Goal: Task Accomplishment & Management: Manage account settings

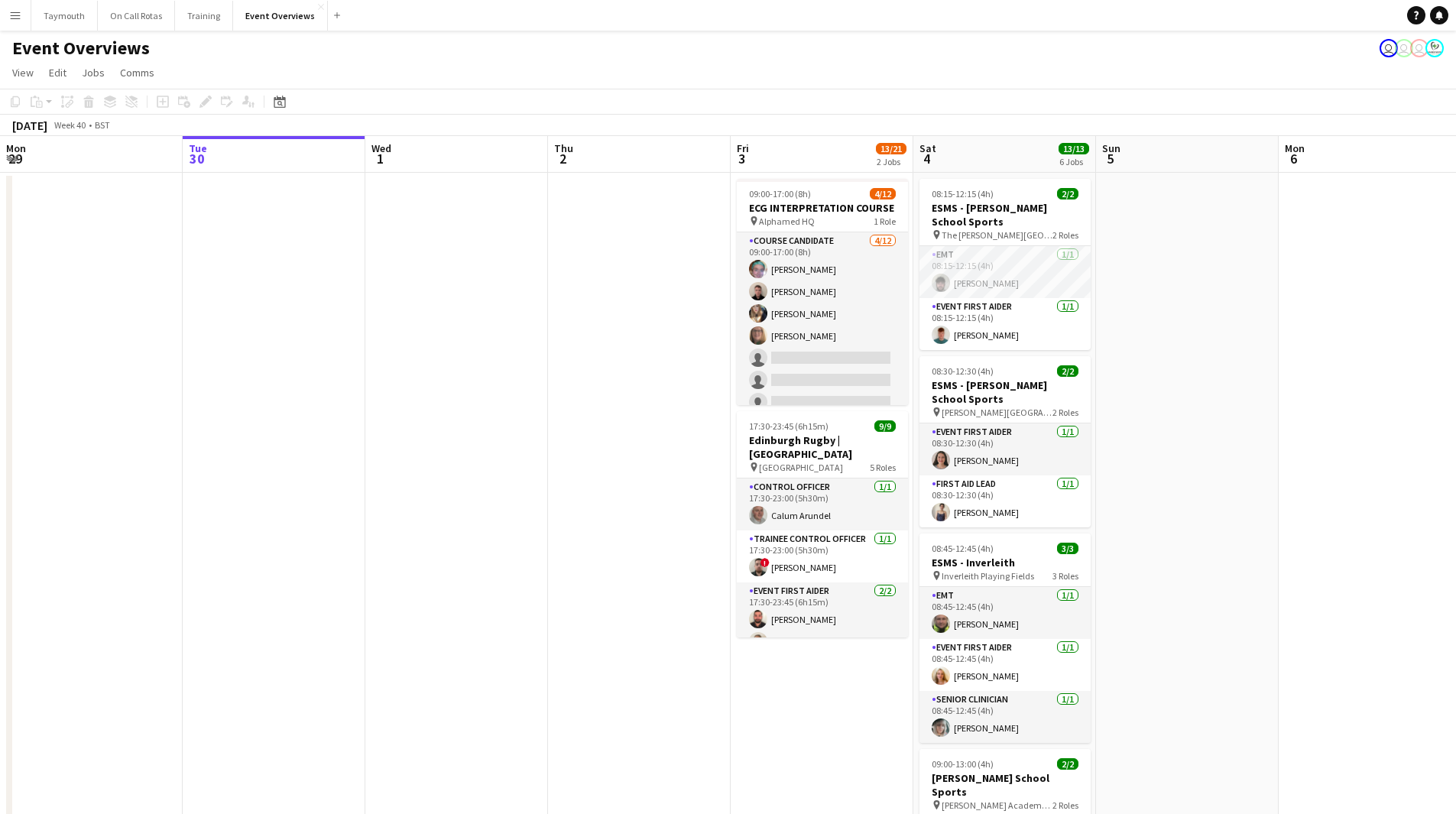
click at [9, 20] on app-icon "Menu" at bounding box center [15, 15] width 12 height 12
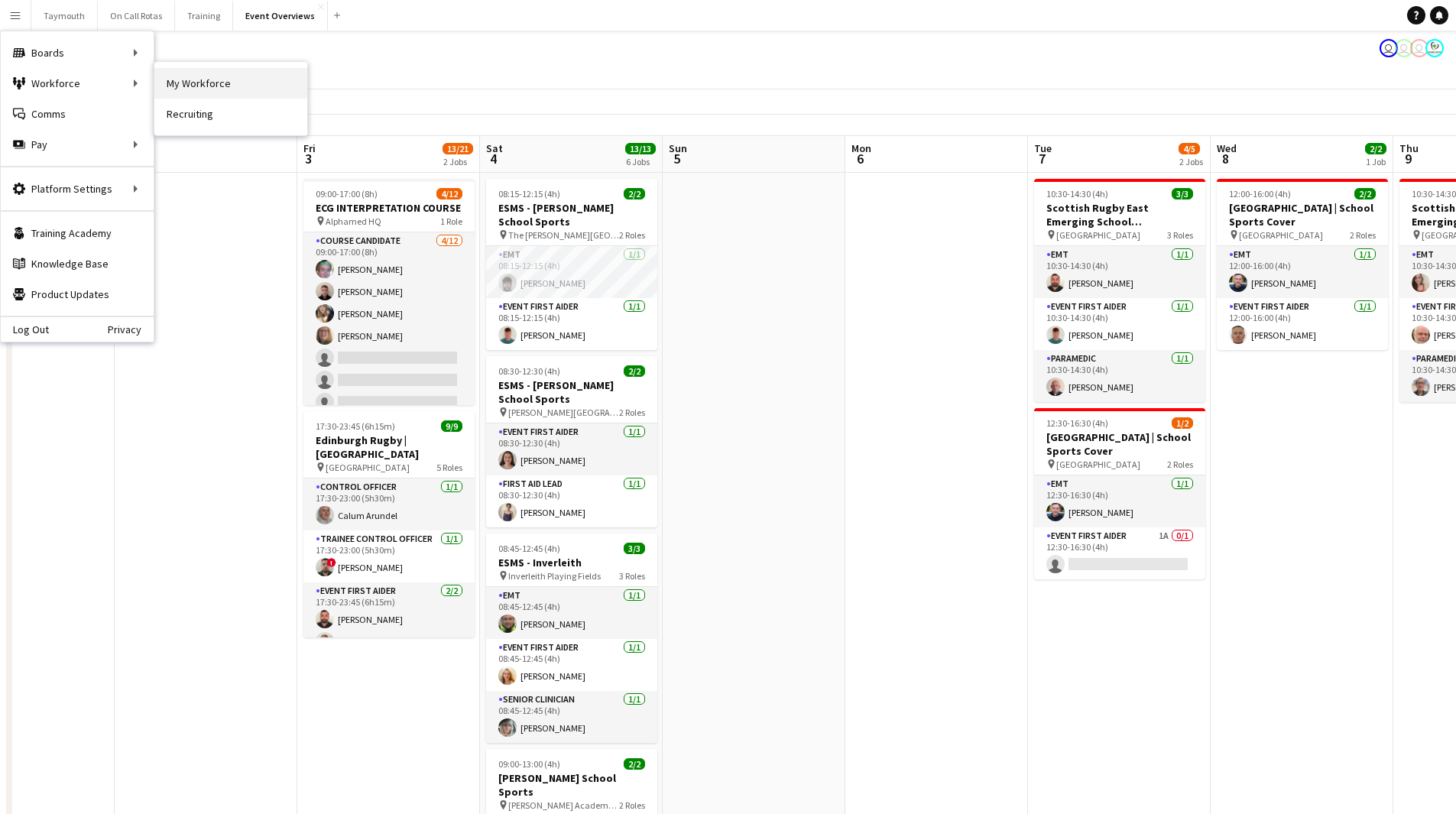
click at [157, 80] on link "My Workforce" at bounding box center [231, 83] width 153 height 30
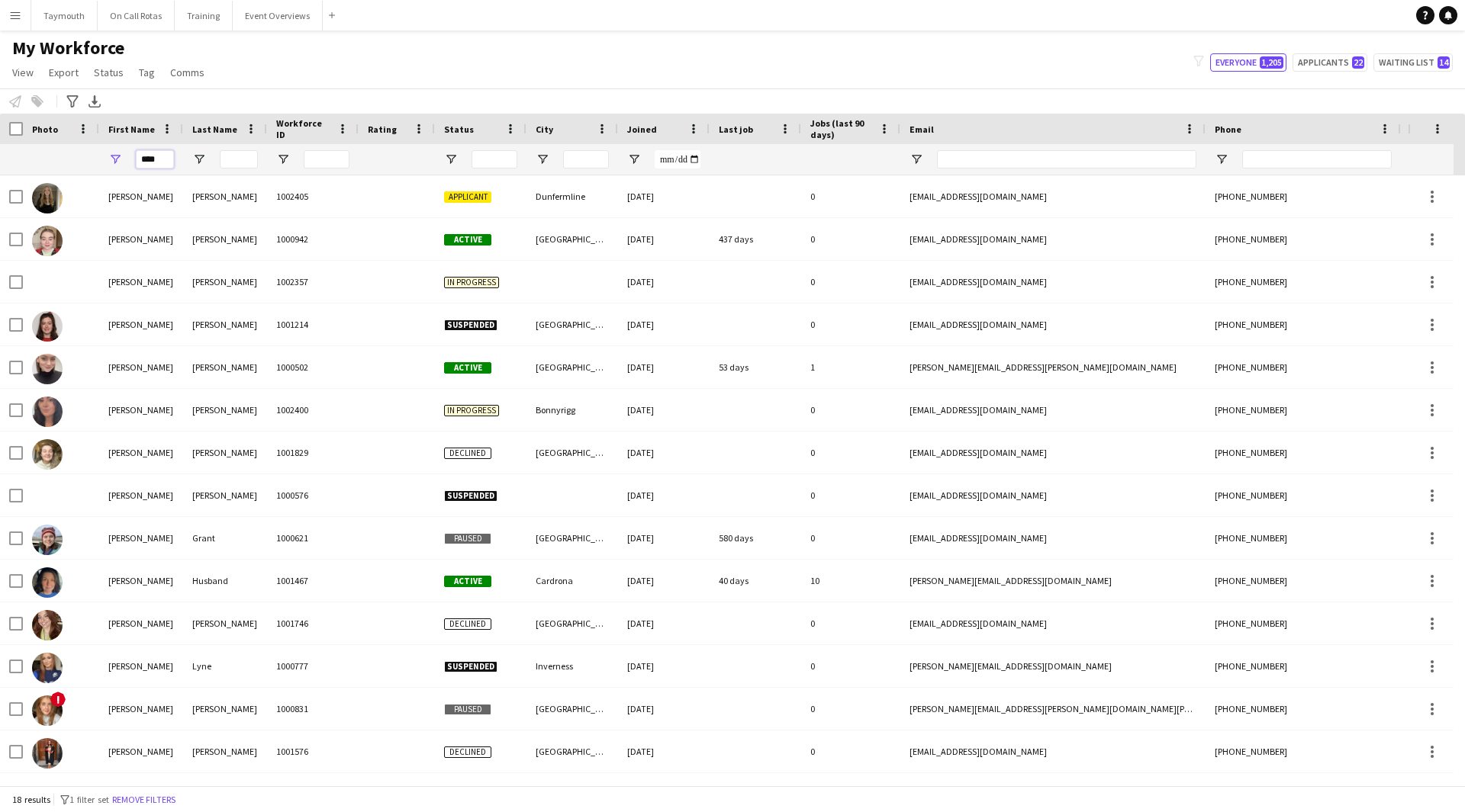
drag, startPoint x: 168, startPoint y: 163, endPoint x: -338, endPoint y: 140, distance: 506.5
click at [0, 140] on html "Menu Boards Boards Boards All jobs Status Workforce Workforce My Workforce Recr…" at bounding box center [732, 406] width 1465 height 812
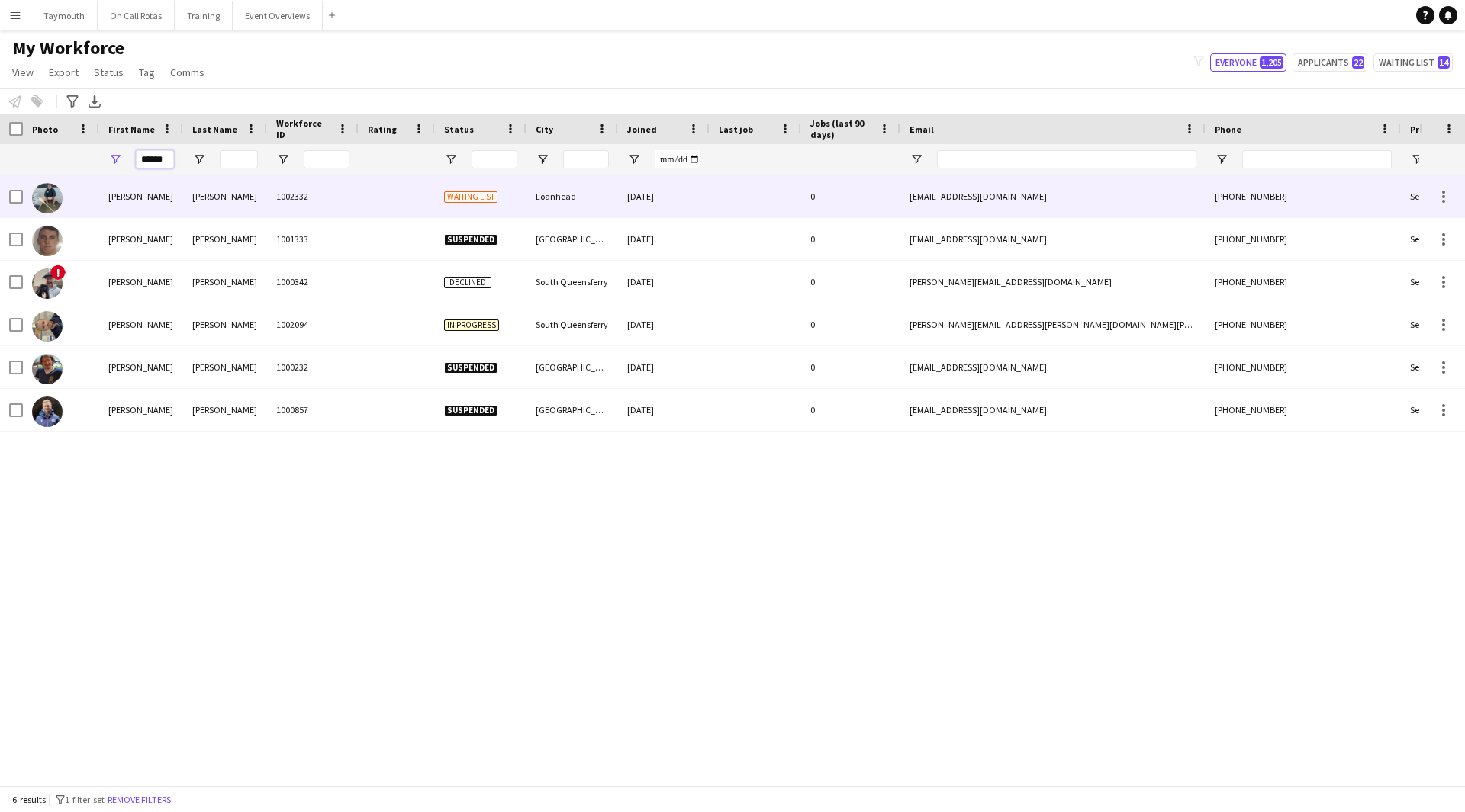
type input "******"
click at [329, 202] on div "1002332" at bounding box center [313, 196] width 92 height 42
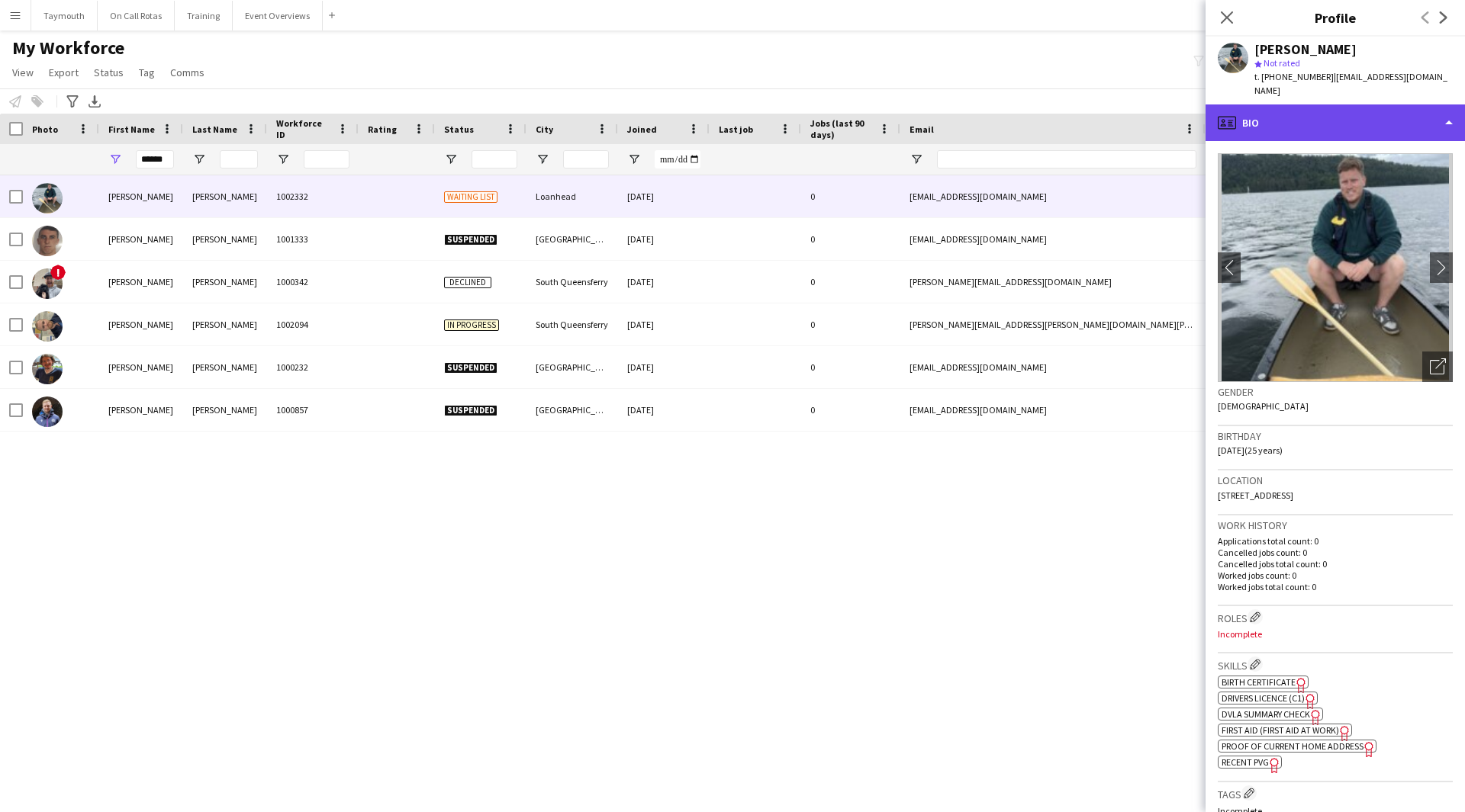
click at [1434, 115] on div "profile Bio" at bounding box center [1335, 122] width 259 height 37
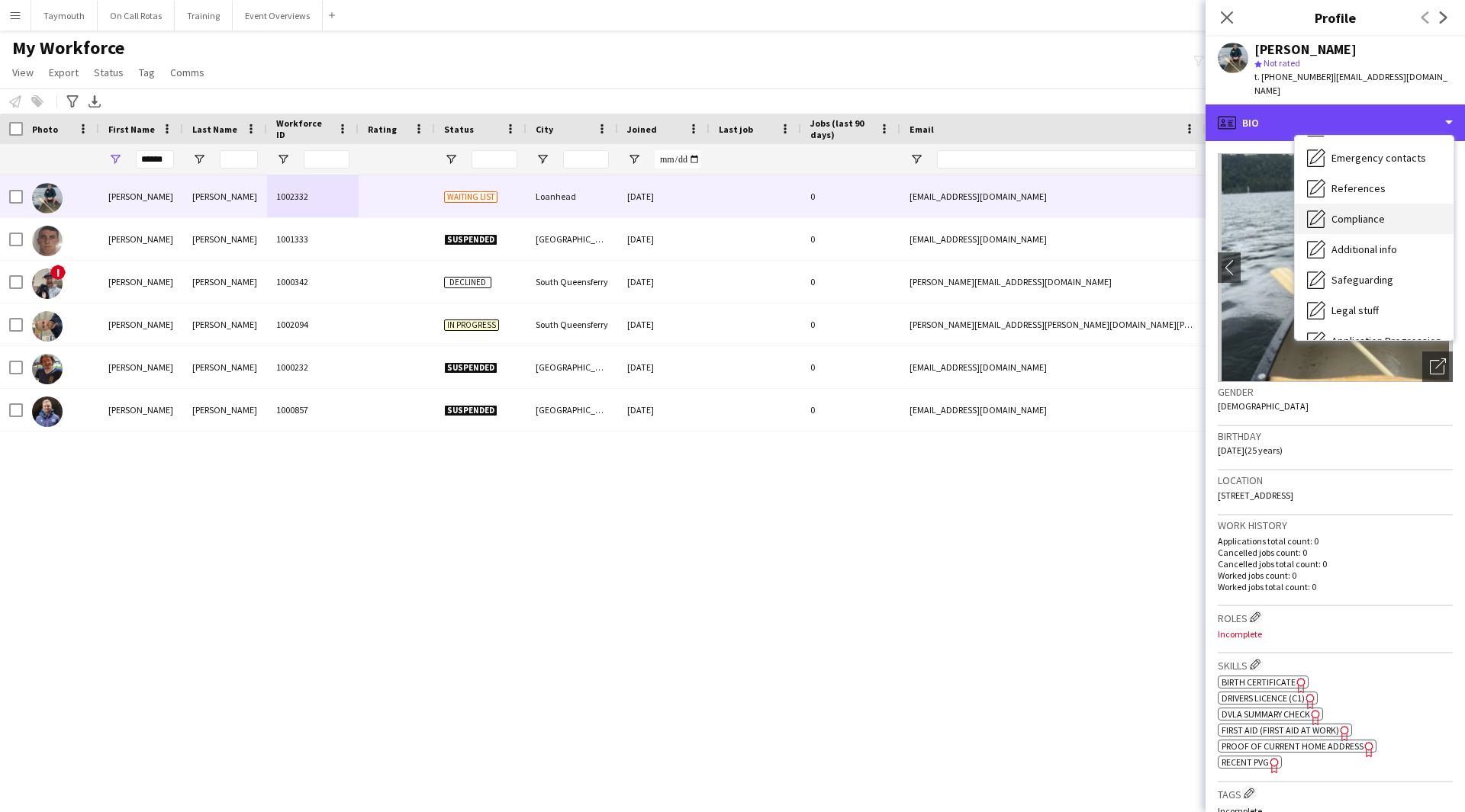
scroll to position [152, 0]
click at [1390, 203] on div "Compliance Compliance" at bounding box center [1374, 218] width 159 height 30
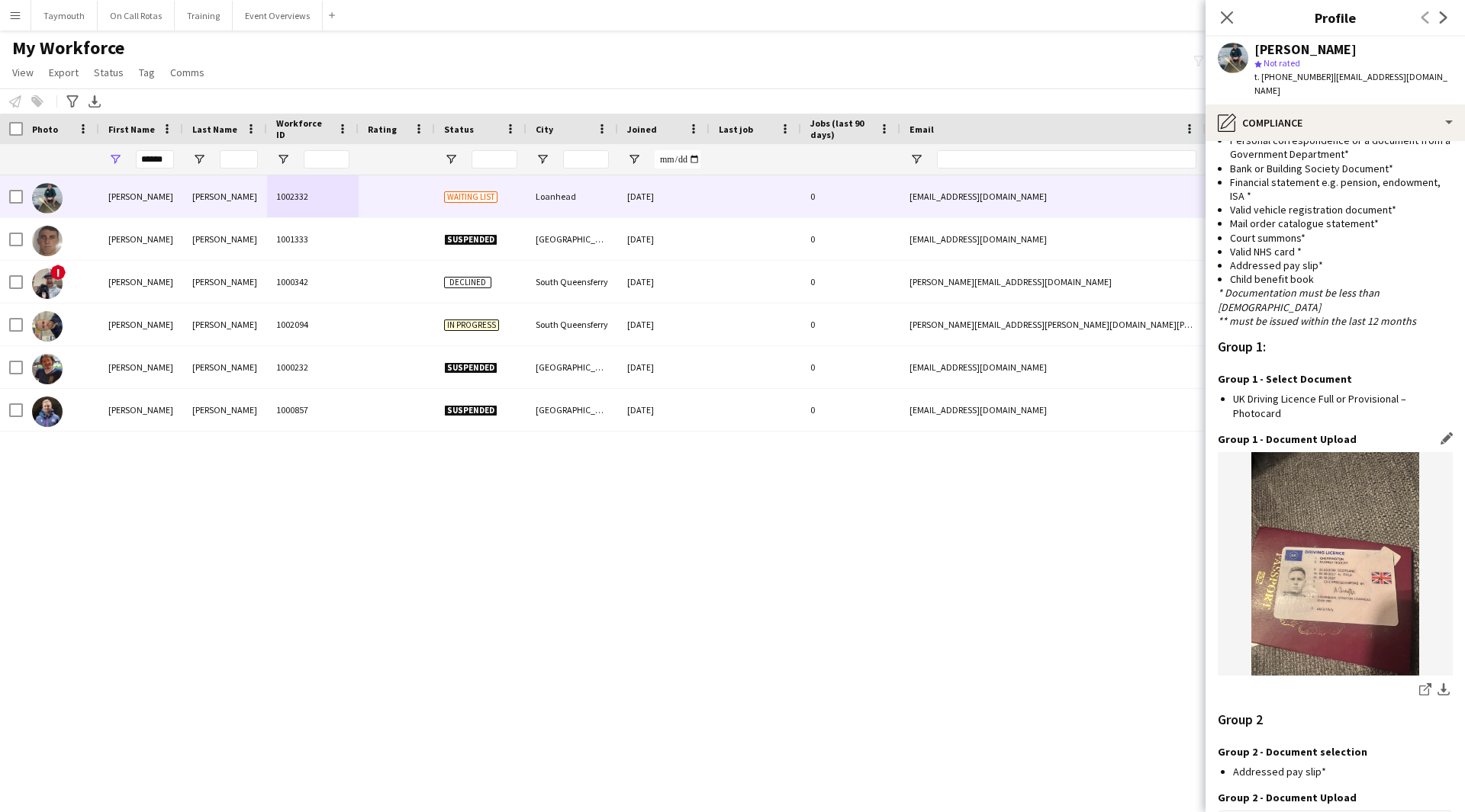
scroll to position [1282, 0]
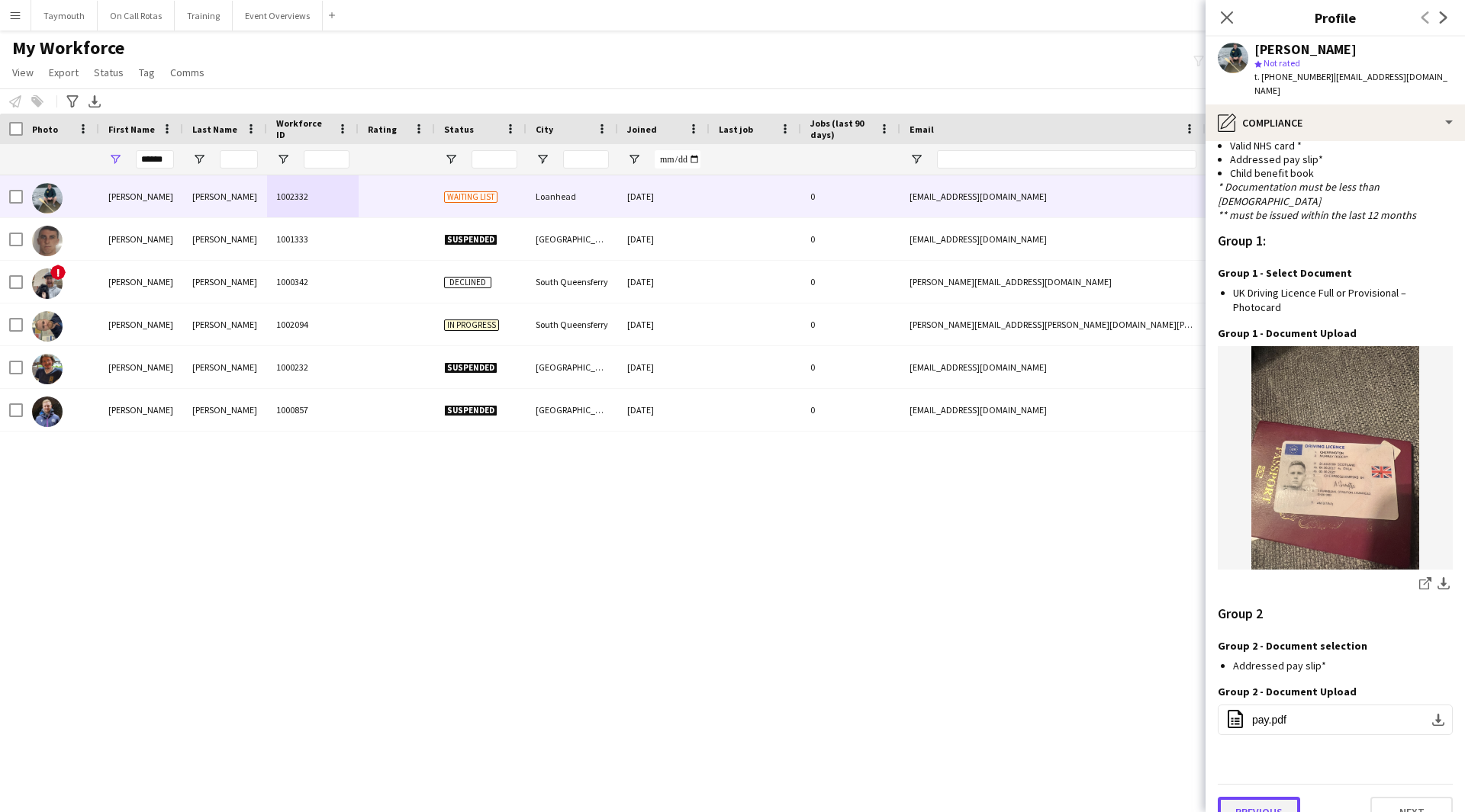
click at [1270, 796] on button "Previous" at bounding box center [1258, 811] width 82 height 30
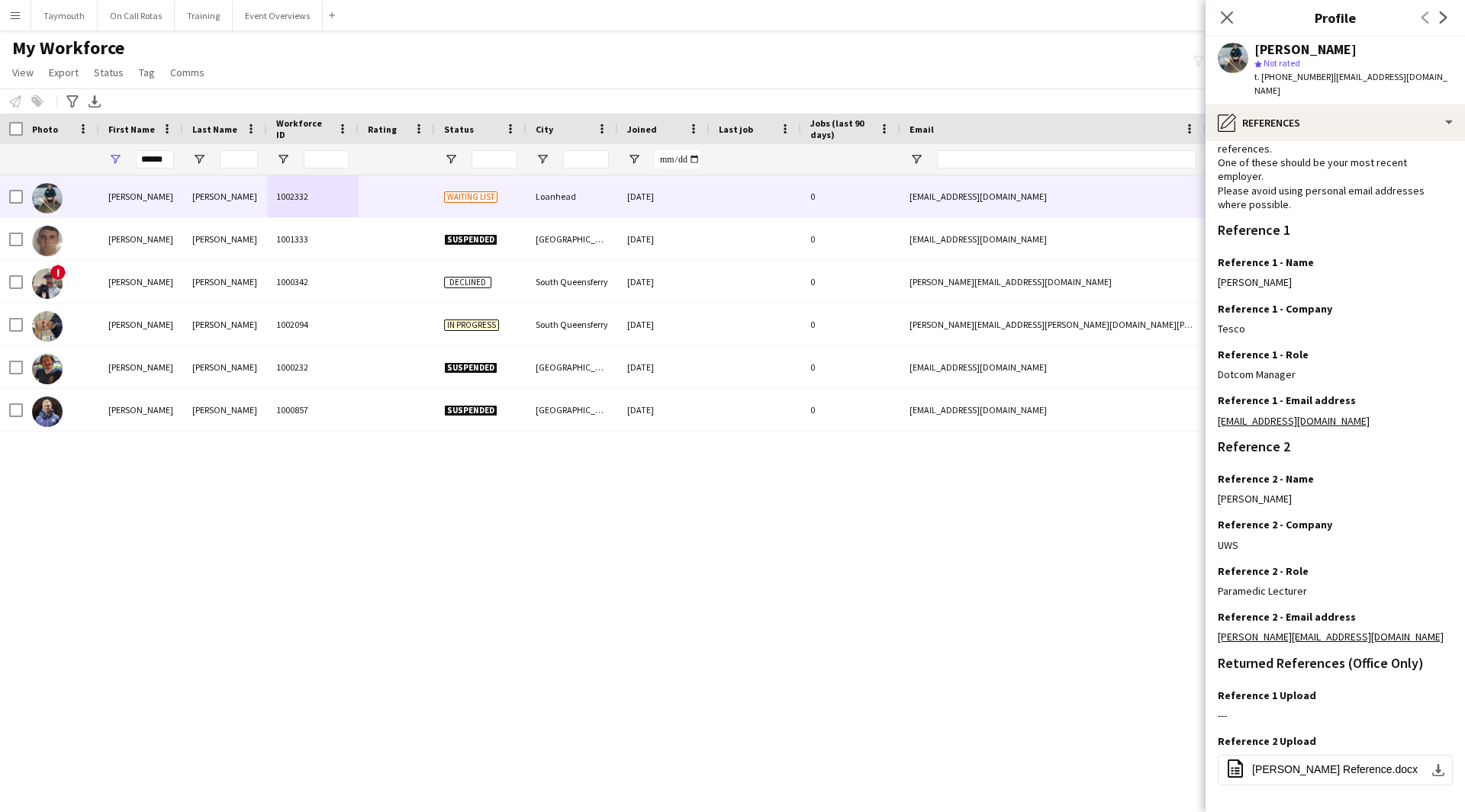
scroll to position [0, 0]
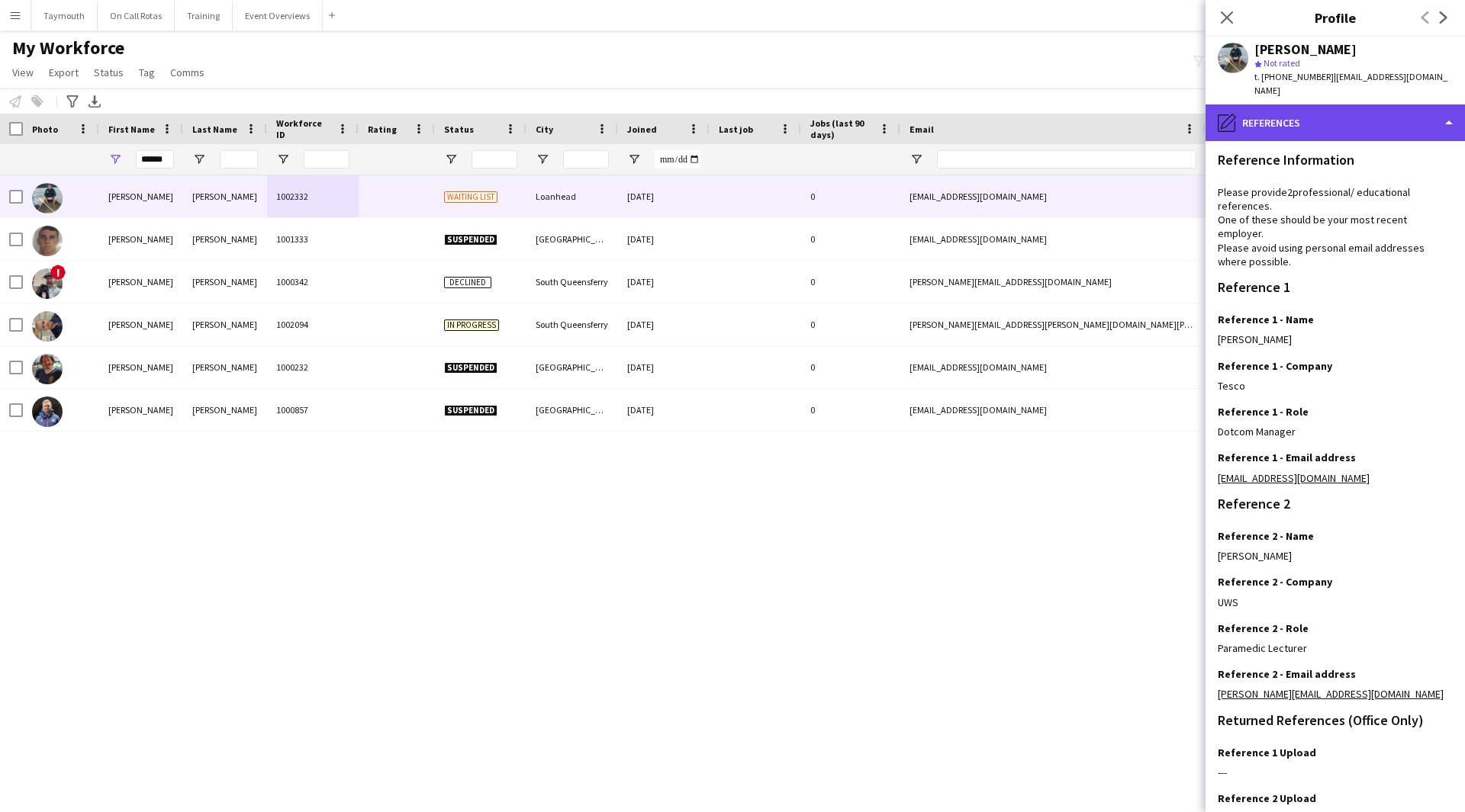
click at [1367, 110] on div "pencil4 References" at bounding box center [1335, 122] width 259 height 37
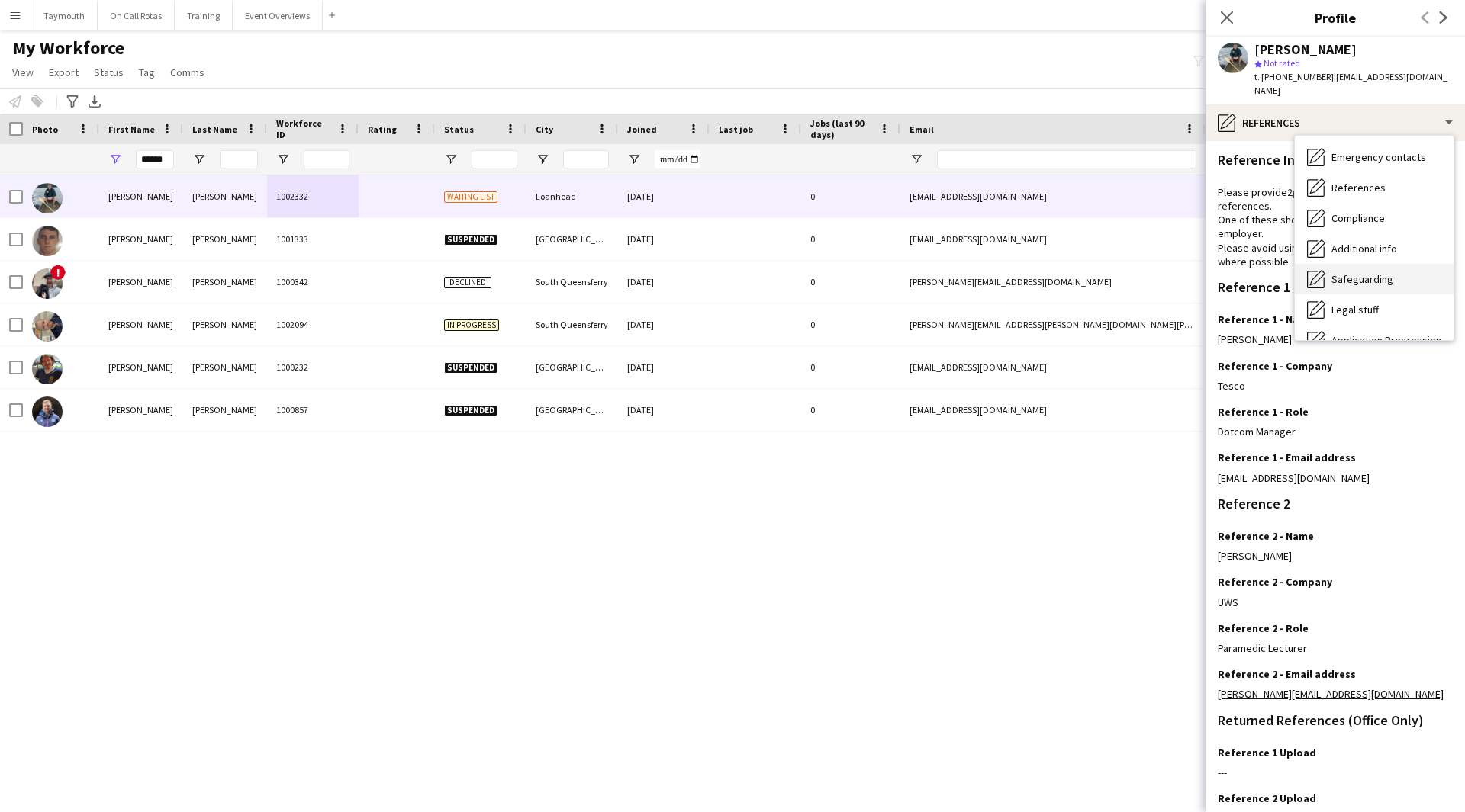
click at [1358, 272] on span "Safeguarding" at bounding box center [1362, 279] width 61 height 14
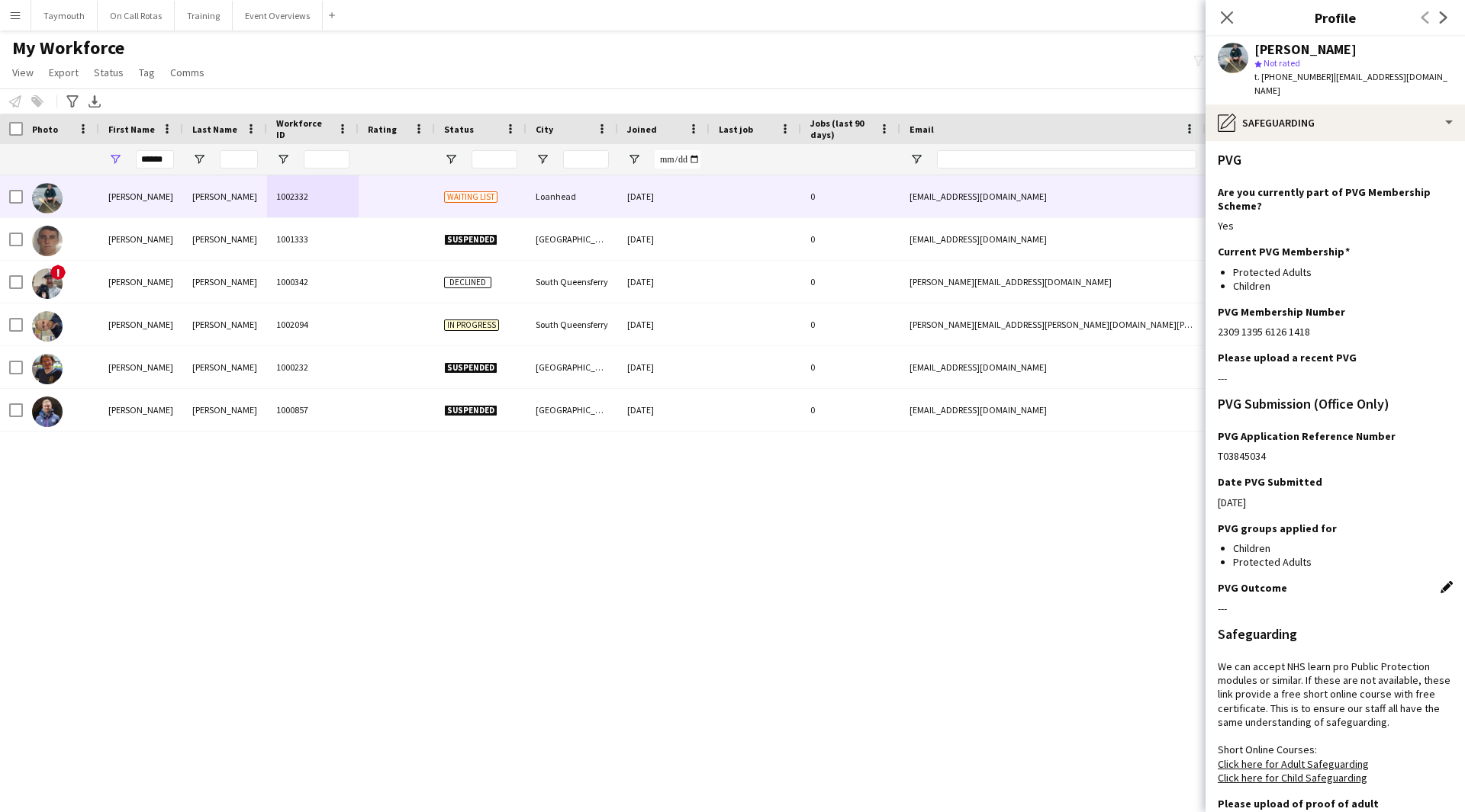
click at [1440, 581] on app-icon "Edit this field" at bounding box center [1446, 587] width 12 height 12
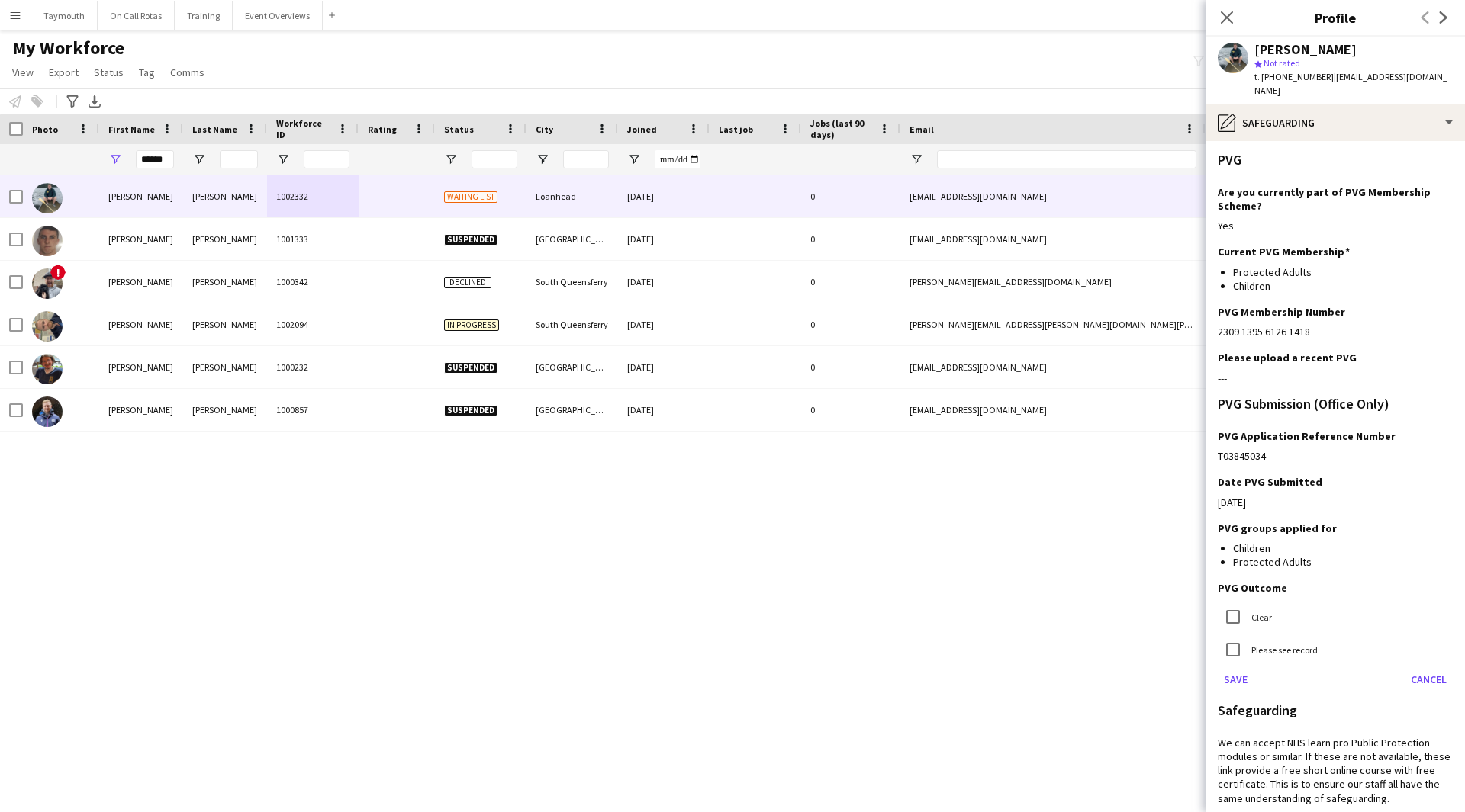
click at [1260, 610] on label "Clear" at bounding box center [1259, 616] width 24 height 11
click at [1231, 667] on button "Save" at bounding box center [1235, 679] width 36 height 25
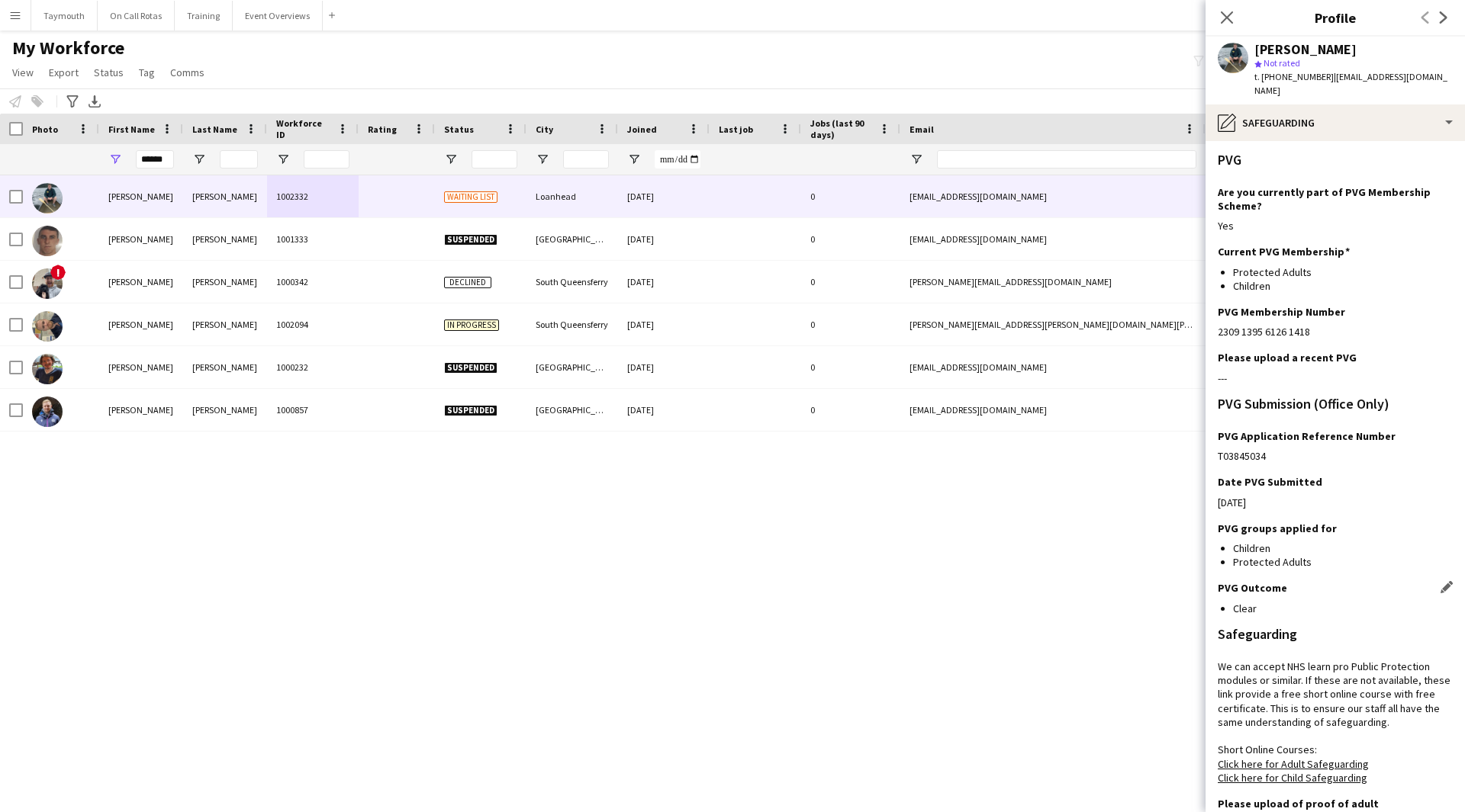
click at [1214, 11] on div "Close pop-in" at bounding box center [1226, 17] width 43 height 35
click at [1224, 10] on icon "Close pop-in" at bounding box center [1226, 17] width 15 height 15
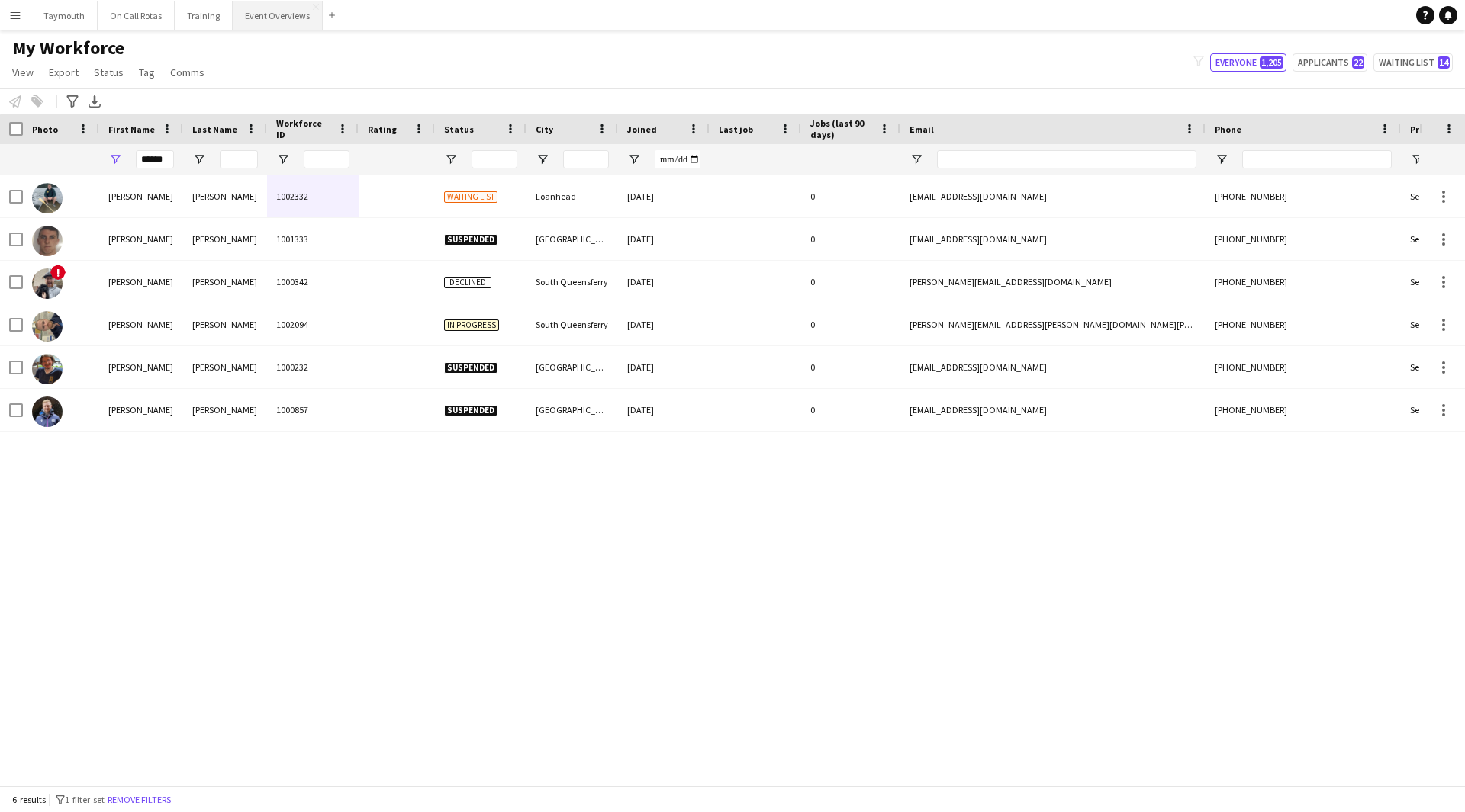
click at [288, 23] on button "Event Overviews Close" at bounding box center [278, 16] width 90 height 29
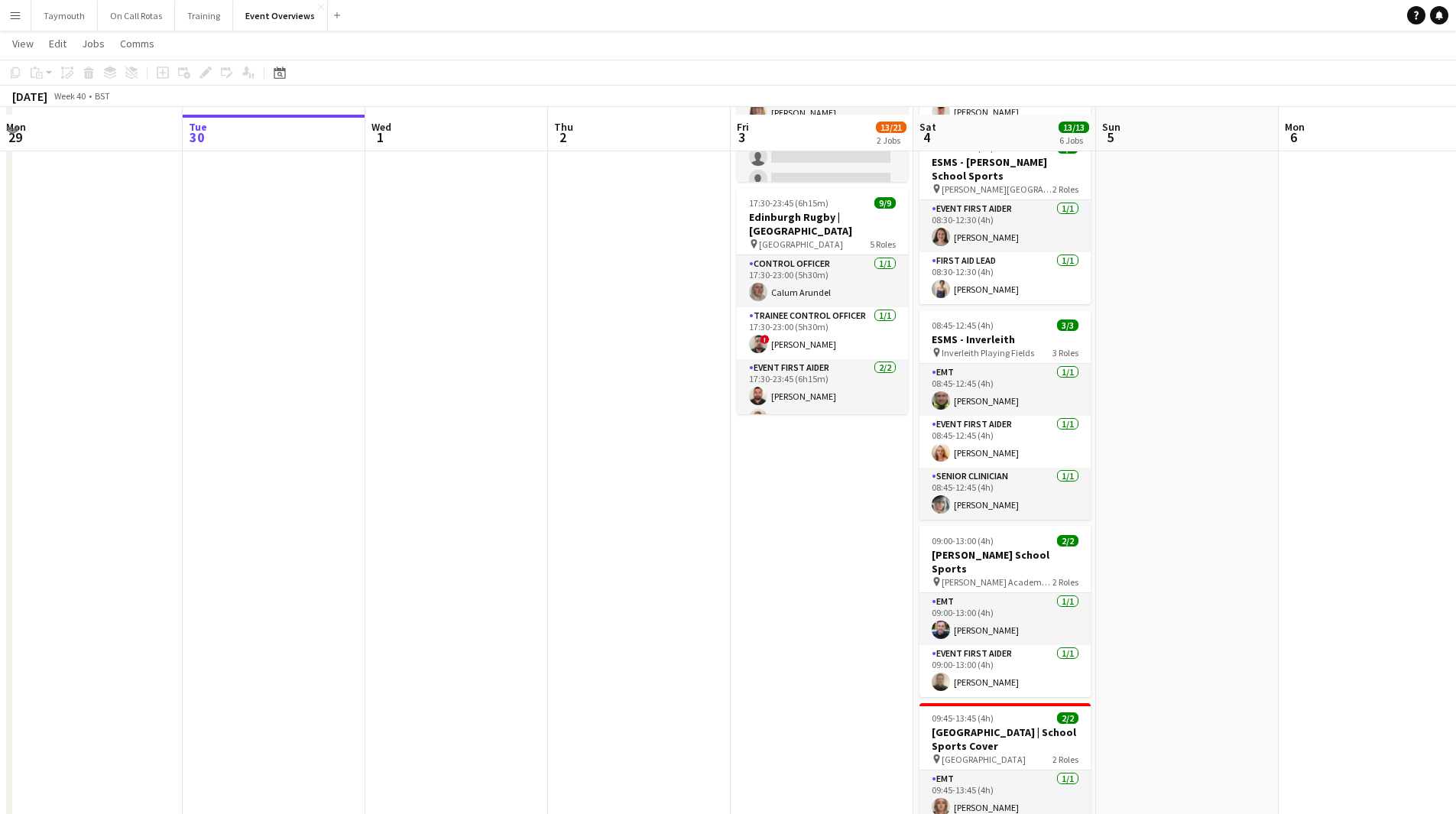
scroll to position [229, 0]
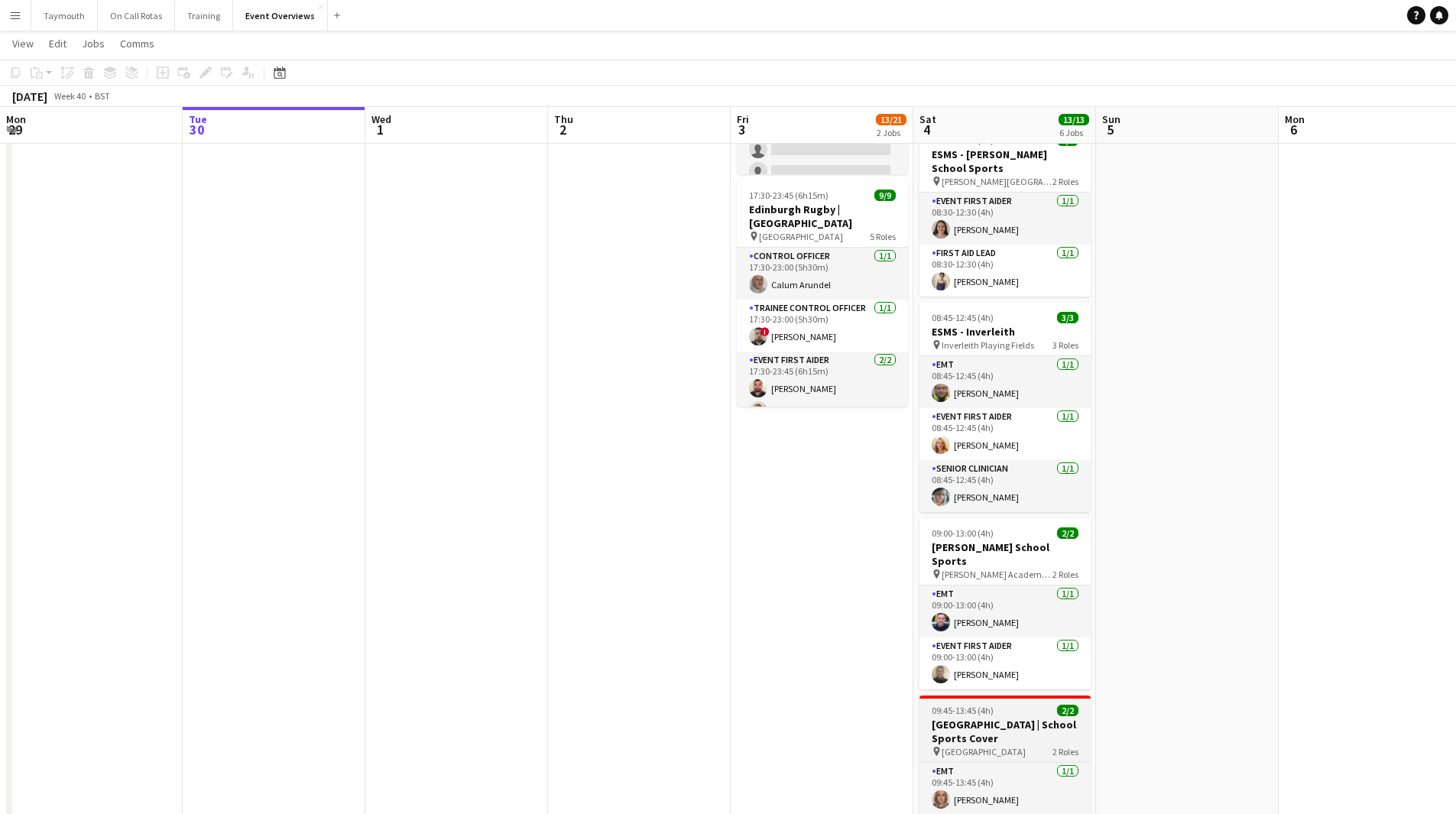
click at [1022, 718] on h3 "[GEOGRAPHIC_DATA] | School Sports Cover" at bounding box center [1004, 731] width 171 height 27
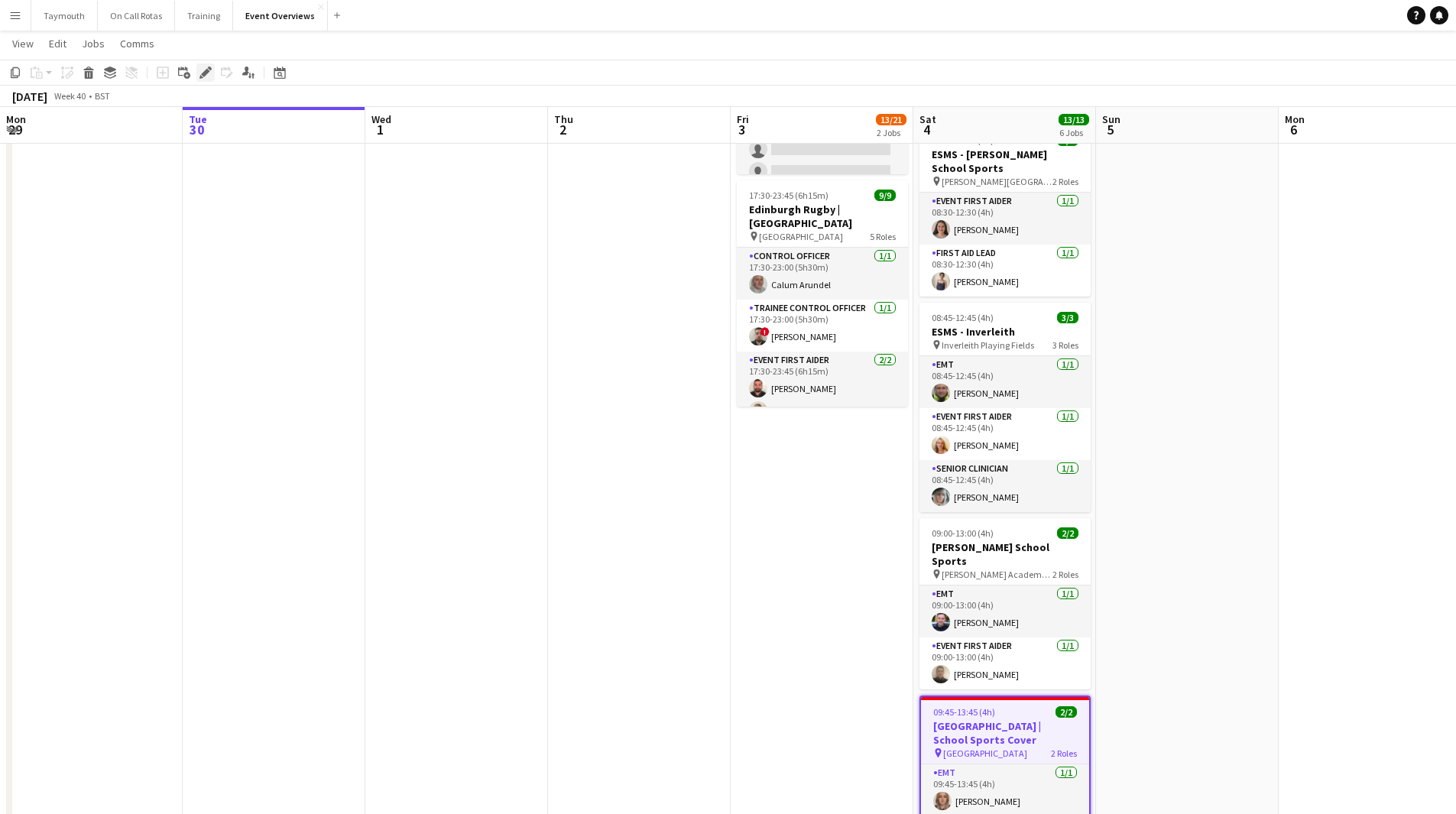
click at [213, 80] on div "Edit" at bounding box center [205, 72] width 18 height 18
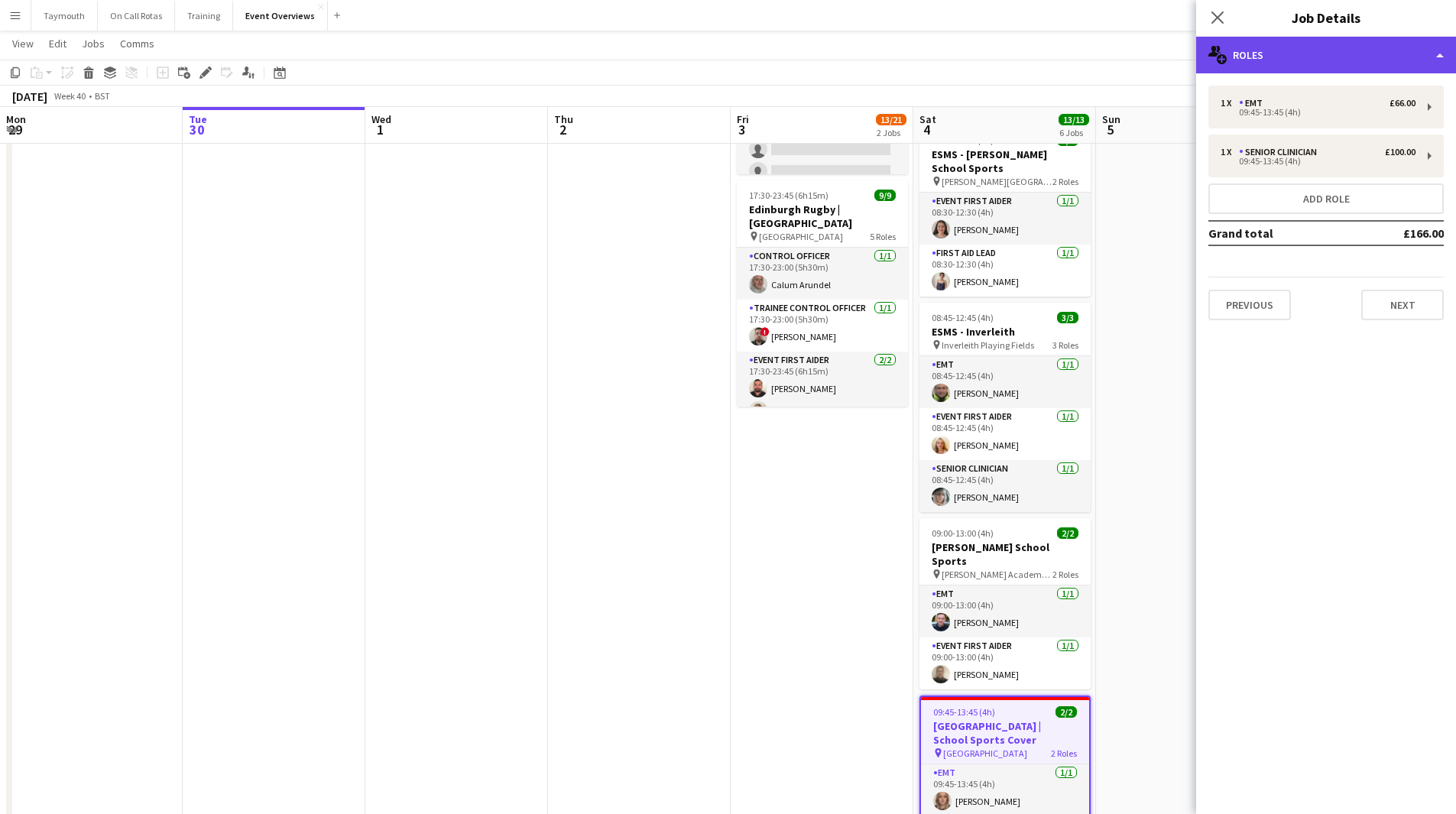
click at [1344, 57] on div "multiple-users-add Roles" at bounding box center [1325, 55] width 260 height 37
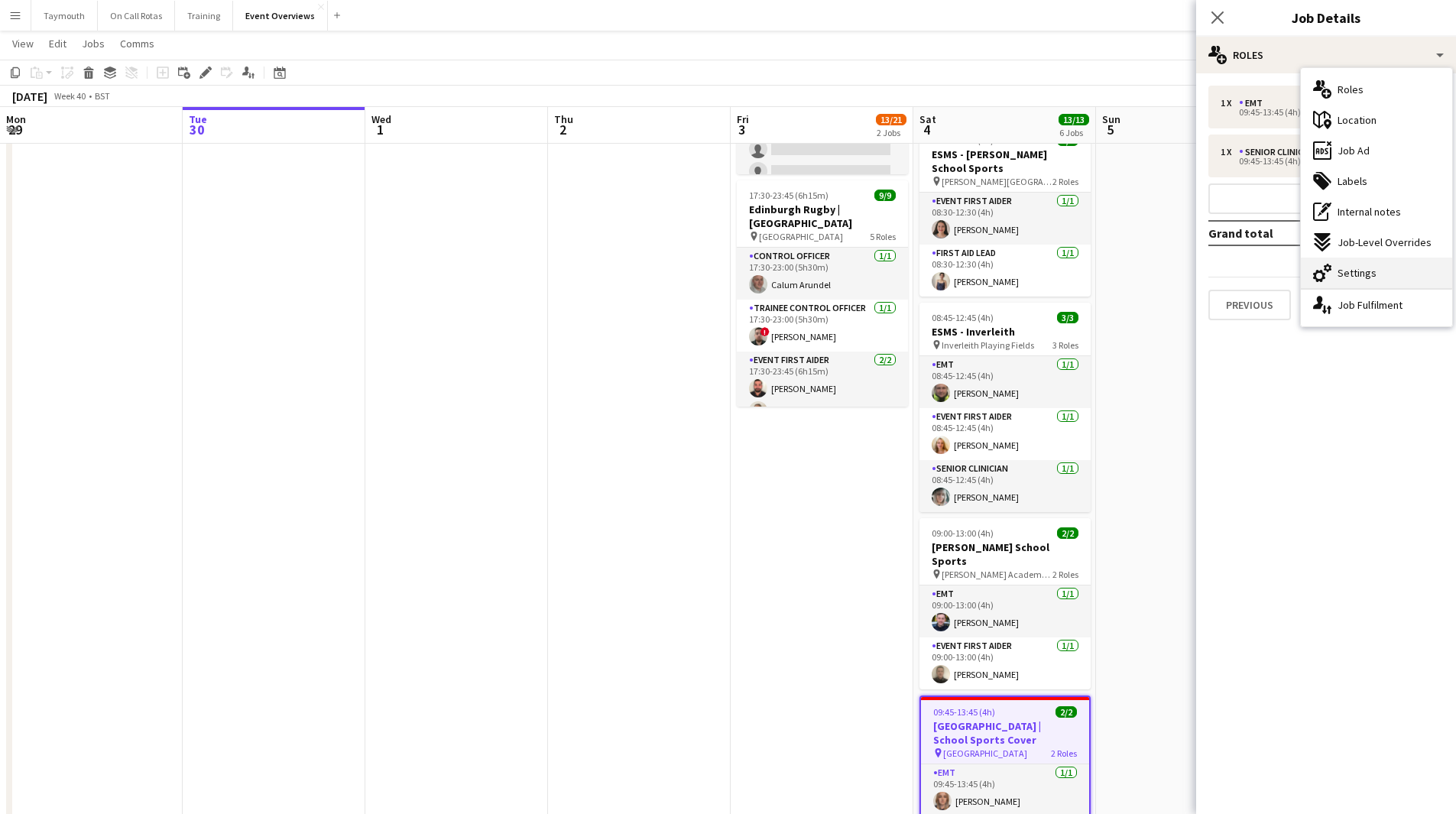
click at [1372, 270] on span "Settings" at bounding box center [1356, 273] width 39 height 14
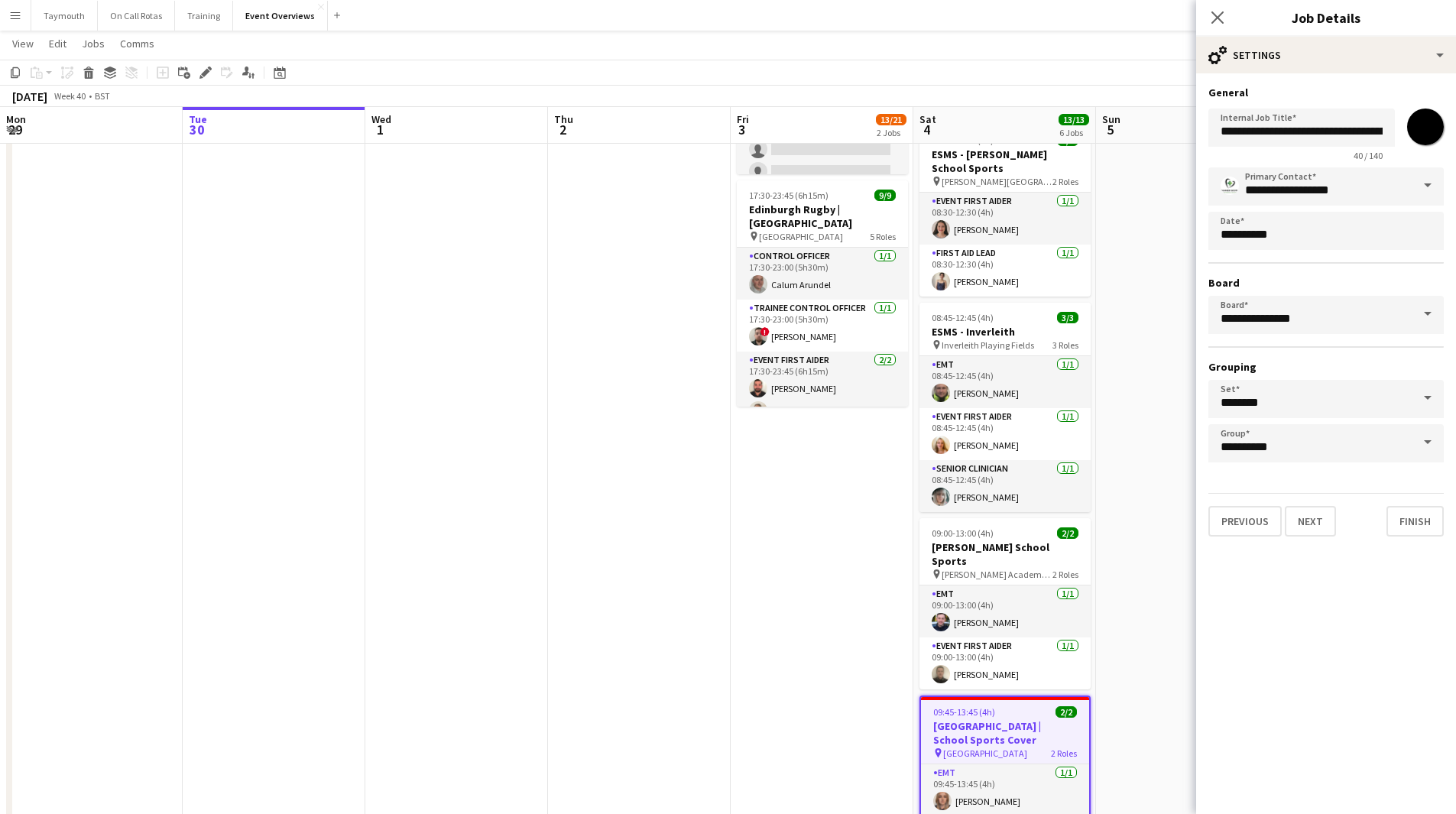
click at [1420, 131] on input "*******" at bounding box center [1425, 126] width 55 height 55
type input "*******"
click at [732, 603] on app-date-cell "09:00-17:00 (8h) 4/12 ECG INTERPRETATION COURSE pin Alphamed HQ 1 Role Course C…" at bounding box center [822, 511] width 182 height 1139
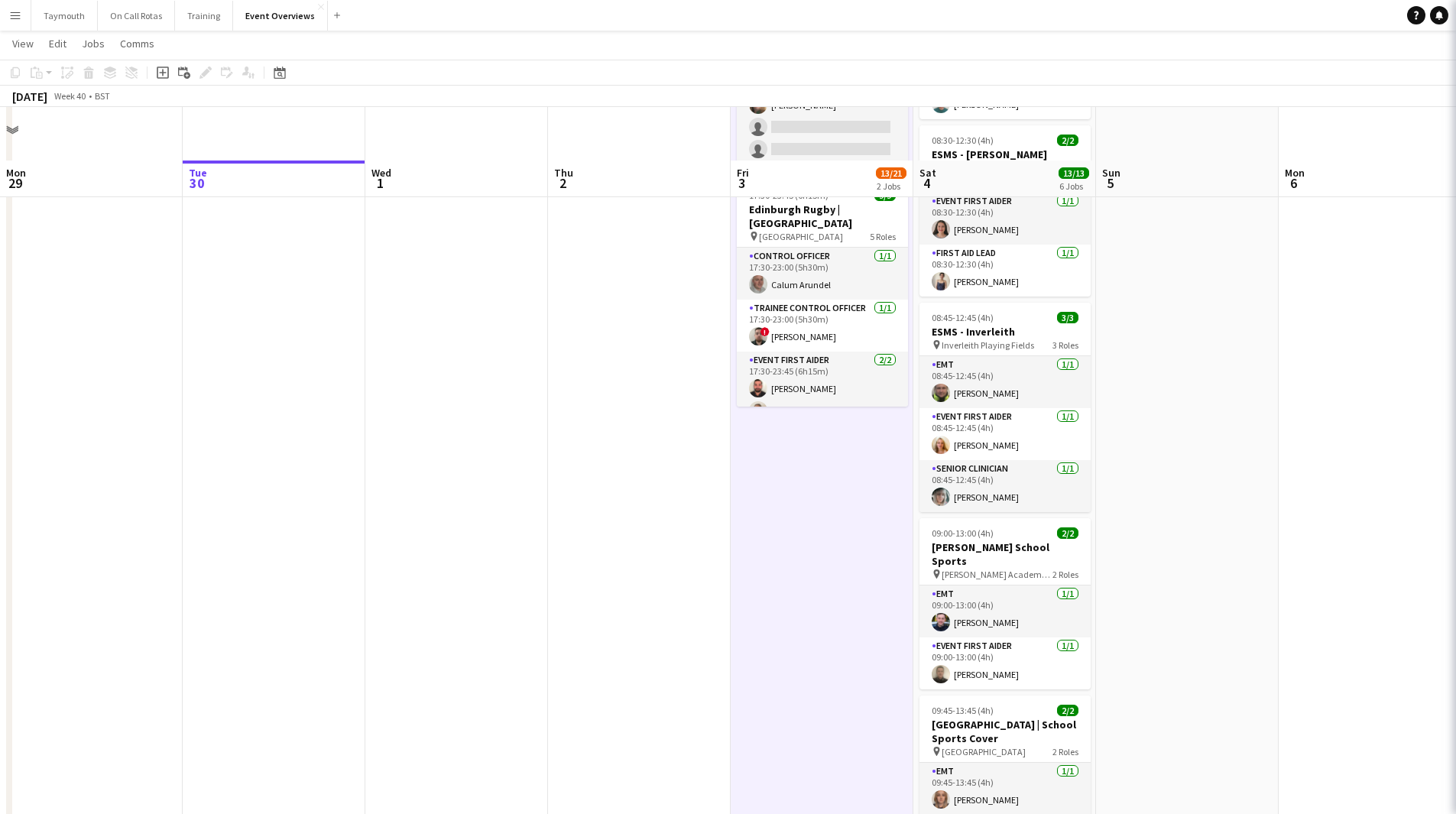
scroll to position [497, 0]
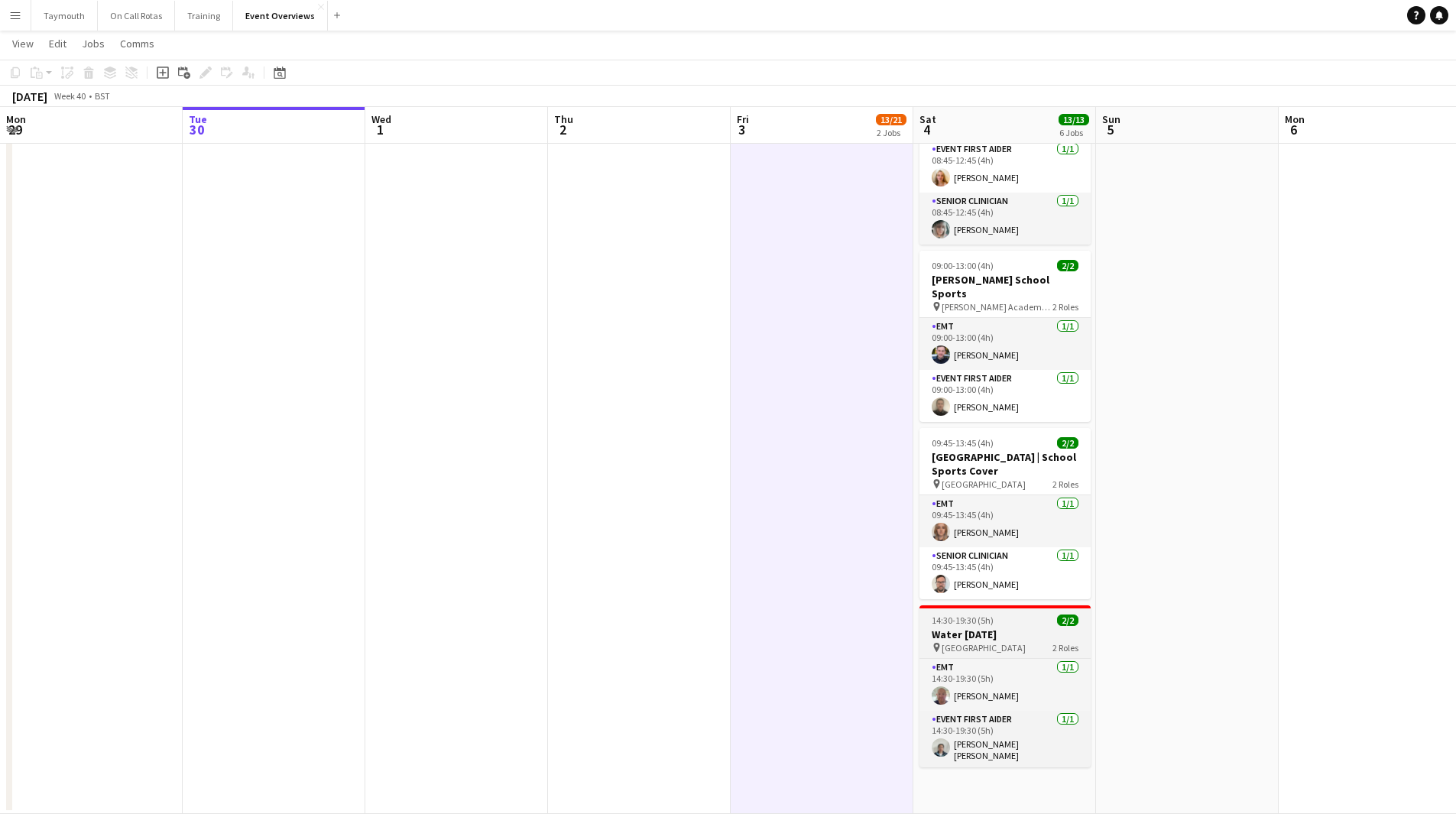
click at [1057, 642] on span "2 Roles" at bounding box center [1065, 648] width 26 height 11
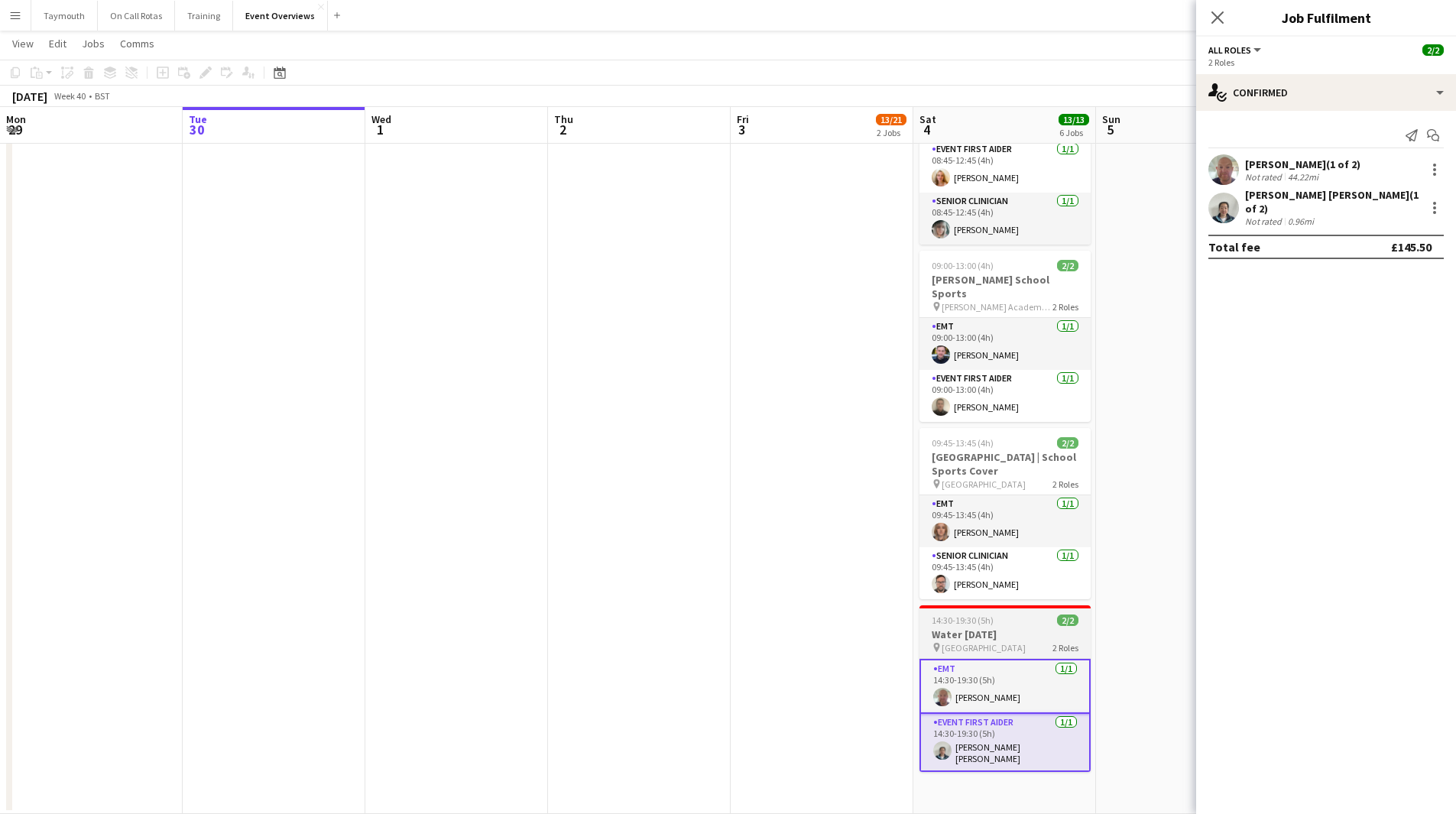
drag, startPoint x: 1017, startPoint y: 625, endPoint x: 1022, endPoint y: 609, distance: 16.8
click at [1017, 628] on h3 "Water [DATE]" at bounding box center [1004, 634] width 171 height 14
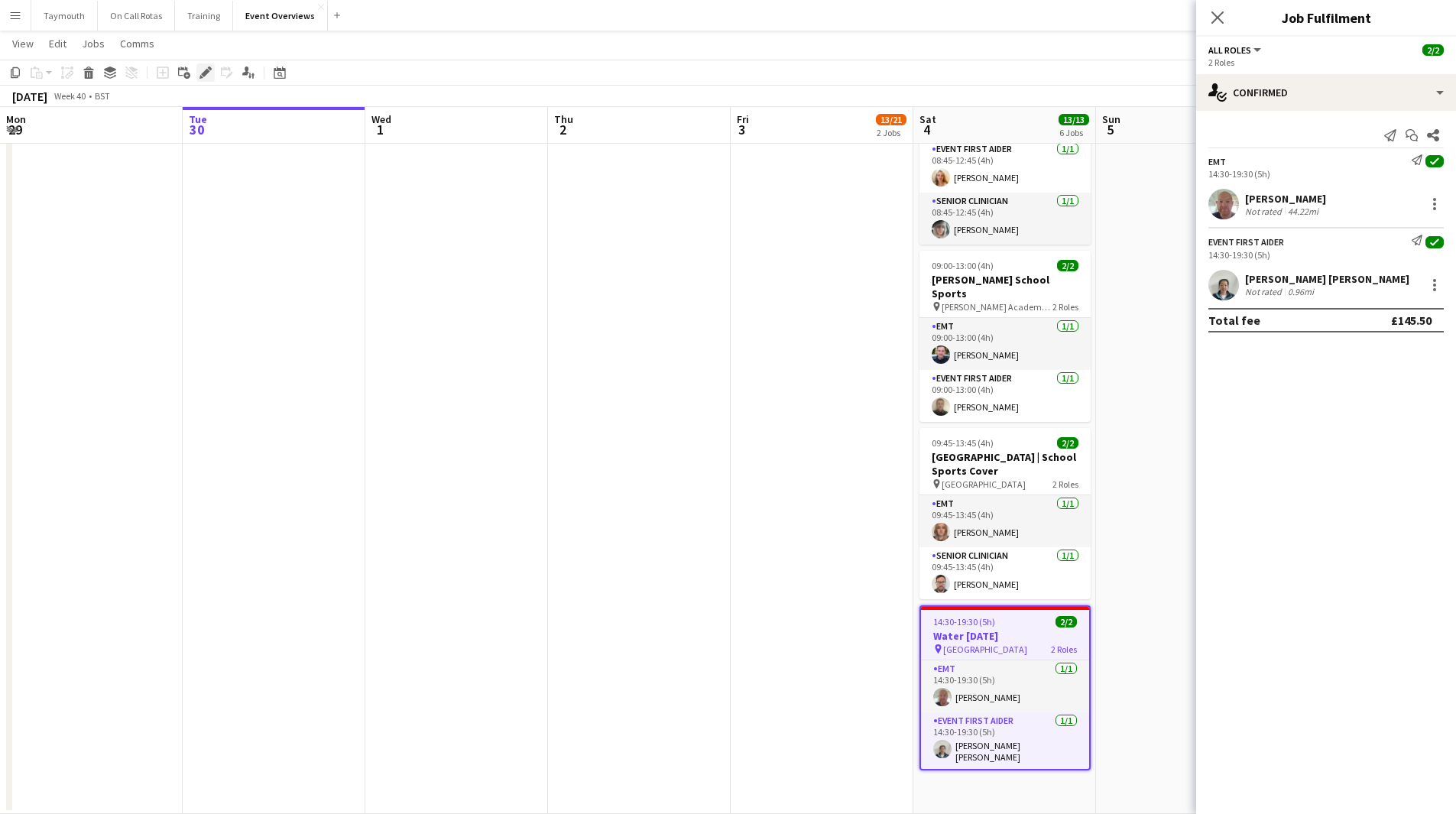
click at [211, 76] on icon "Edit" at bounding box center [205, 72] width 12 height 12
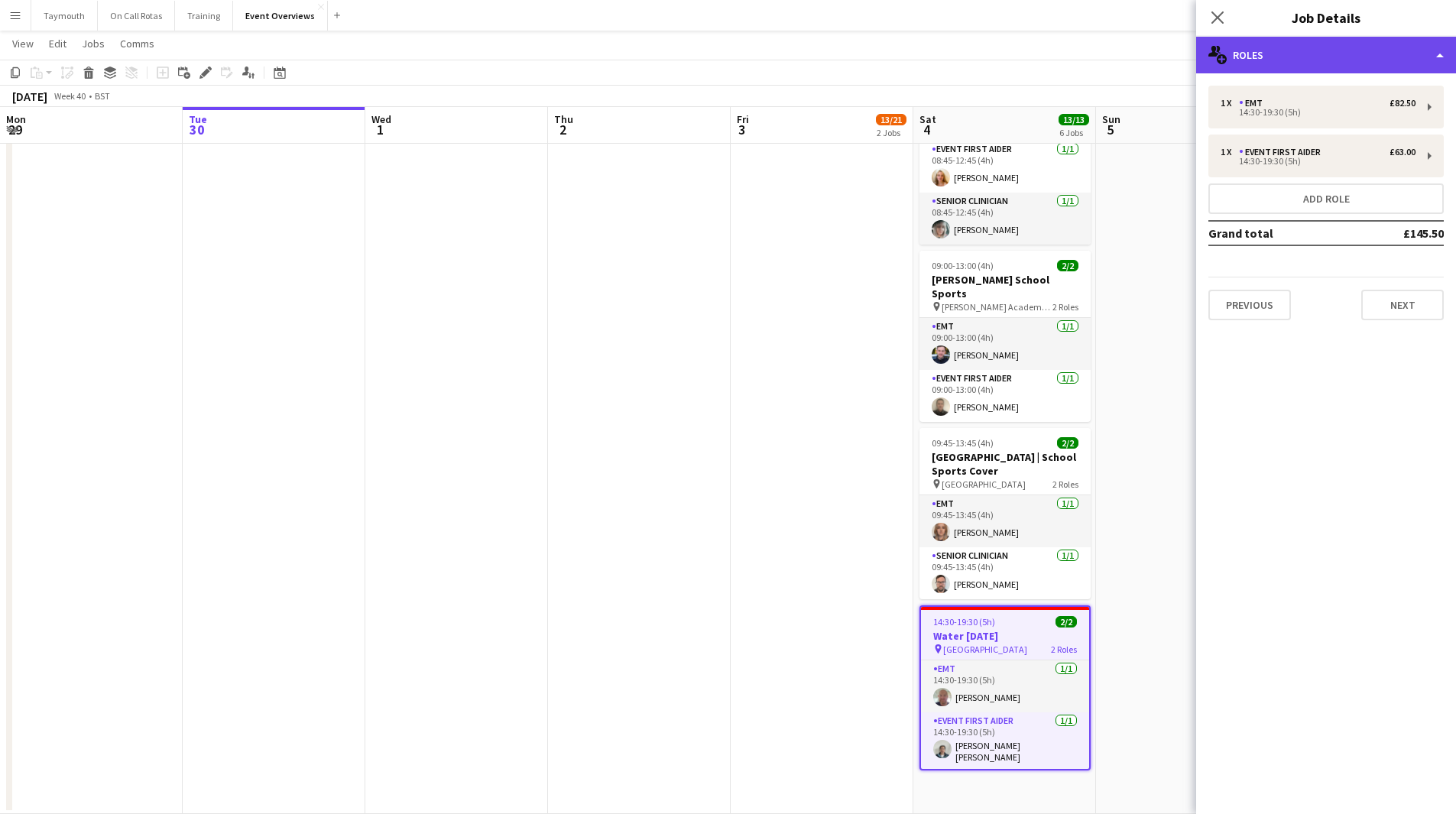
click at [1359, 60] on div "multiple-users-add Roles" at bounding box center [1325, 55] width 260 height 37
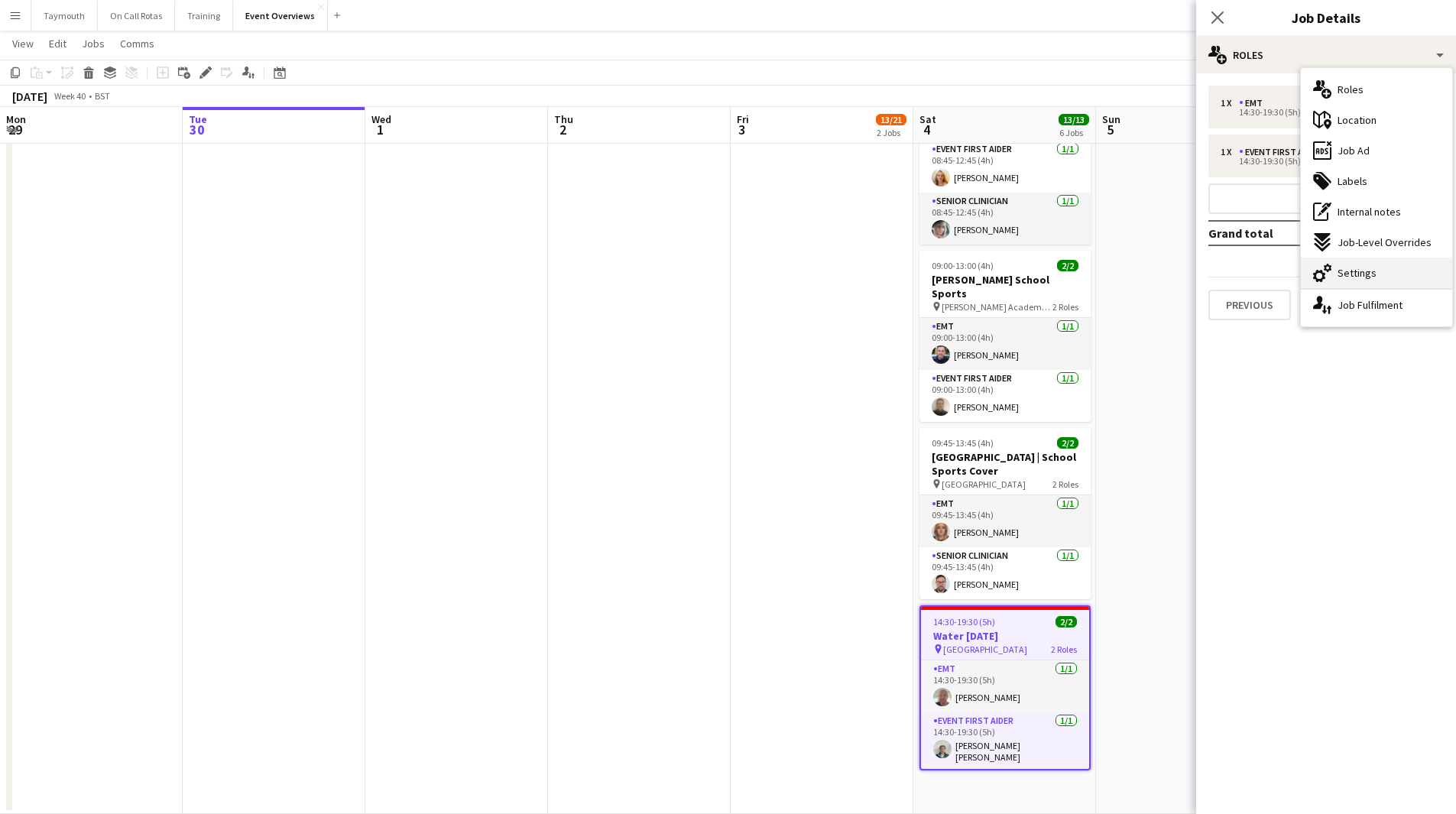
click at [1360, 278] on span "Settings" at bounding box center [1356, 273] width 39 height 14
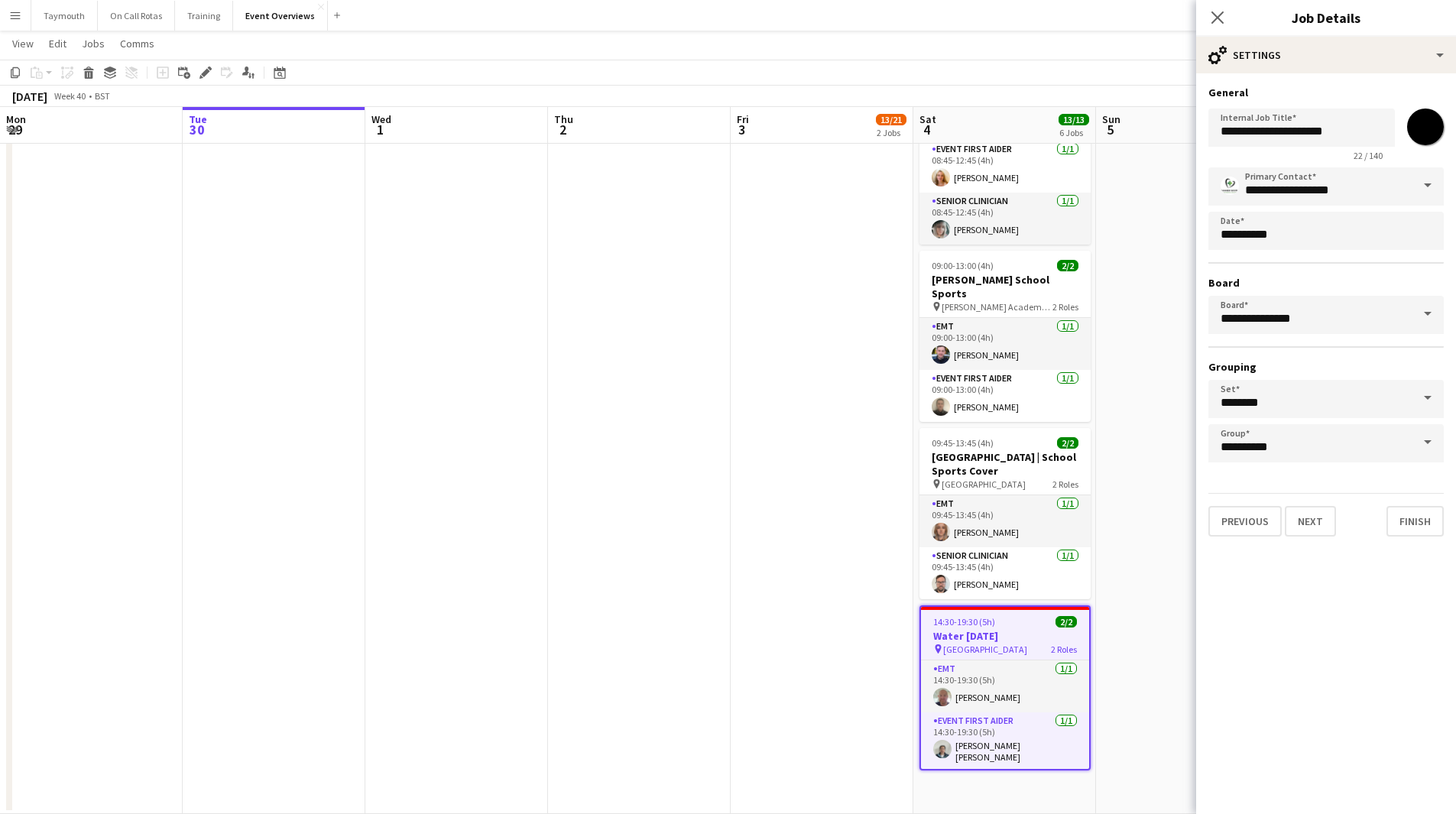
click at [1432, 136] on input "*******" at bounding box center [1425, 126] width 55 height 55
type input "*******"
click at [860, 304] on app-date-cell "09:00-17:00 (8h) 4/12 ECG INTERPRETATION COURSE pin Alphamed HQ 1 Role Course C…" at bounding box center [822, 244] width 182 height 1139
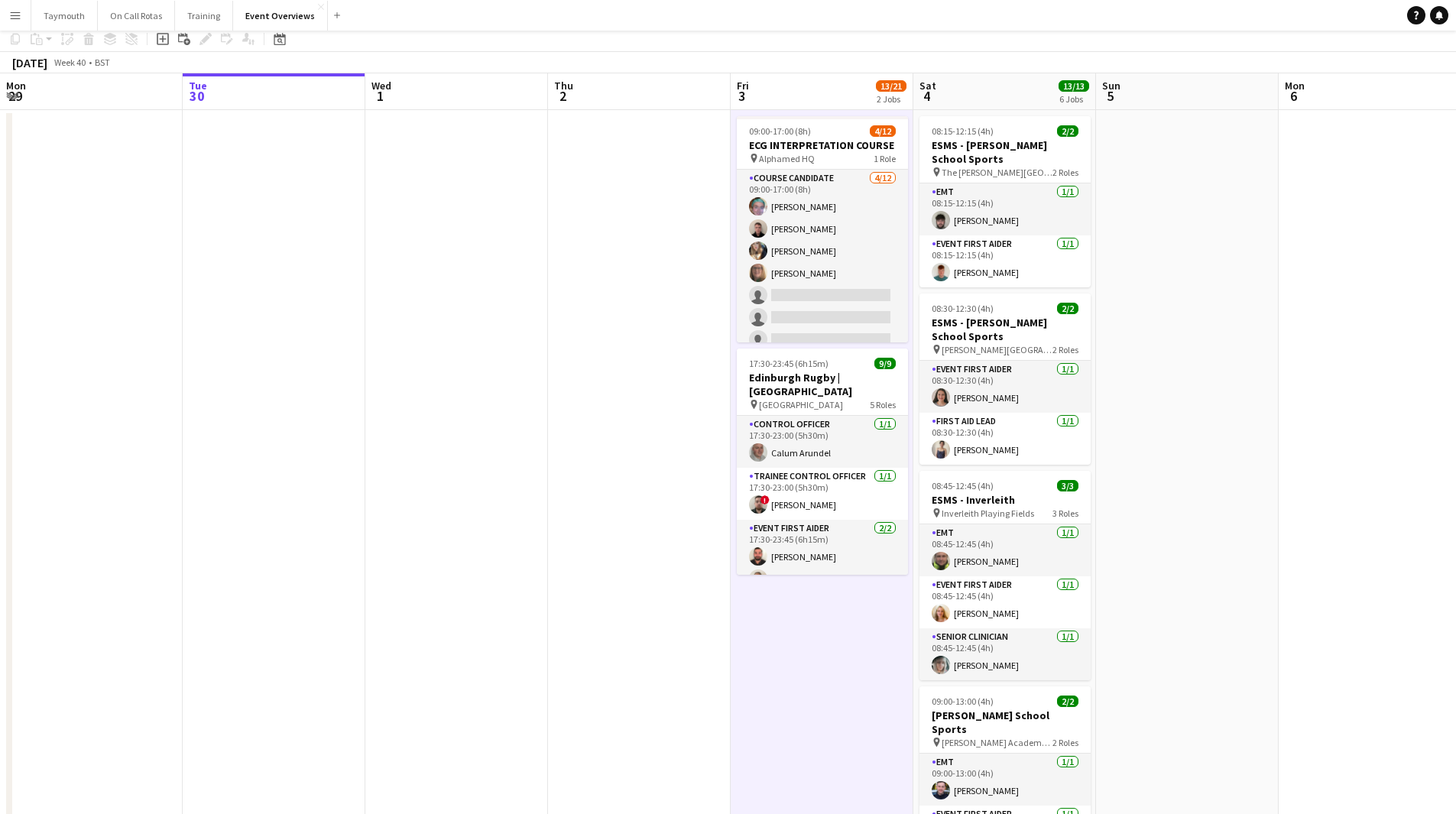
scroll to position [0, 0]
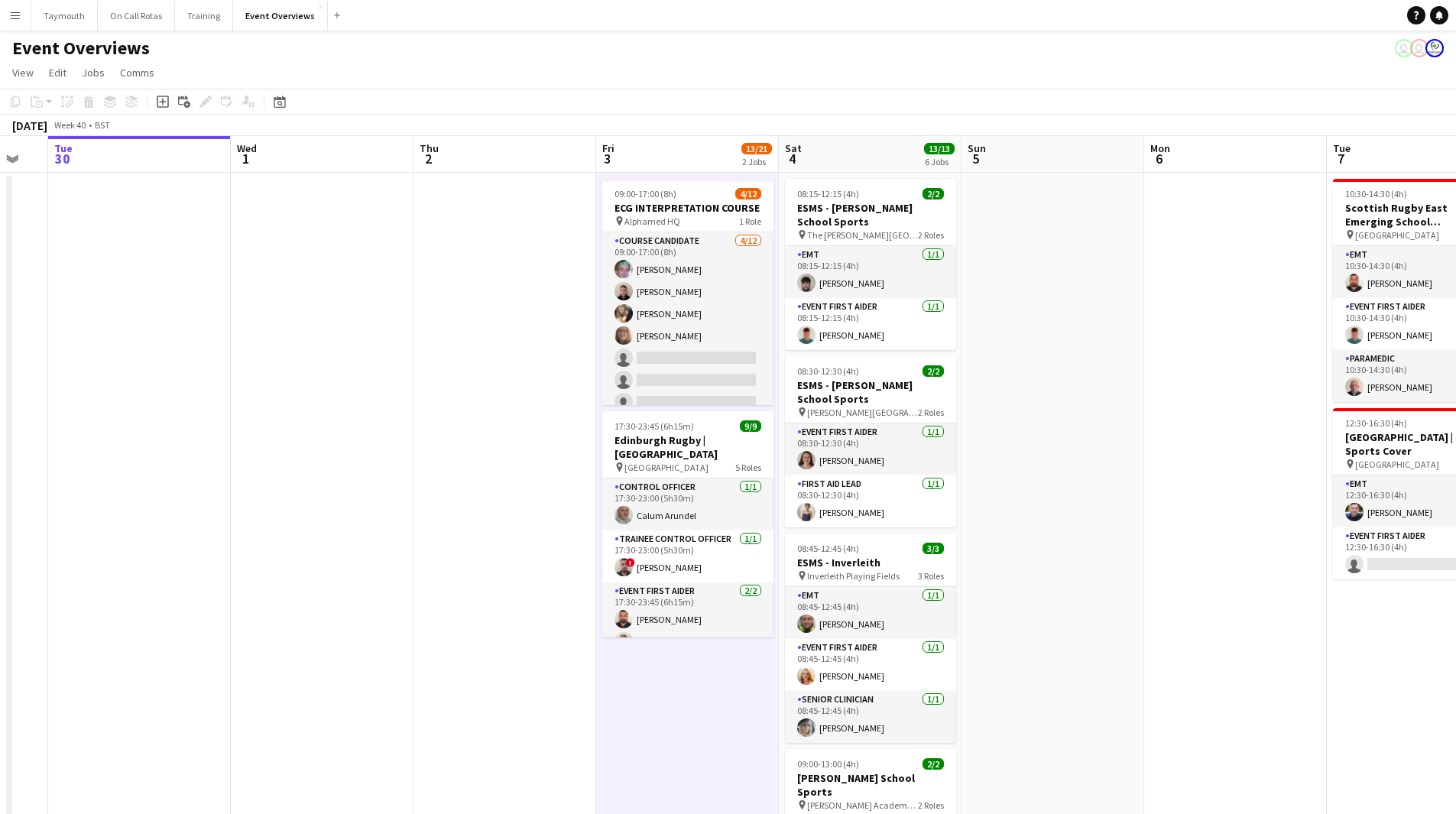
drag, startPoint x: 1386, startPoint y: 400, endPoint x: 1258, endPoint y: 407, distance: 128.2
click at [1258, 407] on app-calendar-viewport "Sun 28 2/2 1 Job Mon 29 Tue 30 Wed 1 Thu 2 Fri 3 13/21 2 Jobs Sat 4 13/13 6 Job…" at bounding box center [728, 724] width 1456 height 1176
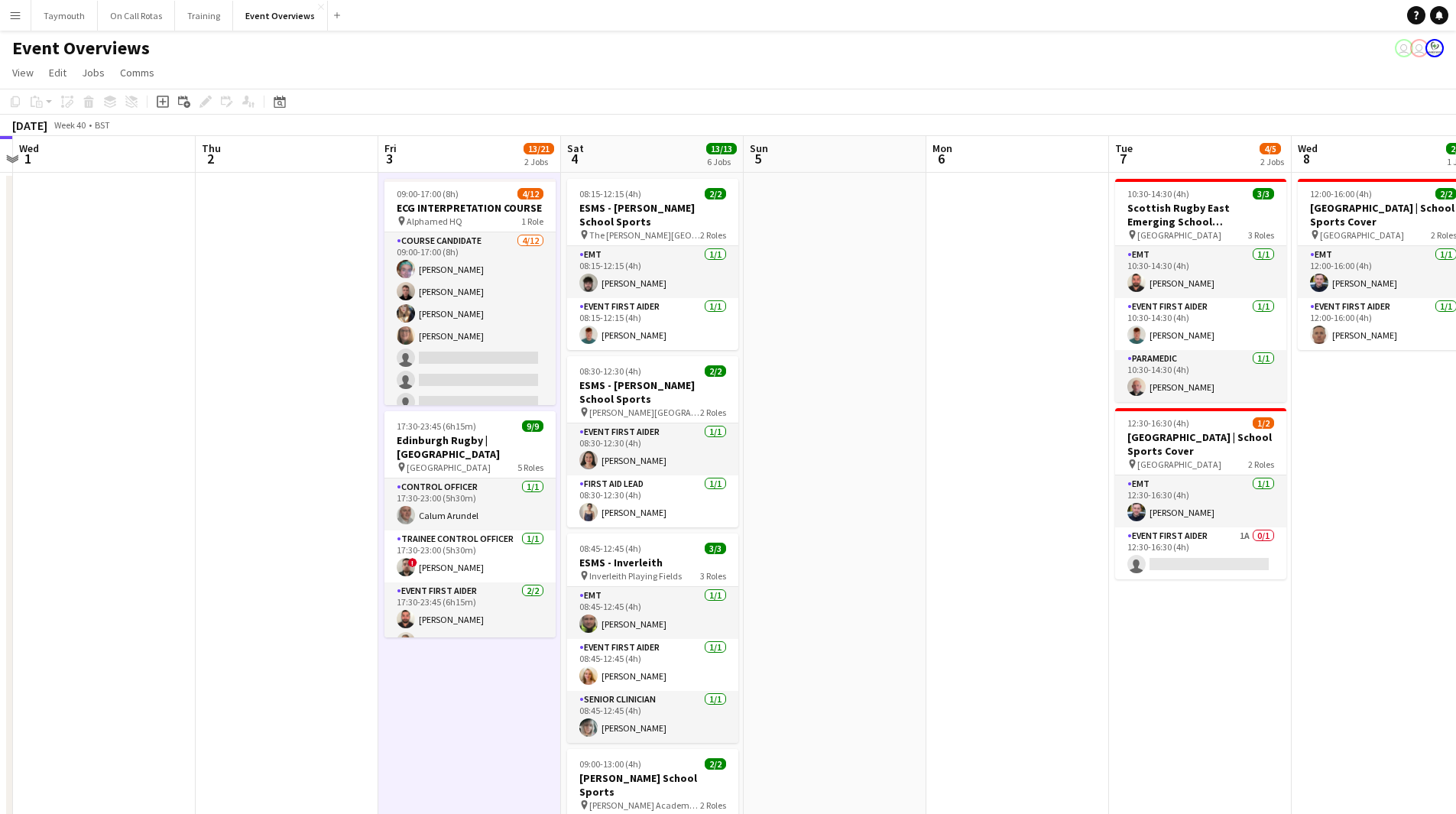
scroll to position [0, 580]
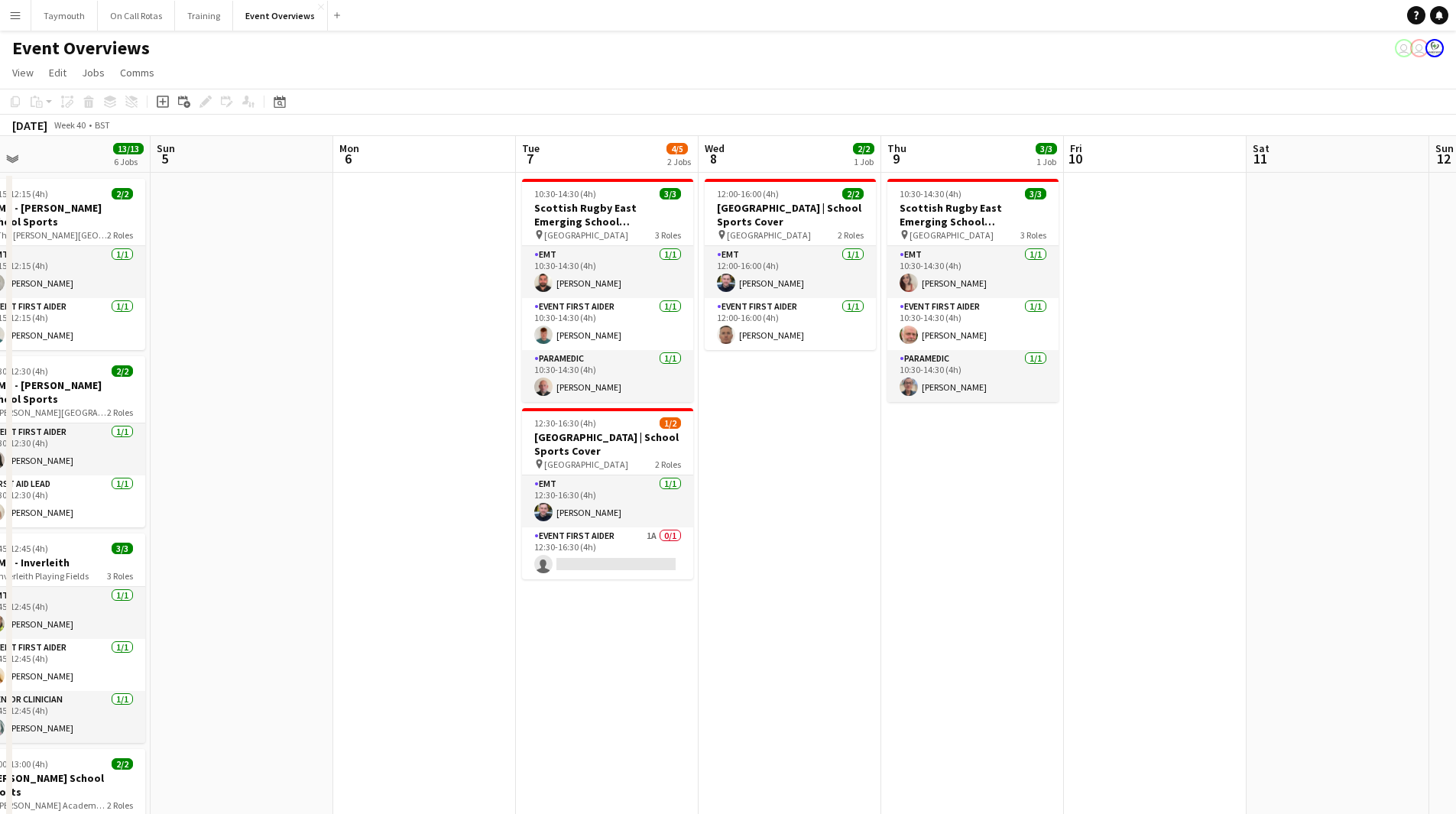
drag, startPoint x: 1183, startPoint y: 408, endPoint x: 372, endPoint y: 378, distance: 811.6
click at [372, 378] on app-calendar-viewport "Wed 1 Thu 2 Fri 3 13/21 2 Jobs Sat 4 13/13 6 Jobs Sun 5 Mon 6 Tue 7 4/5 2 Jobs …" at bounding box center [728, 724] width 1456 height 1176
click at [579, 439] on h3 "[GEOGRAPHIC_DATA] | School Sports Cover" at bounding box center [608, 444] width 171 height 27
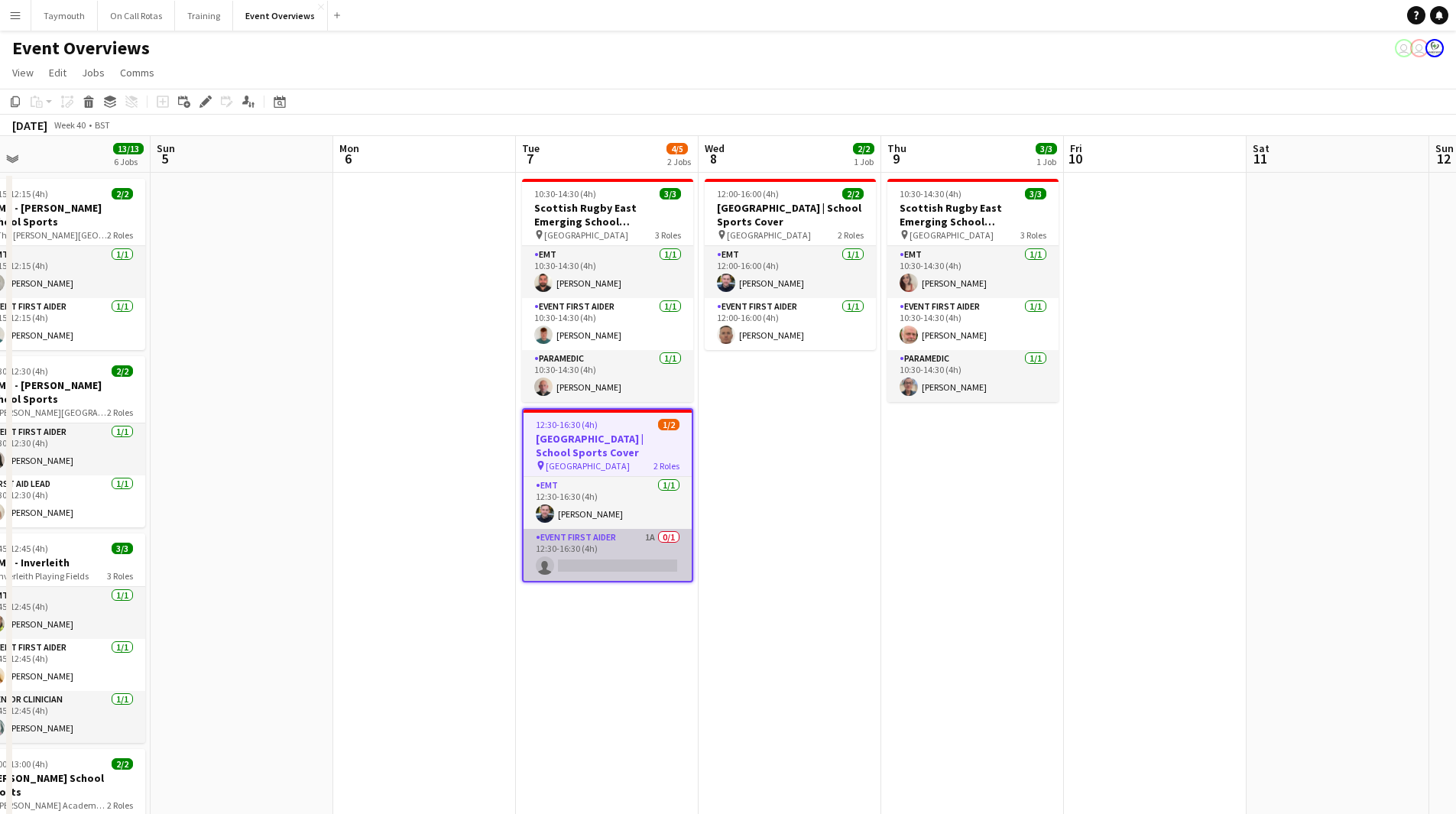
click at [580, 546] on app-card-role "Event First Aider 1A 0/1 12:30-16:30 (4h) single-neutral-actions" at bounding box center [607, 554] width 168 height 52
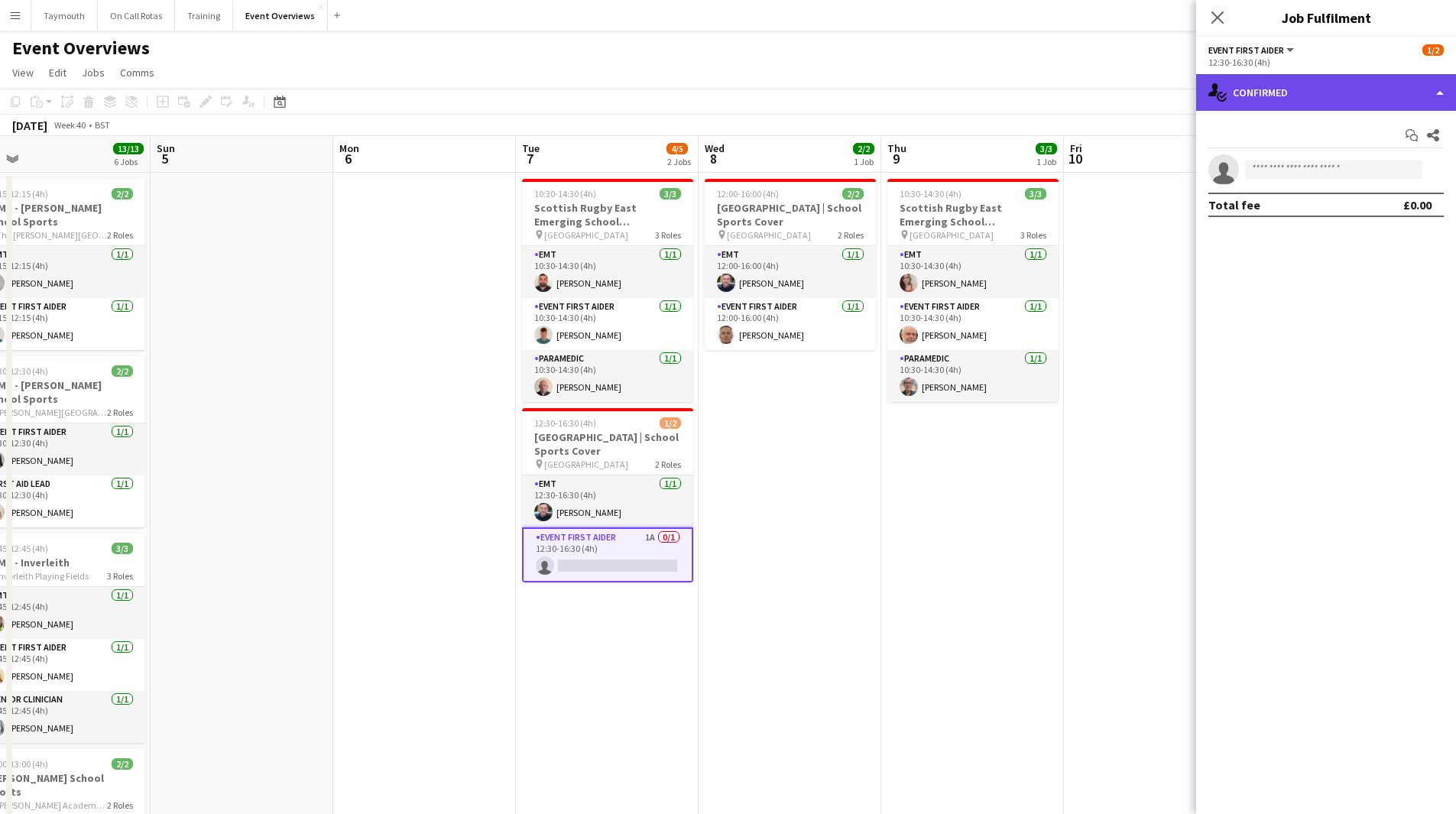
click at [1271, 103] on div "single-neutral-actions-check-2 Confirmed" at bounding box center [1325, 92] width 260 height 37
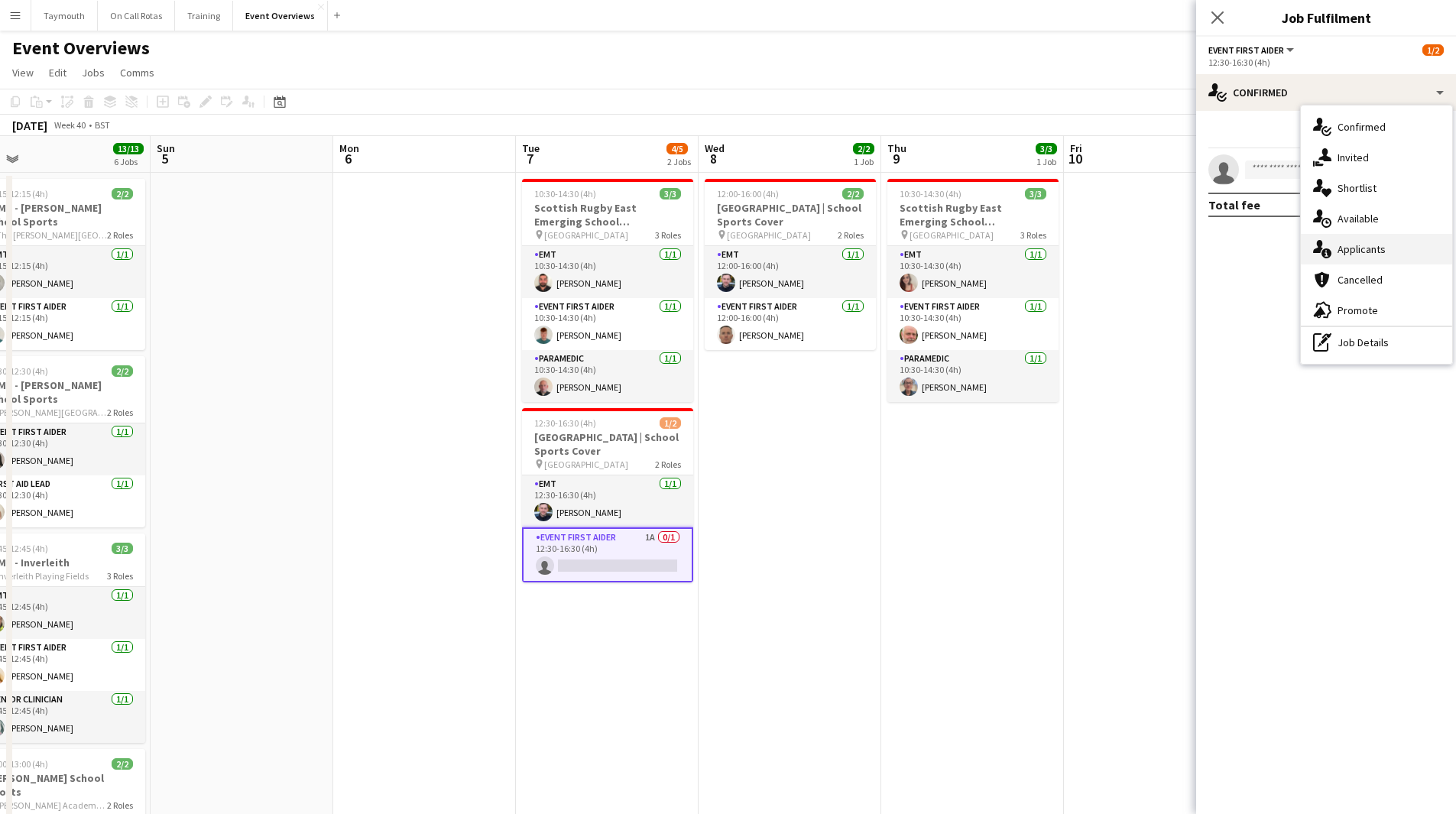
click at [1356, 263] on div "single-neutral-actions-information Applicants" at bounding box center [1376, 249] width 151 height 30
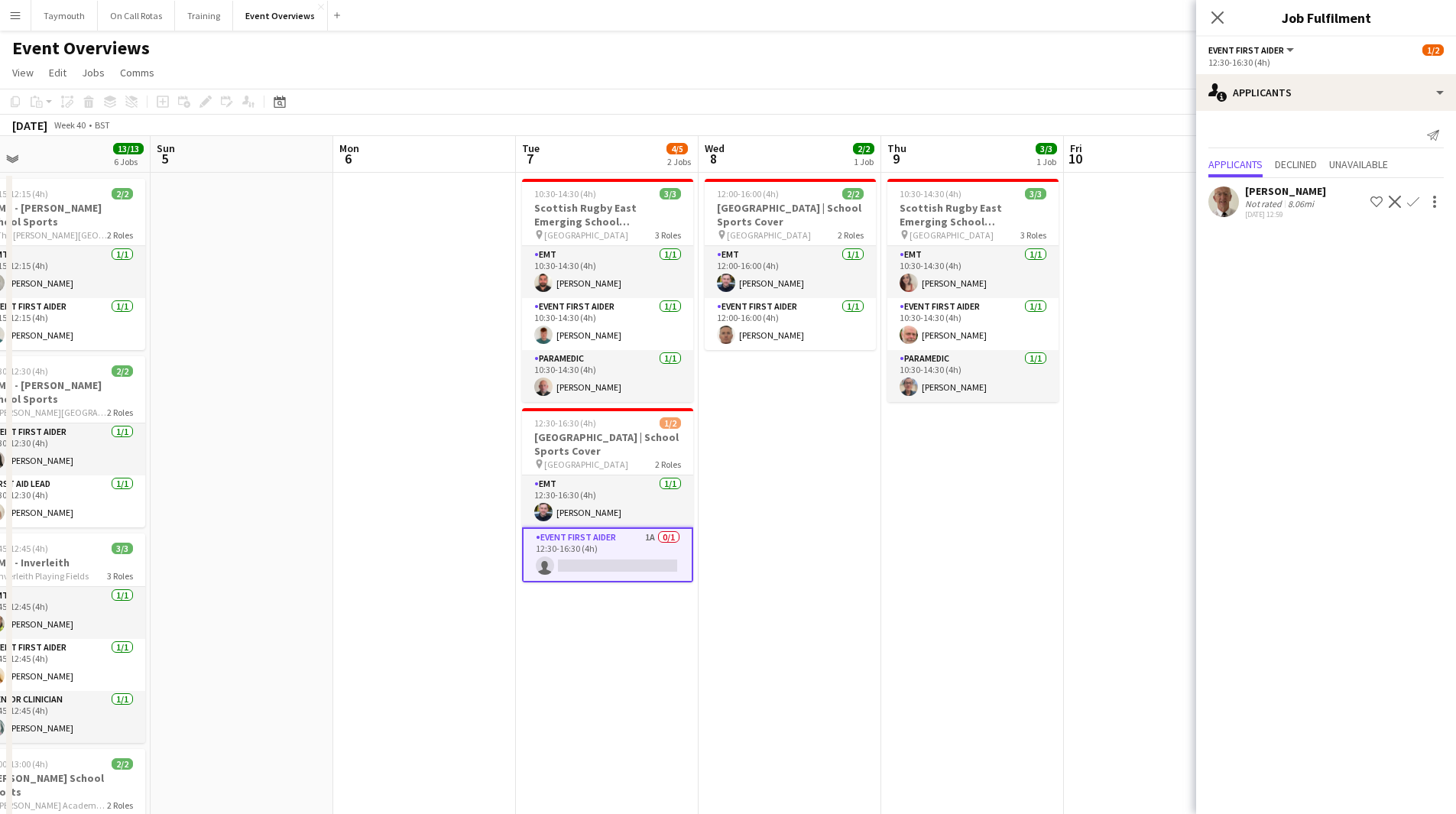
click at [1413, 204] on app-icon "Confirm" at bounding box center [1412, 201] width 12 height 12
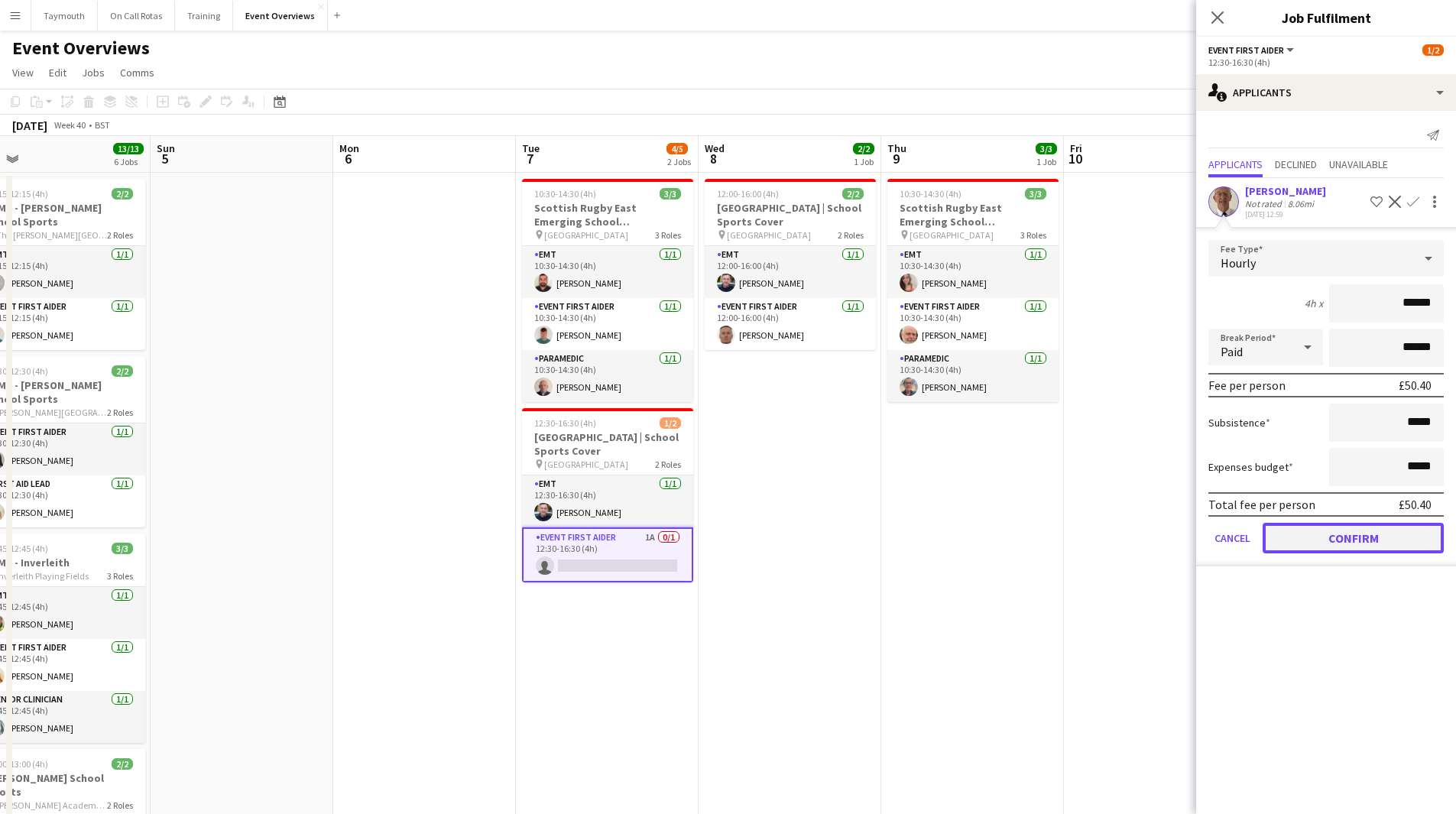
click at [1339, 536] on button "Confirm" at bounding box center [1353, 537] width 181 height 30
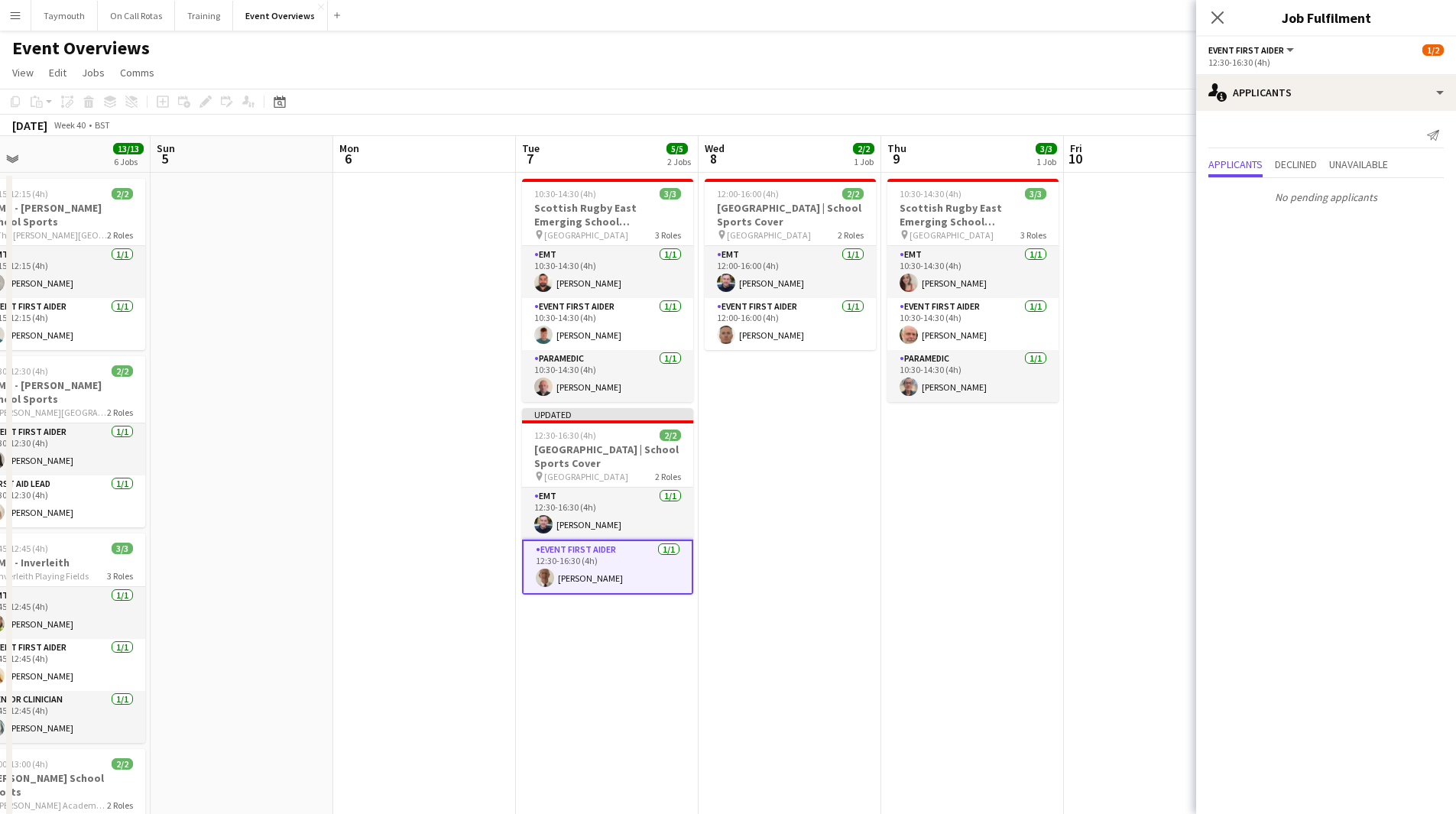
click at [982, 560] on app-date-cell "10:30-14:30 (4h) 3/3 Scottish Rugby East Emerging School Championships | Royal …" at bounding box center [972, 742] width 182 height 1139
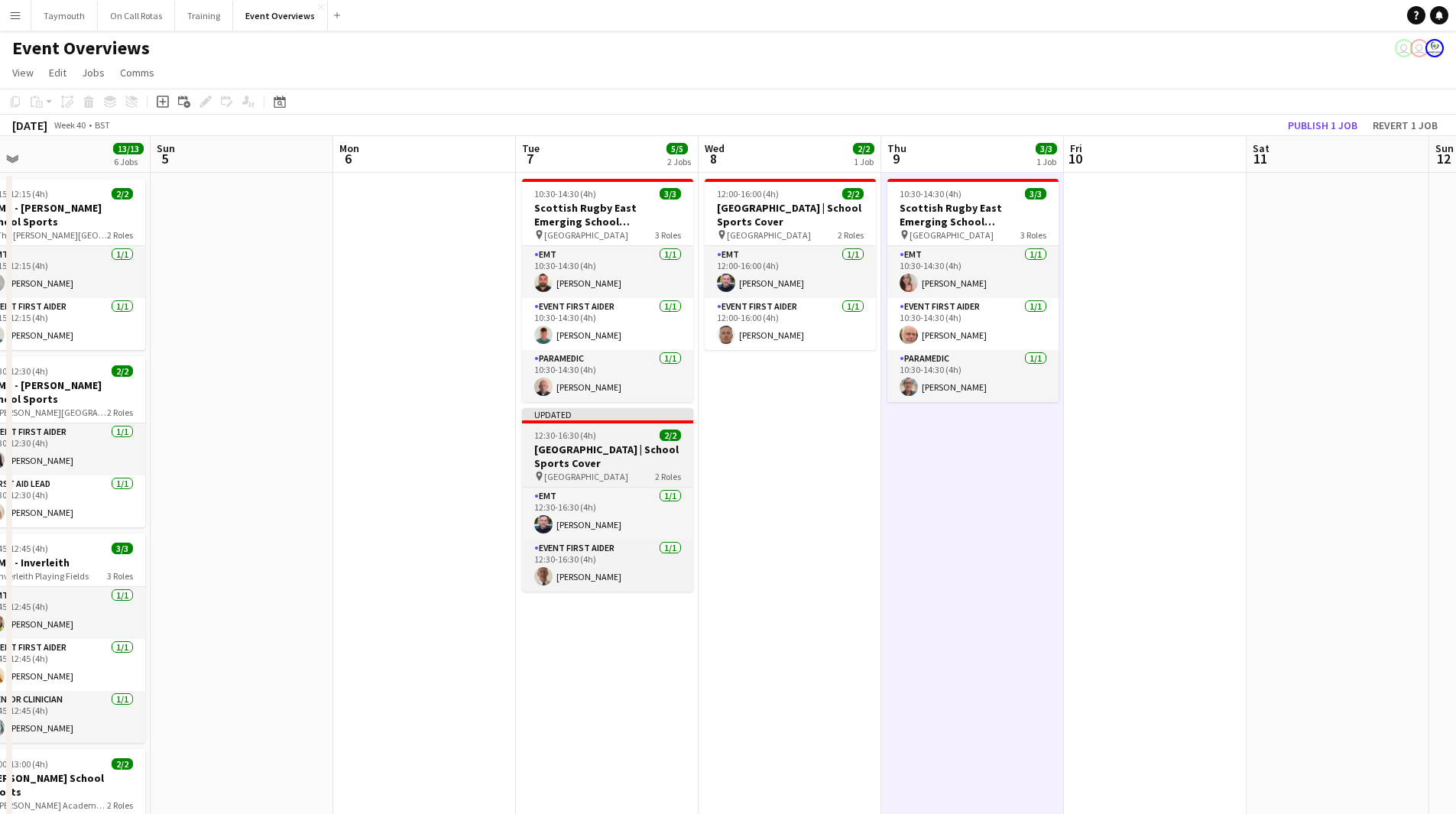
click at [582, 449] on h3 "[GEOGRAPHIC_DATA] | School Sports Cover" at bounding box center [608, 456] width 171 height 27
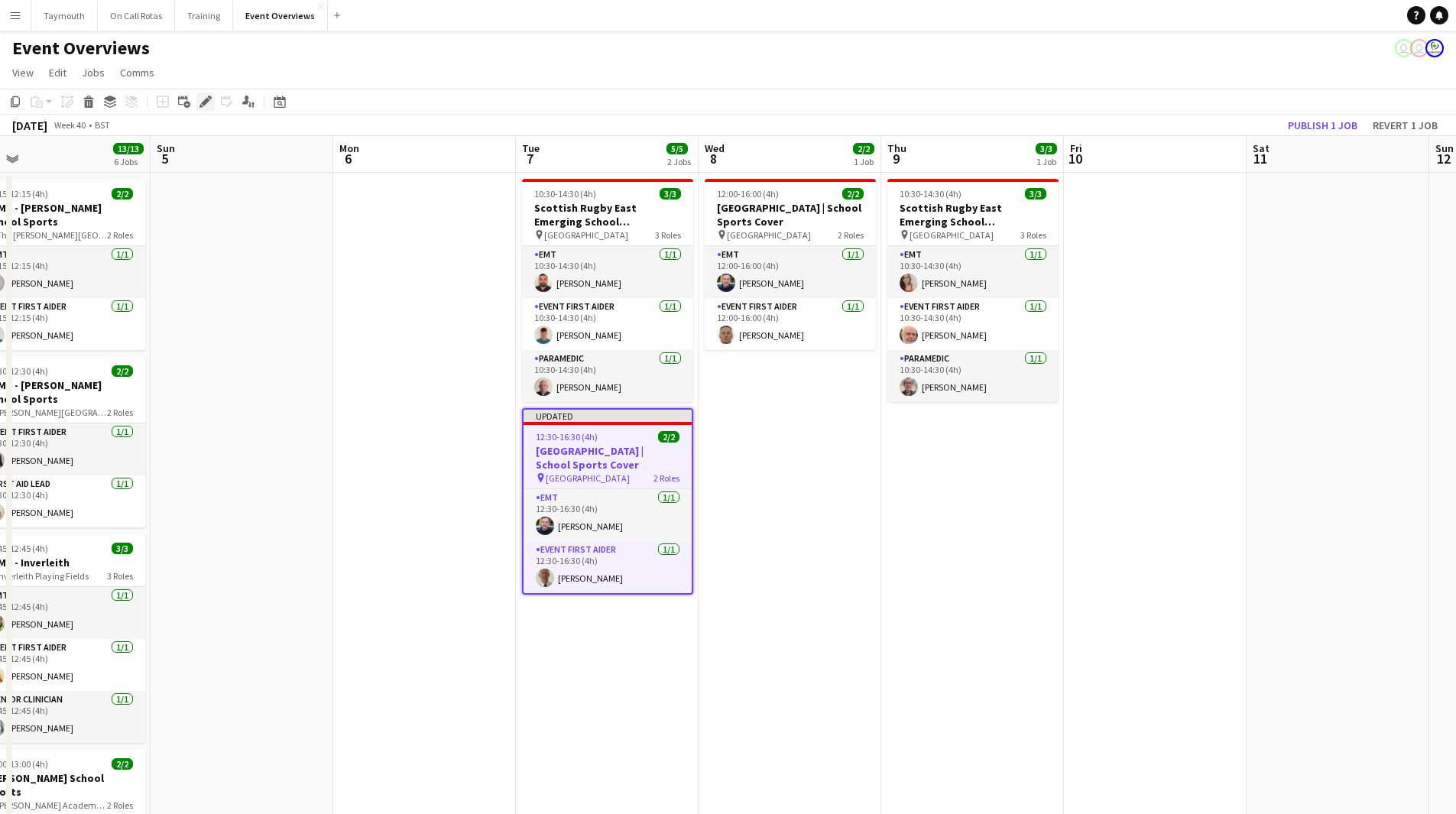
click at [201, 103] on icon "Edit" at bounding box center [205, 101] width 12 height 12
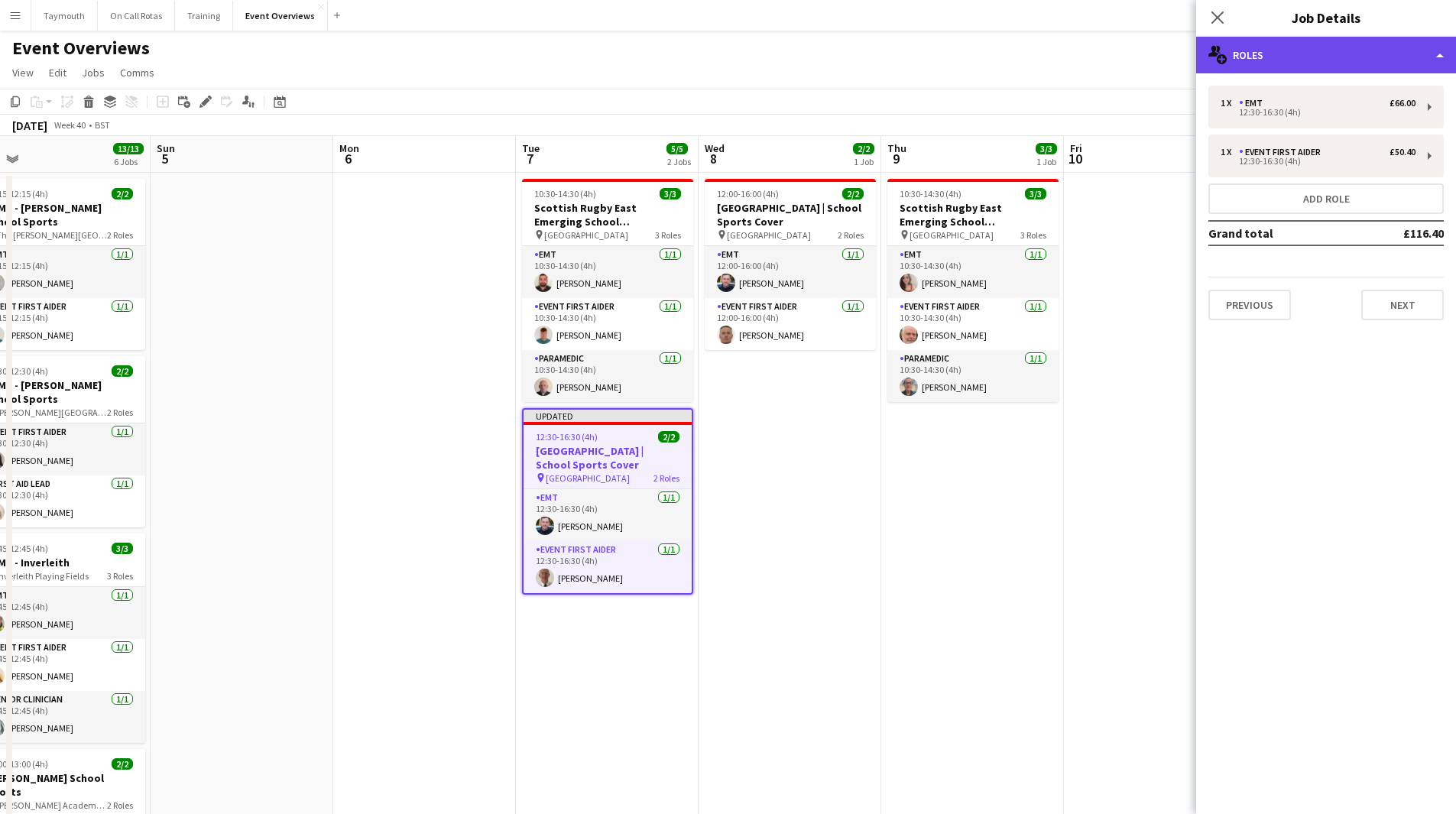
click at [1357, 55] on div "multiple-users-add Roles" at bounding box center [1325, 55] width 260 height 37
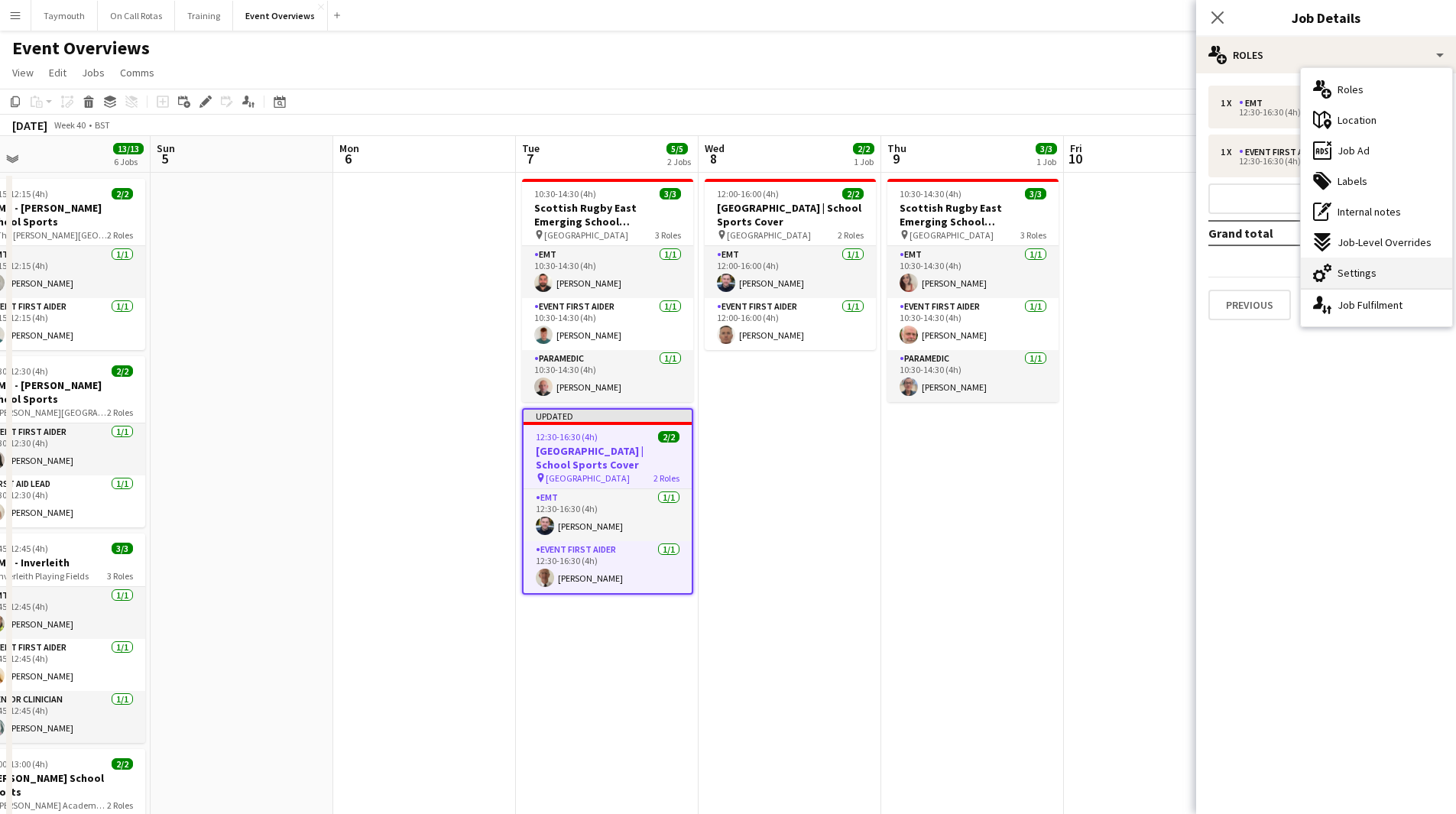
click at [1394, 279] on div "cog-double-3 Settings" at bounding box center [1376, 273] width 151 height 30
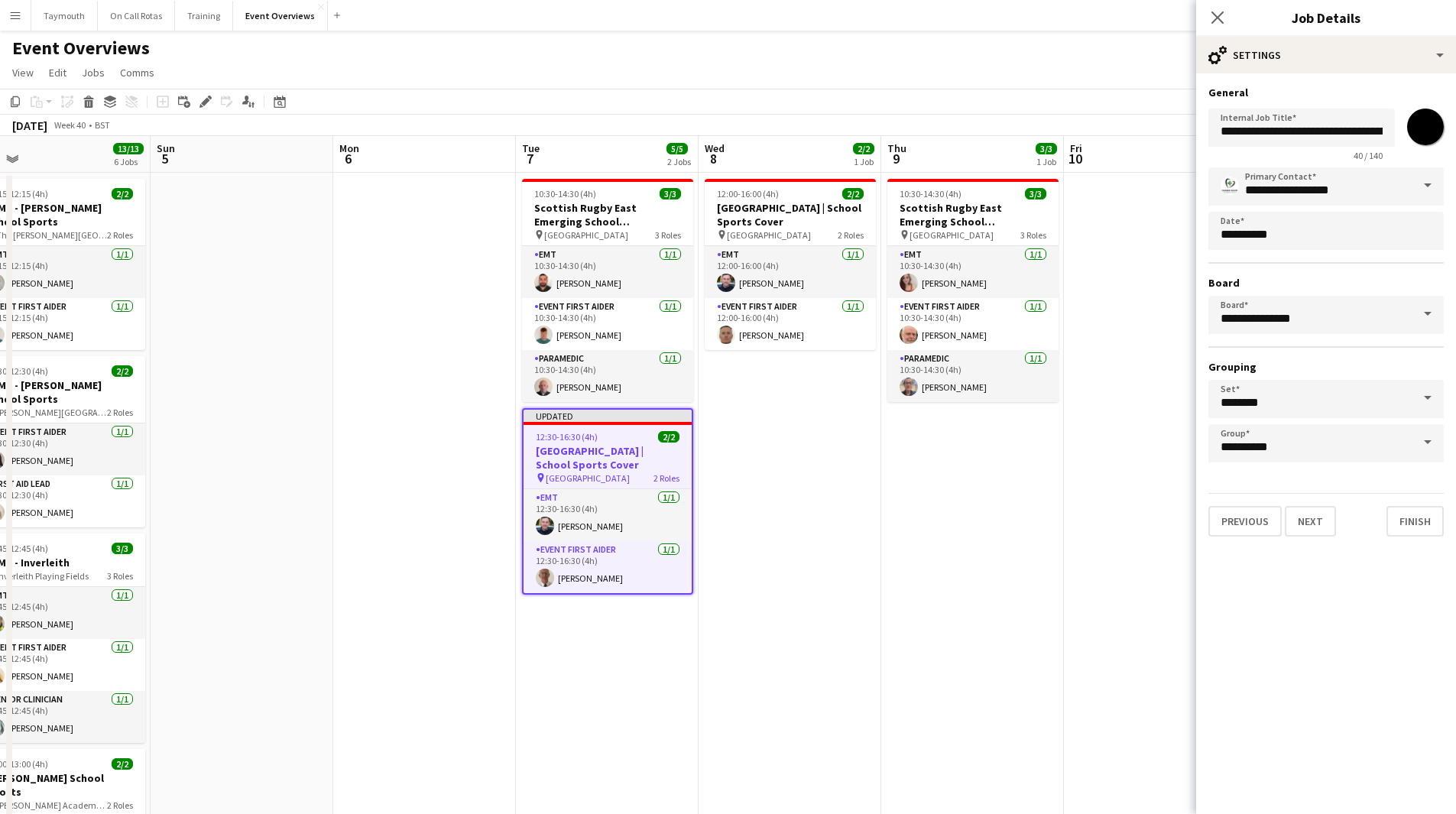
click at [1437, 130] on input "*******" at bounding box center [1425, 126] width 55 height 55
type input "*******"
click at [851, 484] on app-date-cell "12:00-16:00 (4h) 2/2 [GEOGRAPHIC_DATA] | School Sports Cover pin [GEOGRAPHIC_DA…" at bounding box center [790, 742] width 182 height 1139
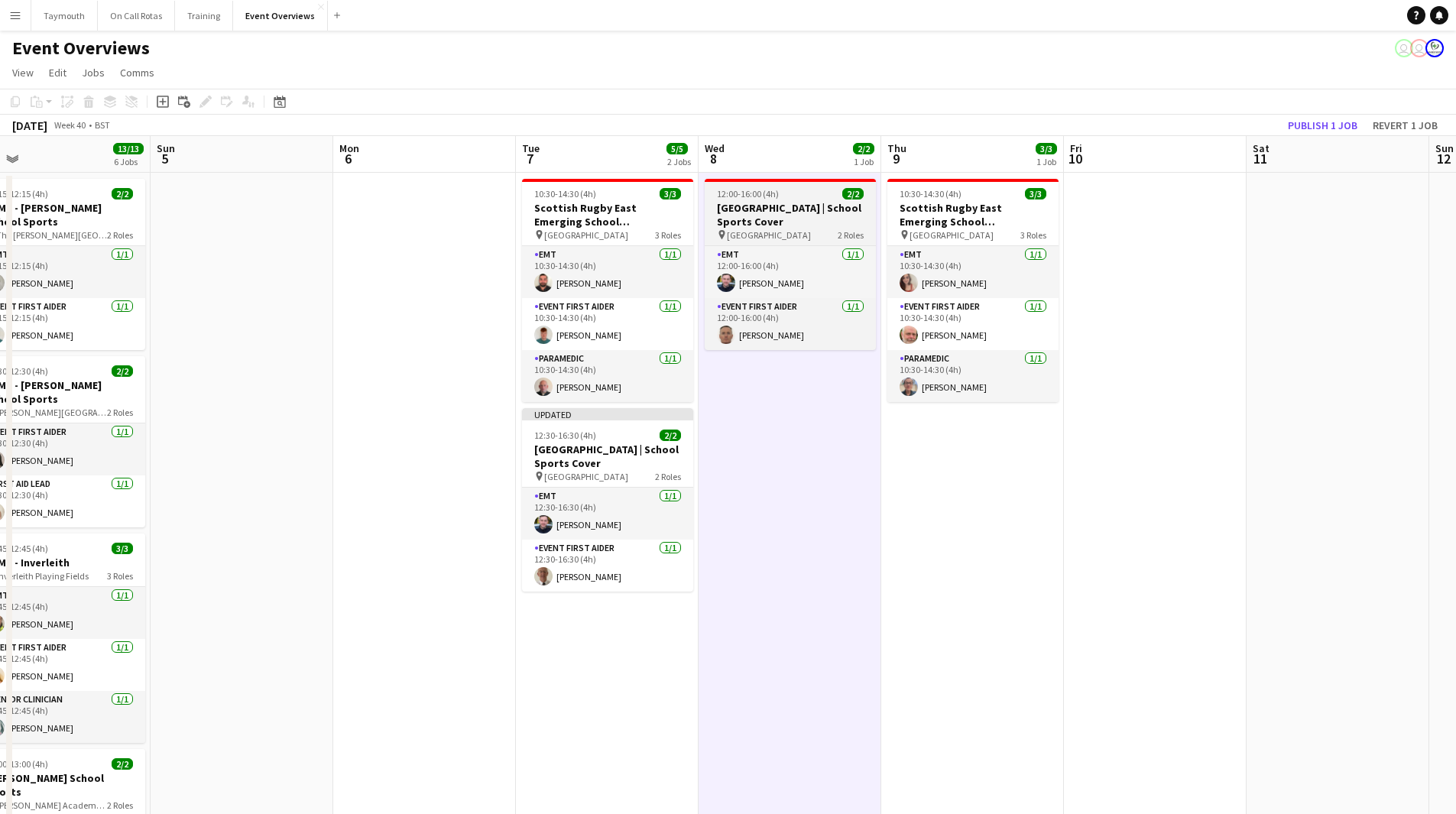
click at [775, 200] on app-job-card "12:00-16:00 (4h) 2/2 [GEOGRAPHIC_DATA] | School Sports Cover pin [GEOGRAPHIC_DA…" at bounding box center [790, 264] width 171 height 171
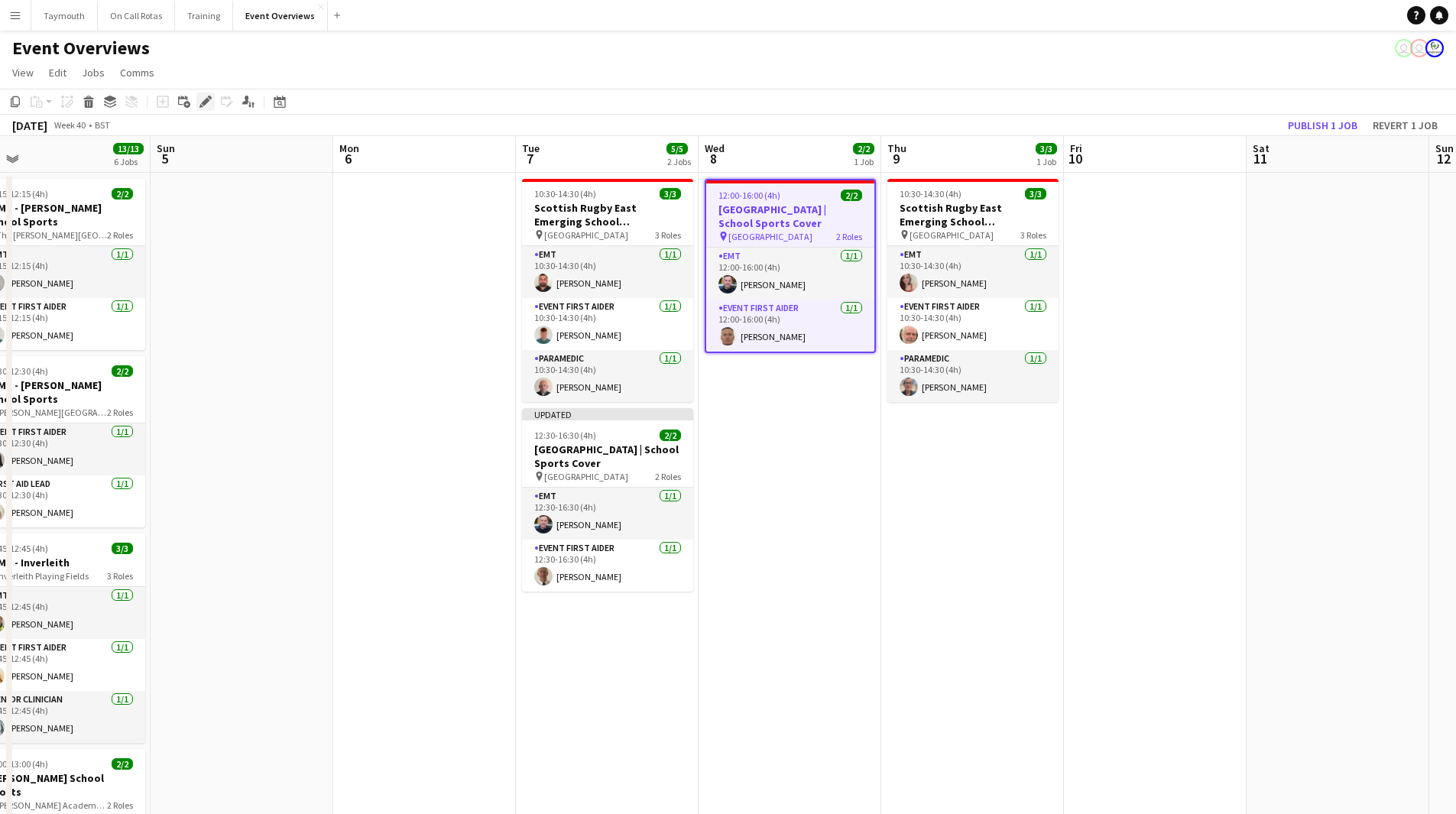
click at [204, 102] on icon at bounding box center [205, 102] width 8 height 8
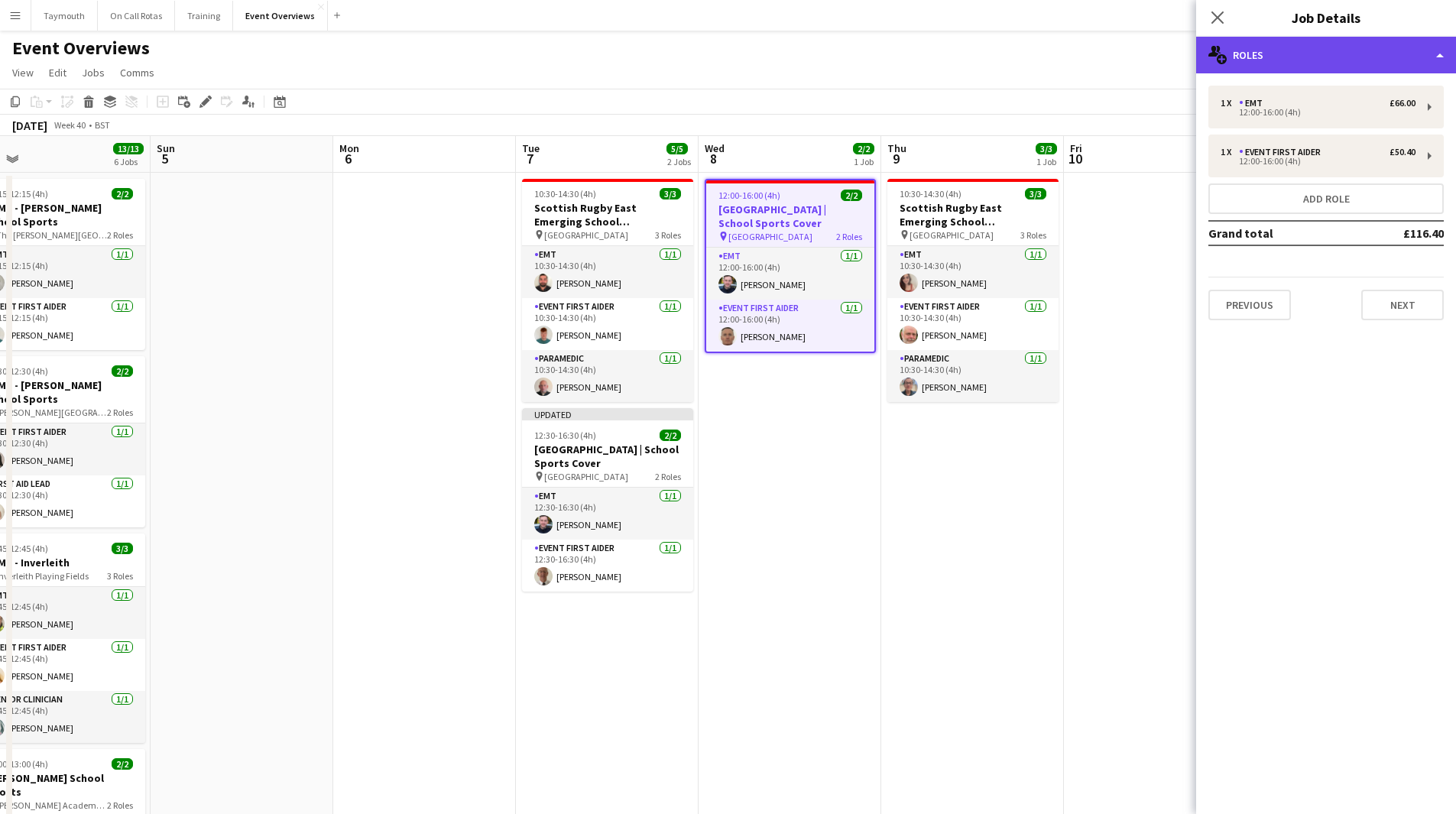
click at [1376, 61] on div "multiple-users-add Roles" at bounding box center [1325, 55] width 260 height 37
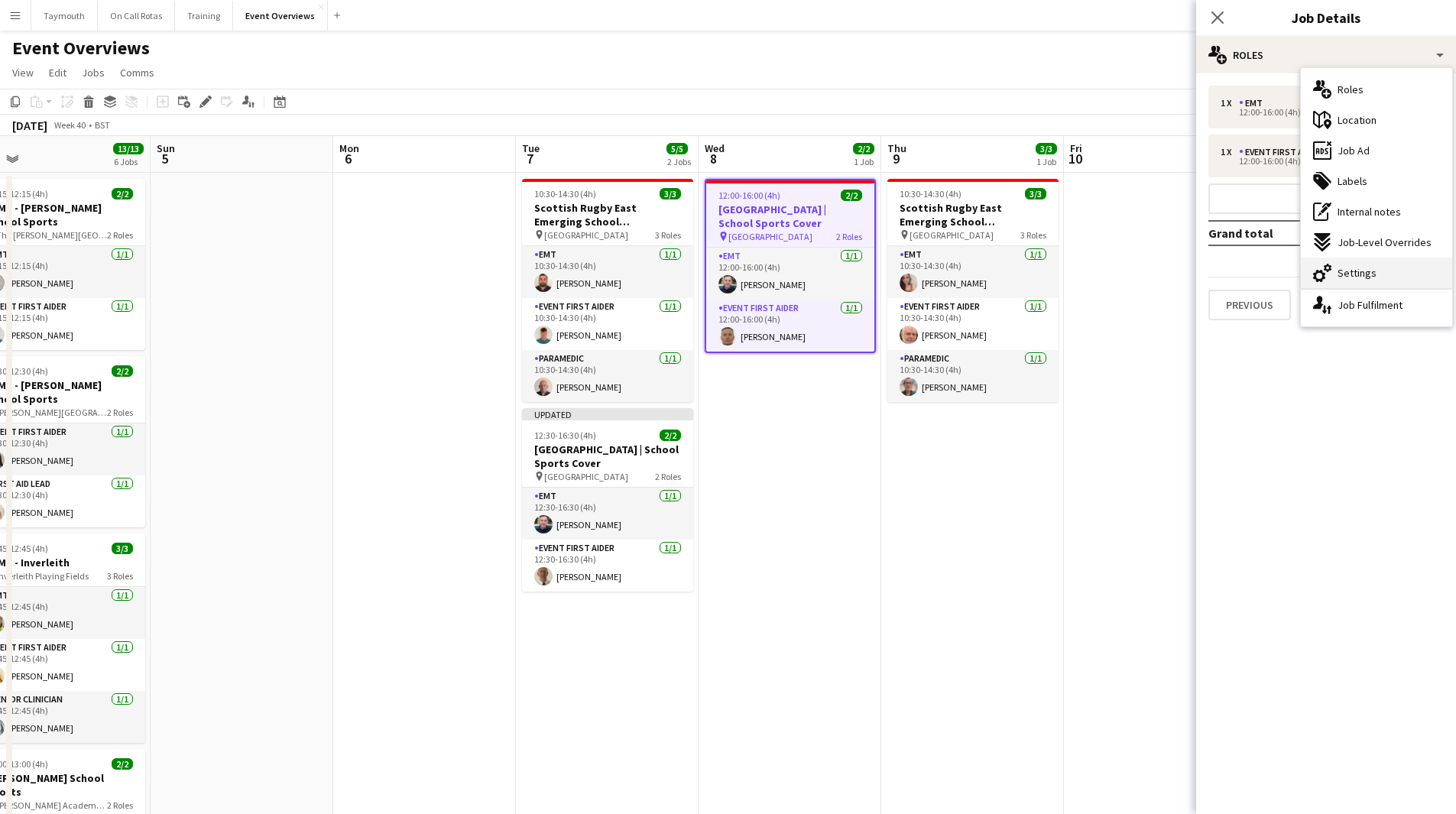
click at [1360, 274] on span "Settings" at bounding box center [1356, 273] width 39 height 14
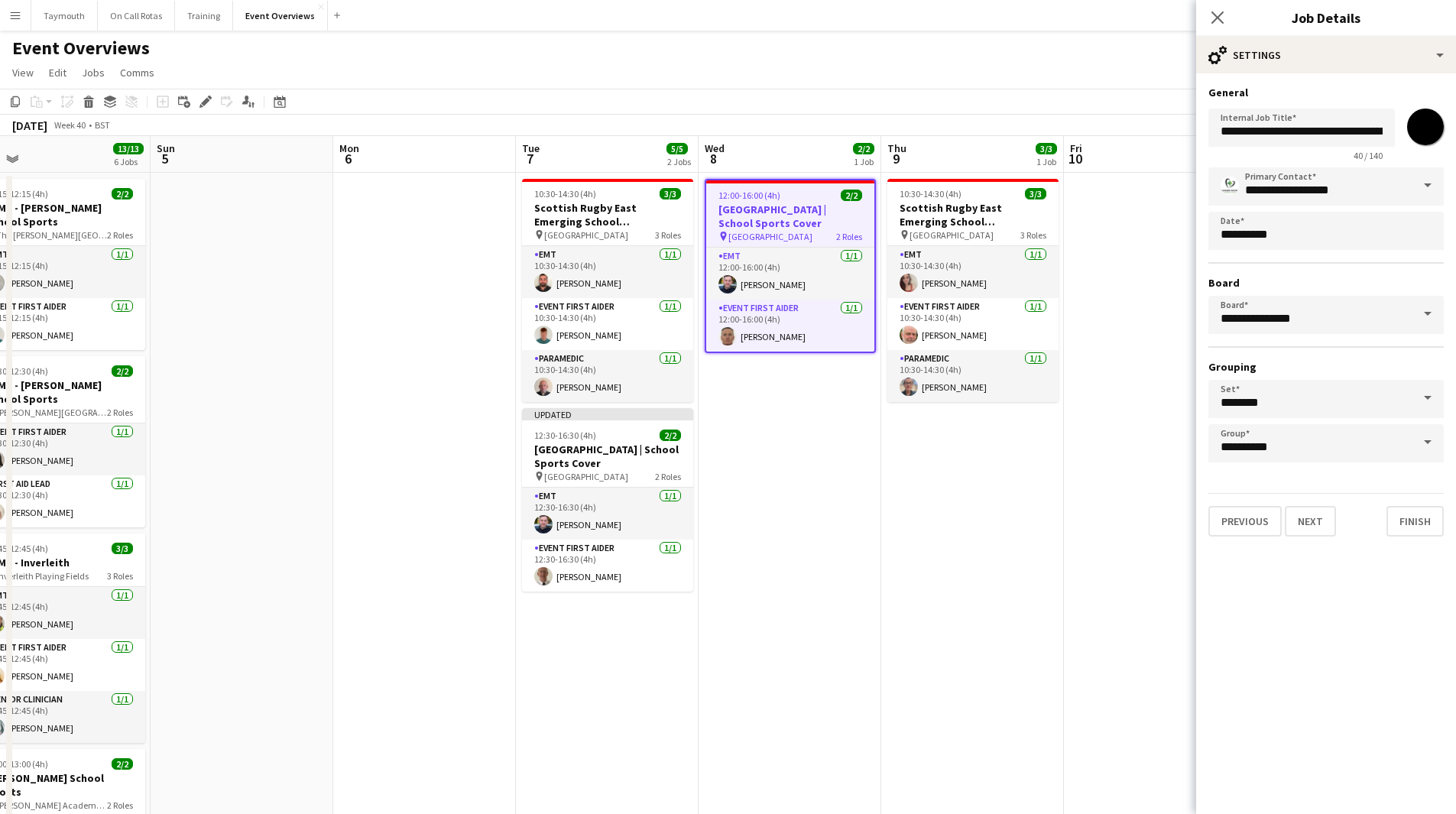
click at [1429, 126] on input "*******" at bounding box center [1425, 126] width 55 height 55
type input "*******"
click at [827, 467] on app-date-cell "12:00-16:00 (4h) 2/2 [GEOGRAPHIC_DATA] | School Sports Cover pin [GEOGRAPHIC_DA…" at bounding box center [790, 742] width 182 height 1139
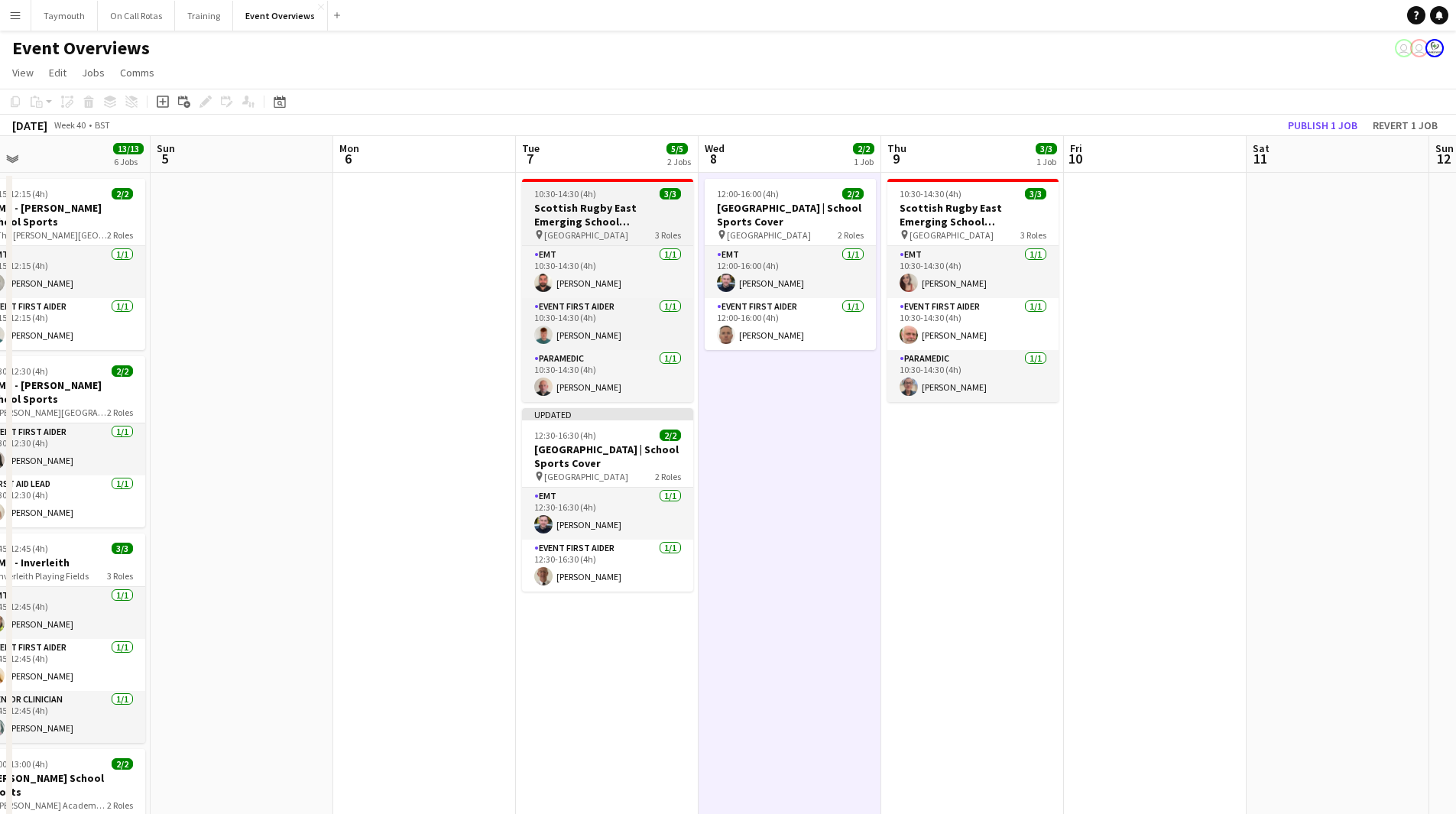
click at [600, 199] on div "10:30-14:30 (4h) 3/3" at bounding box center [608, 194] width 171 height 11
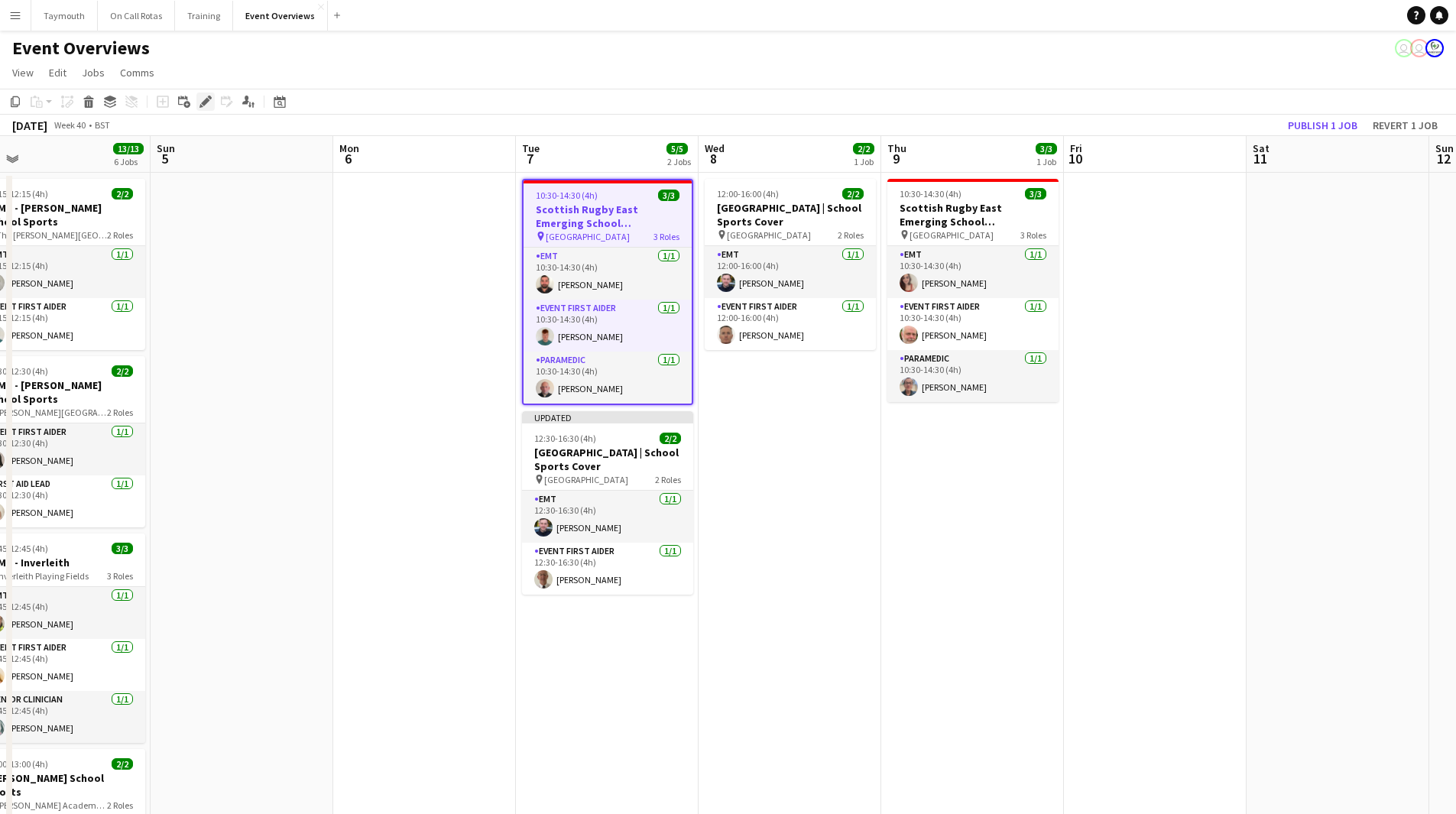
click at [212, 106] on div "Edit" at bounding box center [205, 102] width 18 height 18
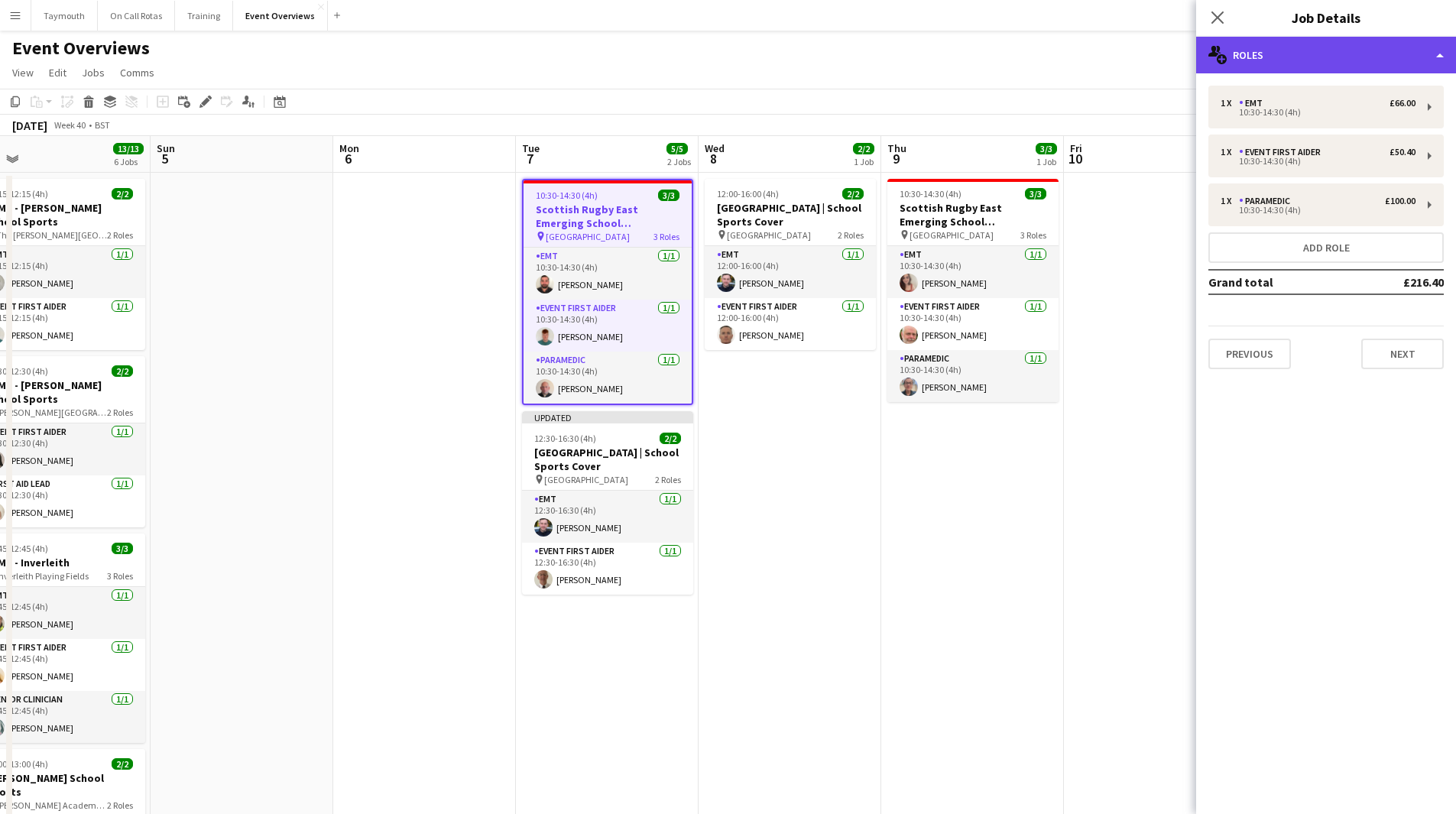
click at [1355, 61] on div "multiple-users-add Roles" at bounding box center [1325, 55] width 260 height 37
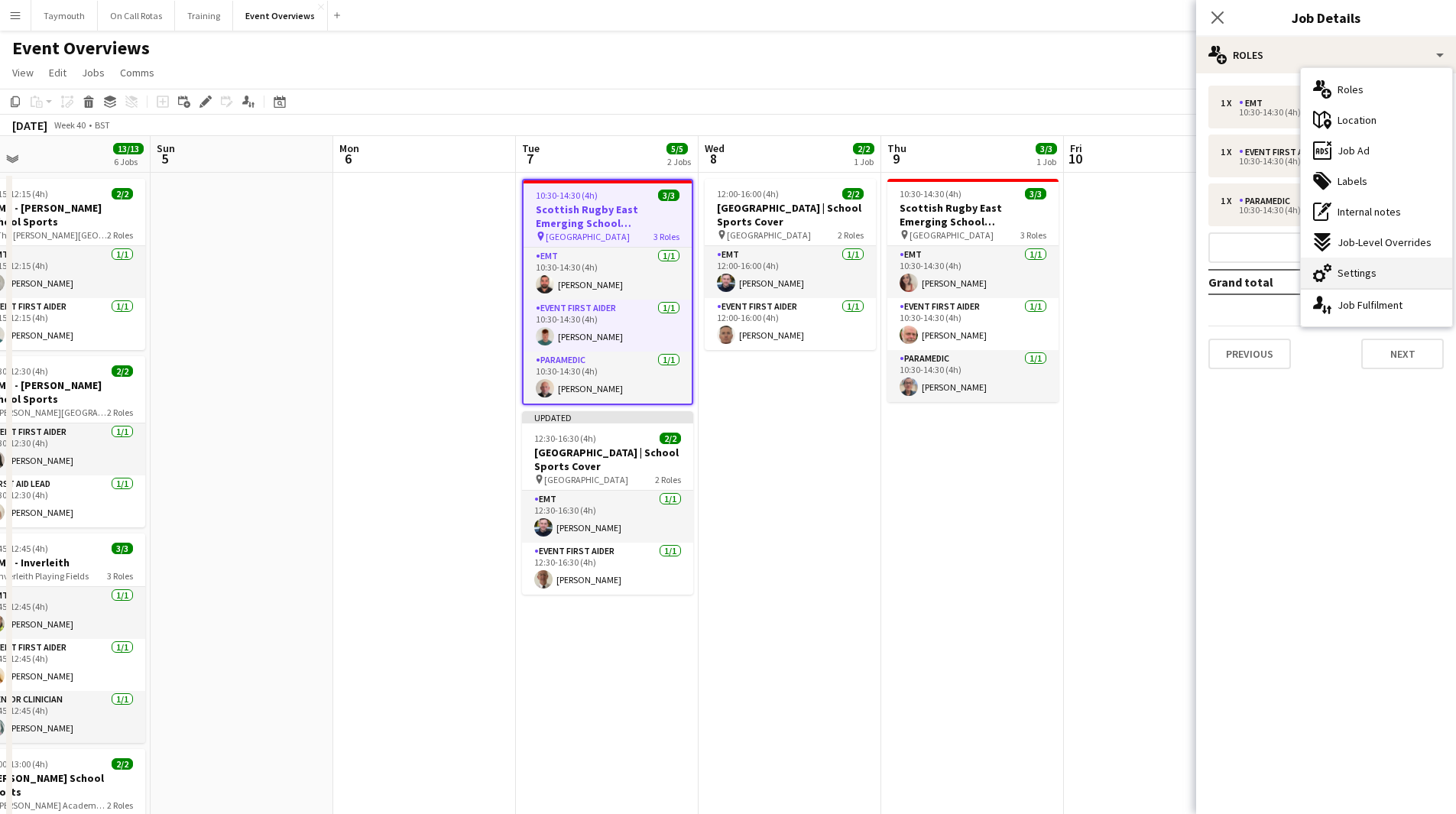
click at [1390, 271] on div "cog-double-3 Settings" at bounding box center [1376, 273] width 151 height 30
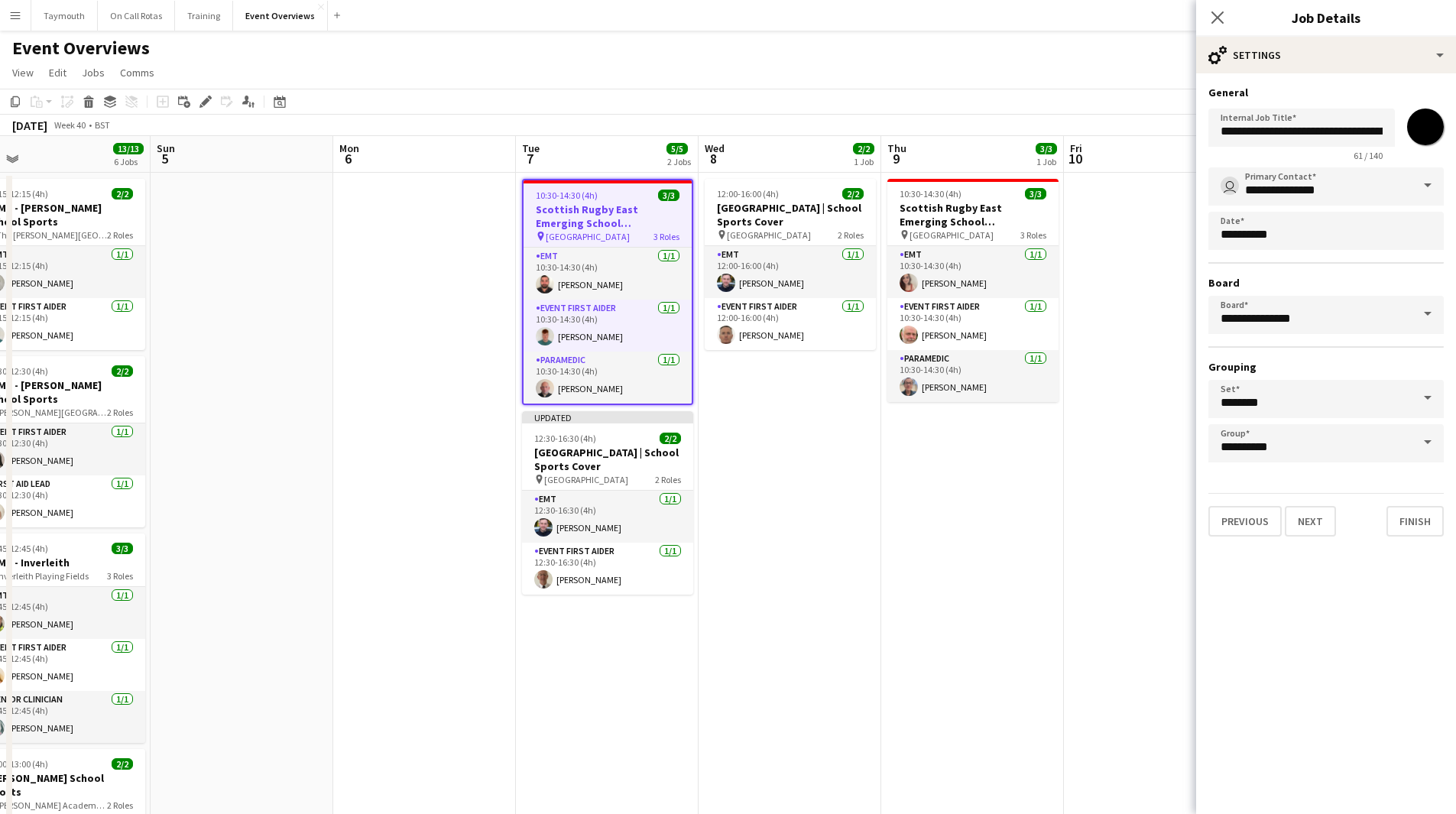
click at [1427, 136] on input "*******" at bounding box center [1425, 126] width 55 height 55
type input "*******"
click at [875, 538] on app-date-cell "12:00-16:00 (4h) 2/2 [GEOGRAPHIC_DATA] | School Sports Cover pin [GEOGRAPHIC_DA…" at bounding box center [790, 742] width 182 height 1139
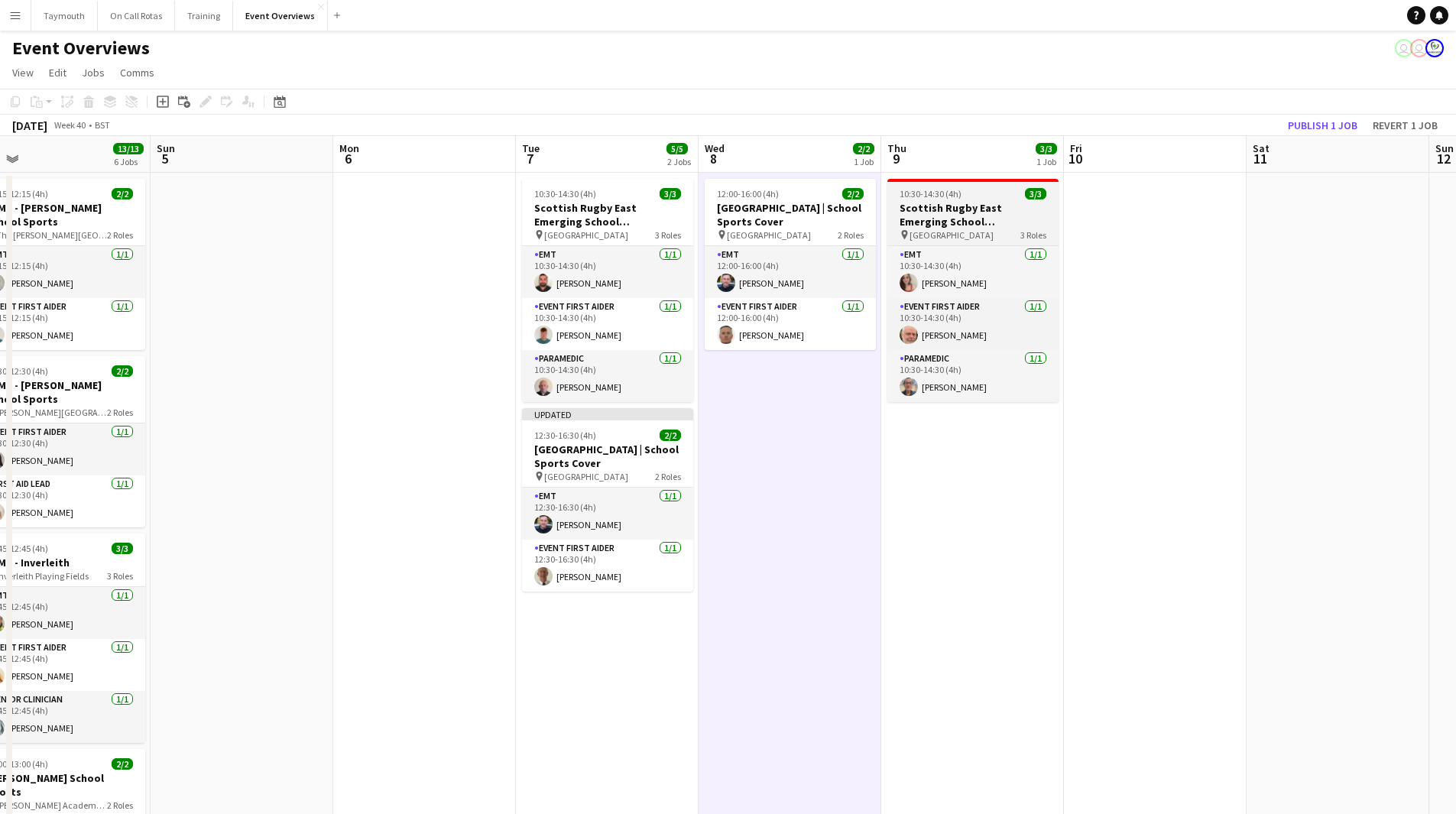
click at [1011, 191] on div "10:30-14:30 (4h) 3/3" at bounding box center [972, 194] width 171 height 11
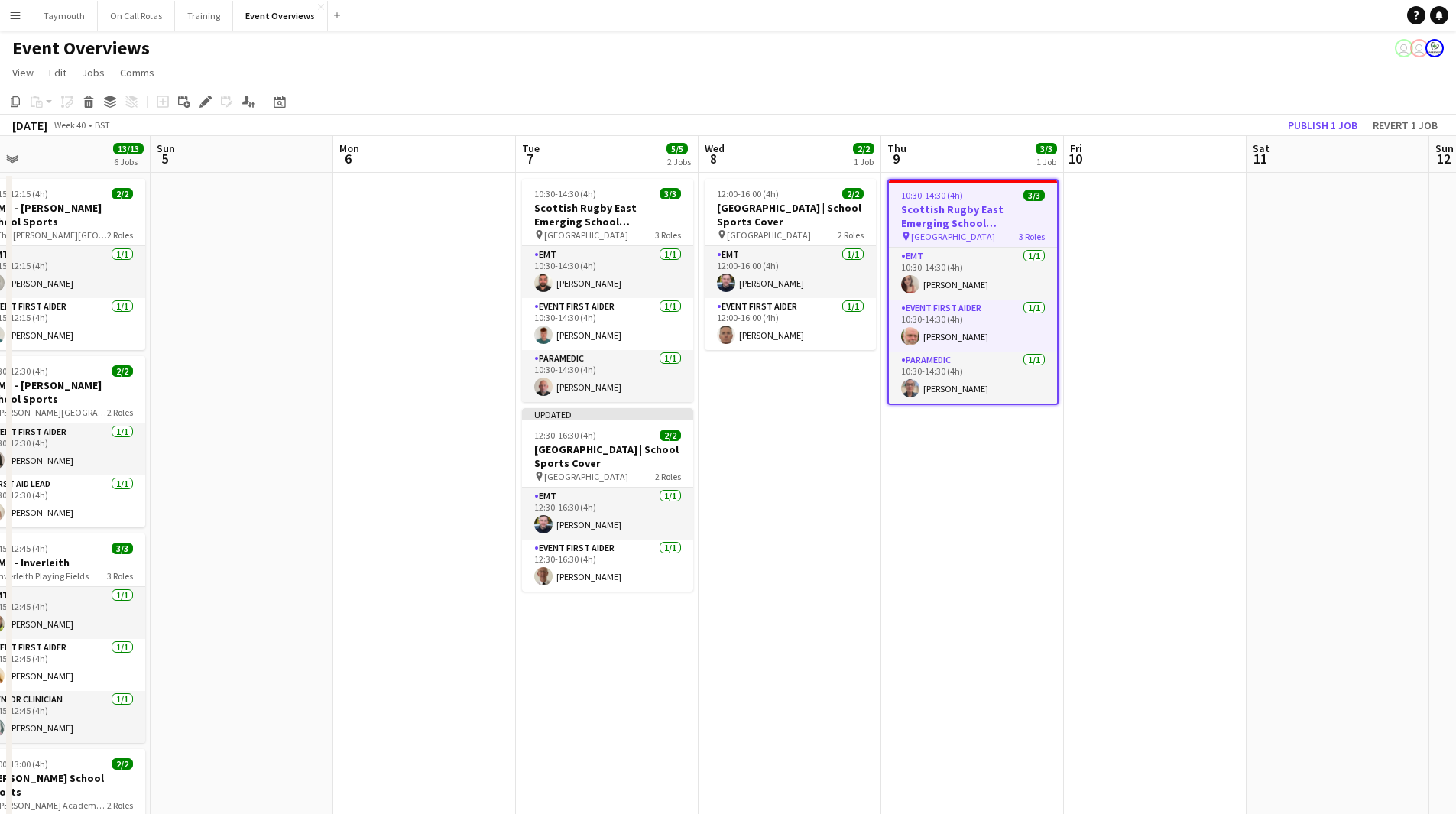
drag, startPoint x: 208, startPoint y: 103, endPoint x: 463, endPoint y: 121, distance: 255.6
click at [208, 103] on icon "Edit" at bounding box center [205, 101] width 12 height 12
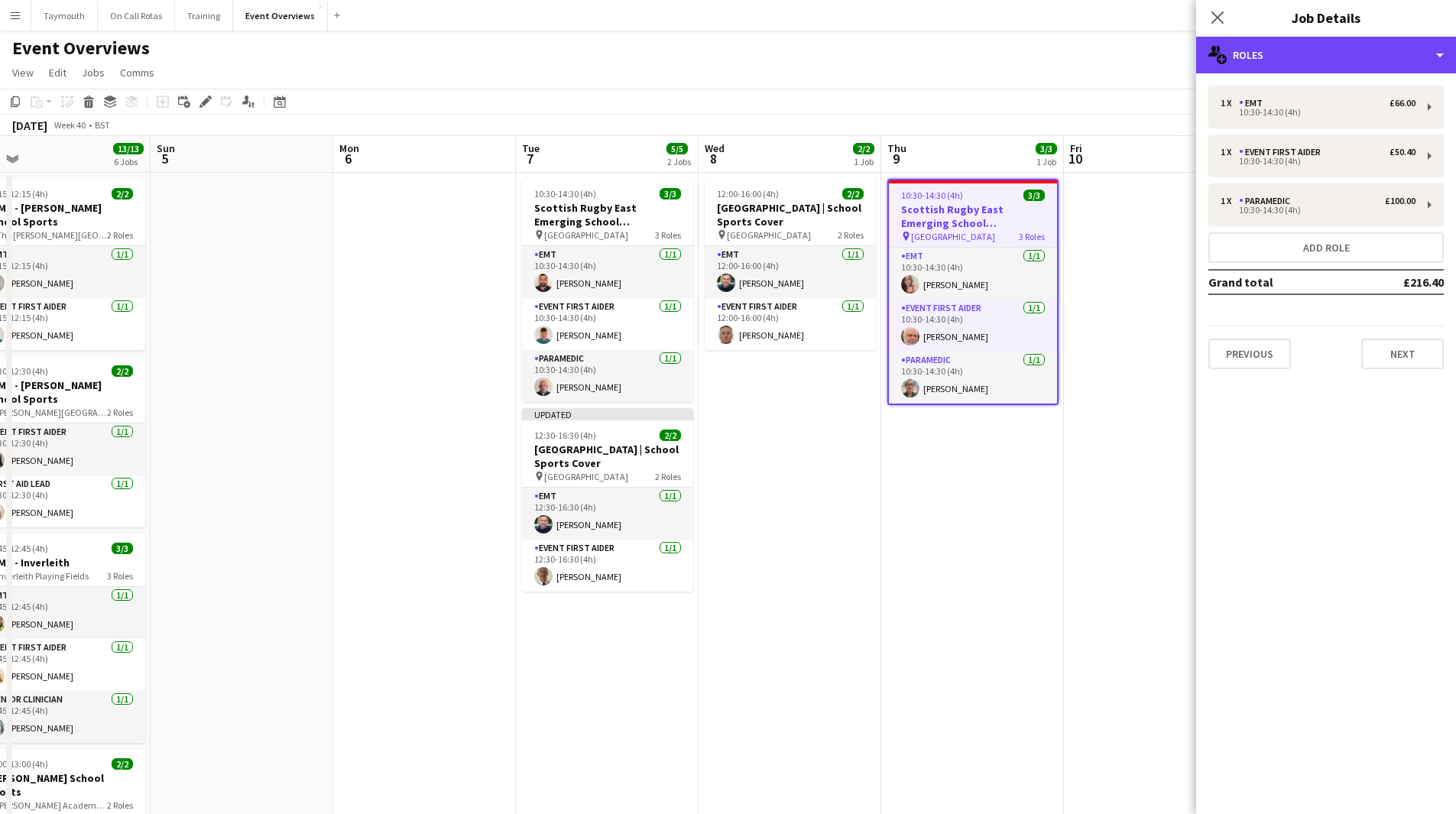
click at [1304, 49] on div "multiple-users-add Roles" at bounding box center [1325, 55] width 260 height 37
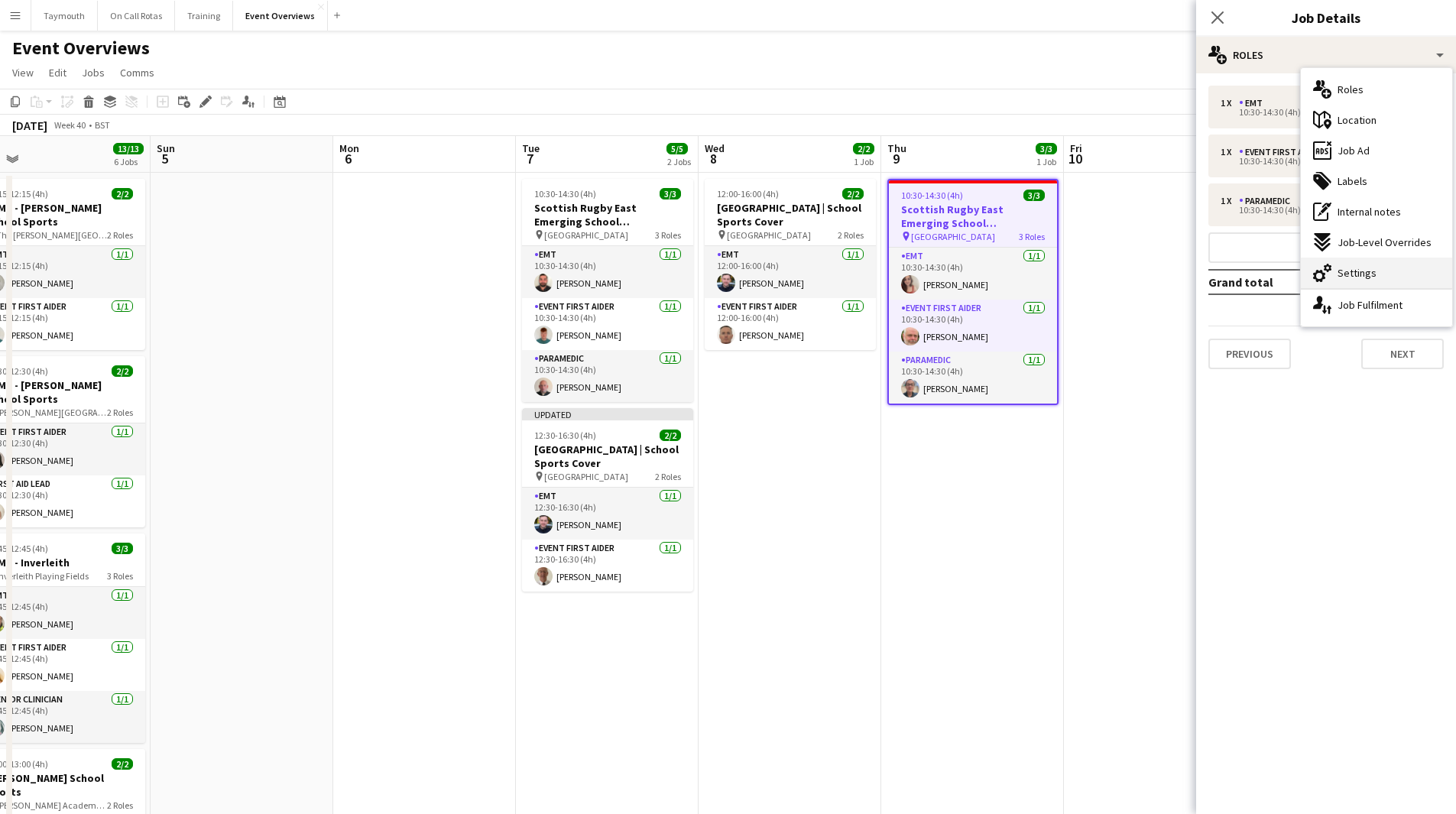
click at [1429, 278] on div "cog-double-3 Settings" at bounding box center [1376, 273] width 151 height 30
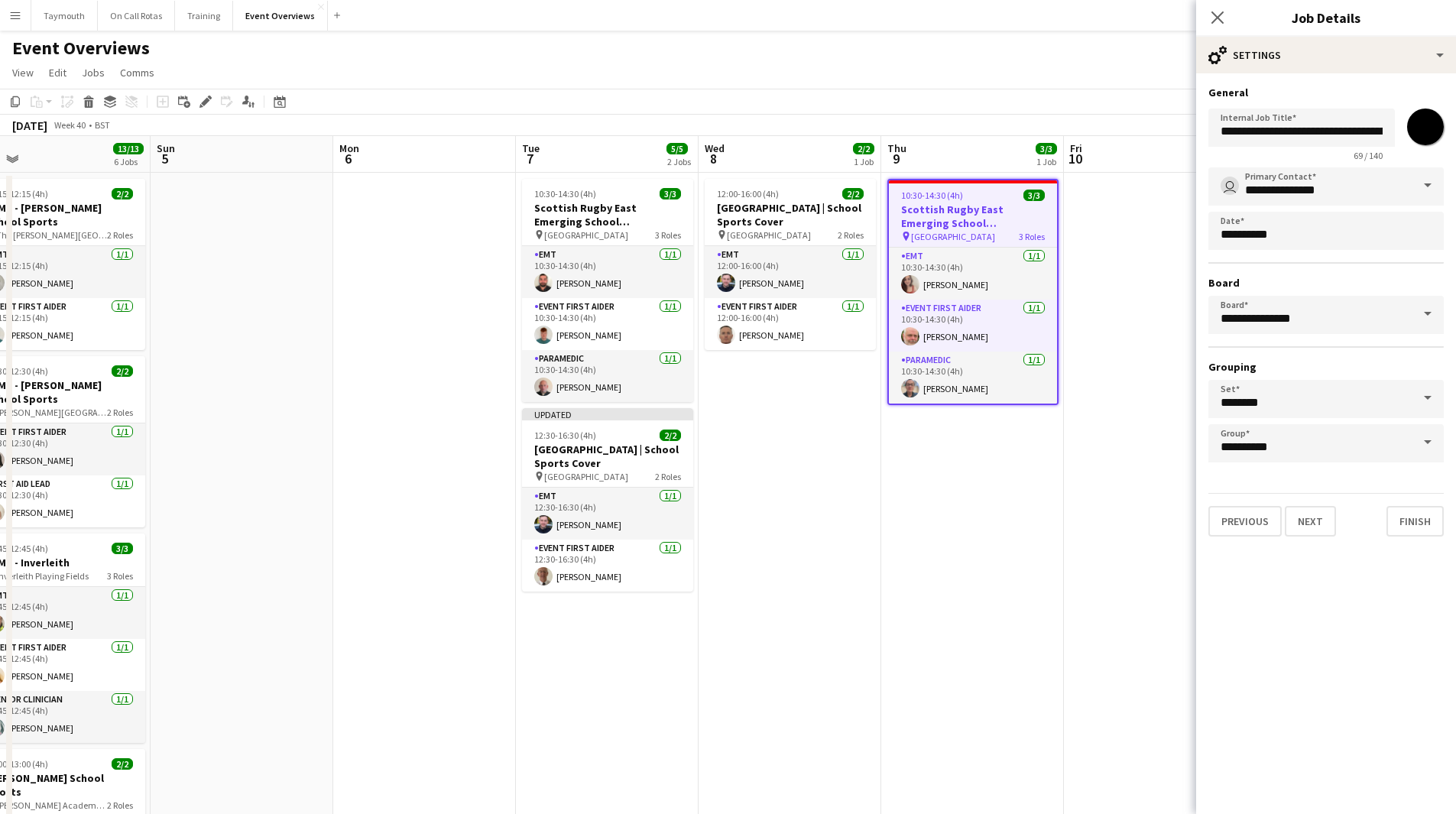
click at [1434, 126] on input "*******" at bounding box center [1425, 126] width 55 height 55
type input "*******"
click at [1072, 551] on app-date-cell at bounding box center [1155, 742] width 182 height 1139
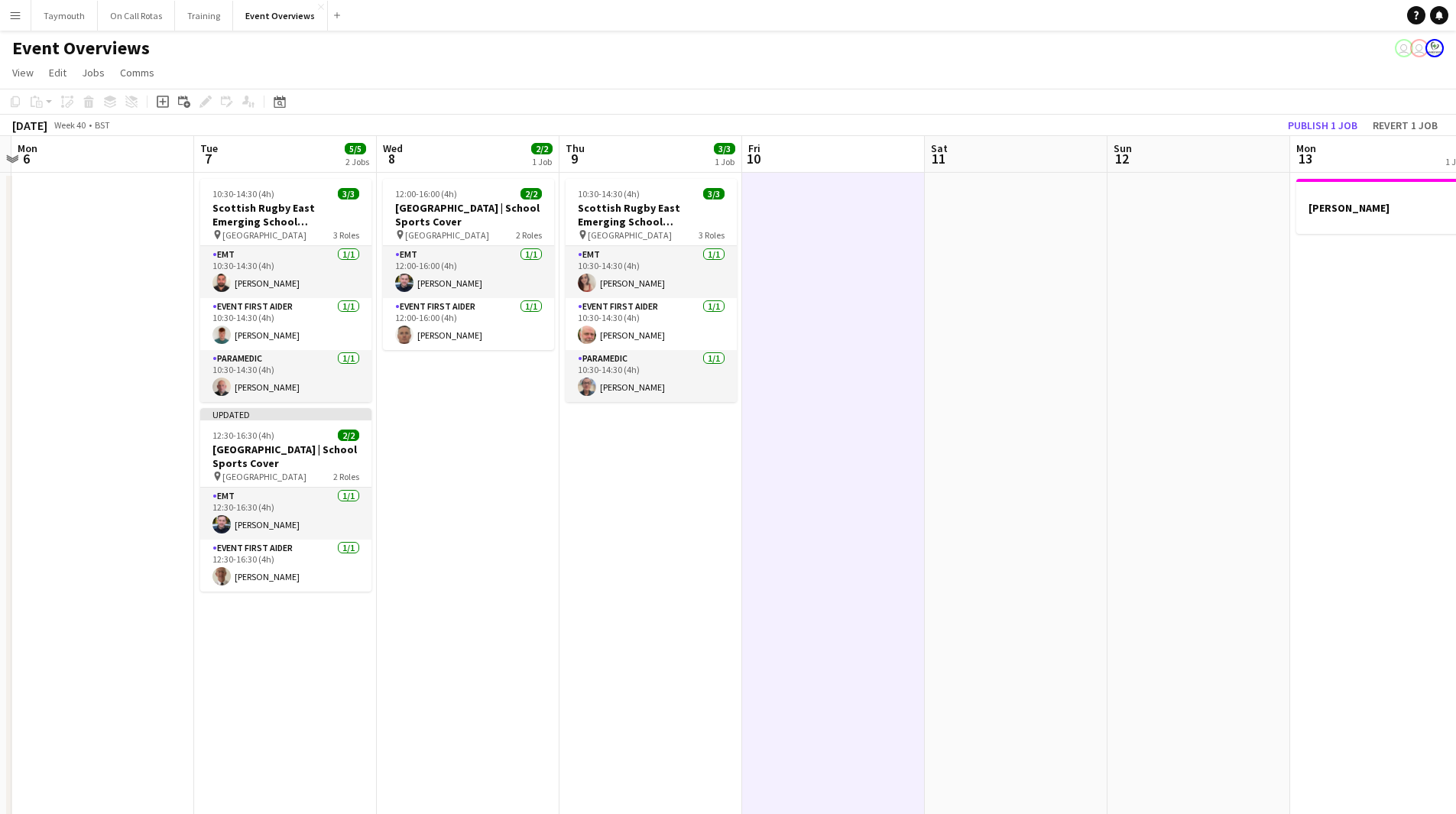
drag, startPoint x: 1144, startPoint y: 551, endPoint x: 457, endPoint y: 545, distance: 687.0
click at [457, 545] on app-calendar-viewport "Fri 3 13/21 2 Jobs Sat 4 13/13 6 Jobs Sun 5 Mon 6 Tue 7 5/5 2 Jobs Wed 8 2/2 1 …" at bounding box center [728, 724] width 1456 height 1176
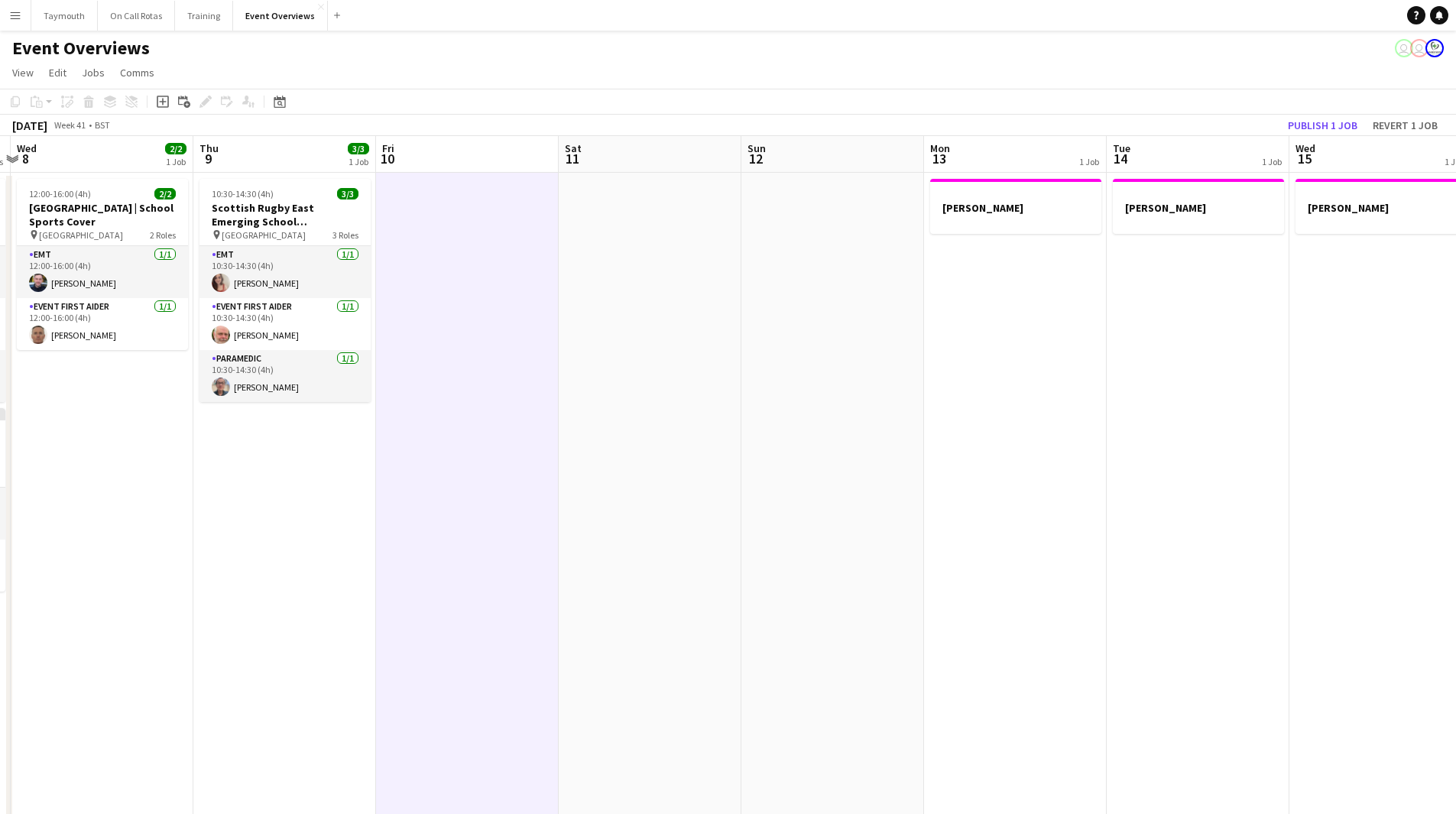
drag, startPoint x: 921, startPoint y: 531, endPoint x: 397, endPoint y: 547, distance: 524.2
click at [397, 547] on app-calendar-viewport "Sun 5 Mon 6 Tue 7 5/5 2 Jobs Wed 8 2/2 1 Job Thu 9 3/3 1 Job Fri 10 Sat 11 Sun …" at bounding box center [728, 724] width 1456 height 1176
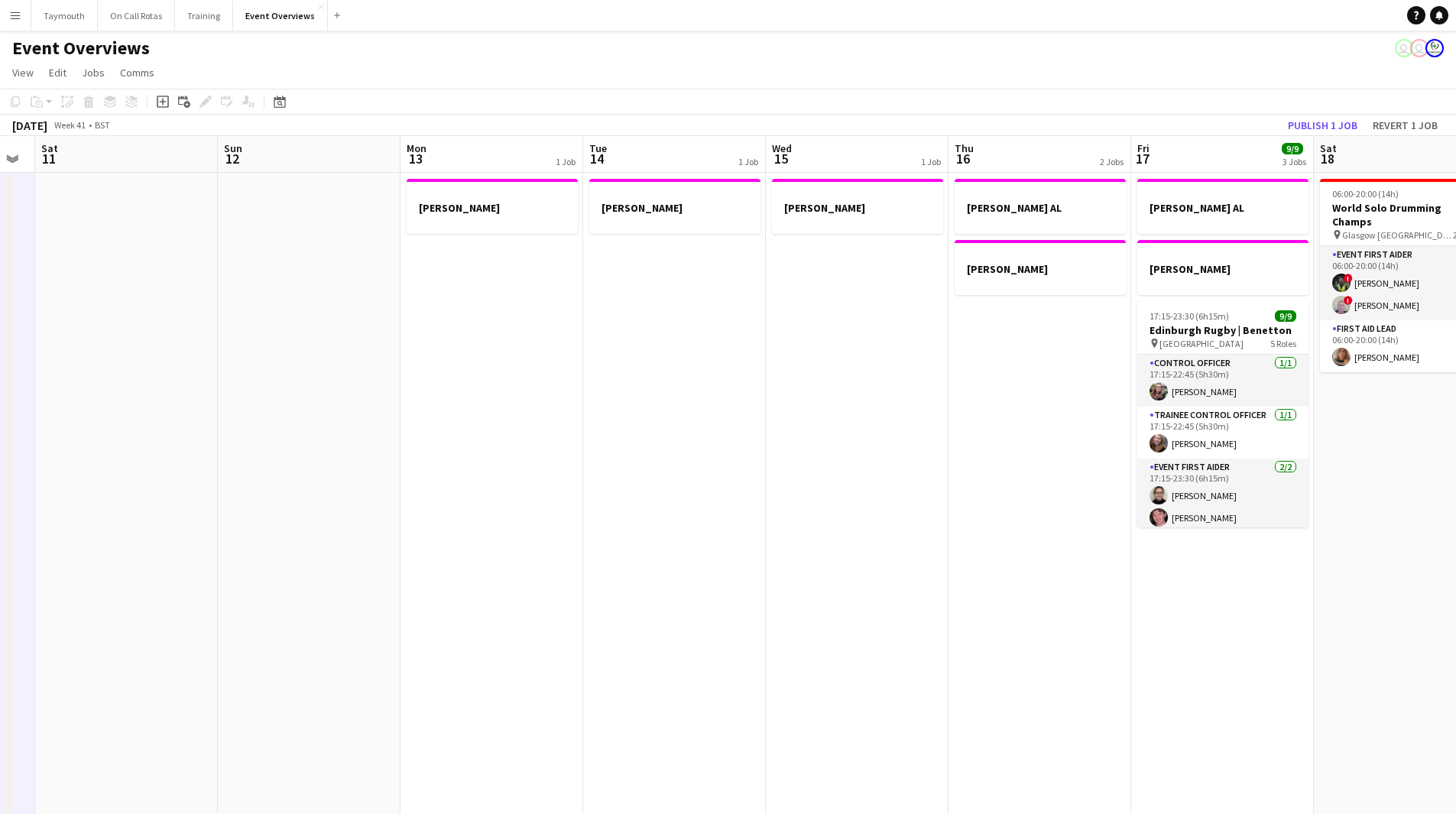
click at [385, 527] on app-calendar-viewport "Wed 8 2/2 1 Job Thu 9 3/3 1 Job Fri 10 Sat 11 Sun 12 Mon 13 1 Job Tue 14 1 Job …" at bounding box center [728, 724] width 1456 height 1176
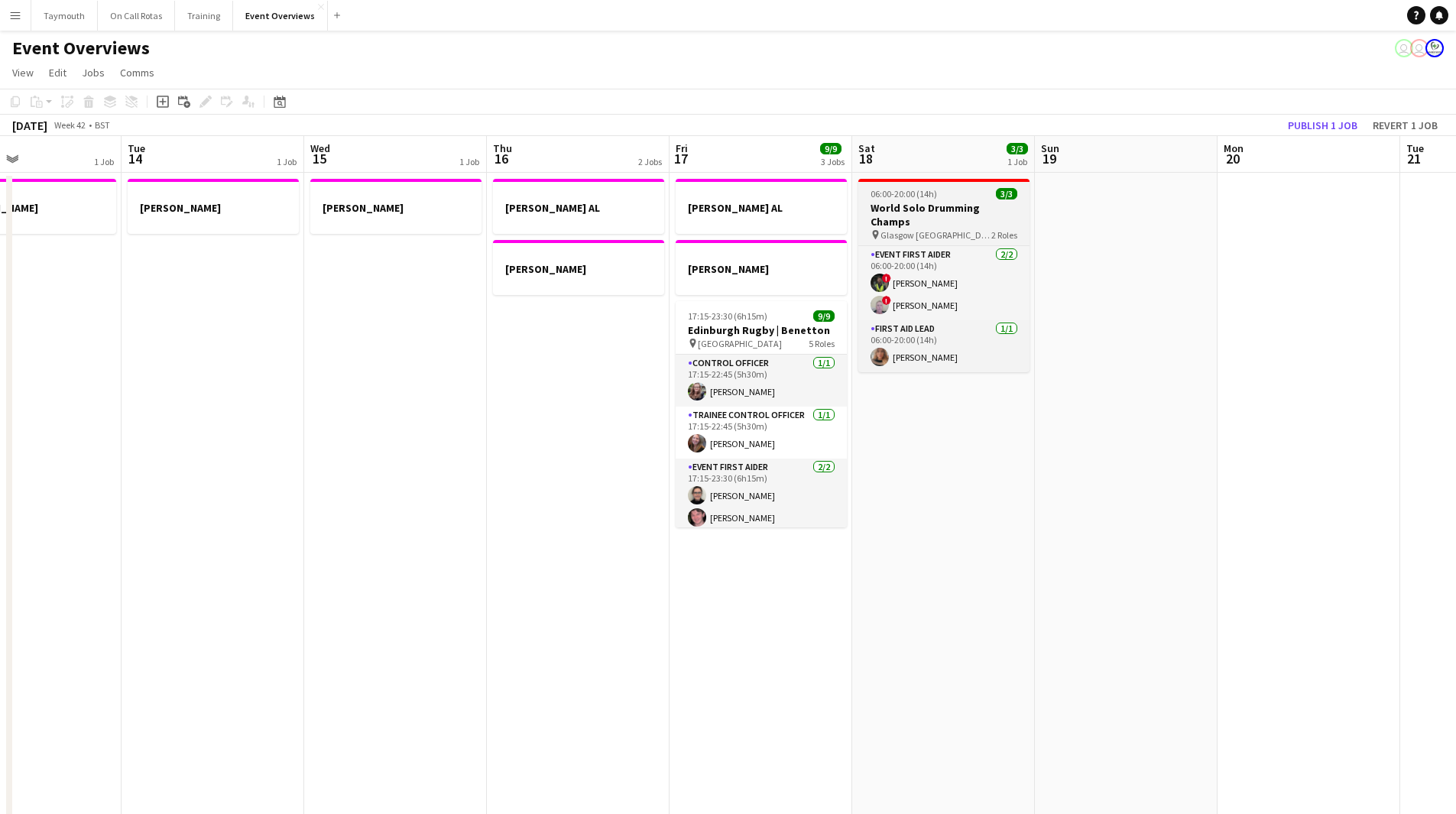
click at [953, 209] on h3 "World Solo Drumming Champs" at bounding box center [944, 214] width 171 height 27
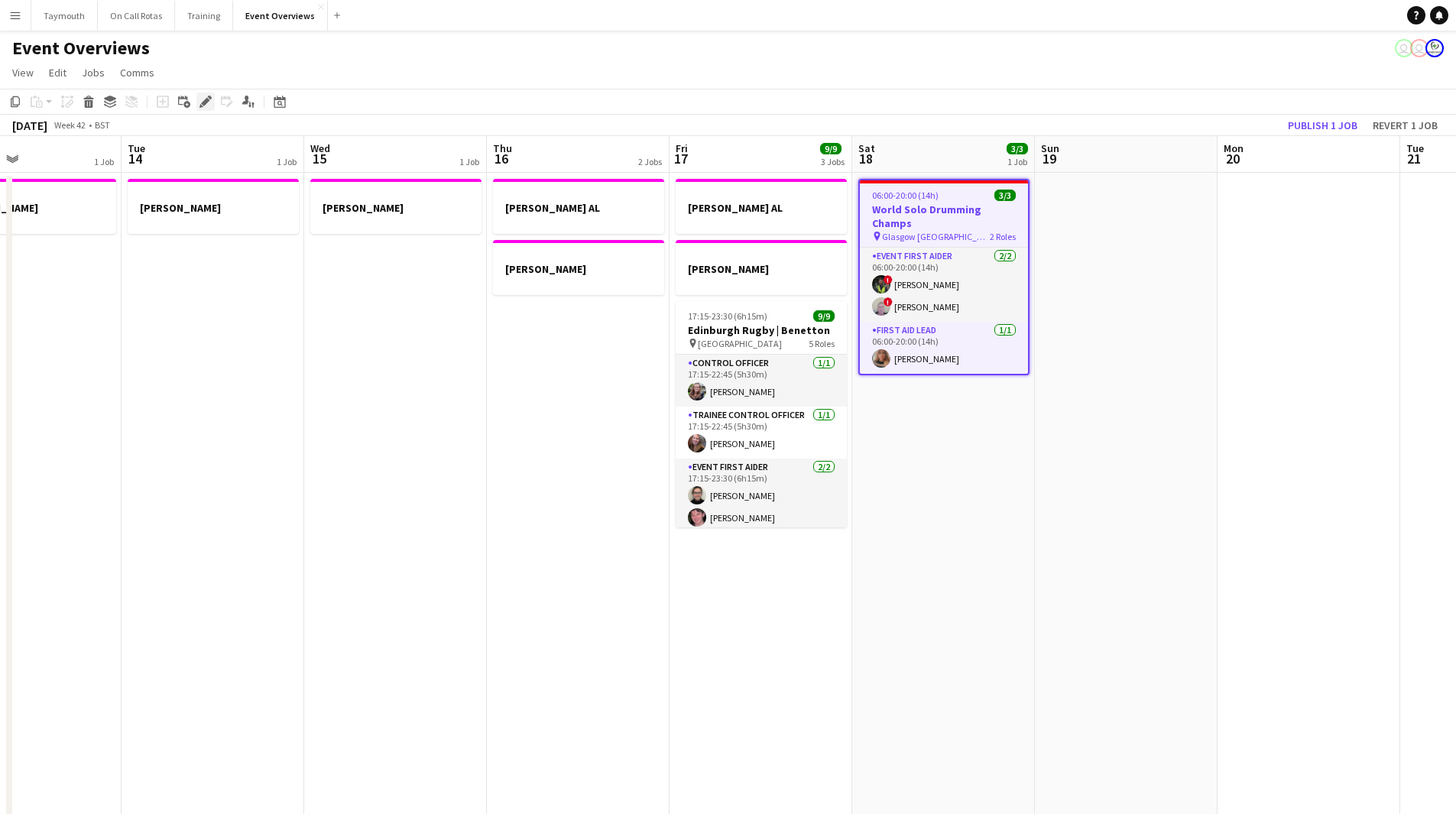
click at [203, 105] on icon "Edit" at bounding box center [205, 101] width 12 height 12
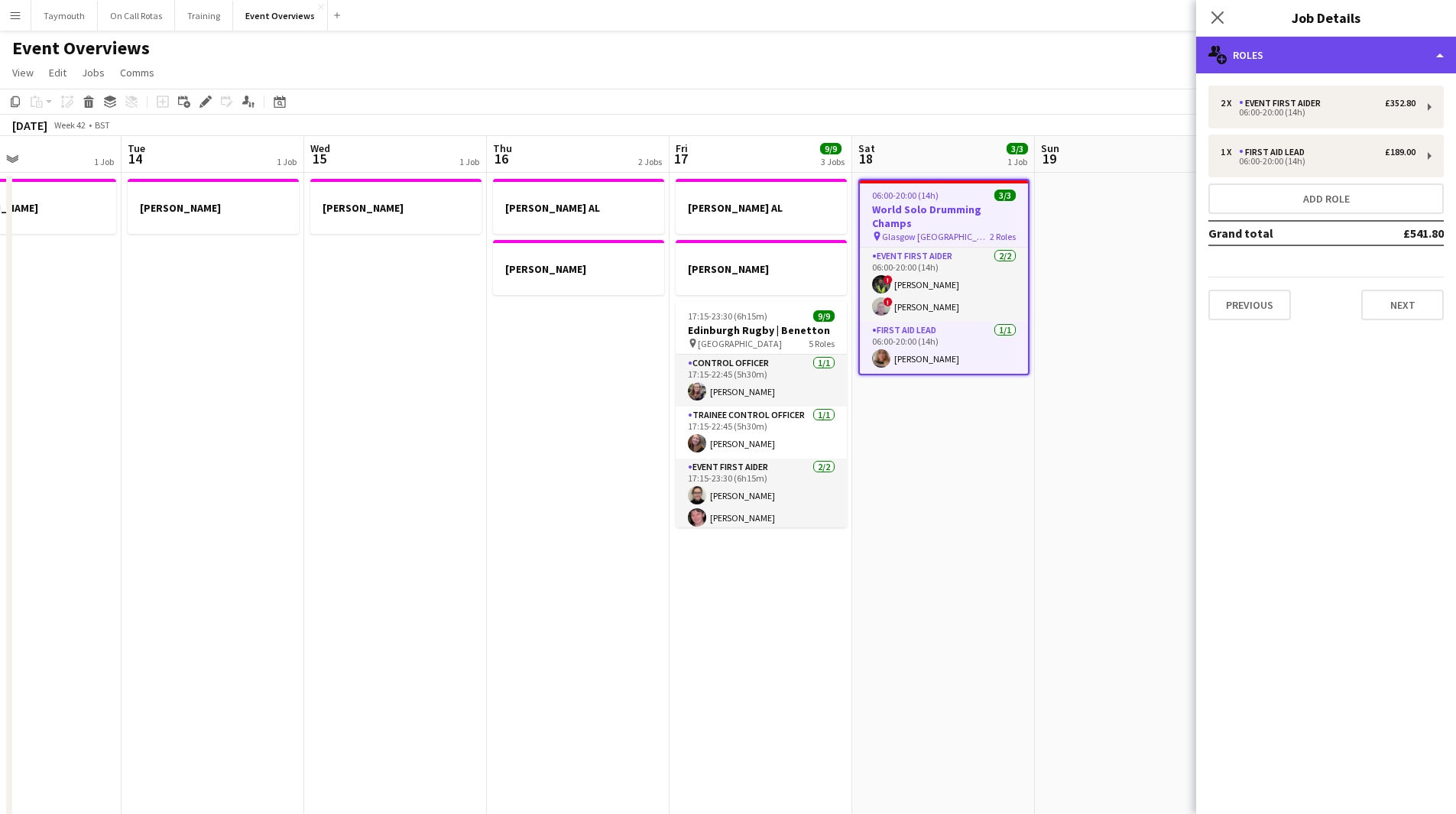
click at [1371, 66] on div "multiple-users-add Roles" at bounding box center [1325, 55] width 260 height 37
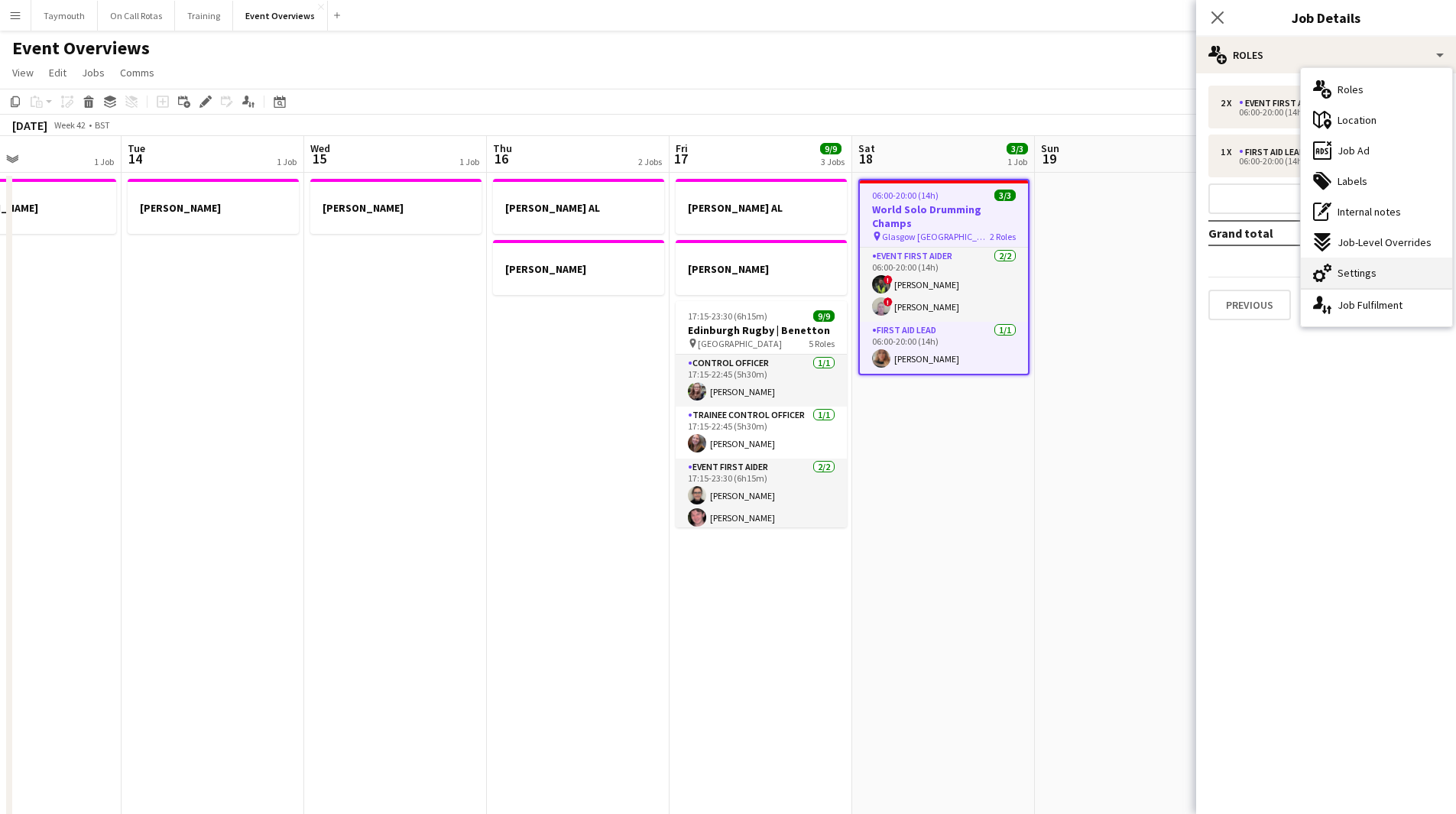
click at [1365, 273] on span "Settings" at bounding box center [1356, 273] width 39 height 14
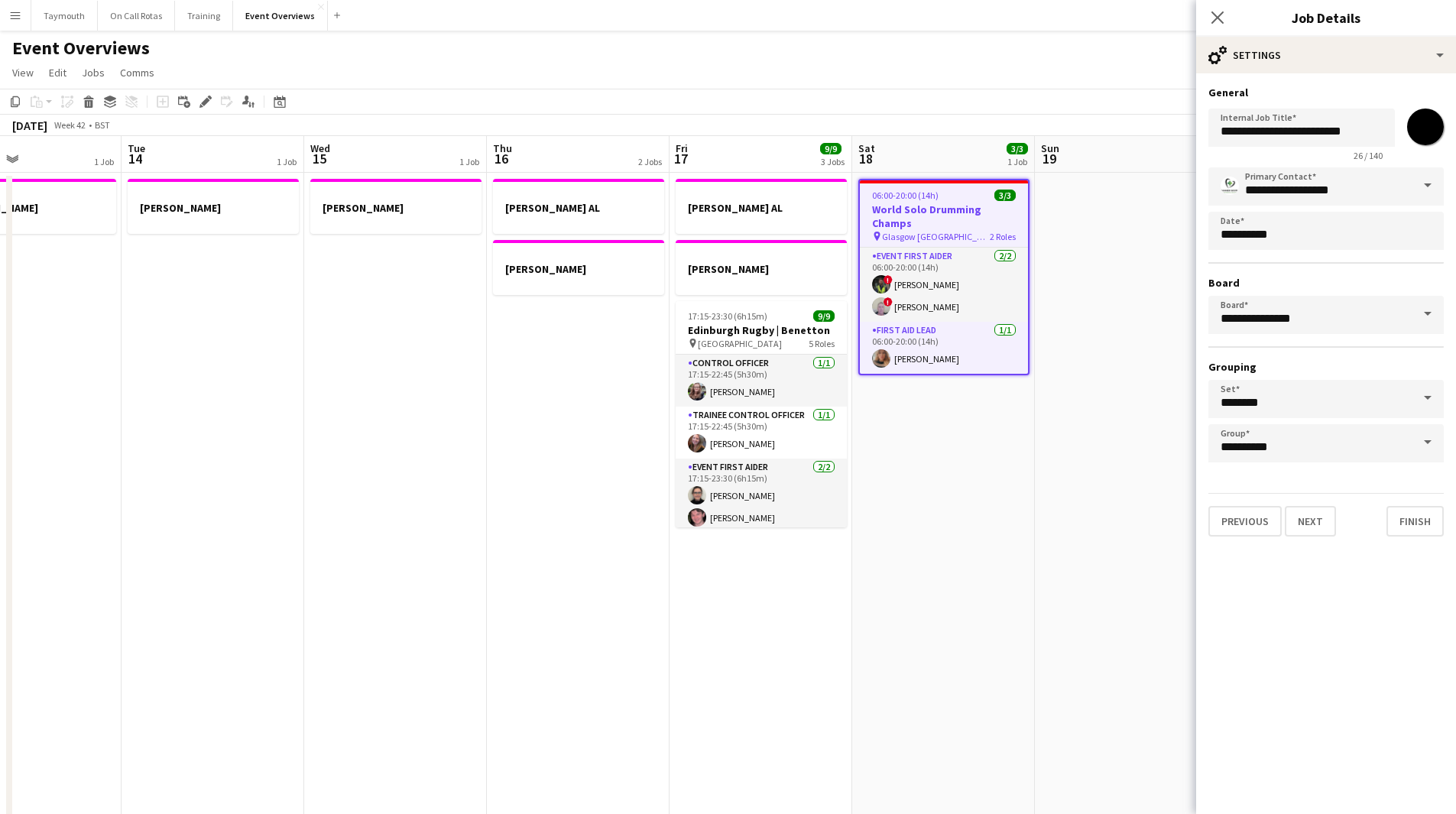
click at [1418, 133] on input "*******" at bounding box center [1425, 126] width 55 height 55
type input "*******"
click at [1097, 338] on app-date-cell at bounding box center [1126, 742] width 182 height 1139
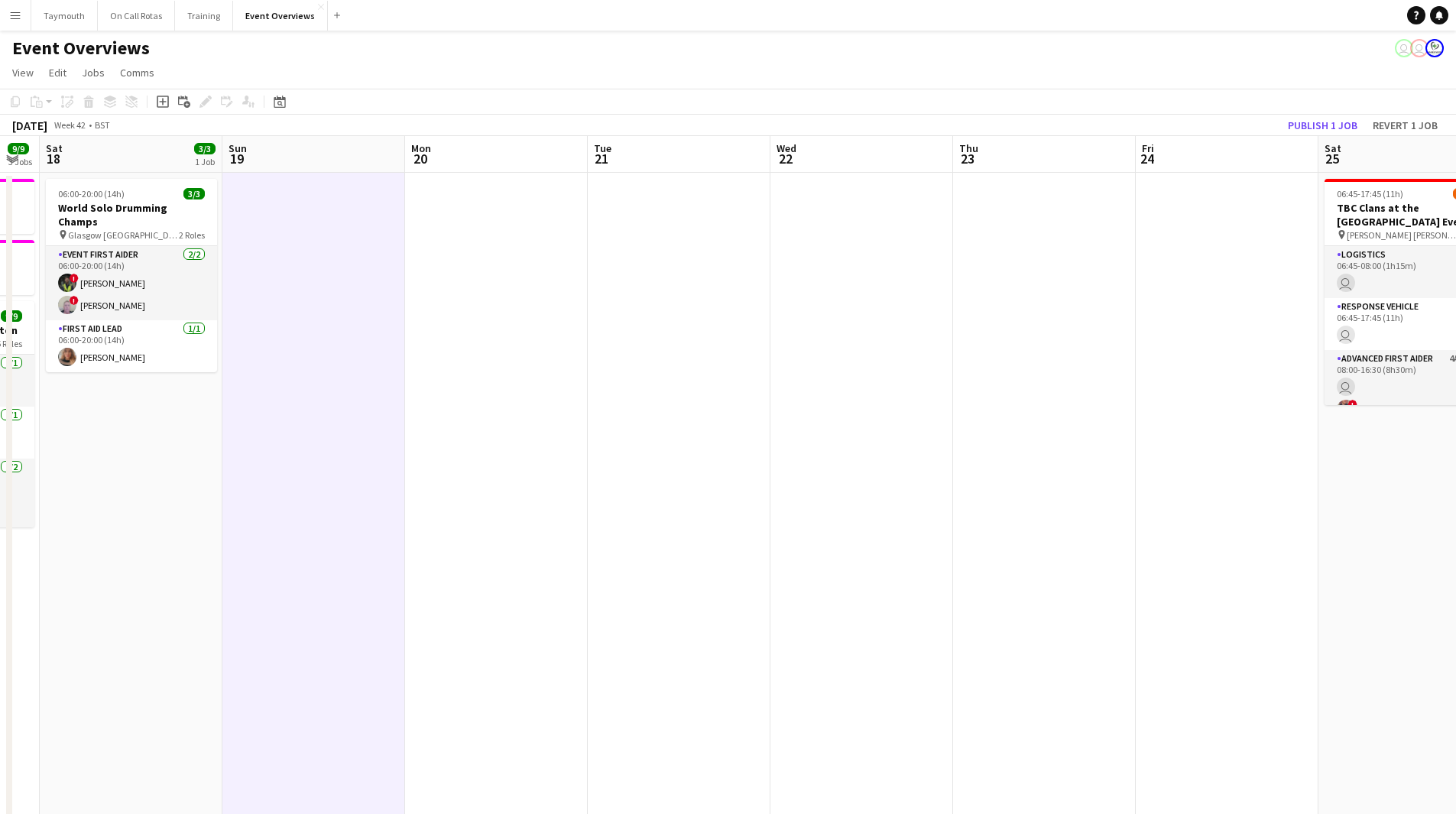
drag, startPoint x: 1192, startPoint y: 388, endPoint x: 811, endPoint y: 442, distance: 384.8
click at [470, 430] on app-calendar-viewport "Tue 14 1 Job Wed 15 1 Job Thu 16 2 Jobs Fri 17 9/9 3 Jobs Sat 18 3/3 1 Job Sun …" at bounding box center [728, 724] width 1456 height 1176
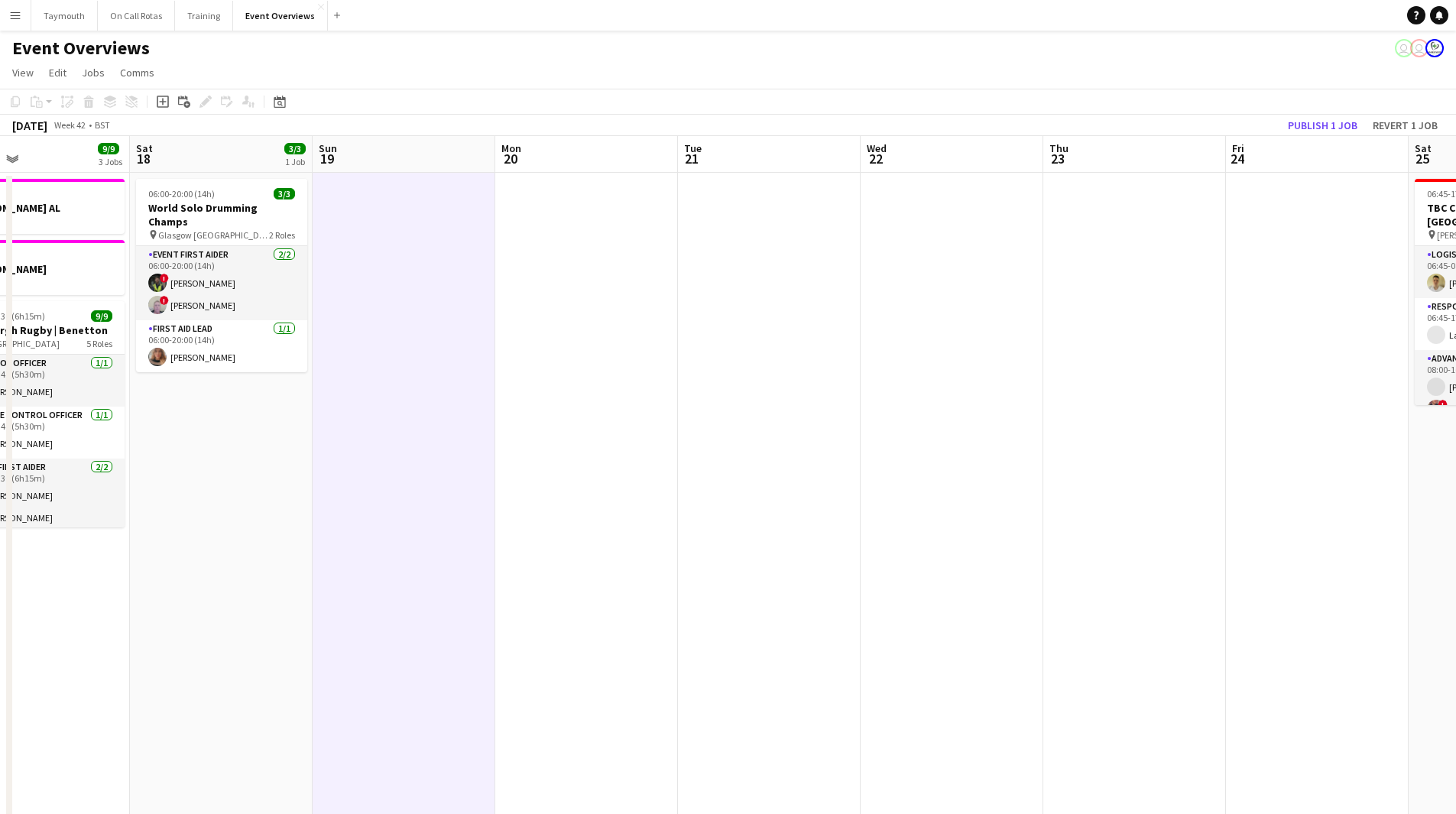
drag, startPoint x: 956, startPoint y: 427, endPoint x: 517, endPoint y: 471, distance: 441.2
click at [565, 469] on app-calendar-viewport "Tue 14 1 Job Wed 15 1 Job Thu 16 2 Jobs Fri 17 9/9 3 Jobs Sat 18 3/3 1 Job Sun …" at bounding box center [728, 724] width 1456 height 1176
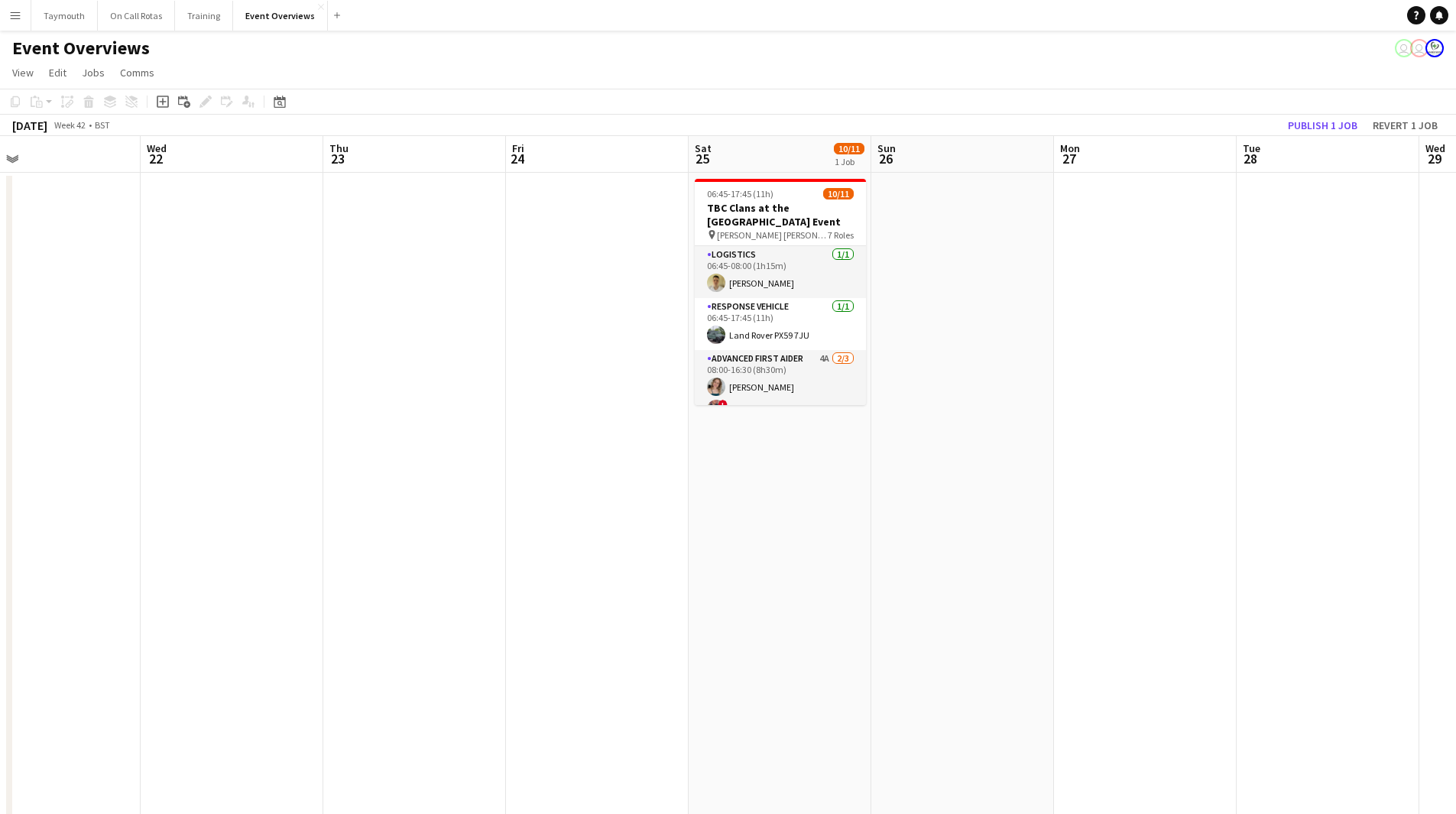
drag, startPoint x: 831, startPoint y: 469, endPoint x: 421, endPoint y: 485, distance: 410.3
click at [422, 485] on app-calendar-viewport "Sat 18 3/3 1 Job Sun 19 Mon 20 Tue 21 Wed 22 Thu 23 Fri 24 Sat 25 10/11 1 Job S…" at bounding box center [728, 724] width 1456 height 1176
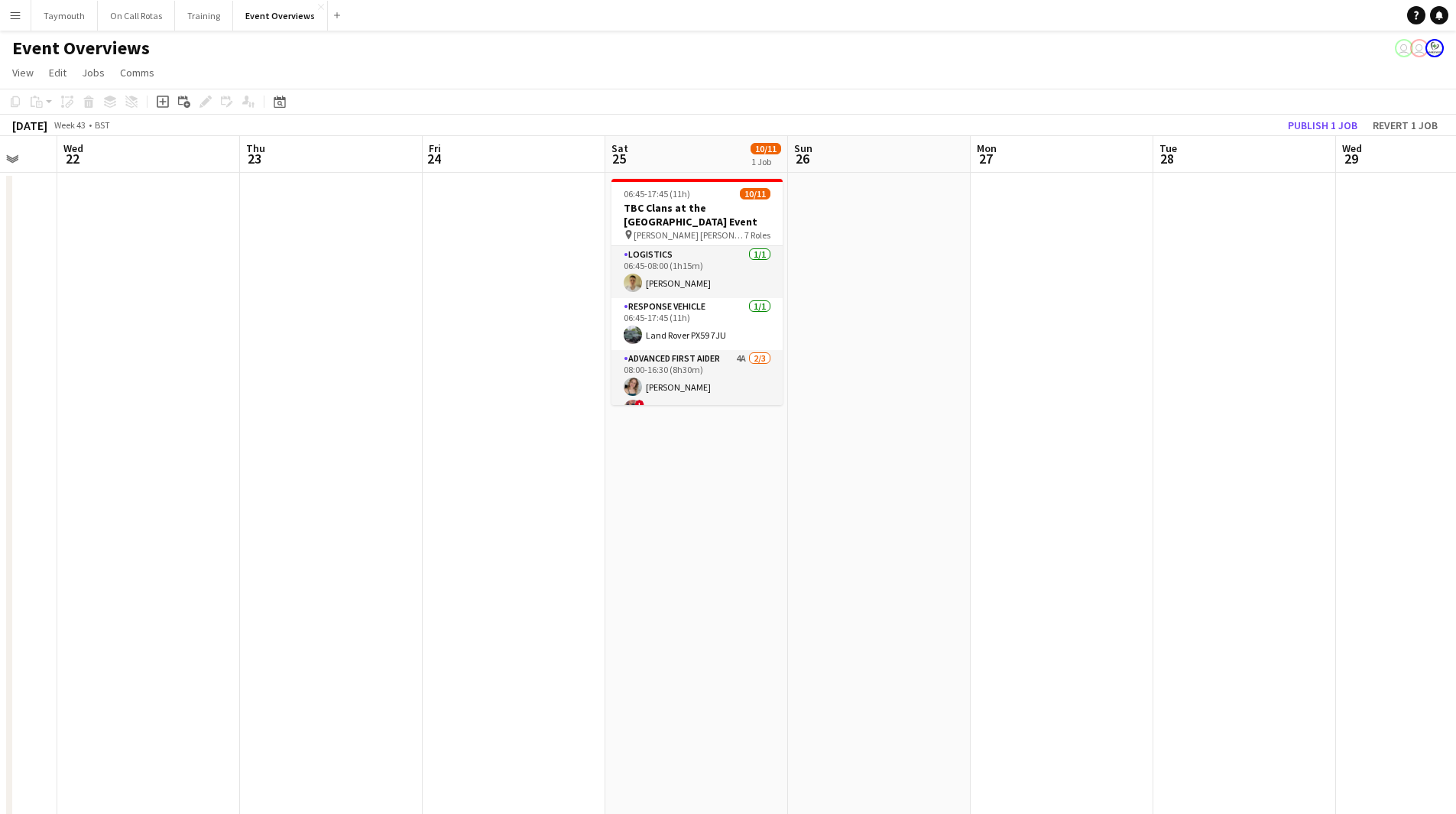
drag, startPoint x: 710, startPoint y: 209, endPoint x: 232, endPoint y: 157, distance: 480.8
click at [710, 209] on h3 "TBC Clans at the [GEOGRAPHIC_DATA] Event" at bounding box center [696, 214] width 171 height 27
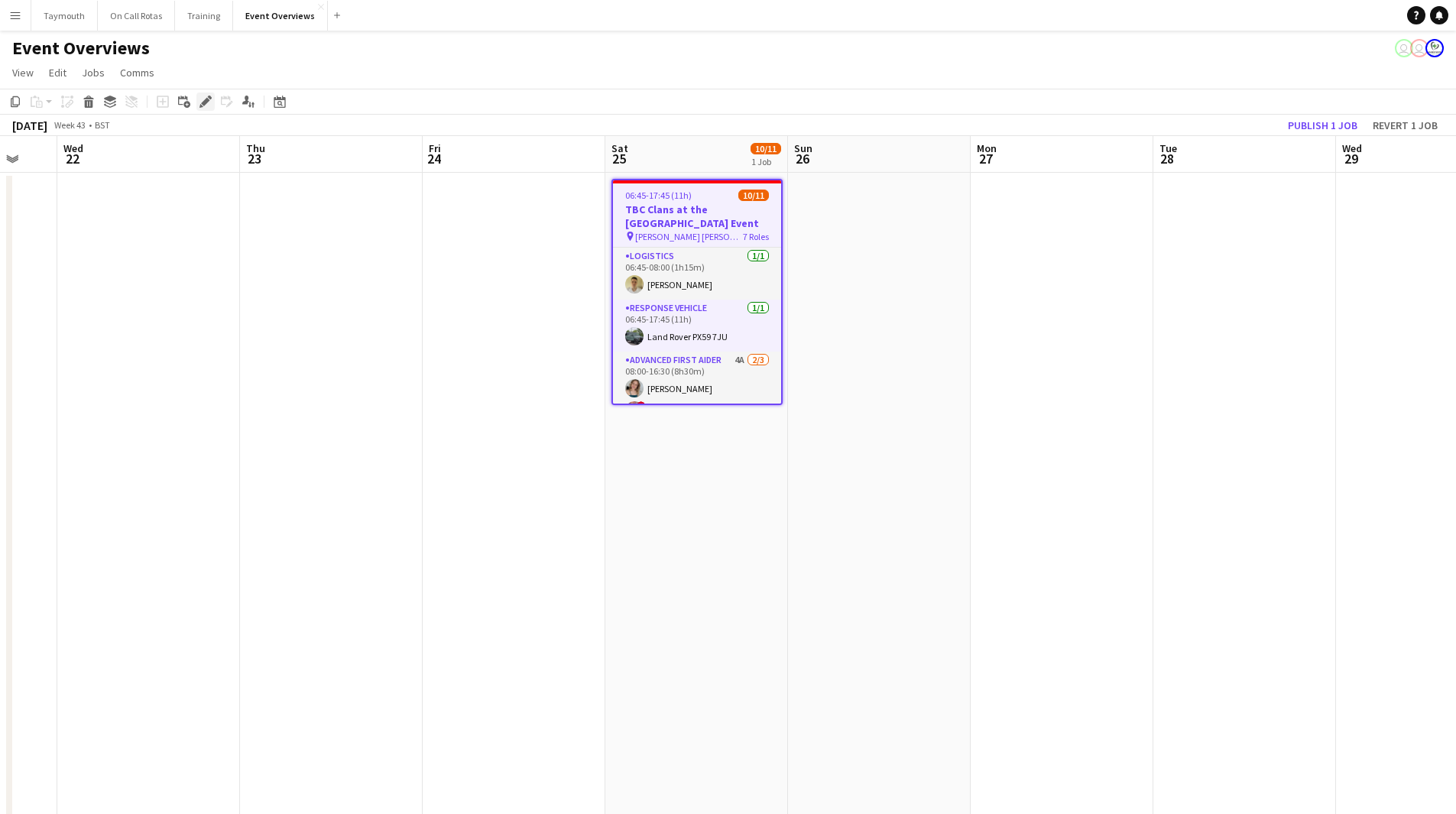
click at [204, 105] on icon at bounding box center [205, 102] width 8 height 8
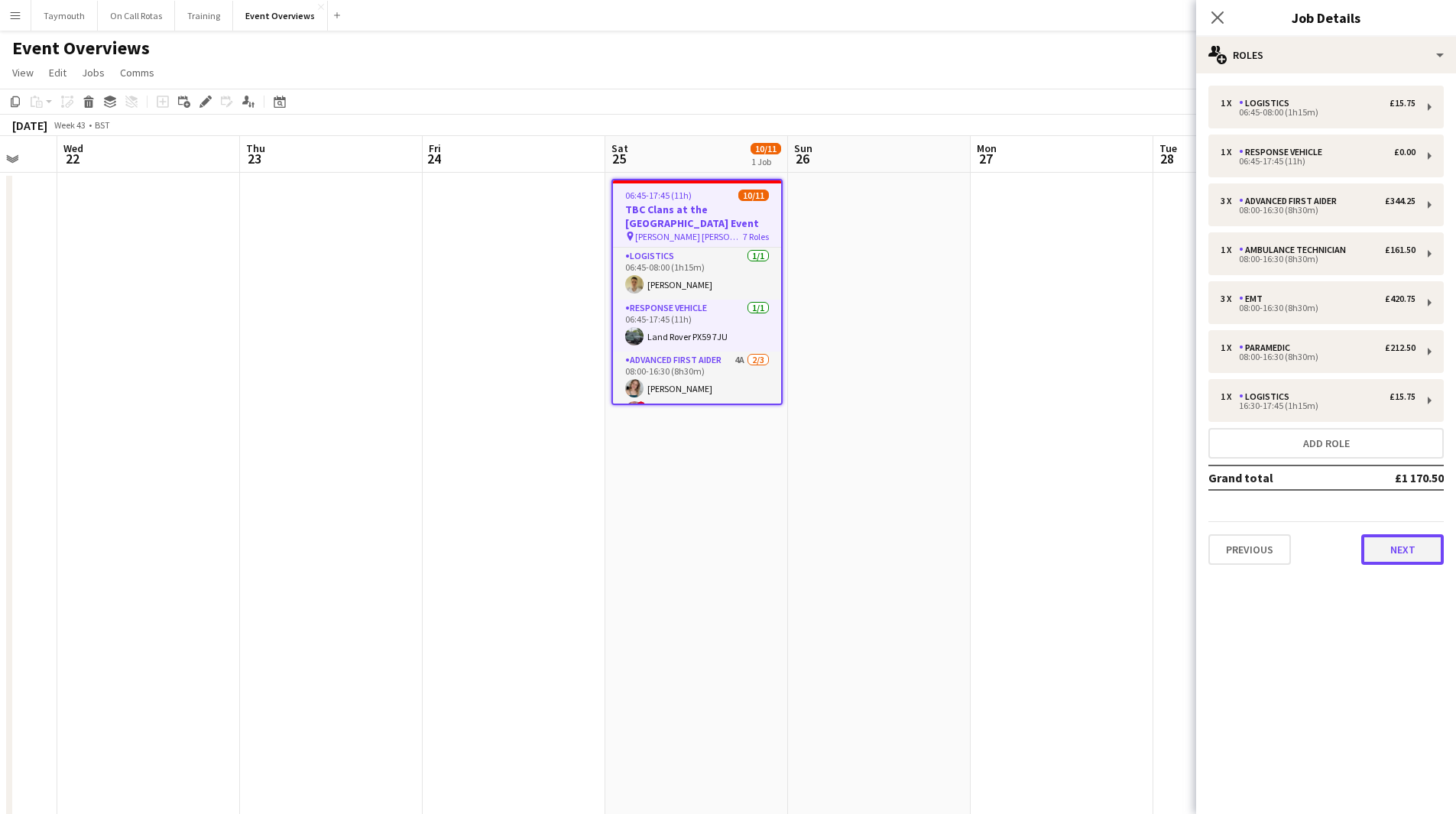
click at [1400, 562] on button "Next" at bounding box center [1402, 549] width 82 height 30
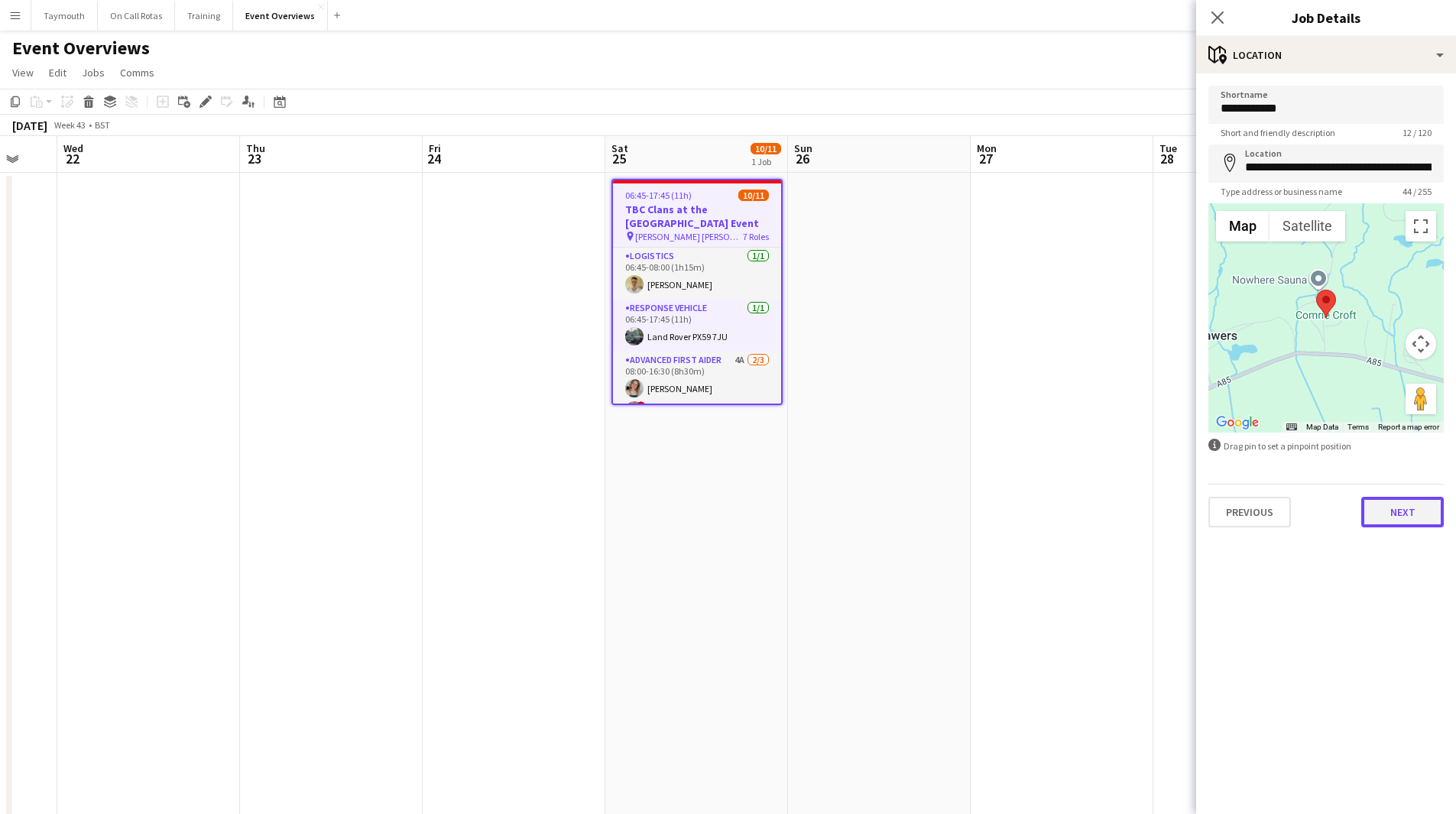
click at [1414, 522] on button "Next" at bounding box center [1402, 512] width 82 height 30
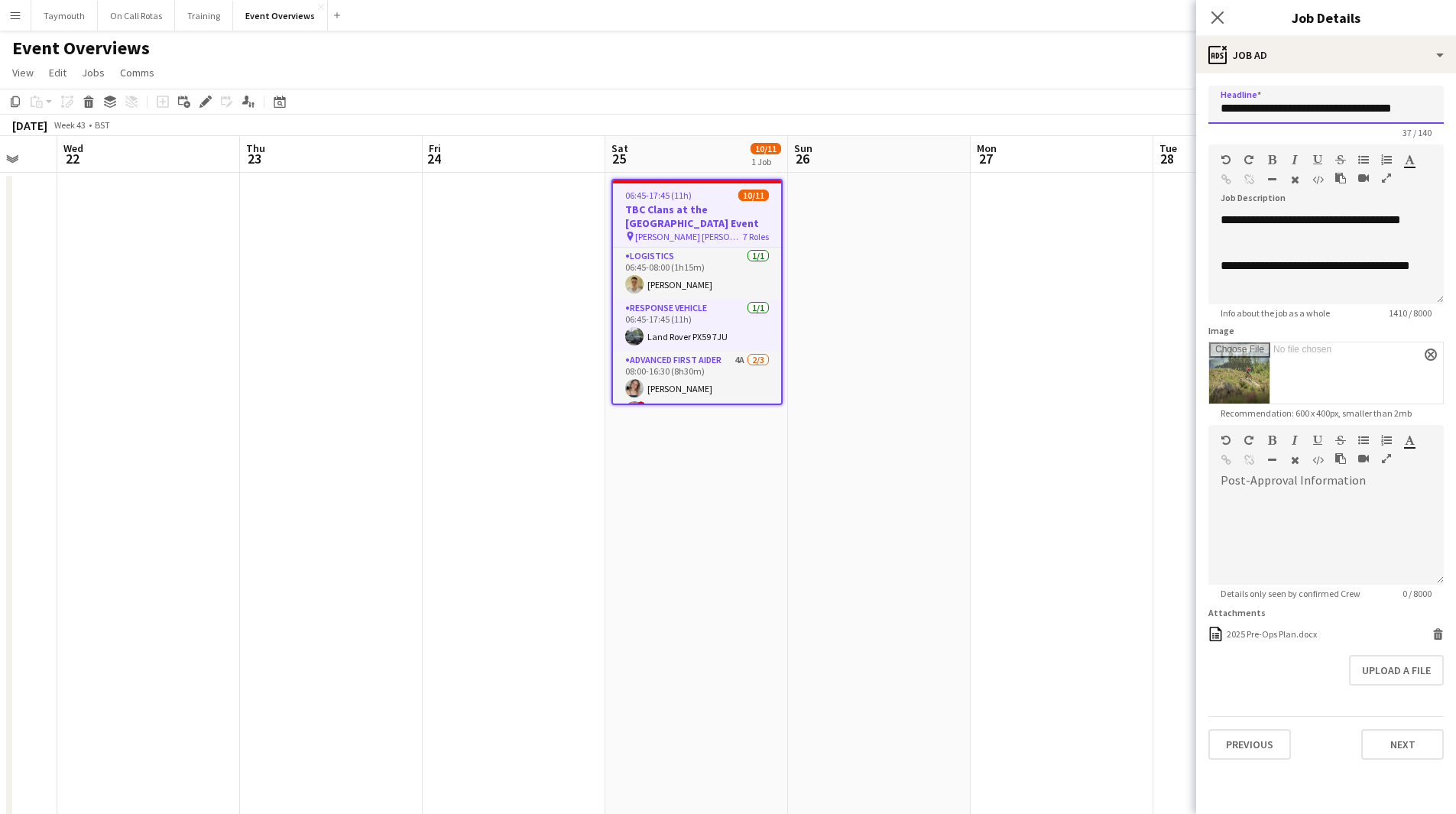
drag, startPoint x: 1247, startPoint y: 109, endPoint x: 1175, endPoint y: 107, distance: 72.0
click at [1175, 107] on body "Menu Boards Boards Boards All jobs Status Workforce Workforce My Workforce Recr…" at bounding box center [728, 656] width 1456 height 1313
type input "**********"
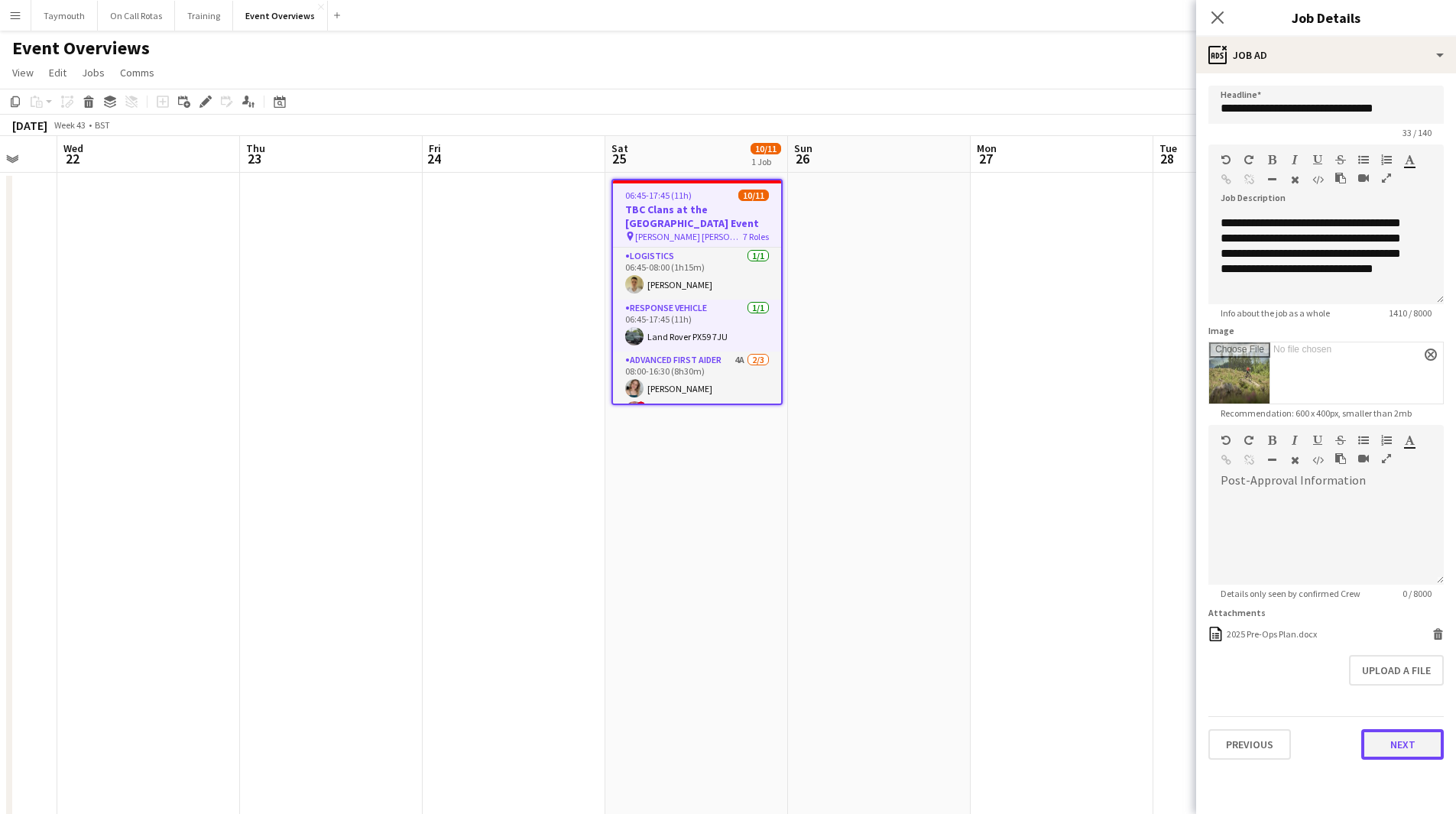
click at [1399, 743] on button "Next" at bounding box center [1402, 744] width 82 height 30
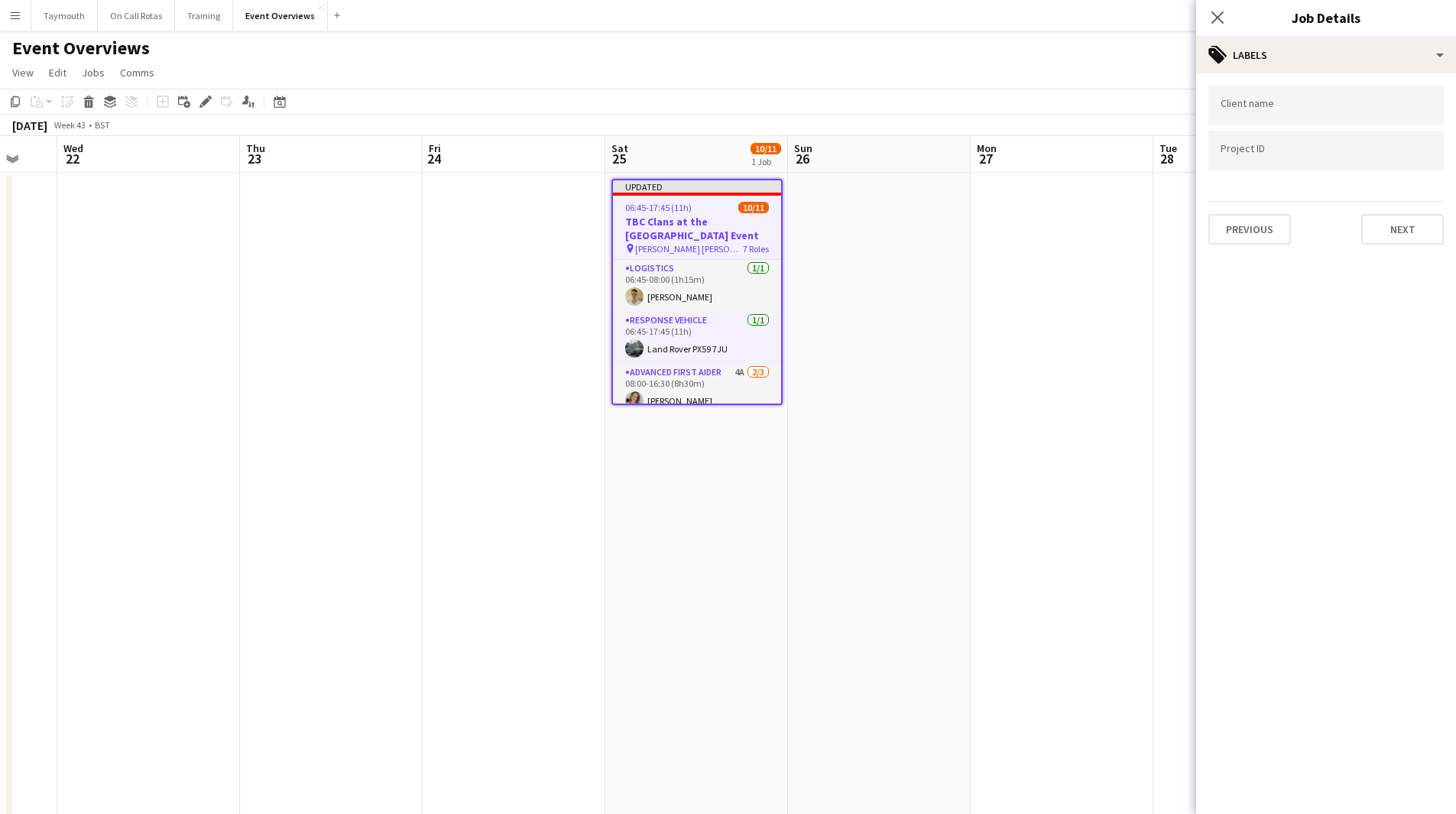
click at [1301, 112] on input "Type to search client labels..." at bounding box center [1325, 105] width 211 height 14
click at [1293, 149] on input "Type to search project ID labels..." at bounding box center [1325, 155] width 211 height 14
click at [1298, 108] on input "**********" at bounding box center [1325, 110] width 211 height 14
type input "**********"
click at [1267, 169] on div at bounding box center [1325, 150] width 236 height 39
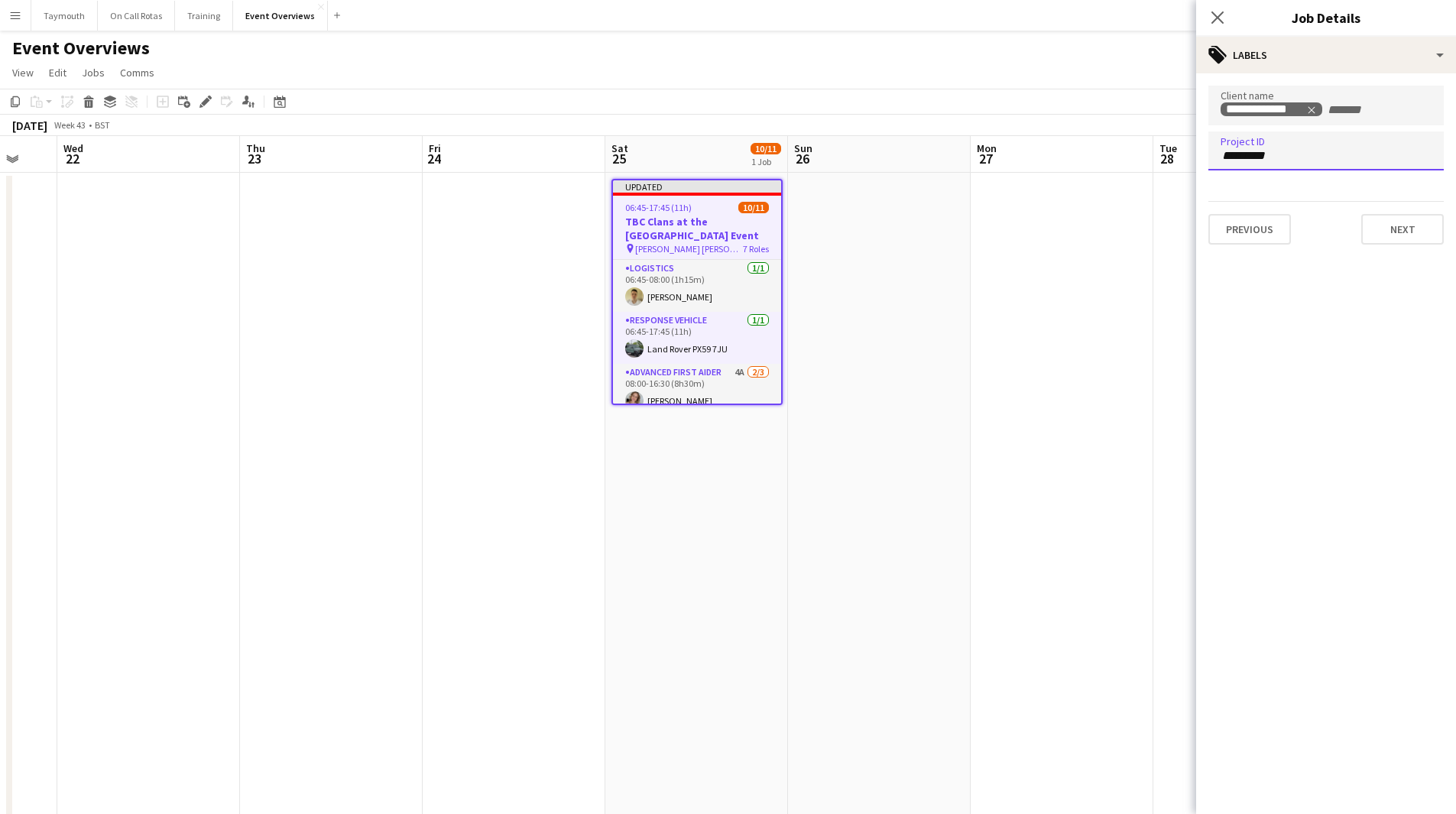
type input "**********"
click at [1367, 221] on button "Next" at bounding box center [1402, 229] width 82 height 30
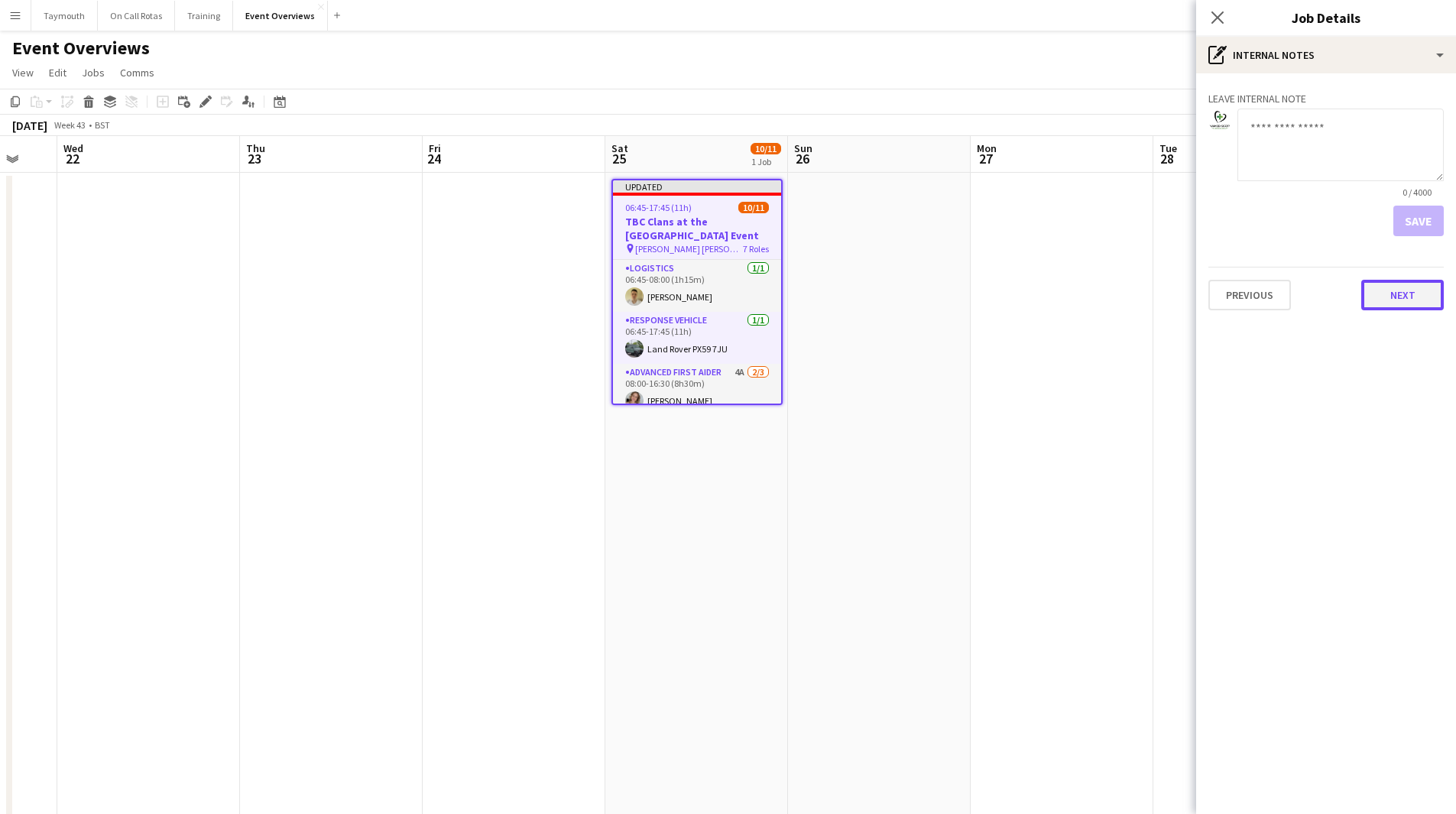
click at [1388, 297] on button "Next" at bounding box center [1402, 295] width 82 height 30
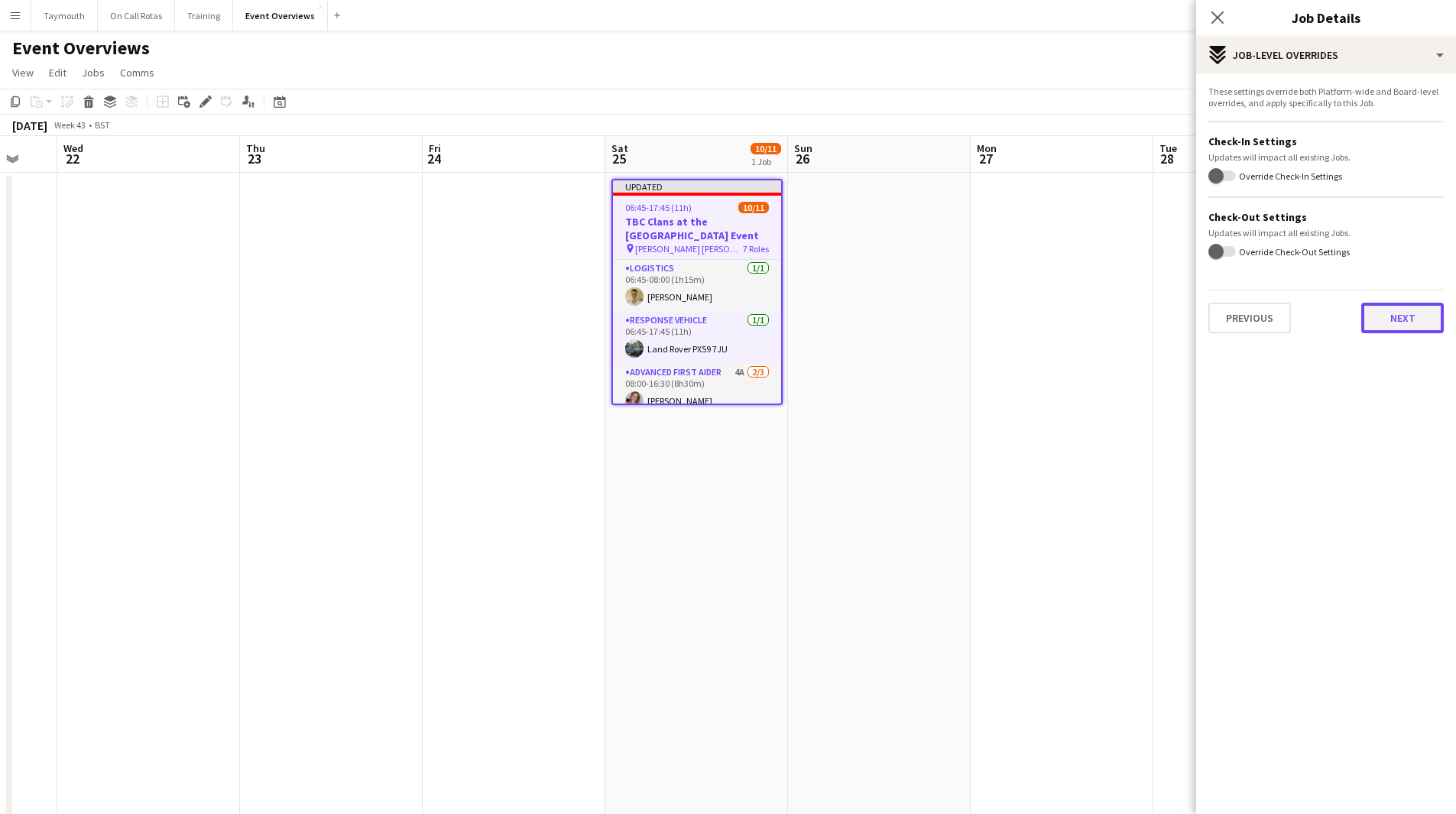
click at [1420, 316] on button "Next" at bounding box center [1402, 317] width 82 height 30
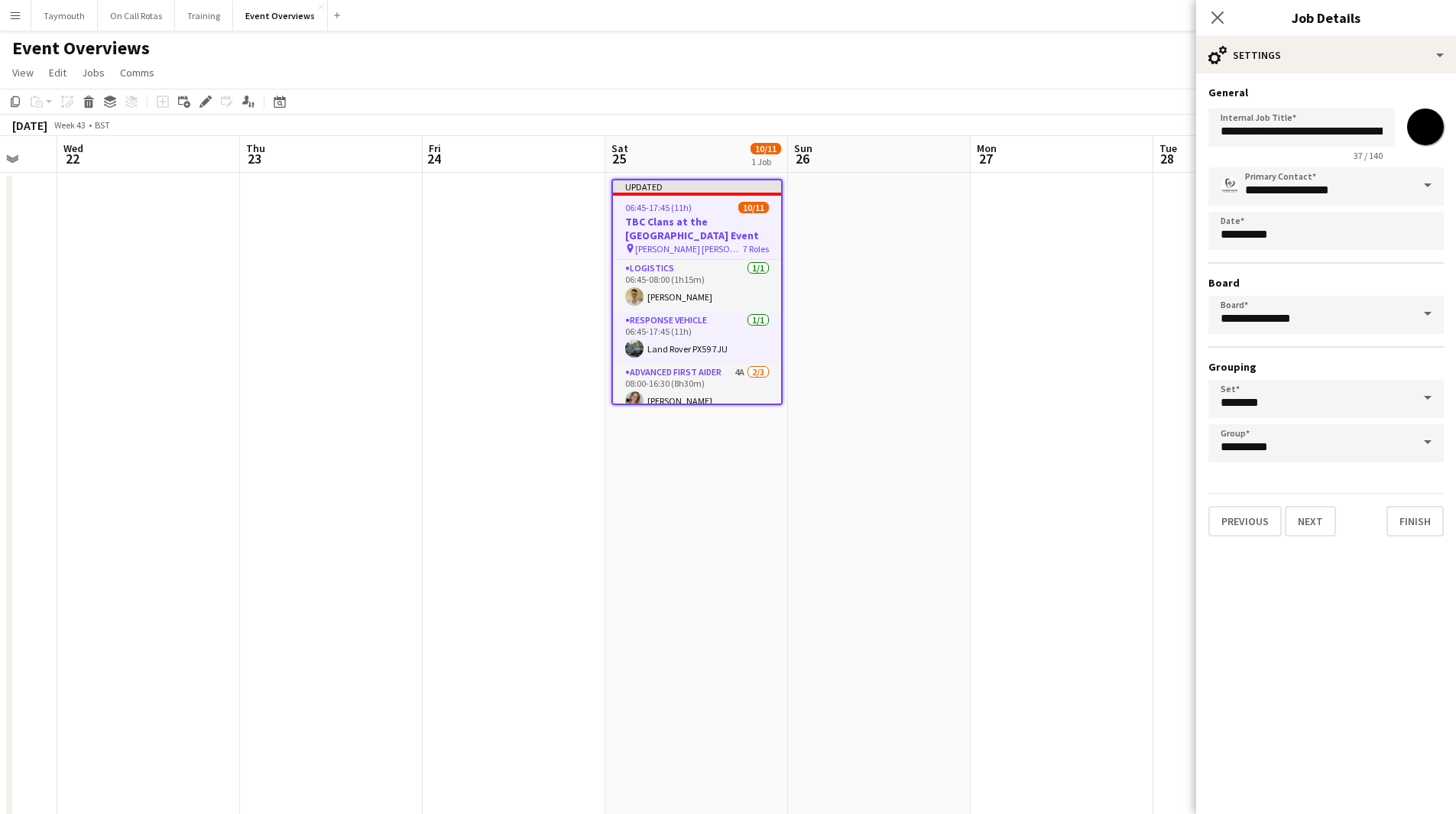
click at [1440, 122] on input "*******" at bounding box center [1425, 126] width 55 height 55
type input "*******"
click at [1435, 523] on button "Finish" at bounding box center [1415, 521] width 57 height 30
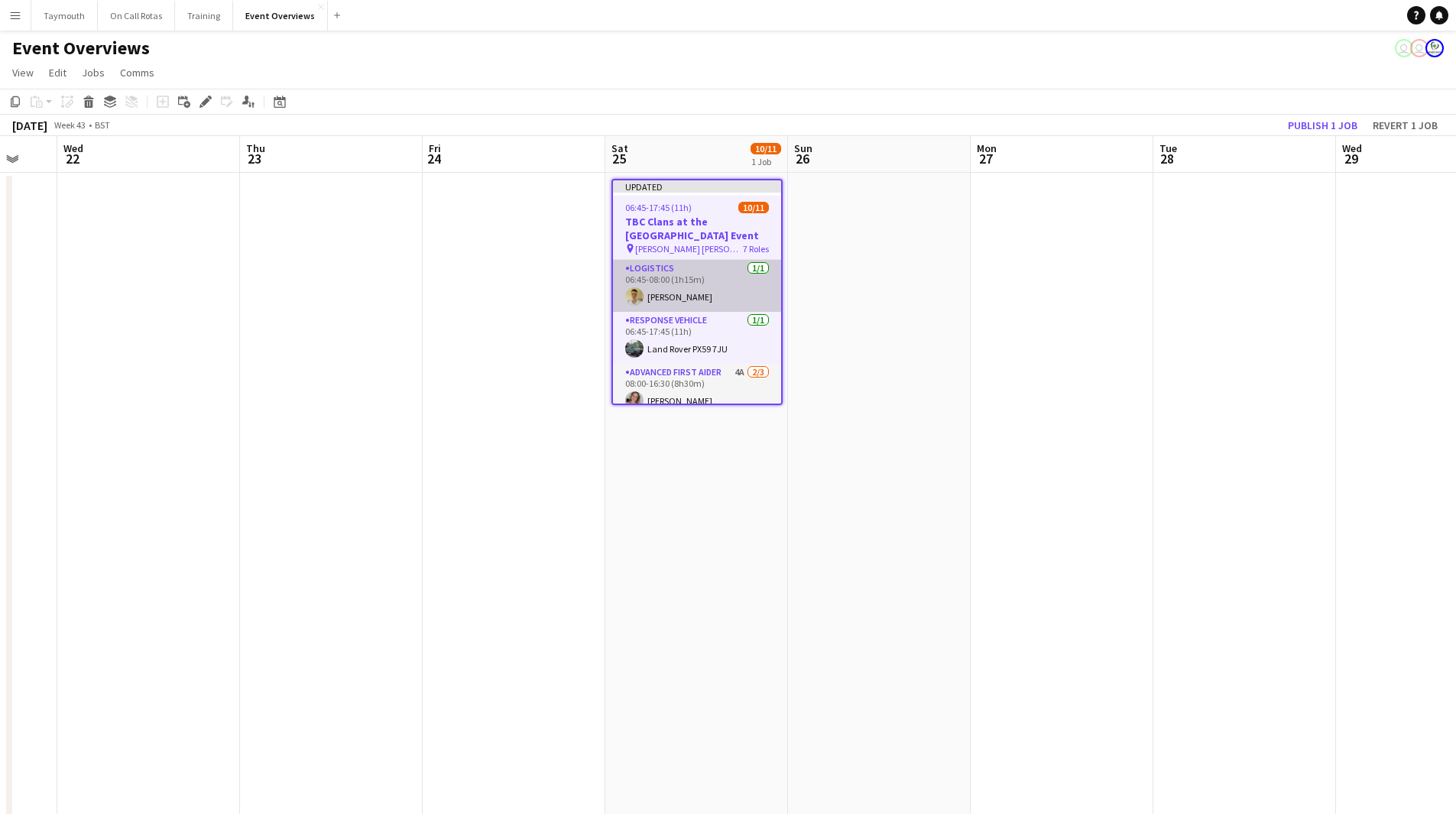
scroll to position [76, 0]
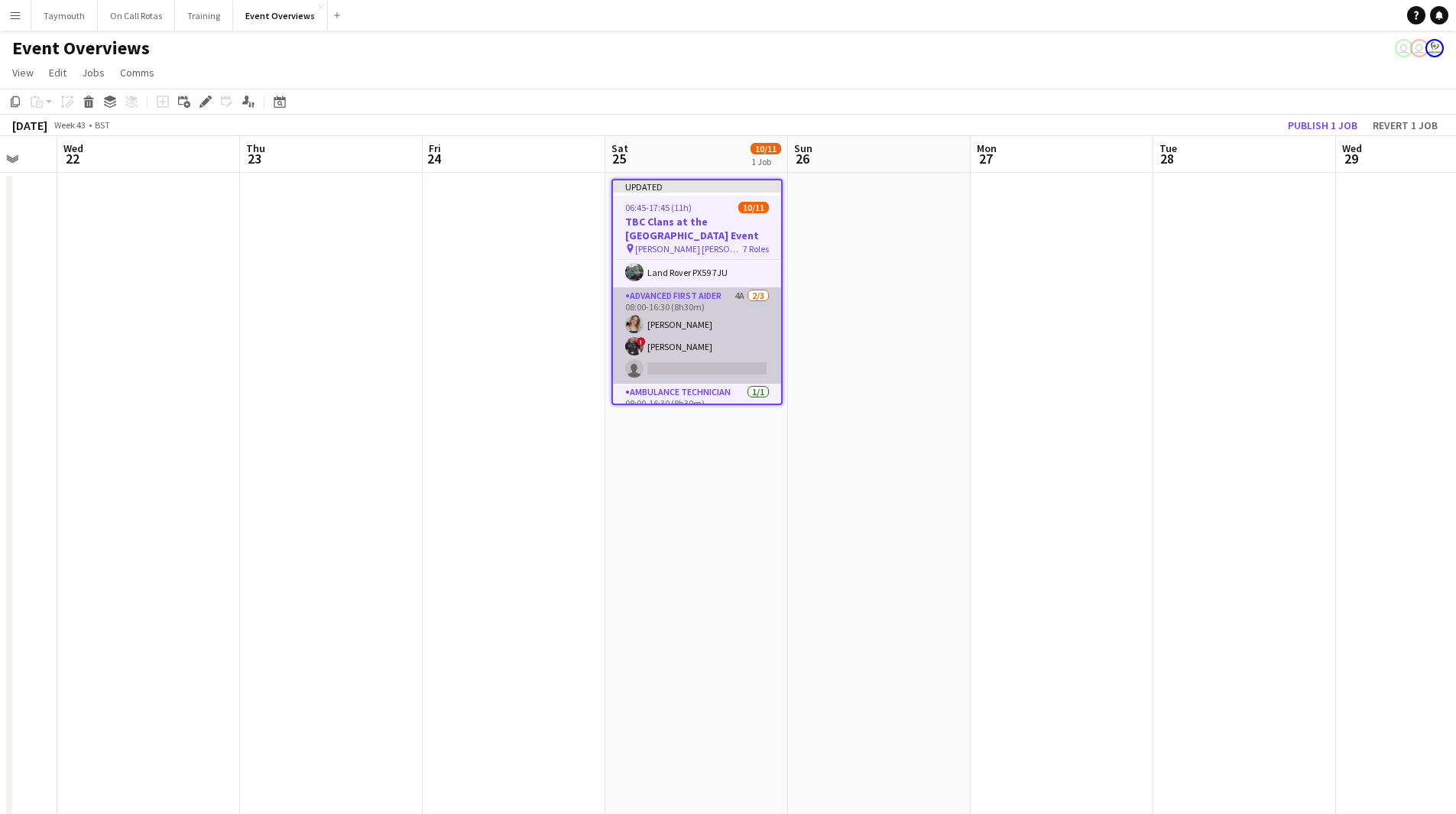
click at [703, 316] on app-card-role "Advanced First Aider 4A [DATE] 08:00-16:30 (8h30m) [PERSON_NAME] ! [PERSON_NAME…" at bounding box center [696, 335] width 168 height 96
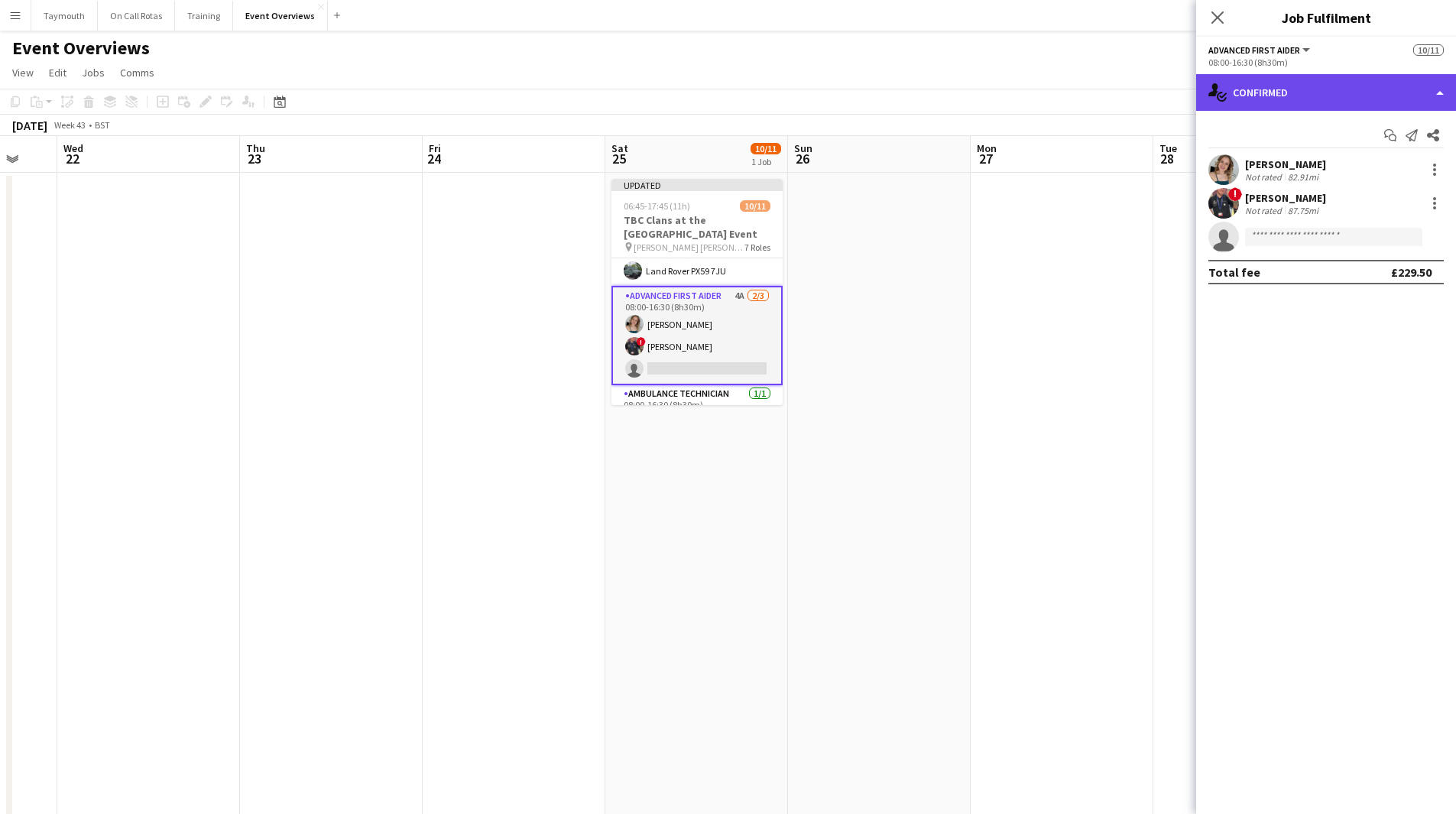
click at [1316, 84] on div "single-neutral-actions-check-2 Confirmed" at bounding box center [1325, 92] width 260 height 37
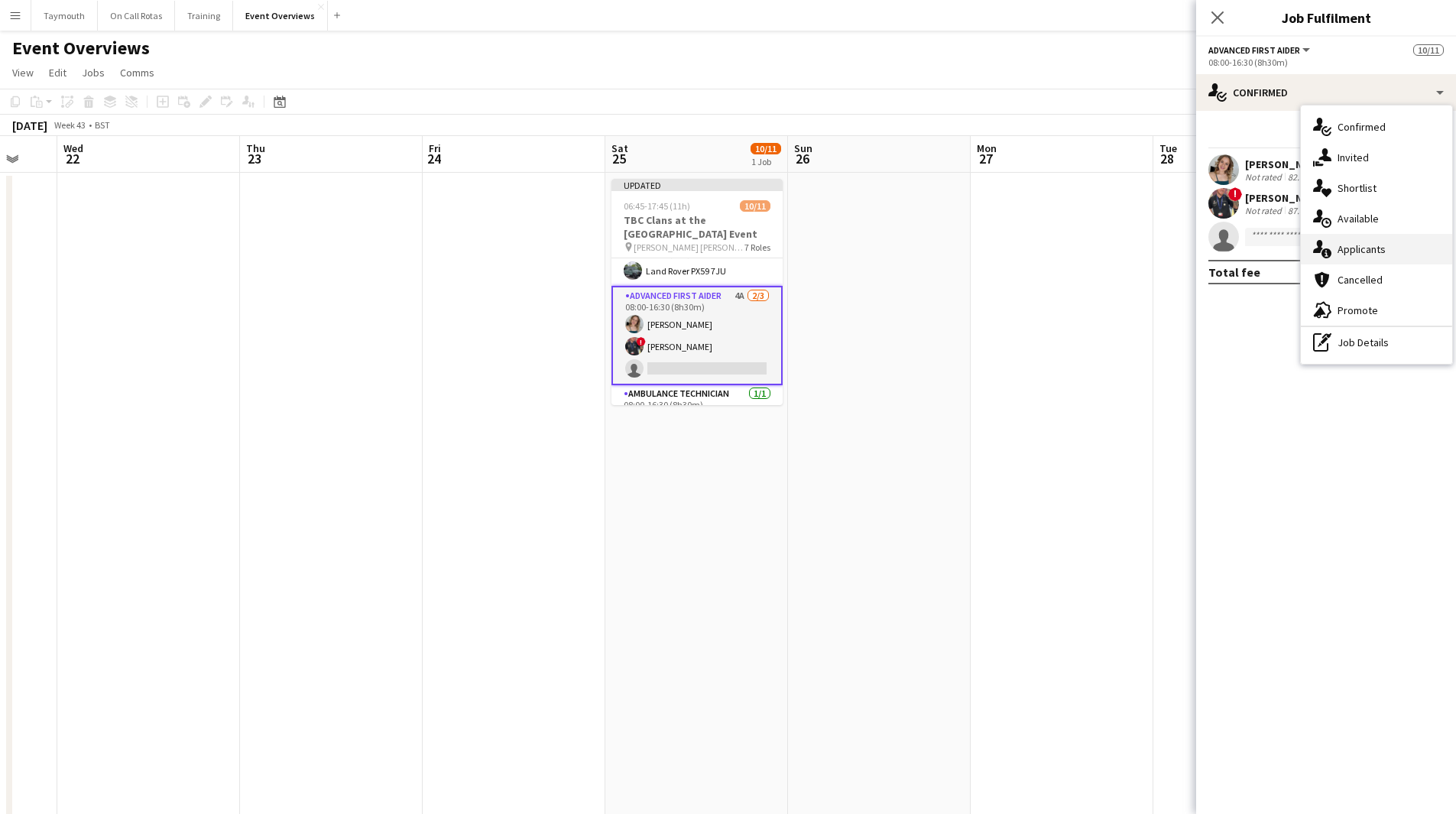
click at [1361, 254] on span "Applicants" at bounding box center [1361, 249] width 48 height 14
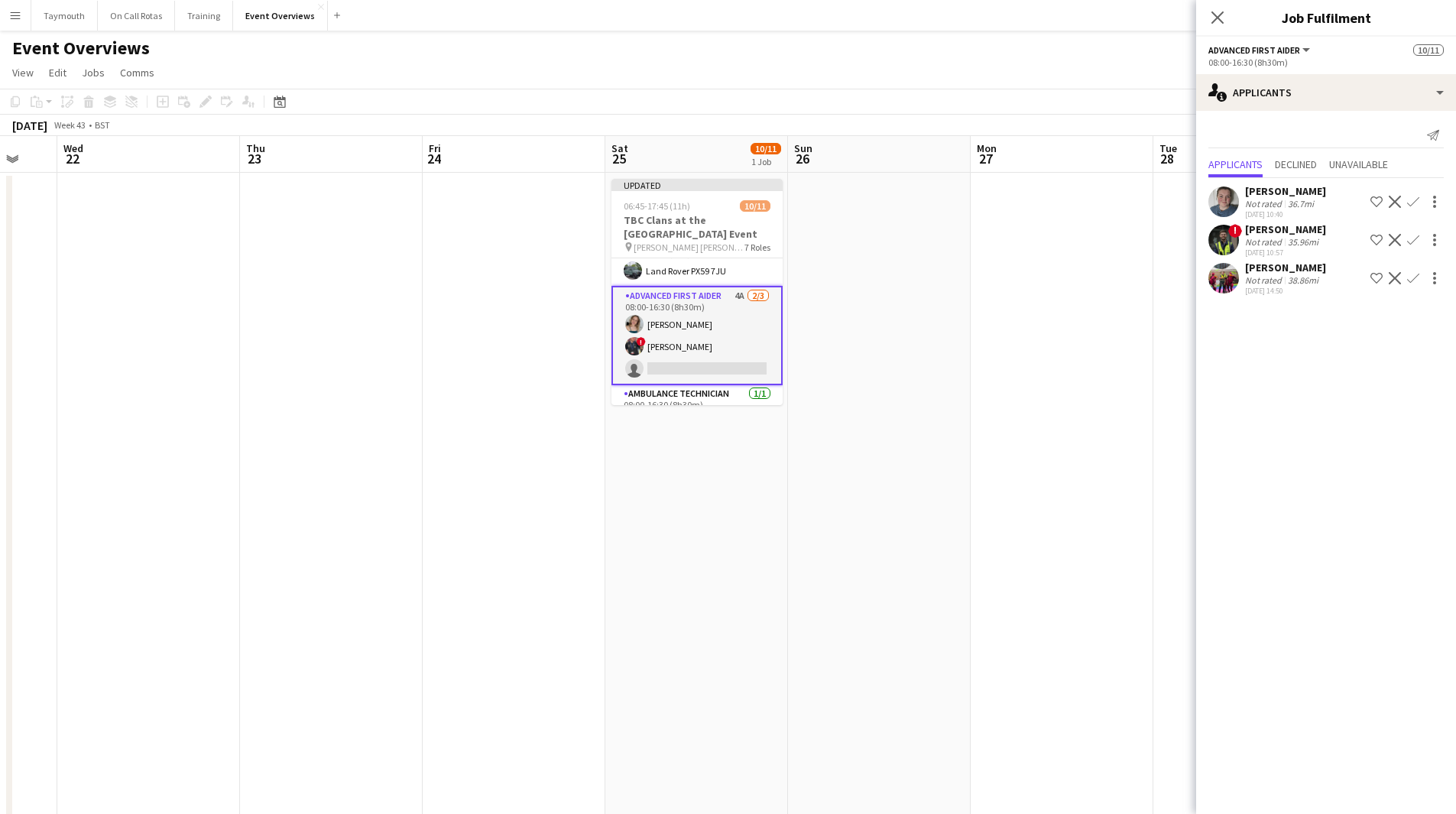
click at [1412, 196] on app-icon "Confirm" at bounding box center [1412, 201] width 12 height 12
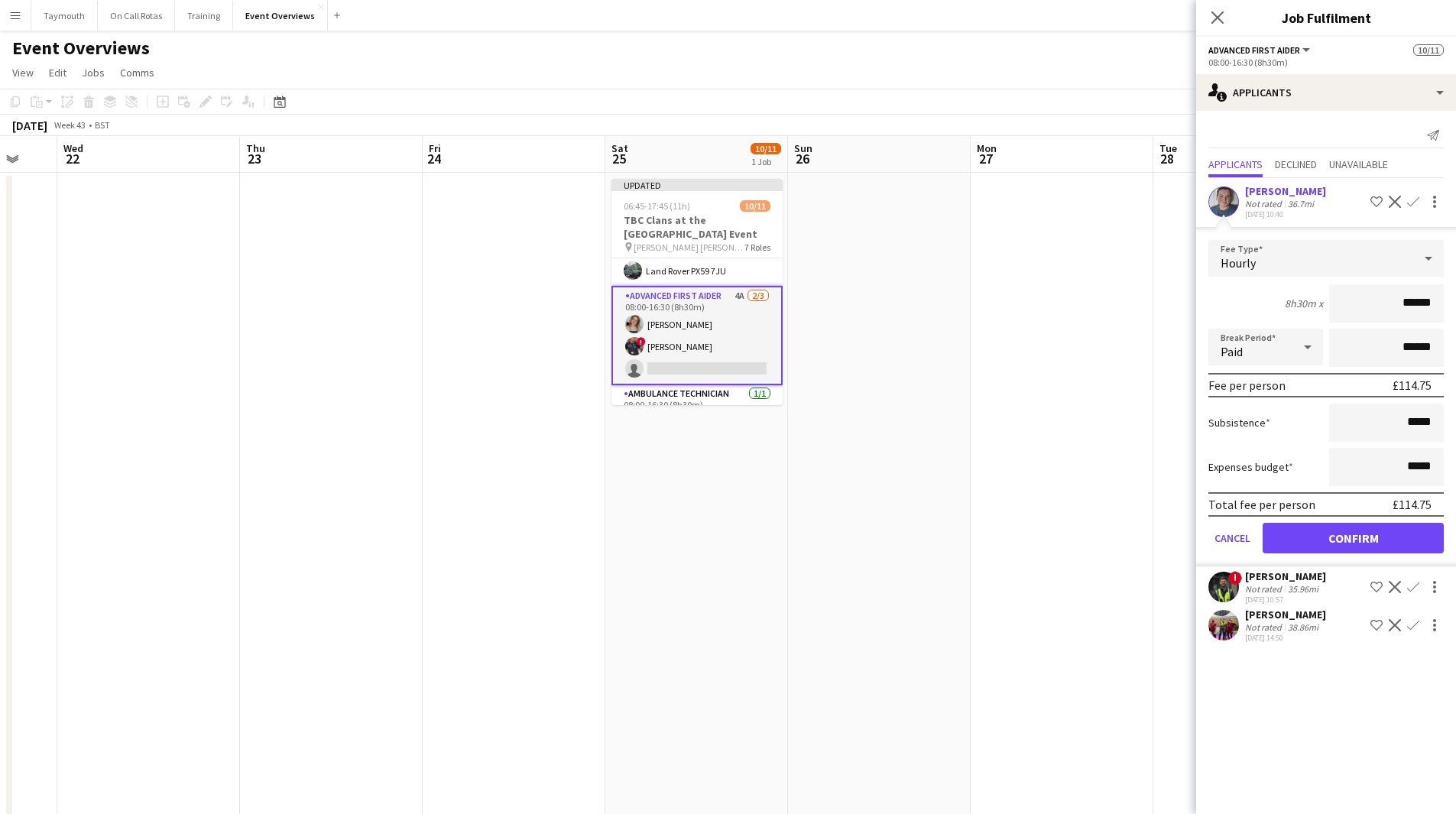
click at [1295, 200] on div "36.7mi" at bounding box center [1300, 204] width 32 height 11
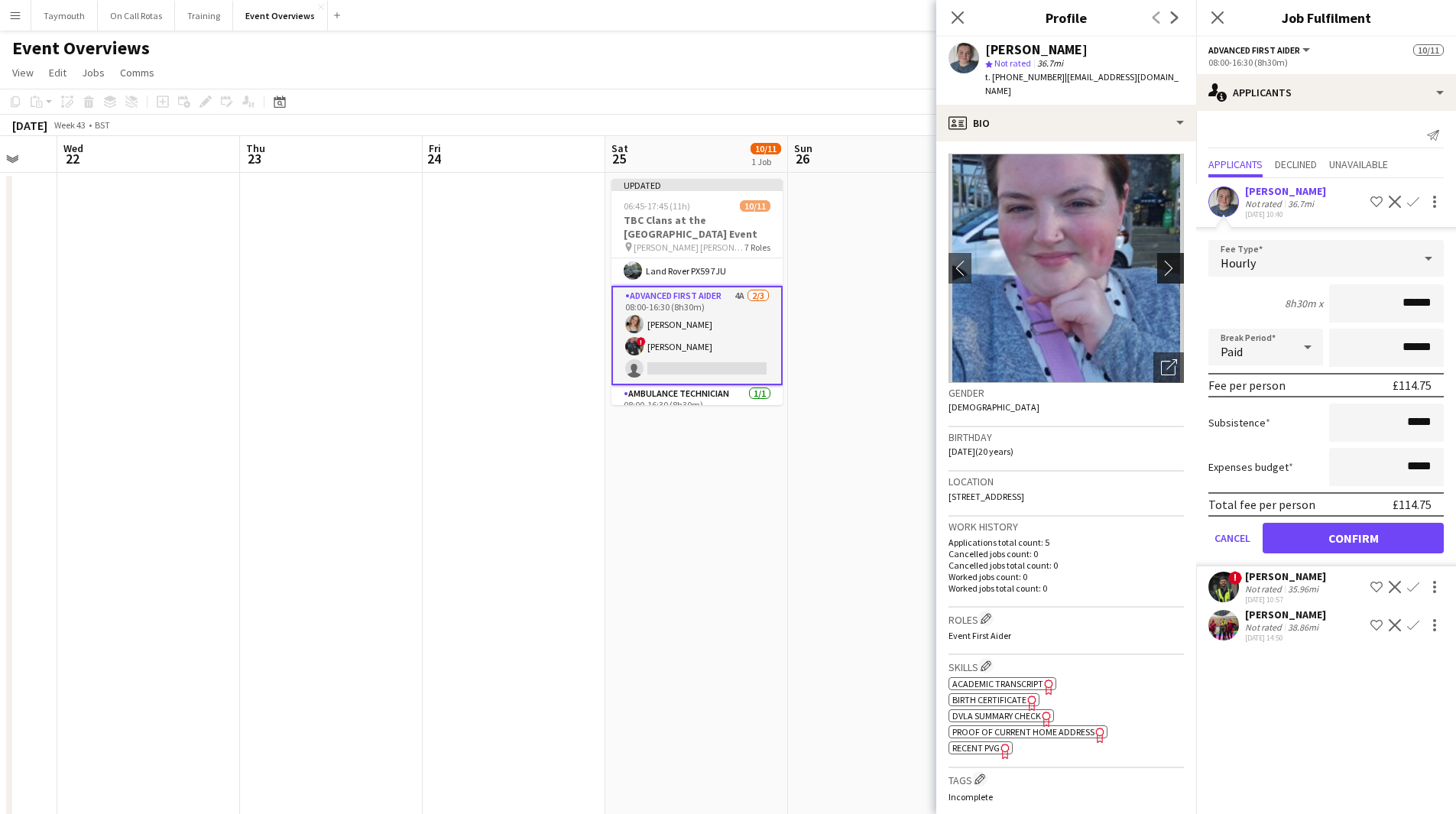
click at [1161, 262] on button "chevron-right" at bounding box center [1172, 268] width 30 height 30
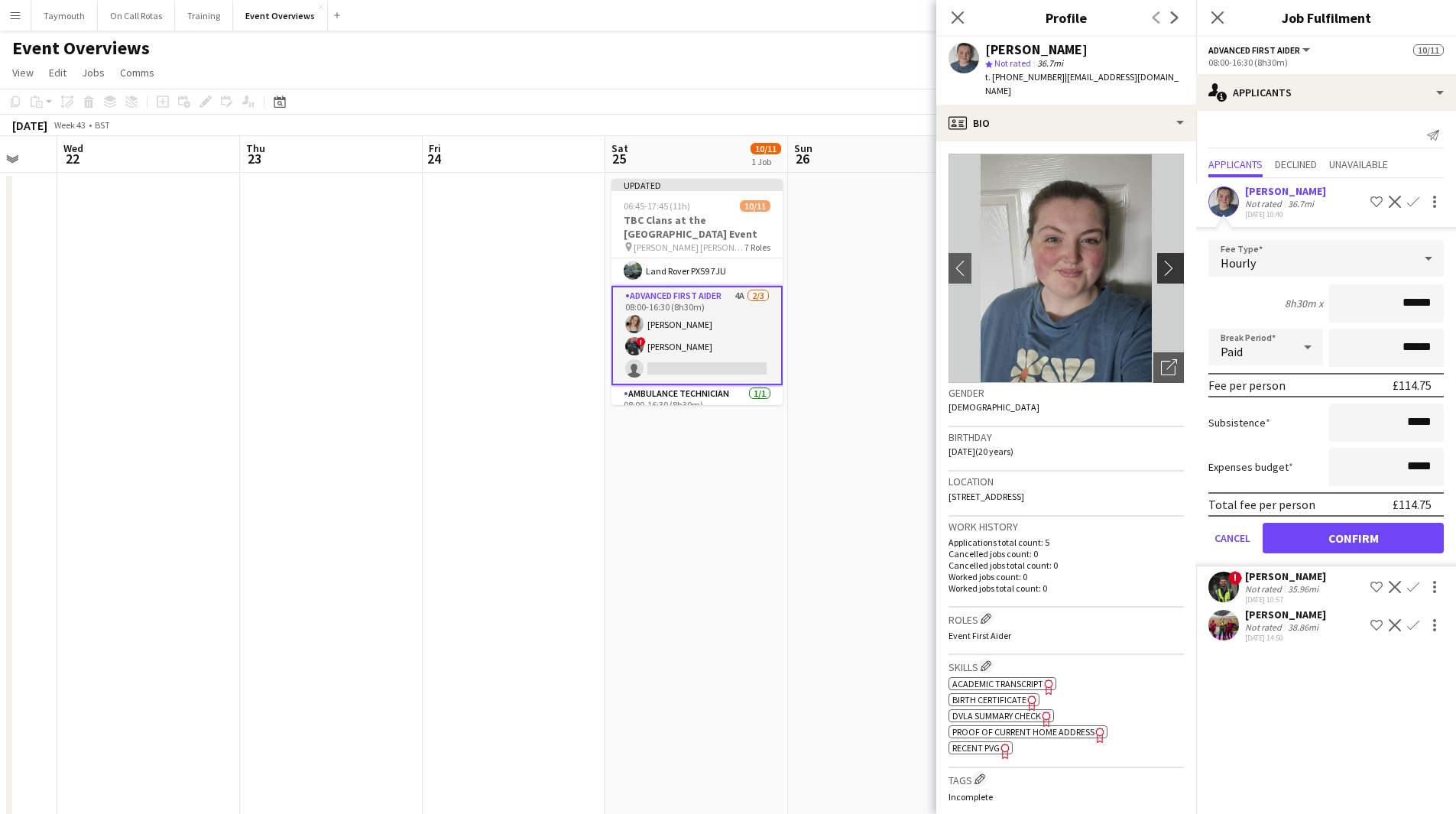
click at [1161, 262] on button "chevron-right" at bounding box center [1172, 268] width 30 height 30
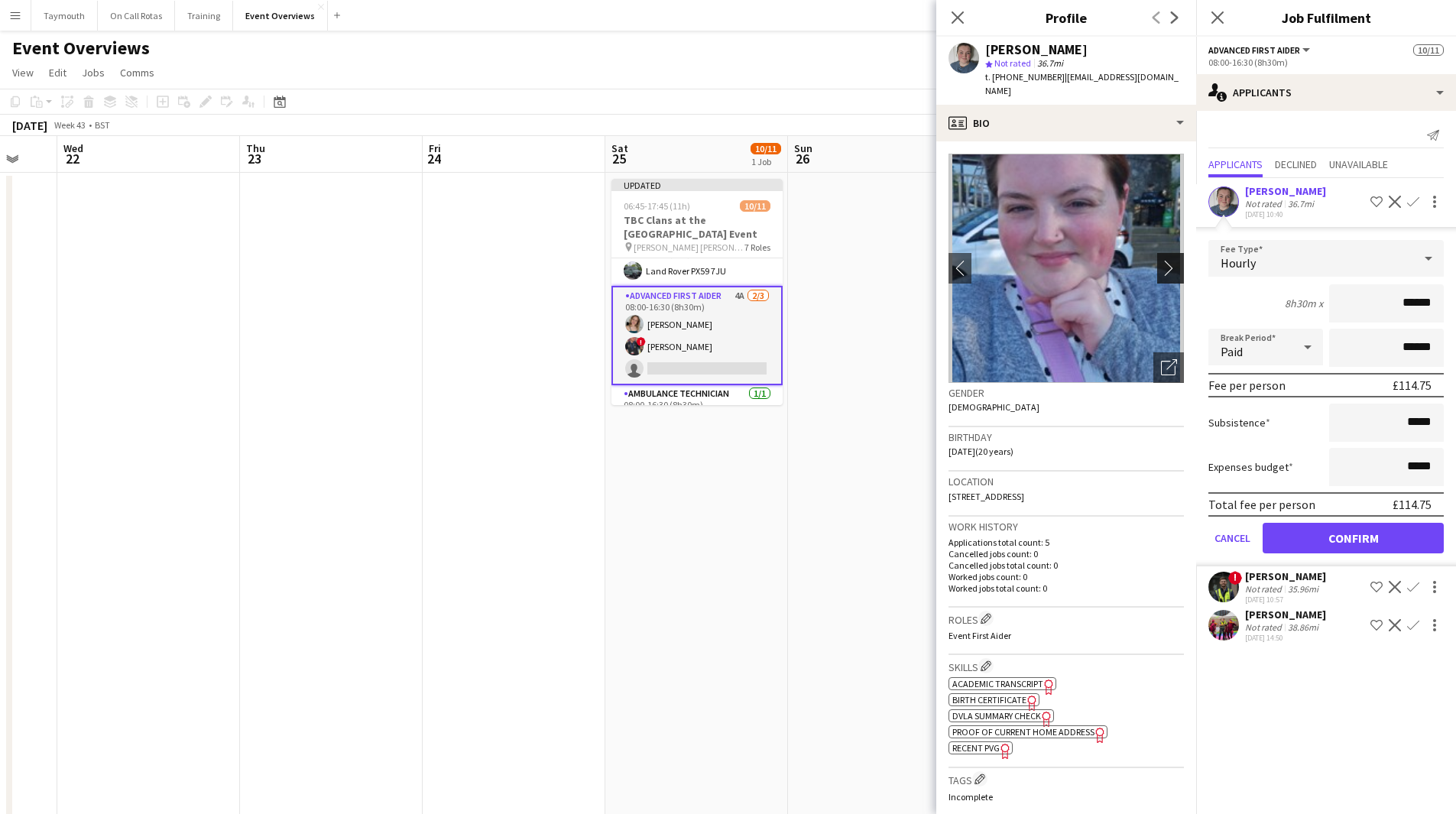
click at [1161, 262] on button "chevron-right" at bounding box center [1172, 268] width 30 height 30
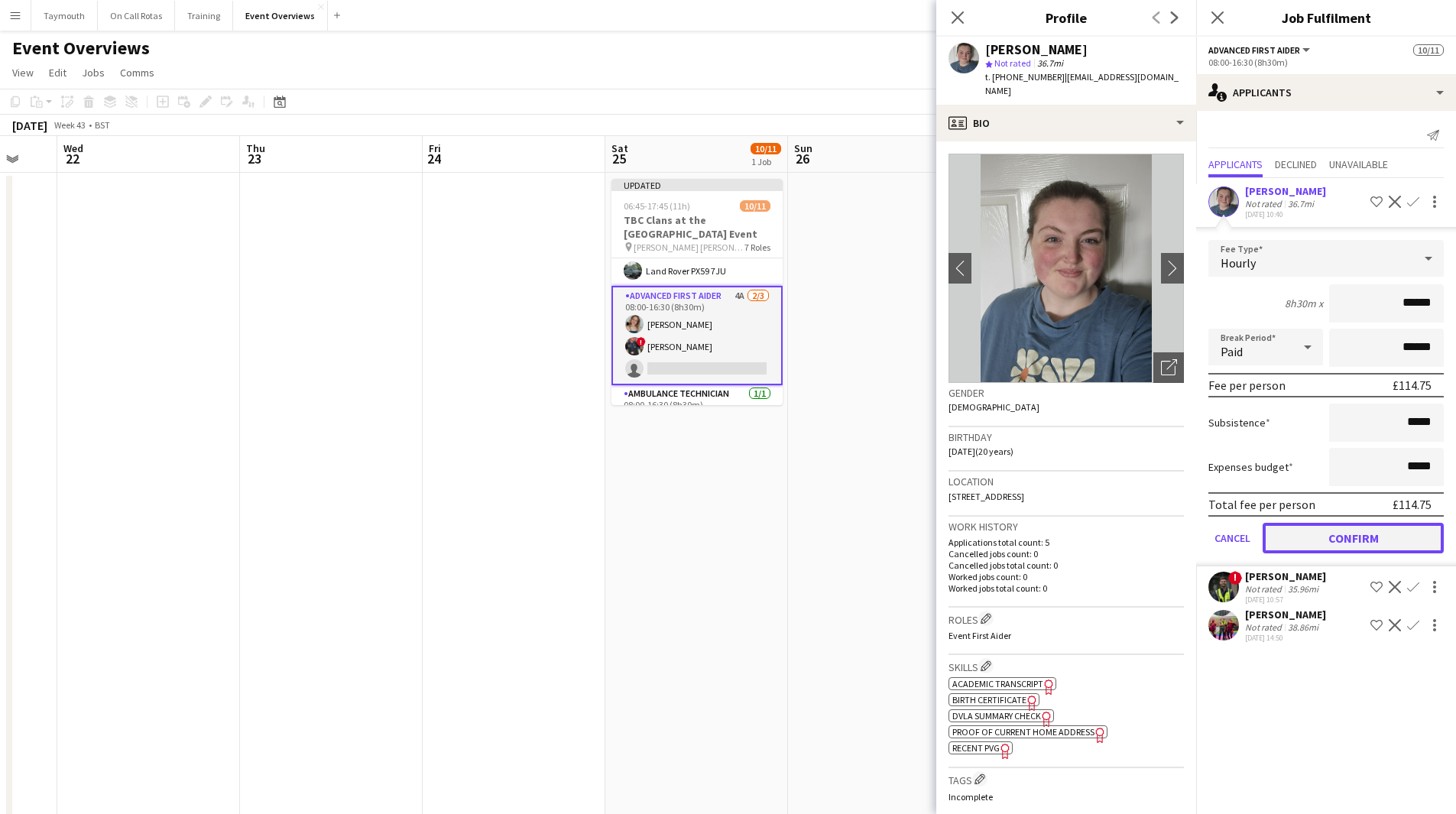
click at [1323, 534] on button "Confirm" at bounding box center [1353, 537] width 181 height 30
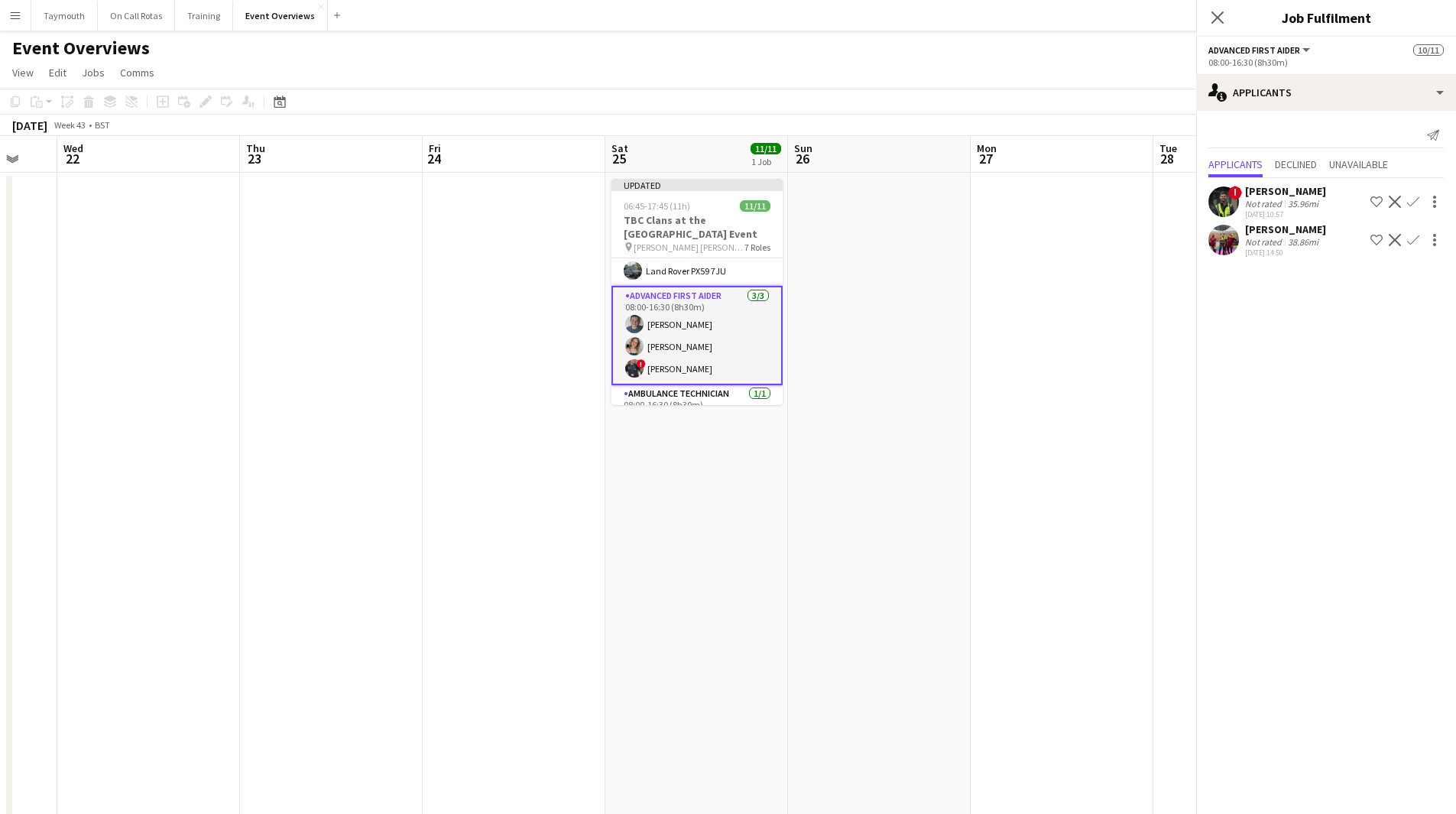
click at [891, 405] on app-date-cell at bounding box center [879, 742] width 182 height 1139
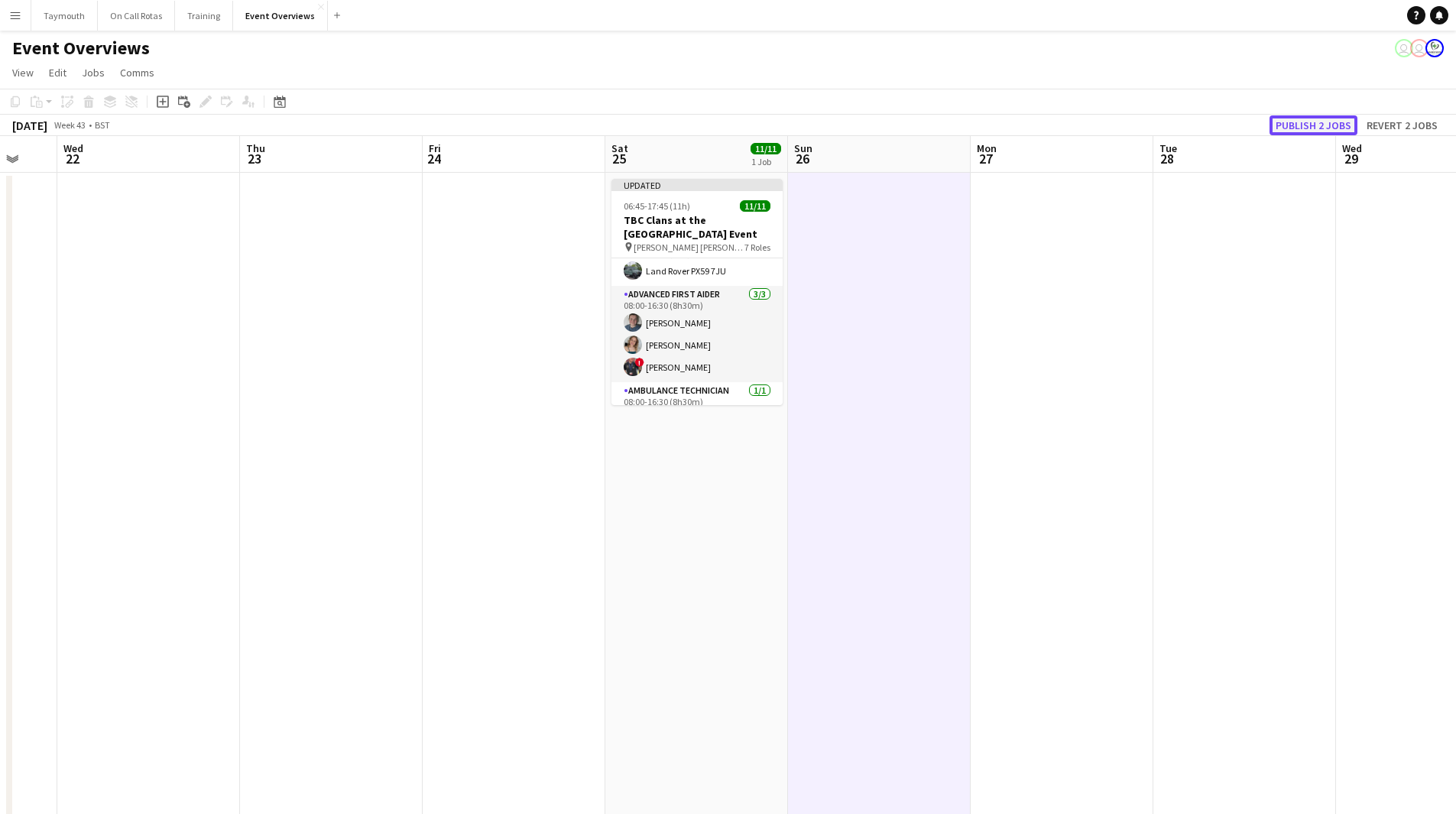
click at [1318, 123] on button "Publish 2 jobs" at bounding box center [1313, 126] width 88 height 20
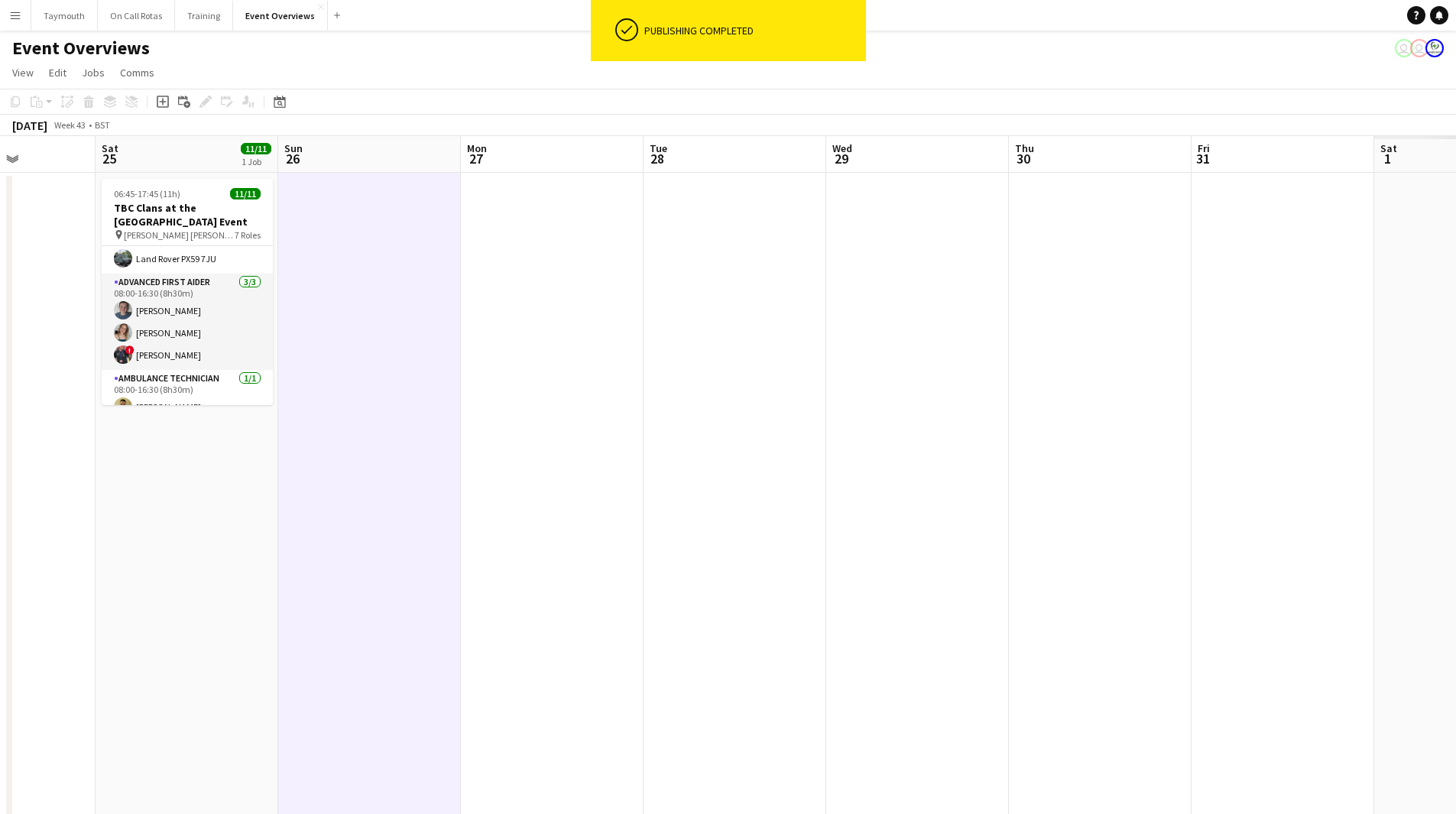
drag, startPoint x: 1185, startPoint y: 439, endPoint x: 633, endPoint y: 450, distance: 552.1
click at [629, 453] on app-calendar-viewport "Tue 21 Wed 22 Thu 23 Fri 24 Sat 25 11/11 1 Job Sun 26 Mon 27 Tue 28 Wed 29 Thu …" at bounding box center [728, 724] width 1456 height 1176
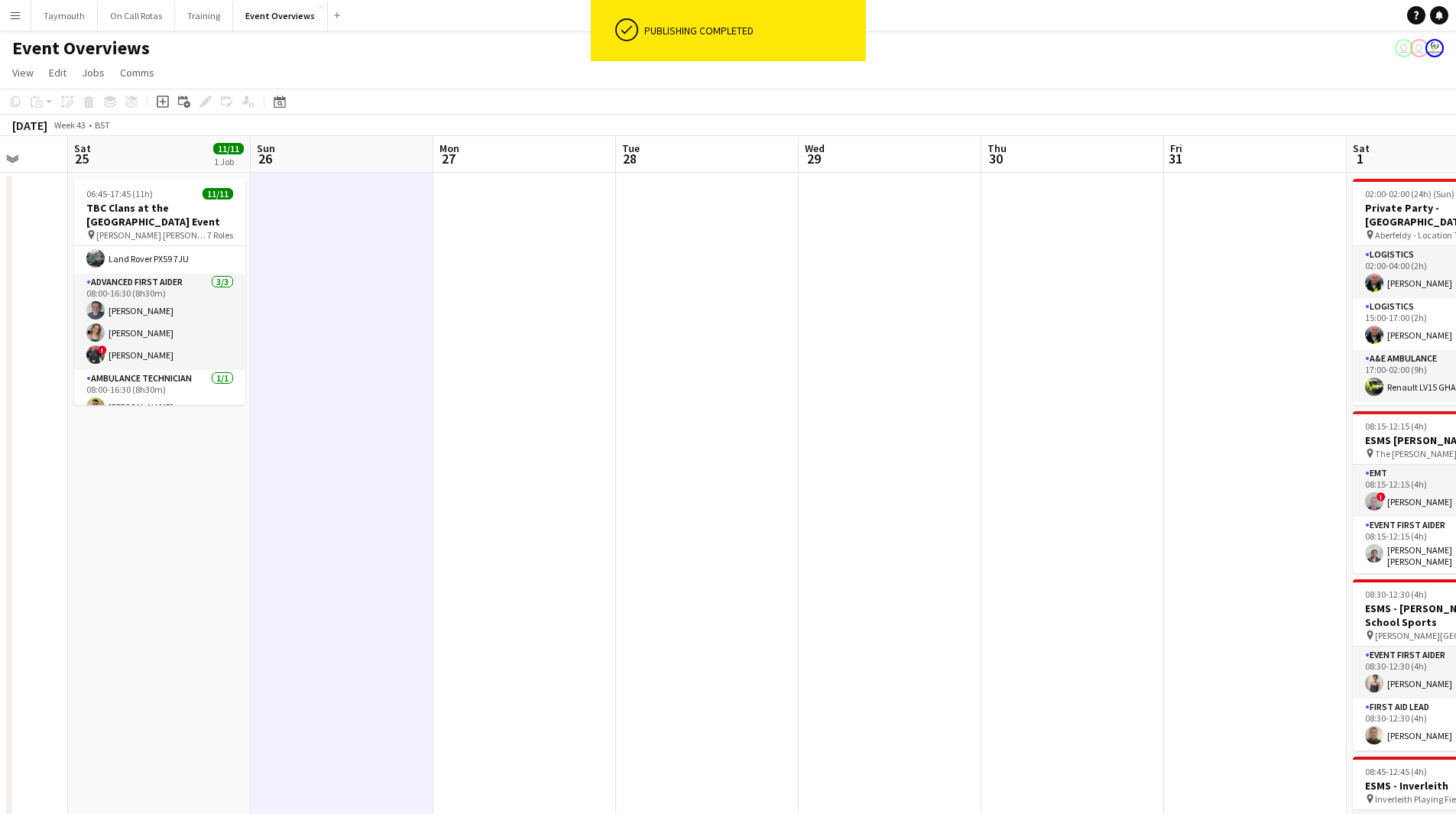
drag, startPoint x: 929, startPoint y: 459, endPoint x: 413, endPoint y: 453, distance: 516.0
click at [405, 457] on app-calendar-viewport "Wed 22 Thu 23 Fri 24 Sat 25 11/11 1 Job Sun 26 Mon 27 Tue 28 Wed 29 Thu 30 Fri …" at bounding box center [728, 771] width 1456 height 1271
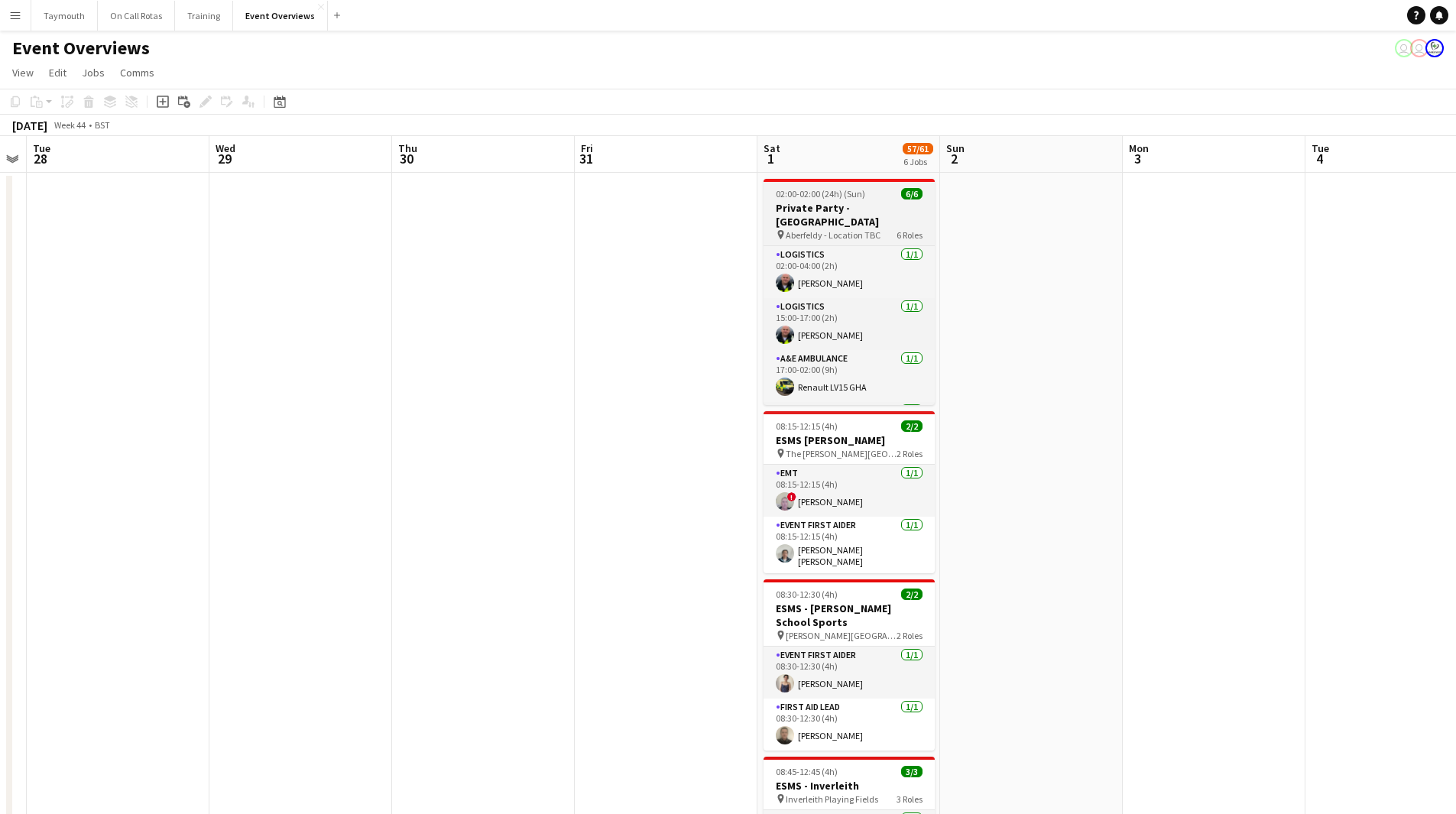
click at [890, 198] on div "02:00-02:00 (24h) (Sun) 6/6" at bounding box center [849, 194] width 171 height 11
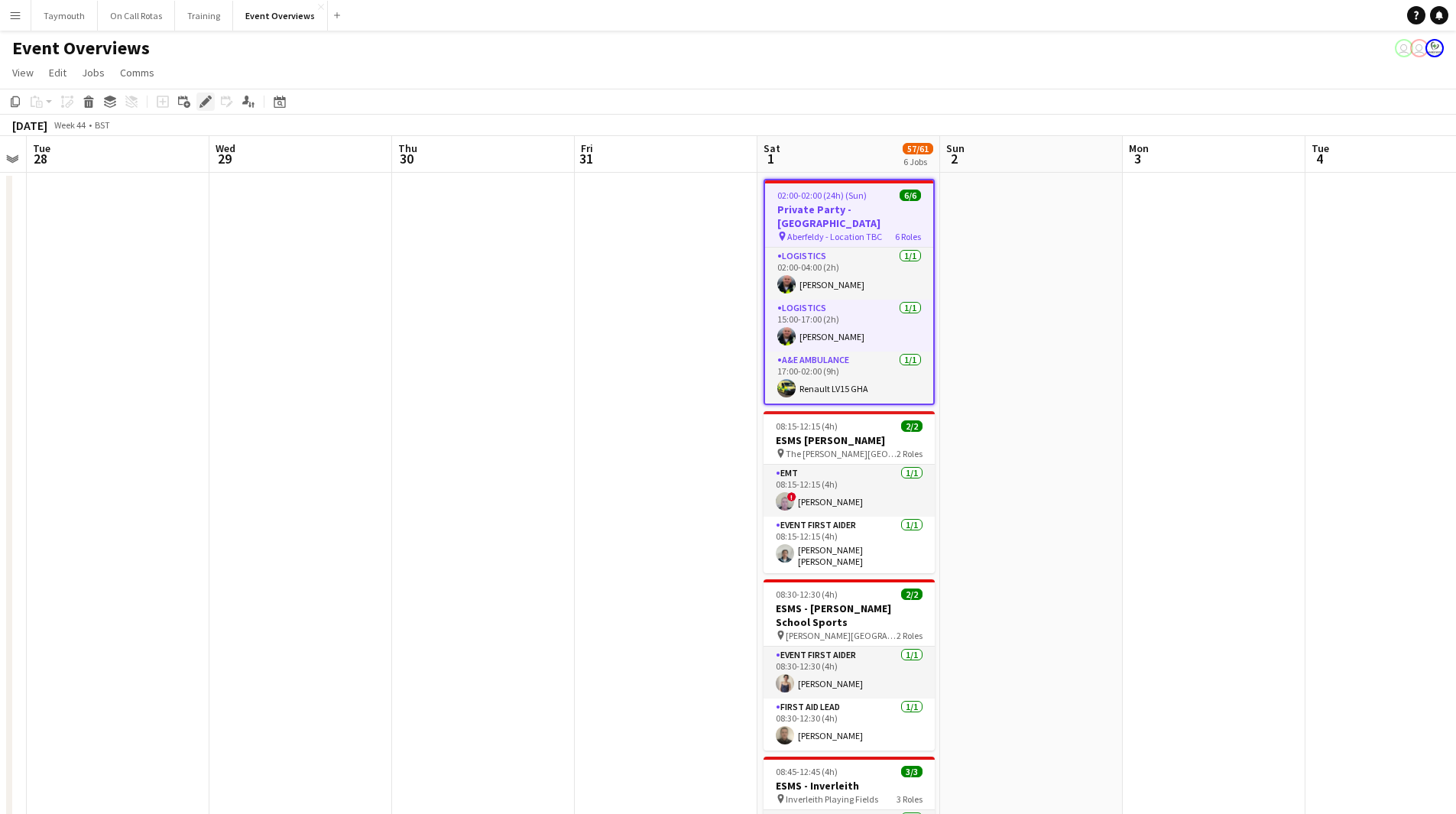
click at [196, 104] on div "Edit" at bounding box center [205, 102] width 18 height 18
click at [200, 104] on icon "Edit" at bounding box center [205, 101] width 12 height 12
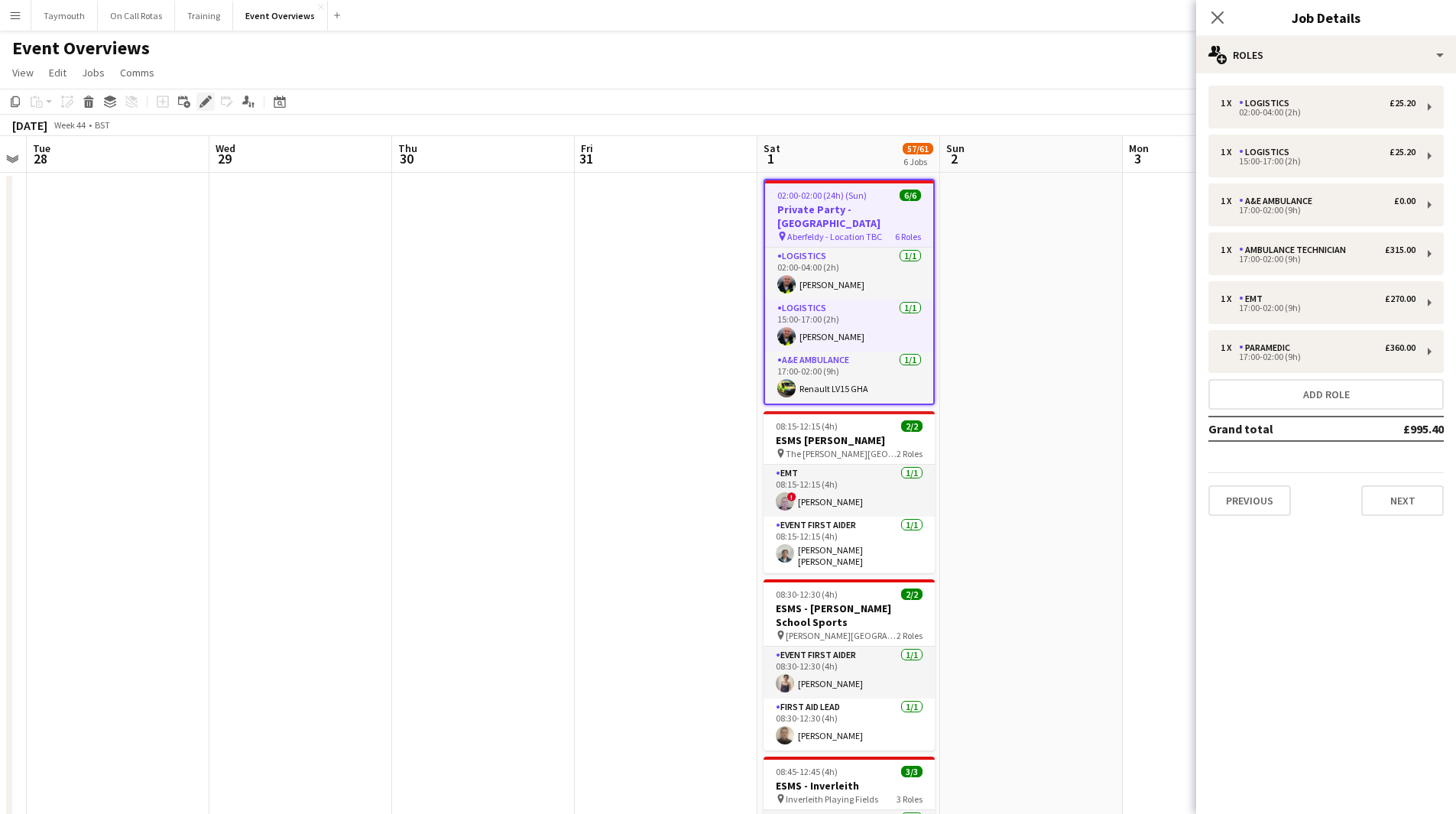
click at [200, 104] on icon "Edit" at bounding box center [205, 101] width 12 height 12
click at [1397, 500] on button "Next" at bounding box center [1402, 500] width 82 height 30
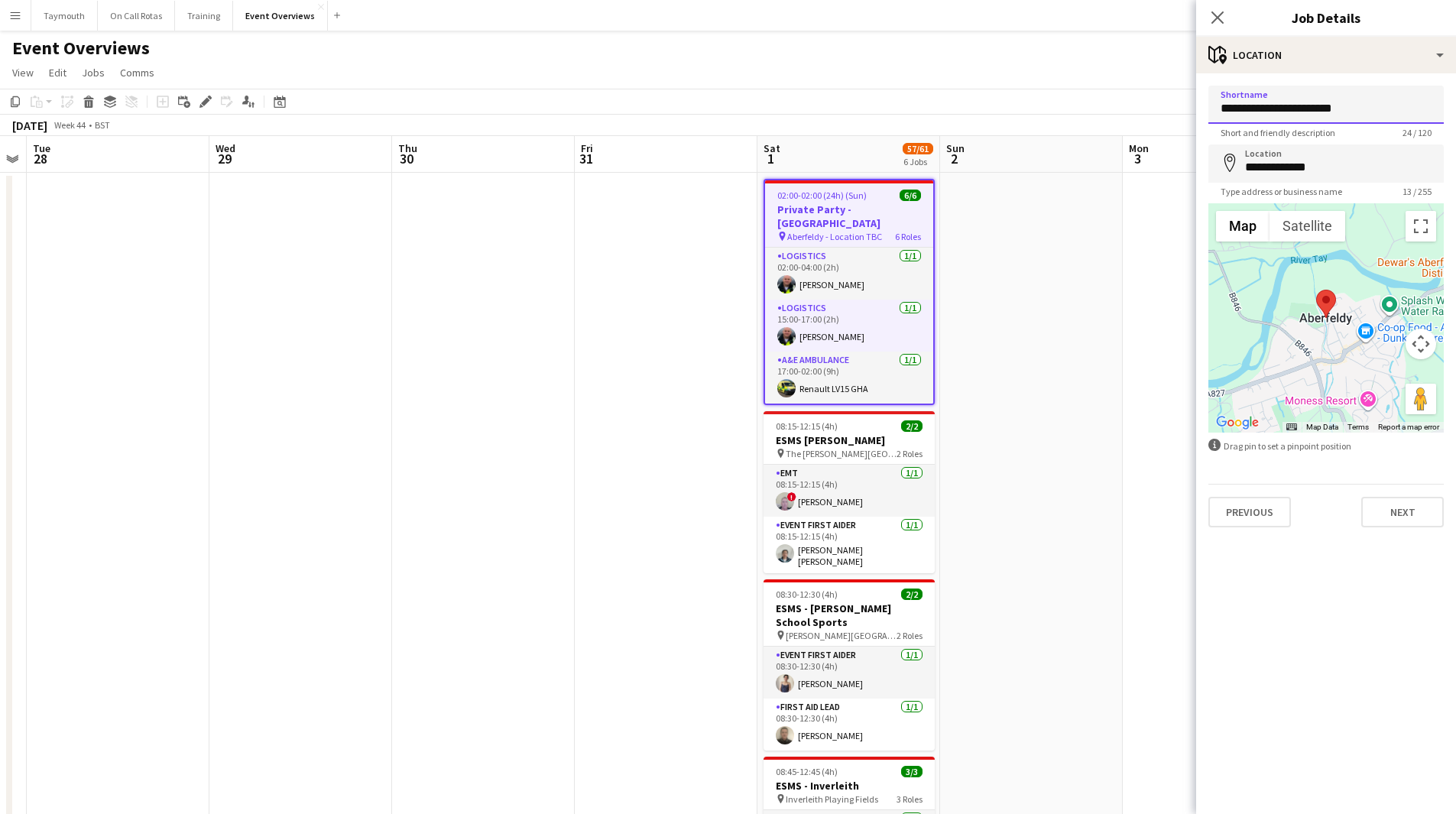
drag, startPoint x: 1363, startPoint y: 105, endPoint x: 1301, endPoint y: 110, distance: 62.2
click at [1301, 111] on input "**********" at bounding box center [1325, 104] width 236 height 39
click at [1394, 512] on button "Next" at bounding box center [1402, 512] width 82 height 30
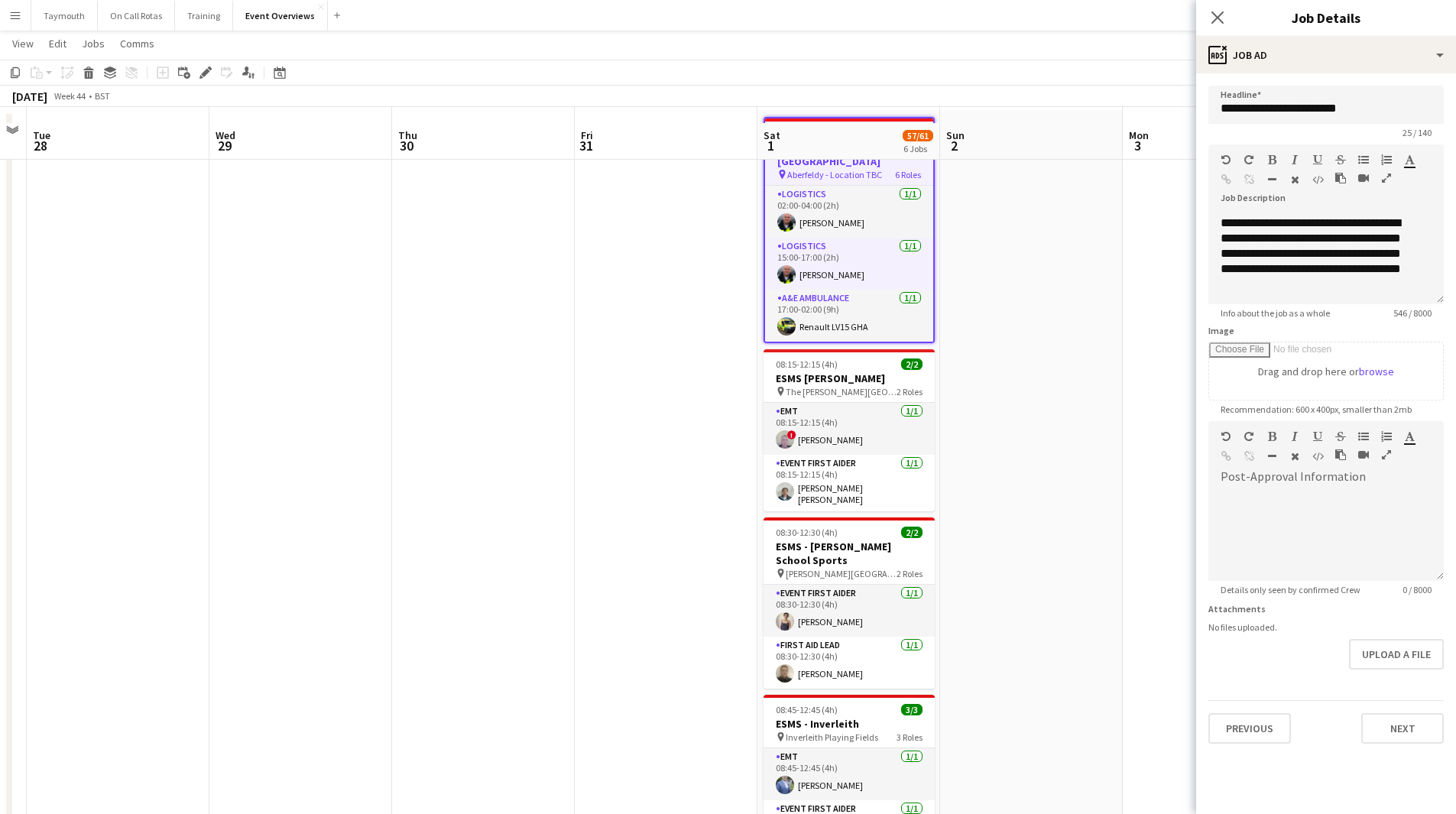
scroll to position [76, 0]
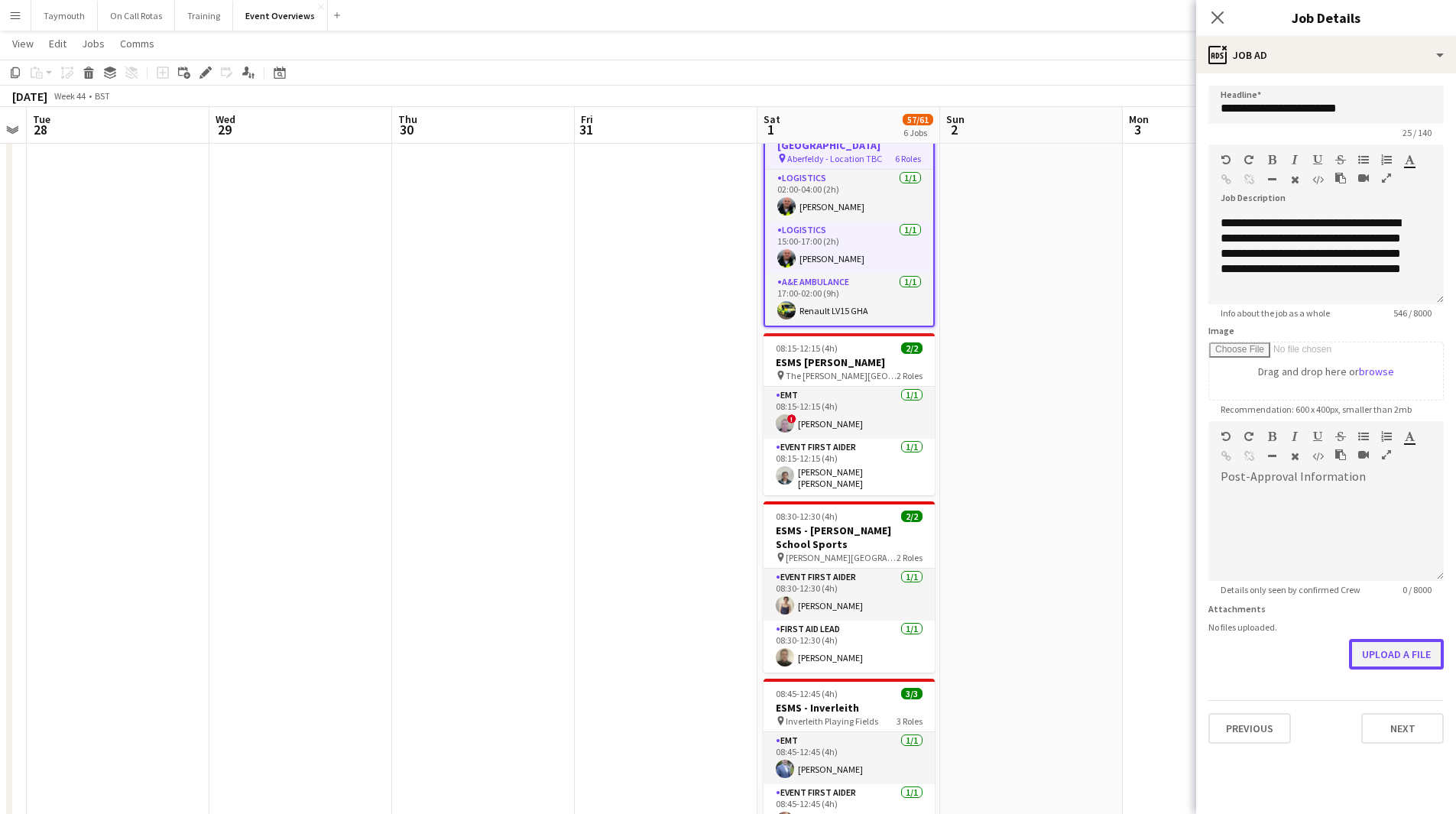
click at [1383, 655] on button "Upload a file" at bounding box center [1395, 654] width 94 height 30
click at [1403, 720] on button "Next" at bounding box center [1402, 728] width 82 height 30
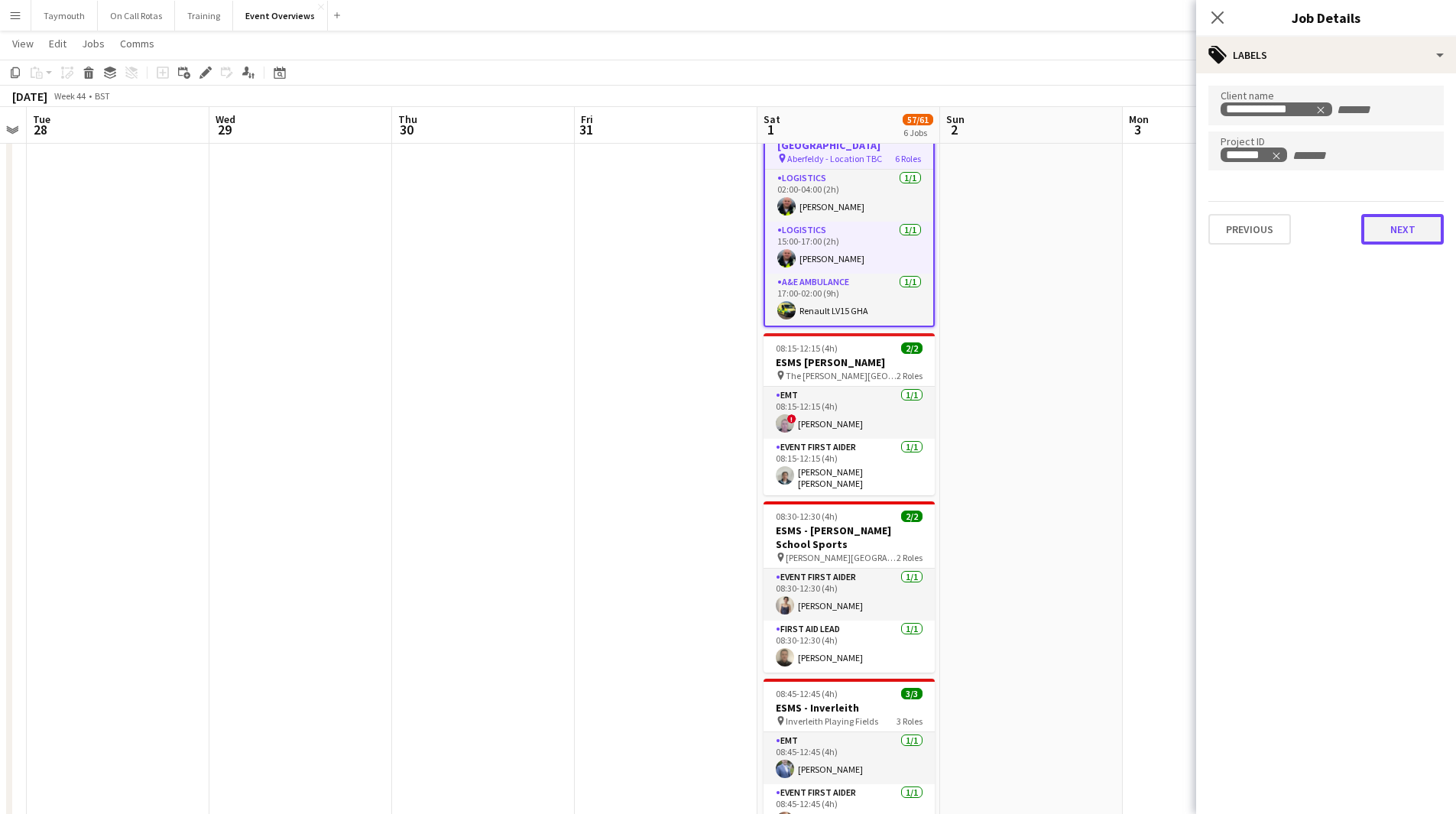
click at [1385, 228] on button "Next" at bounding box center [1402, 229] width 82 height 30
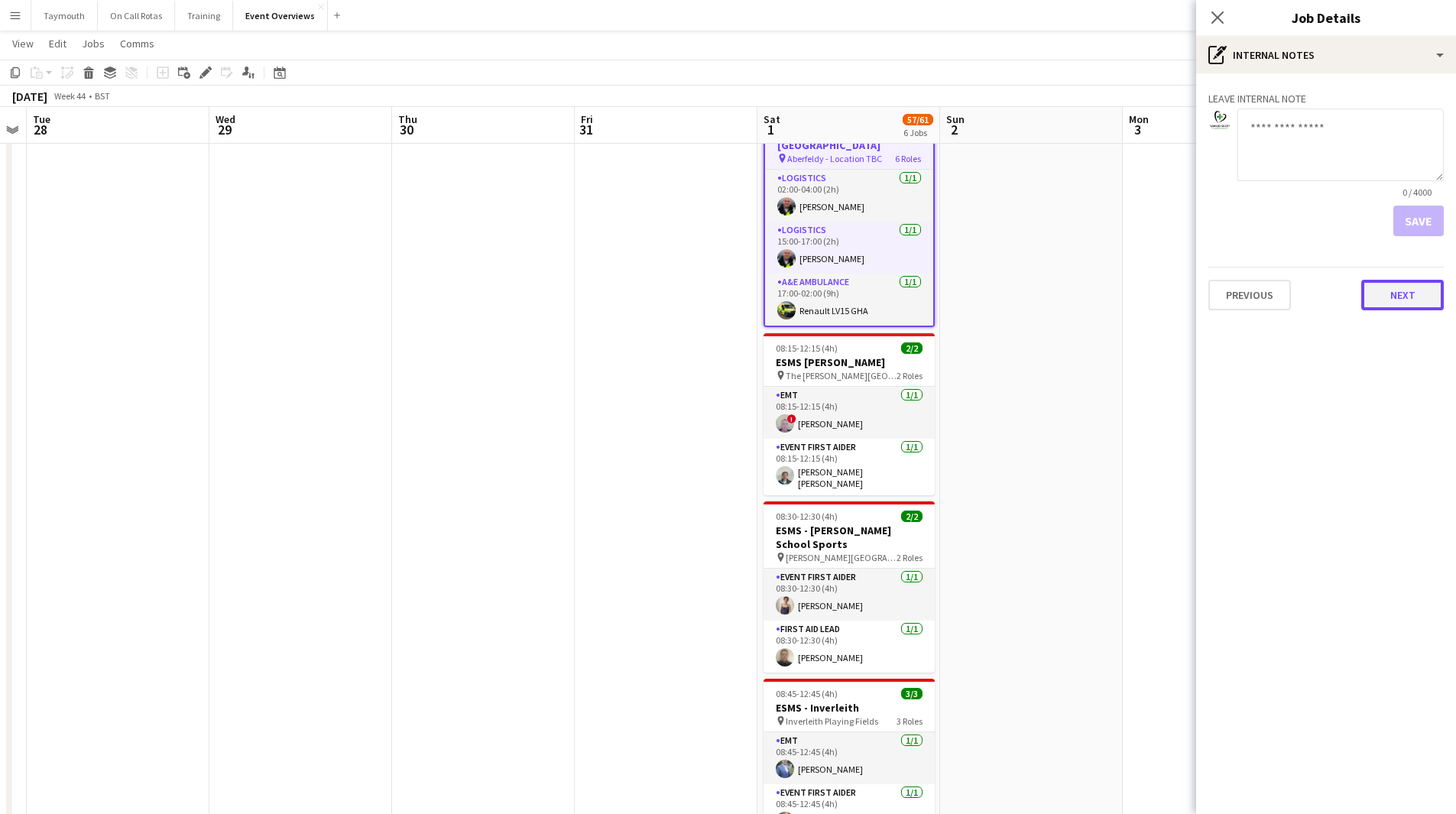
click at [1394, 299] on button "Next" at bounding box center [1402, 295] width 82 height 30
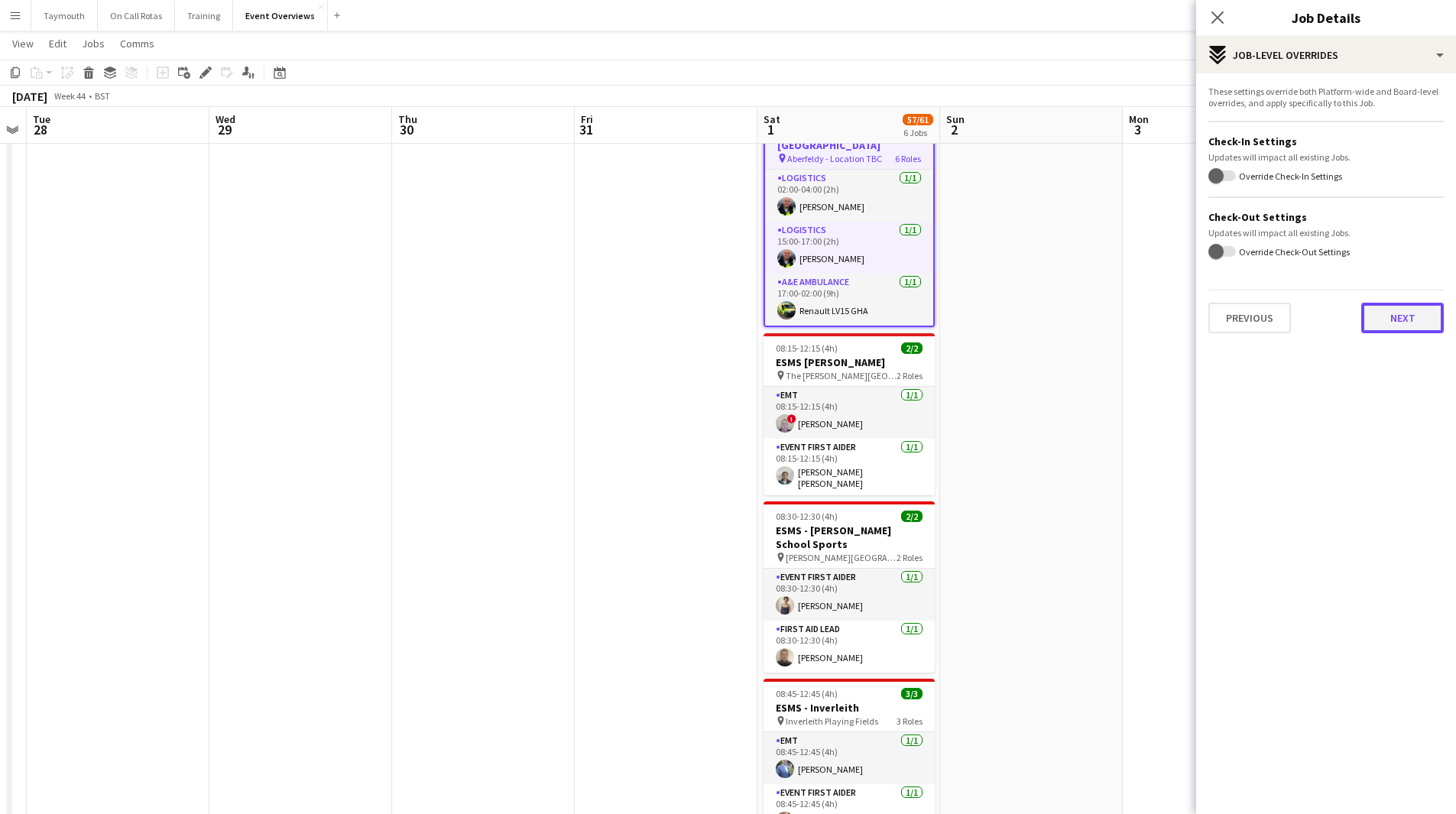
click at [1395, 318] on button "Next" at bounding box center [1402, 317] width 82 height 30
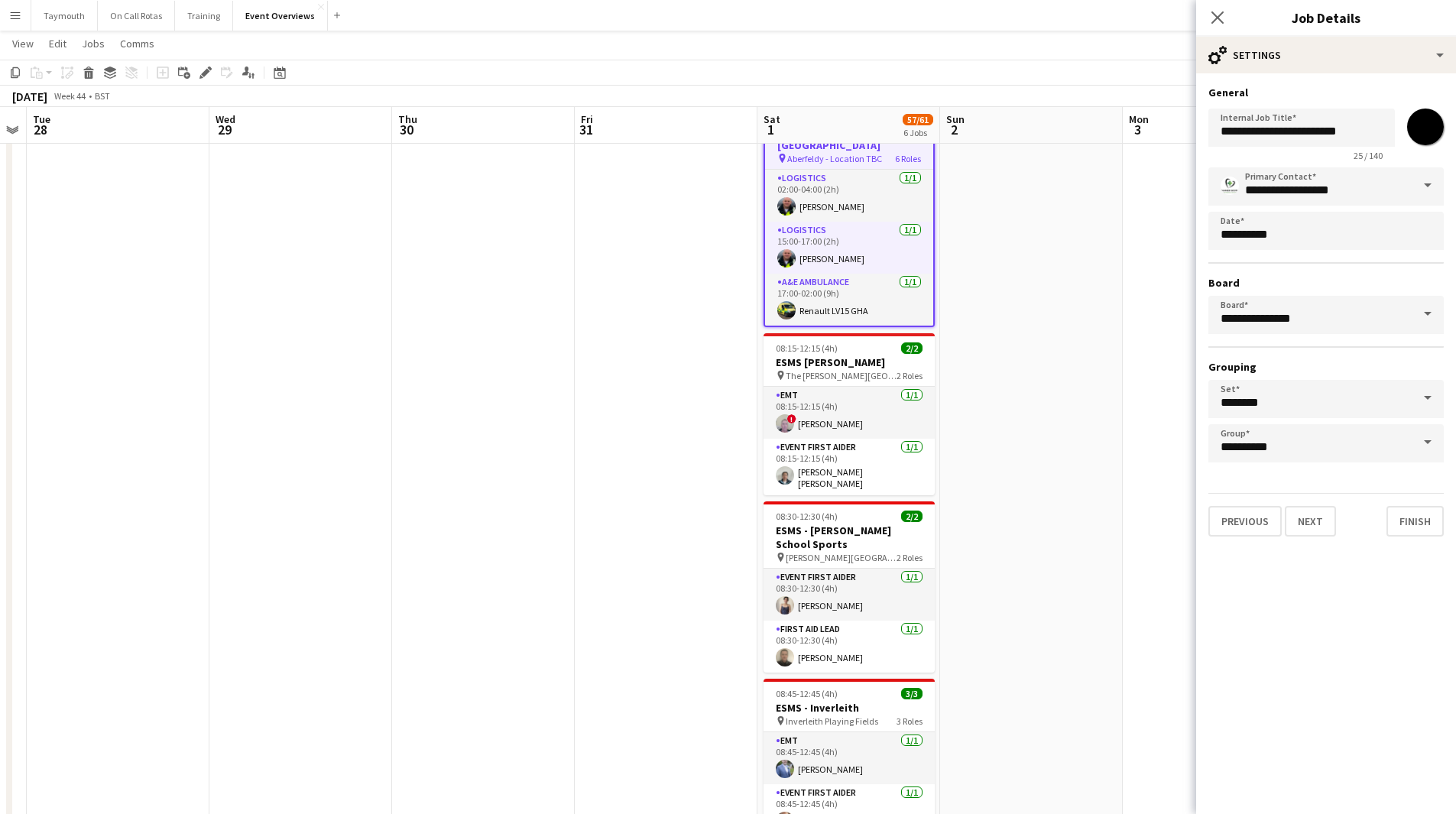
click at [1423, 124] on input "*******" at bounding box center [1425, 126] width 55 height 55
type input "*******"
click at [989, 436] on app-date-cell at bounding box center [1031, 711] width 182 height 1234
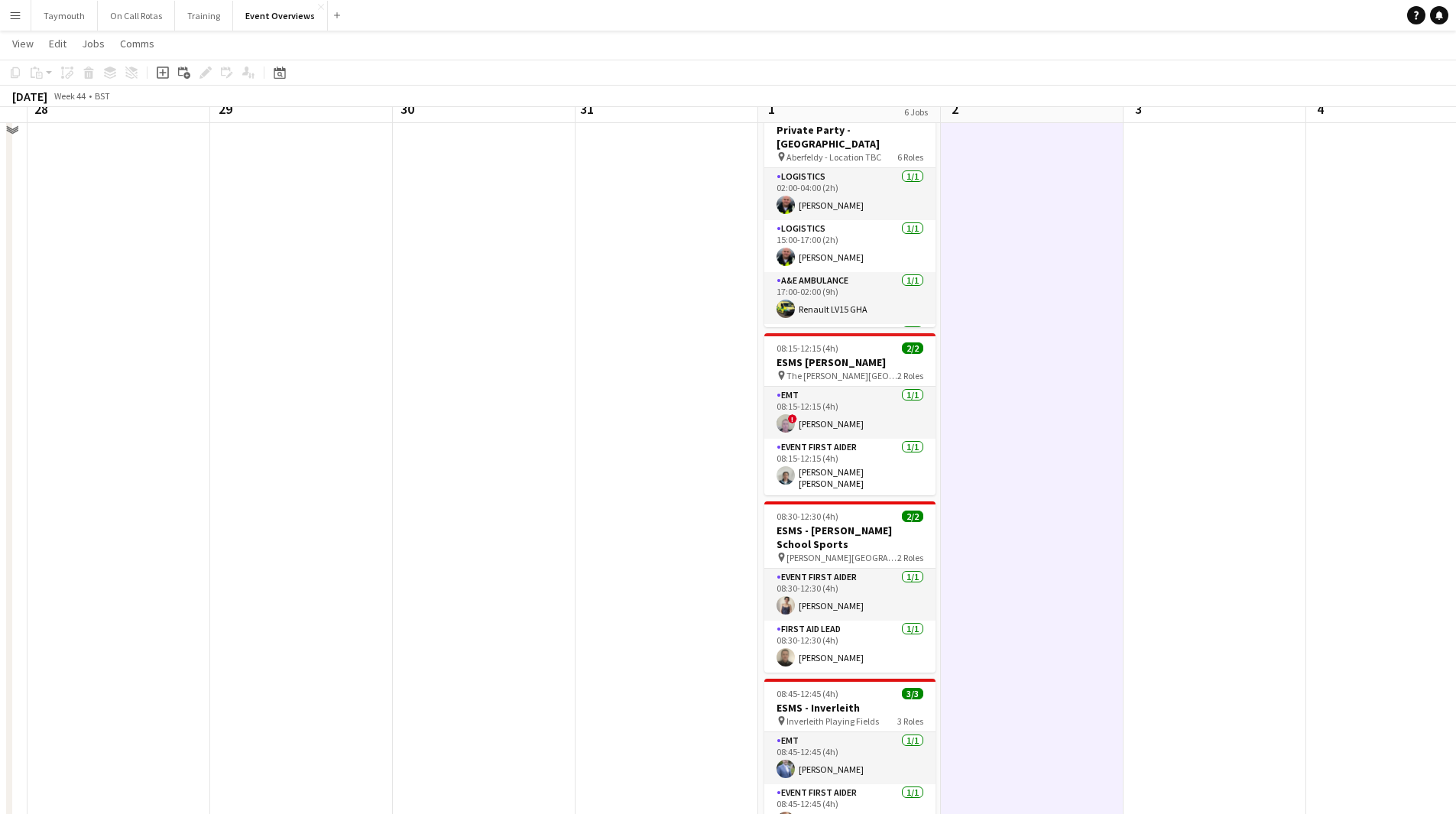
scroll to position [0, 0]
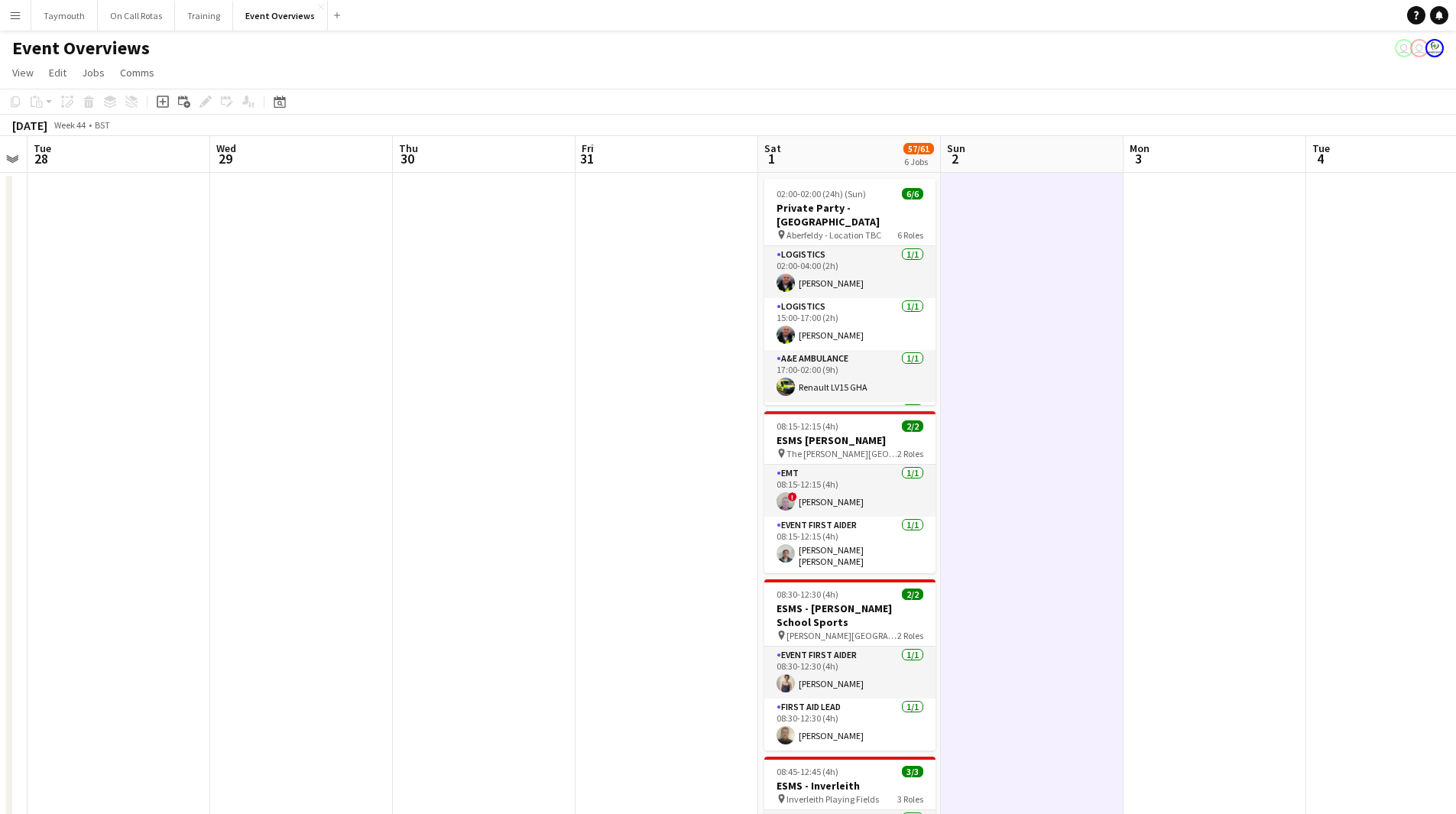
click at [1166, 302] on app-date-cell at bounding box center [1215, 789] width 182 height 1234
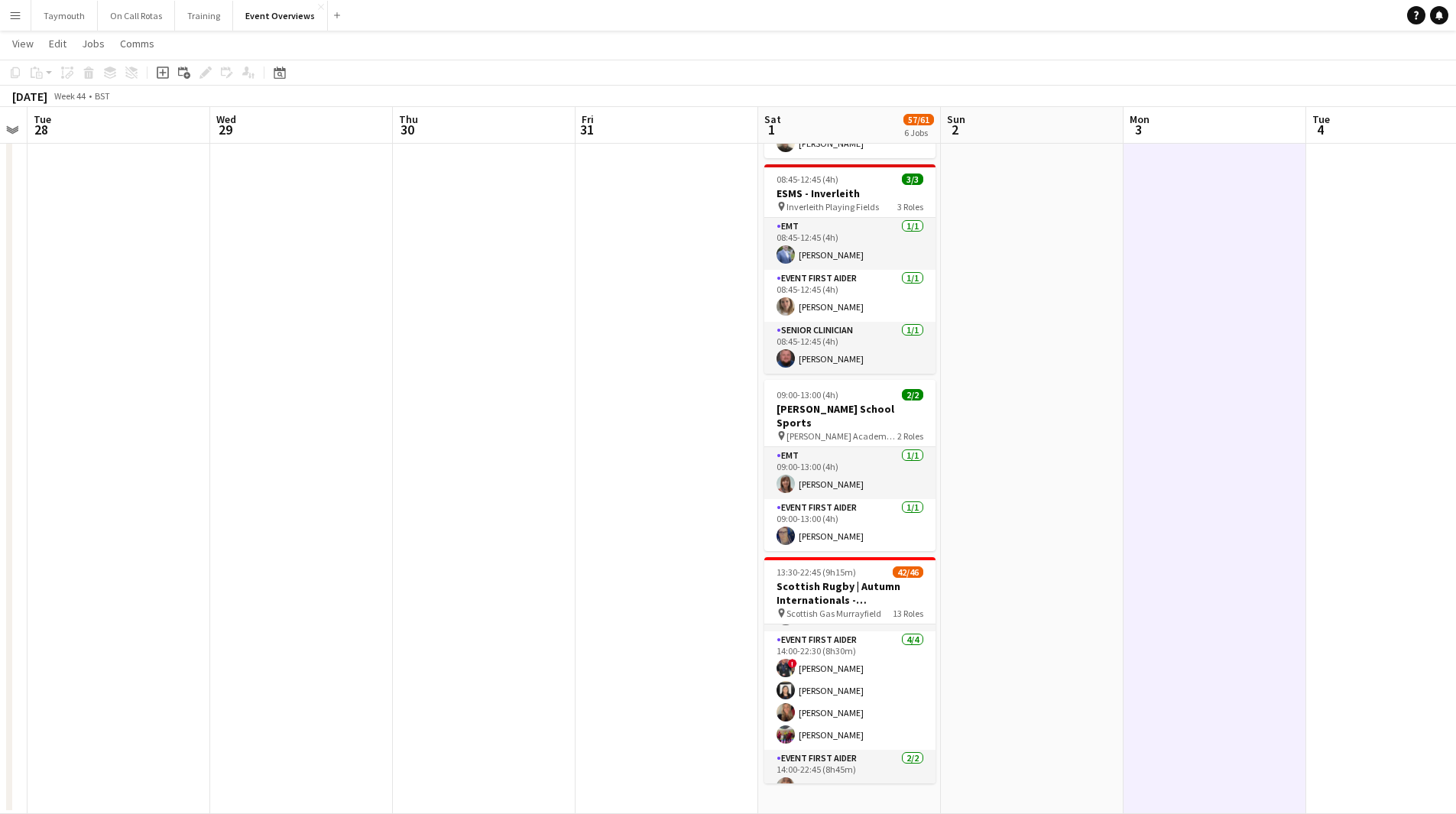
scroll to position [765, 0]
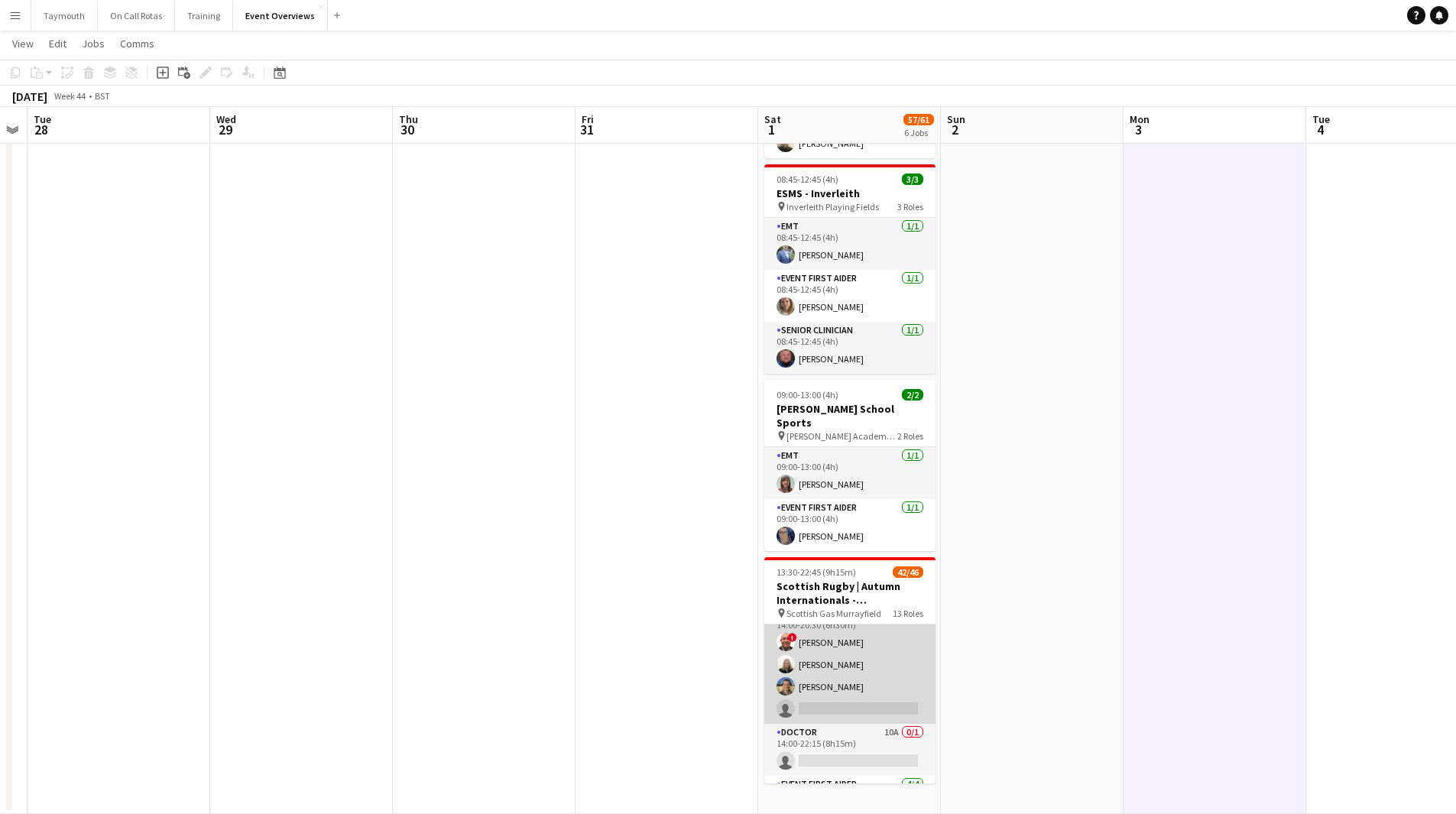
click at [794, 677] on app-card-role "Paramedic 1A [DATE] 14:00-20:30 (6h30m) ! [PERSON_NAME] [PERSON_NAME] [PERSON_N…" at bounding box center [850, 665] width 171 height 118
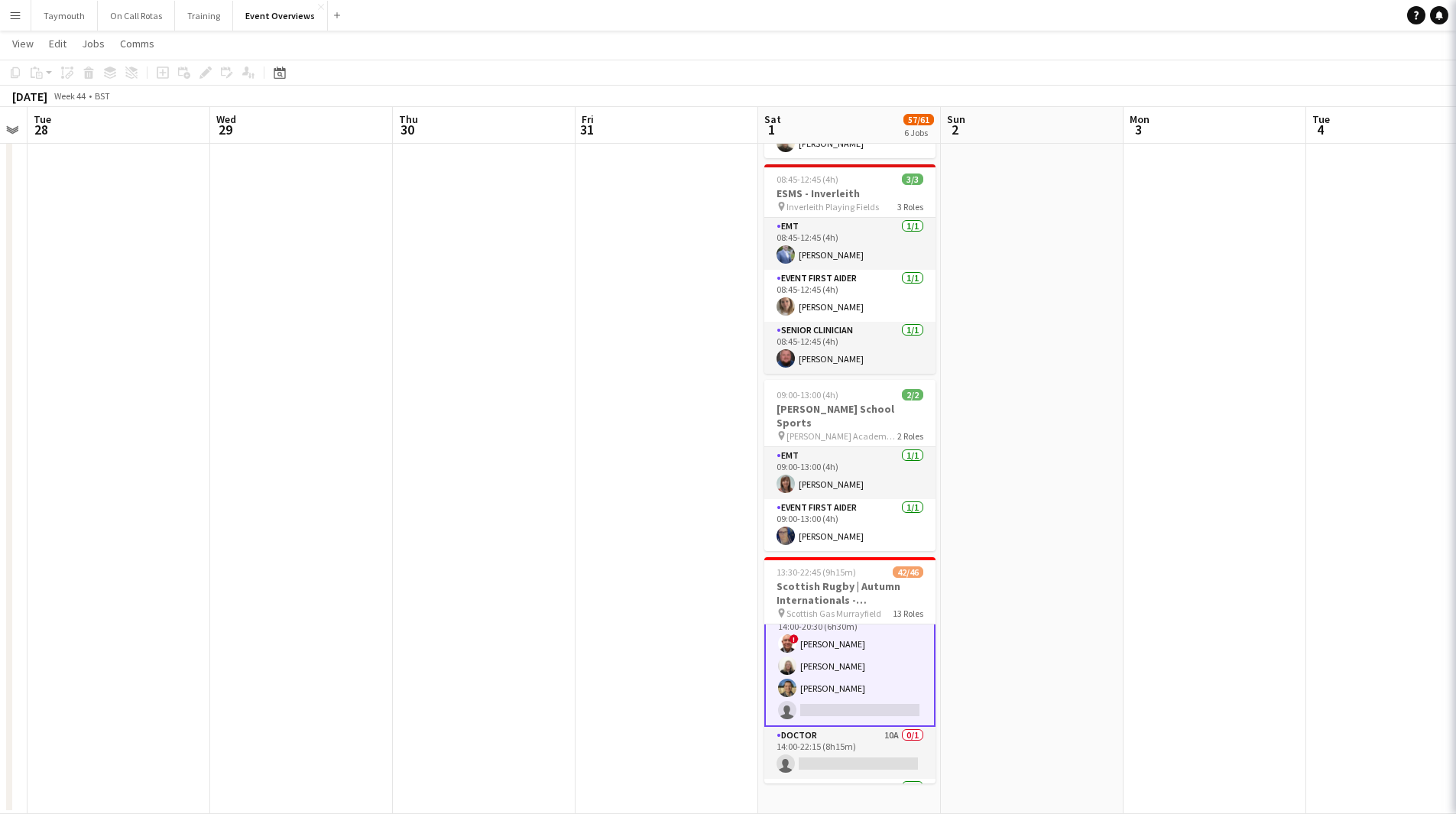
scroll to position [766, 0]
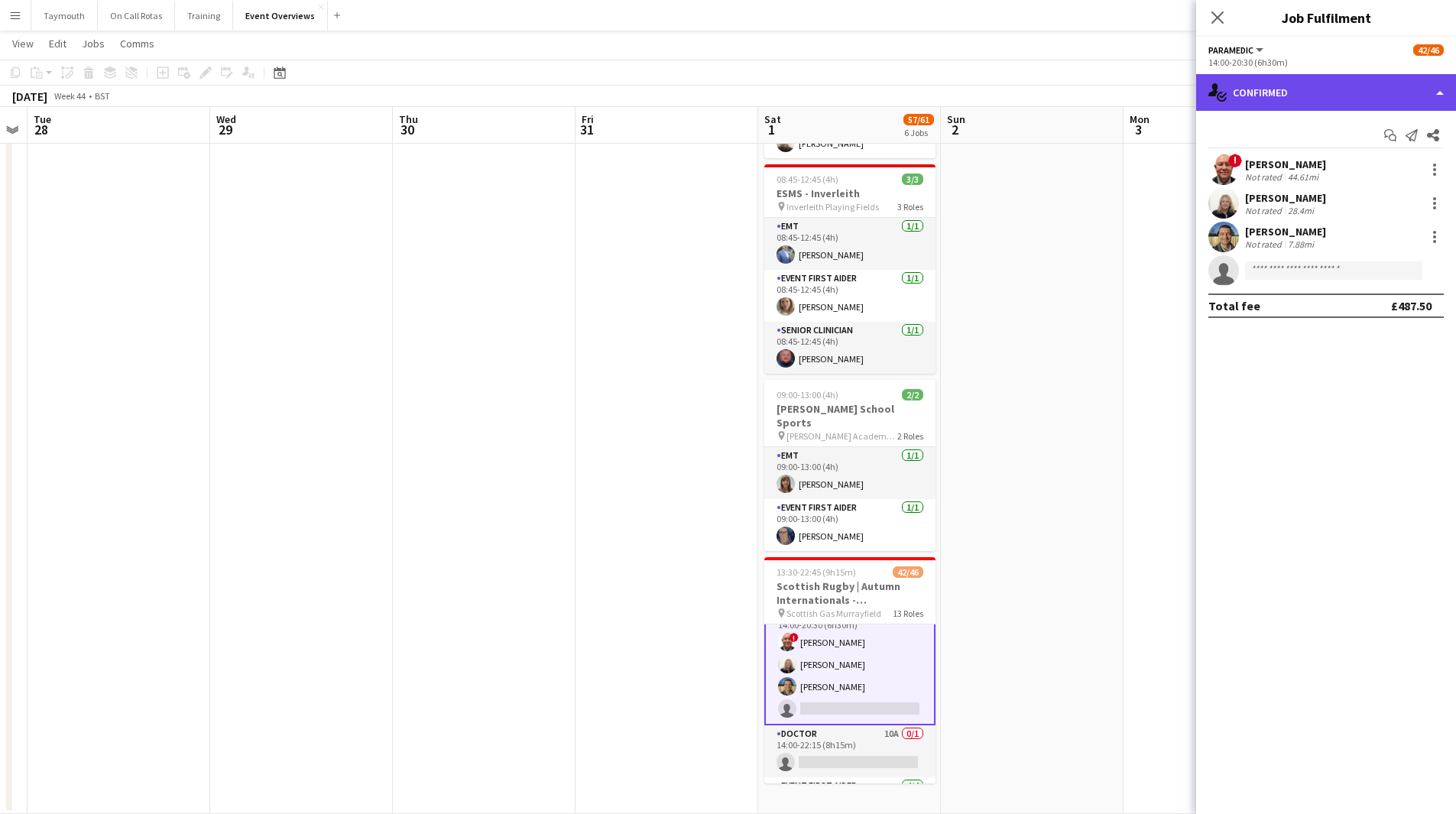
click at [1273, 94] on div "single-neutral-actions-check-2 Confirmed" at bounding box center [1325, 92] width 260 height 37
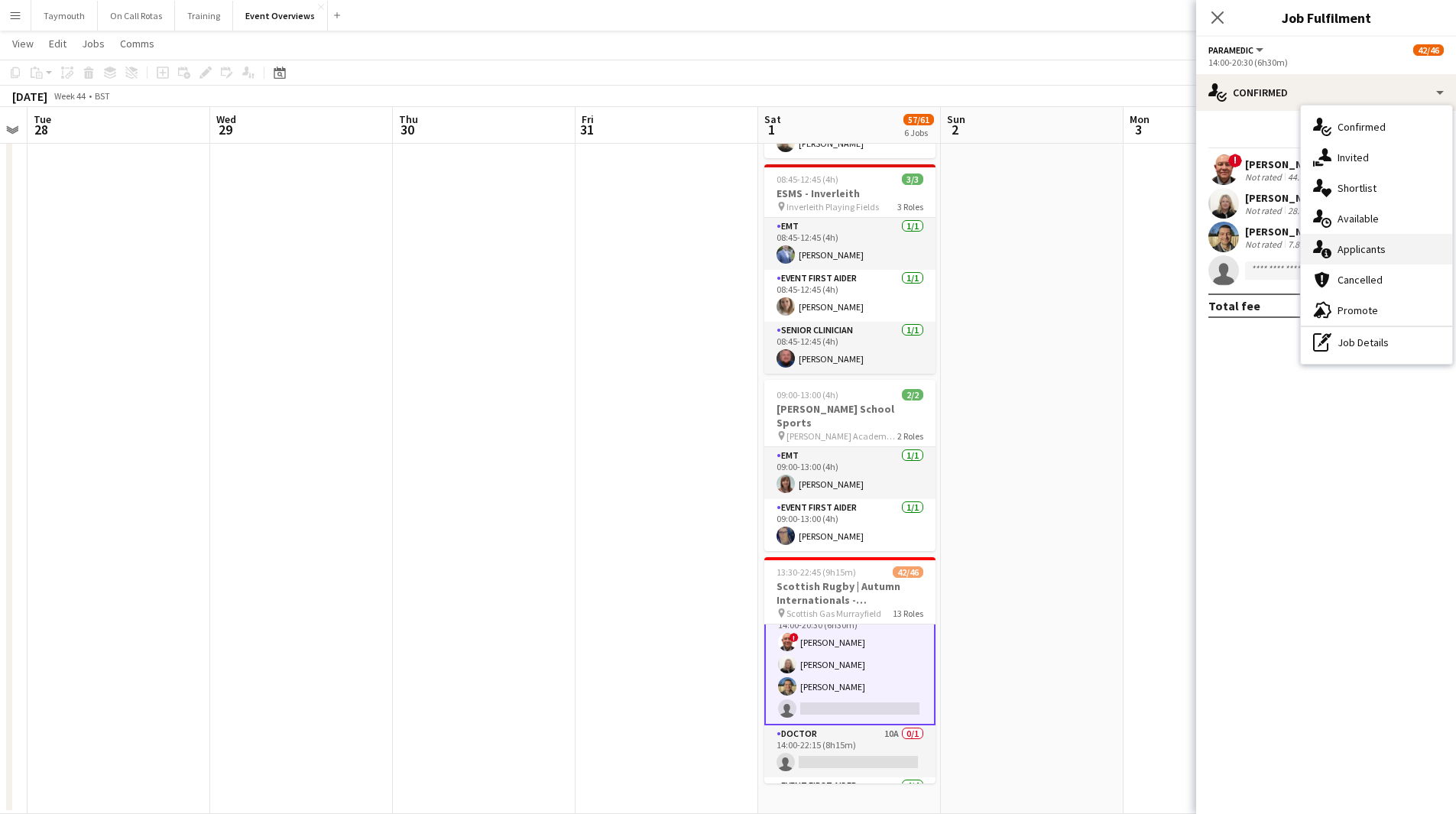
click at [1358, 251] on span "Applicants" at bounding box center [1361, 249] width 48 height 14
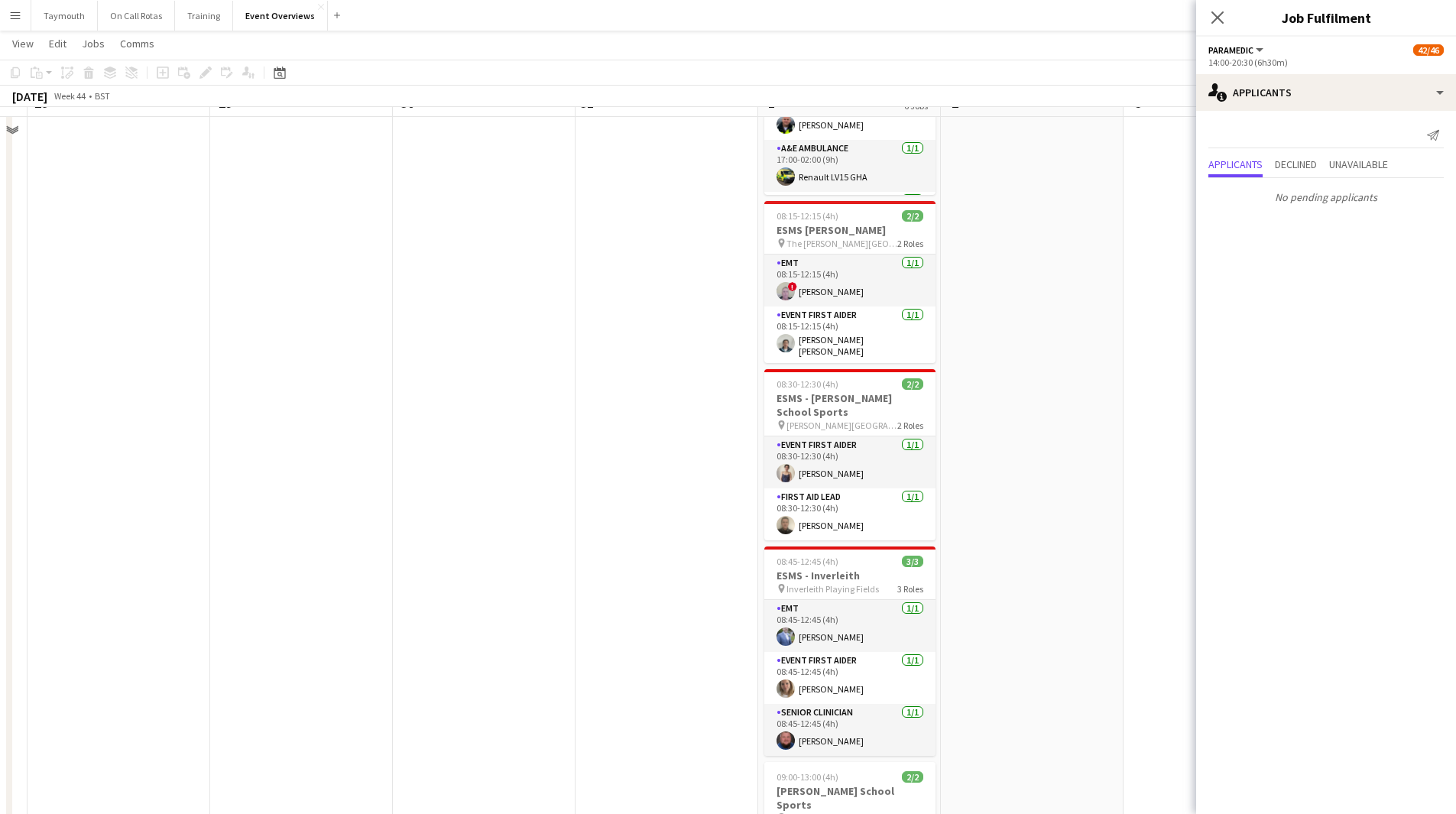
scroll to position [76, 0]
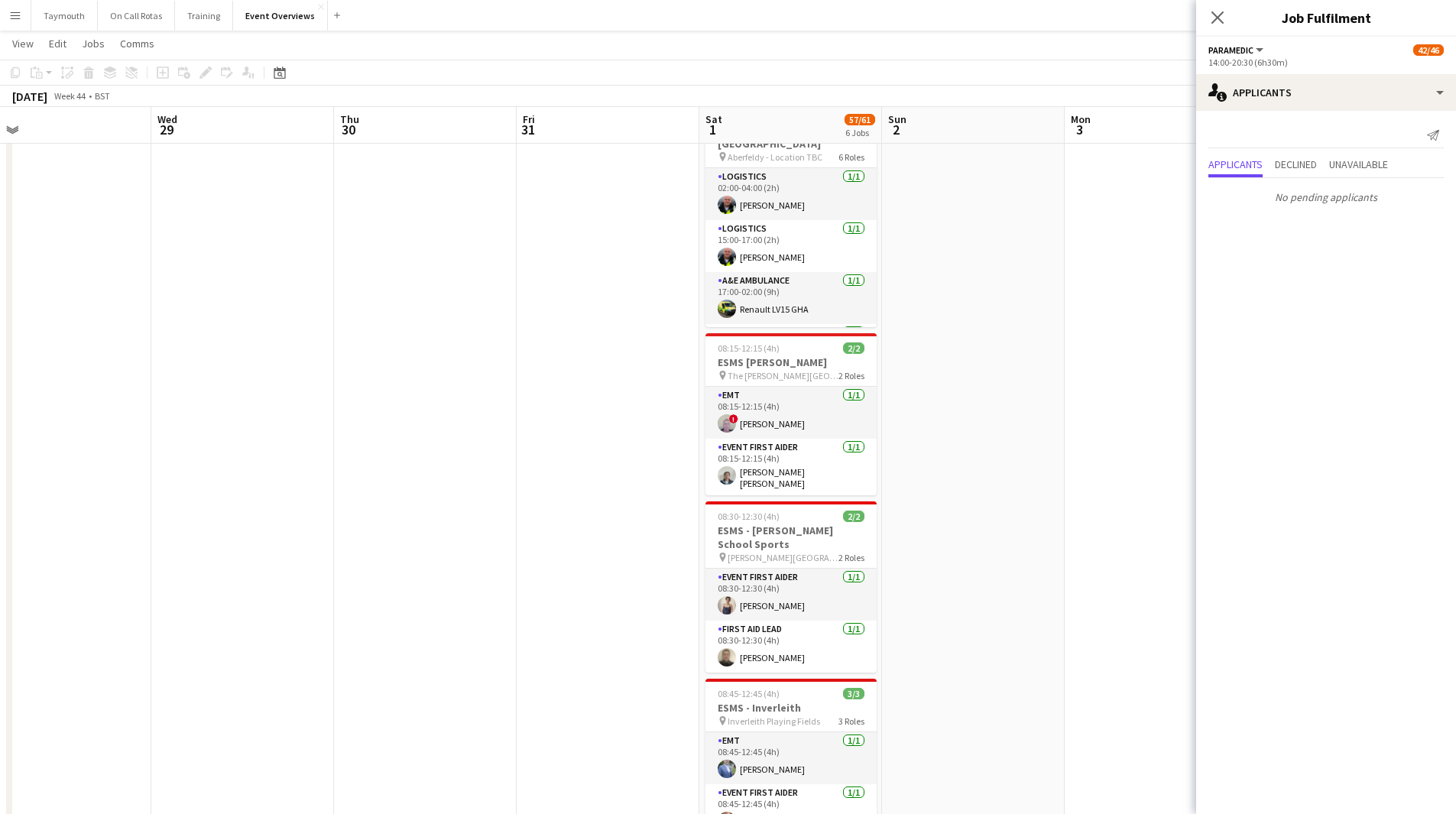
drag, startPoint x: 1088, startPoint y: 507, endPoint x: 379, endPoint y: 652, distance: 723.7
click at [288, 655] on app-calendar-viewport "Sat 25 11/11 1 Job Sun 26 Mon 27 Tue 28 Wed 29 Thu 30 Fri 31 Sat 1 57/61 6 Jobs…" at bounding box center [728, 656] width 1456 height 1345
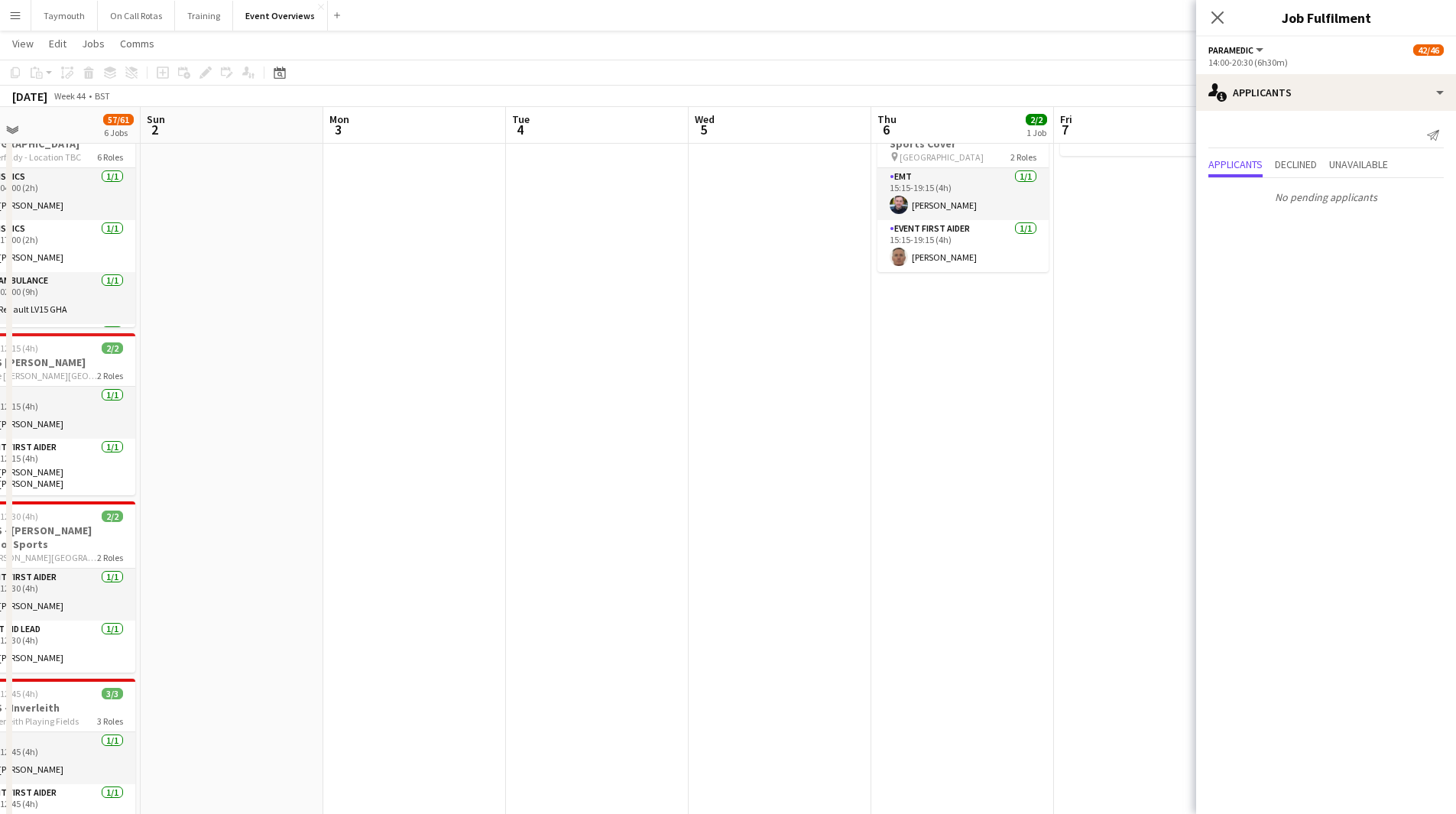
drag, startPoint x: 673, startPoint y: 588, endPoint x: 438, endPoint y: 594, distance: 235.1
click at [473, 594] on app-calendar-viewport "Thu 30 Fri 31 Sat 1 57/61 6 Jobs Sun 2 Mon 3 Tue 4 Wed 5 Thu 6 2/2 1 Job Fri 7 …" at bounding box center [728, 656] width 1456 height 1345
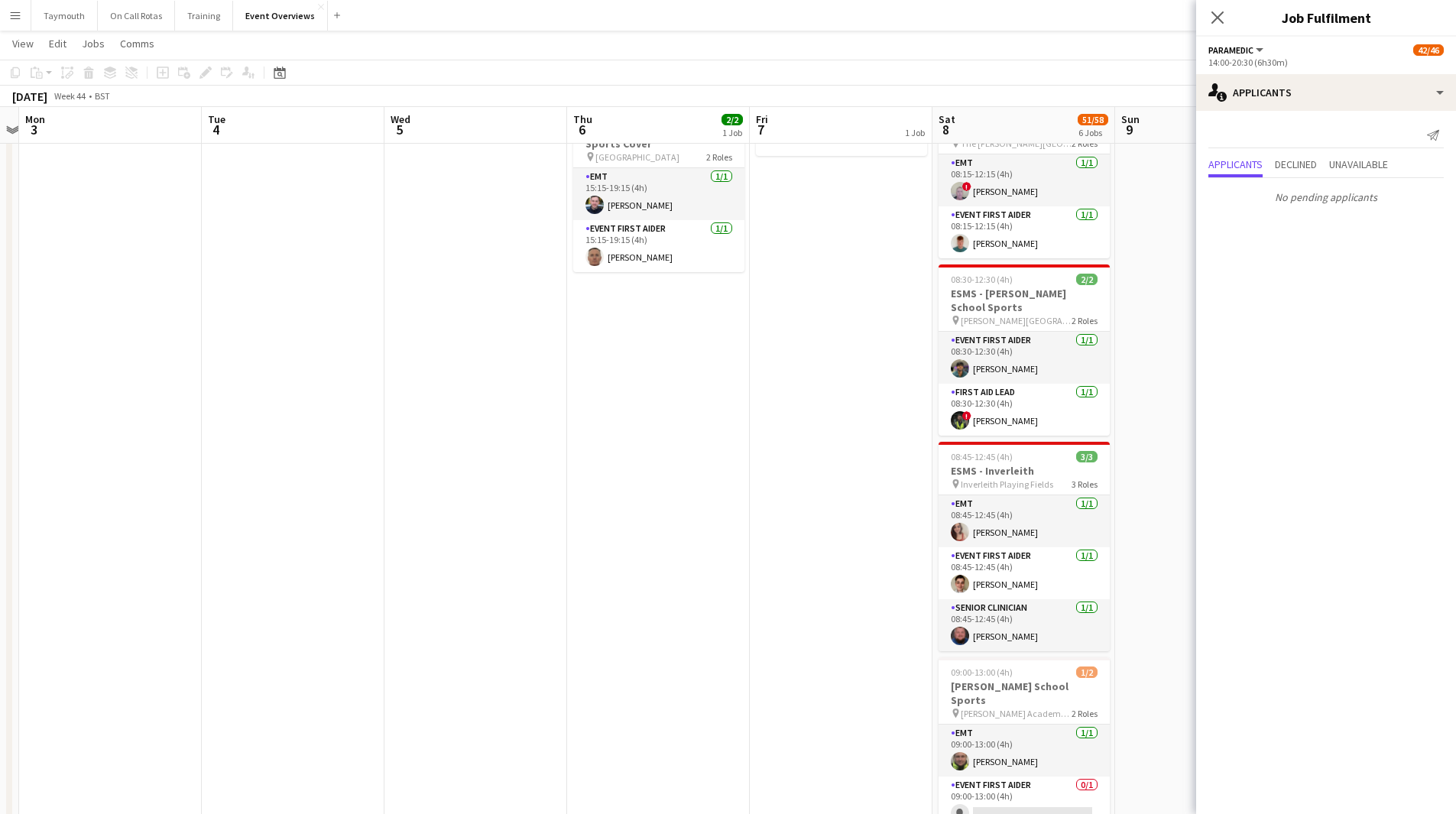
drag, startPoint x: 728, startPoint y: 575, endPoint x: 364, endPoint y: 604, distance: 365.2
click at [364, 610] on app-calendar-viewport "Fri 31 Sat 1 57/61 6 Jobs Sun 2 Mon 3 Tue 4 Wed 5 Thu 6 2/2 1 Job Fri 7 1 Job S…" at bounding box center [728, 656] width 1456 height 1345
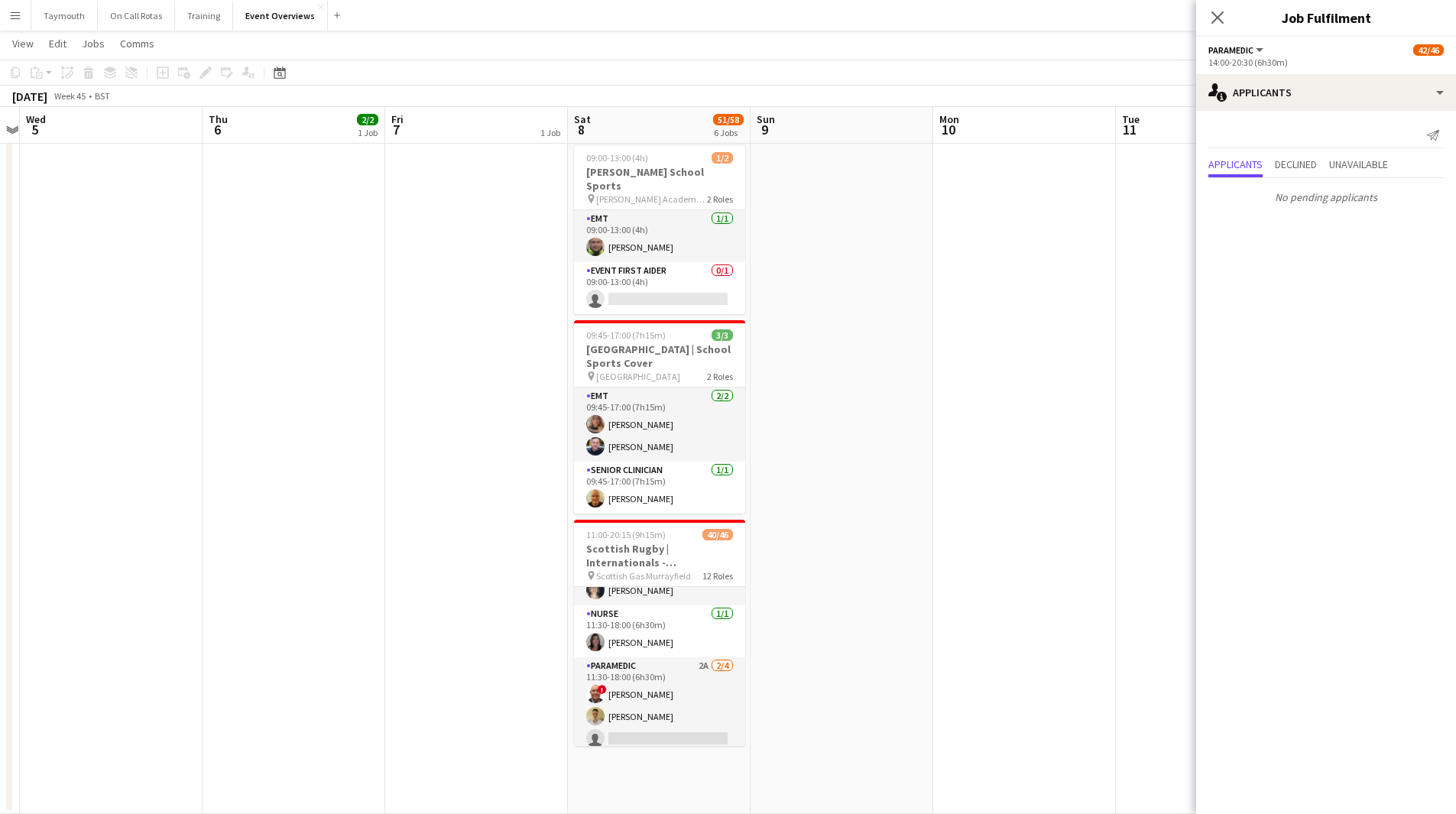
scroll to position [611, 0]
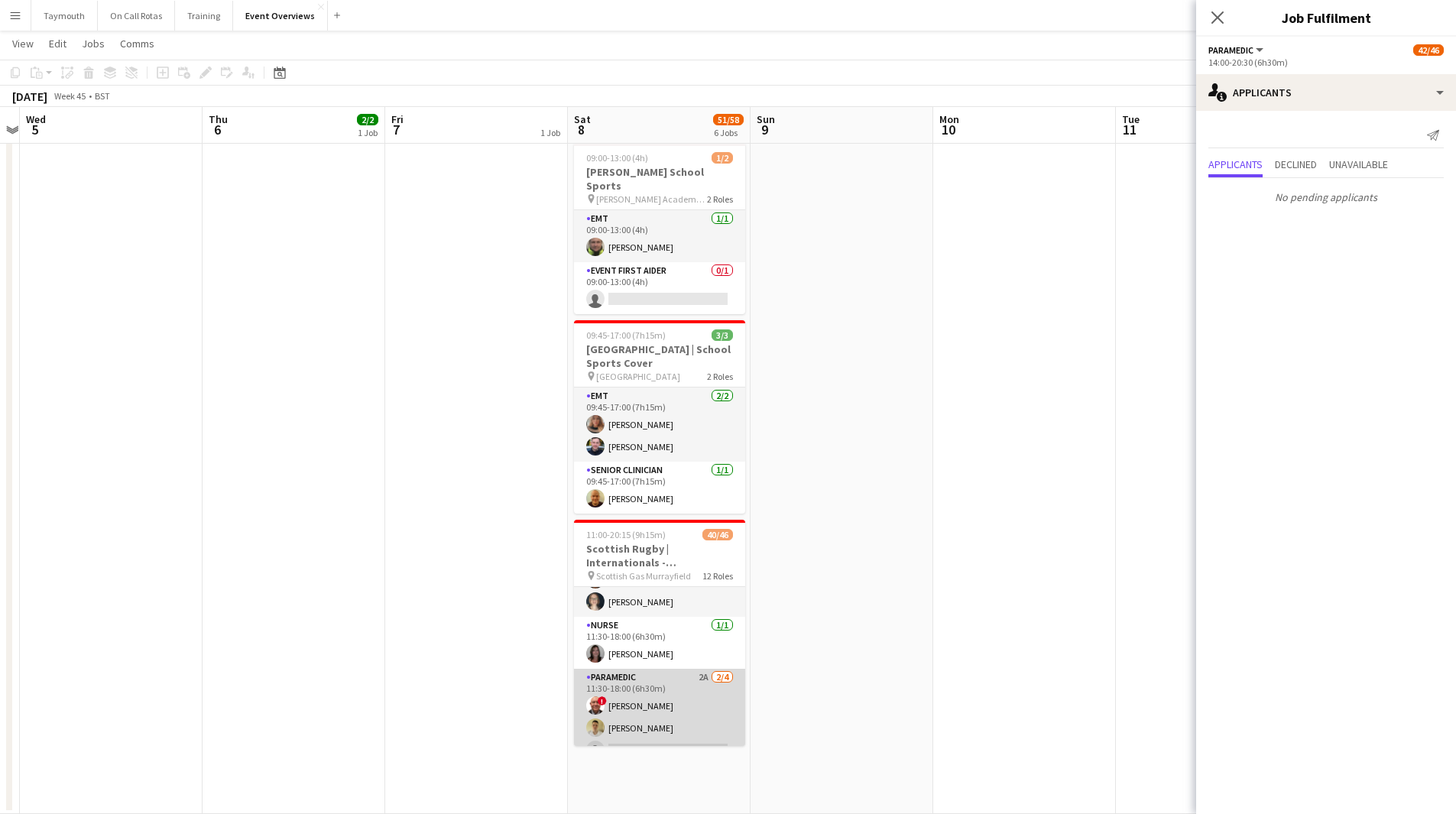
click at [668, 682] on app-card-role "Paramedic 2A [DATE] 11:30-18:00 (6h30m) ! [PERSON_NAME] [PERSON_NAME] single-ne…" at bounding box center [659, 728] width 171 height 118
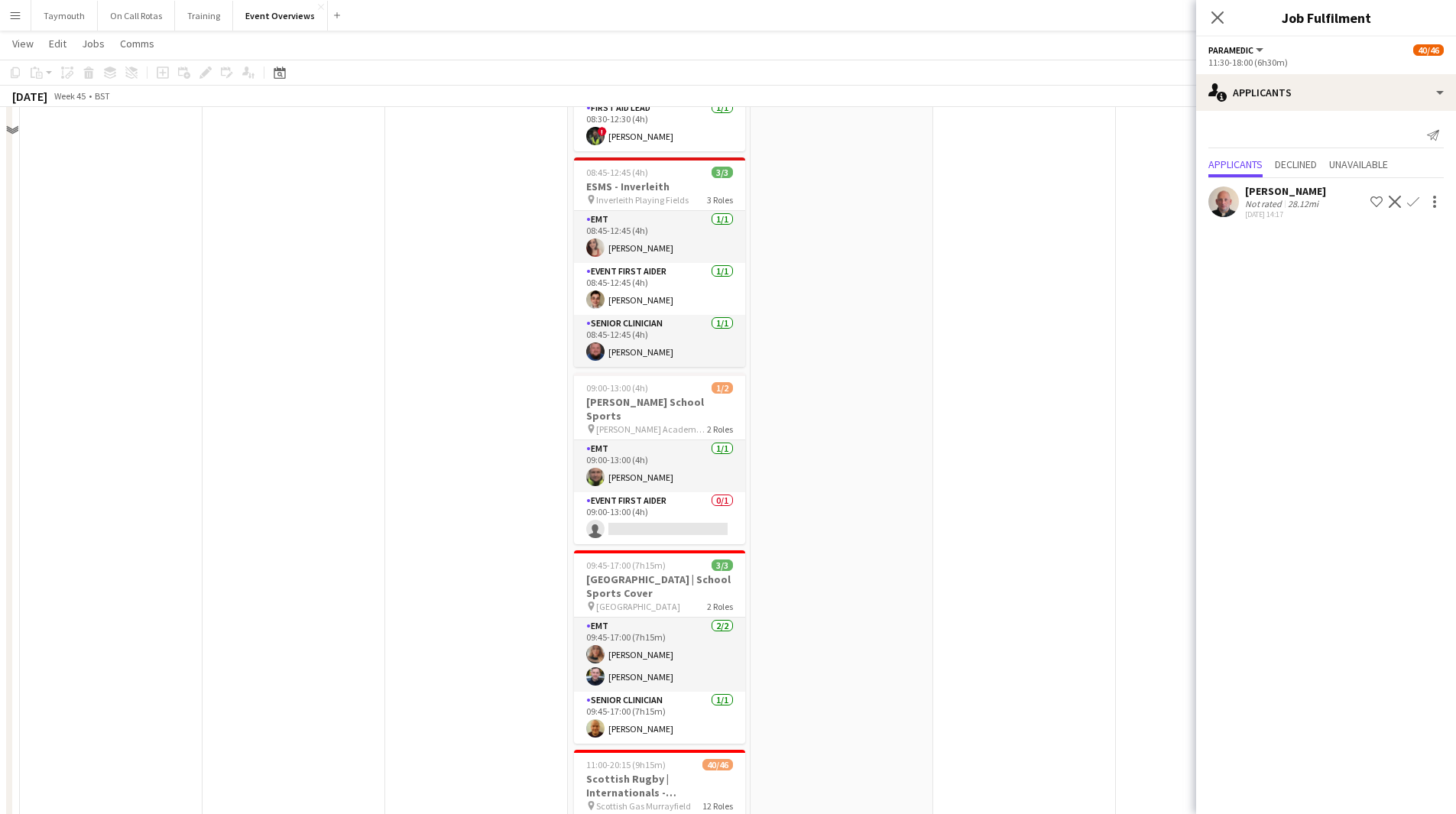
scroll to position [0, 0]
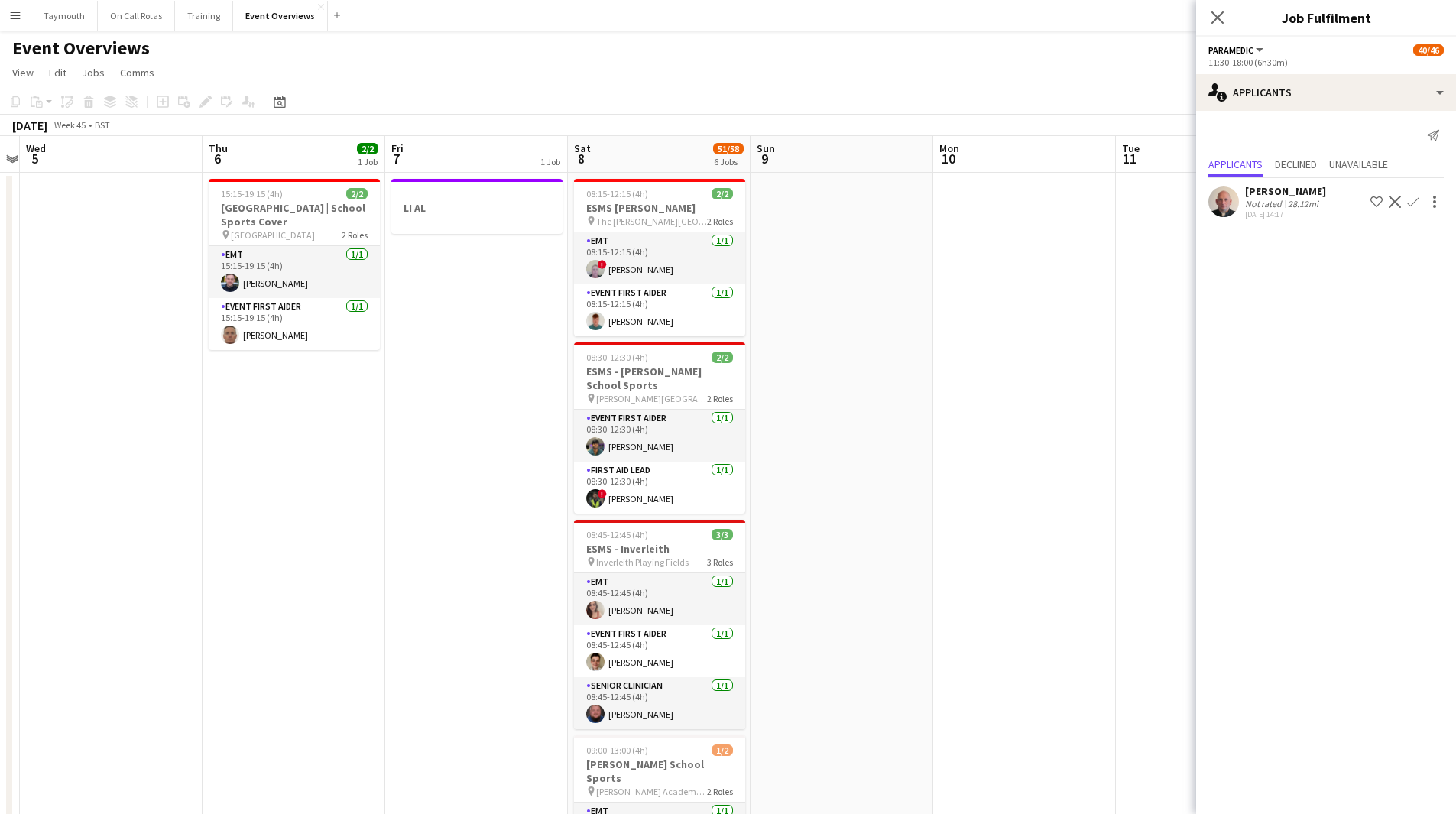
drag, startPoint x: 1014, startPoint y: 559, endPoint x: 104, endPoint y: 628, distance: 912.6
click at [110, 622] on app-calendar-viewport "Sun 2 Mon 3 Tue 4 Wed 5 Thu 6 2/2 1 Job Fri 7 1 Job Sat 8 51/58 6 Jobs Sun 9 Mo…" at bounding box center [728, 771] width 1456 height 1271
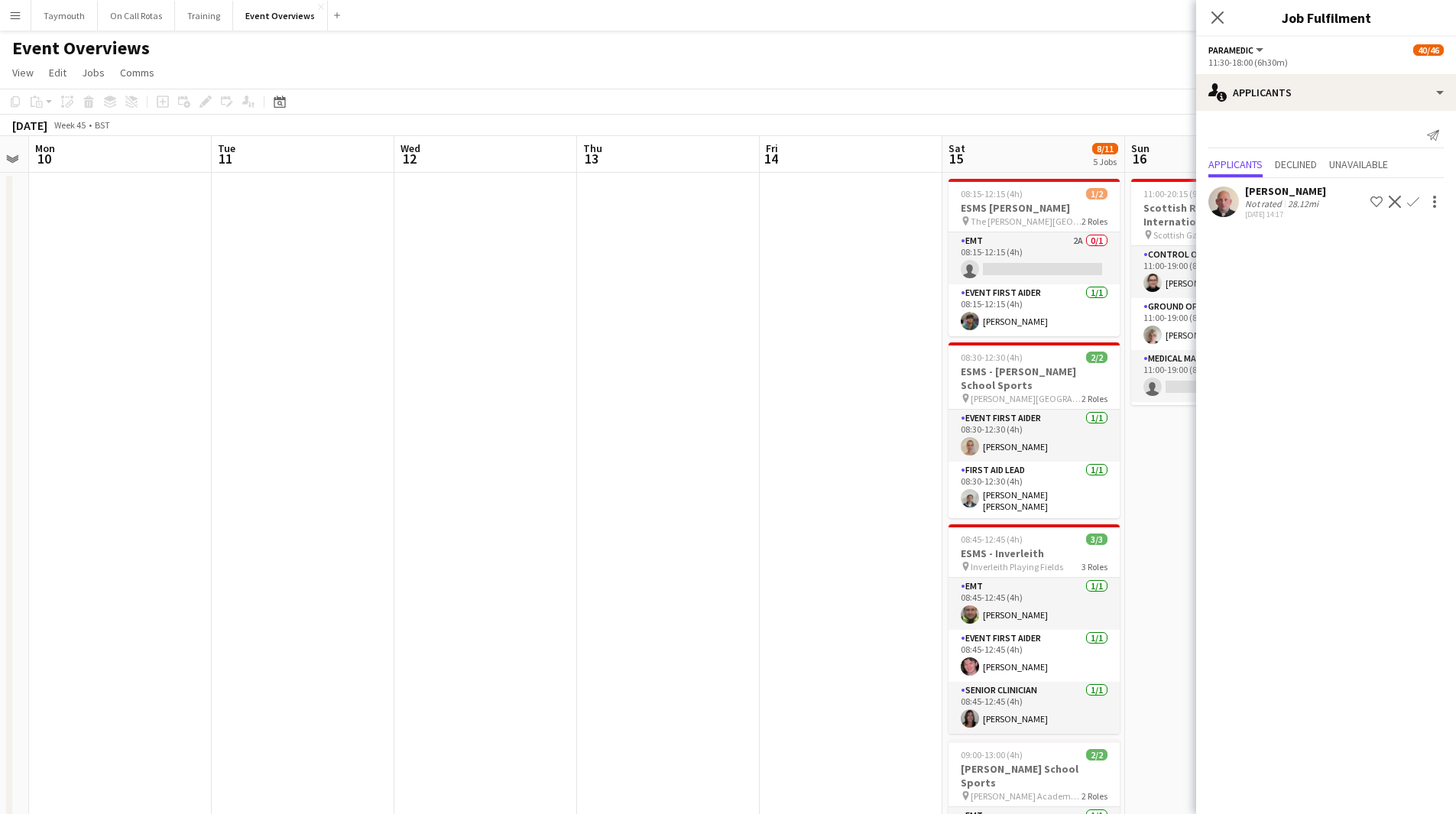
drag, startPoint x: 643, startPoint y: 619, endPoint x: 143, endPoint y: 614, distance: 500.0
click at [135, 623] on app-calendar-viewport "Fri 7 1 Job Sat 8 51/58 6 Jobs Sun 9 Mon 10 Tue 11 Wed 12 Thu 13 Fri 14 Sat 15 …" at bounding box center [728, 771] width 1456 height 1271
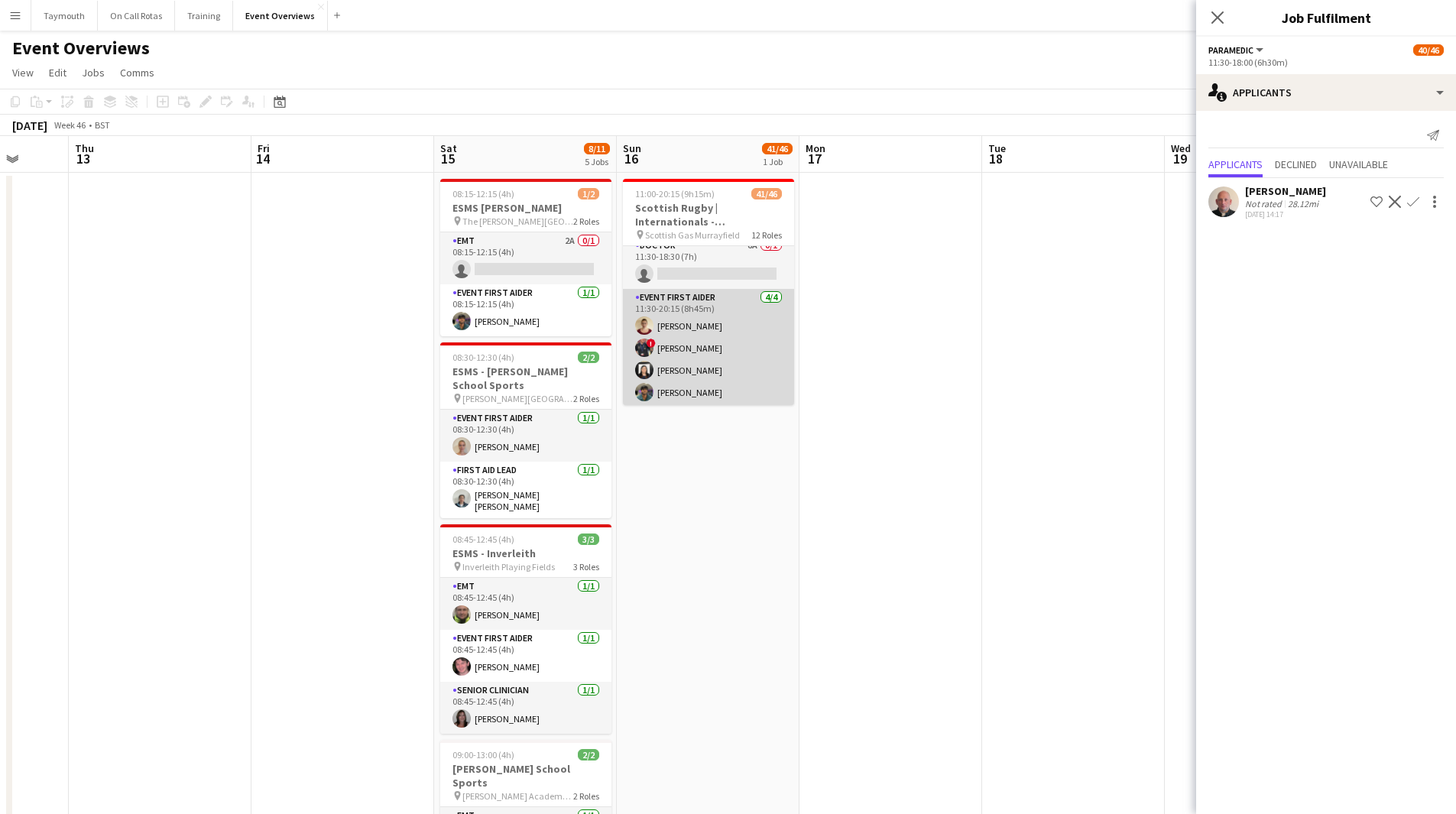
scroll to position [841, 0]
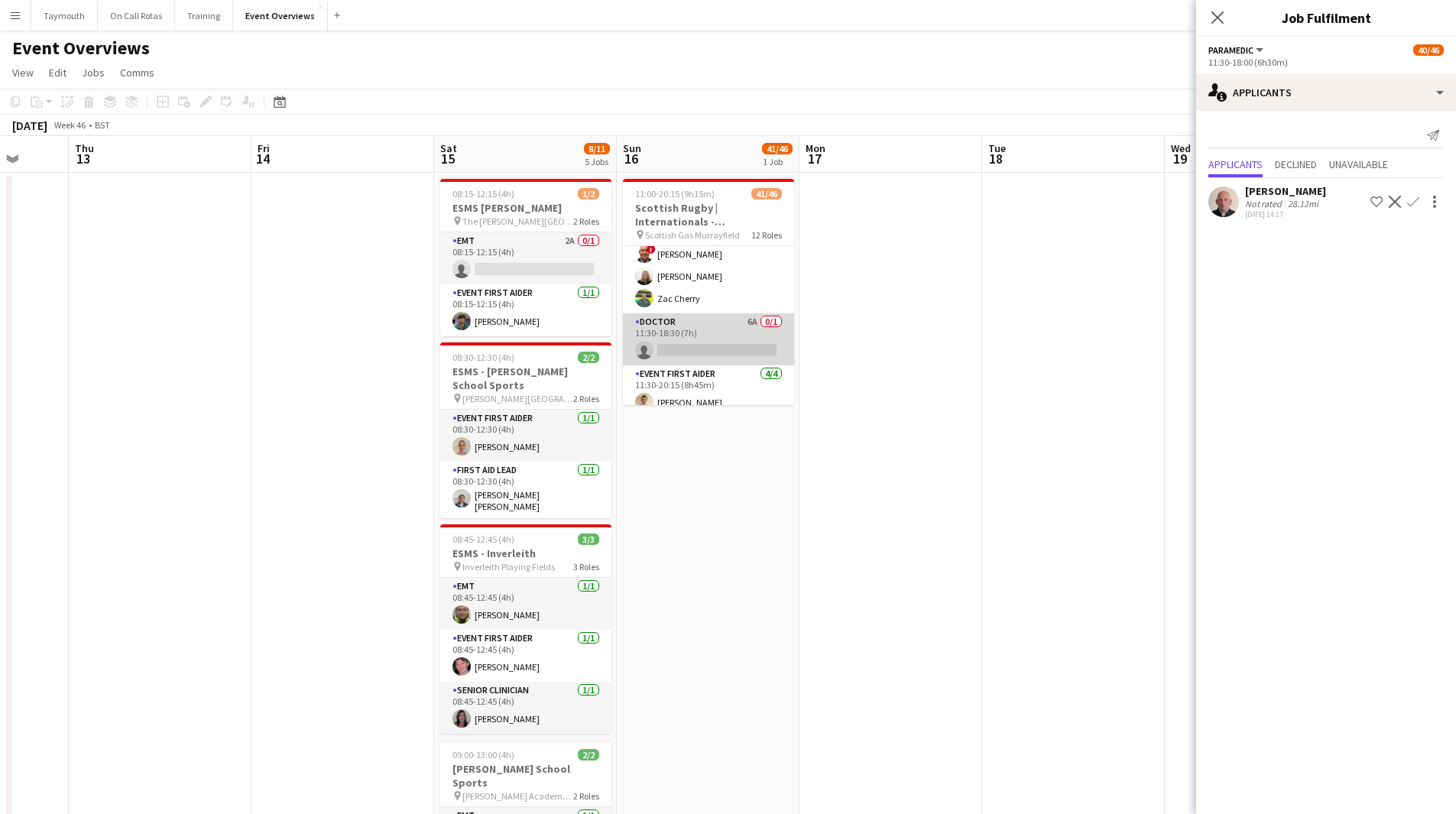
click at [703, 347] on app-card-role "Doctor 6A 0/1 11:30-18:30 (7h) single-neutral-actions" at bounding box center [708, 339] width 171 height 52
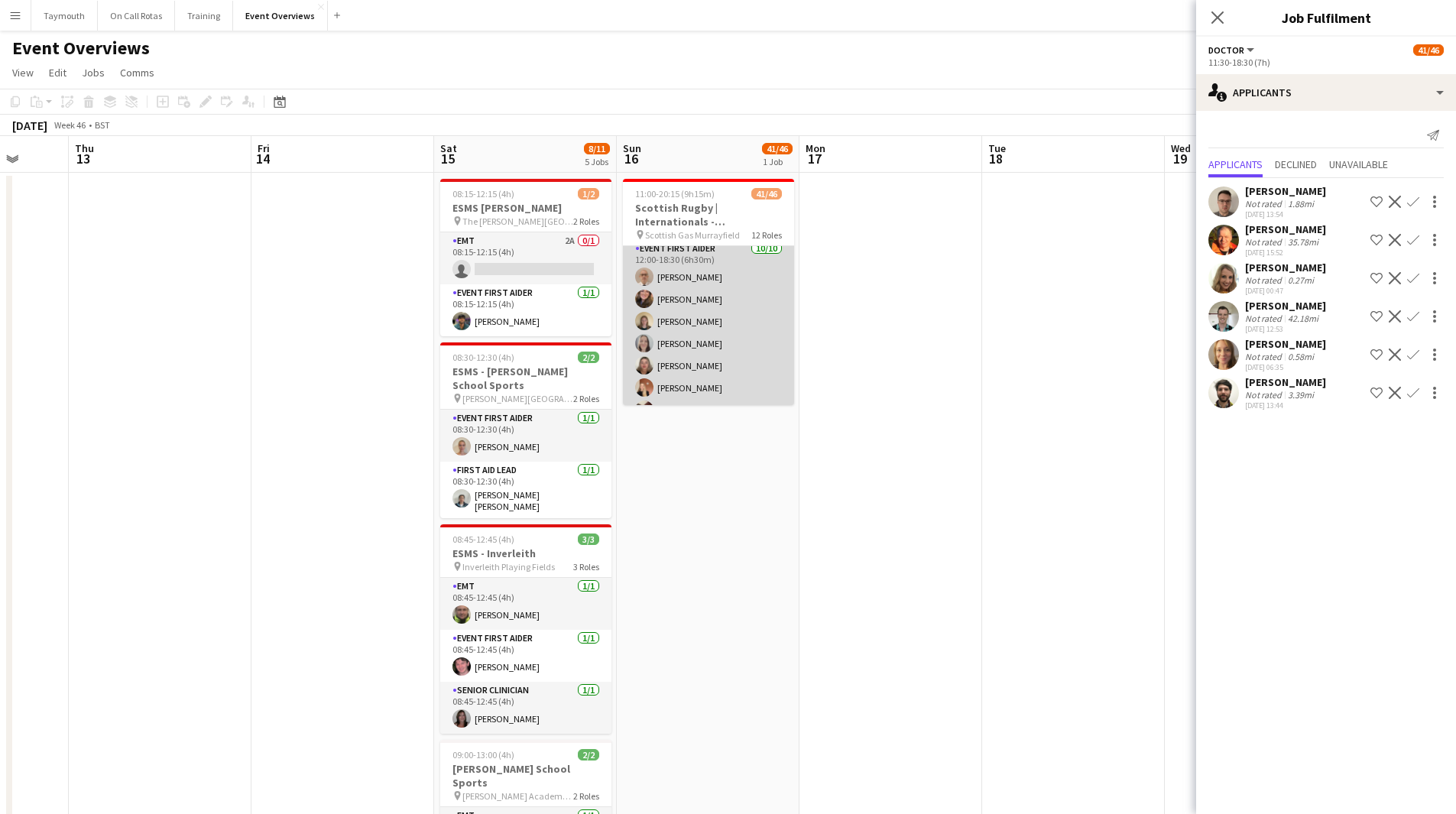
scroll to position [1221, 0]
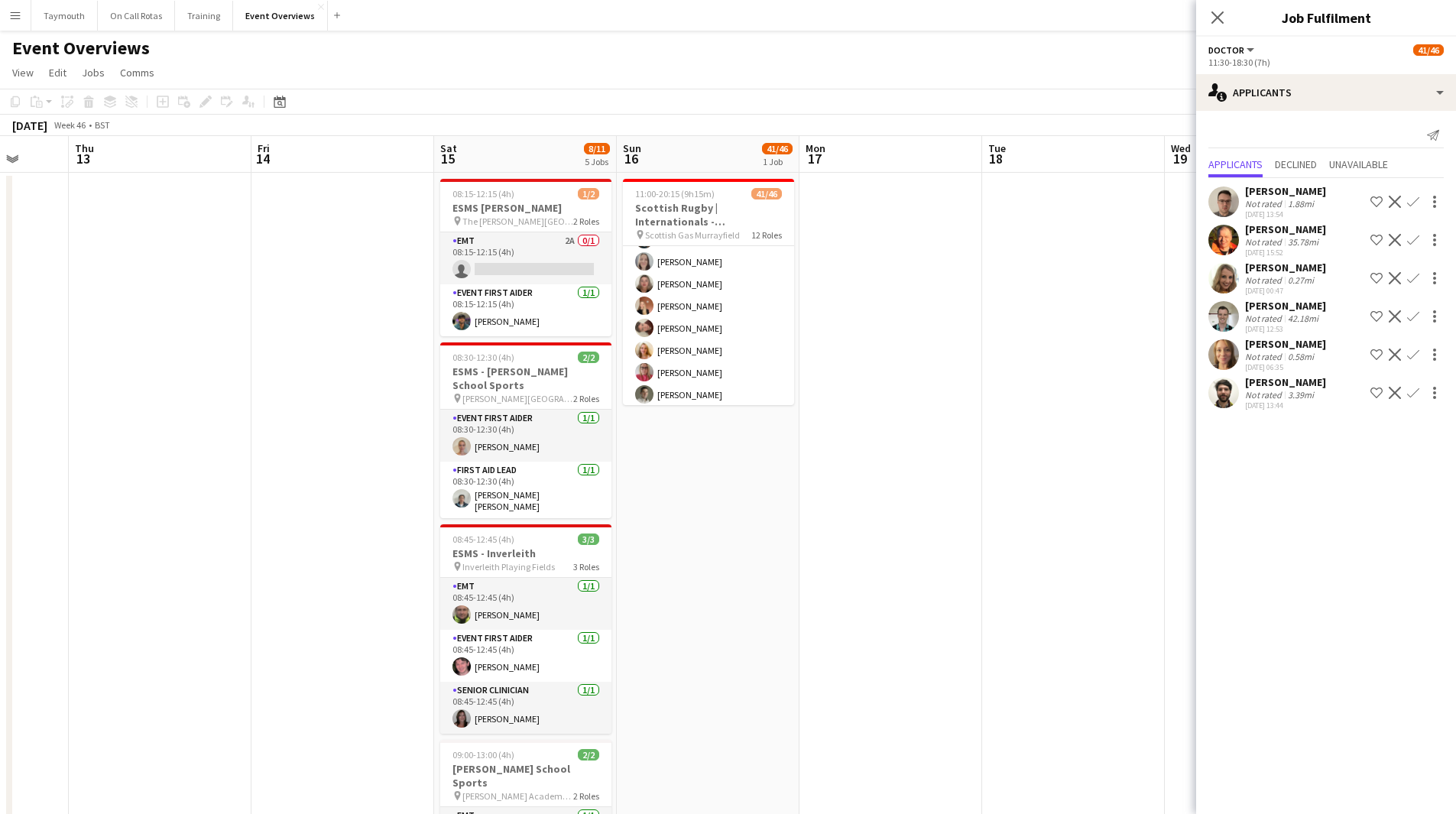
drag, startPoint x: 534, startPoint y: 443, endPoint x: 324, endPoint y: 450, distance: 210.1
click at [324, 449] on app-calendar-viewport "Mon 10 Tue 11 Wed 12 Thu 13 Fri 14 Sat 15 8/11 5 Jobs Sun 16 41/46 1 Job Mon 17…" at bounding box center [728, 771] width 1456 height 1271
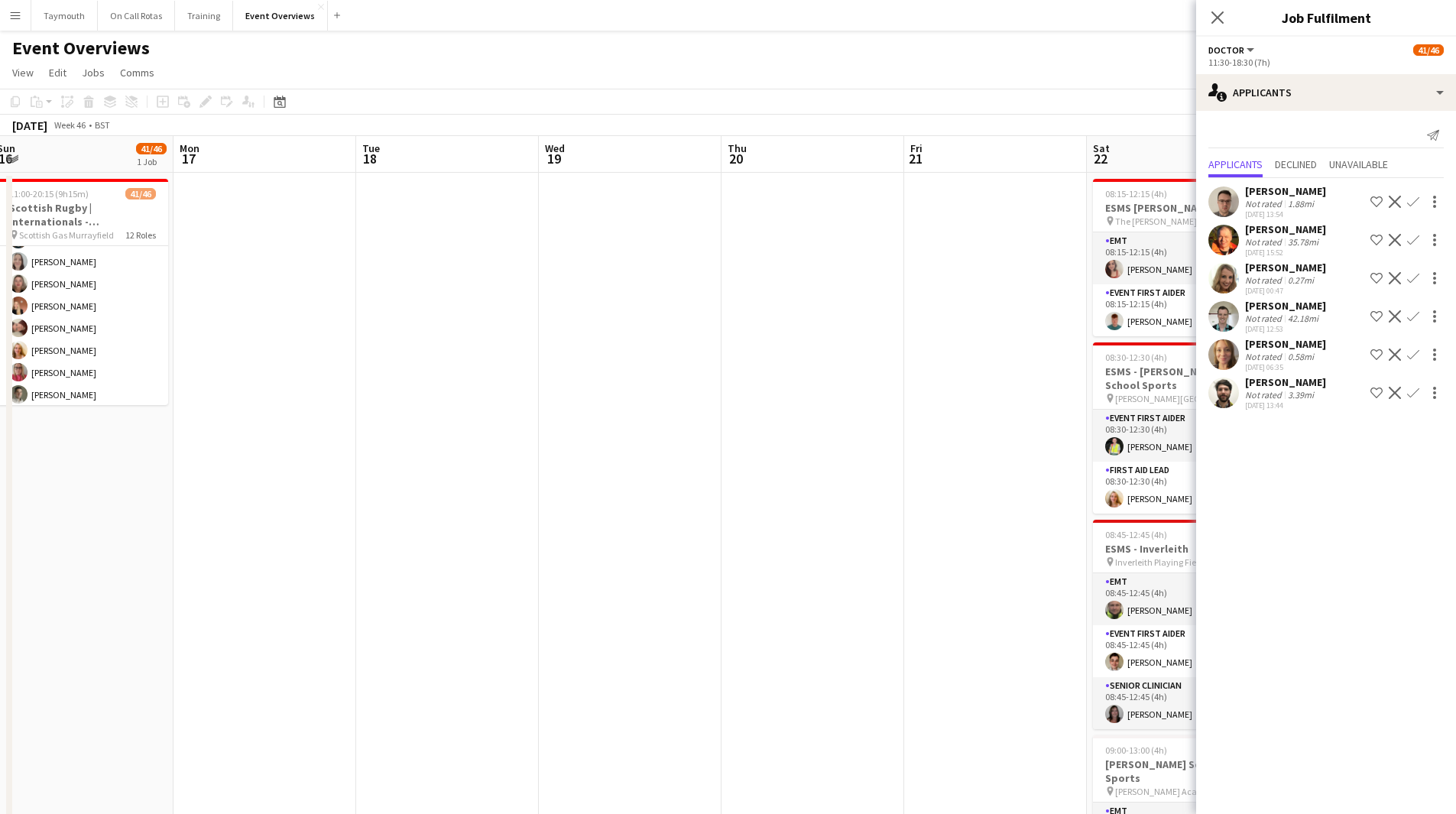
scroll to position [0, 544]
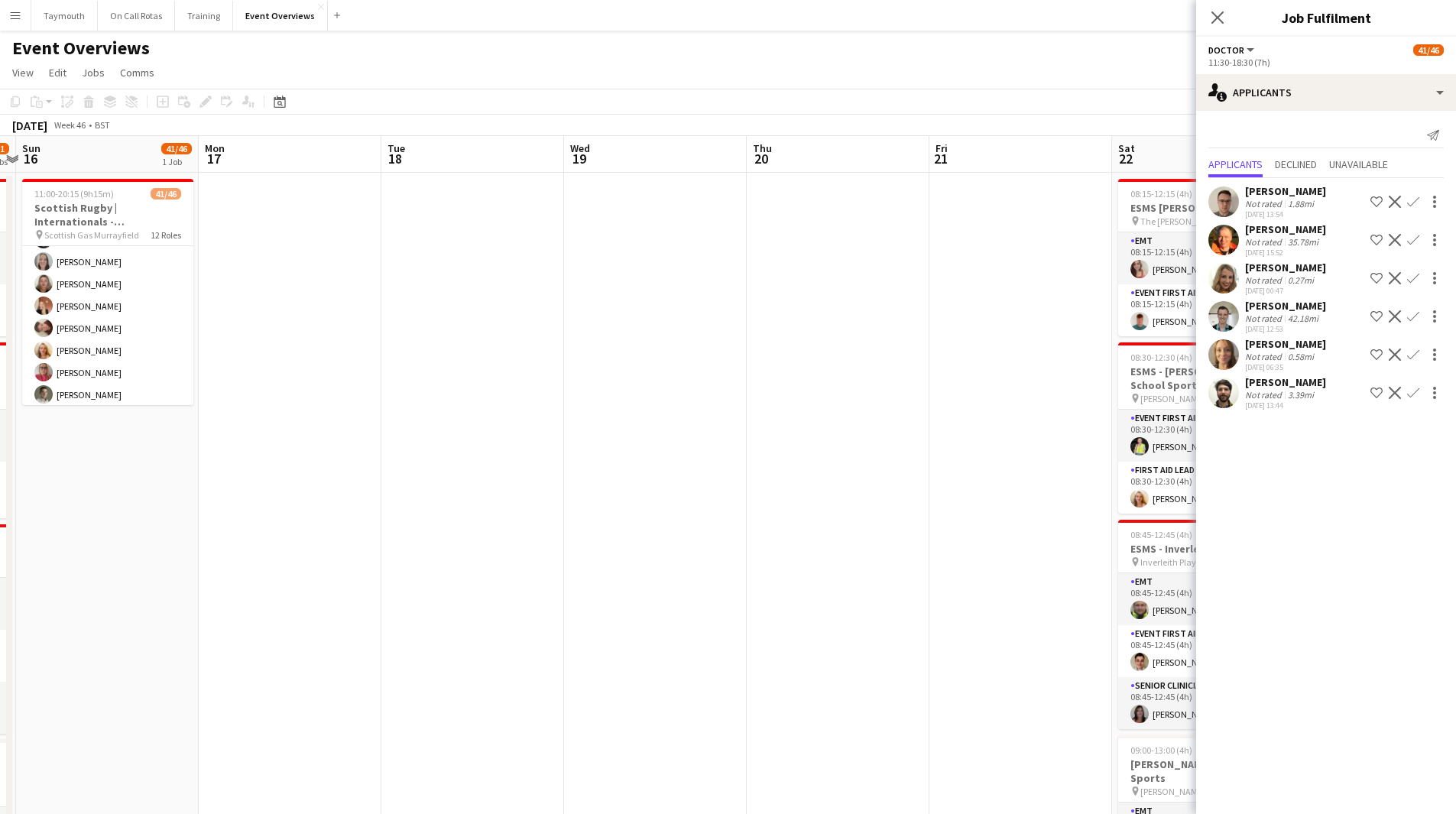
drag, startPoint x: 647, startPoint y: 462, endPoint x: 196, endPoint y: 504, distance: 453.0
click at [187, 509] on app-calendar-viewport "Thu 13 Fri 14 Sat 15 8/11 5 Jobs Sun 16 41/46 1 Job Mon 17 Tue 18 Wed 19 Thu 20…" at bounding box center [728, 771] width 1456 height 1271
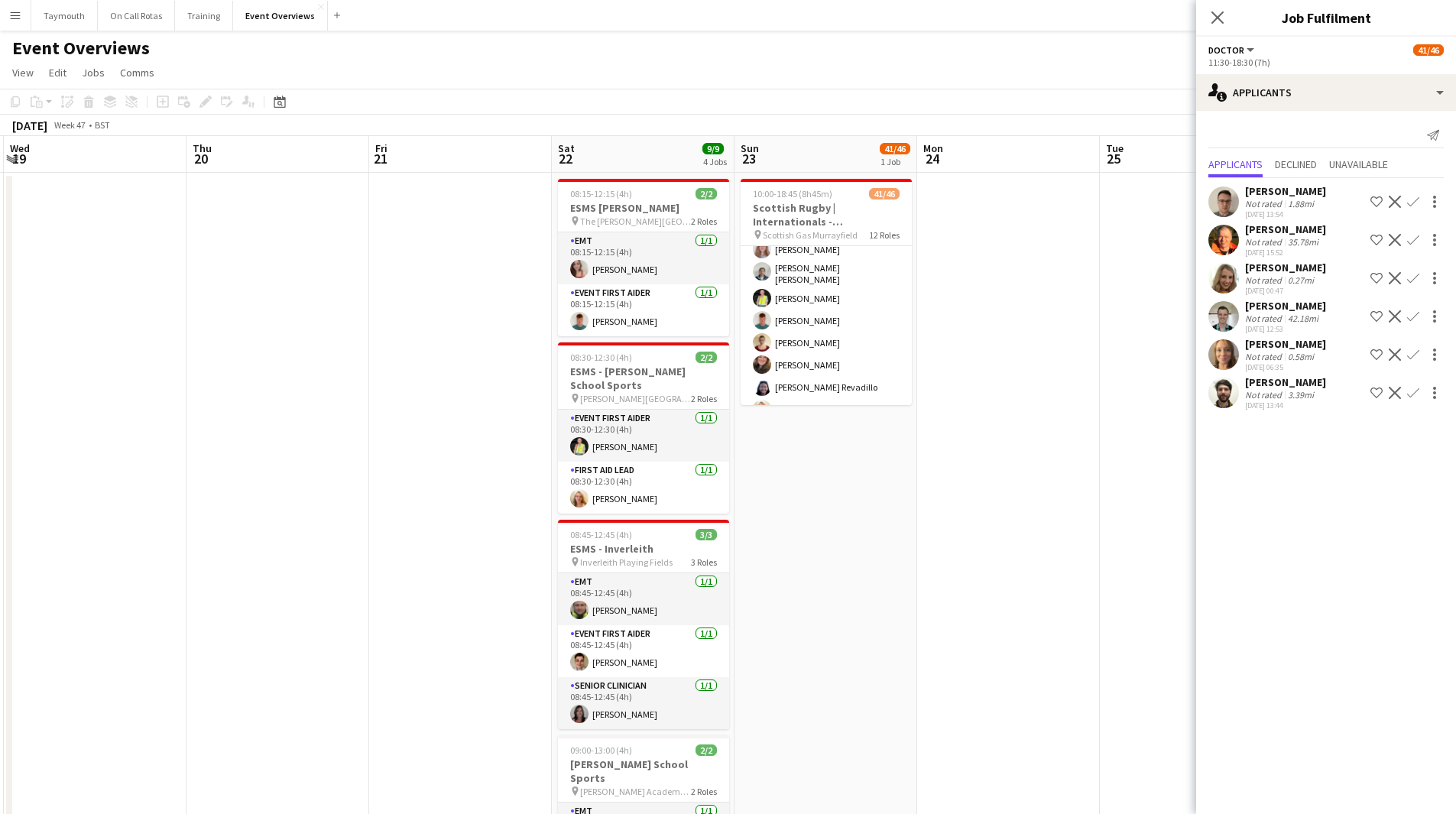
scroll to position [153, 0]
click at [834, 313] on app-card-role "Doctor 8A 0/1 10:30-16:30 (6h) single-neutral-actions" at bounding box center [826, 327] width 171 height 52
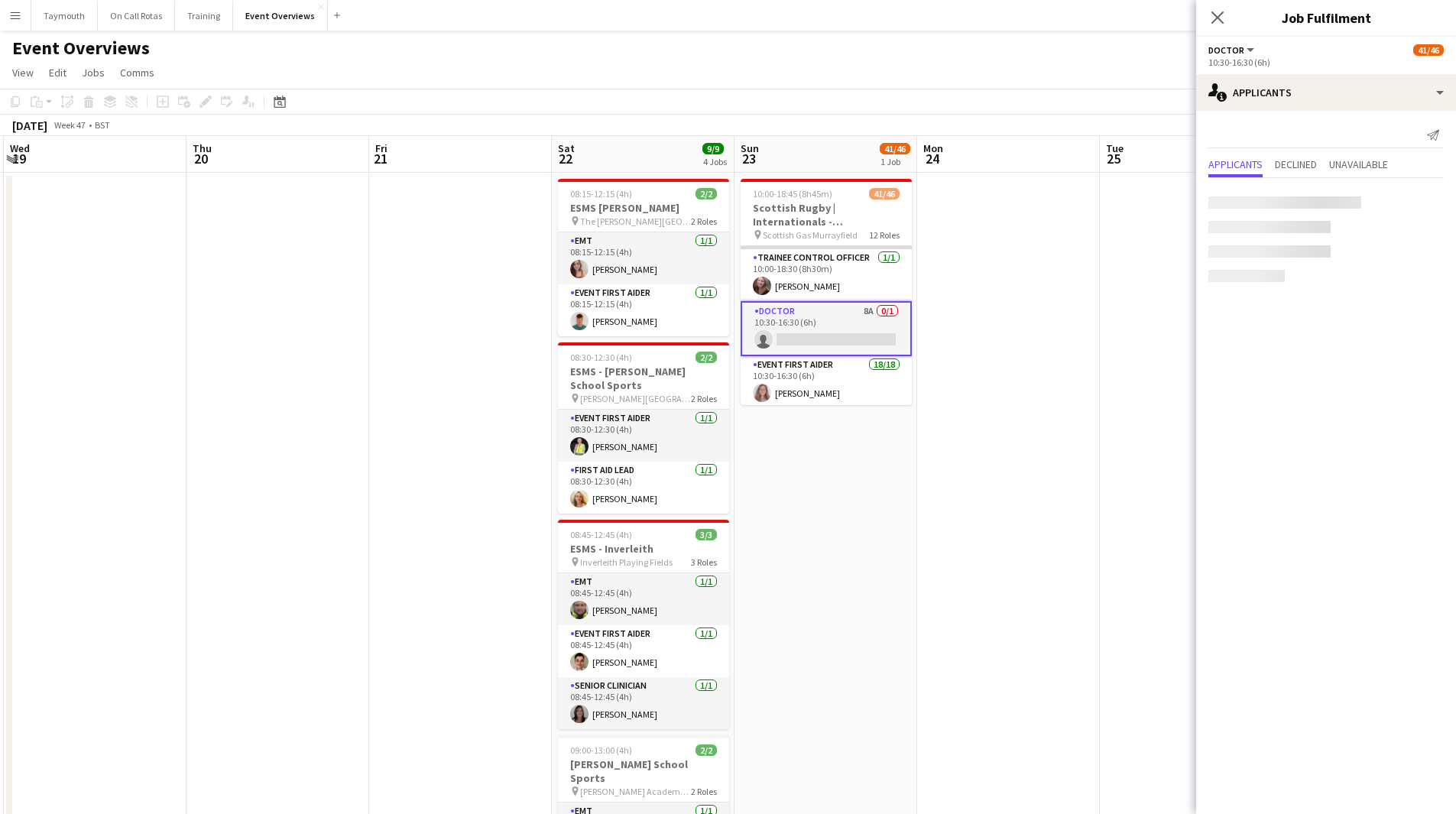
scroll to position [1218, 0]
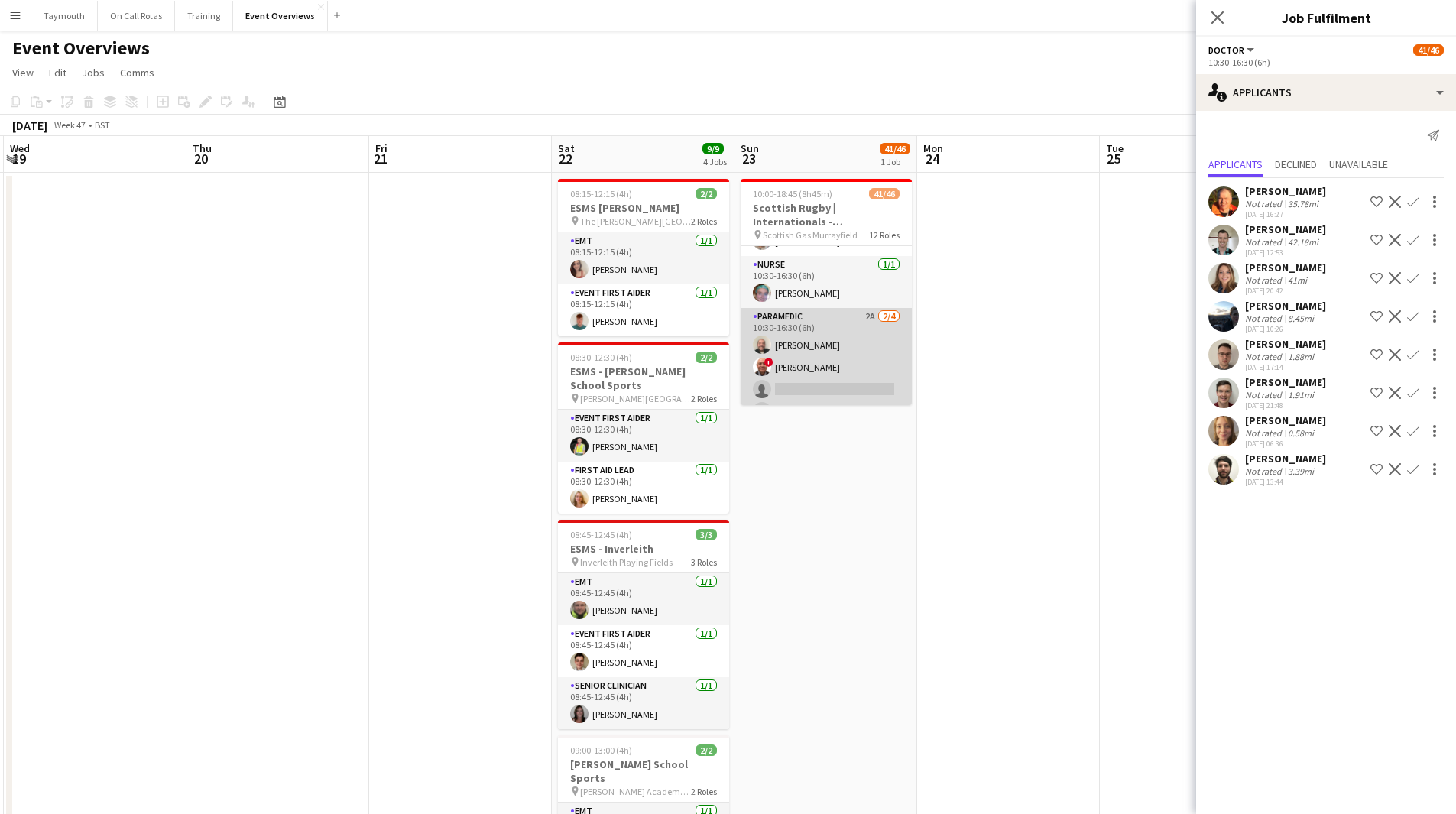
click at [821, 351] on app-card-role "Paramedic 2A [DATE] 10:30-16:30 (6h) [PERSON_NAME] ! [PERSON_NAME] single-neutr…" at bounding box center [826, 367] width 171 height 118
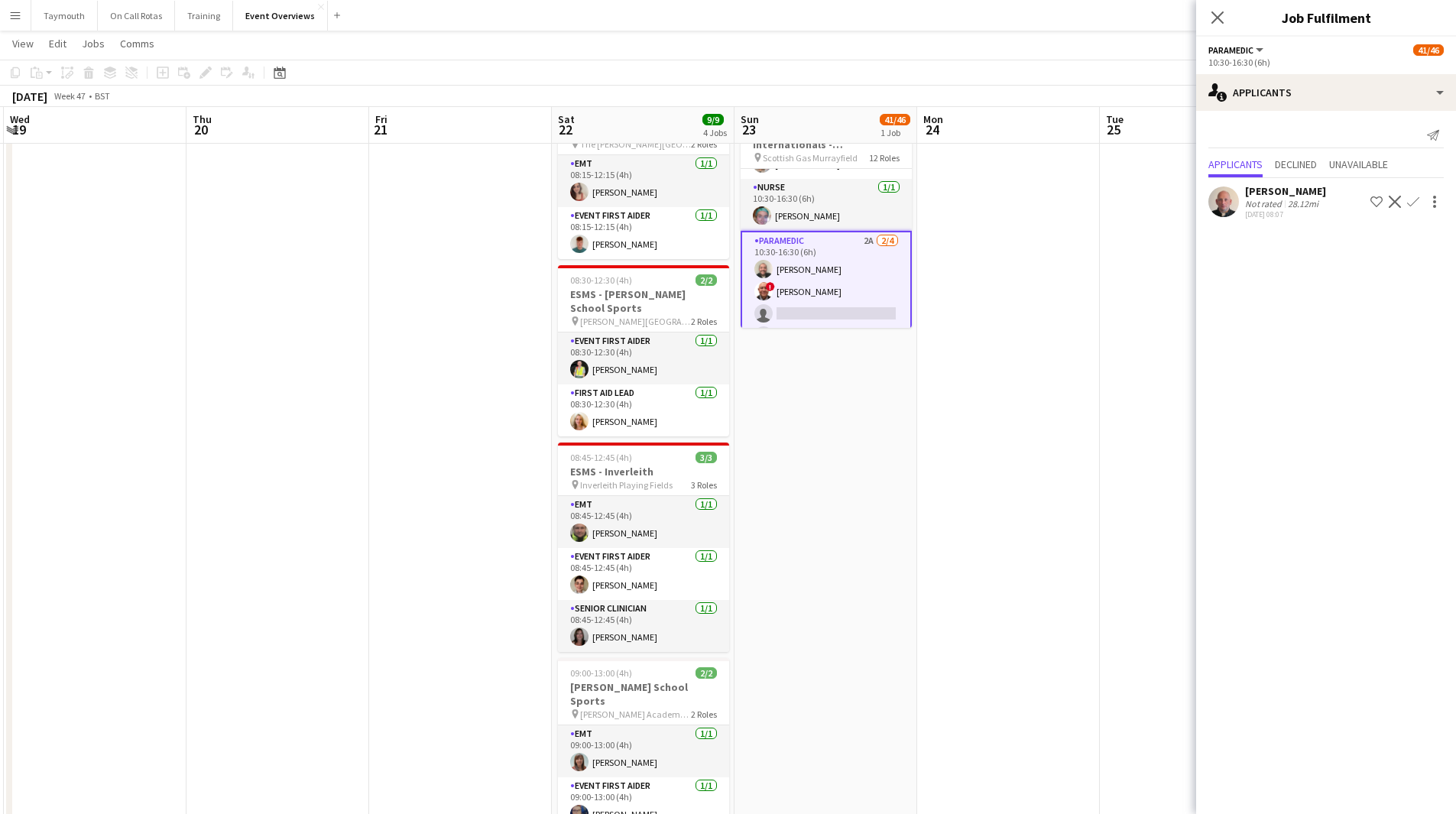
scroll to position [76, 0]
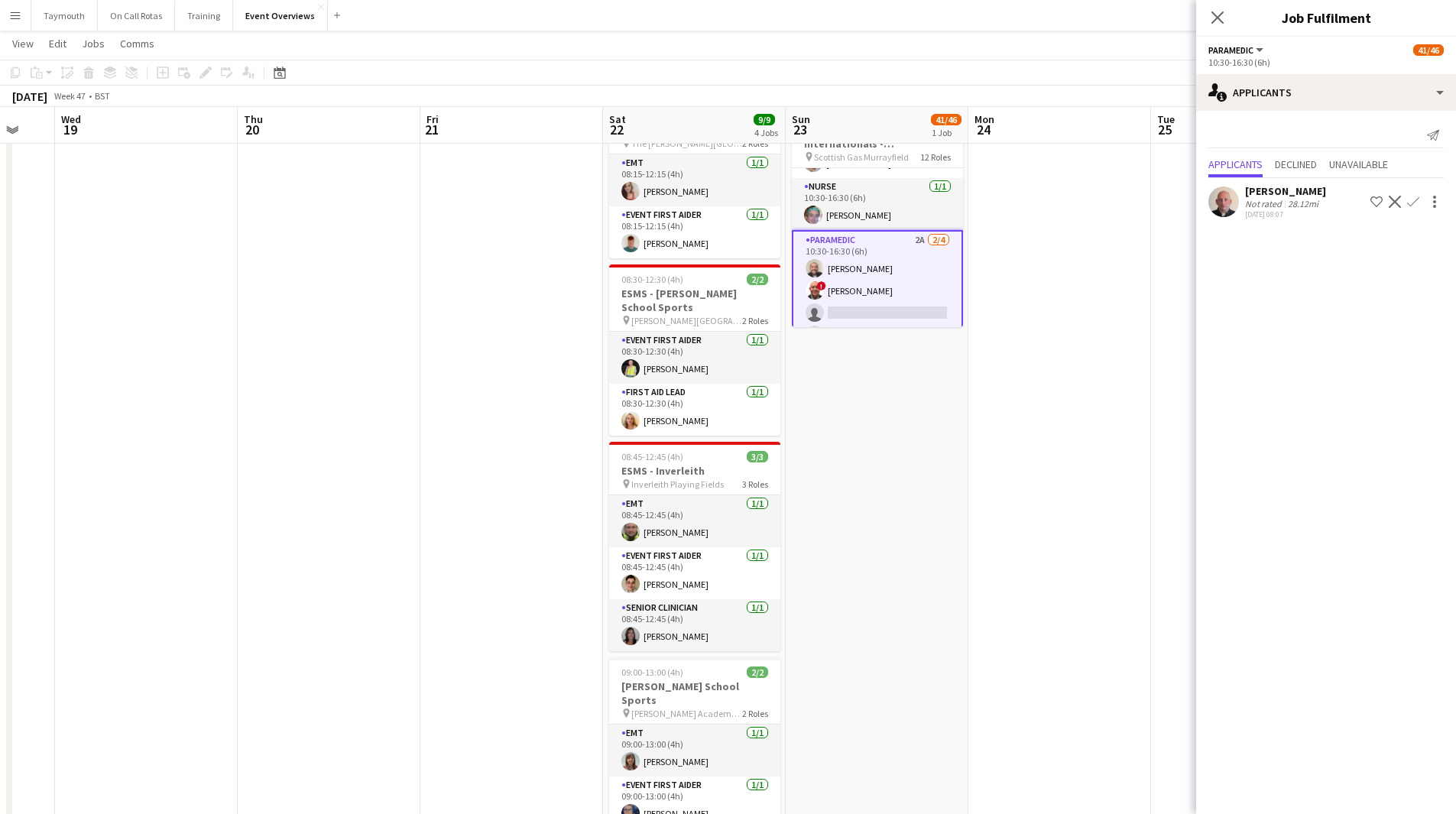
drag, startPoint x: 962, startPoint y: 573, endPoint x: 382, endPoint y: 594, distance: 580.4
click at [280, 614] on app-calendar-viewport "Sun 16 41/46 1 Job Mon 17 Tue 18 Wed 19 Thu 20 Fri 21 Sat 22 9/9 4 Jobs Sun 23 …" at bounding box center [728, 656] width 1456 height 1345
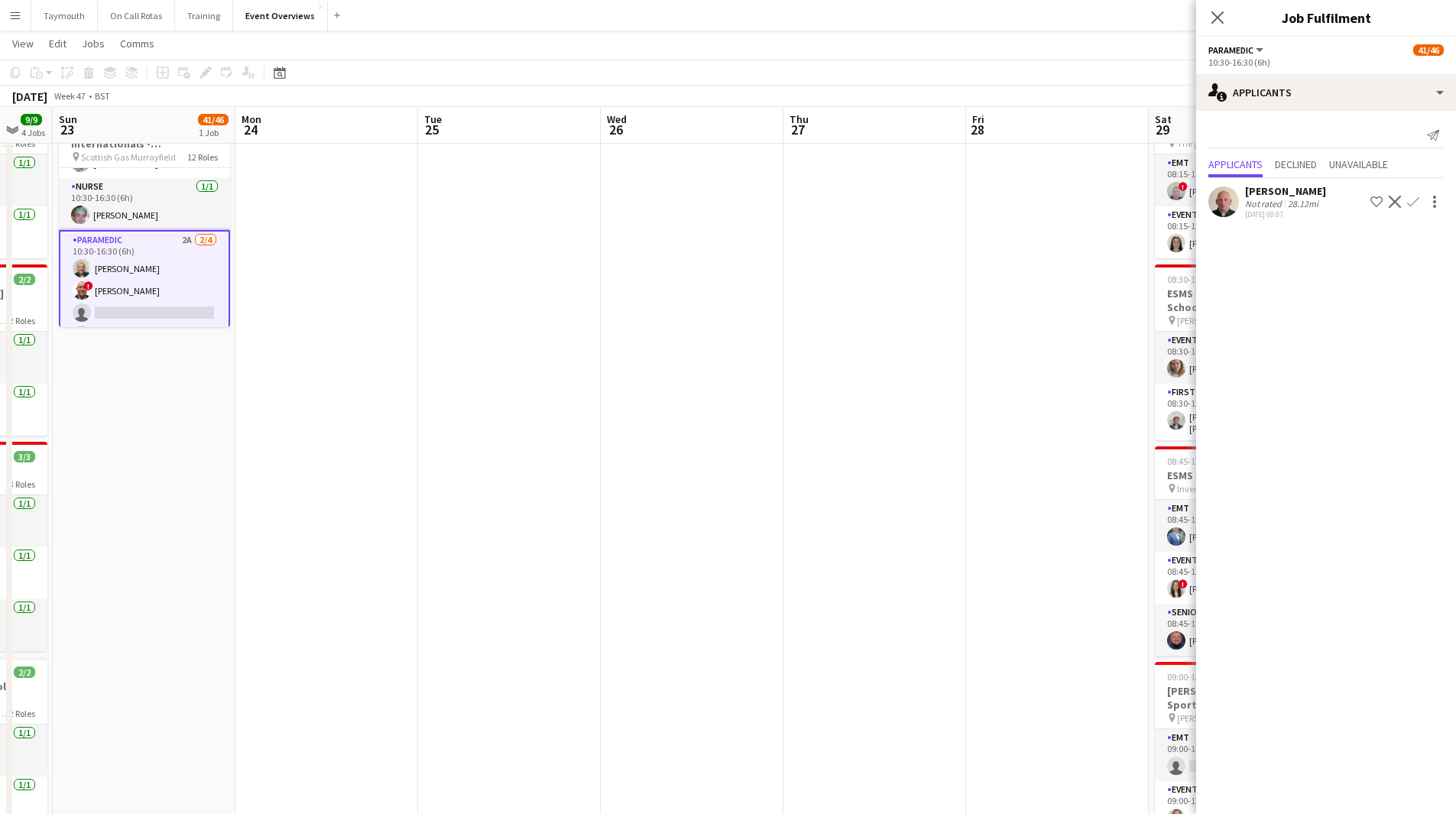
drag, startPoint x: 602, startPoint y: 559, endPoint x: 361, endPoint y: 571, distance: 241.3
click at [474, 561] on app-calendar-viewport "Thu 20 Fri 21 Sat 22 9/9 4 Jobs Sun 23 41/46 1 Job Mon 24 Tue 25 Wed 26 Thu 27 …" at bounding box center [728, 656] width 1456 height 1345
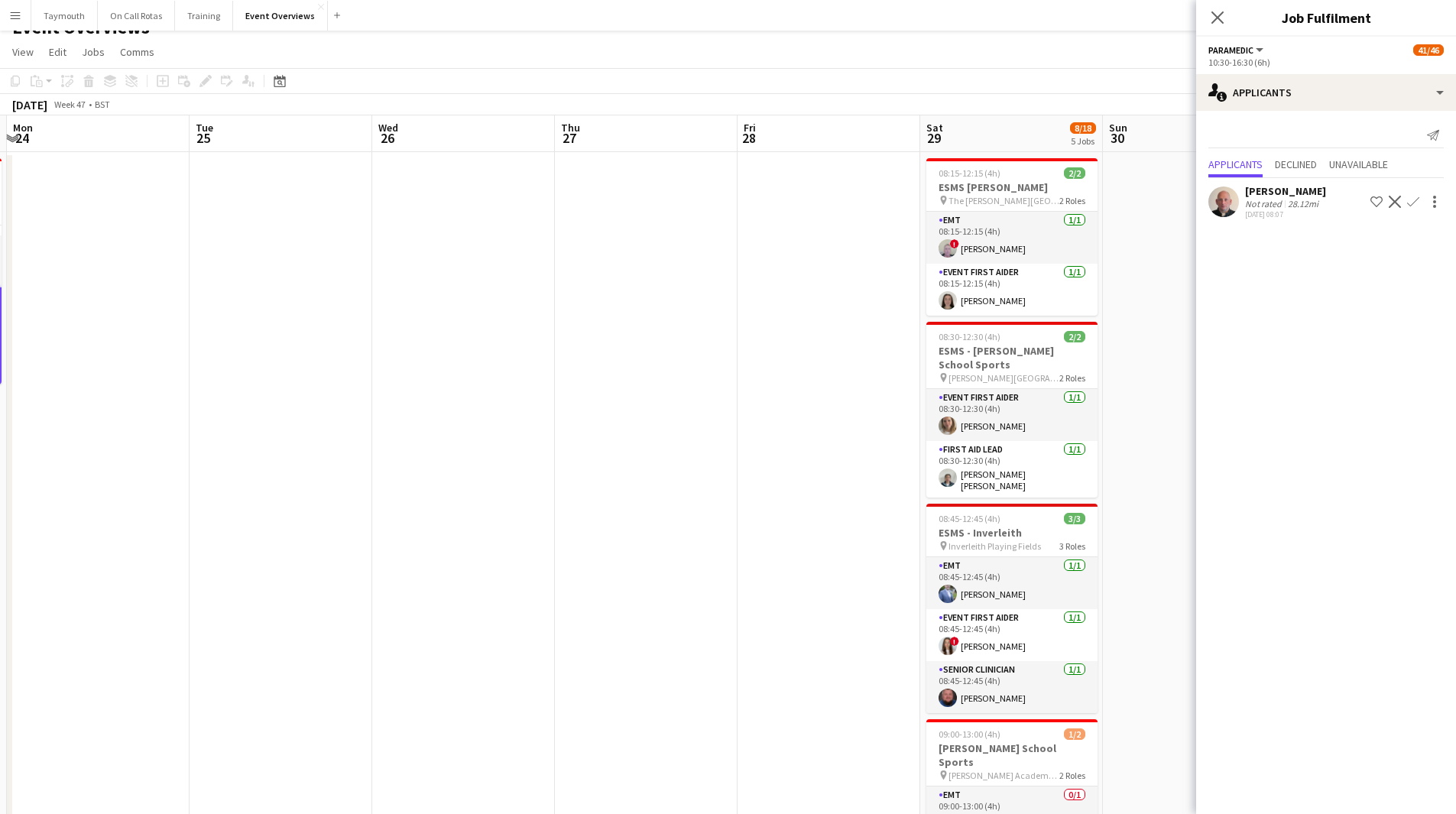
scroll to position [0, 0]
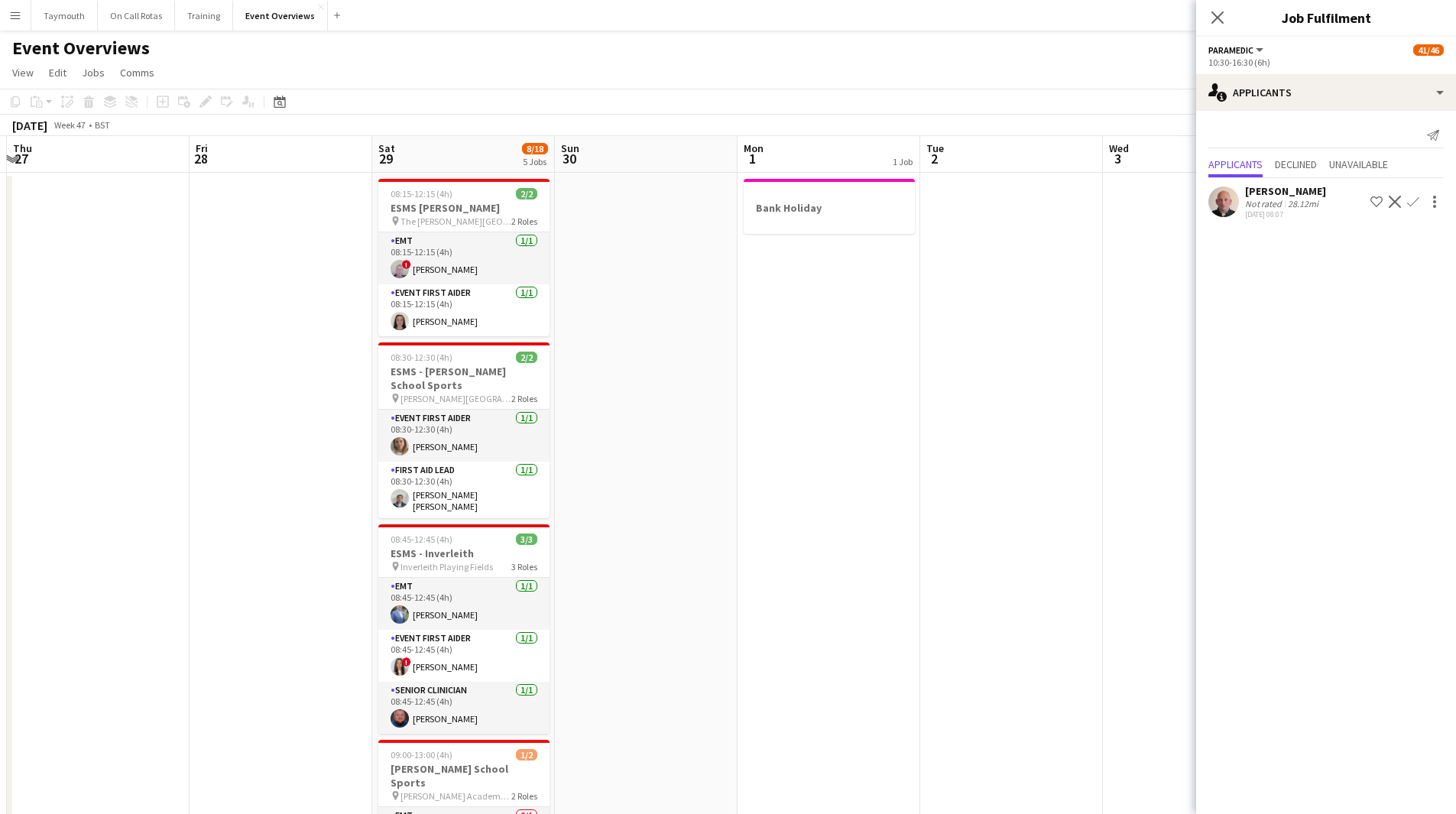
drag, startPoint x: 664, startPoint y: 526, endPoint x: -1, endPoint y: 529, distance: 665.0
click at [0, 529] on html "Menu Boards Boards Boards All jobs Status Workforce Workforce My Workforce Recr…" at bounding box center [728, 703] width 1456 height 1406
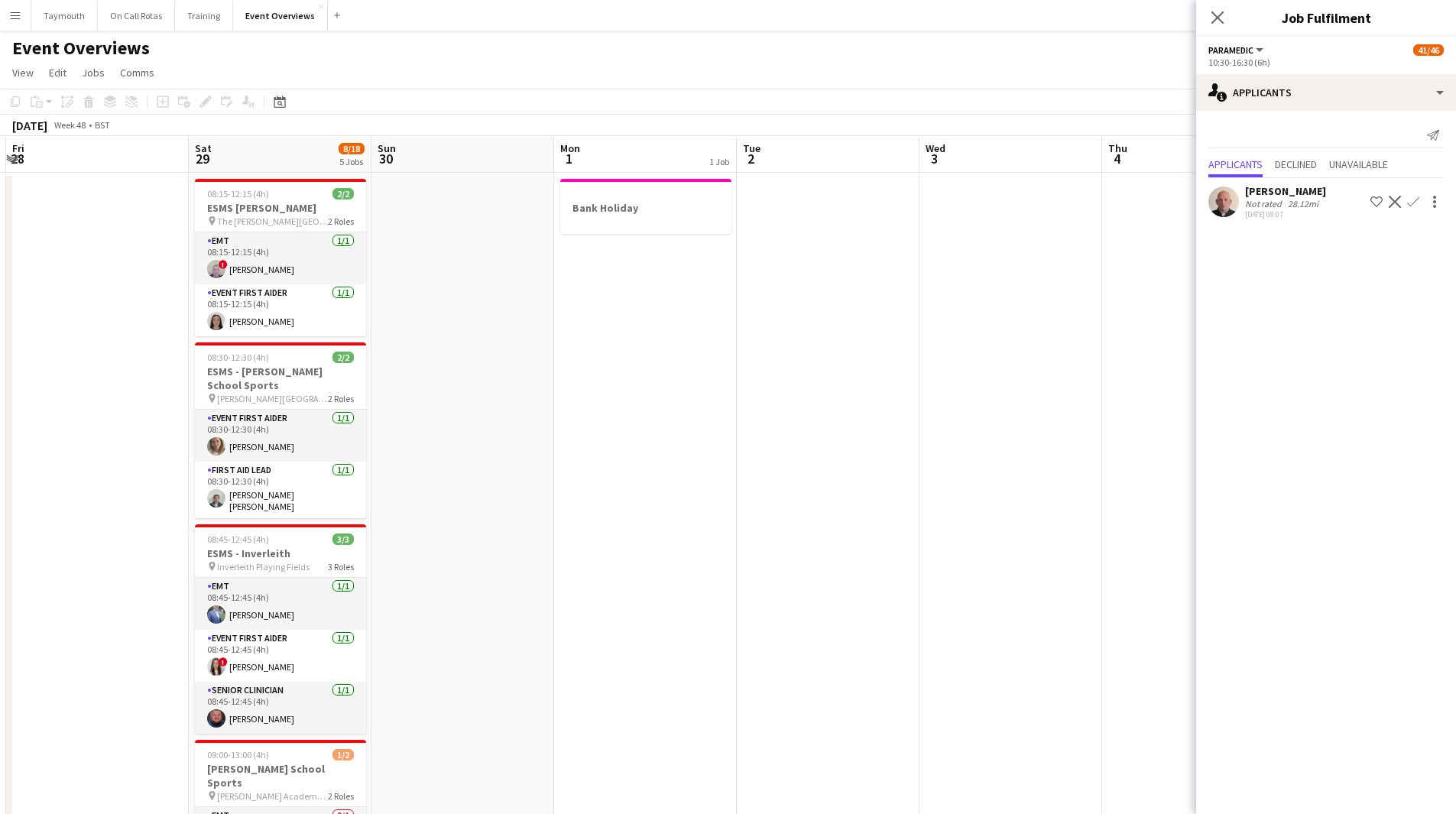
drag, startPoint x: 884, startPoint y: 592, endPoint x: 164, endPoint y: 628, distance: 720.9
click at [159, 635] on app-calendar-viewport "Tue 25 Wed 26 Thu 27 Fri 28 Sat 29 8/18 5 Jobs Sun 30 Mon 1 1 Job Tue 2 Wed 3 T…" at bounding box center [728, 771] width 1456 height 1271
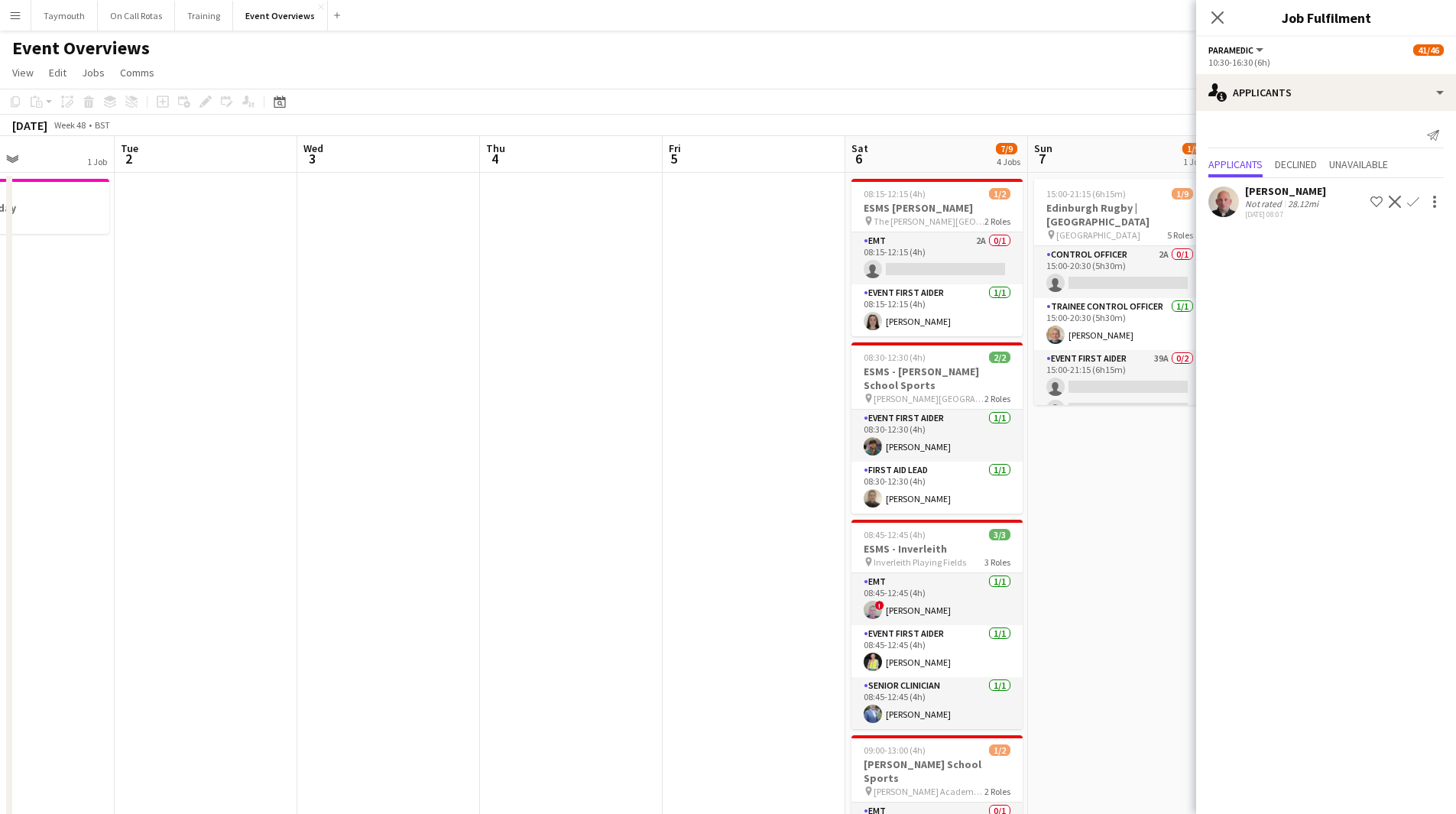
click at [309, 655] on app-calendar-viewport "Sat 29 8/18 5 Jobs Sun 30 Mon 1 1 Job Tue 2 Wed 3 Thu 4 Fri 5 Sat 6 7/9 4 Jobs …" at bounding box center [728, 771] width 1456 height 1271
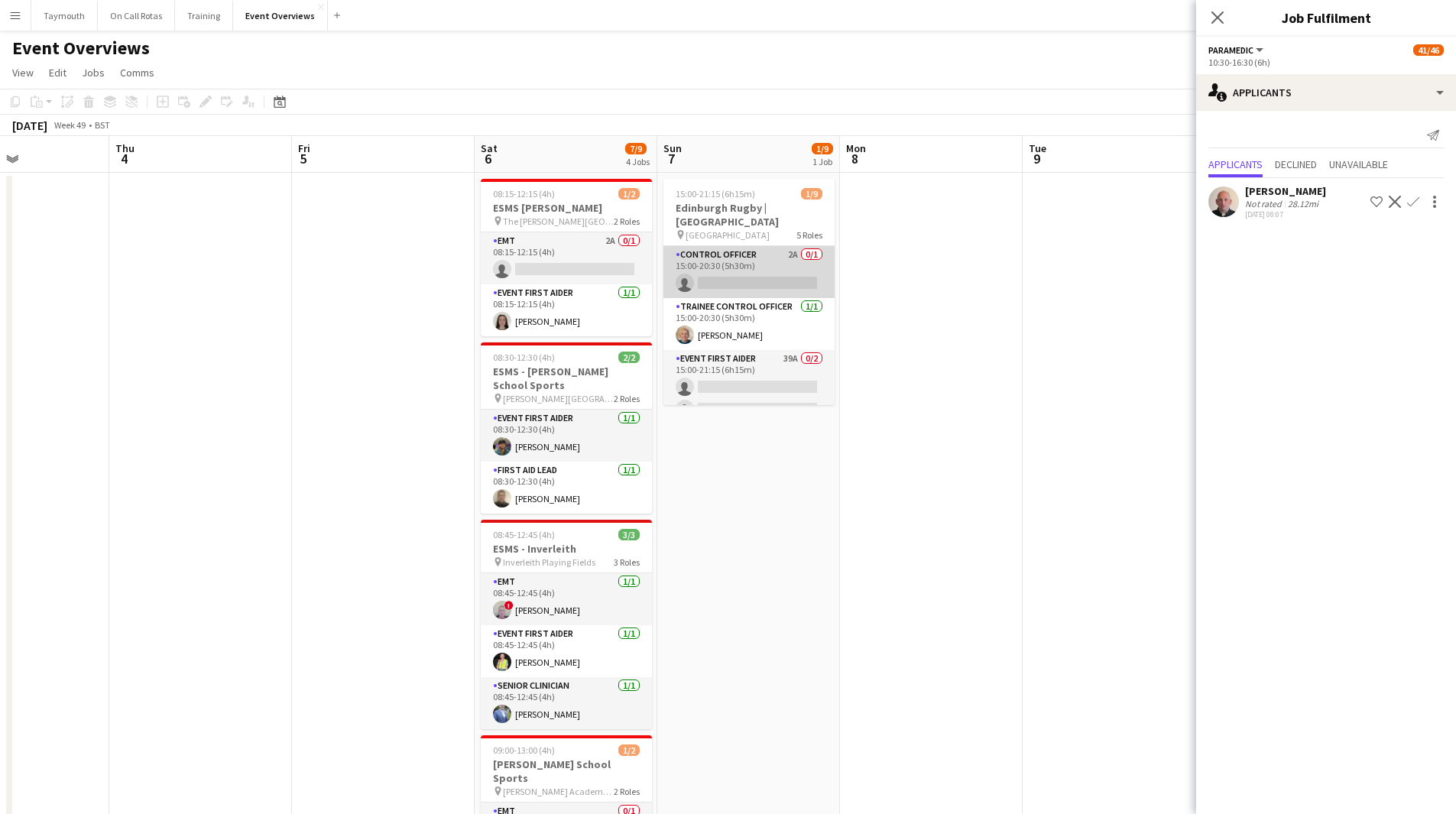
click at [738, 246] on app-card-role "Control Officer 2A 0/1 15:00-20:30 (5h30m) single-neutral-actions" at bounding box center [749, 272] width 171 height 52
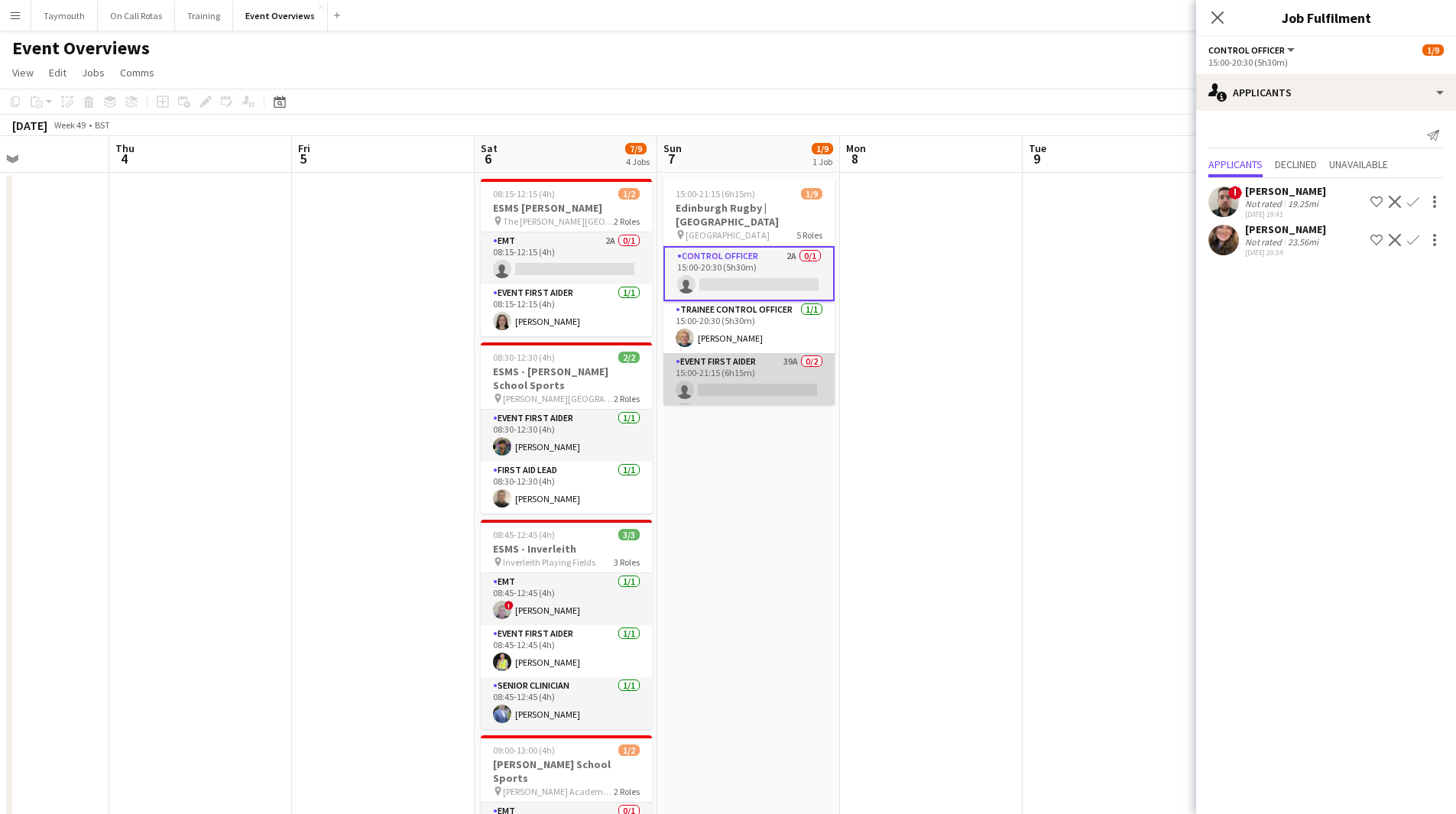
click at [739, 362] on app-card-role "Event First Aider 39A 0/2 15:00-21:15 (6h15m) single-neutral-actions single-neu…" at bounding box center [749, 390] width 171 height 74
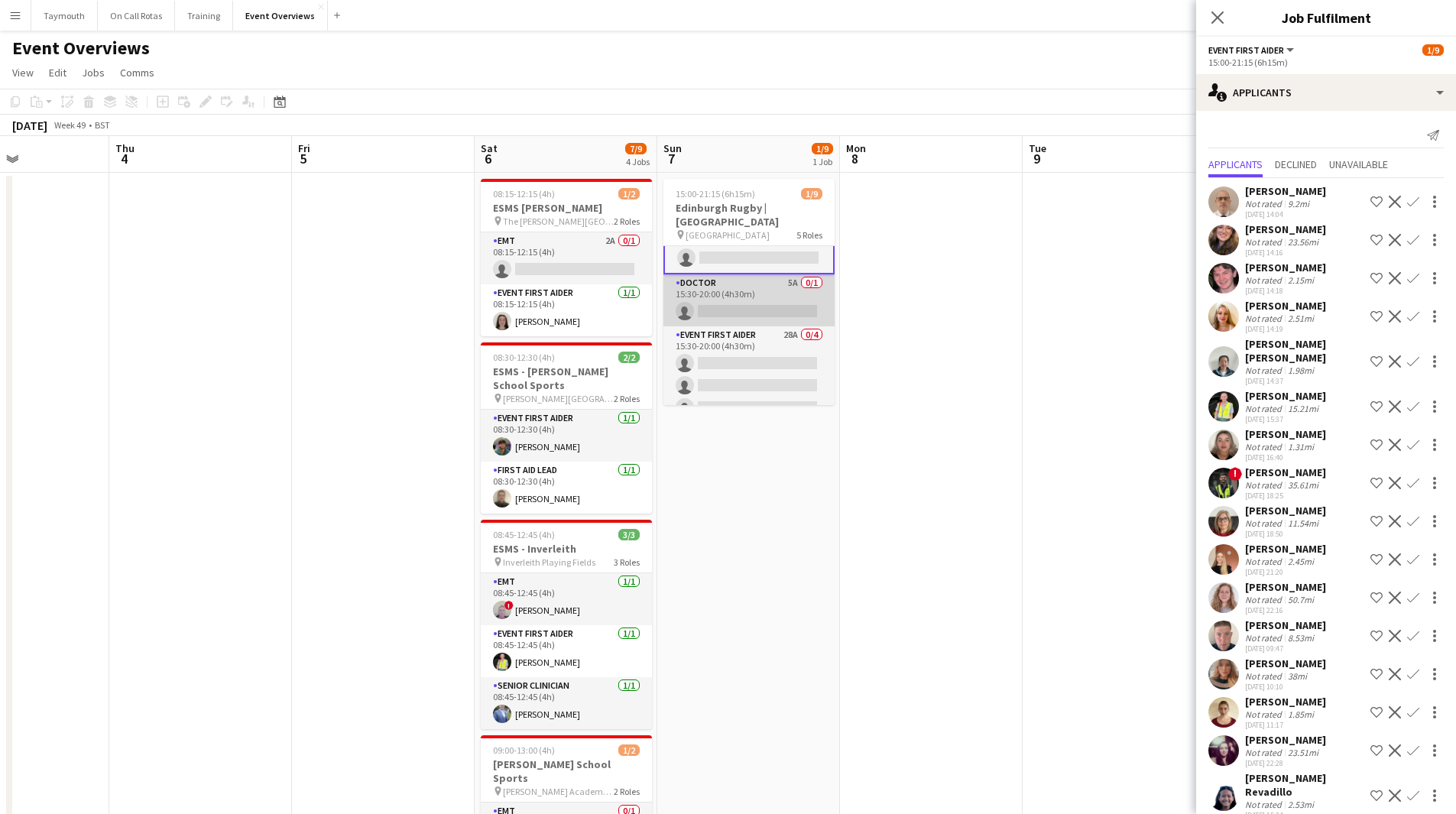
click at [750, 282] on app-card-role "Doctor 5A 0/1 15:30-20:00 (4h30m) single-neutral-actions" at bounding box center [749, 300] width 171 height 52
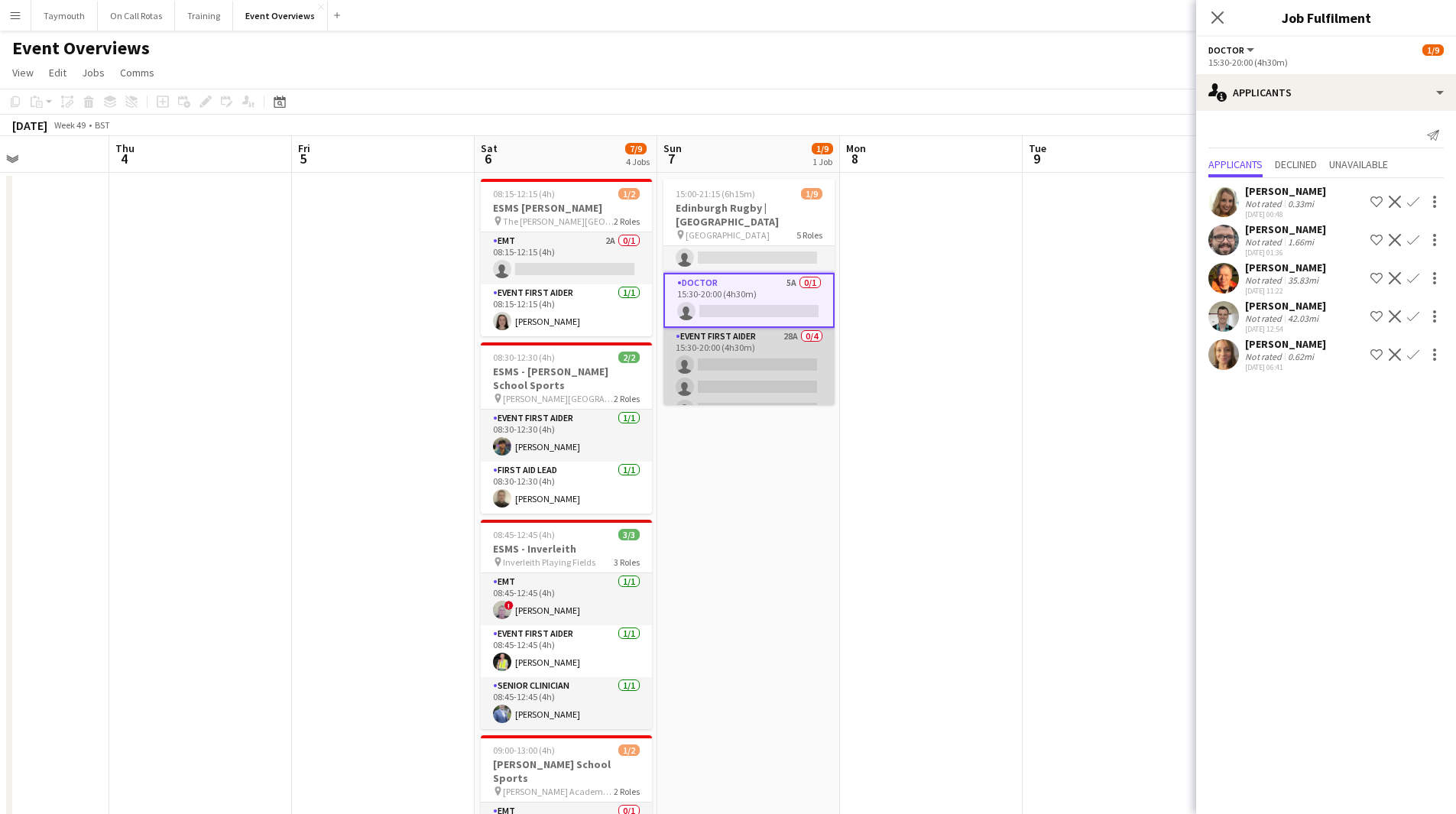
click at [740, 342] on app-card-role "Event First Aider 28A 0/4 15:30-20:00 (4h30m) single-neutral-actions single-neu…" at bounding box center [749, 387] width 171 height 118
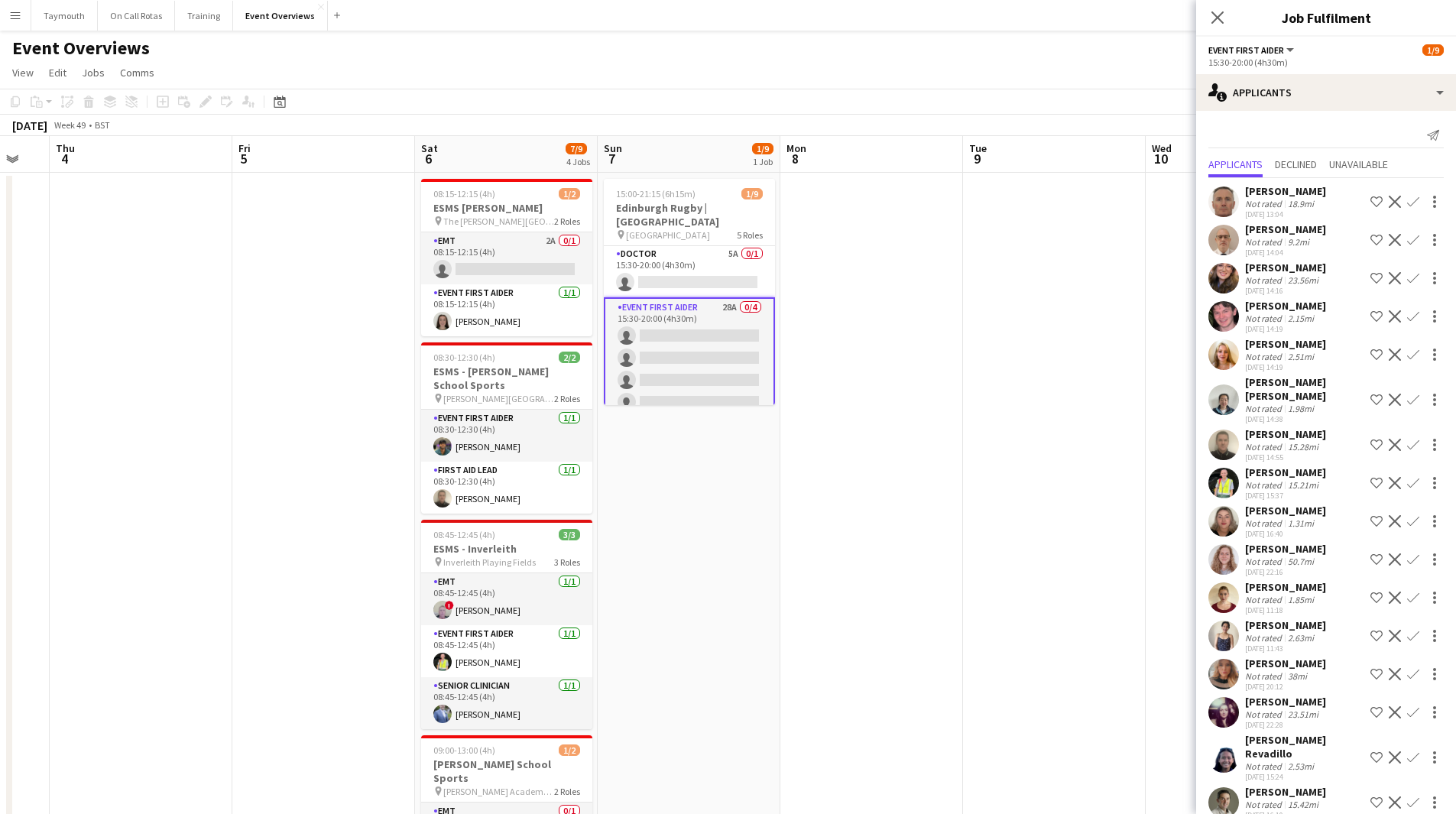
drag, startPoint x: 1123, startPoint y: 379, endPoint x: 838, endPoint y: 385, distance: 285.1
click at [819, 389] on app-calendar-viewport "Mon 1 1 Job Tue 2 Wed 3 Thu 4 Fri 5 Sat 6 7/9 4 Jobs Sun 7 1/9 1 Job Mon 8 Tue …" at bounding box center [728, 771] width 1456 height 1271
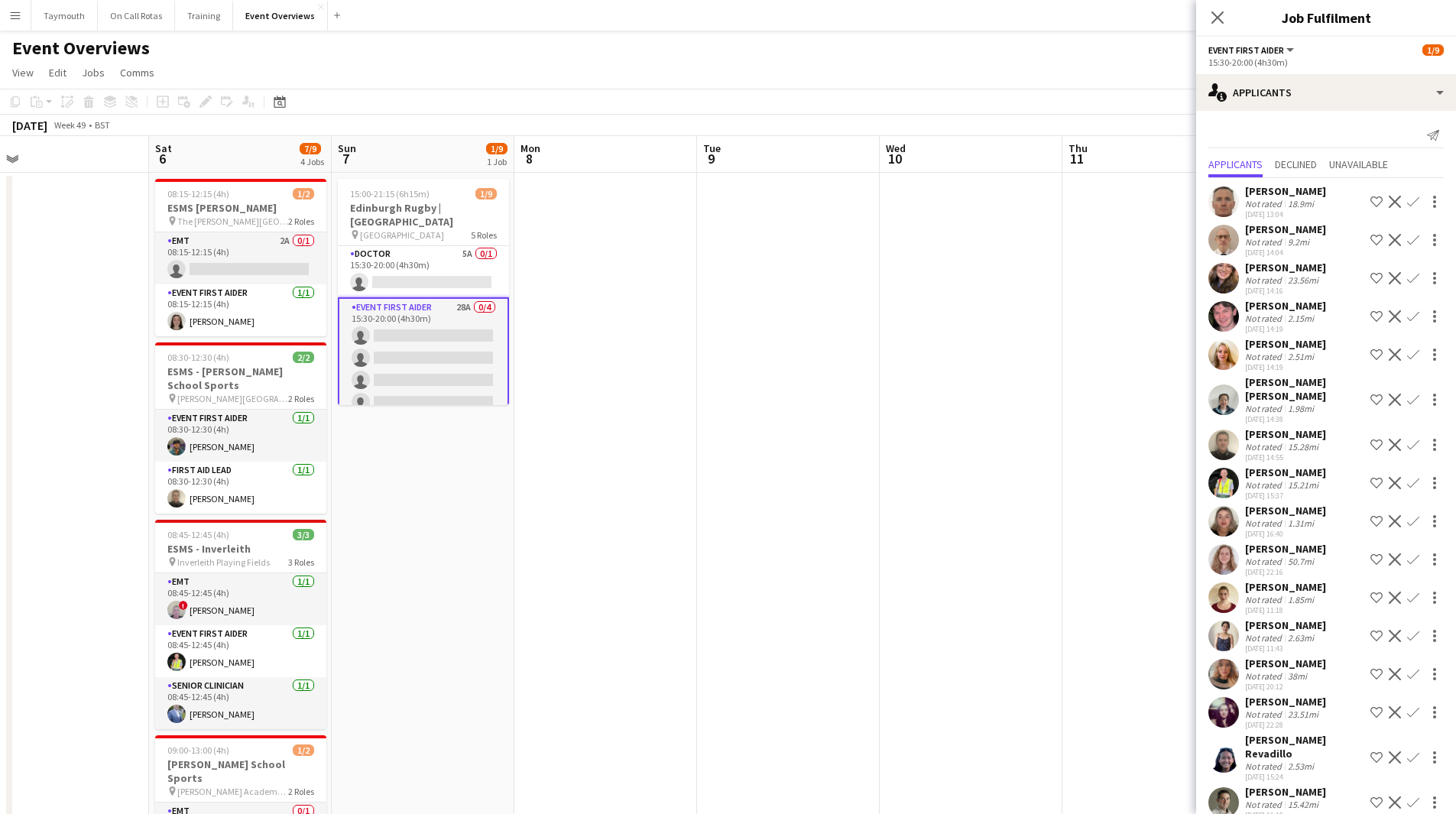
drag, startPoint x: 1027, startPoint y: 389, endPoint x: 579, endPoint y: 389, distance: 448.0
click at [558, 389] on app-calendar-viewport "Wed 3 Thu 4 Fri 5 Sat 6 7/9 4 Jobs Sun 7 1/9 1 Job Mon 8 Tue 9 Wed 10 Thu 11 Fr…" at bounding box center [728, 771] width 1456 height 1271
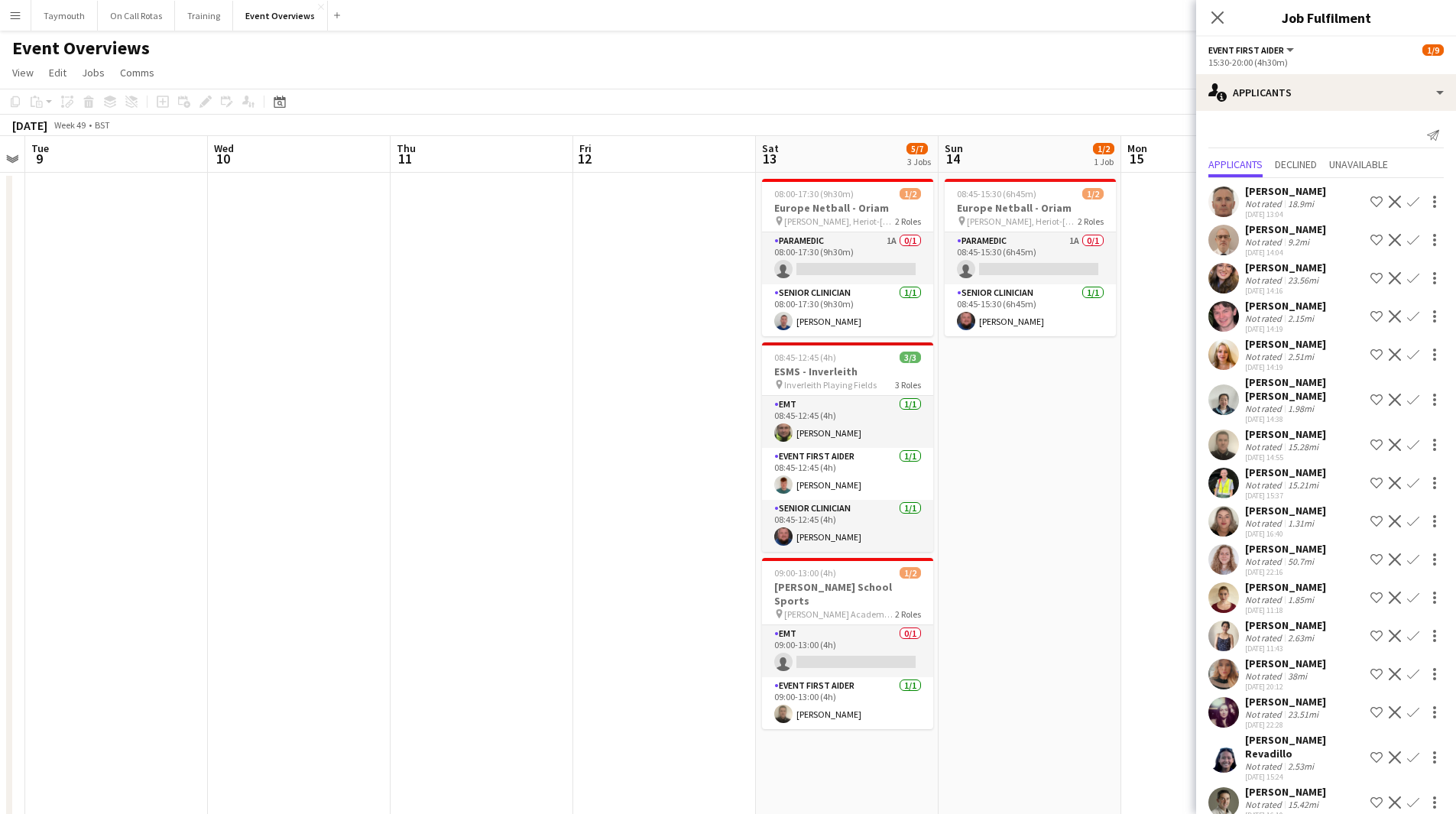
drag, startPoint x: 880, startPoint y: 418, endPoint x: 676, endPoint y: 414, distance: 204.0
click at [678, 416] on app-calendar-viewport "Sat 6 7/9 4 Jobs Sun 7 1/9 1 Job Mon 8 Tue 9 Wed 10 Thu 11 Fri 12 Sat 13 5/7 3 …" at bounding box center [728, 771] width 1456 height 1271
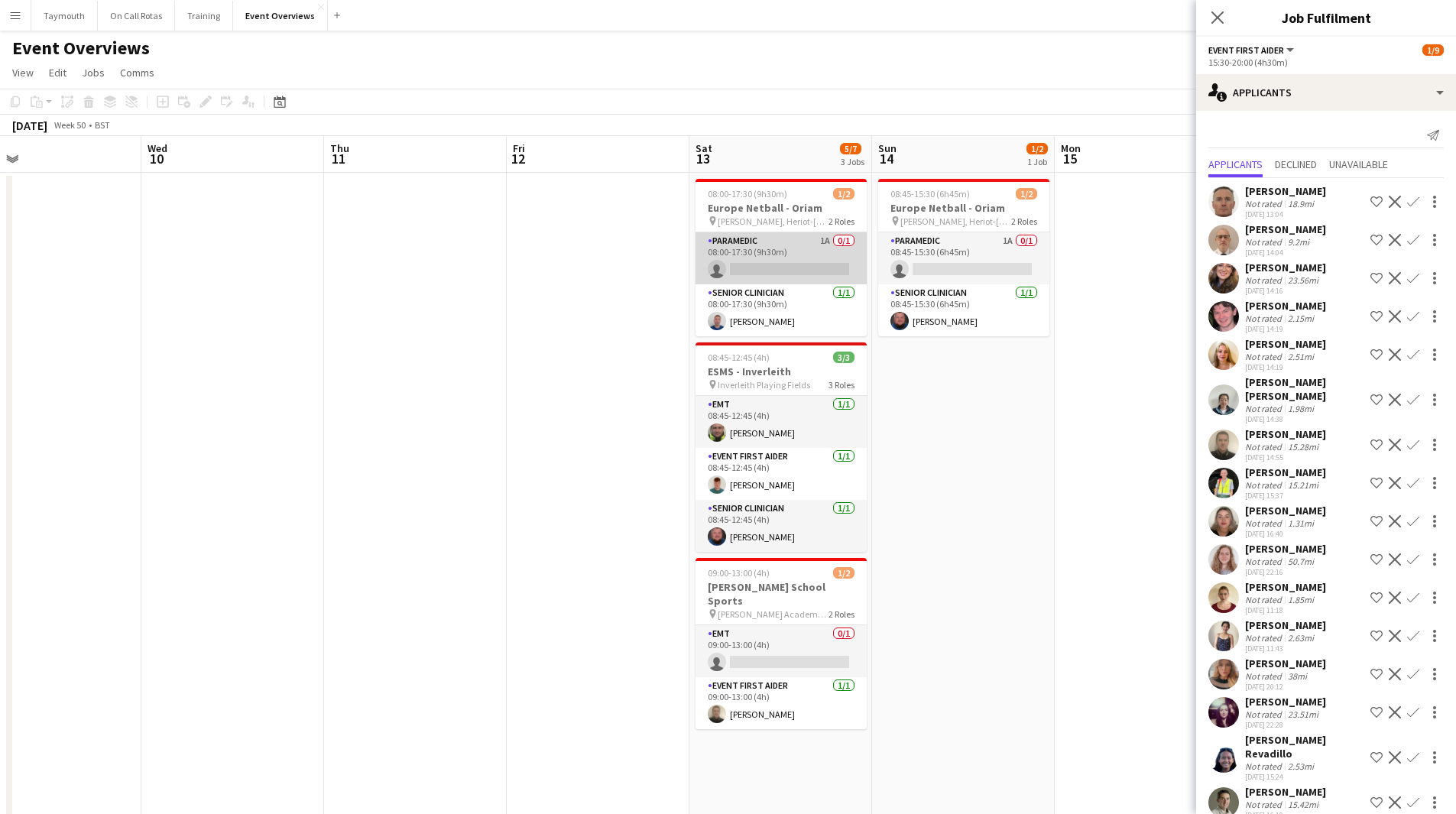
click at [813, 243] on app-card-role "Paramedic 1A 0/1 08:00-17:30 (9h30m) single-neutral-actions" at bounding box center [781, 258] width 171 height 52
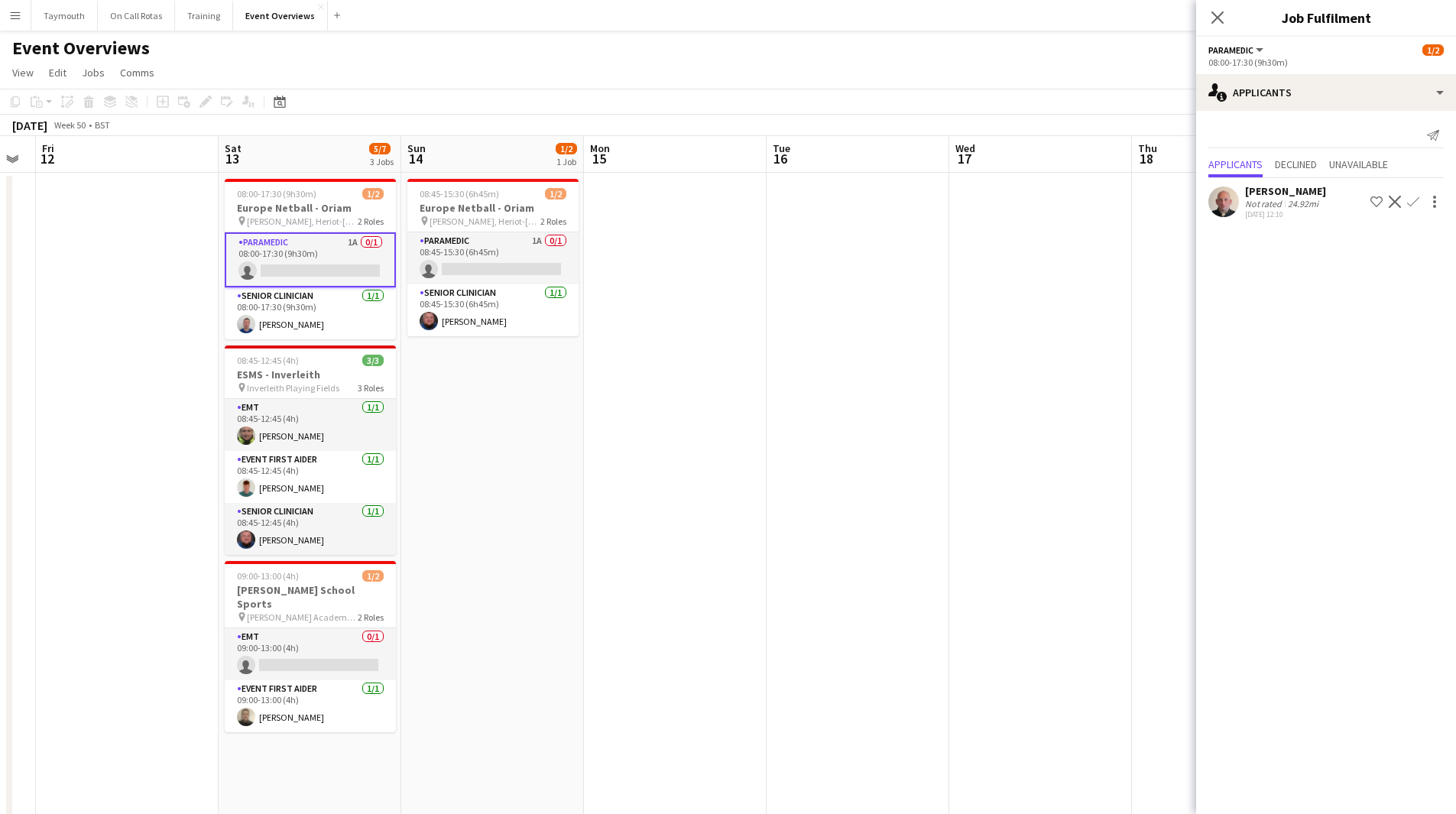
click at [519, 499] on app-calendar-viewport "Tue 9 Wed 10 Thu 11 Fri 12 Sat 13 5/7 3 Jobs Sun 14 1/2 1 Job Mon 15 Tue 16 Wed…" at bounding box center [728, 771] width 1456 height 1271
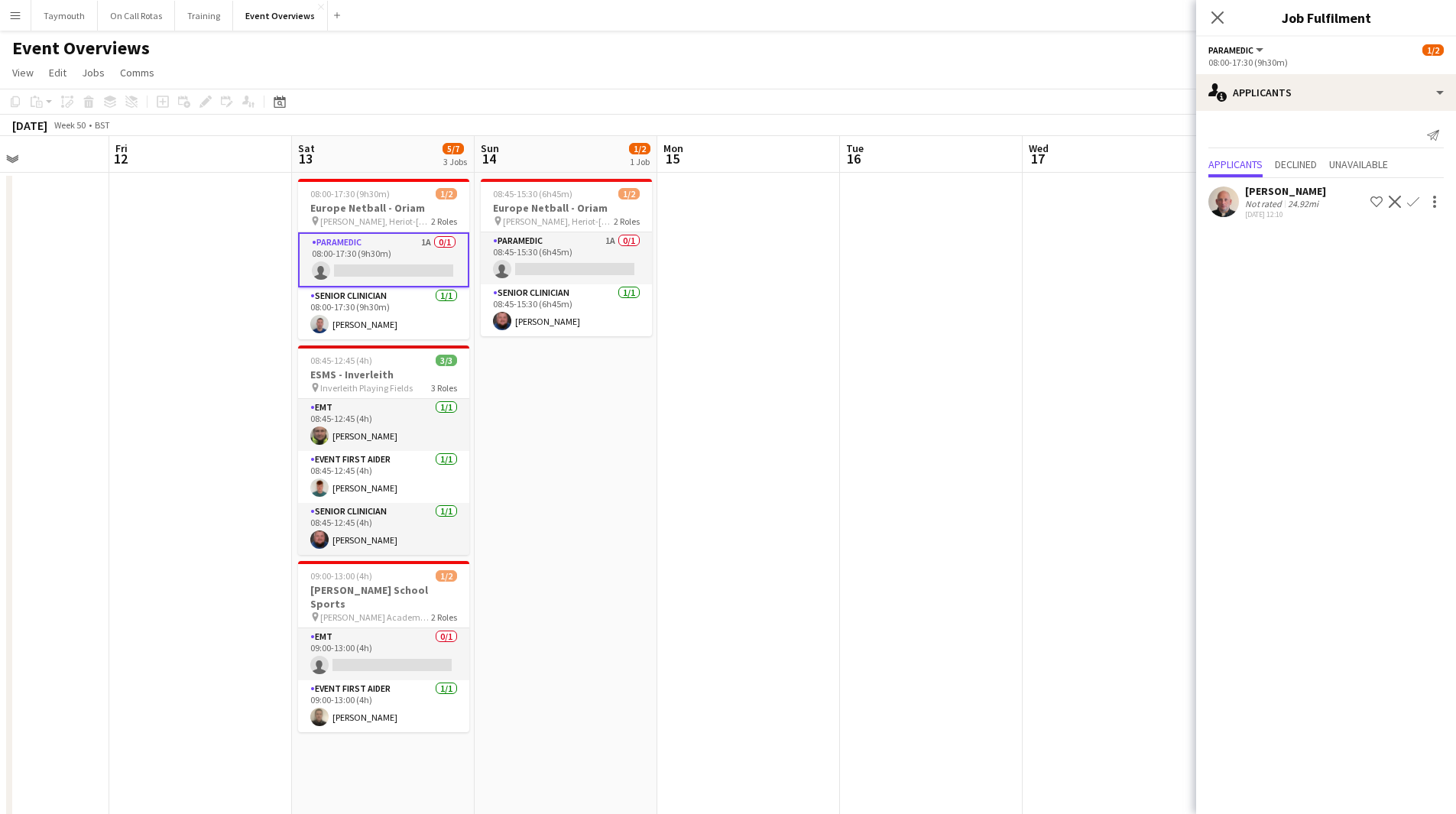
drag, startPoint x: 688, startPoint y: 452, endPoint x: 324, endPoint y: 476, distance: 364.8
click at [324, 476] on app-calendar-viewport "Tue 9 Wed 10 Thu 11 Fri 12 Sat 13 5/7 3 Jobs Sun 14 1/2 1 Job Mon 15 Tue 16 Wed…" at bounding box center [728, 771] width 1456 height 1271
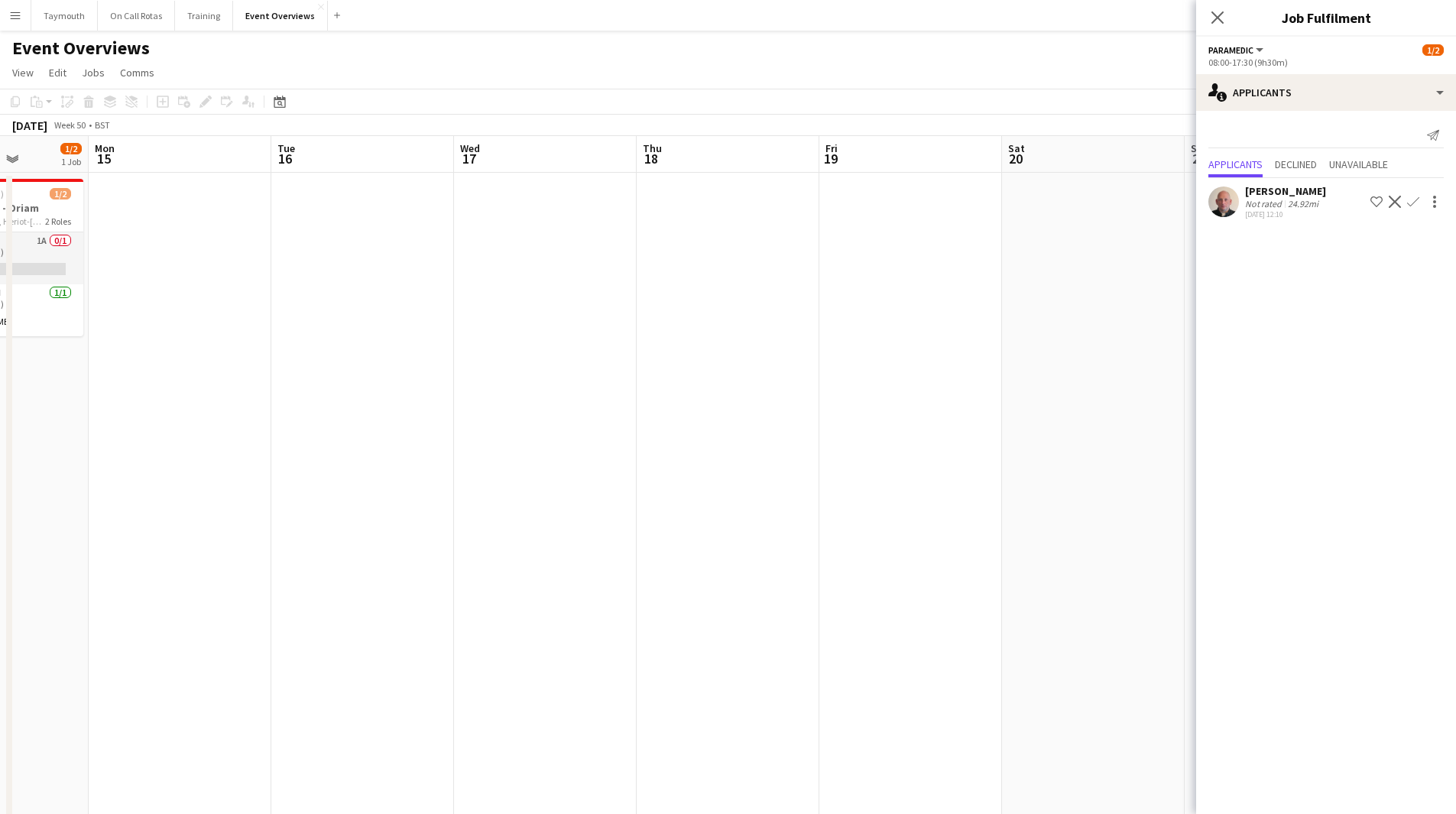
drag, startPoint x: 587, startPoint y: 468, endPoint x: 56, endPoint y: 504, distance: 532.2
click at [45, 511] on app-calendar-viewport "Fri 12 Sat 13 5/7 3 Jobs Sun 14 1/2 1 Job Mon 15 Tue 16 Wed 17 Thu 18 Fri 19 Sa…" at bounding box center [728, 771] width 1456 height 1271
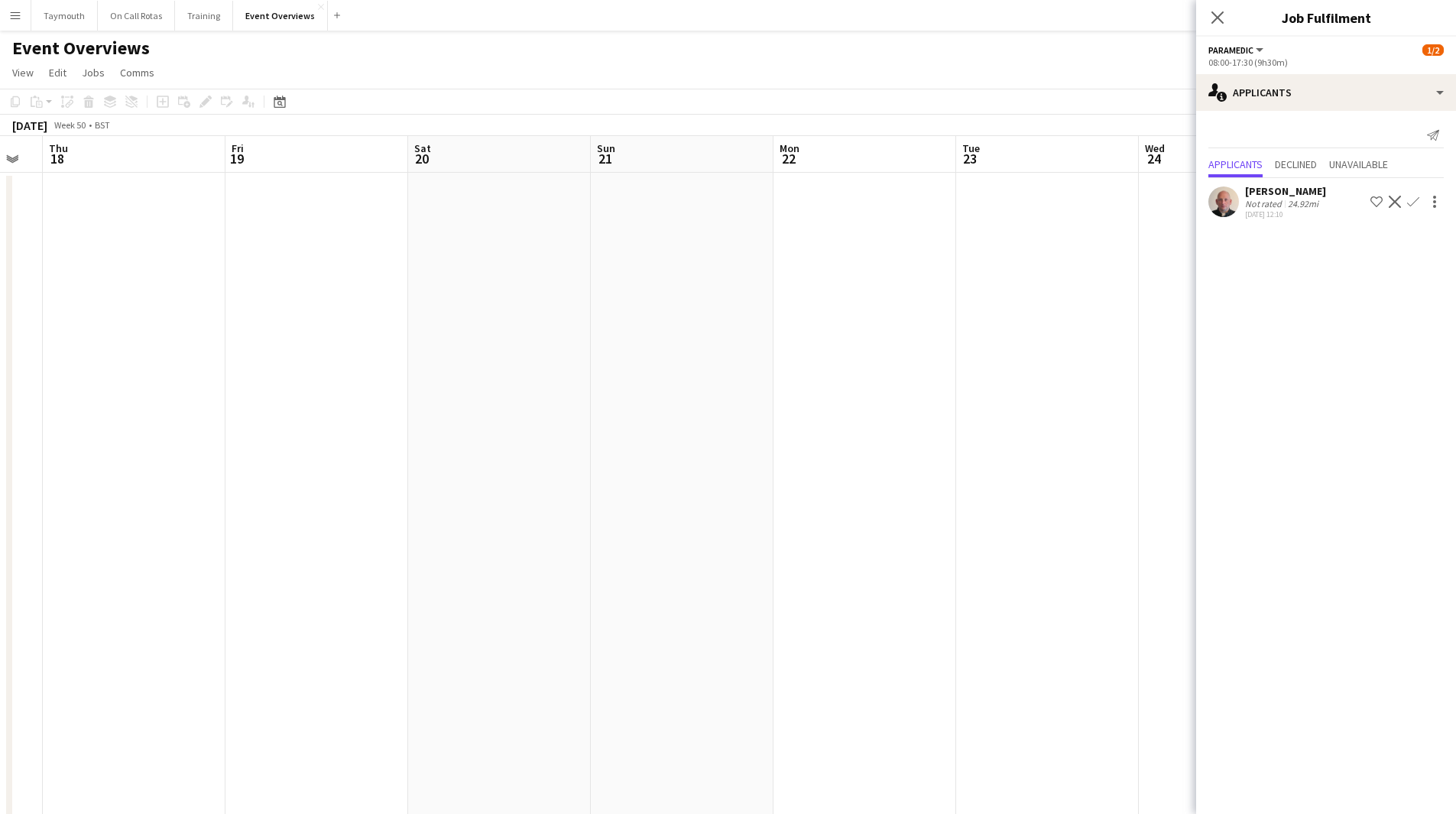
drag, startPoint x: 627, startPoint y: 482, endPoint x: 237, endPoint y: 470, distance: 390.2
click at [144, 501] on app-calendar-viewport "Mon 15 Tue 16 Wed 17 Thu 18 Fri 19 Sat 20 Sun 21 Mon 22 Tue 23 Wed 24 Thu 25 1 …" at bounding box center [728, 771] width 1456 height 1271
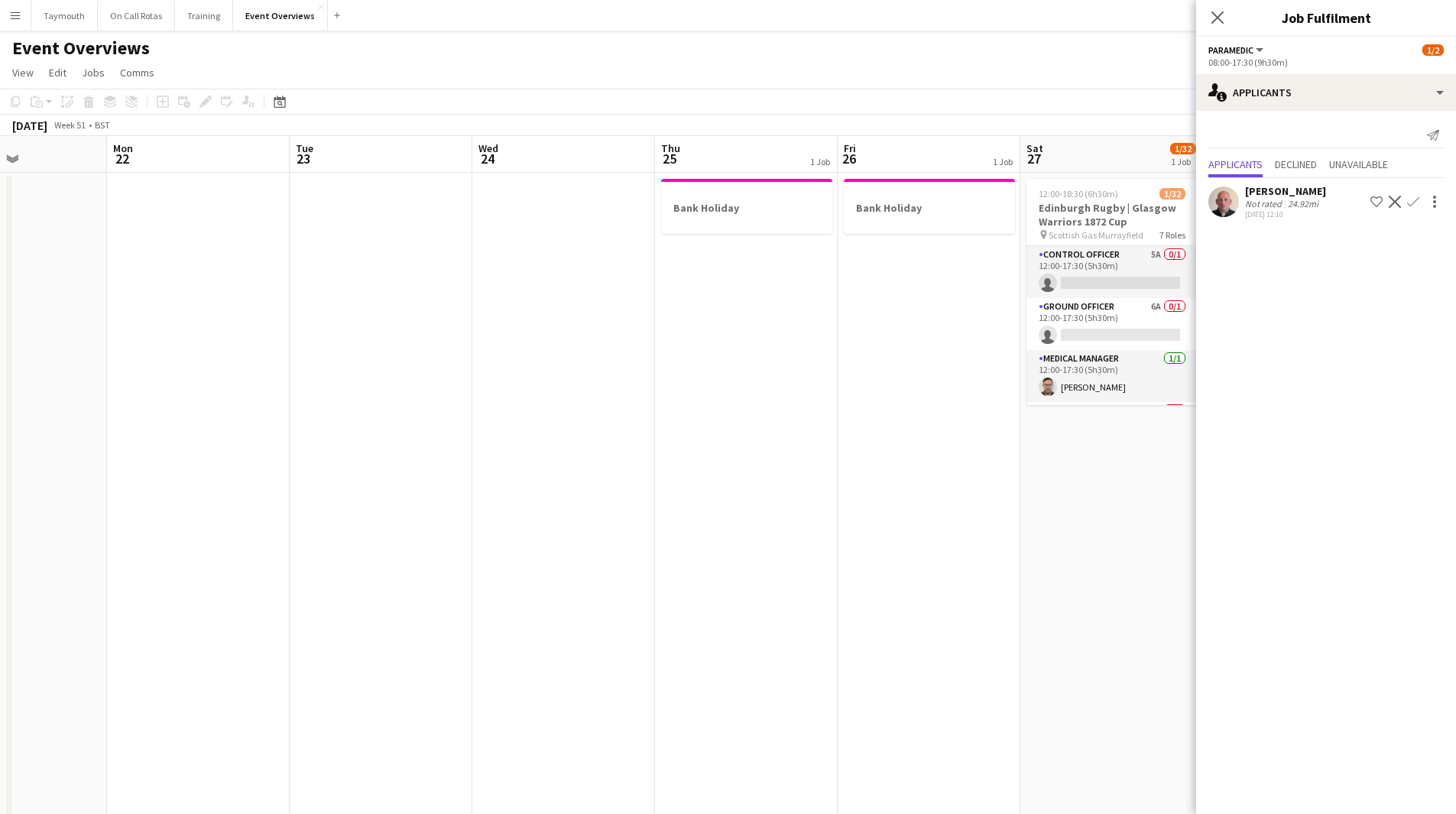
drag, startPoint x: 362, startPoint y: 470, endPoint x: 246, endPoint y: 467, distance: 116.0
click at [55, 497] on app-calendar-viewport "Fri 19 Sat 20 Sun 21 Mon 22 Tue 23 Wed 24 Thu 25 1 Job Fri 26 1 Job Sat 27 1/32…" at bounding box center [728, 771] width 1456 height 1271
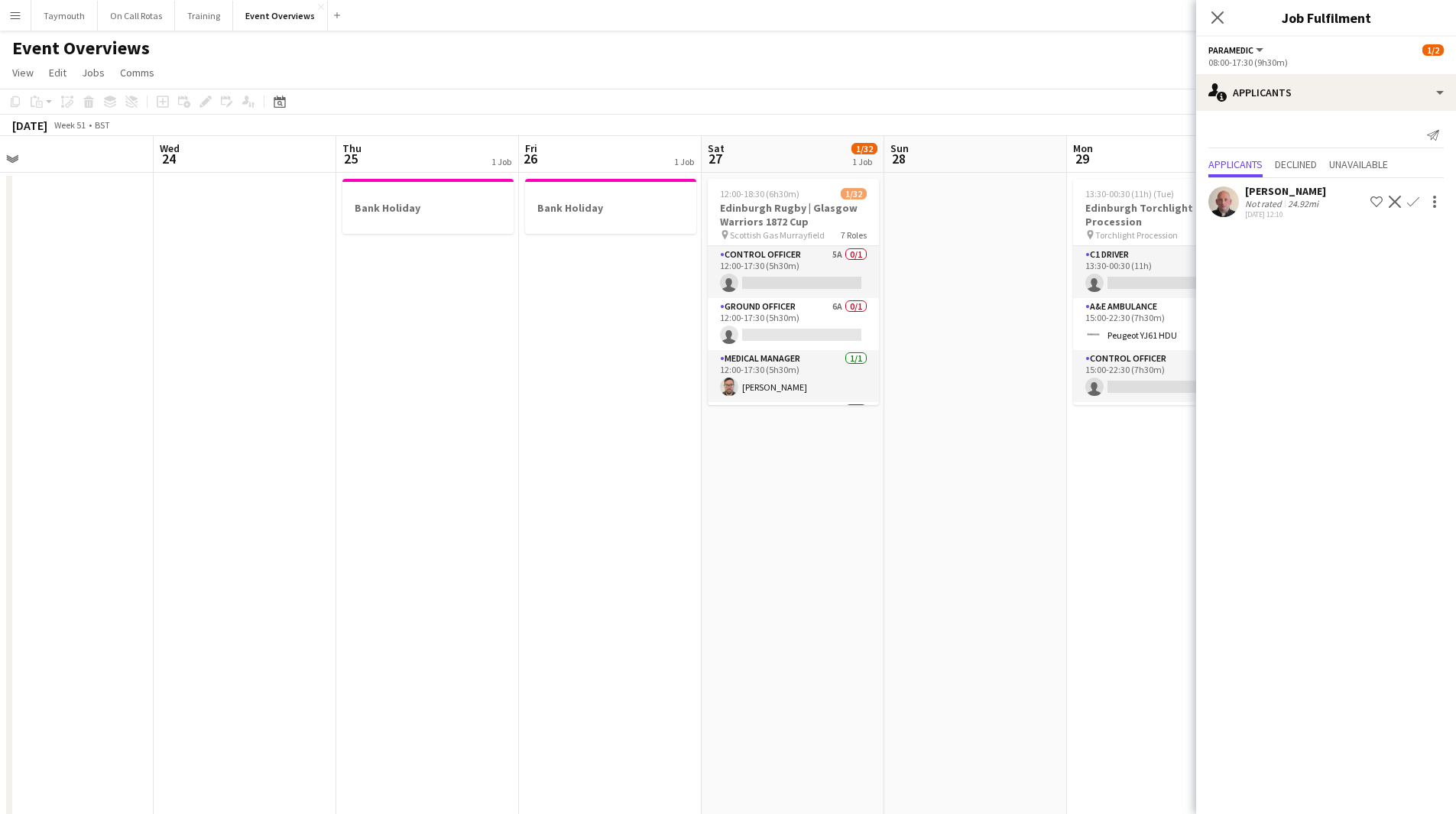
drag, startPoint x: 364, startPoint y: 497, endPoint x: 214, endPoint y: 486, distance: 150.4
click at [167, 496] on app-calendar-viewport "Sat 20 Sun 21 Mon 22 Tue 23 Wed 24 Thu 25 1 Job Fri 26 1 Job Sat 27 1/32 1 Job …" at bounding box center [728, 771] width 1456 height 1271
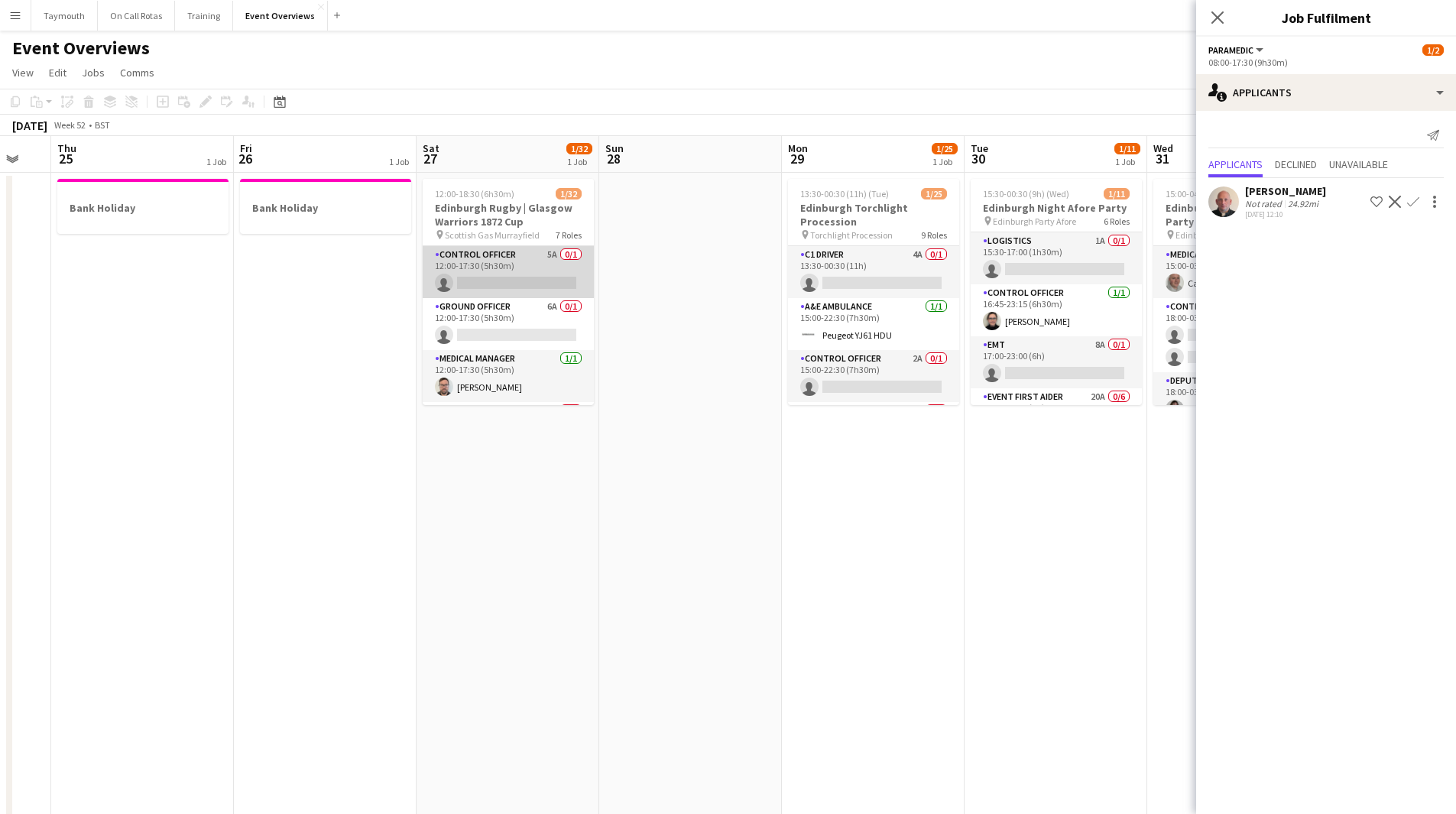
click at [492, 263] on app-card-role "Control Officer 5A 0/1 12:00-17:30 (5h30m) single-neutral-actions" at bounding box center [508, 272] width 171 height 52
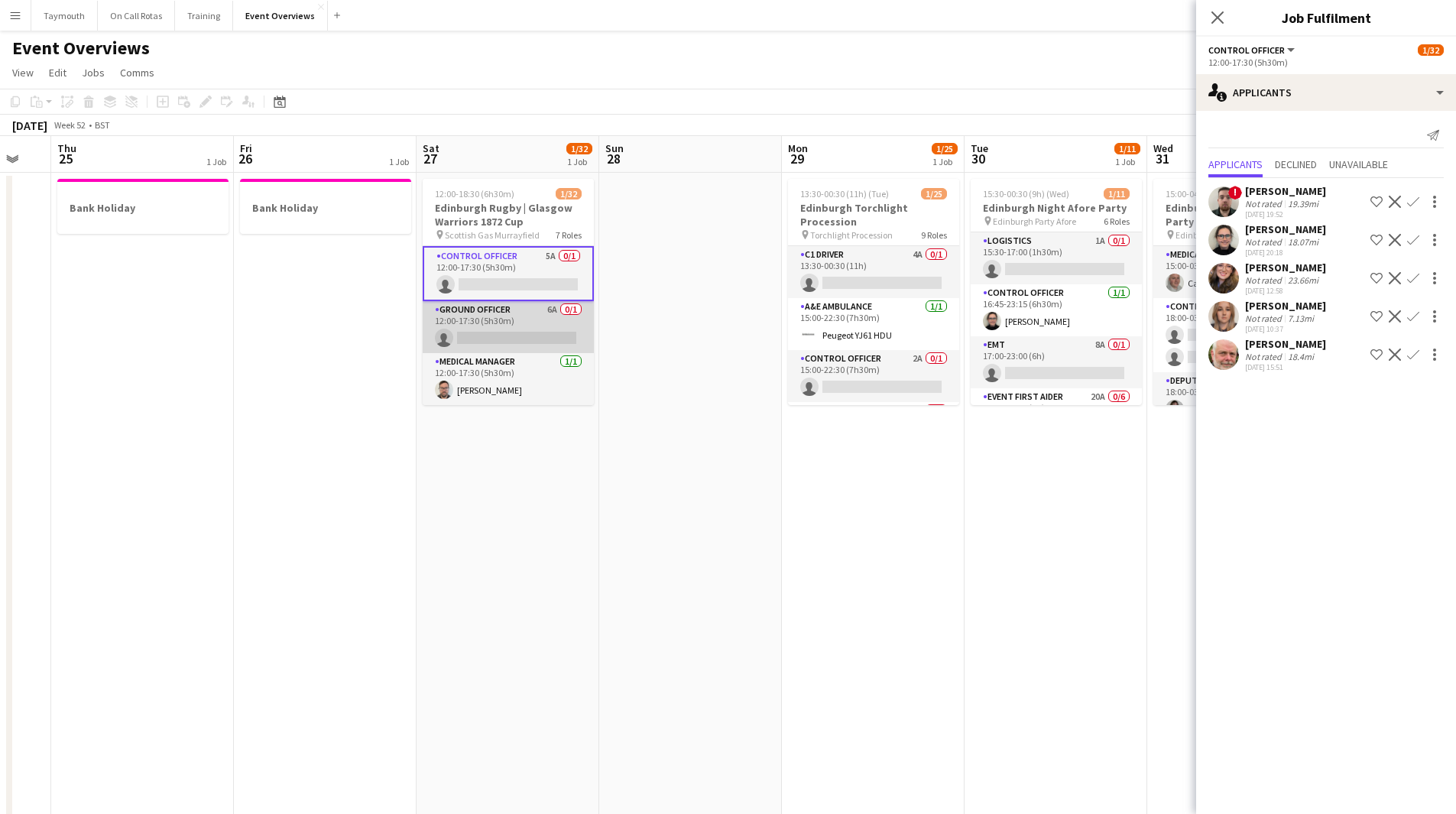
click at [487, 302] on app-card-role "Ground Officer 6A 0/1 12:00-17:30 (5h30m) single-neutral-actions" at bounding box center [508, 327] width 171 height 52
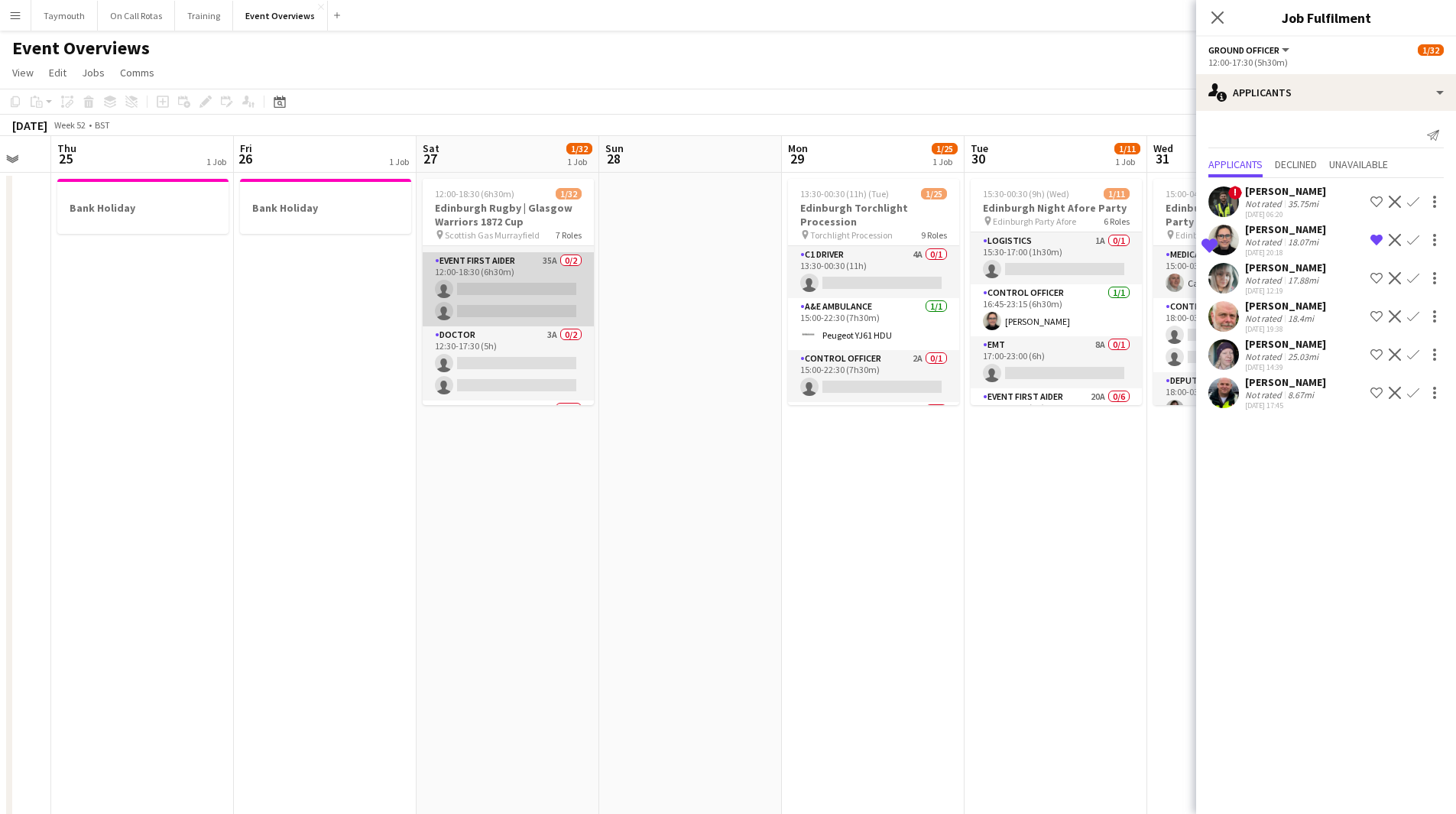
click at [494, 294] on app-card-role "Event First Aider 35A 0/2 12:00-18:30 (6h30m) single-neutral-actions single-neu…" at bounding box center [508, 289] width 171 height 74
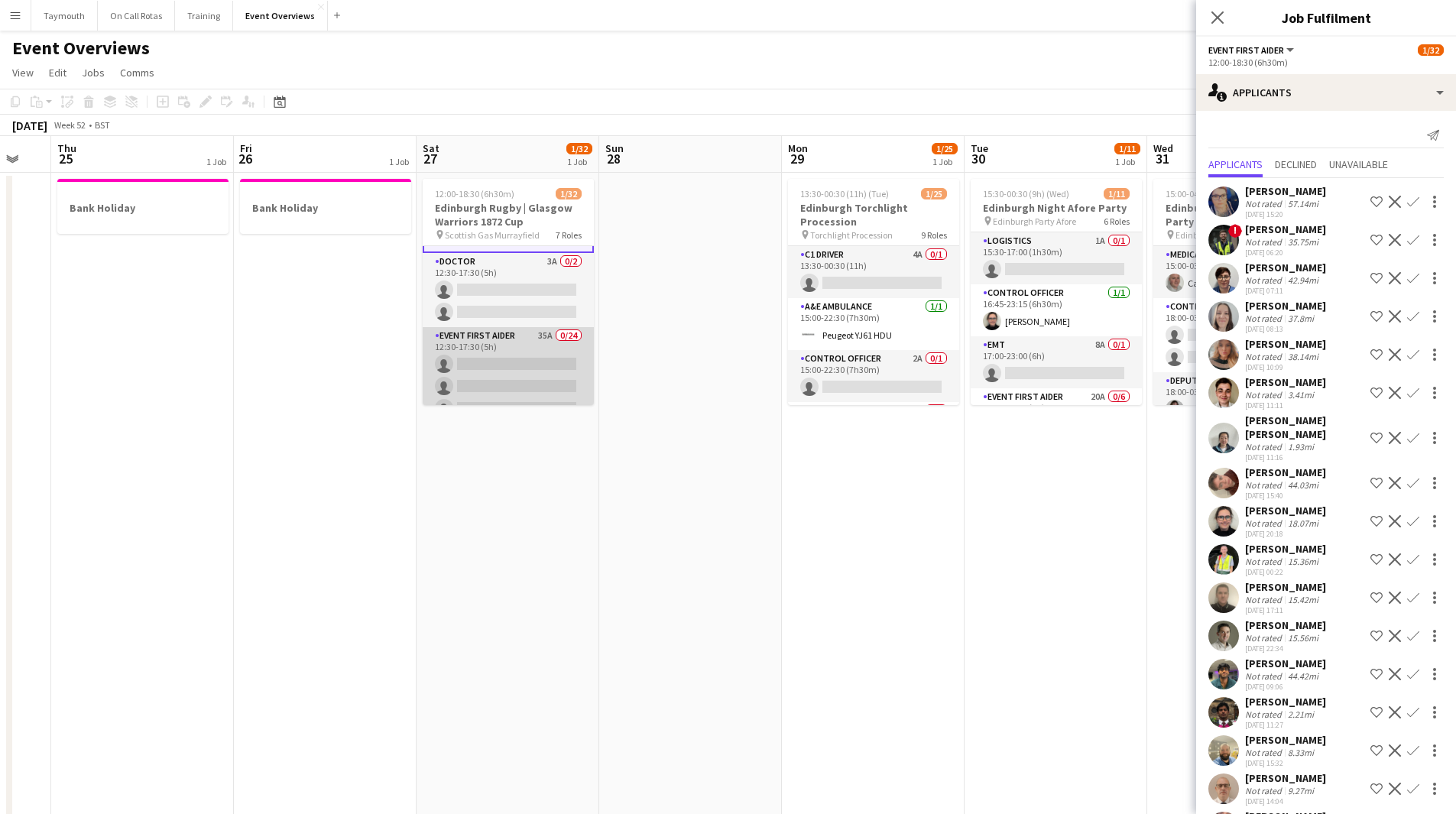
click at [482, 372] on app-card-role "Event First Aider 35A 0/24 12:30-17:30 (5h) single-neutral-actions single-neutr…" at bounding box center [508, 608] width 171 height 562
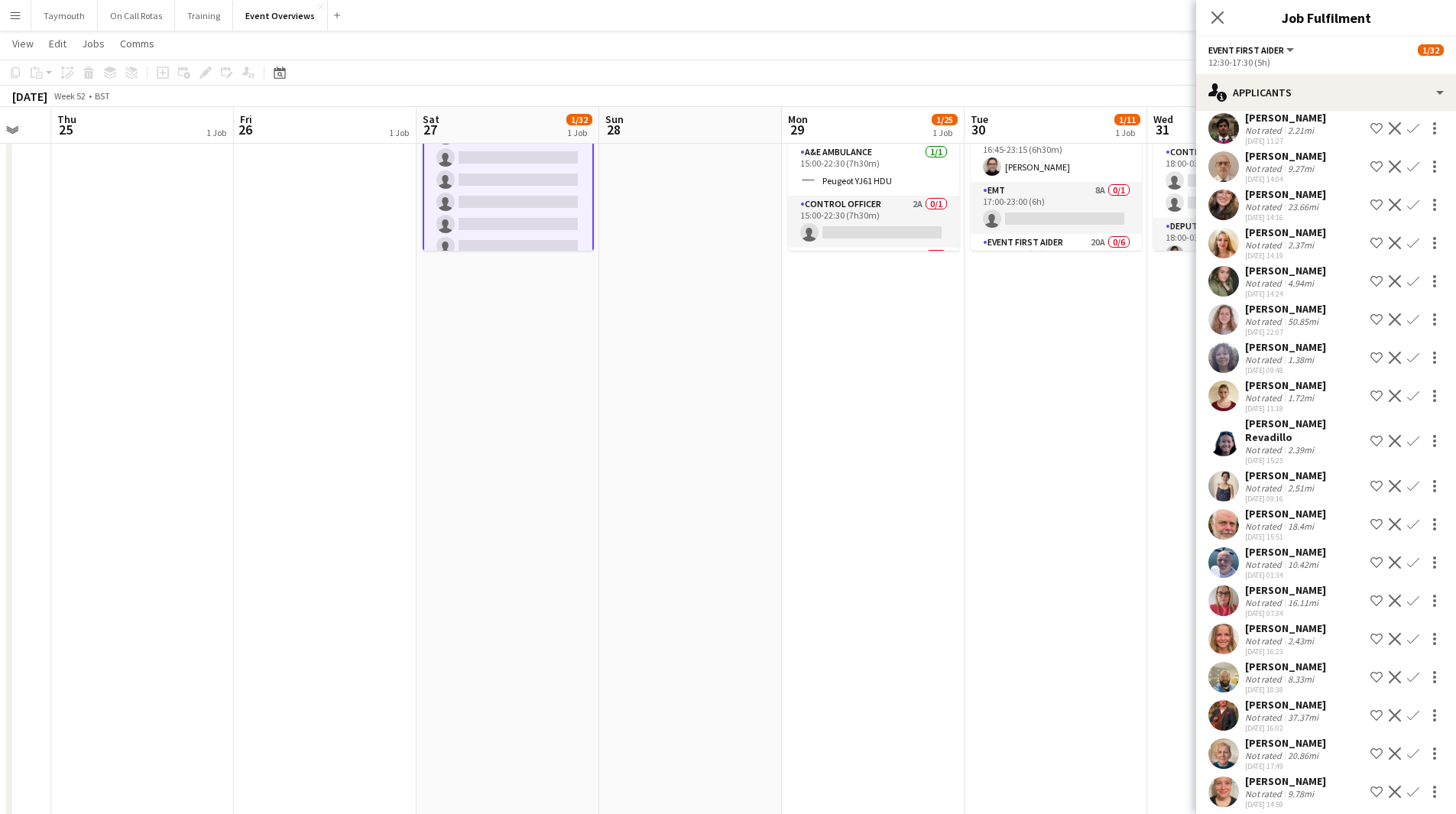
scroll to position [747, 0]
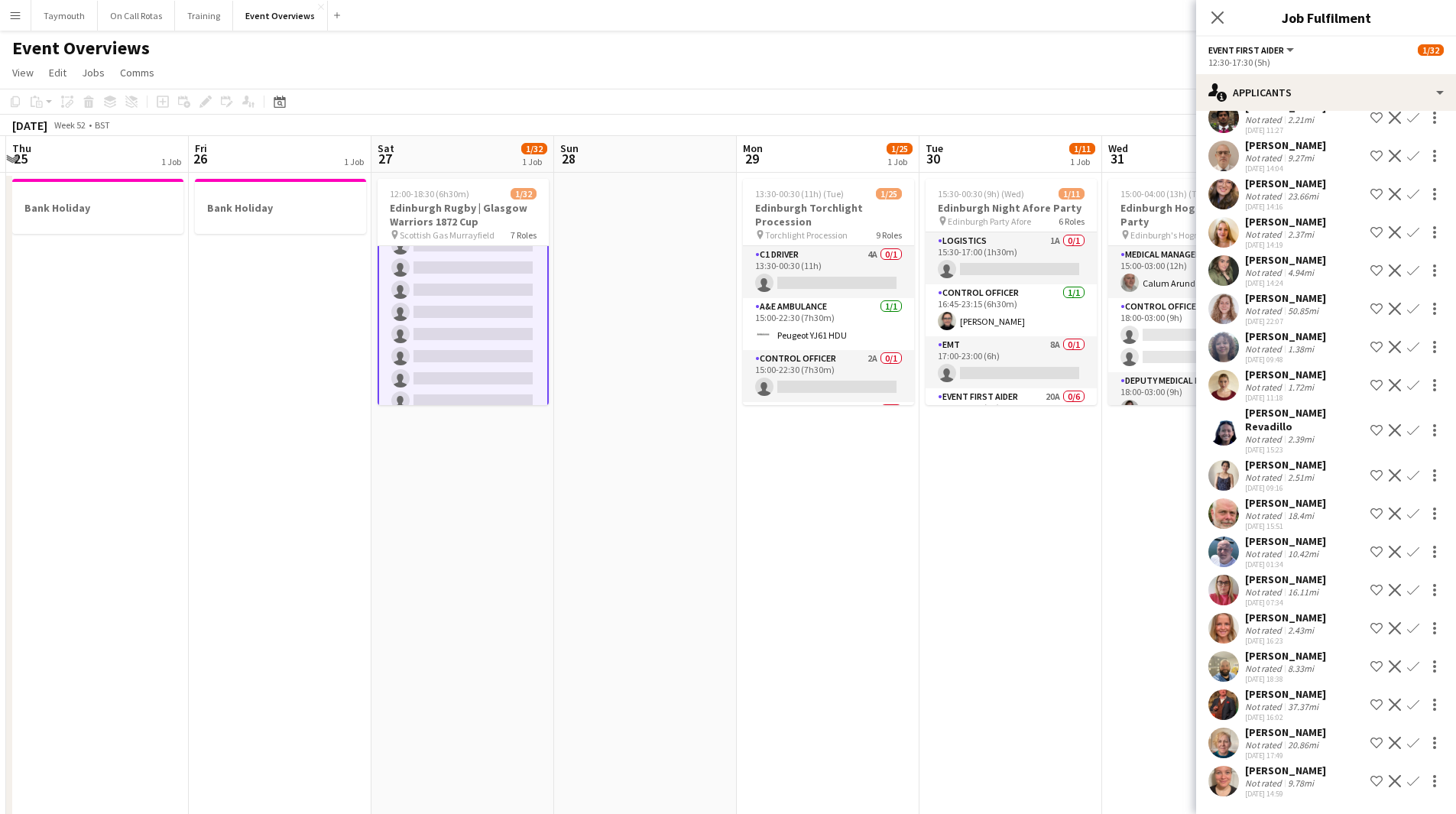
drag, startPoint x: 878, startPoint y: 504, endPoint x: 484, endPoint y: 494, distance: 394.1
click at [473, 525] on app-calendar-viewport "Mon 22 Tue 23 Wed 24 Thu 25 1 Job Fri 26 1 Job Sat 27 1/32 1 Job Sun 28 Mon 29 …" at bounding box center [728, 771] width 1456 height 1271
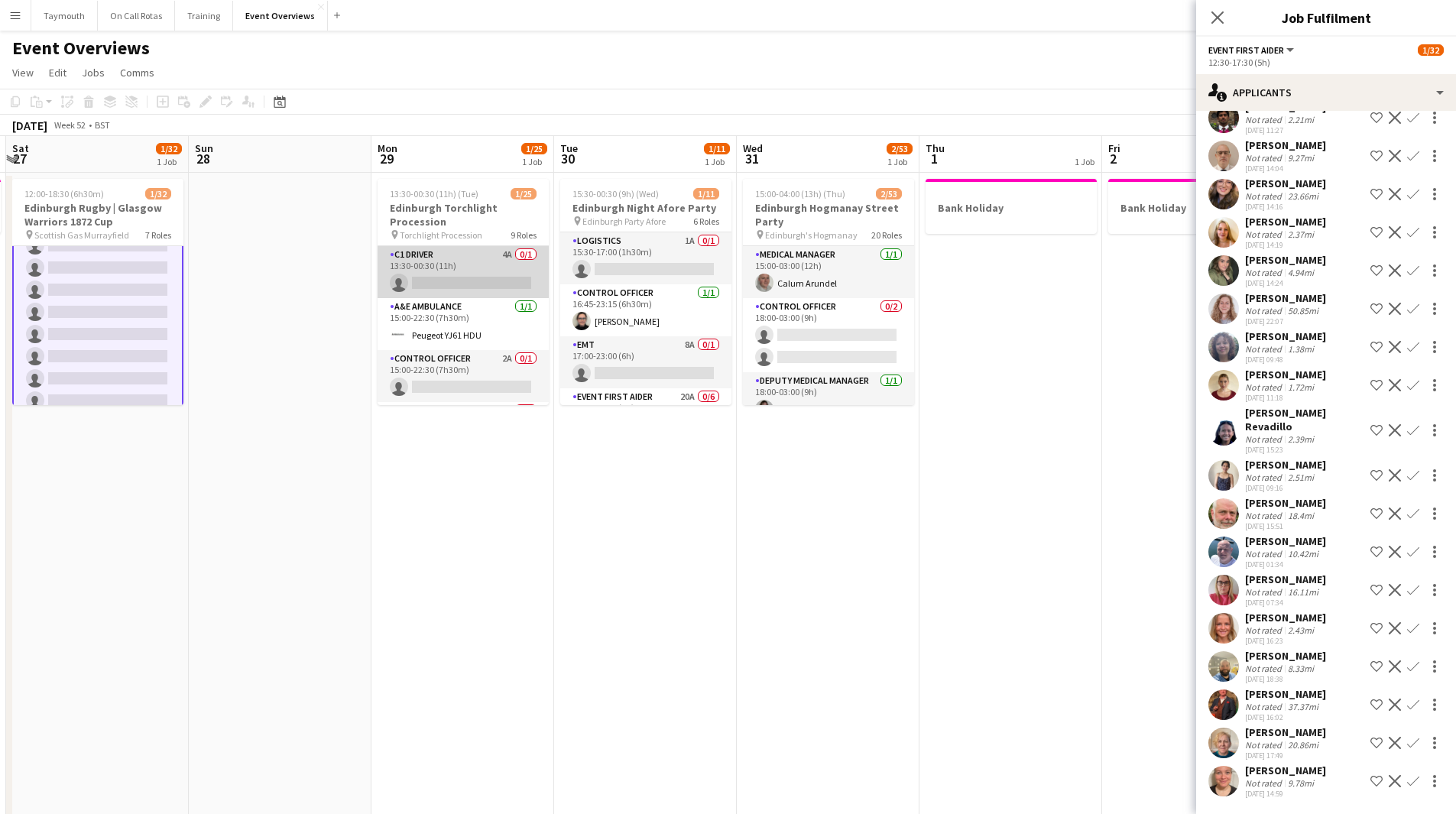
click at [450, 275] on app-card-role "C1 Driver 4A 0/1 13:30-00:30 (11h) single-neutral-actions" at bounding box center [463, 272] width 171 height 52
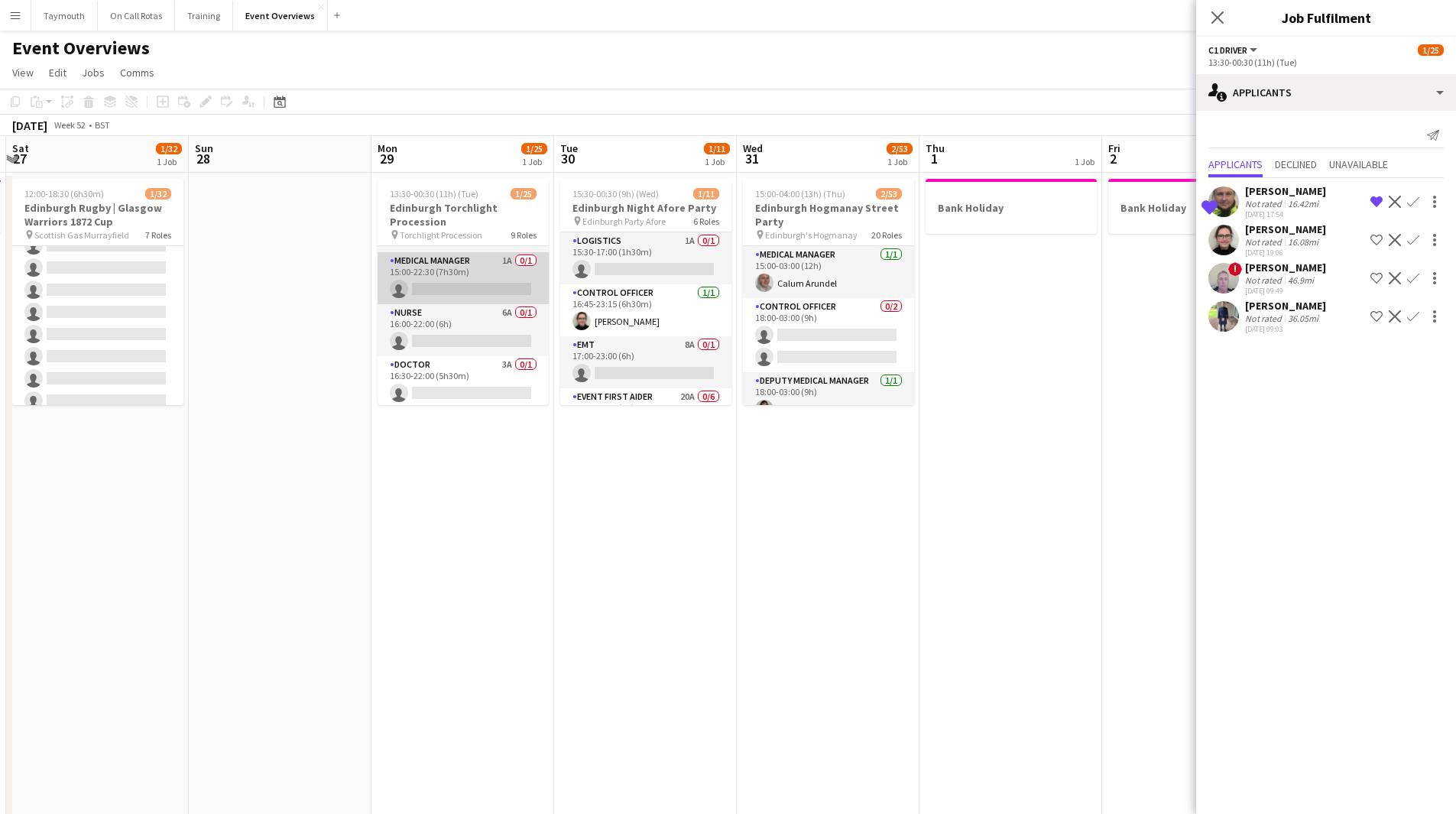
click at [448, 279] on app-card-role "Medical Manager 1A 0/1 15:00-22:30 (7h30m) single-neutral-actions" at bounding box center [463, 278] width 171 height 52
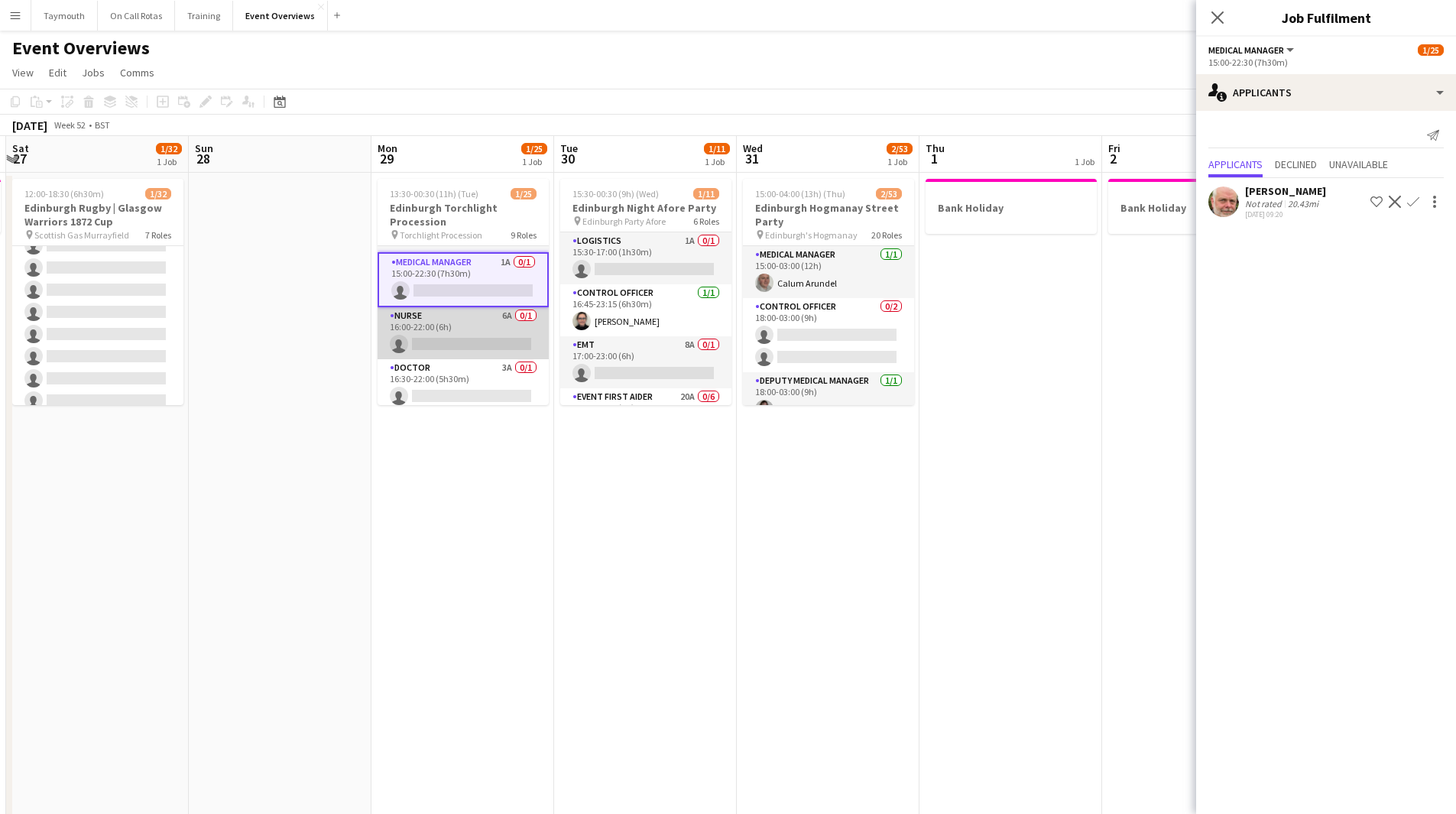
click at [447, 333] on app-card-role "Nurse 6A 0/1 16:00-22:00 (6h) single-neutral-actions" at bounding box center [463, 333] width 171 height 52
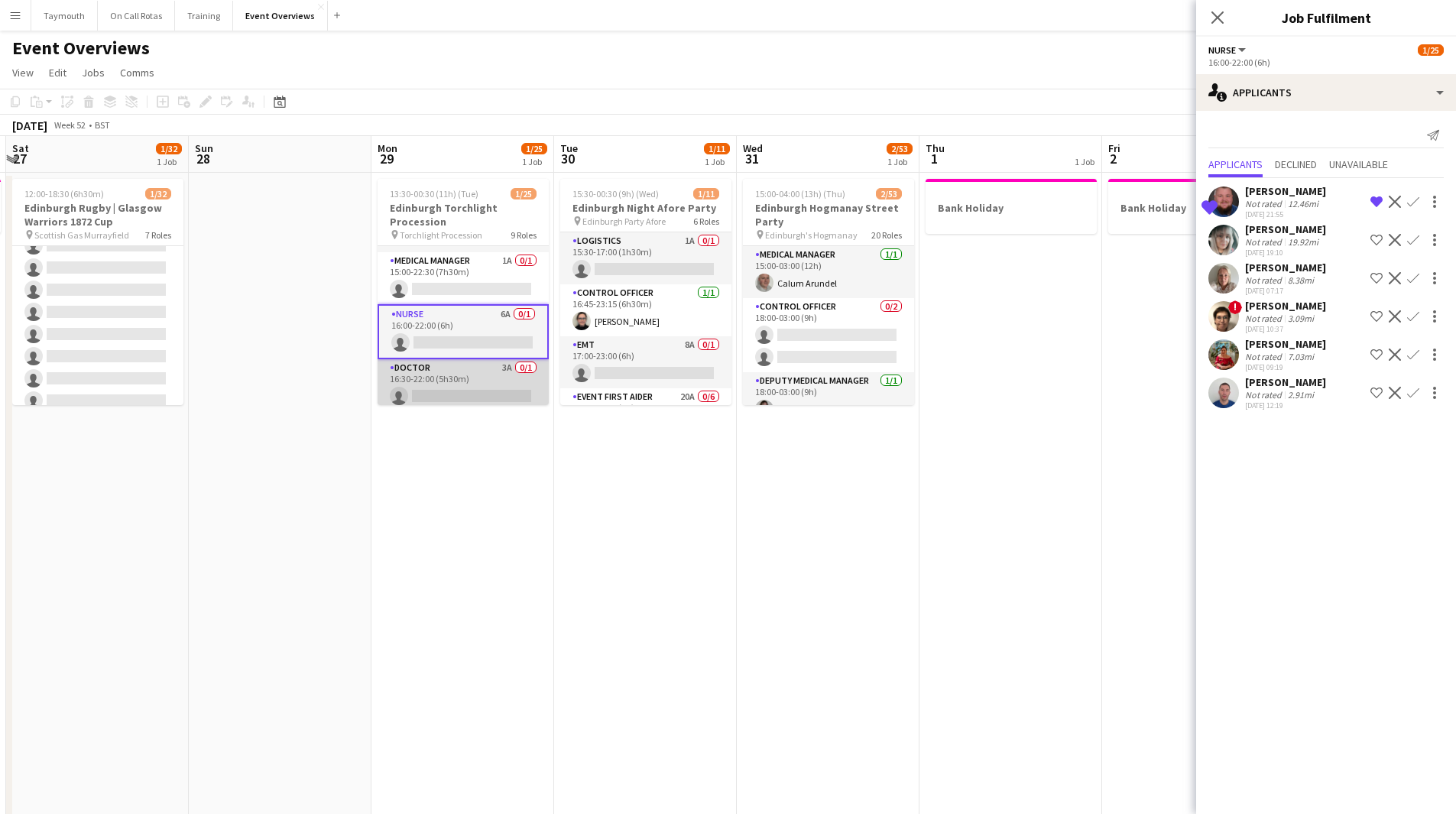
click at [447, 372] on app-card-role "Doctor 3A 0/1 16:30-22:00 (5h30m) single-neutral-actions" at bounding box center [463, 384] width 171 height 52
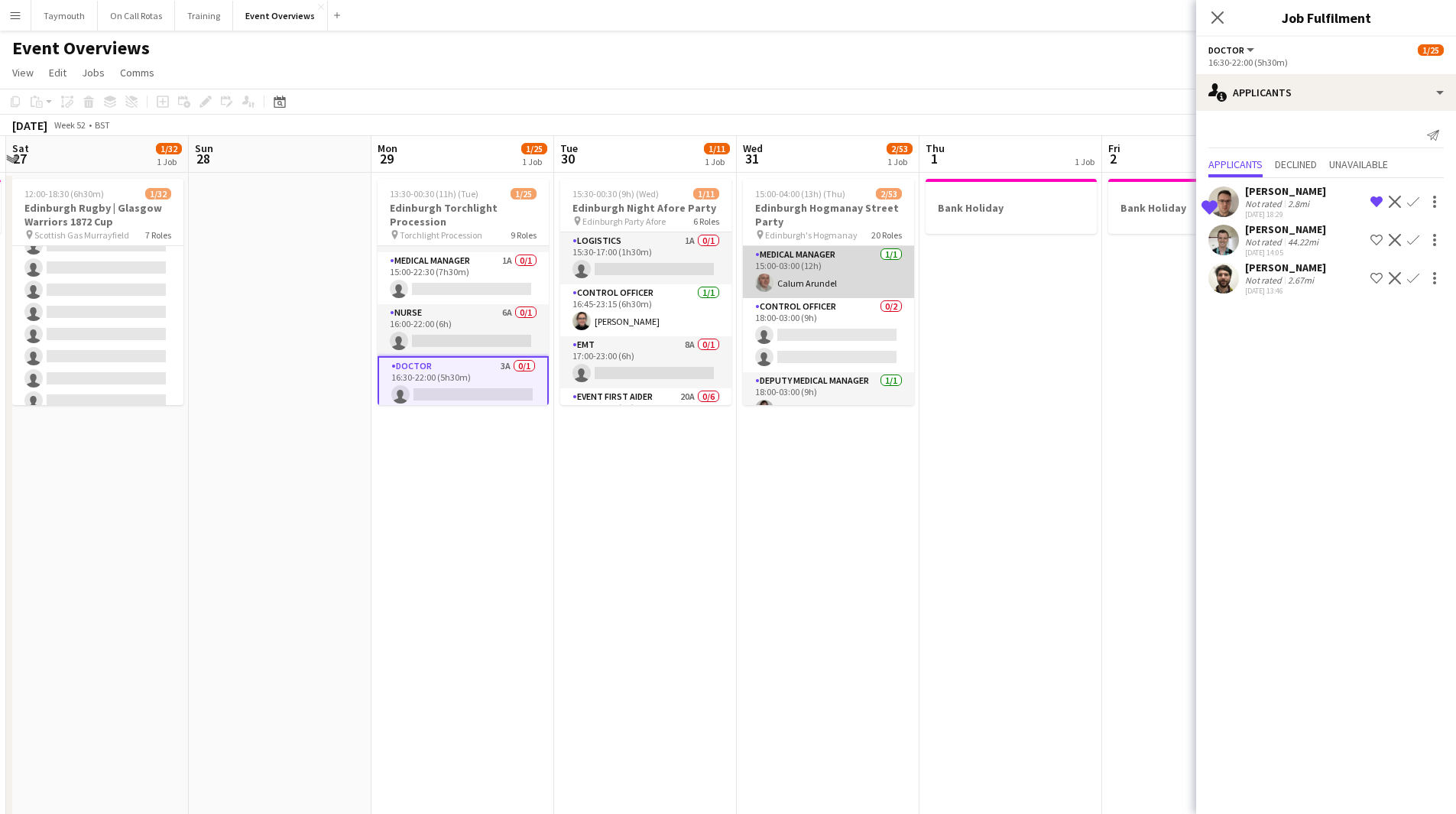
click at [830, 289] on app-card-role "Medical Manager [DATE] 15:00-03:00 (12h) Calum Arundel" at bounding box center [828, 272] width 171 height 52
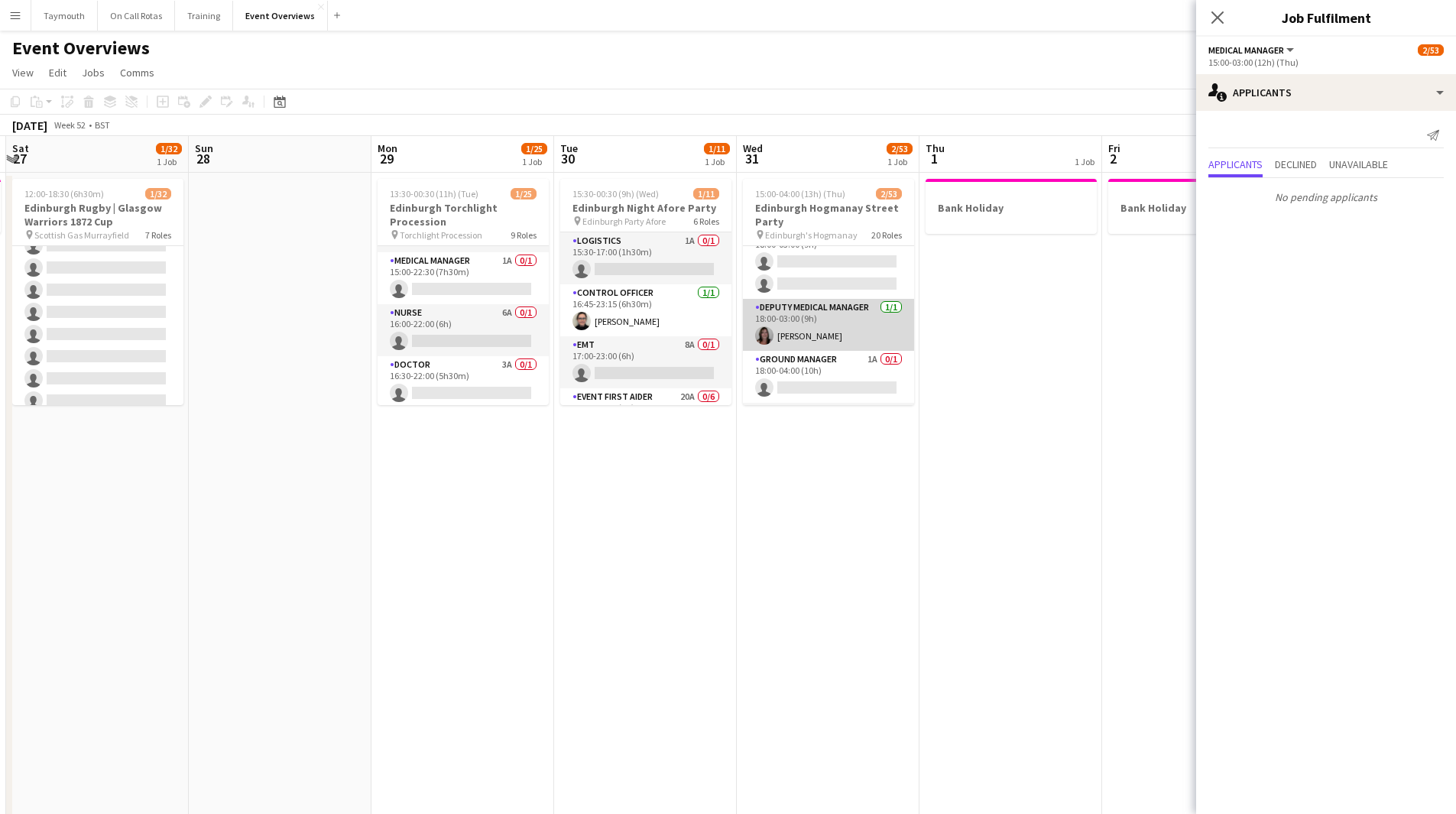
click at [823, 316] on app-card-role "Deputy Medical Manager [DATE] 18:00-03:00 (9h) [PERSON_NAME]" at bounding box center [828, 324] width 171 height 52
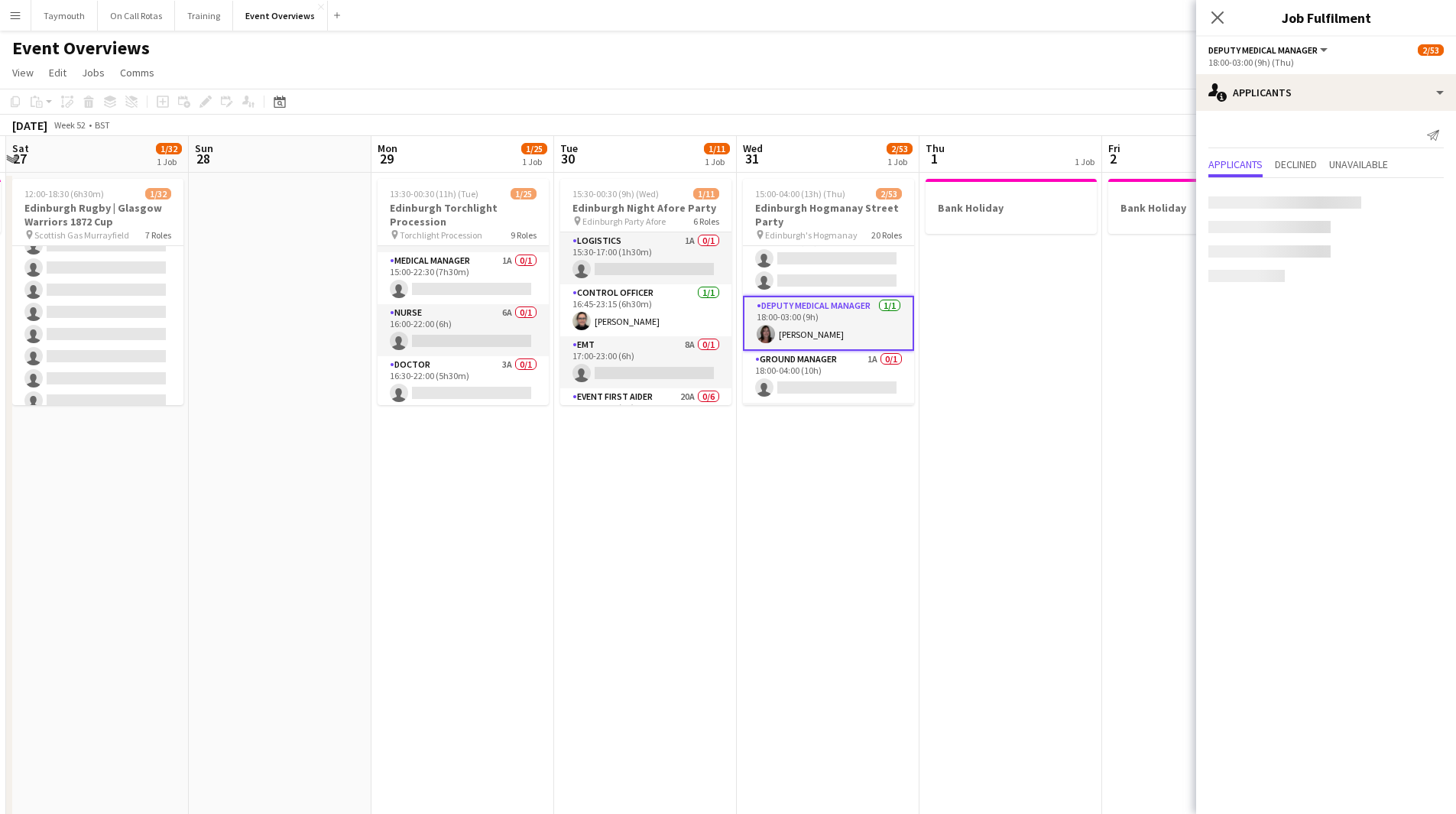
scroll to position [73, 0]
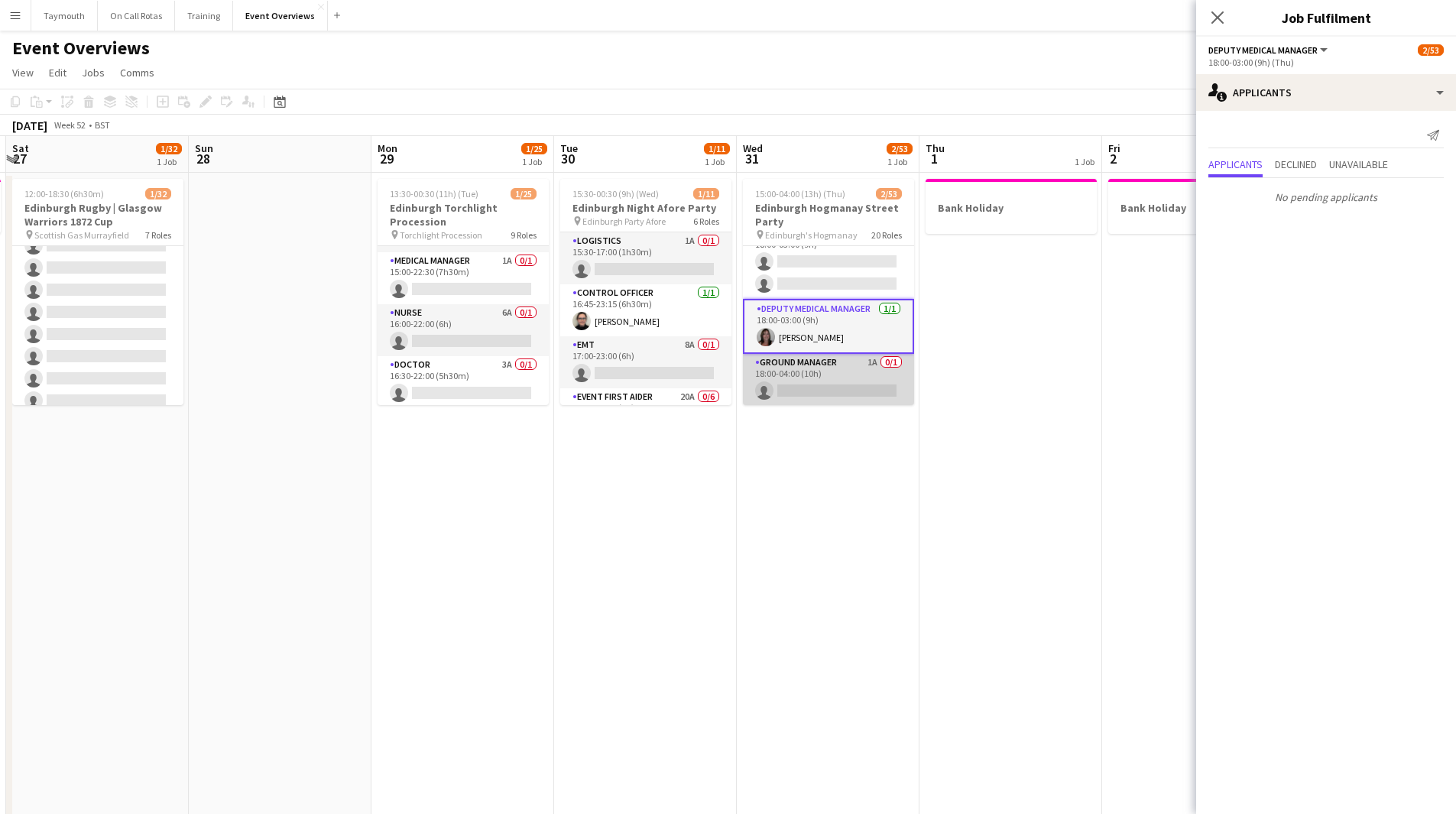
click at [859, 389] on app-card-role "Ground Manager 1A 0/1 18:00-04:00 (10h) single-neutral-actions" at bounding box center [828, 379] width 171 height 52
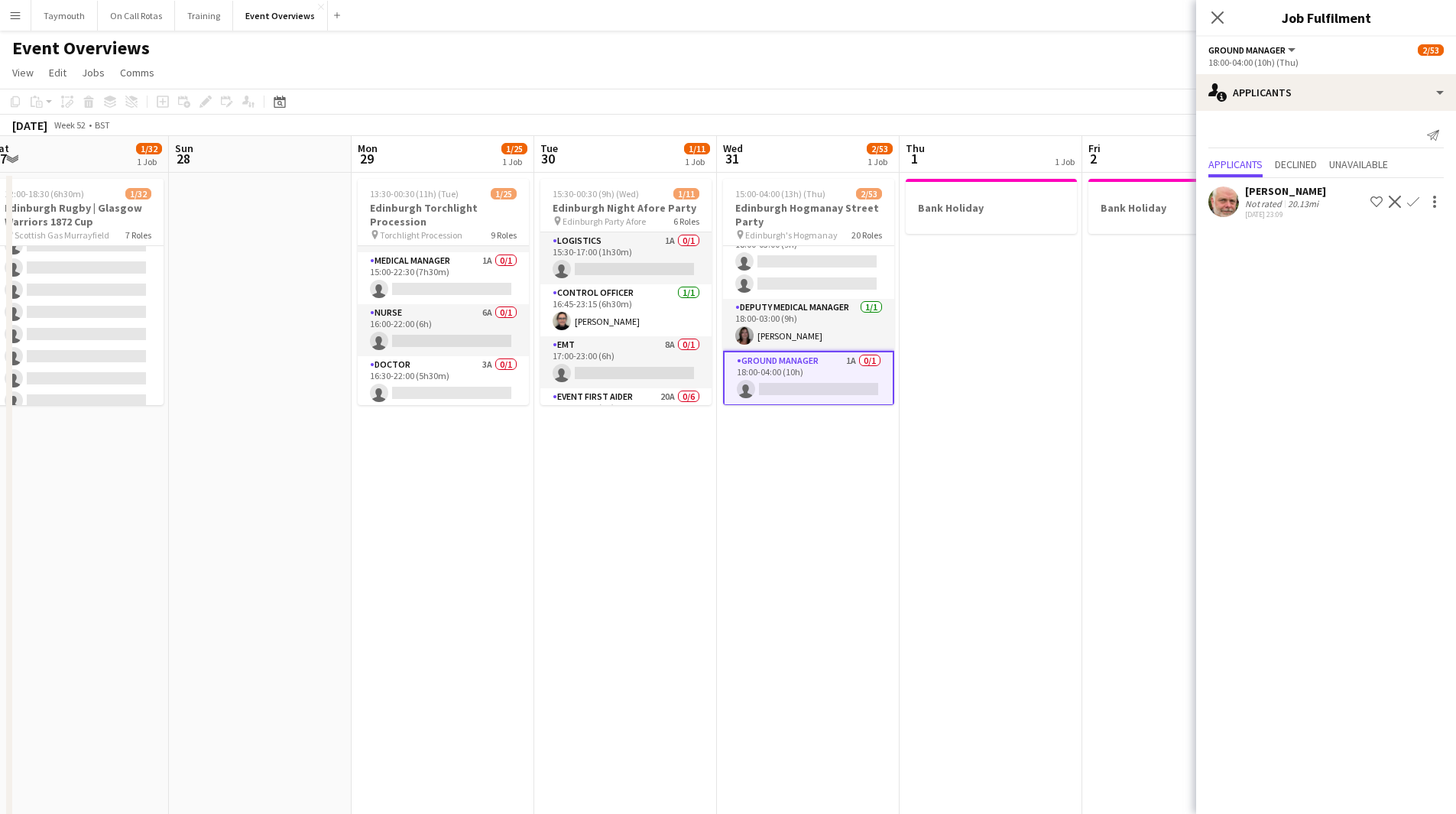
drag, startPoint x: 1015, startPoint y: 410, endPoint x: 262, endPoint y: 477, distance: 756.0
click at [262, 477] on app-calendar-viewport "Wed 24 Thu 25 1 Job Fri 26 1 Job Sat 27 1/32 1 Job Sun 28 Mon 29 1/25 1 Job Tue…" at bounding box center [728, 771] width 1456 height 1271
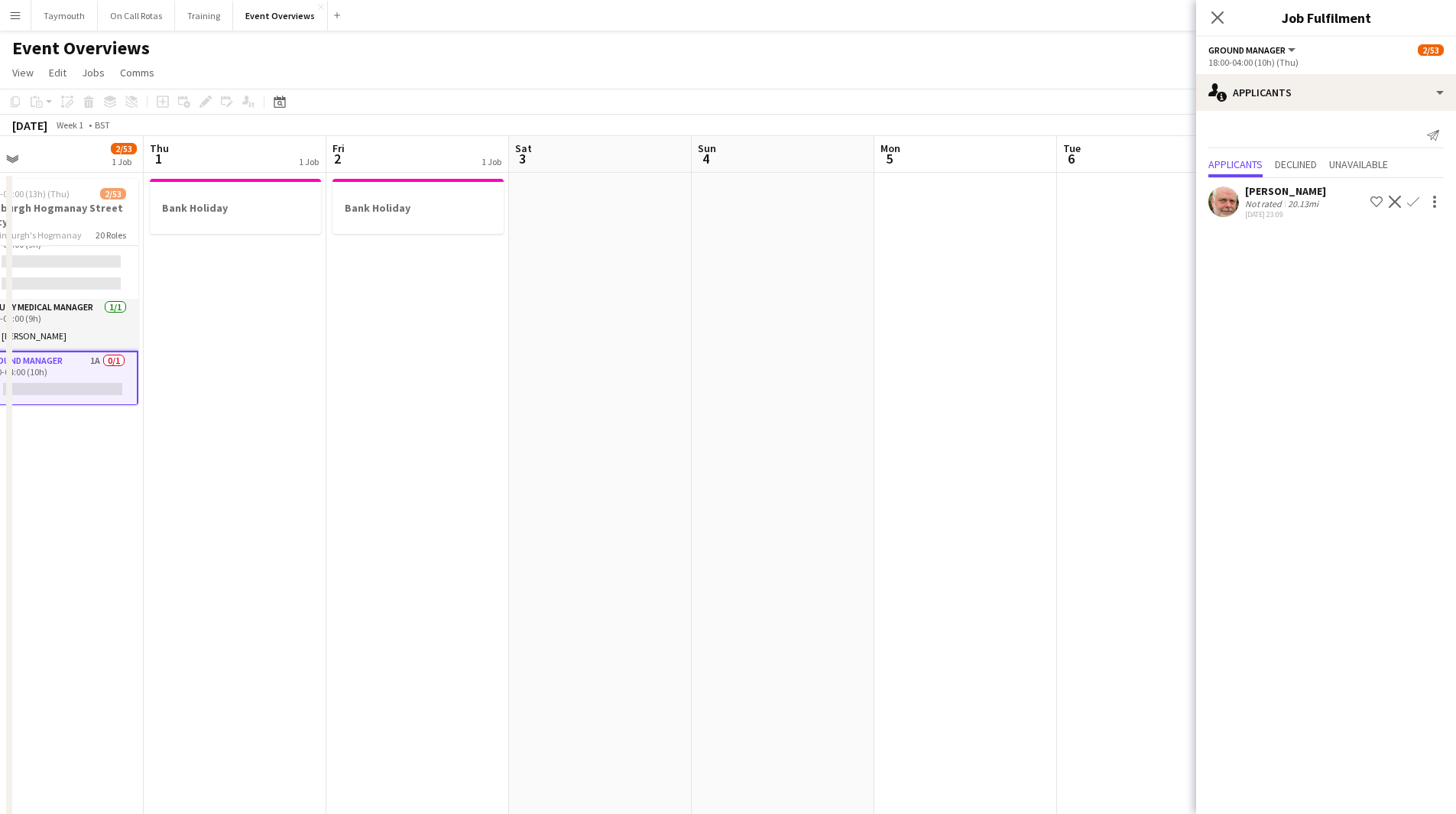
drag, startPoint x: 701, startPoint y: 456, endPoint x: 111, endPoint y: 500, distance: 591.6
click at [112, 499] on app-calendar-viewport "Mon 29 1/25 1 Job Tue 30 1/11 1 Job Wed 31 2/53 1 Job Thu 1 1 Job Fri 2 1 Job S…" at bounding box center [728, 771] width 1456 height 1271
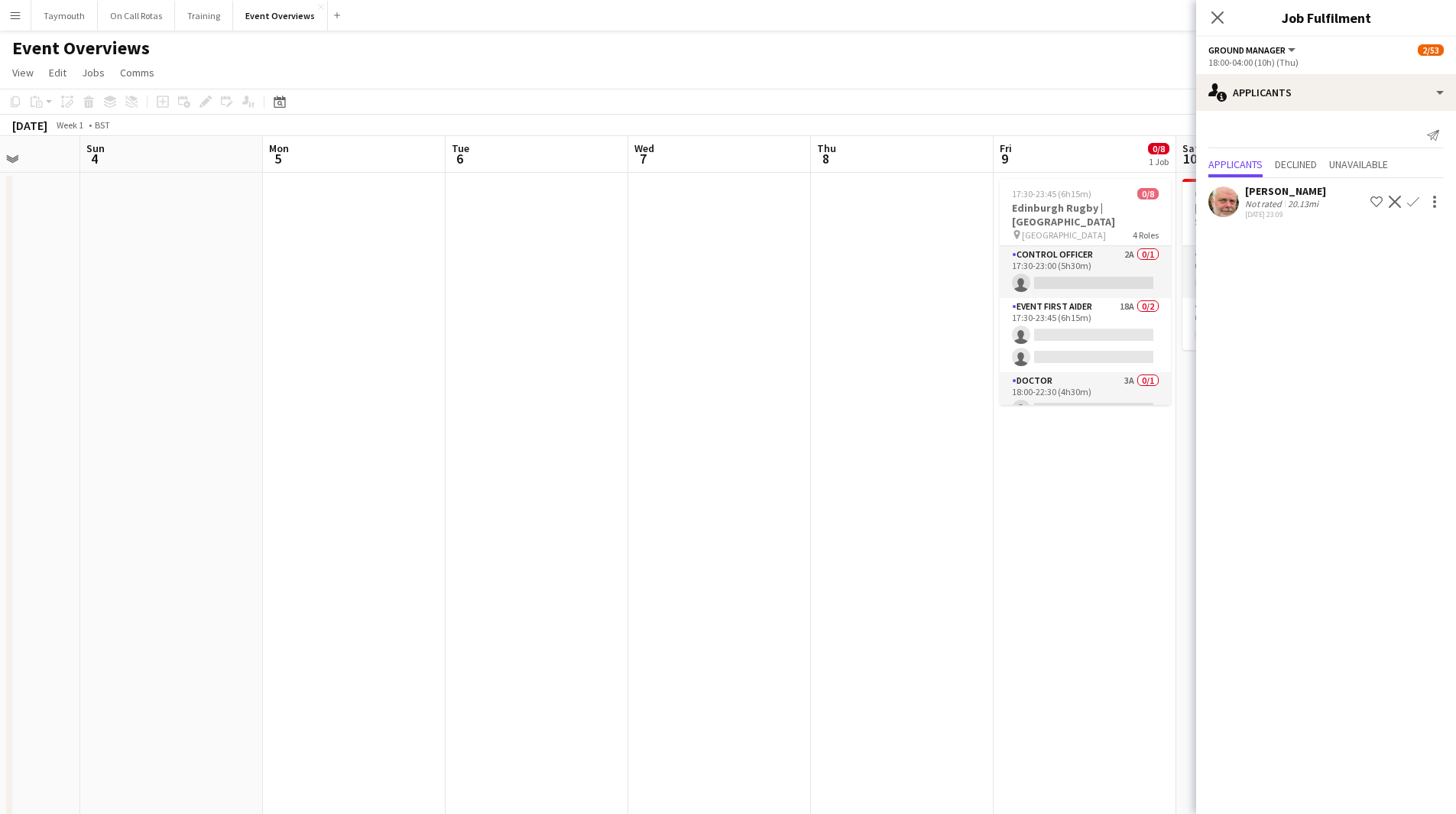
drag, startPoint x: 677, startPoint y: 468, endPoint x: 67, endPoint y: 509, distance: 611.4
click at [67, 510] on app-calendar-viewport "Thu 1 1 Job Fri 2 1 Job Sat 3 Sun 4 Mon 5 Tue 6 Wed 7 Thu 8 Fri 9 0/8 1 Job Sat…" at bounding box center [728, 771] width 1456 height 1271
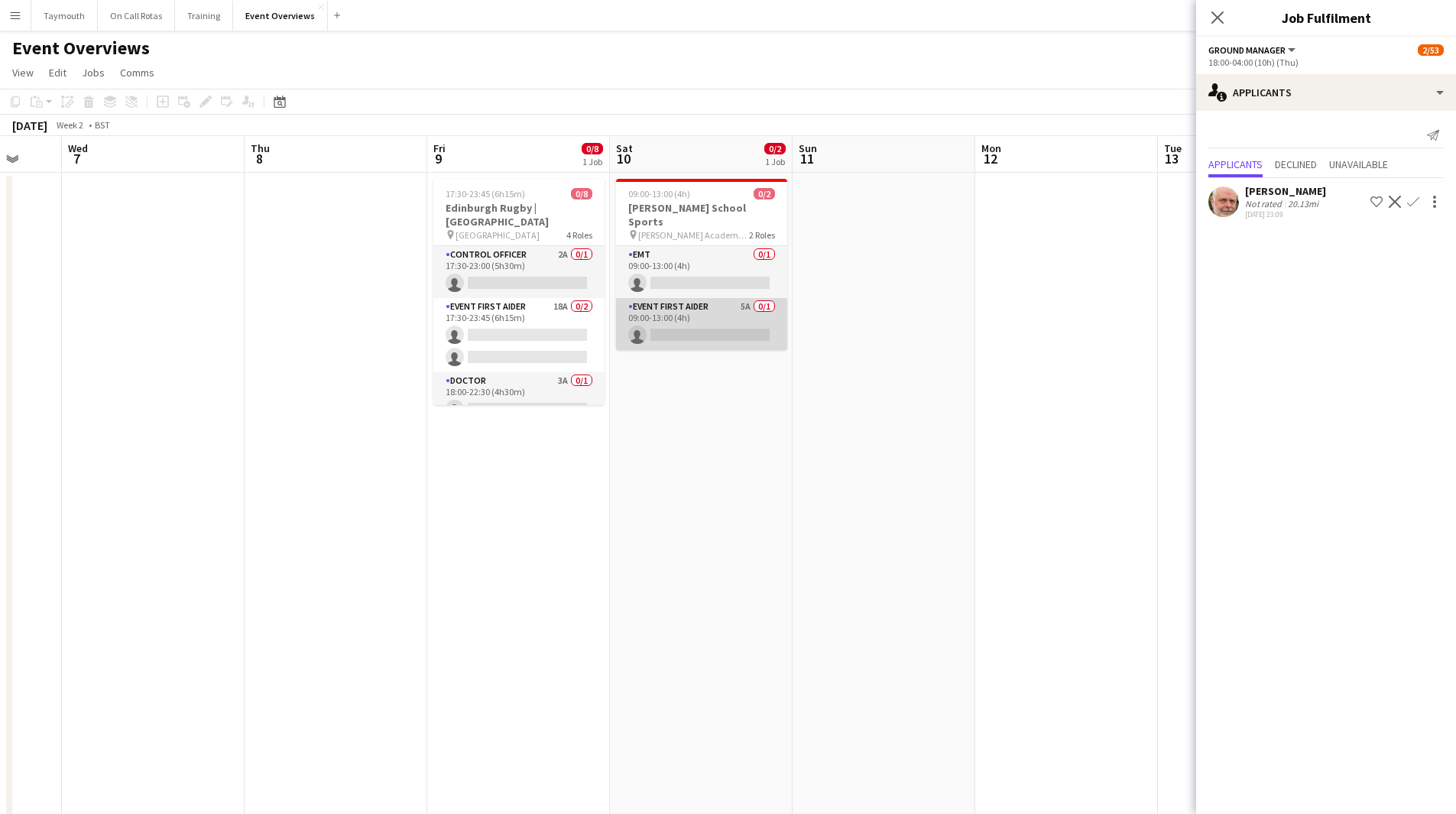
click at [712, 307] on app-card-role "Event First Aider 5A 0/1 09:00-13:00 (4h) single-neutral-actions" at bounding box center [701, 324] width 171 height 52
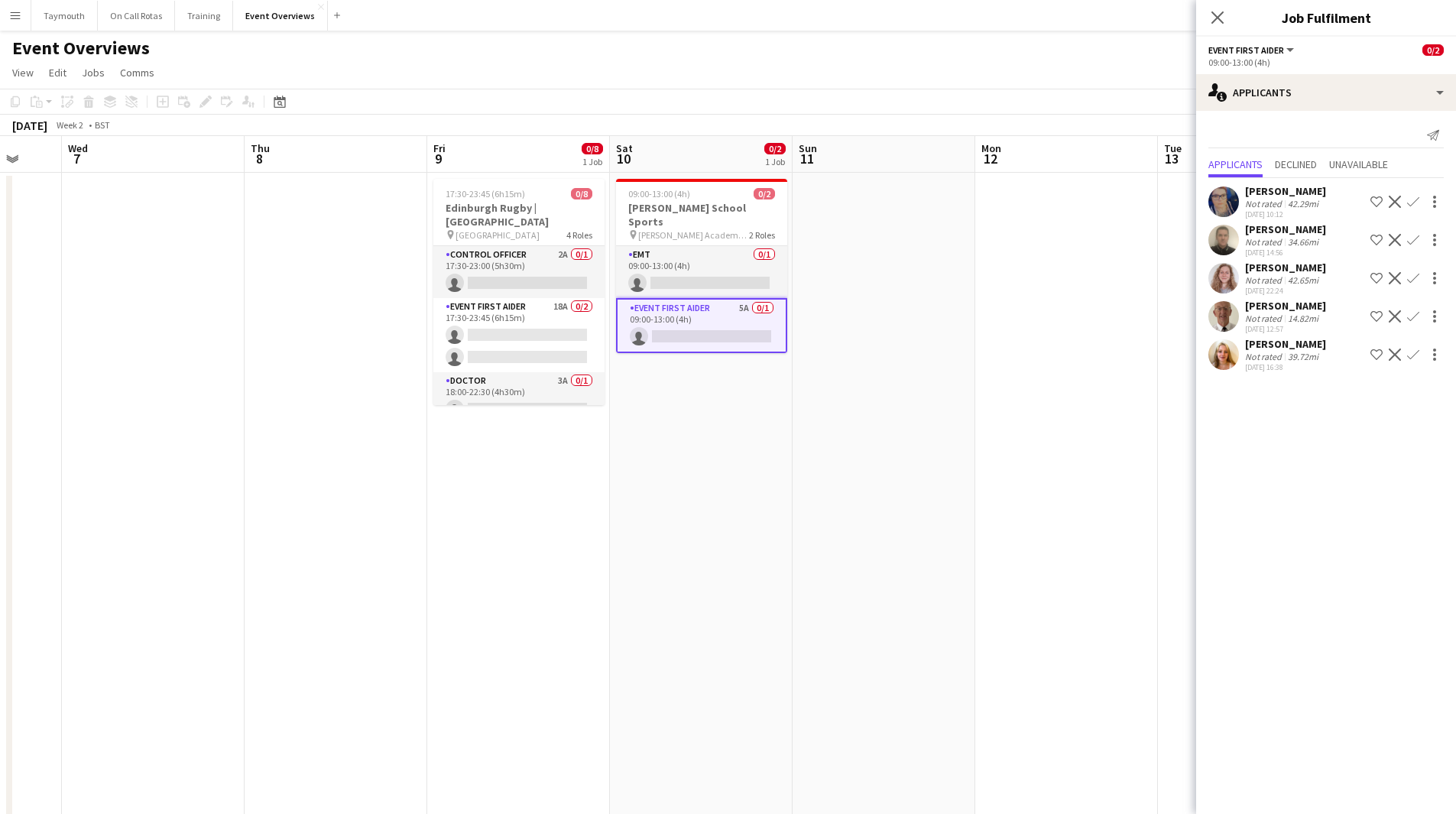
click at [291, 104] on div "Date picker [DATE] [DATE] [DATE] M [DATE] T [DATE] W [DATE] T [DATE] F [DATE] S…" at bounding box center [275, 102] width 34 height 18
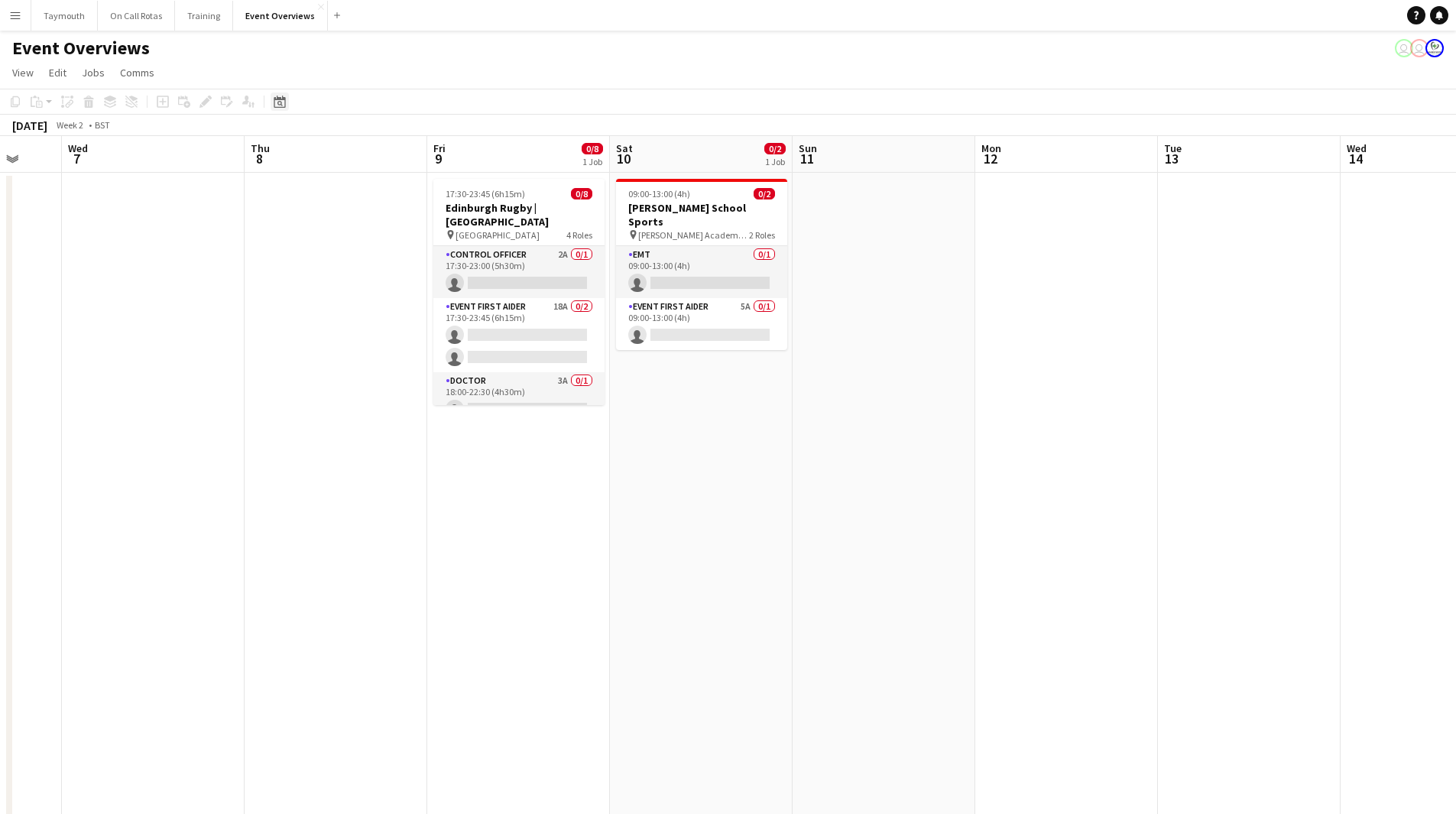
click at [282, 104] on icon "Date picker" at bounding box center [279, 101] width 12 height 12
click at [392, 338] on button "[DATE]" at bounding box center [388, 342] width 44 height 25
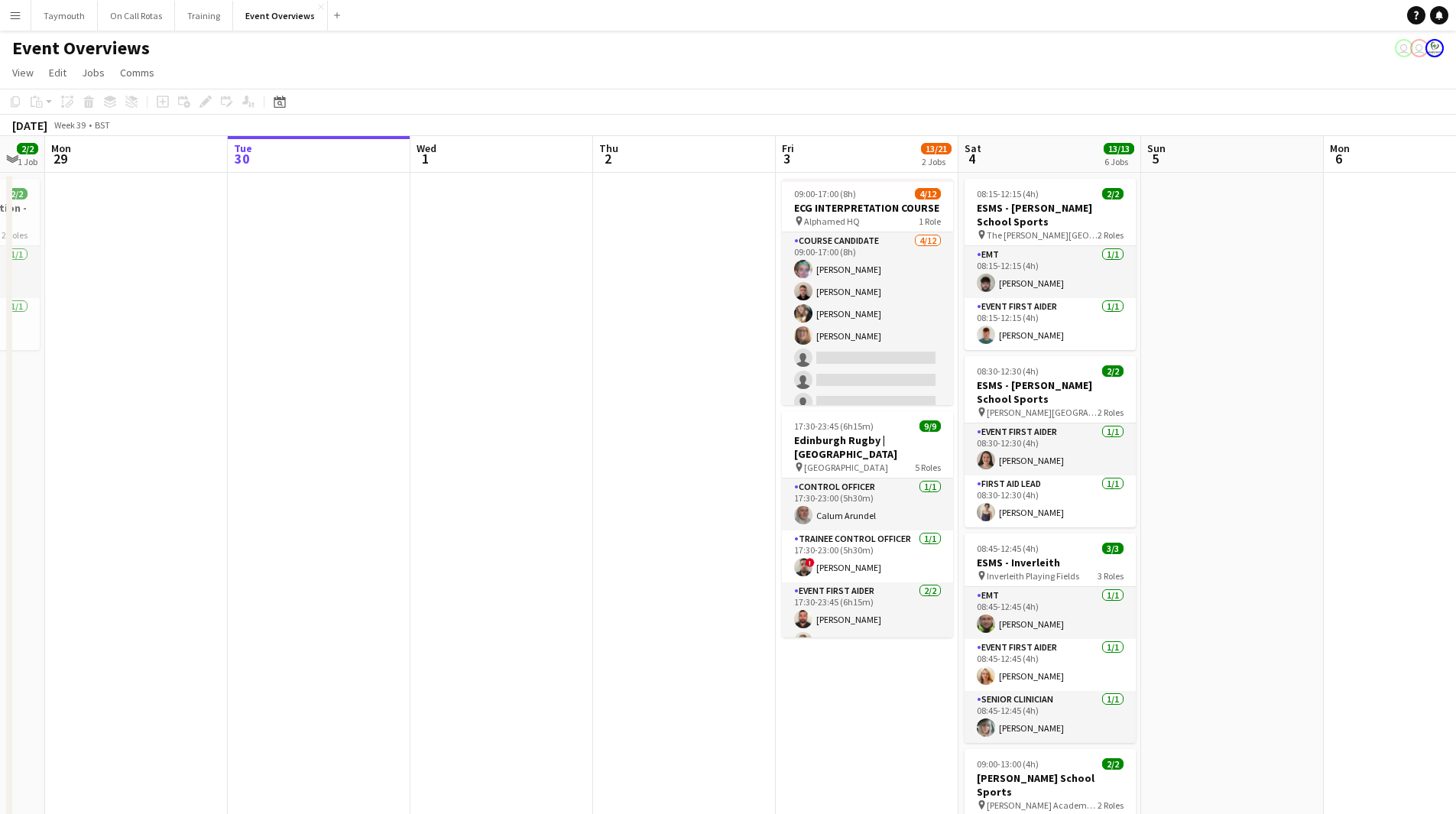
scroll to position [0, 505]
drag, startPoint x: 685, startPoint y: 358, endPoint x: 369, endPoint y: 417, distance: 321.5
click at [369, 417] on app-calendar-viewport "Fri 26 Sat 27 7/7 3 Jobs Sun 28 2/2 1 Job Mon 29 Tue 30 Wed 1 Thu 2 Fri 3 13/21…" at bounding box center [728, 771] width 1456 height 1271
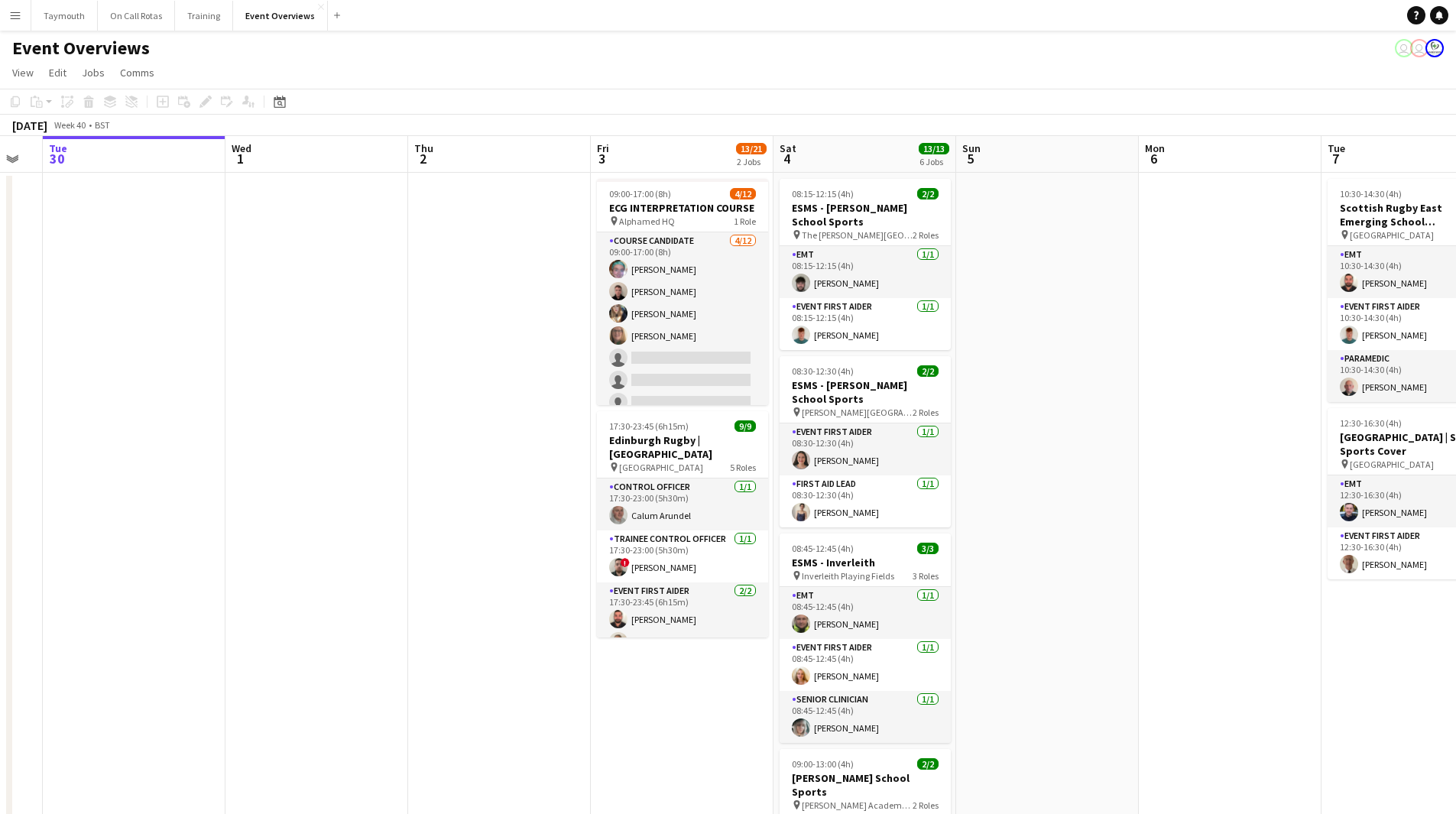
drag, startPoint x: 806, startPoint y: 213, endPoint x: 468, endPoint y: 132, distance: 347.6
click at [806, 212] on h3 "ESMS - [PERSON_NAME] School Sports" at bounding box center [865, 214] width 171 height 27
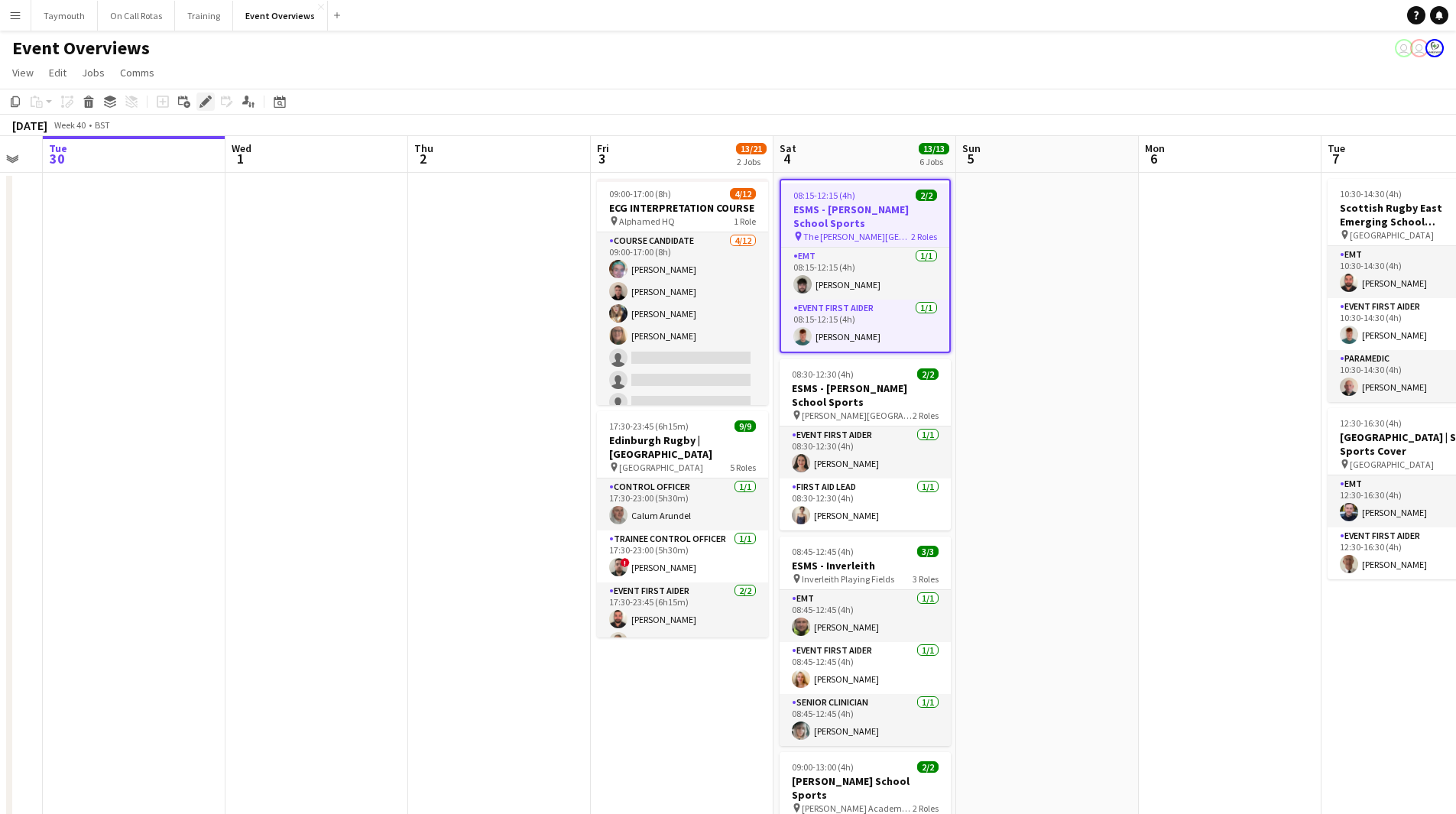
click at [210, 106] on icon "Edit" at bounding box center [205, 101] width 12 height 12
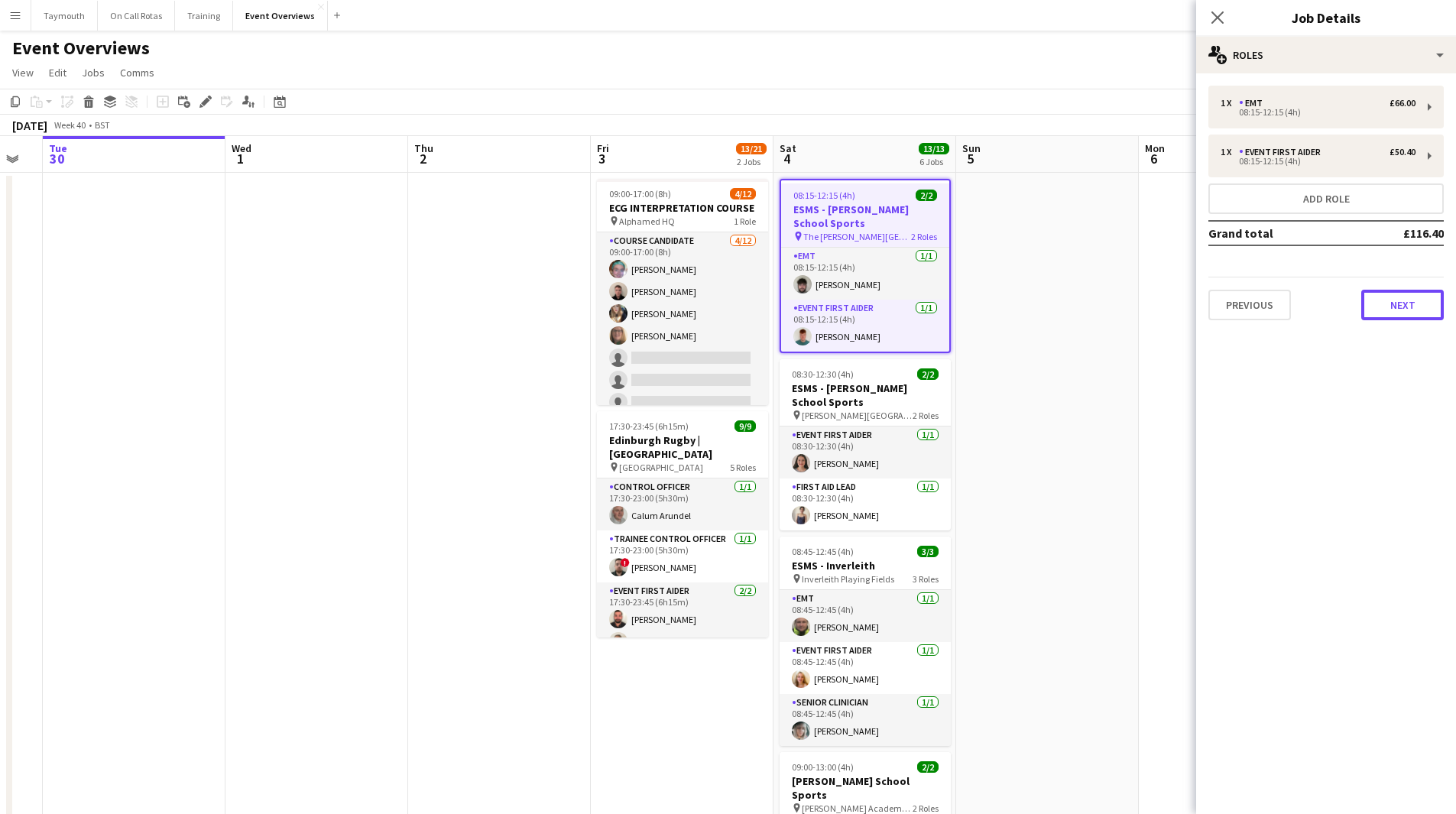
click at [1396, 310] on button "Next" at bounding box center [1402, 305] width 82 height 30
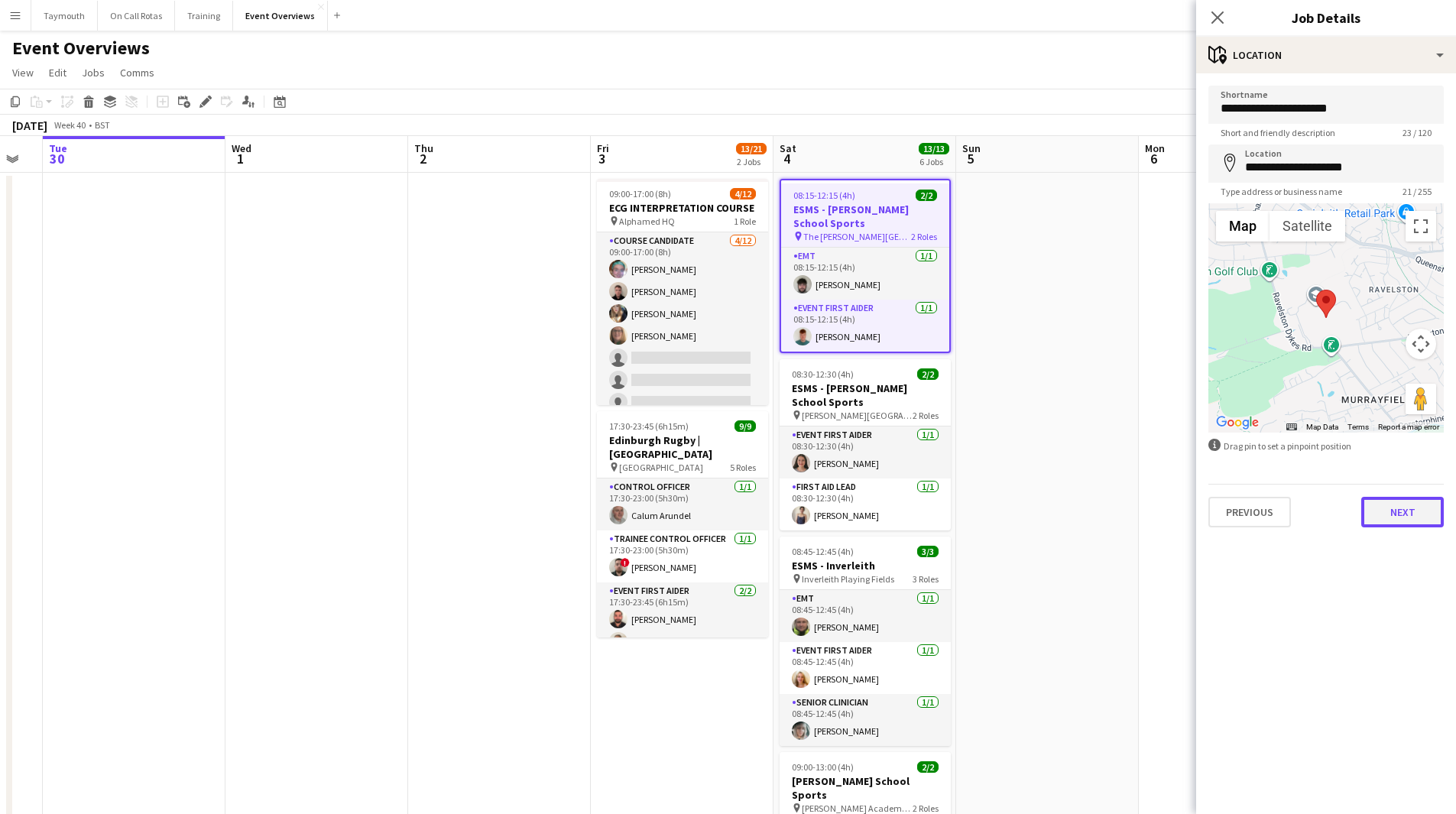
click at [1403, 512] on button "Next" at bounding box center [1402, 512] width 82 height 30
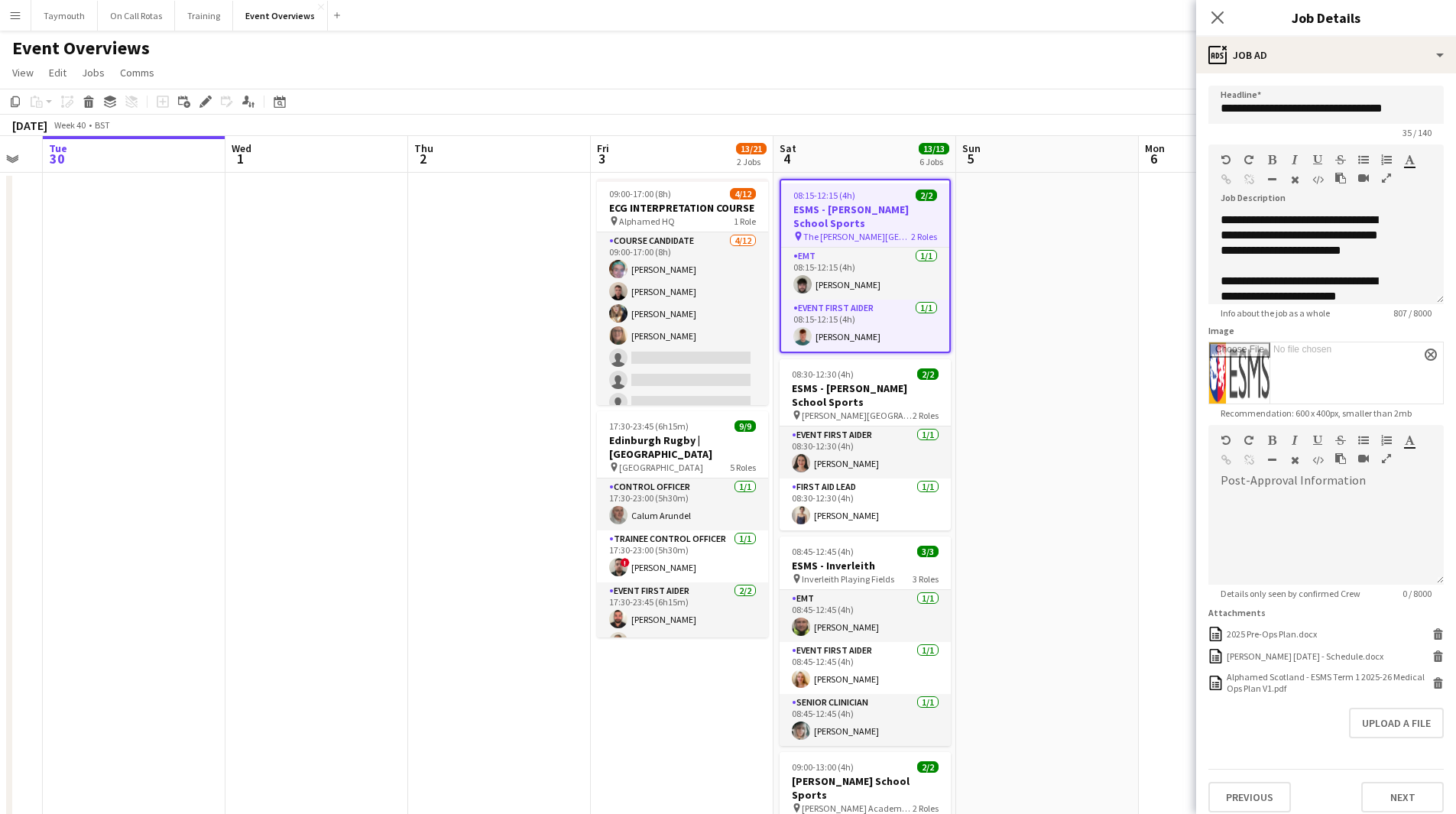
scroll to position [48, 0]
click at [860, 401] on h3 "ESMS - [PERSON_NAME] School Sports" at bounding box center [865, 394] width 171 height 27
type input "**********"
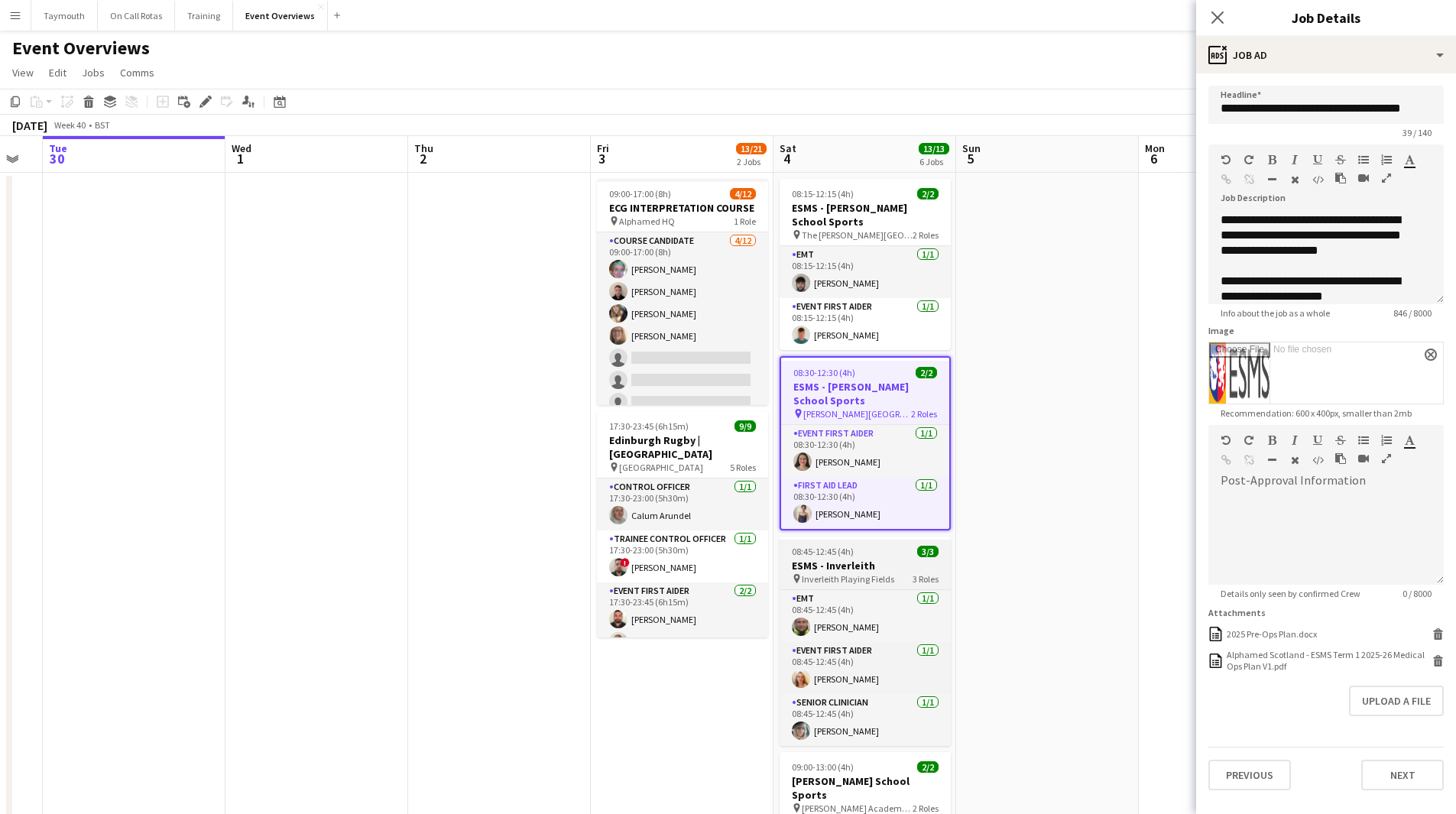
click at [855, 559] on h3 "ESMS - Inverleith" at bounding box center [865, 565] width 171 height 14
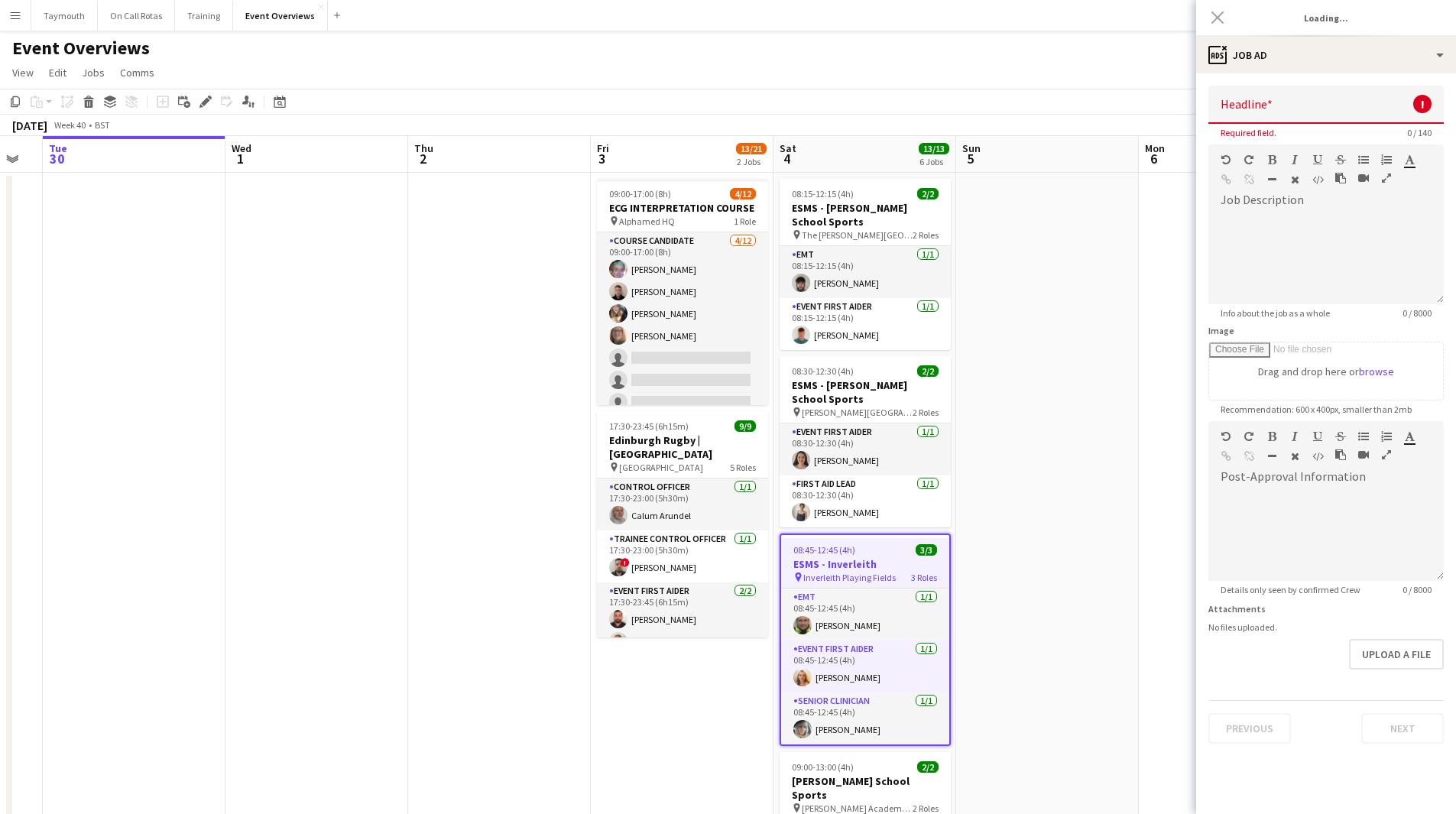
type input "**********"
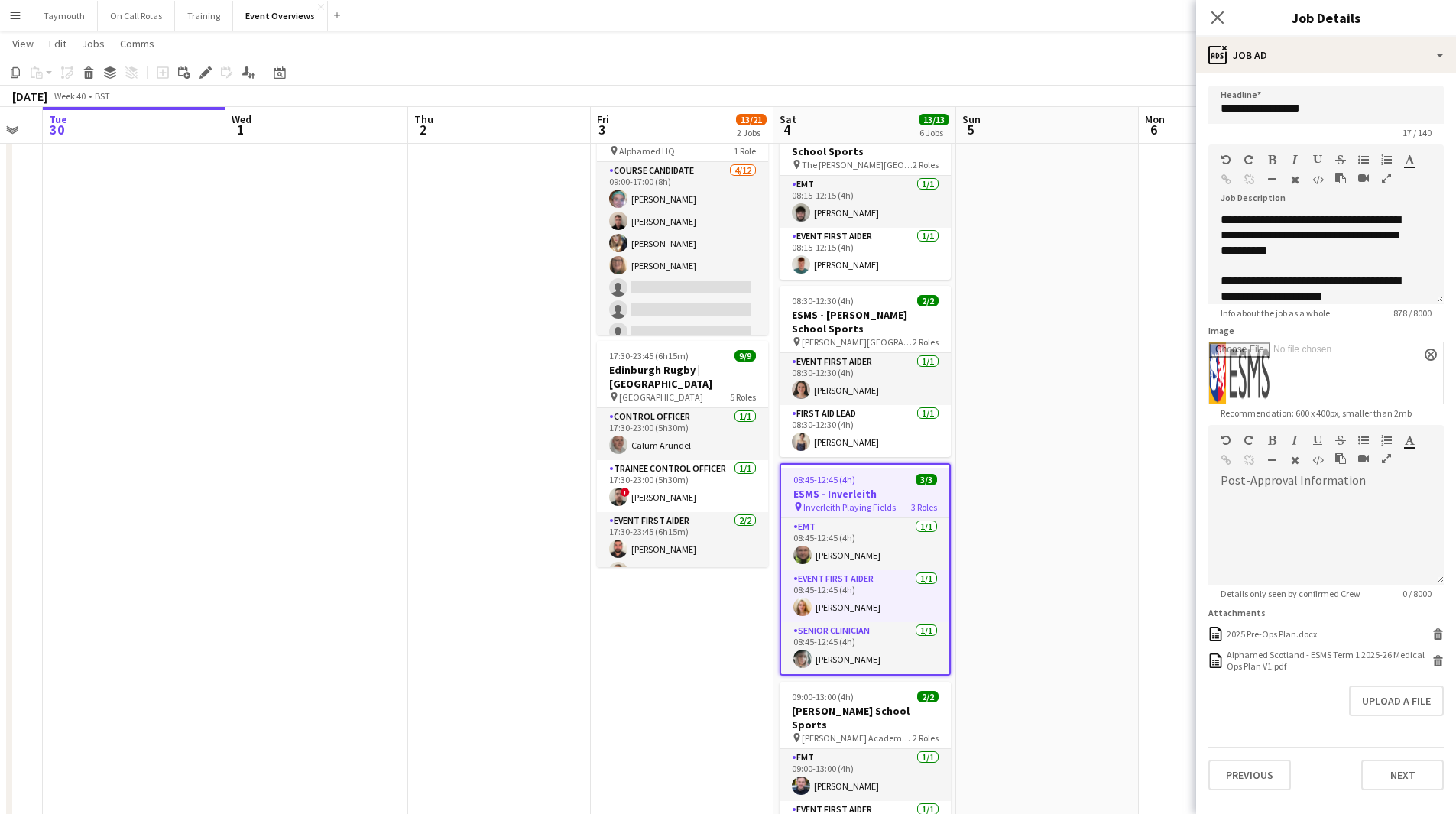
scroll to position [153, 0]
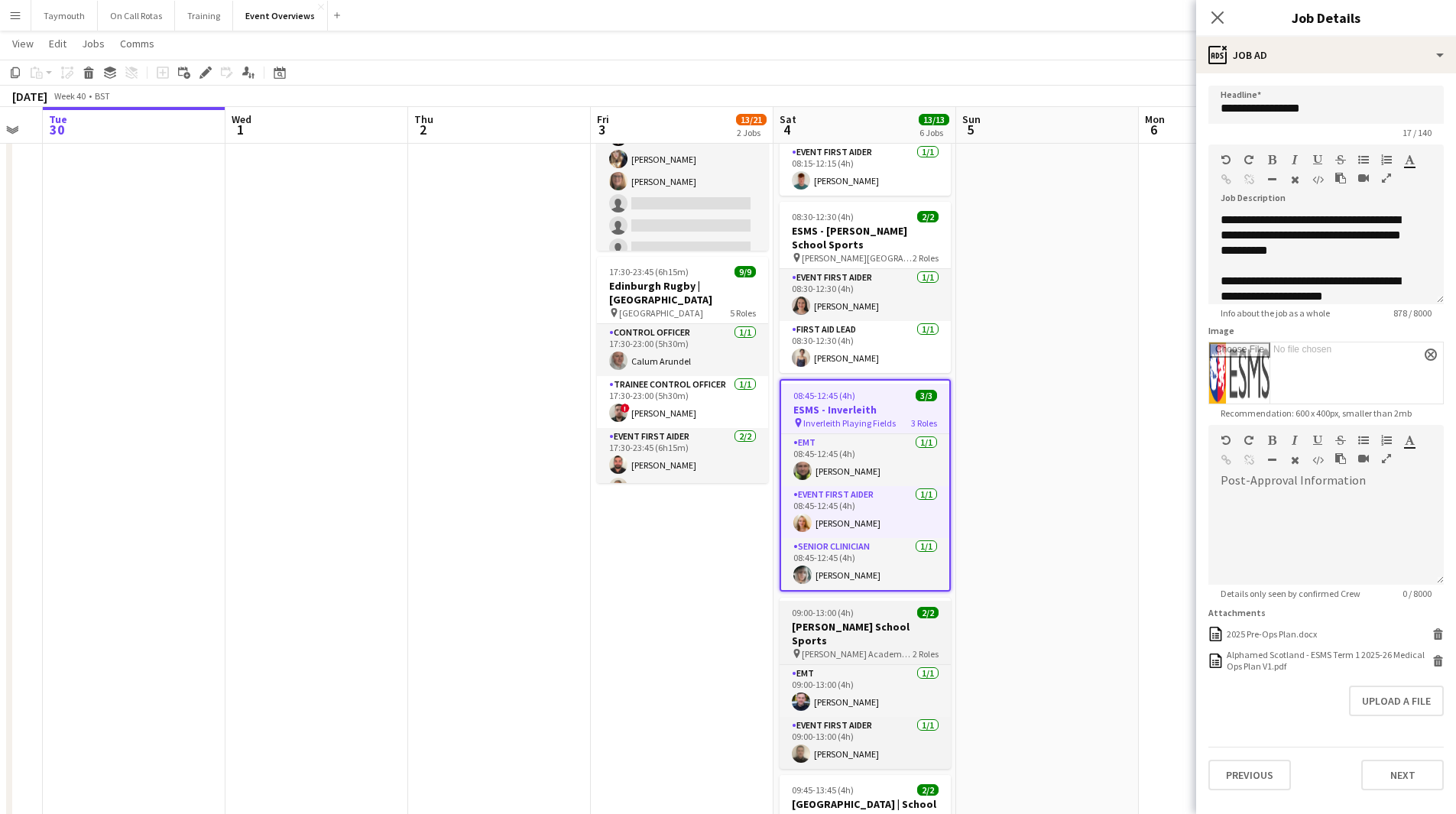
click at [888, 616] on div "09:00-13:00 (4h) 2/2" at bounding box center [865, 613] width 171 height 11
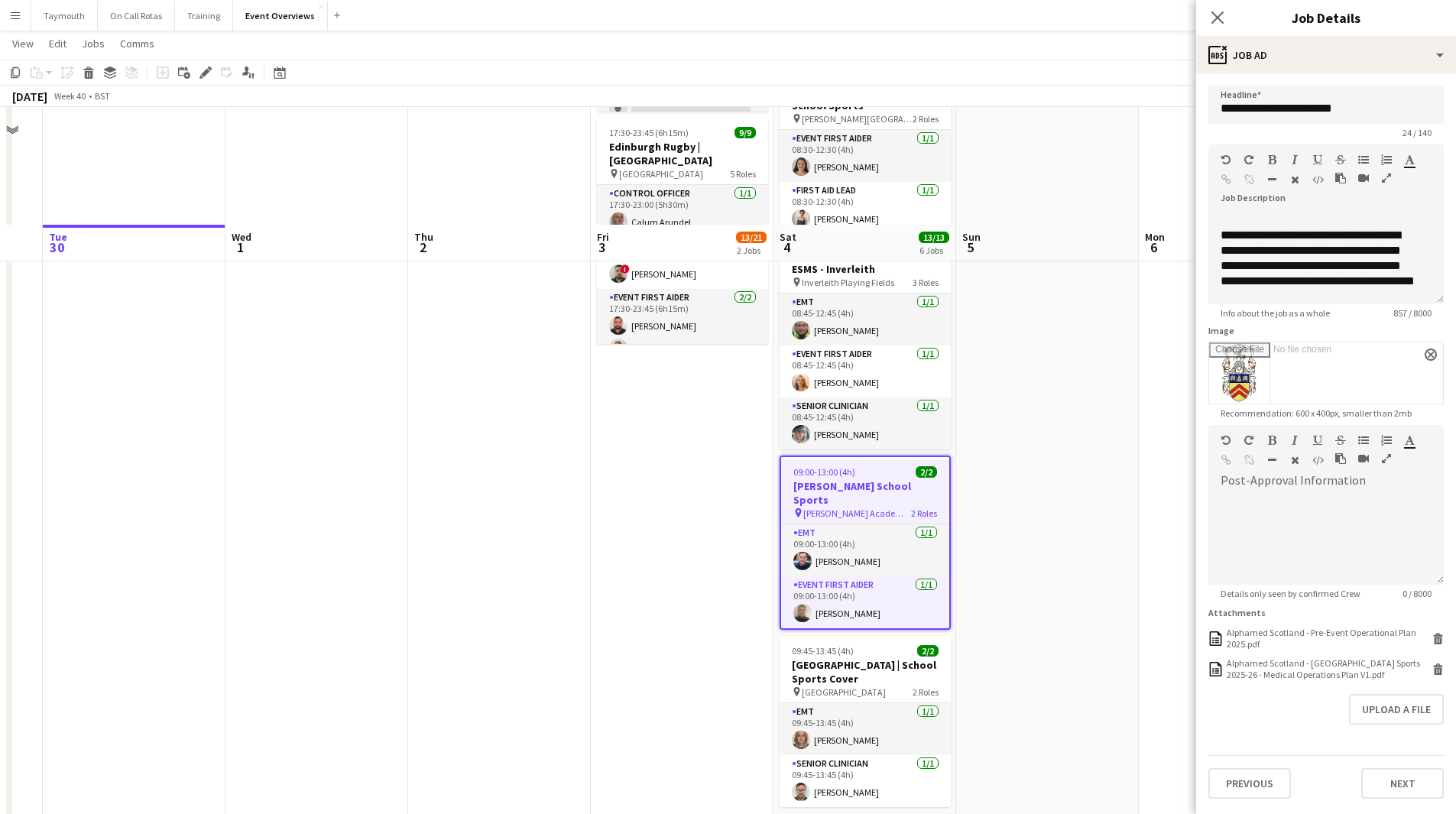
scroll to position [458, 0]
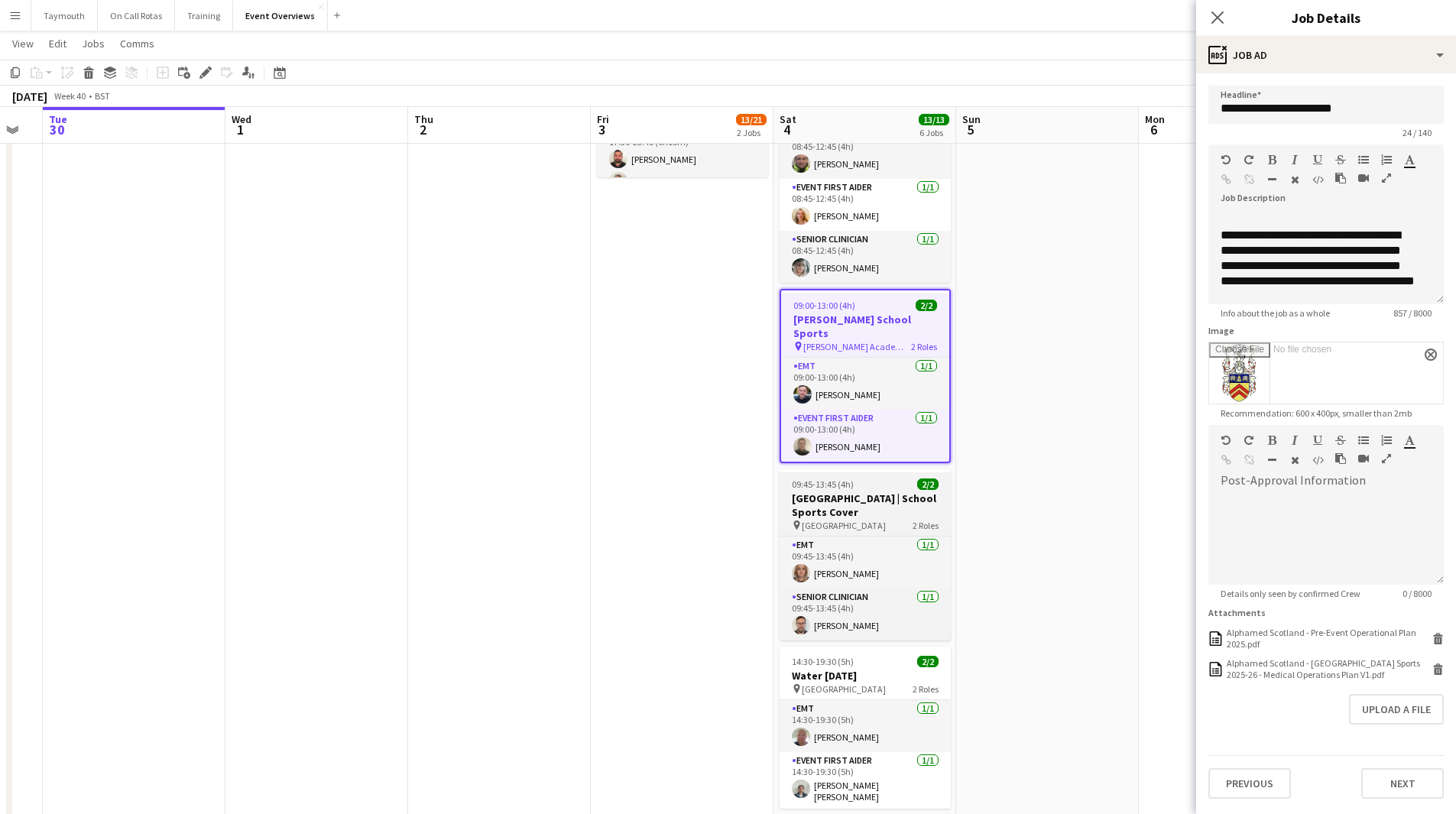
click at [869, 491] on h3 "[GEOGRAPHIC_DATA] | School Sports Cover" at bounding box center [865, 504] width 171 height 27
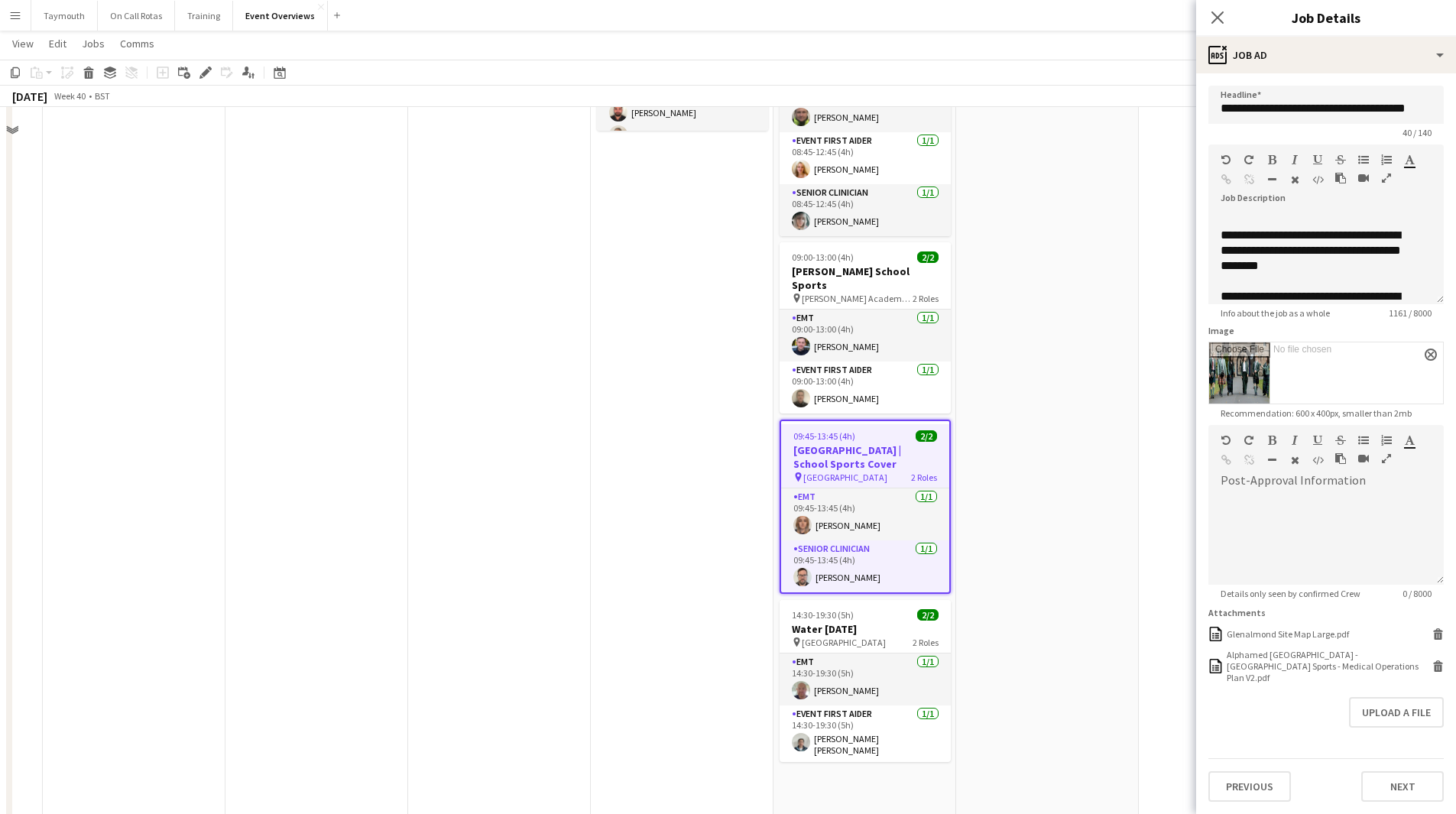
scroll to position [535, 0]
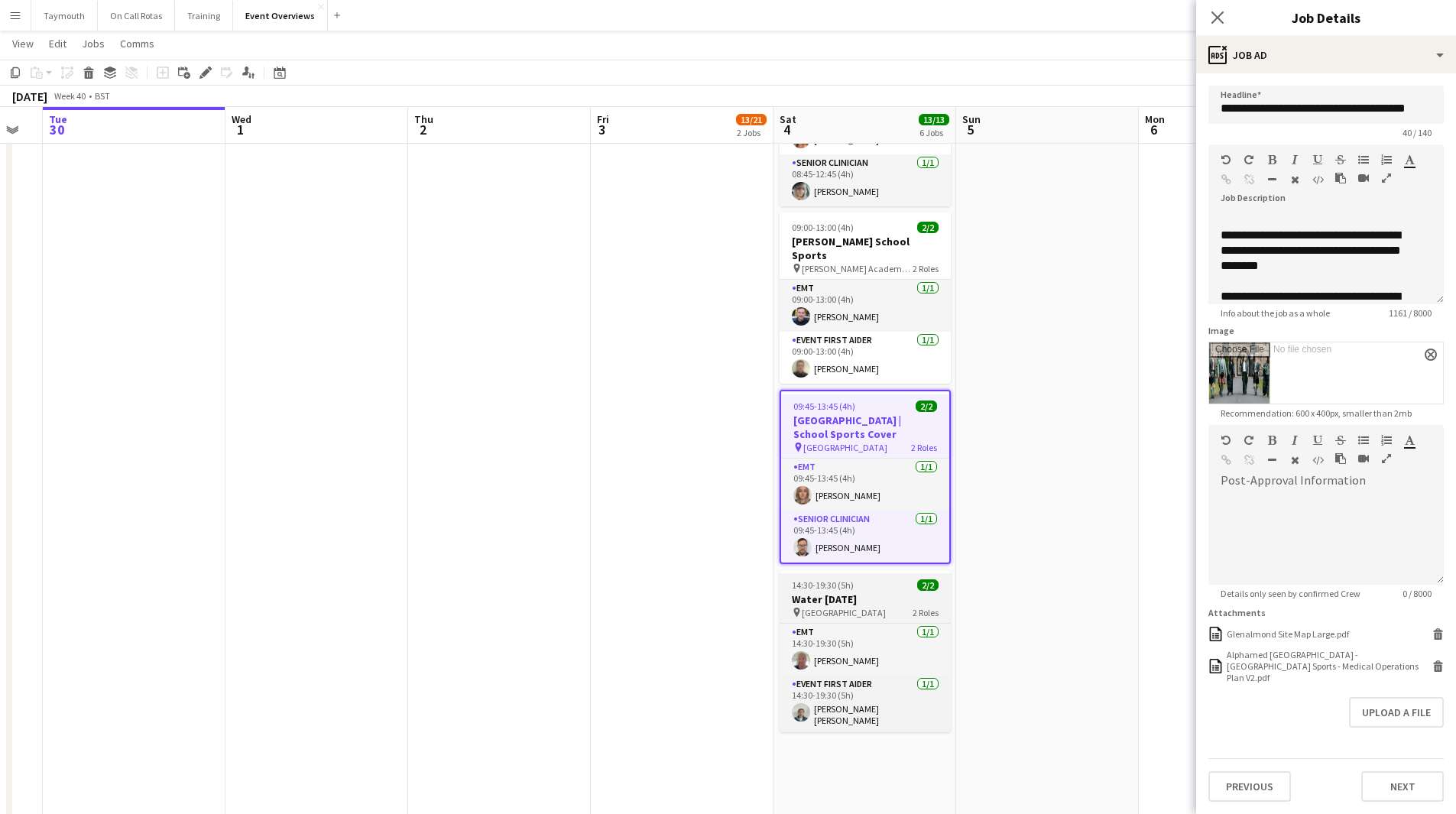
click at [859, 592] on h3 "Water [DATE]" at bounding box center [865, 599] width 171 height 14
type input "**********"
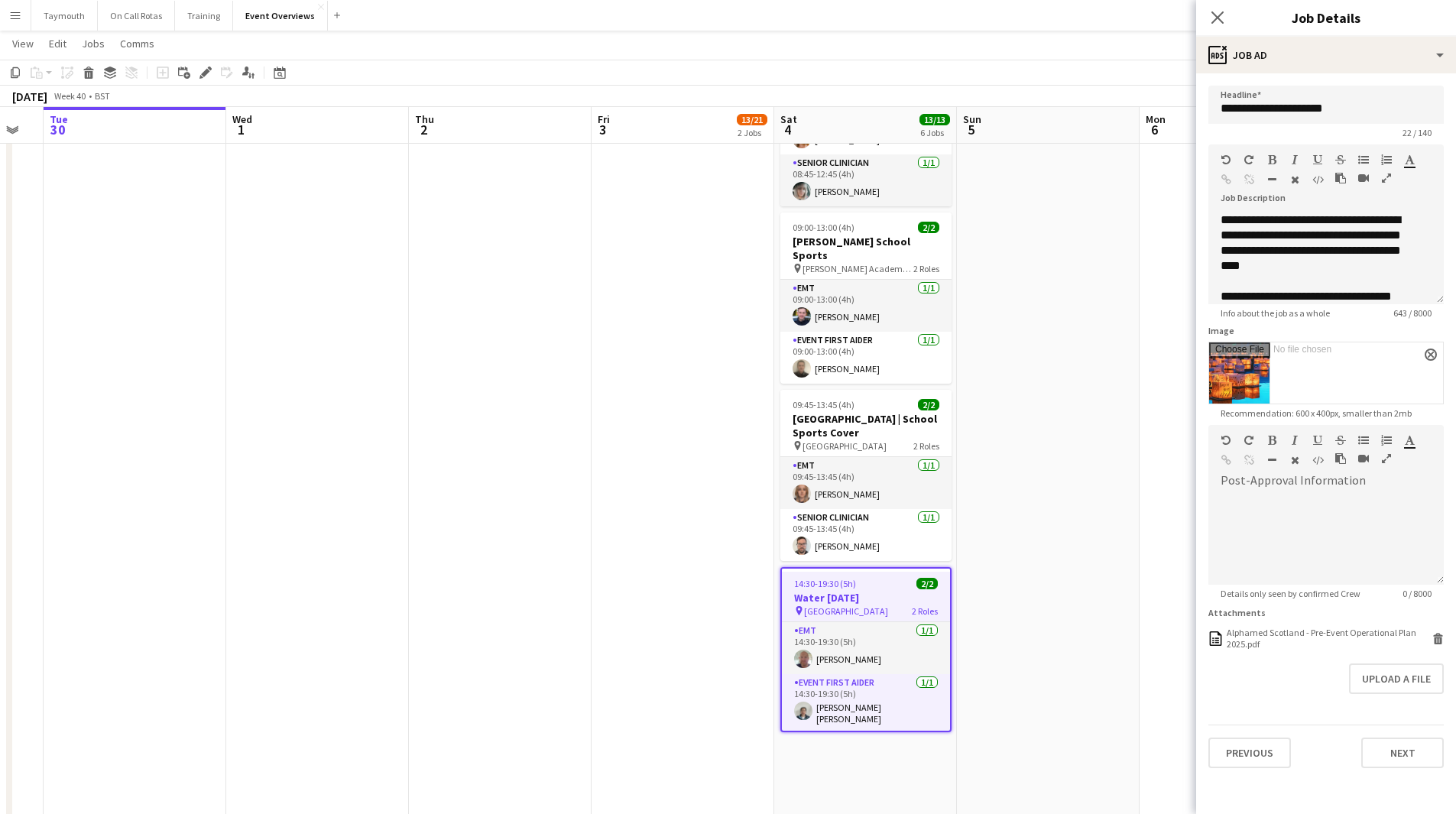
click at [1047, 517] on app-date-cell at bounding box center [1048, 253] width 182 height 1234
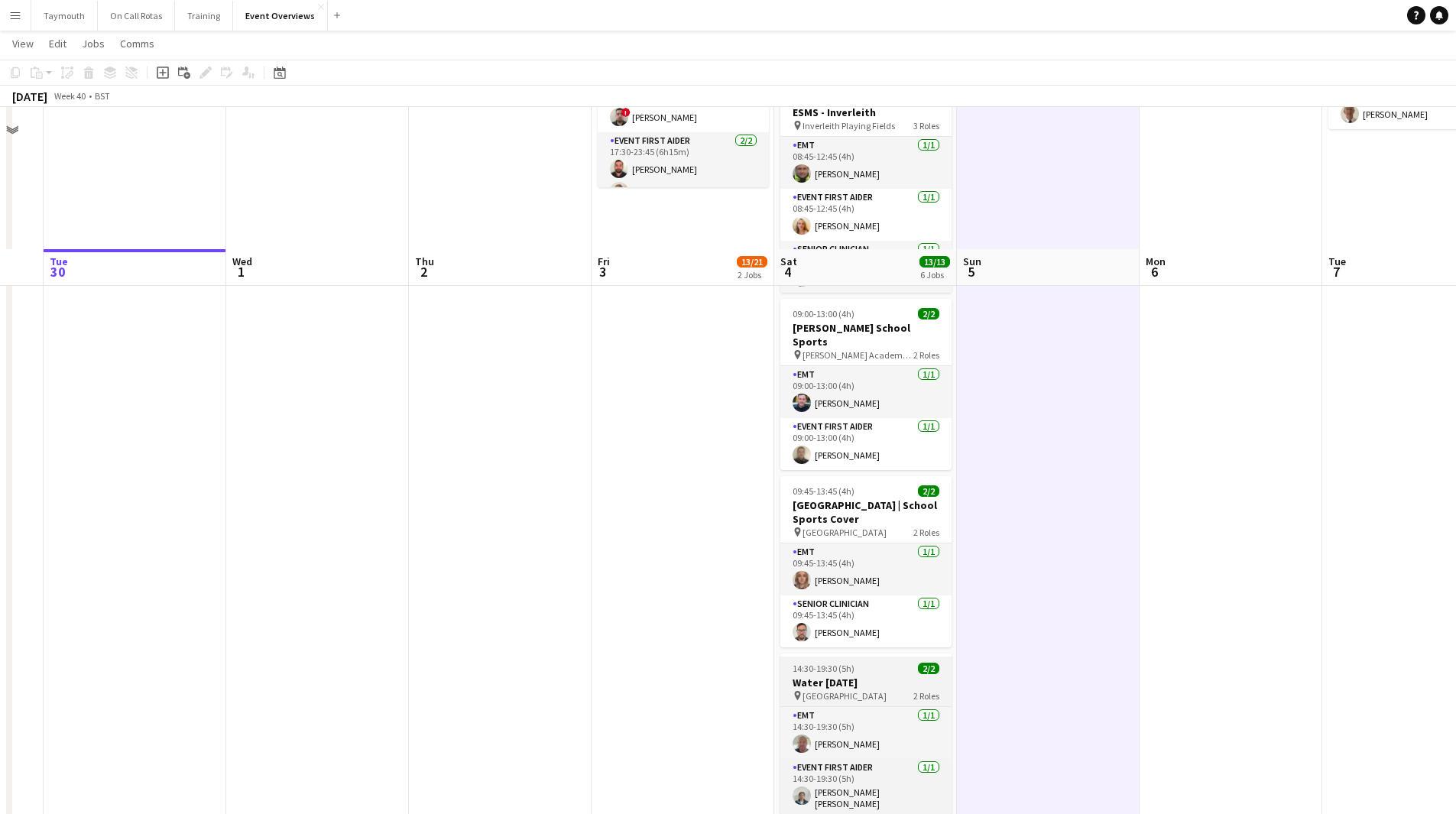
scroll to position [591, 0]
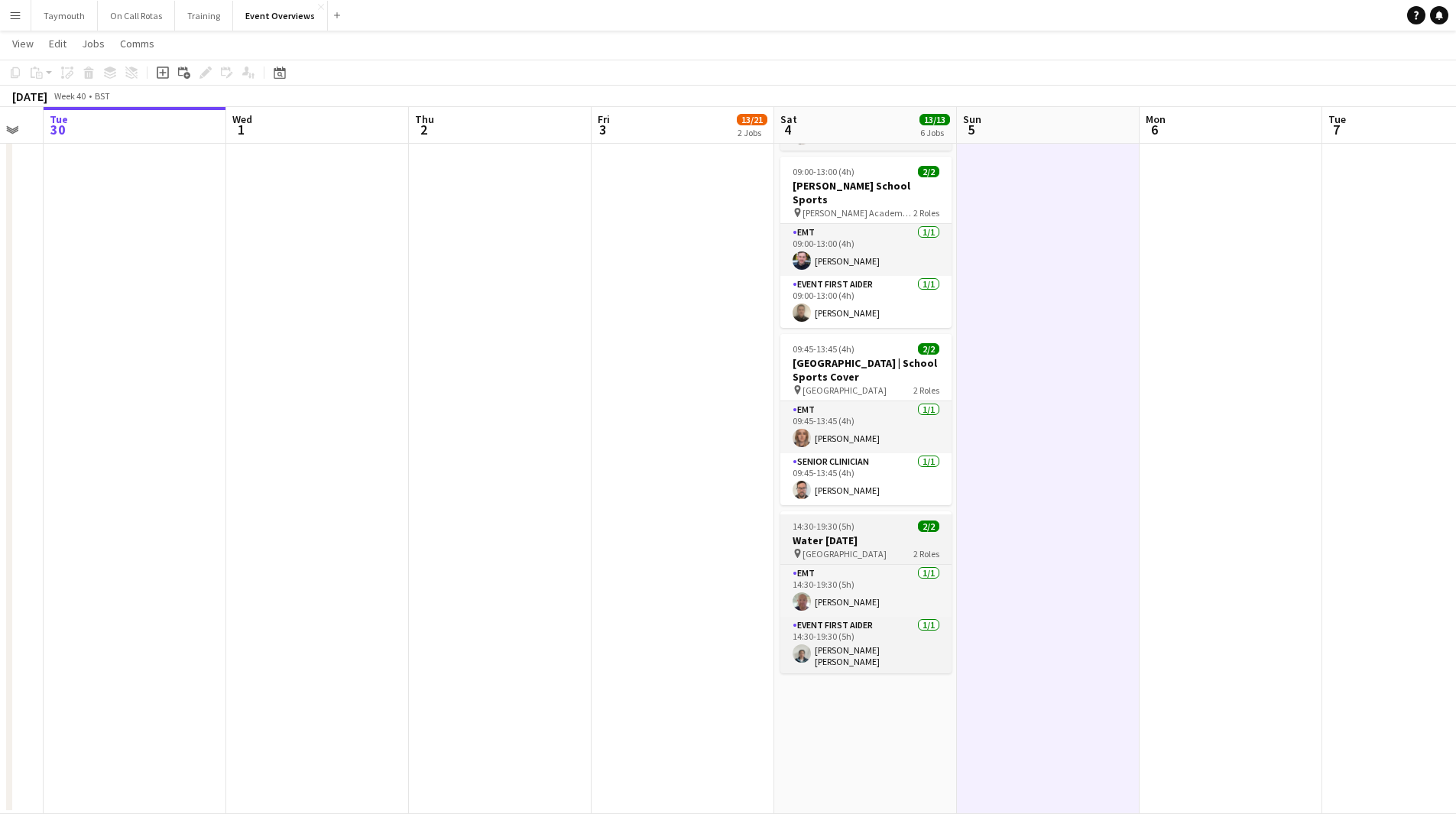
click at [883, 534] on h3 "Water [DATE]" at bounding box center [866, 540] width 171 height 14
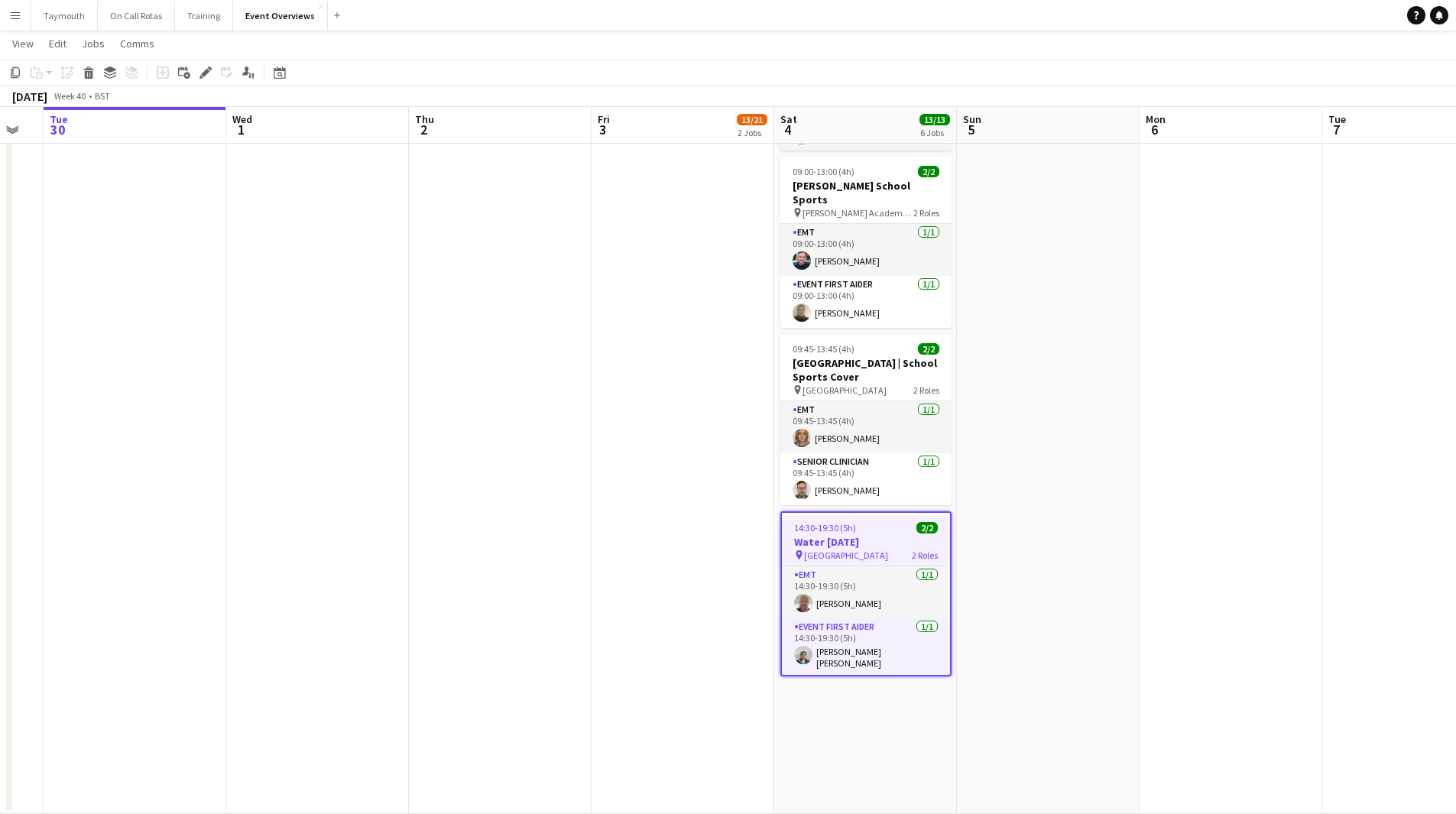
drag, startPoint x: 207, startPoint y: 76, endPoint x: 1348, endPoint y: 301, distance: 1163.0
click at [206, 76] on icon "Edit" at bounding box center [205, 72] width 12 height 12
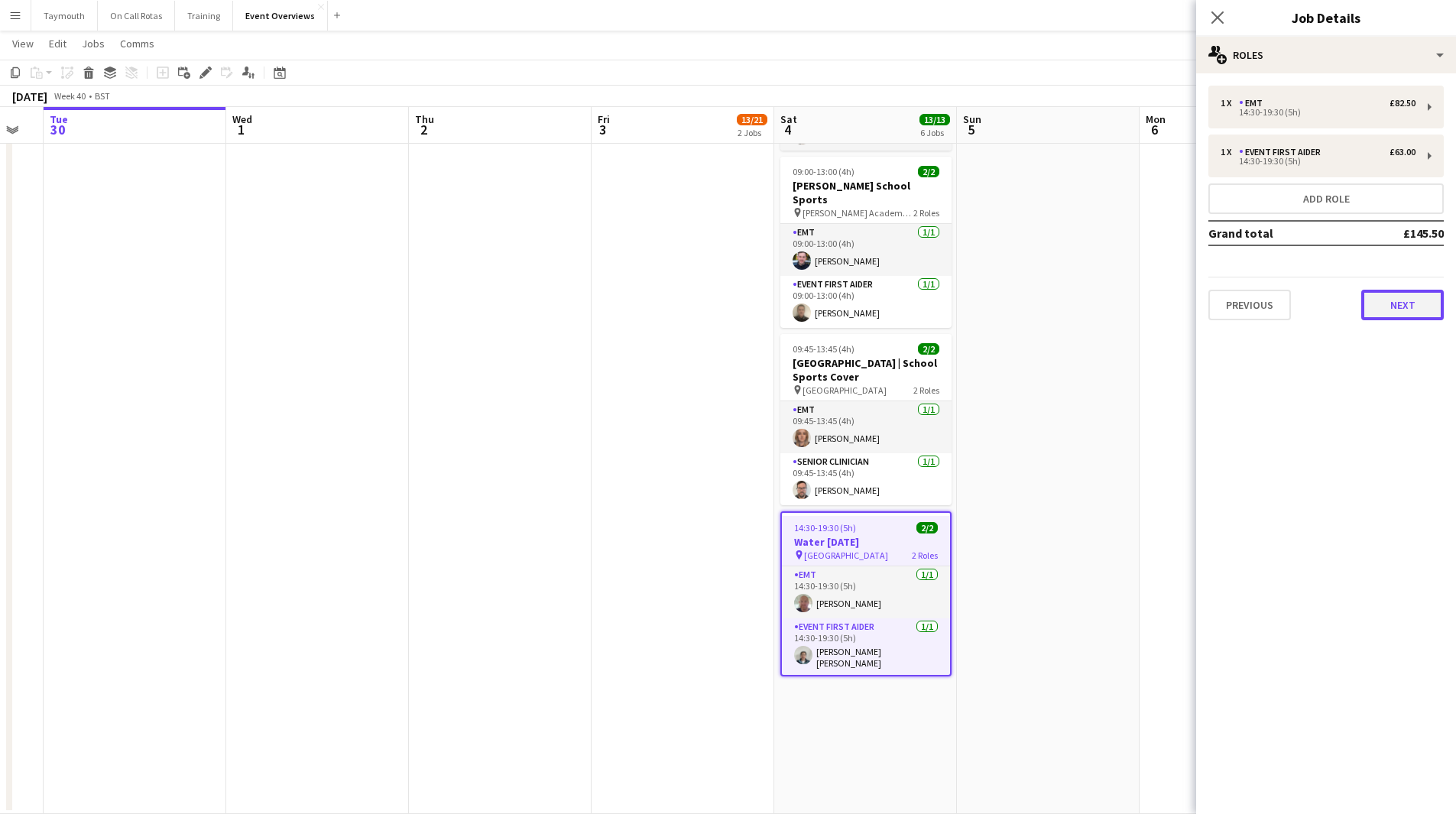
click at [1393, 298] on button "Next" at bounding box center [1402, 305] width 82 height 30
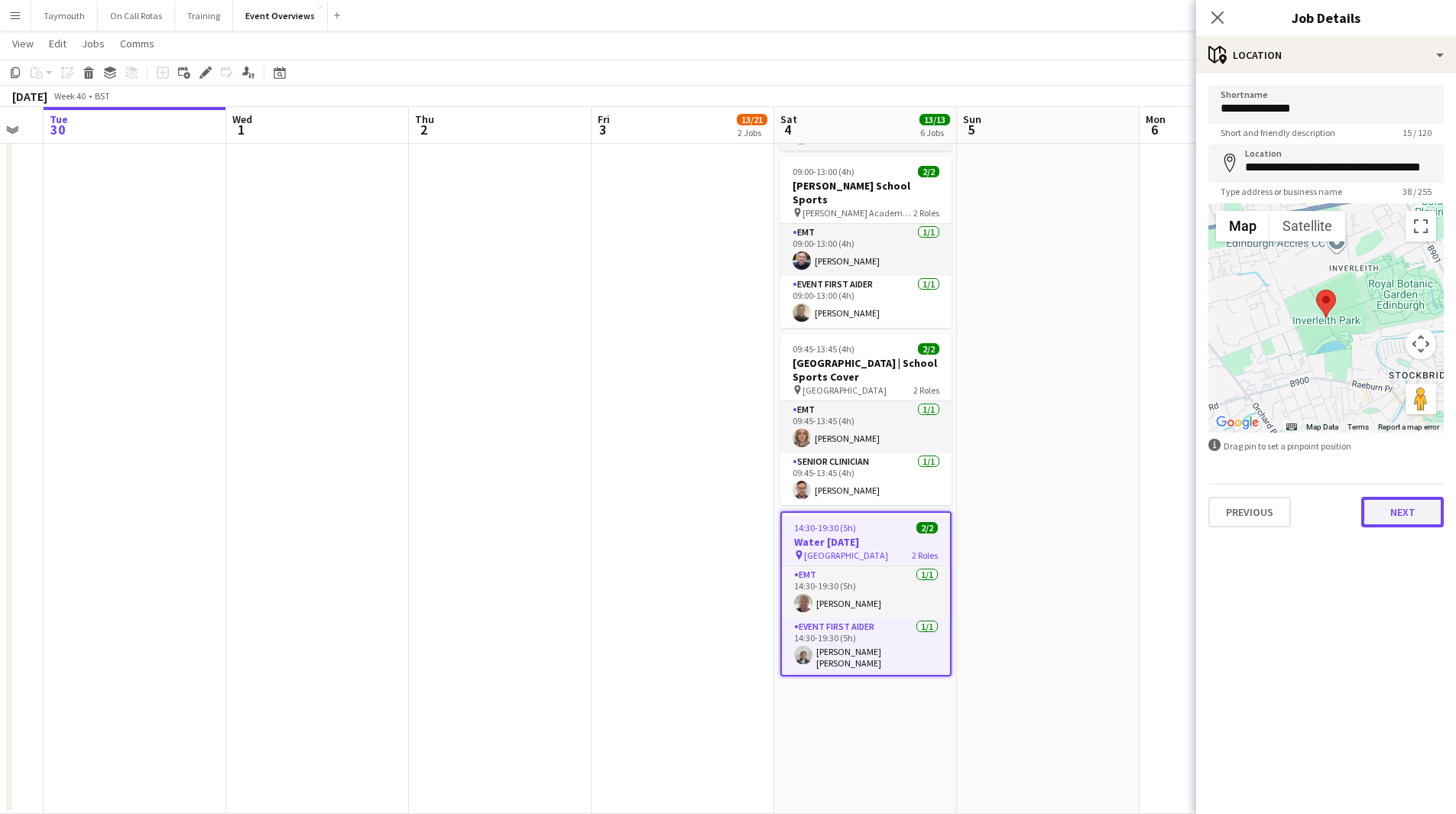
click at [1422, 522] on button "Next" at bounding box center [1402, 512] width 82 height 30
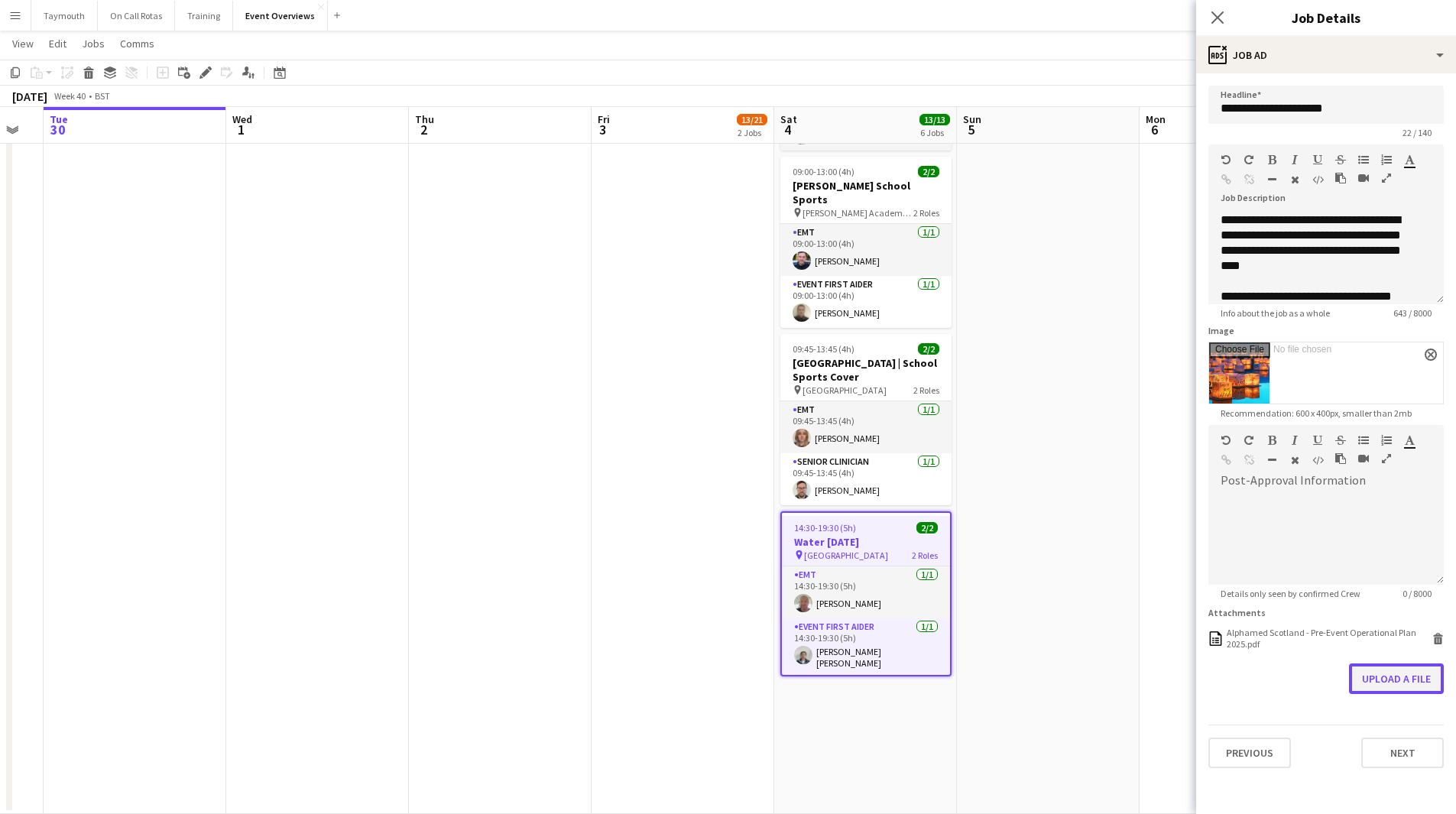
click at [1403, 672] on button "Upload a file" at bounding box center [1395, 678] width 94 height 30
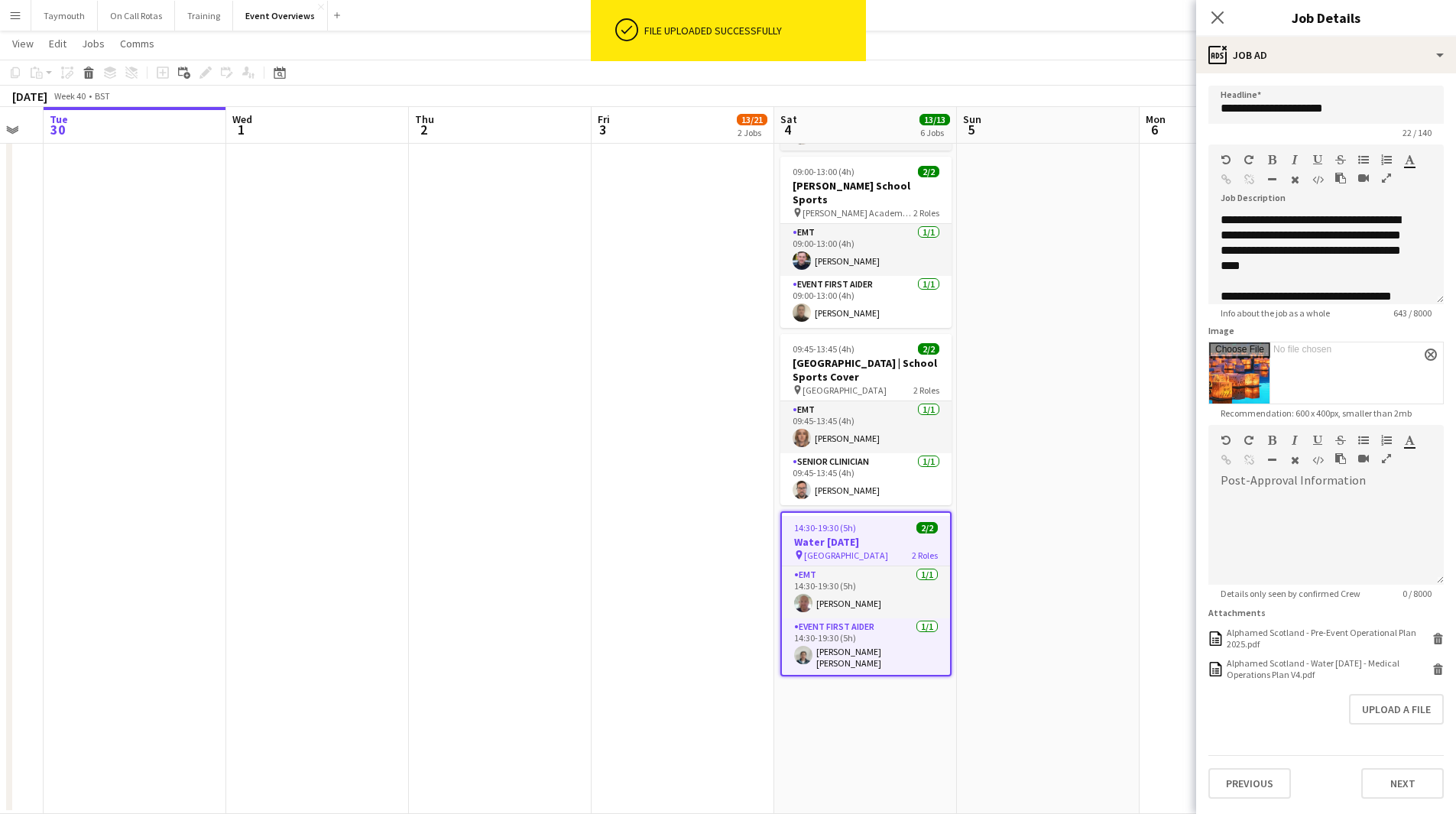
click at [1109, 467] on app-date-cell at bounding box center [1048, 197] width 182 height 1234
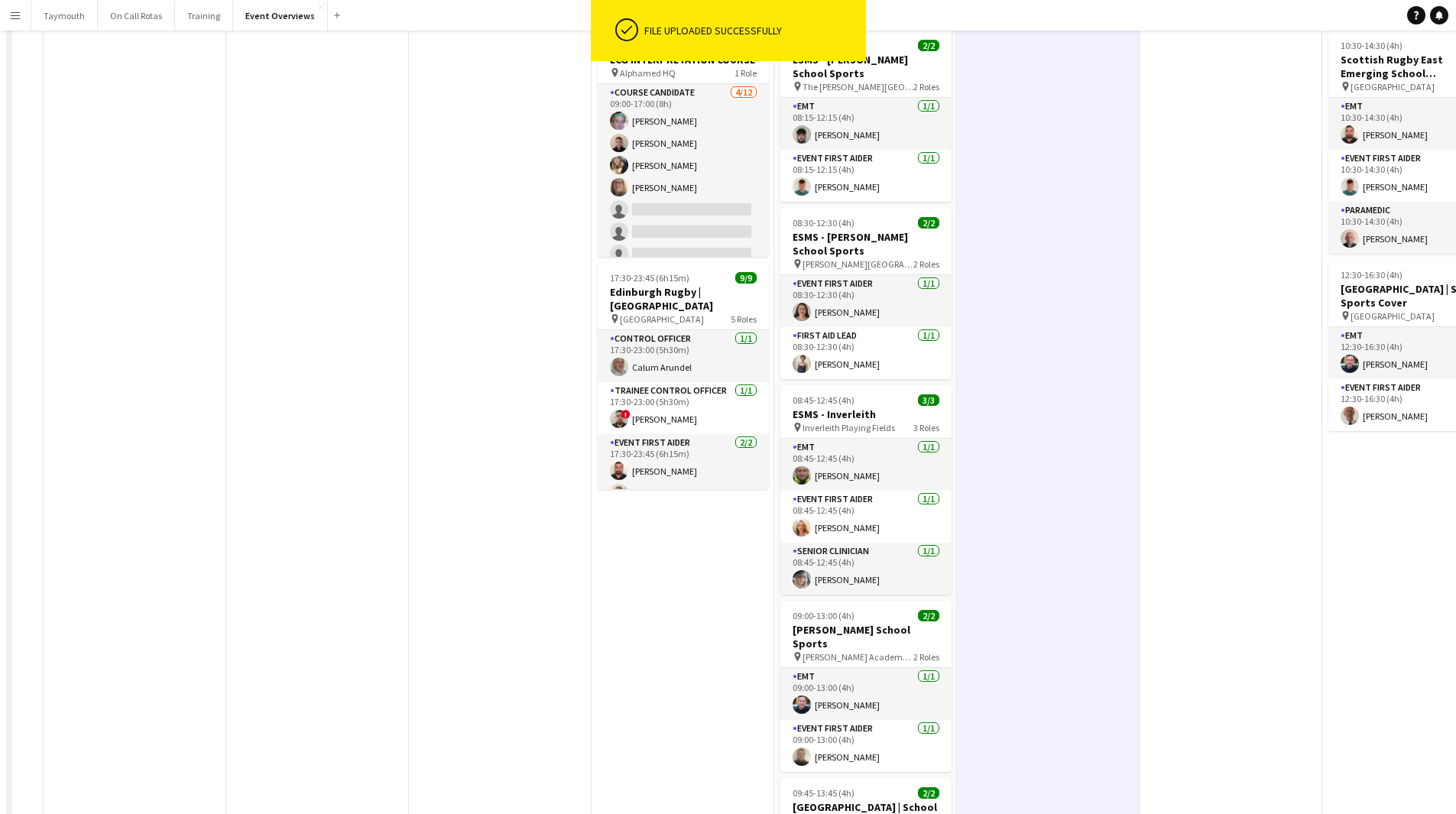
scroll to position [0, 0]
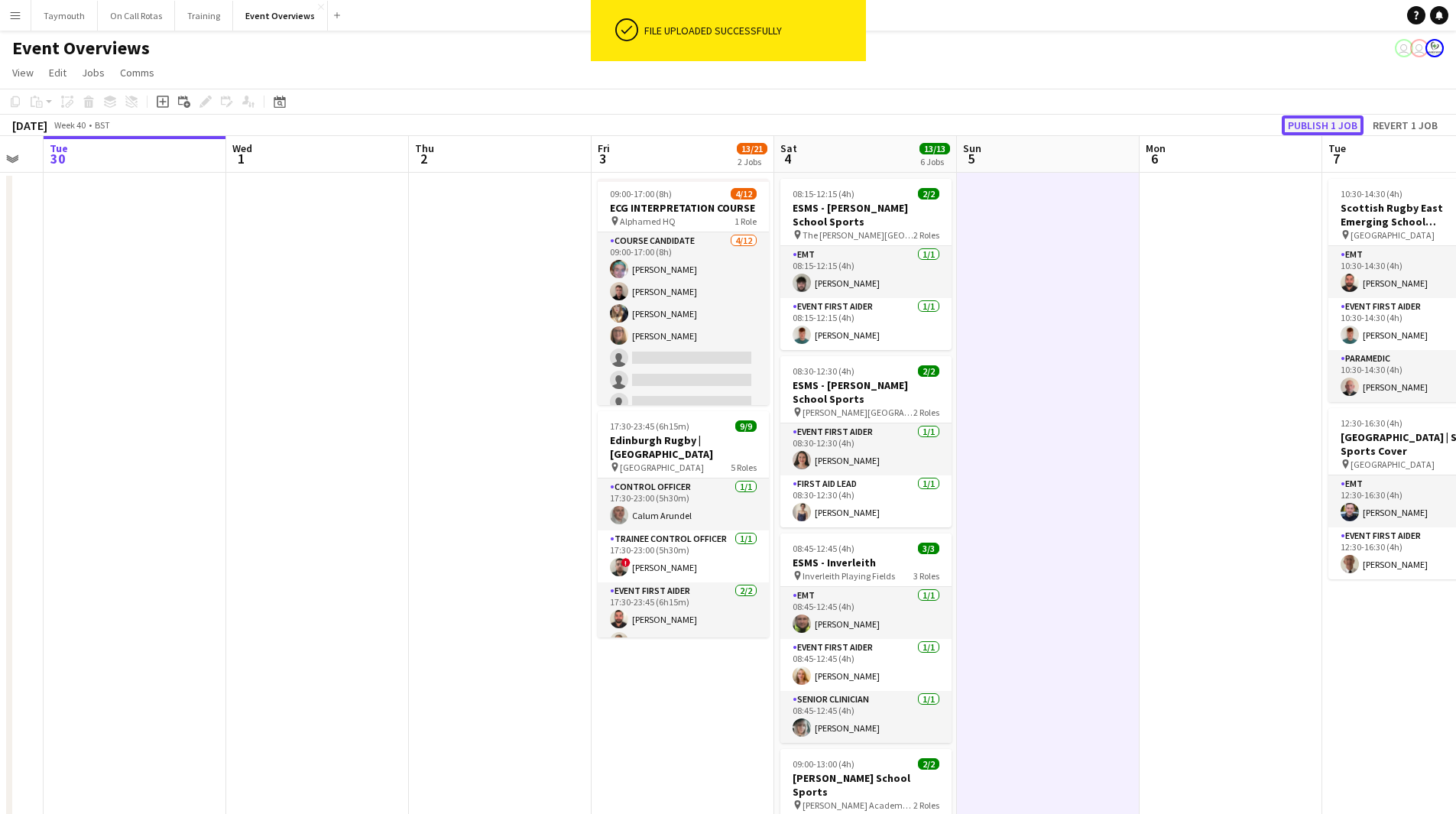
click at [1334, 131] on button "Publish 1 job" at bounding box center [1323, 126] width 82 height 20
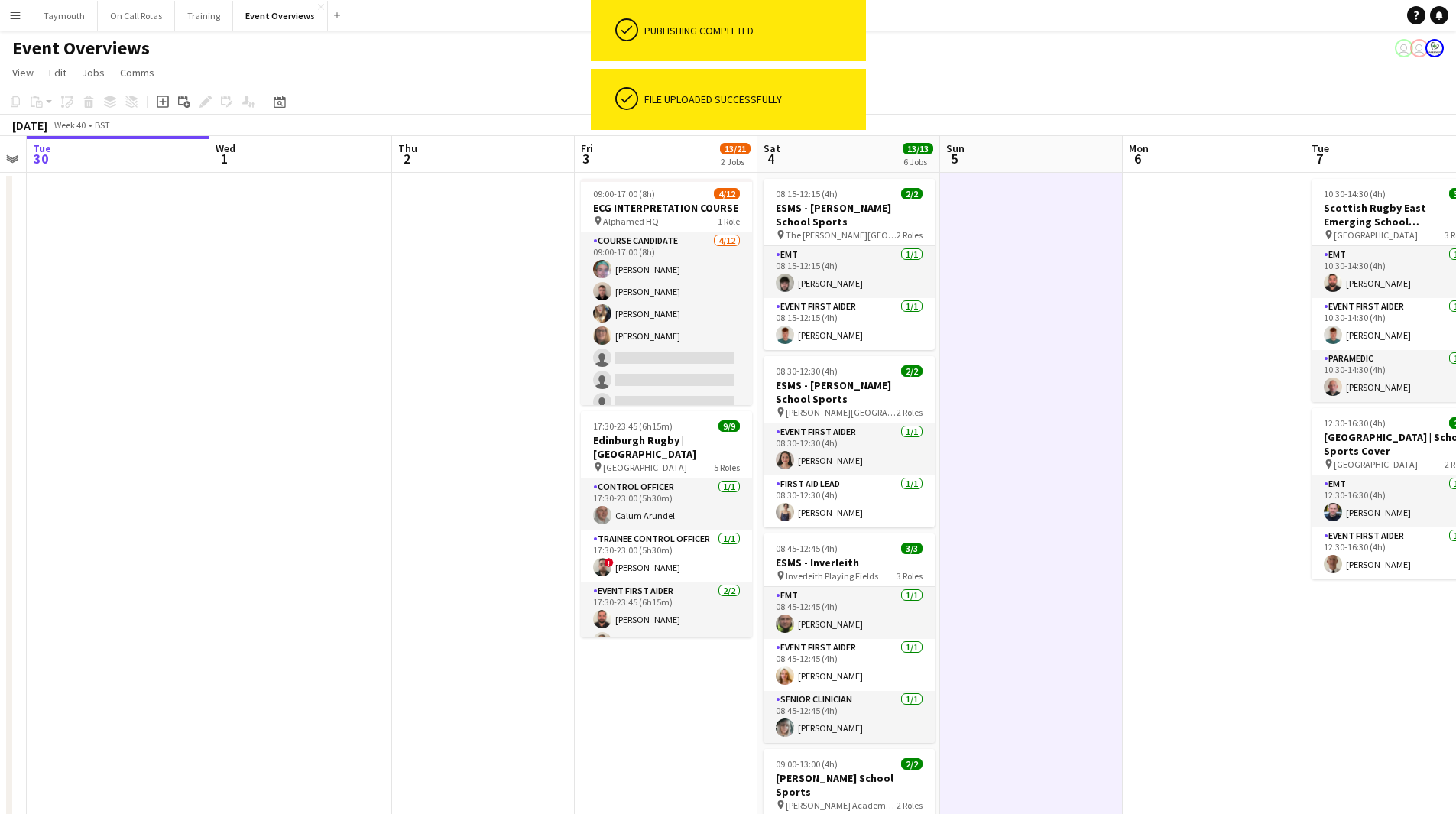
drag, startPoint x: 1093, startPoint y: 355, endPoint x: 416, endPoint y: 410, distance: 679.2
click at [416, 410] on app-calendar-viewport "Sat 27 7/7 3 Jobs Sun 28 2/2 1 Job Mon 29 Tue 30 Wed 1 Thu 2 Fri 3 13/21 2 Jobs…" at bounding box center [728, 771] width 1456 height 1271
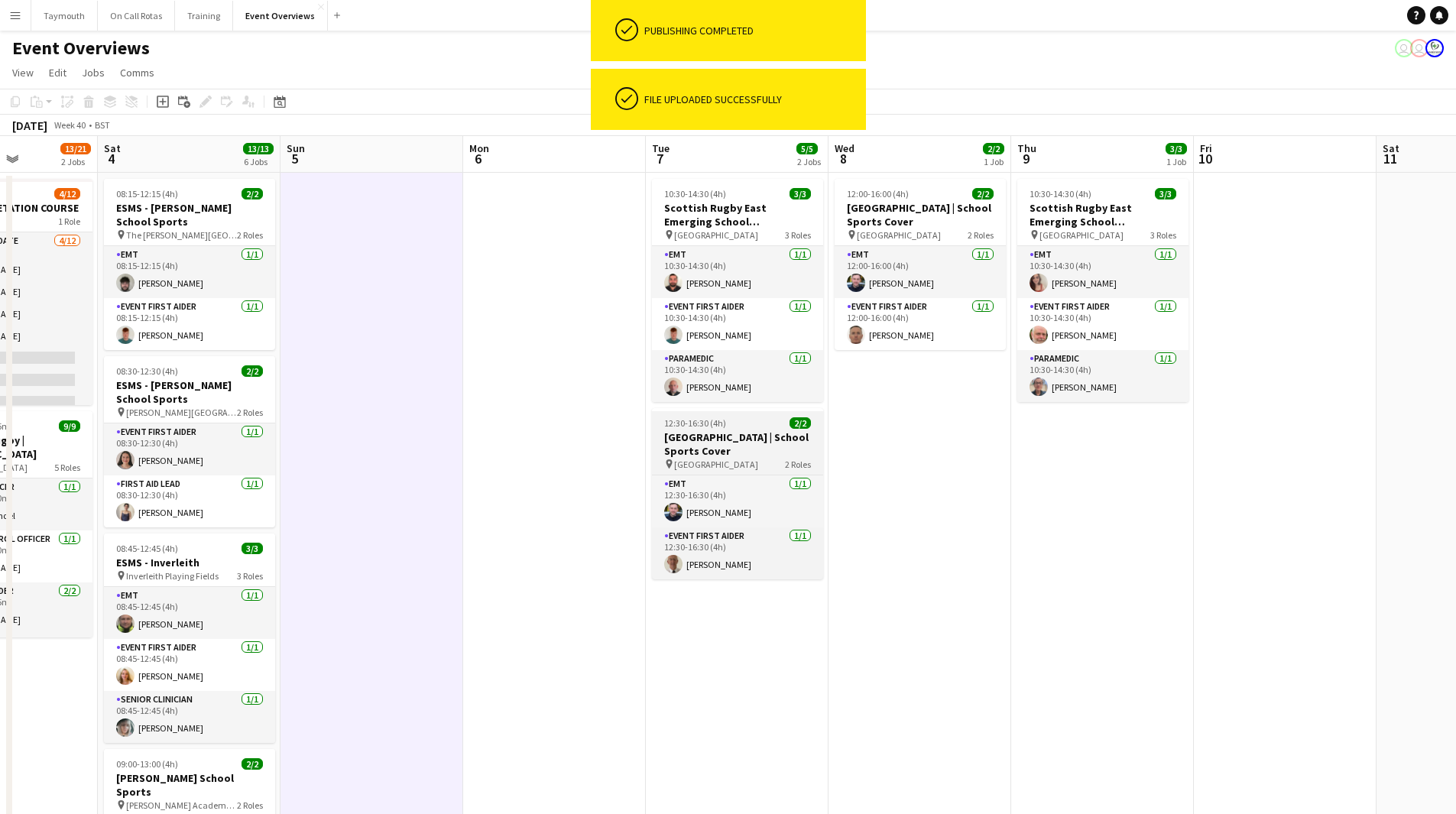
click at [710, 442] on h3 "[GEOGRAPHIC_DATA] | School Sports Cover" at bounding box center [737, 444] width 171 height 27
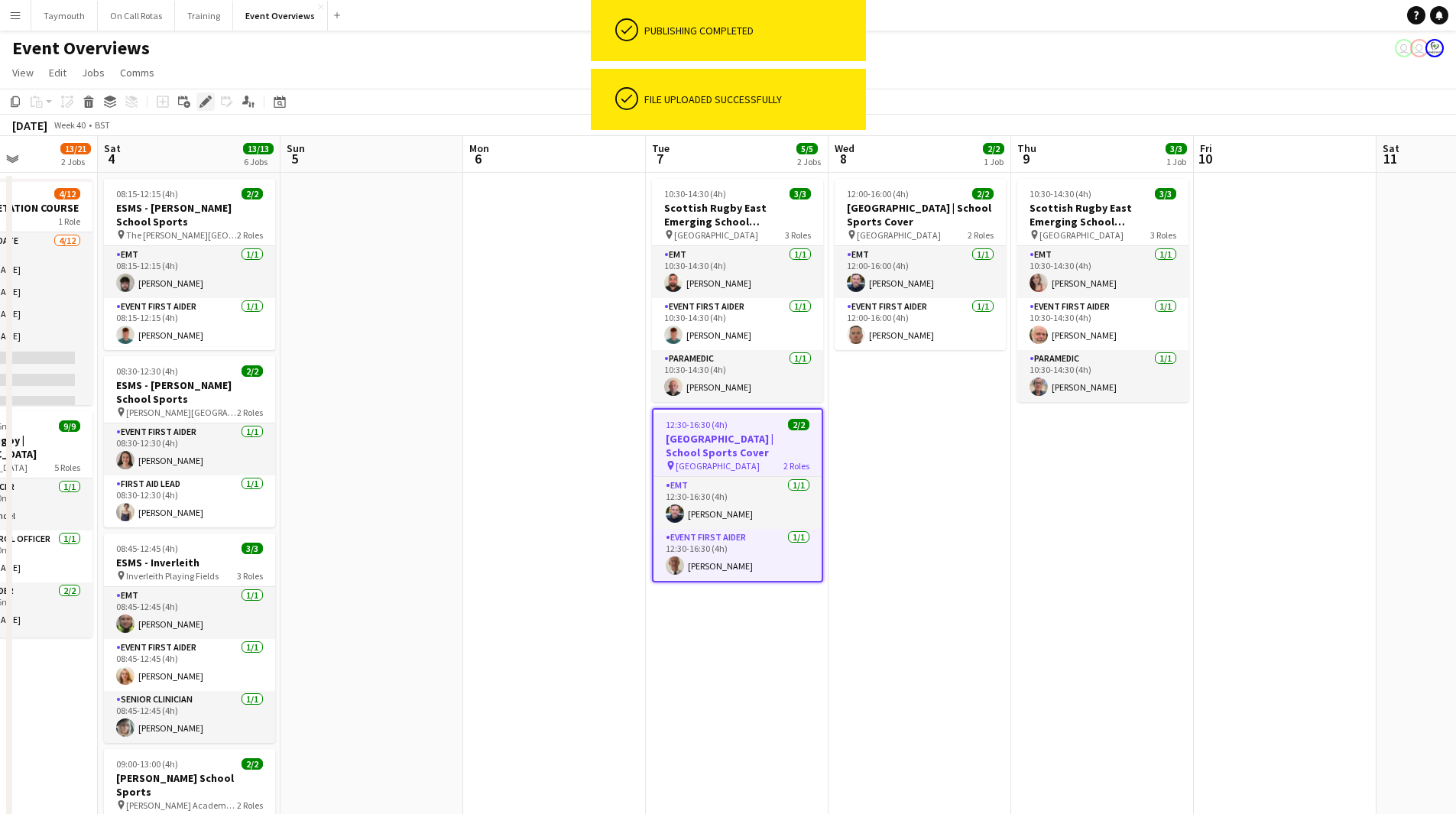
click at [209, 107] on icon "Edit" at bounding box center [205, 101] width 12 height 12
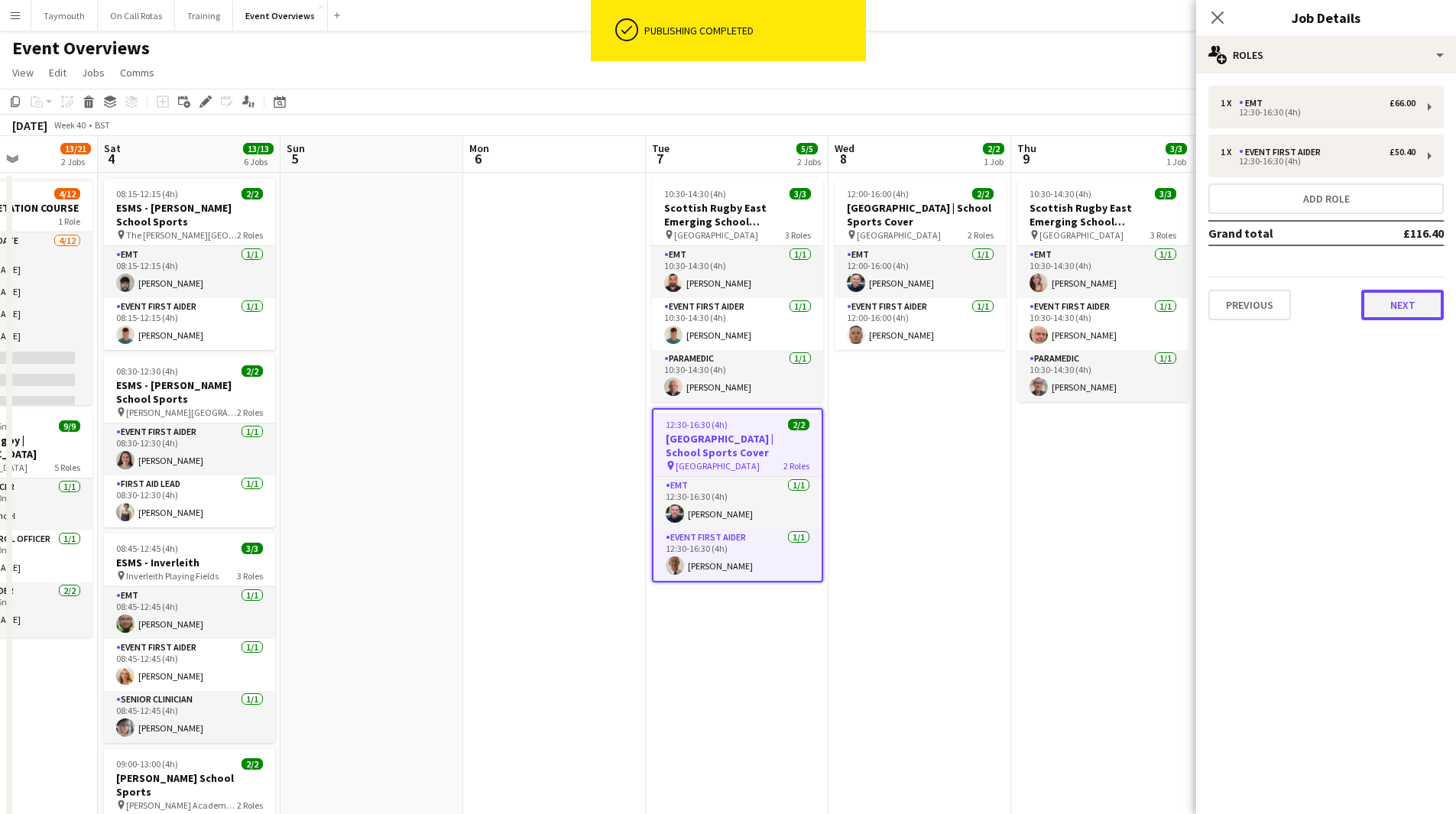
click at [1415, 292] on button "Next" at bounding box center [1402, 305] width 82 height 30
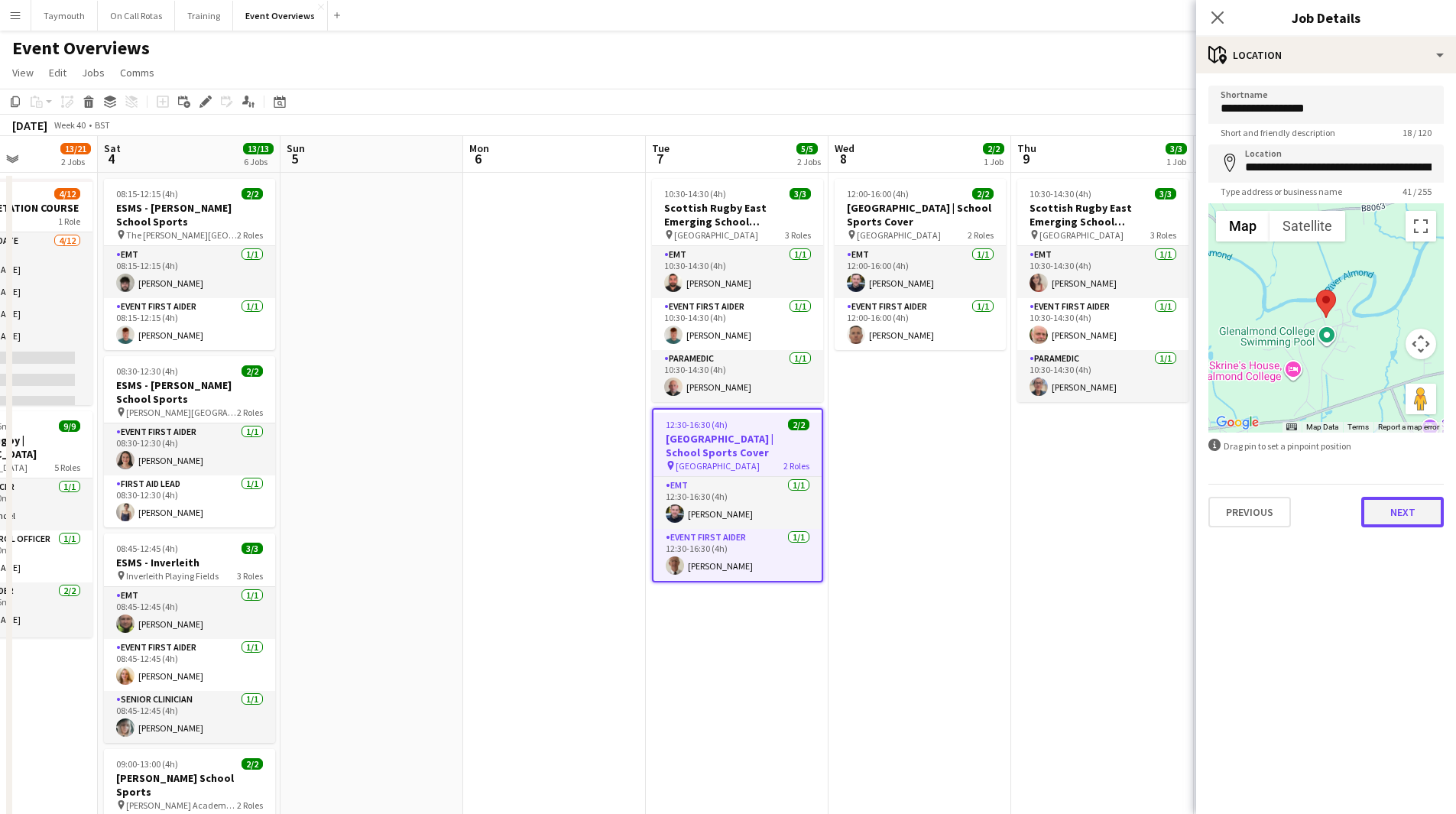
click at [1406, 503] on button "Next" at bounding box center [1402, 512] width 82 height 30
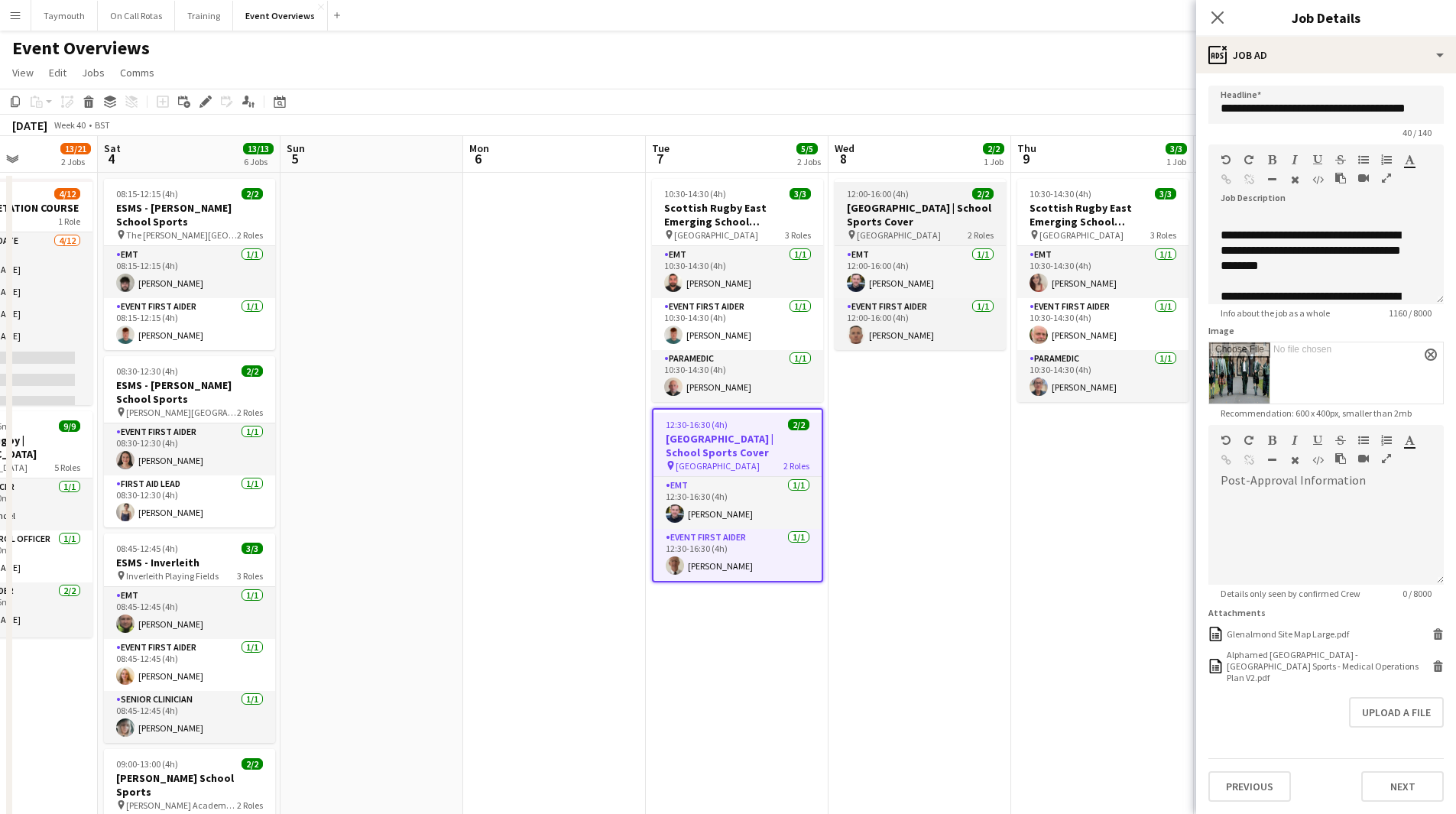
click at [930, 198] on div "12:00-16:00 (4h) 2/2" at bounding box center [920, 194] width 171 height 11
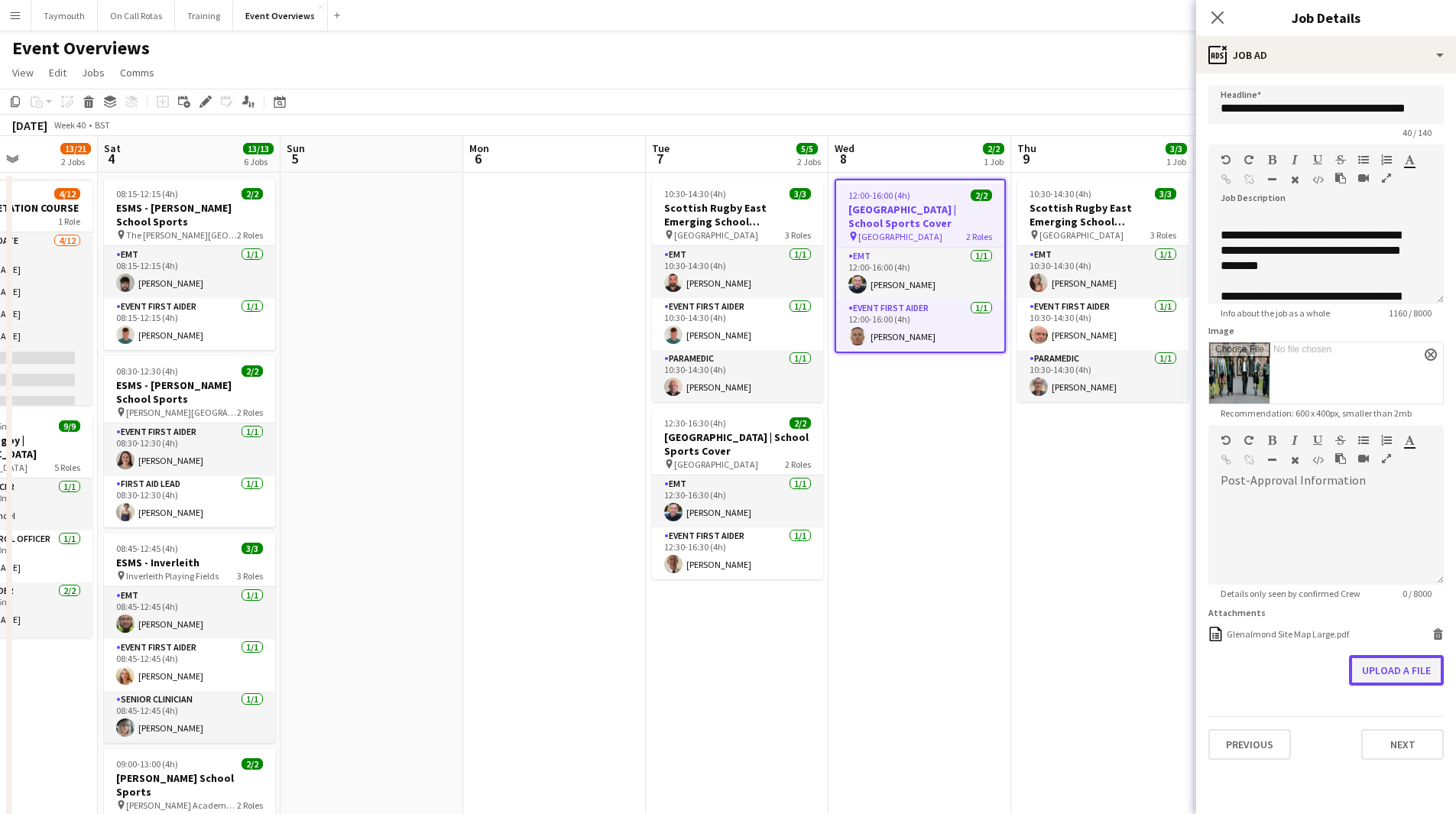
click at [1398, 669] on button "Upload a file" at bounding box center [1395, 669] width 94 height 30
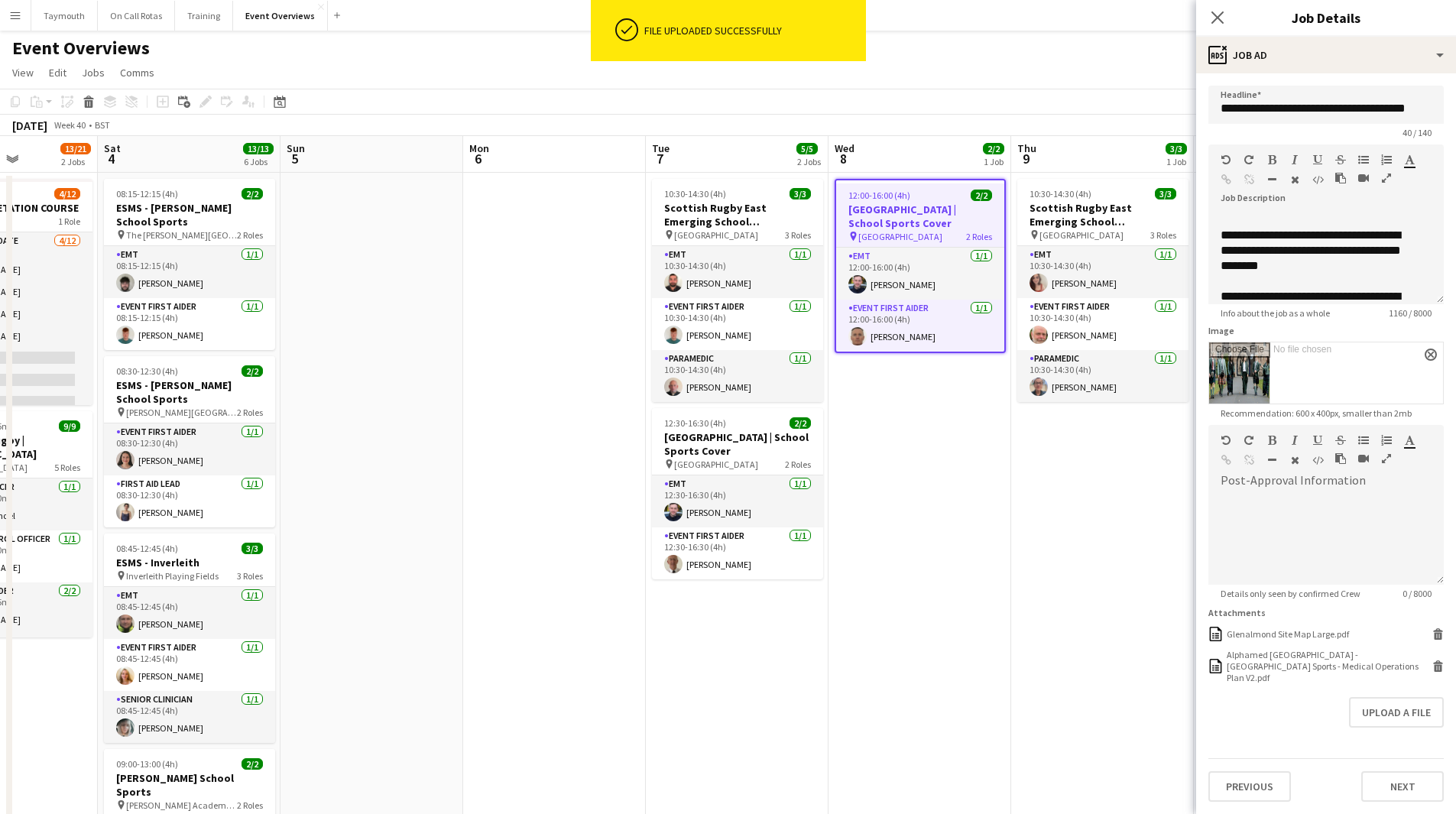
click at [936, 504] on app-date-cell "12:00-16:00 (4h) 2/2 [GEOGRAPHIC_DATA] | School Sports Cover pin [GEOGRAPHIC_DA…" at bounding box center [920, 789] width 182 height 1234
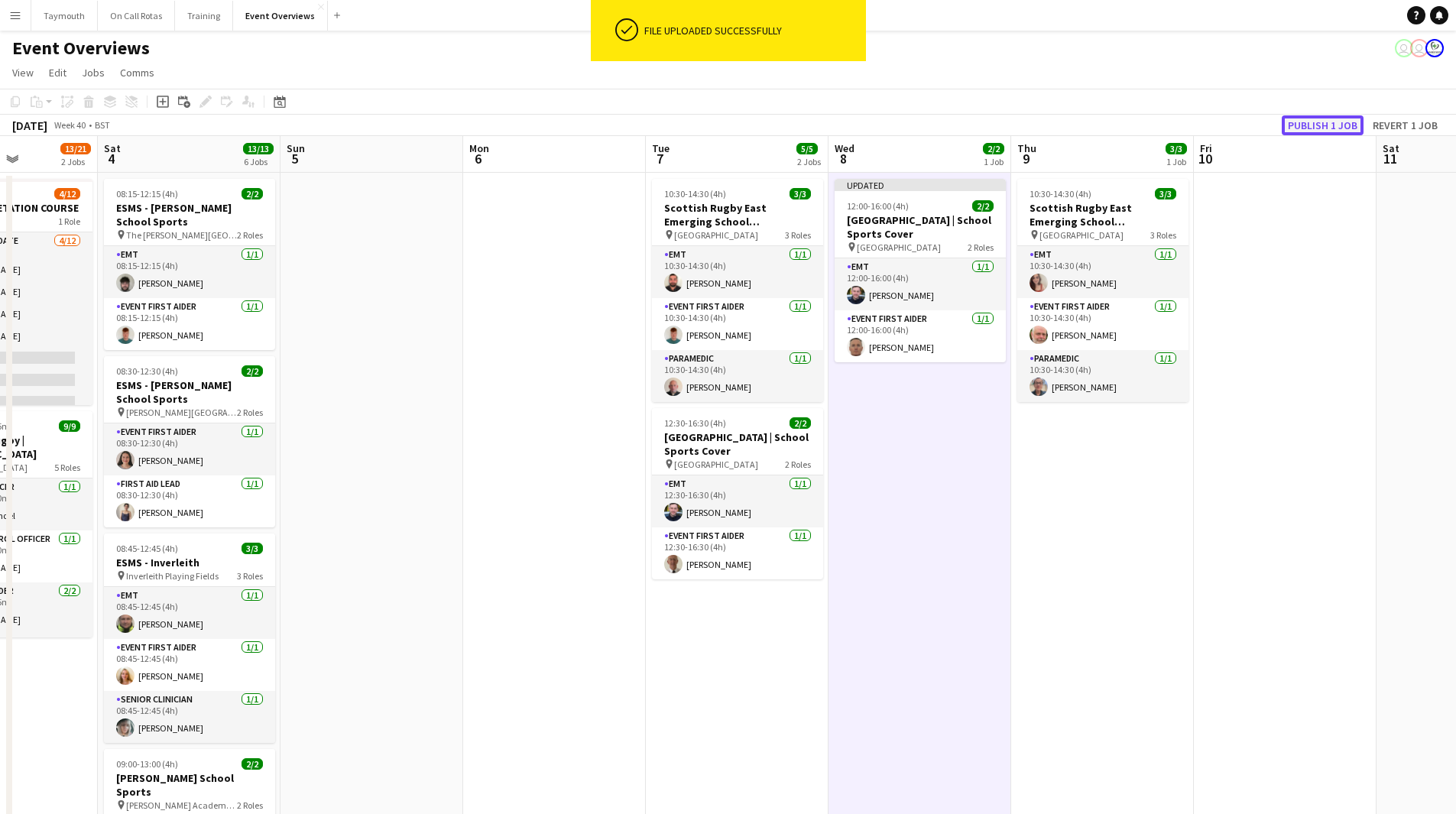
click at [1347, 122] on button "Publish 1 job" at bounding box center [1323, 126] width 82 height 20
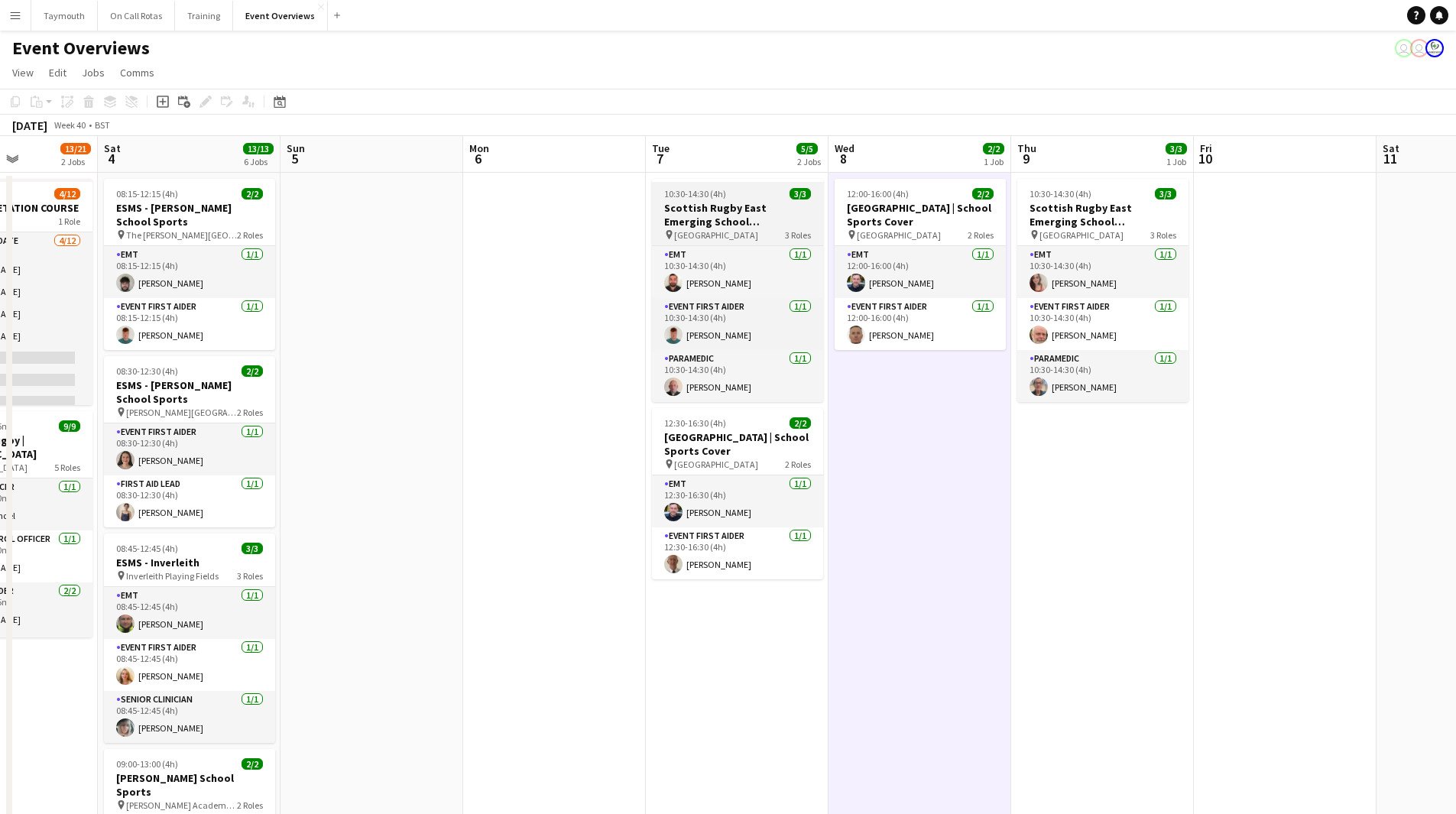
click at [732, 203] on h3 "Scottish Rugby East Emerging School Championships | Newbattle" at bounding box center [737, 214] width 171 height 27
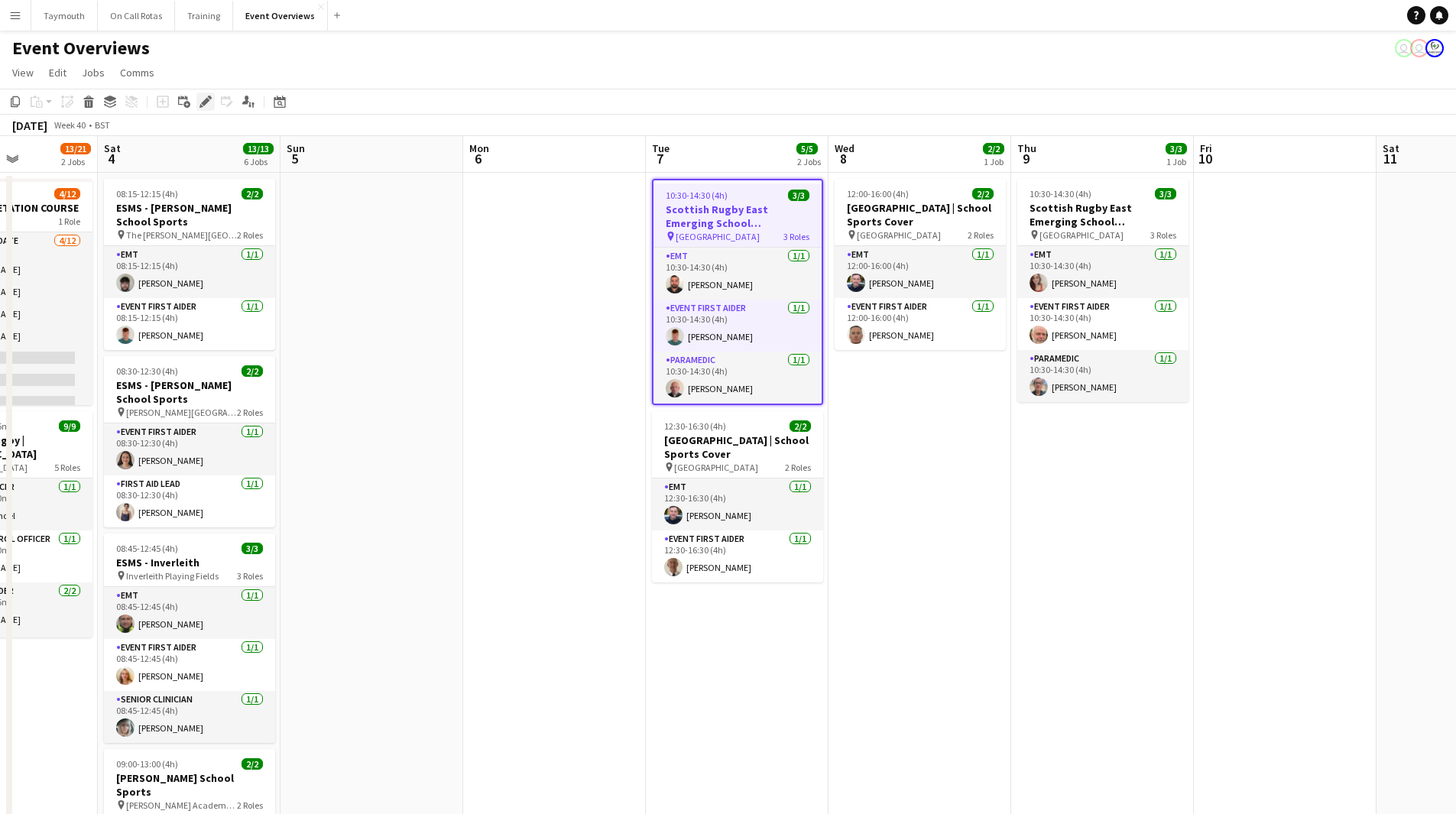
click at [207, 94] on div "Edit" at bounding box center [205, 102] width 18 height 18
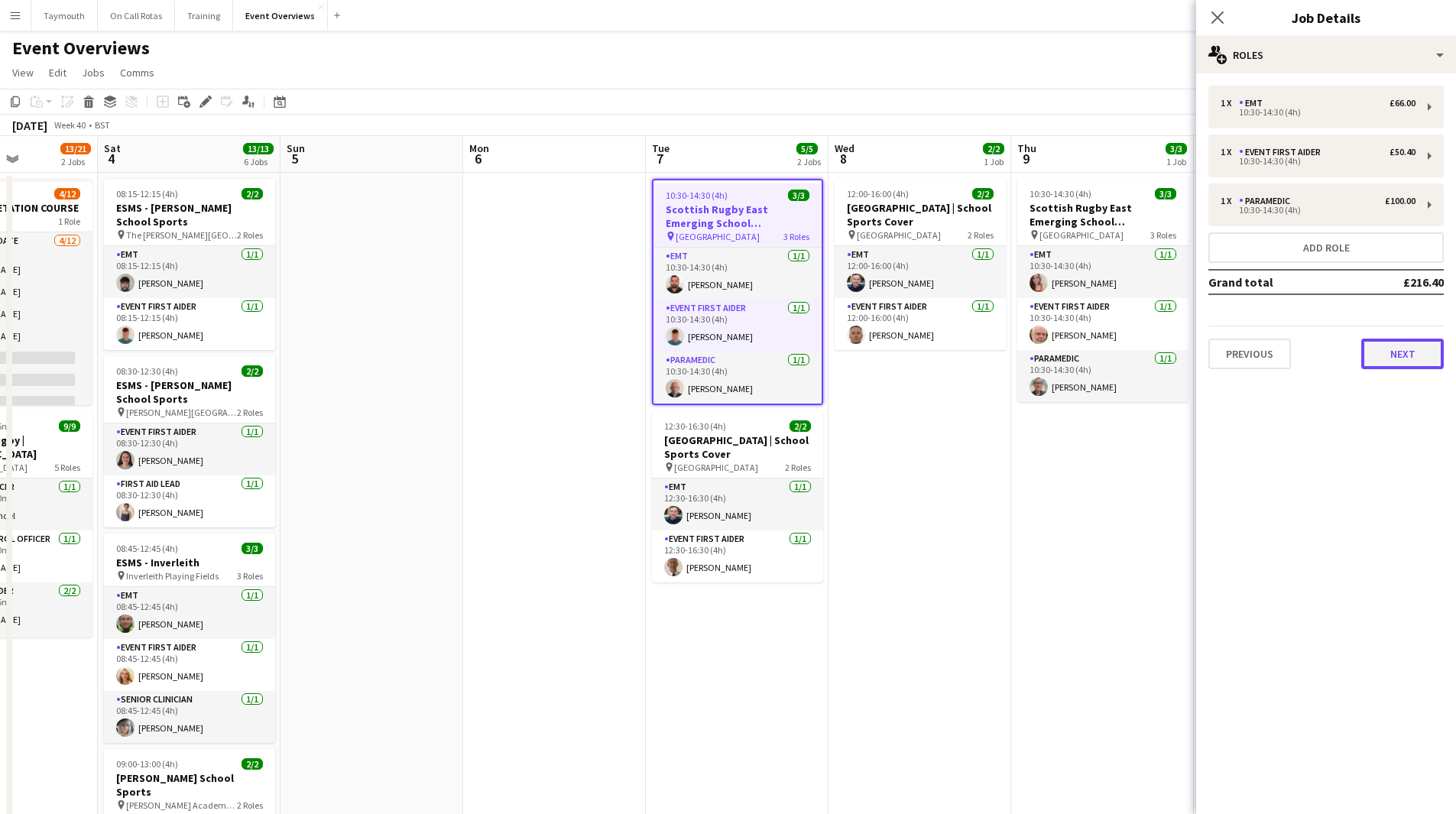
click at [1394, 353] on button "Next" at bounding box center [1402, 353] width 82 height 30
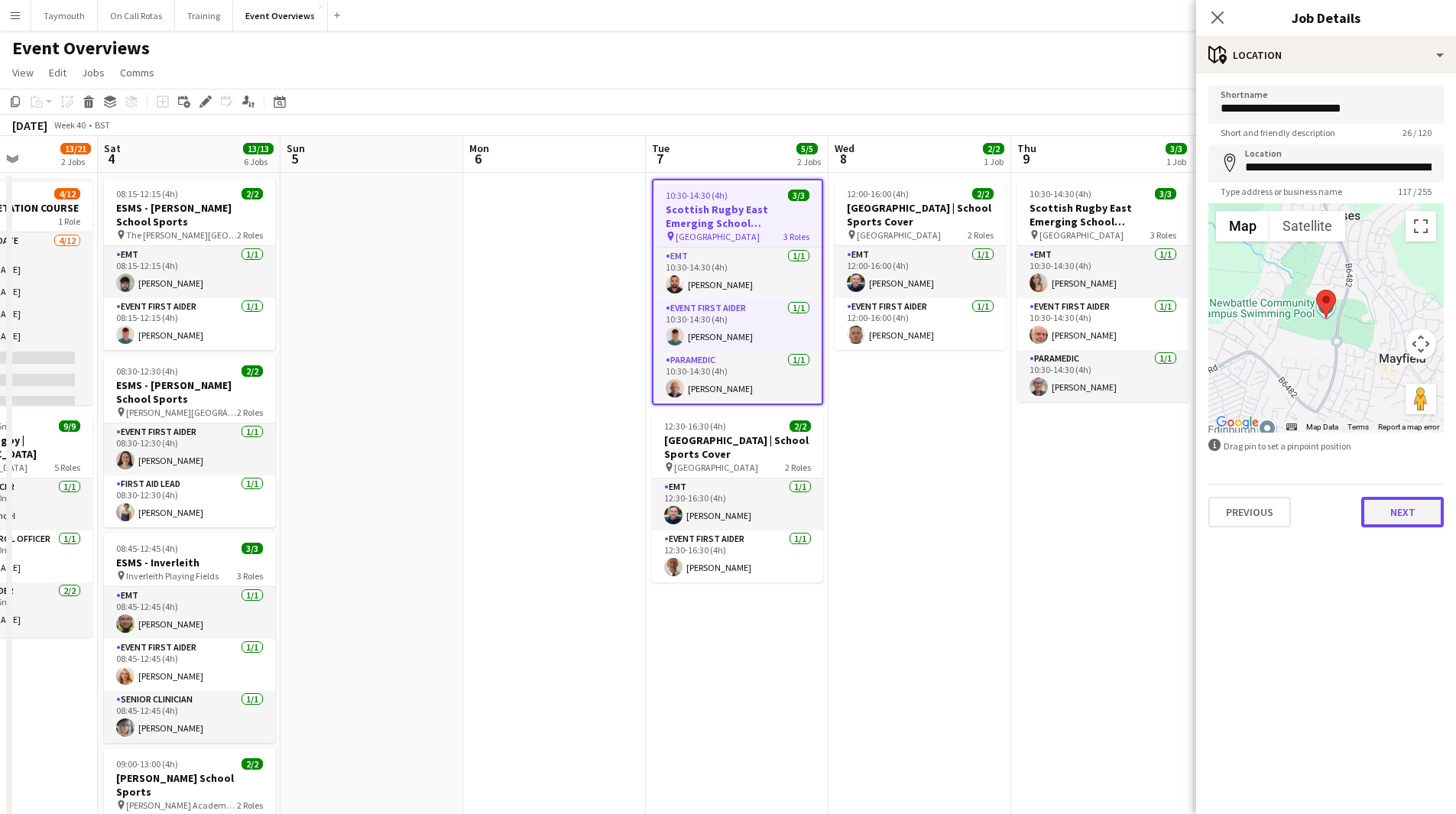
click at [1395, 513] on button "Next" at bounding box center [1402, 512] width 82 height 30
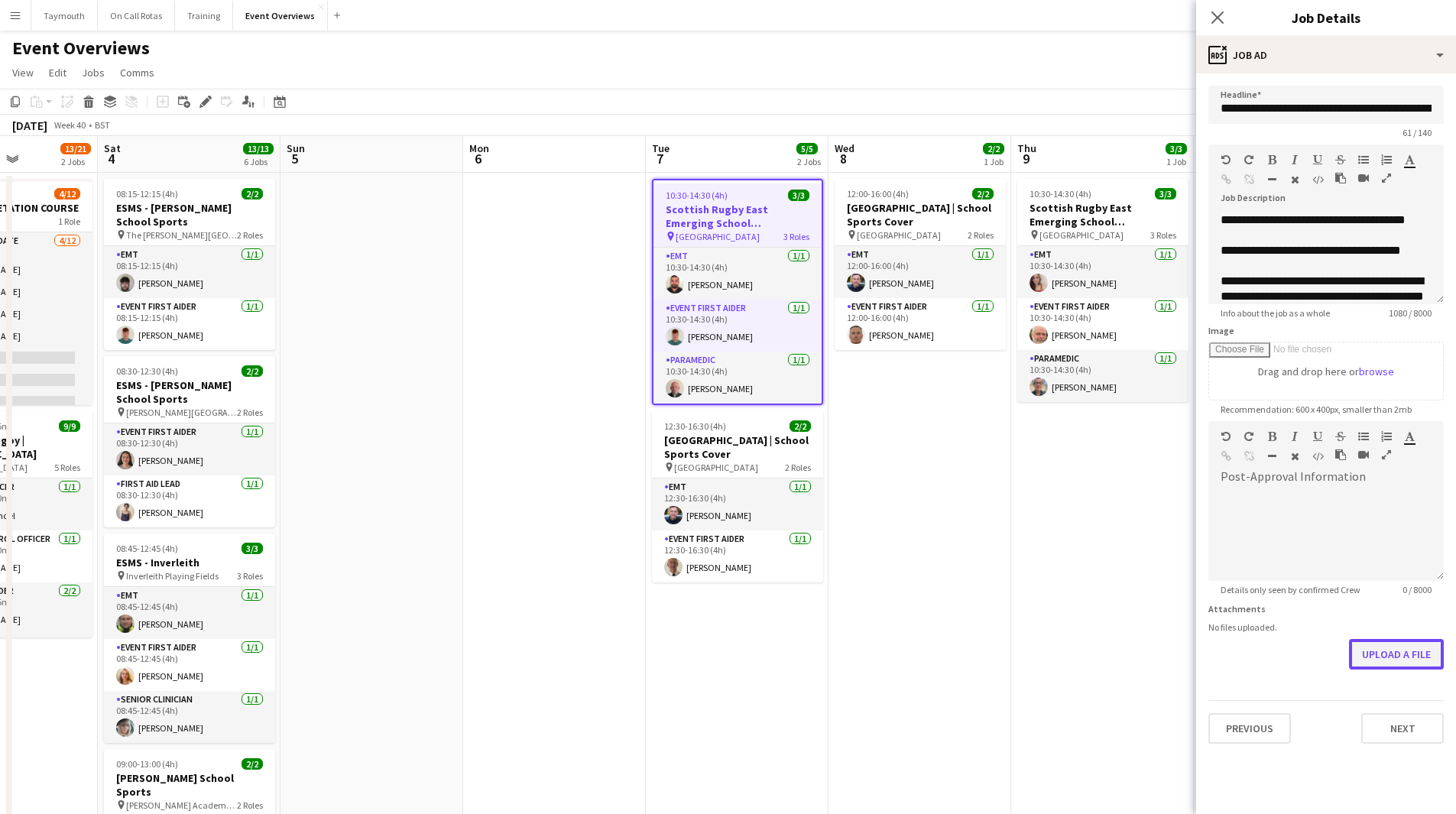
click at [1411, 655] on button "Upload a file" at bounding box center [1395, 654] width 94 height 30
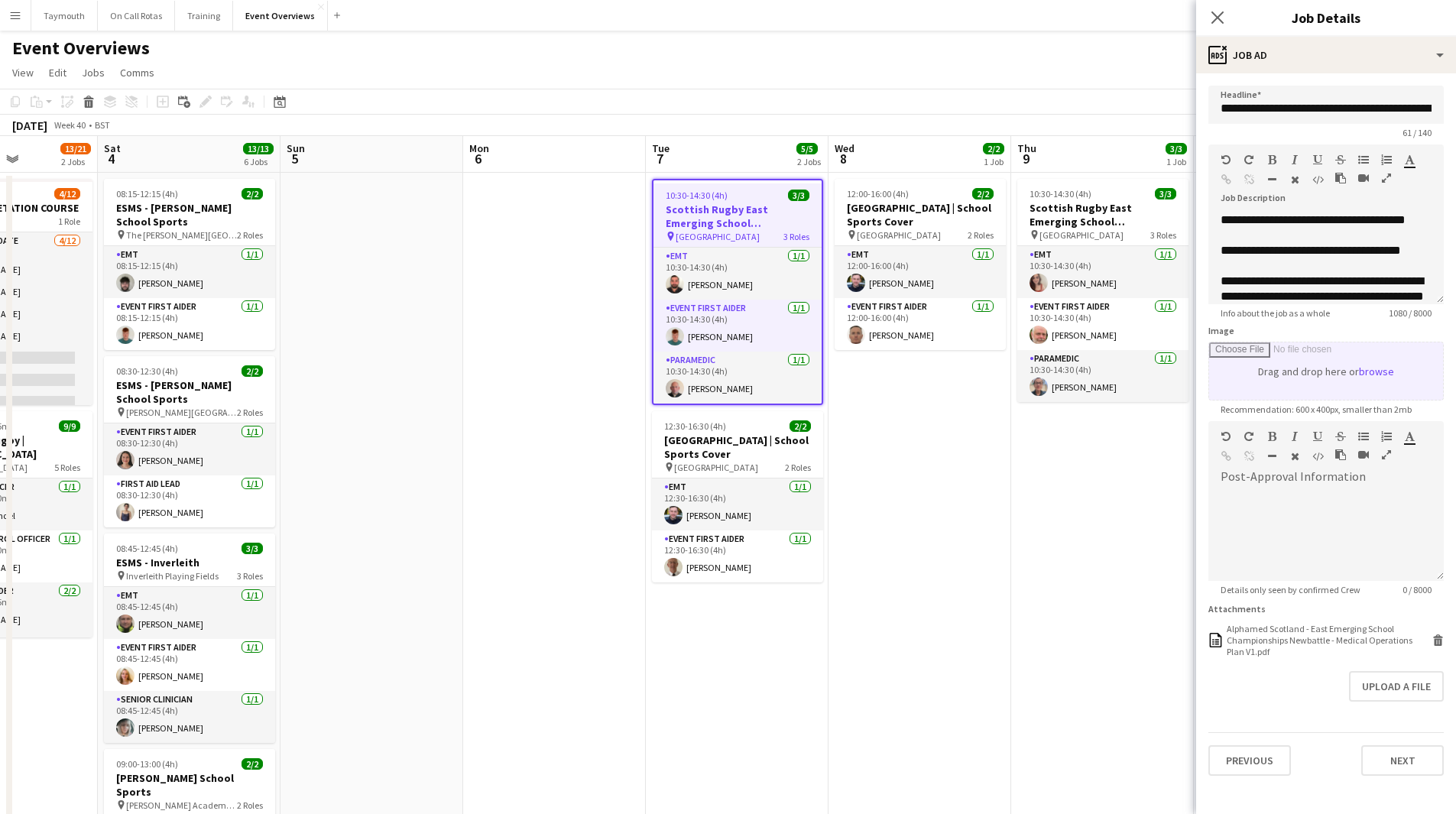
click at [1344, 385] on input "Image" at bounding box center [1325, 371] width 234 height 57
type input "**********"
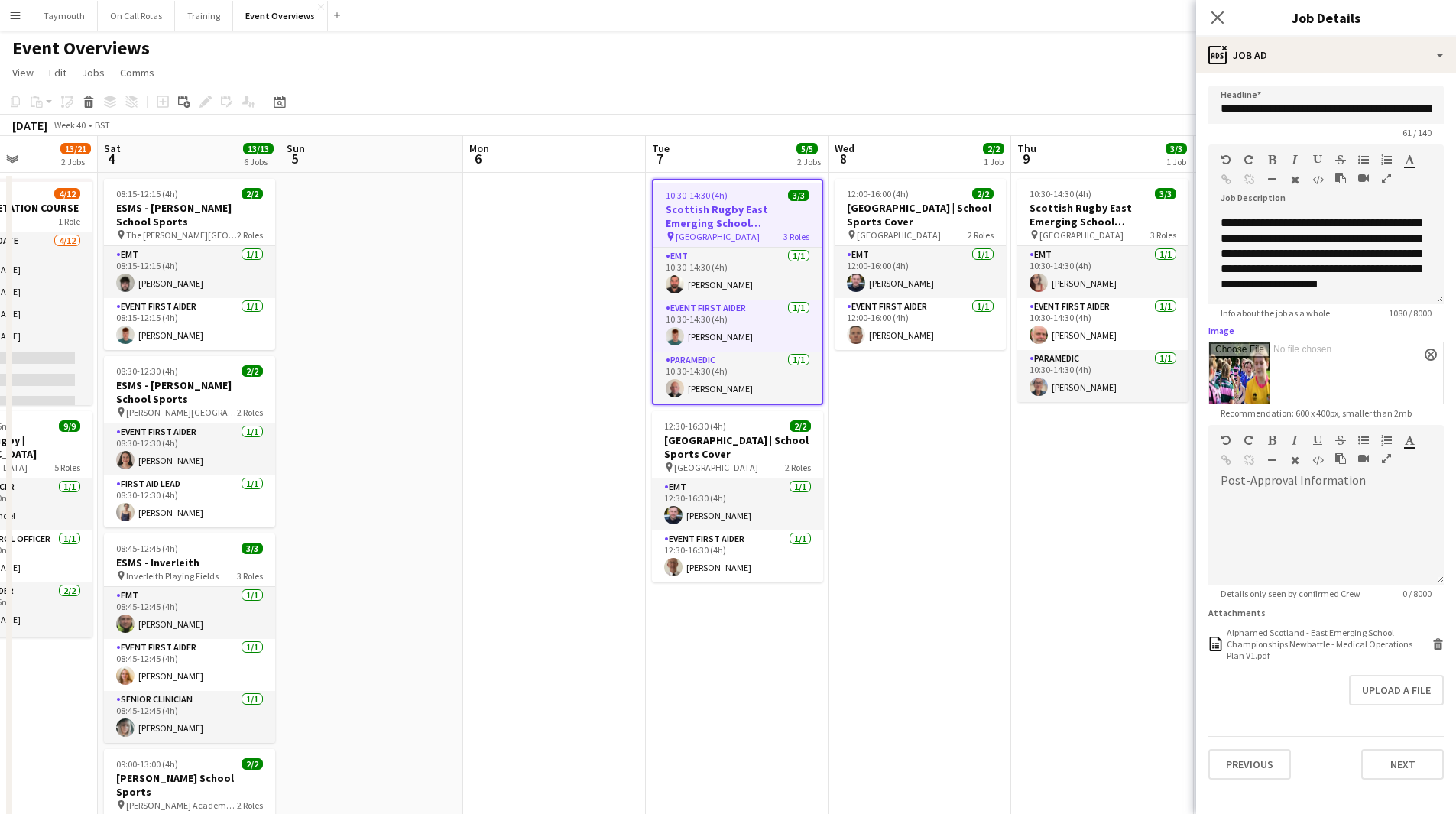
scroll to position [458, 0]
click at [1403, 765] on button "Next" at bounding box center [1402, 764] width 82 height 30
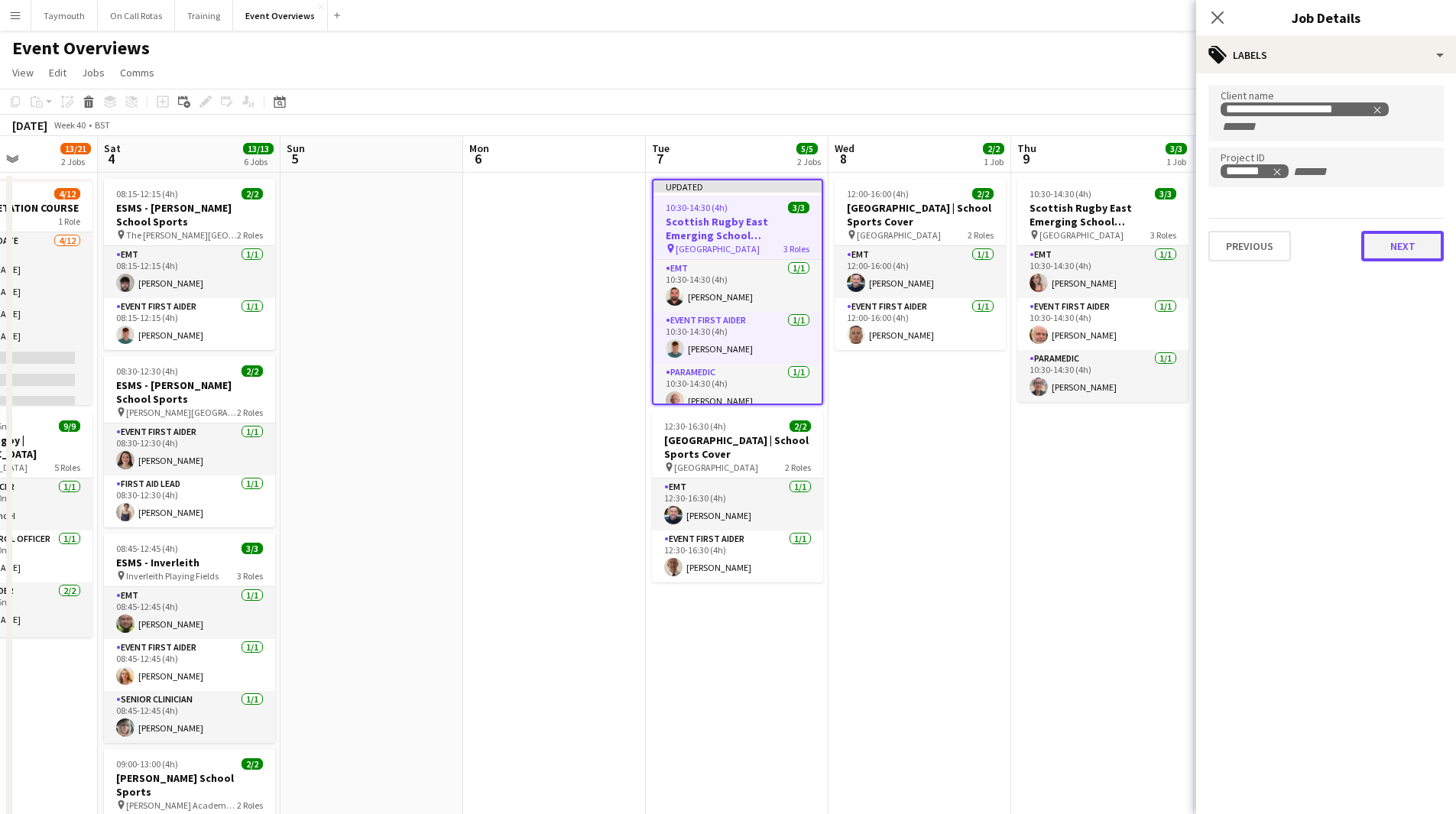
click at [1389, 243] on button "Next" at bounding box center [1402, 246] width 82 height 30
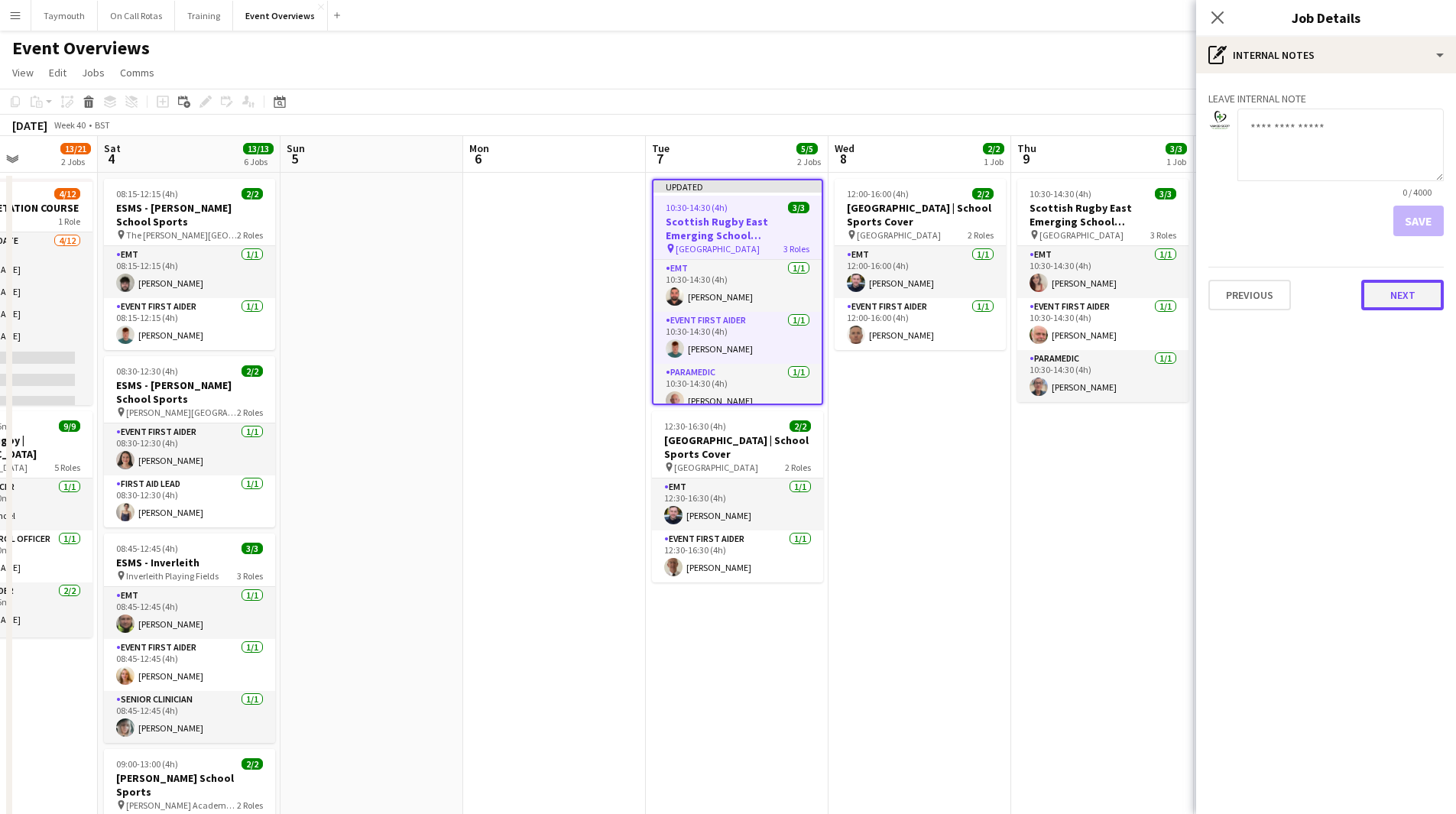
click at [1403, 298] on button "Next" at bounding box center [1402, 295] width 82 height 30
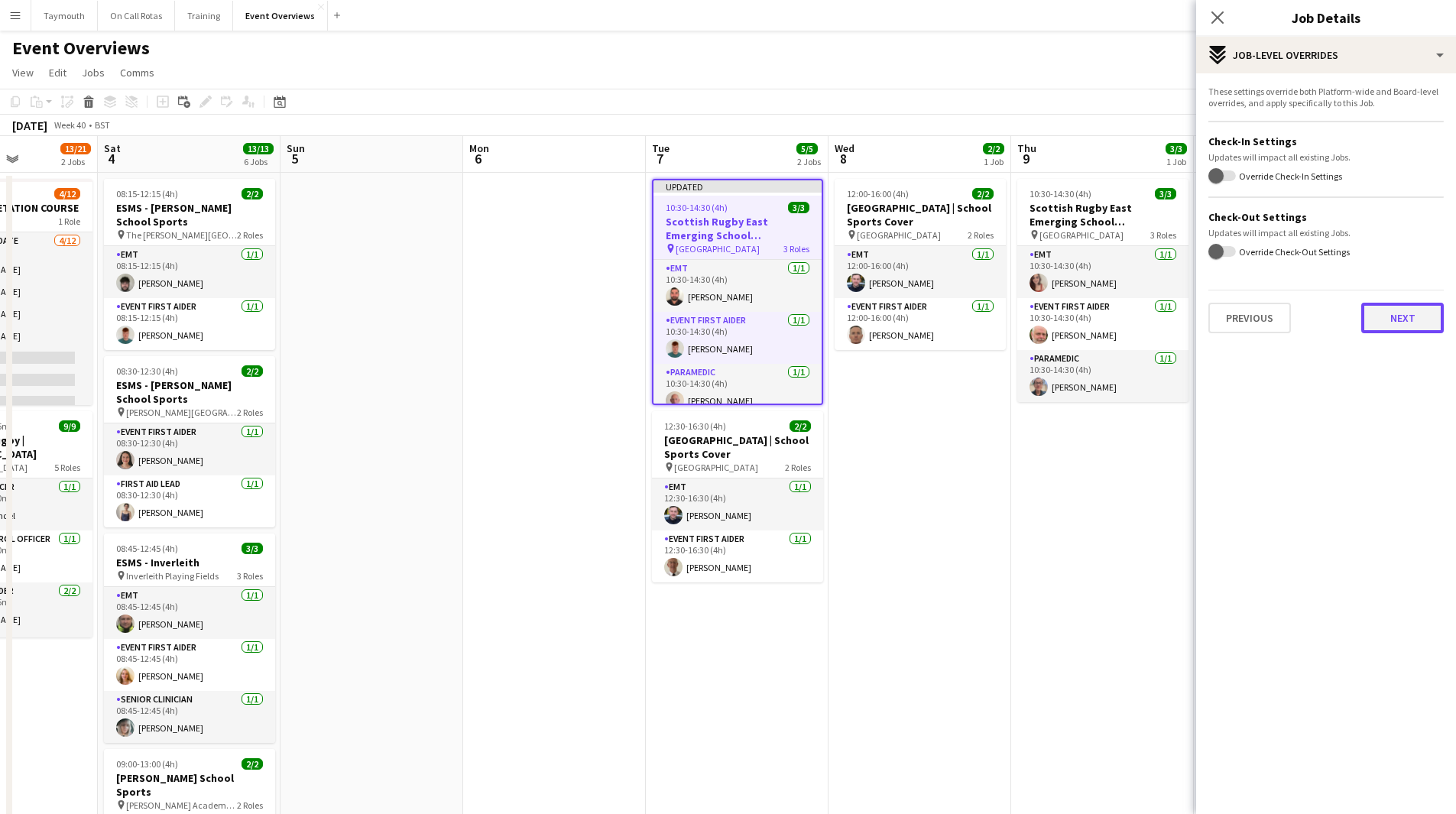
click at [1406, 325] on button "Next" at bounding box center [1402, 317] width 82 height 30
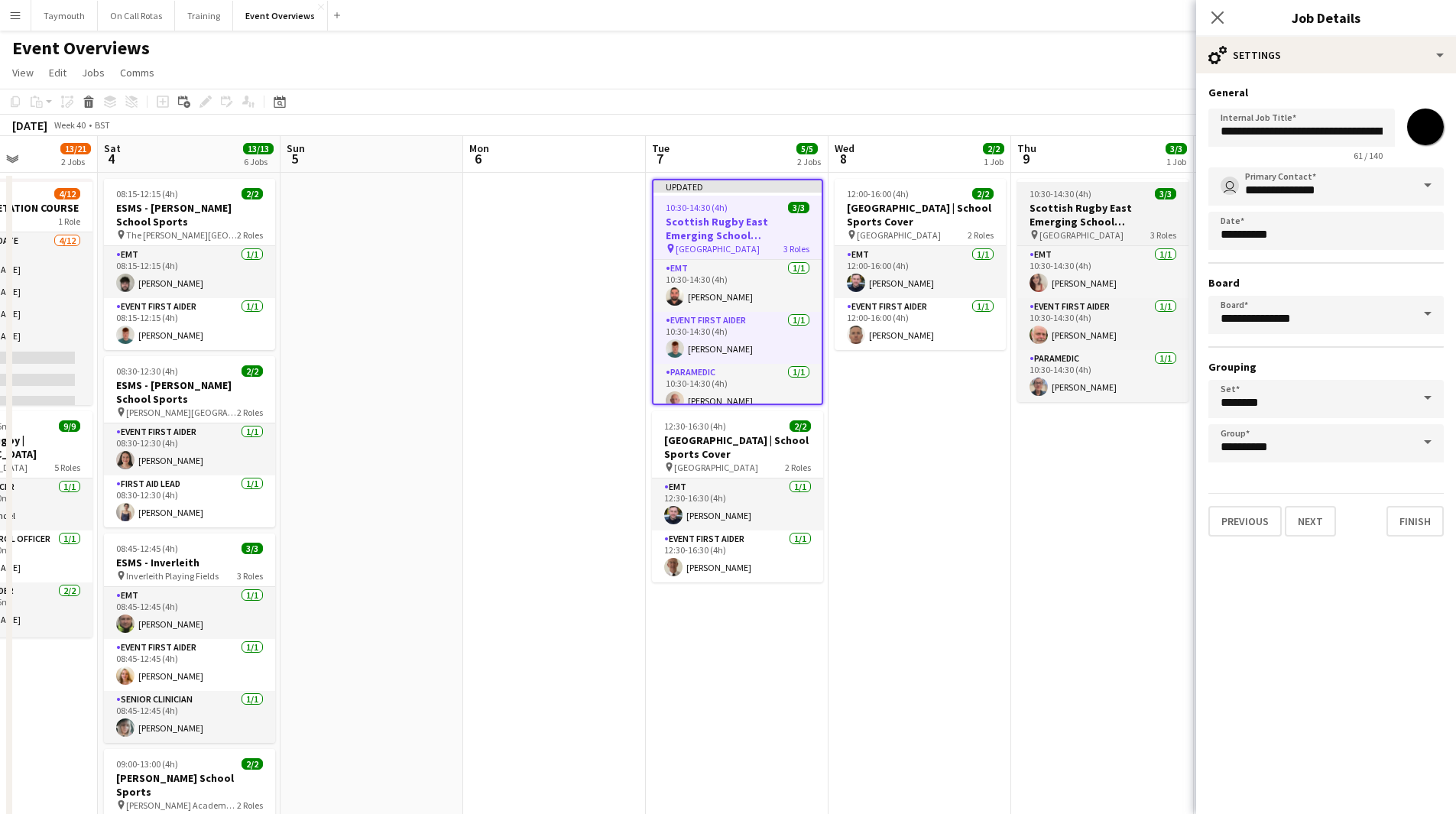
click at [1141, 224] on h3 "Scottish Rugby East Emerging School Championships | [GEOGRAPHIC_DATA]" at bounding box center [1103, 214] width 171 height 27
type input "**********"
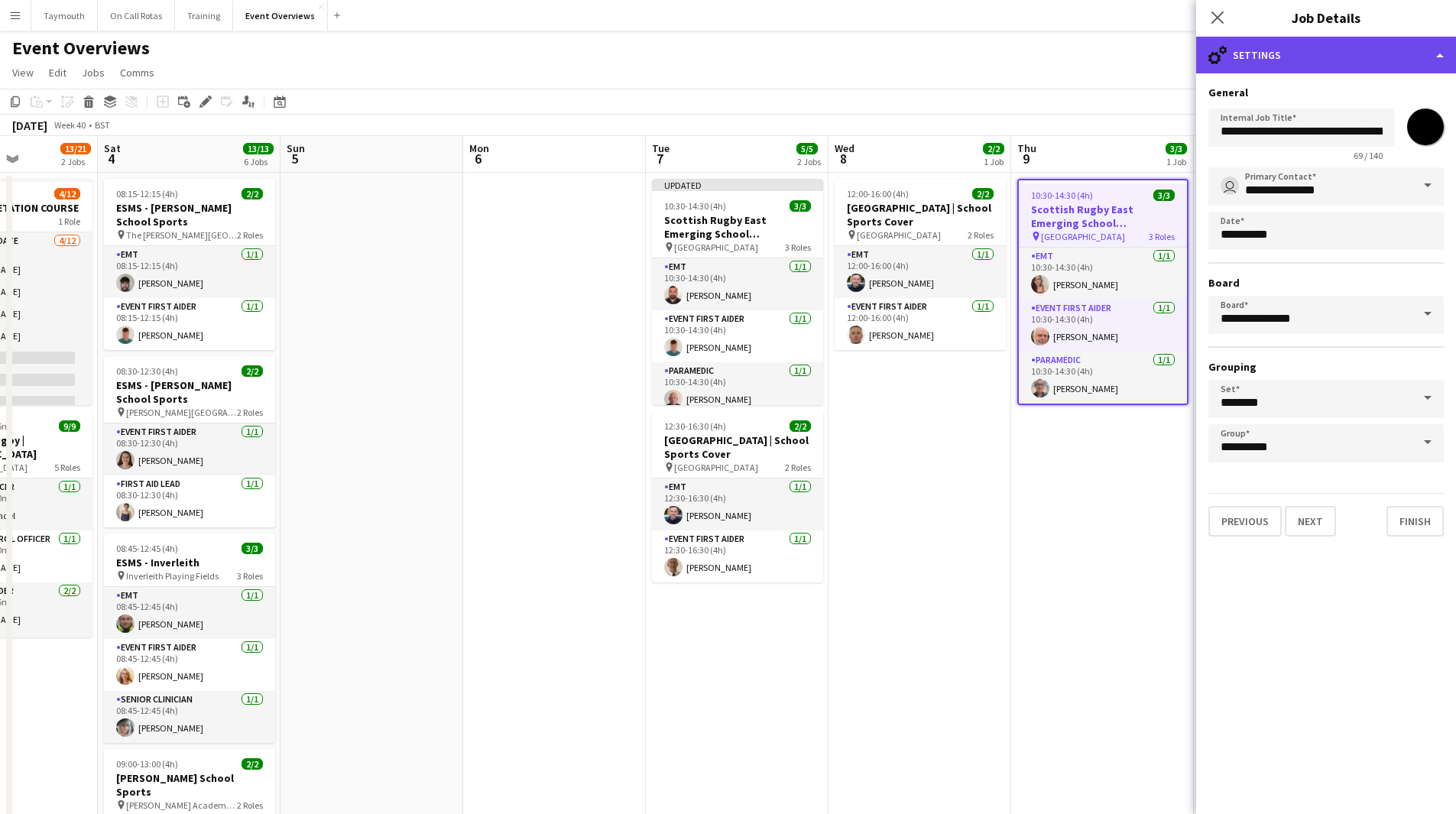
click at [1425, 67] on div "cog-double-3 Settings" at bounding box center [1325, 55] width 260 height 37
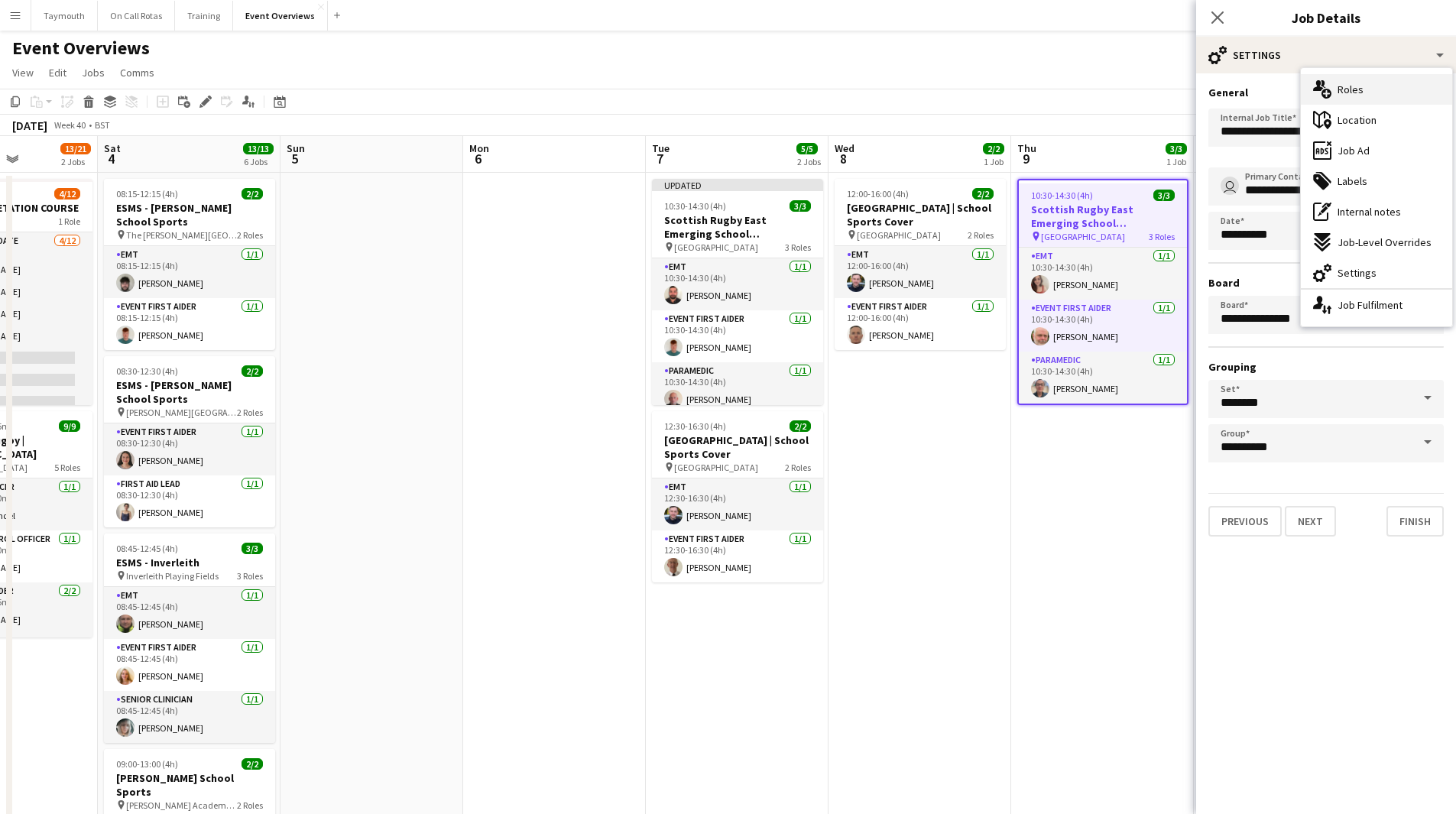
click at [1420, 95] on div "multiple-users-add Roles" at bounding box center [1376, 89] width 151 height 30
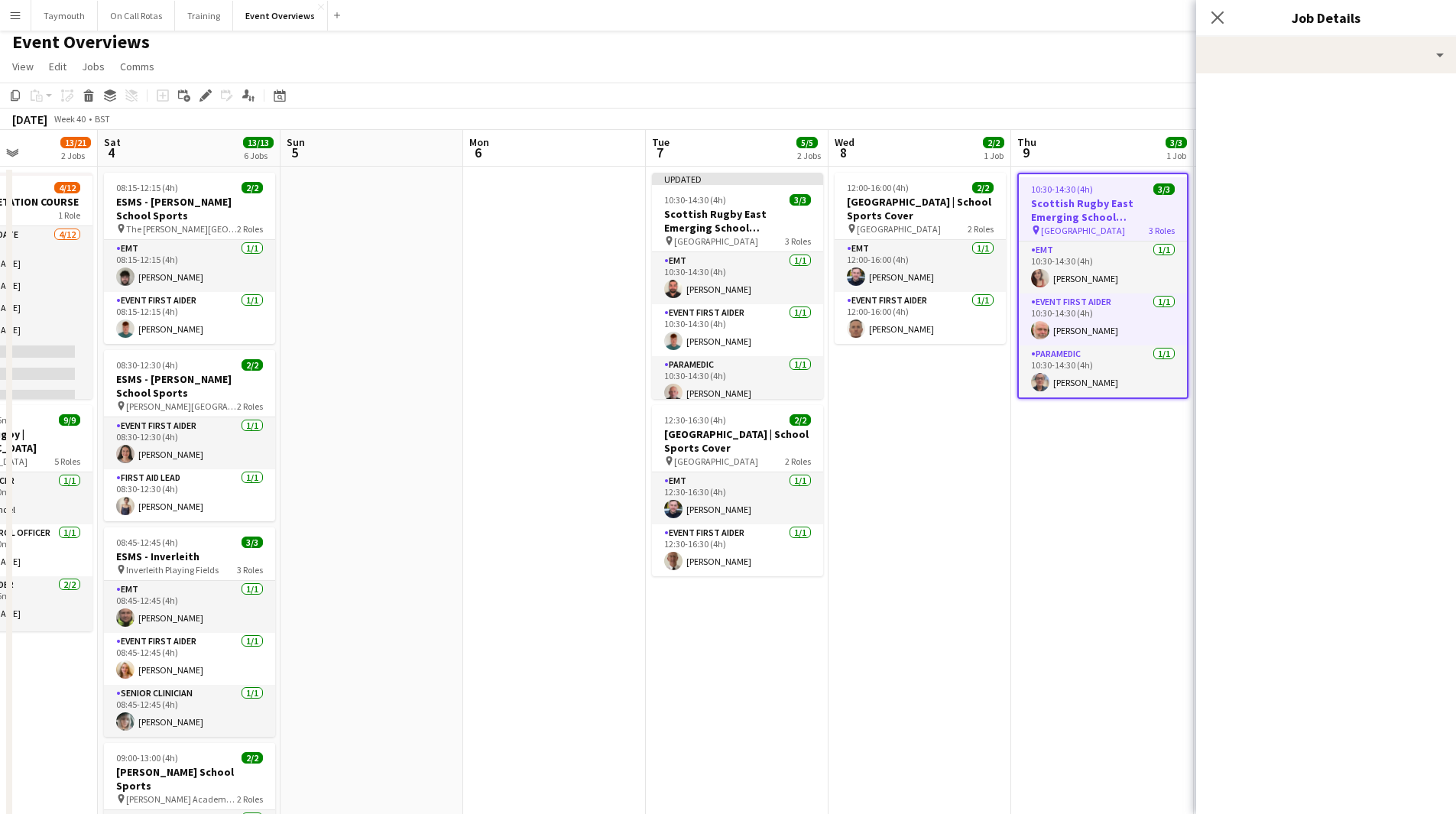
scroll to position [0, 0]
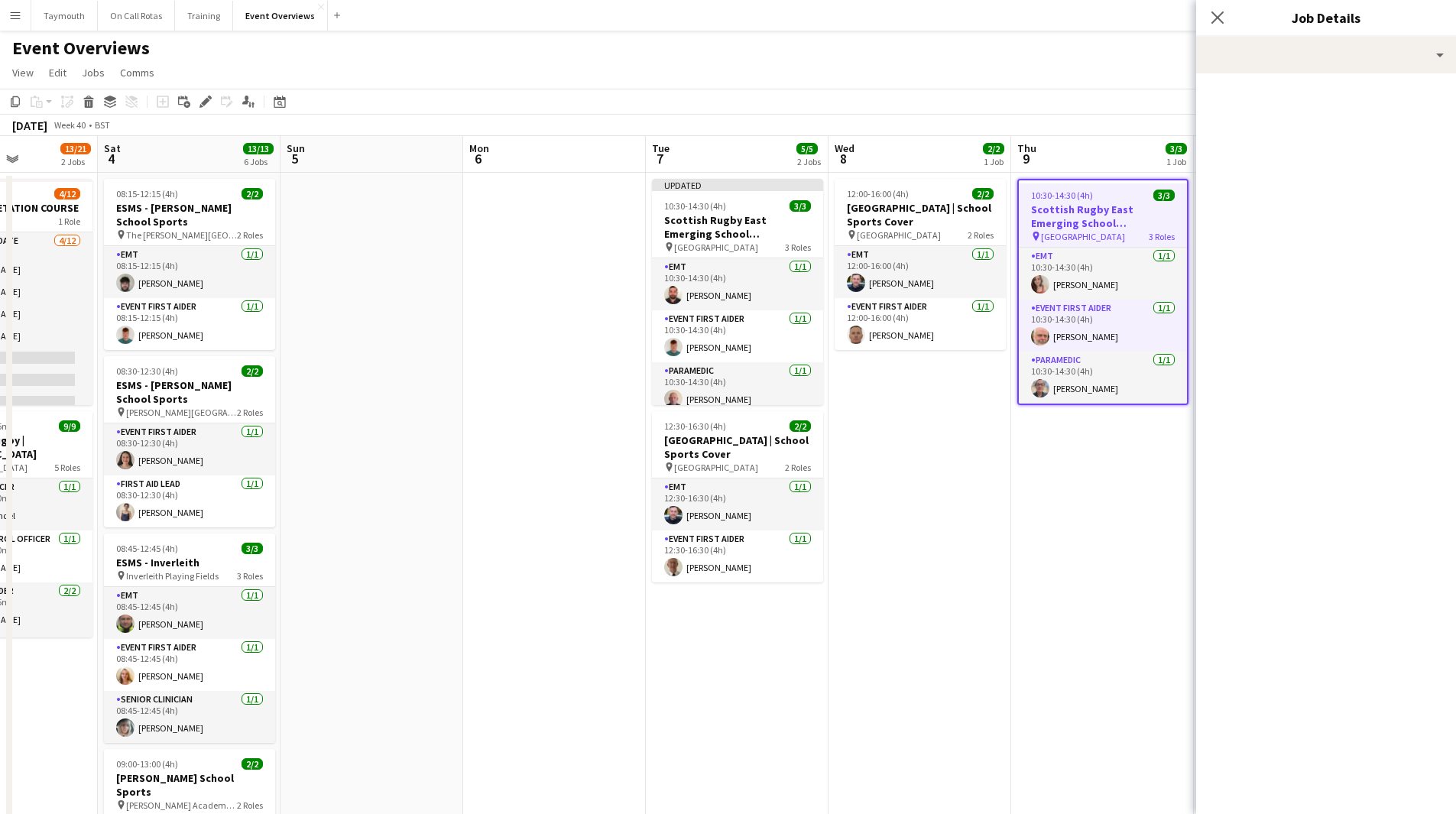
click at [1107, 221] on h3 "Scottish Rugby East Emerging School Championships | [GEOGRAPHIC_DATA]" at bounding box center [1102, 216] width 168 height 27
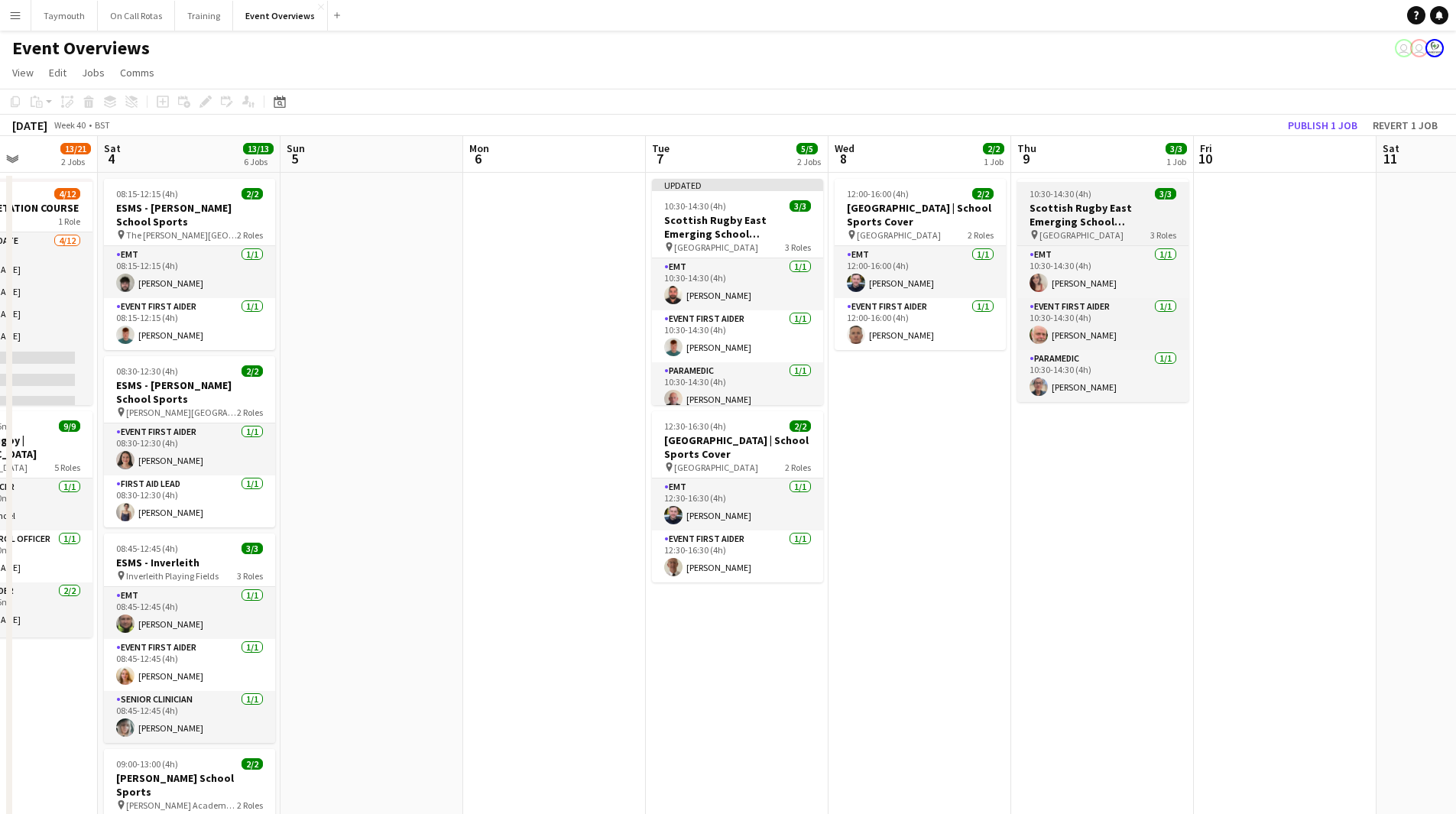
click at [1108, 221] on h3 "Scottish Rugby East Emerging School Championships | [GEOGRAPHIC_DATA]" at bounding box center [1103, 214] width 171 height 27
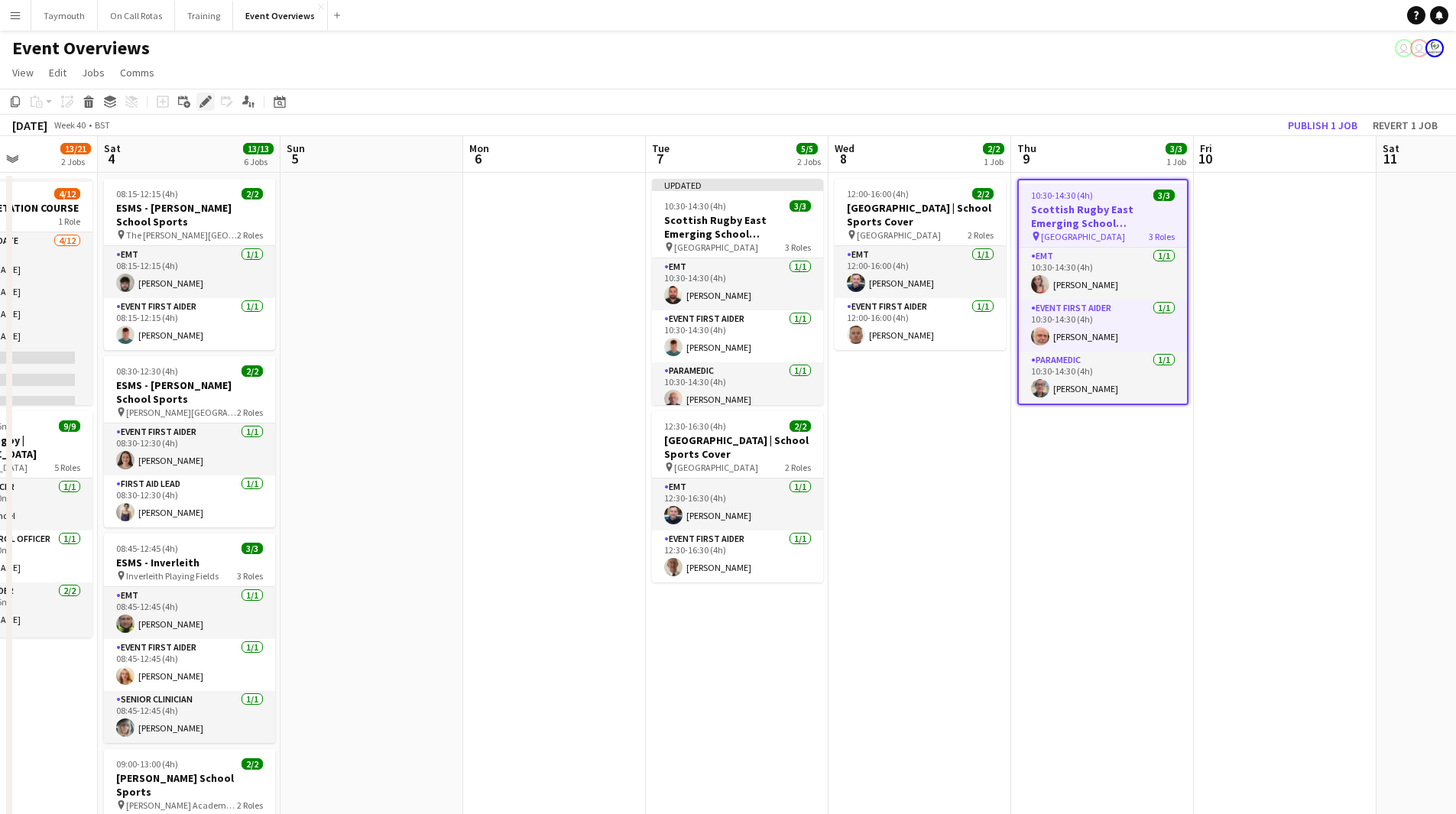
click at [200, 103] on icon "Edit" at bounding box center [205, 101] width 12 height 12
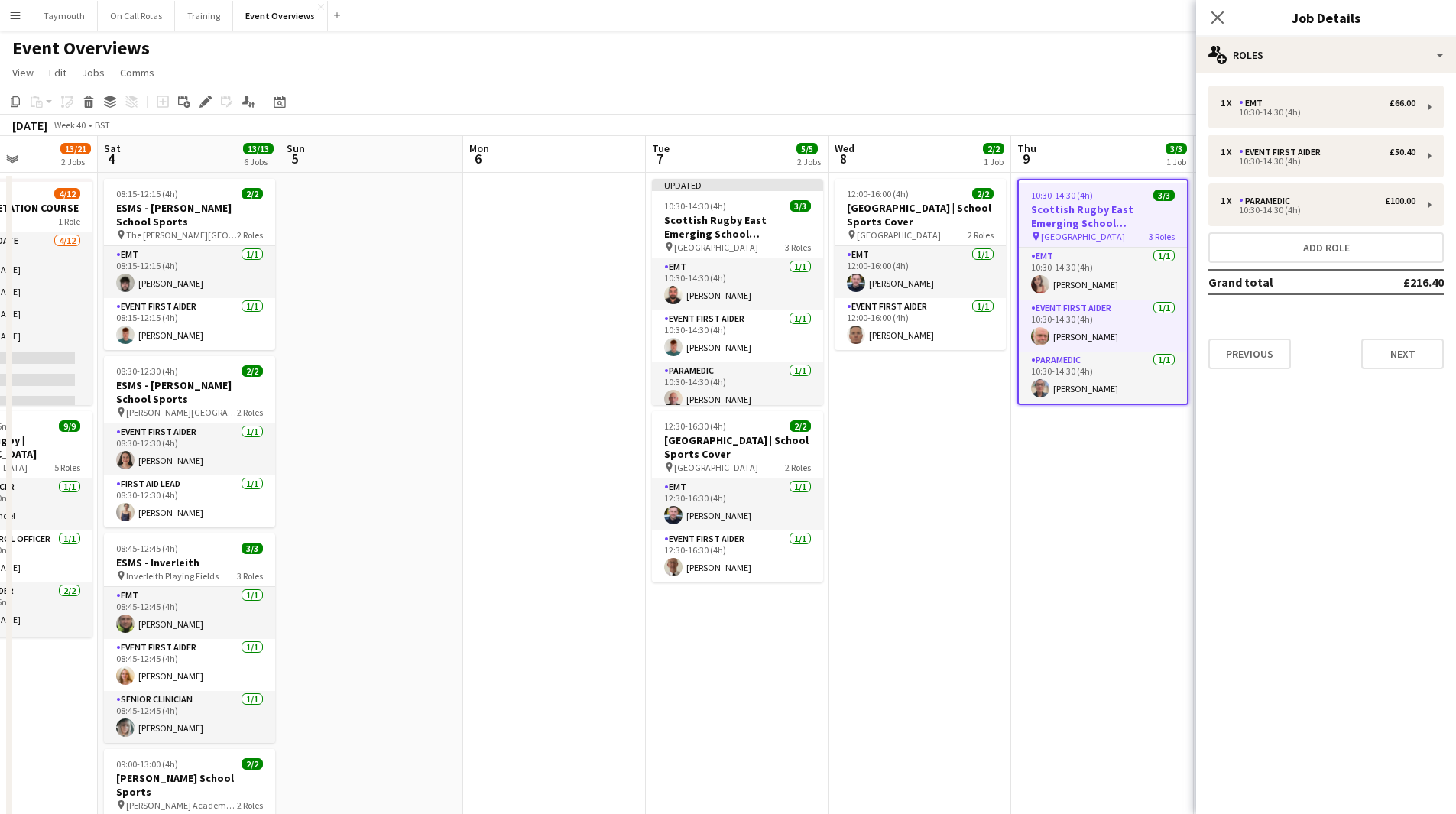
click at [1416, 336] on div "Previous Next" at bounding box center [1325, 347] width 236 height 44
click at [1417, 345] on button "Next" at bounding box center [1402, 353] width 82 height 30
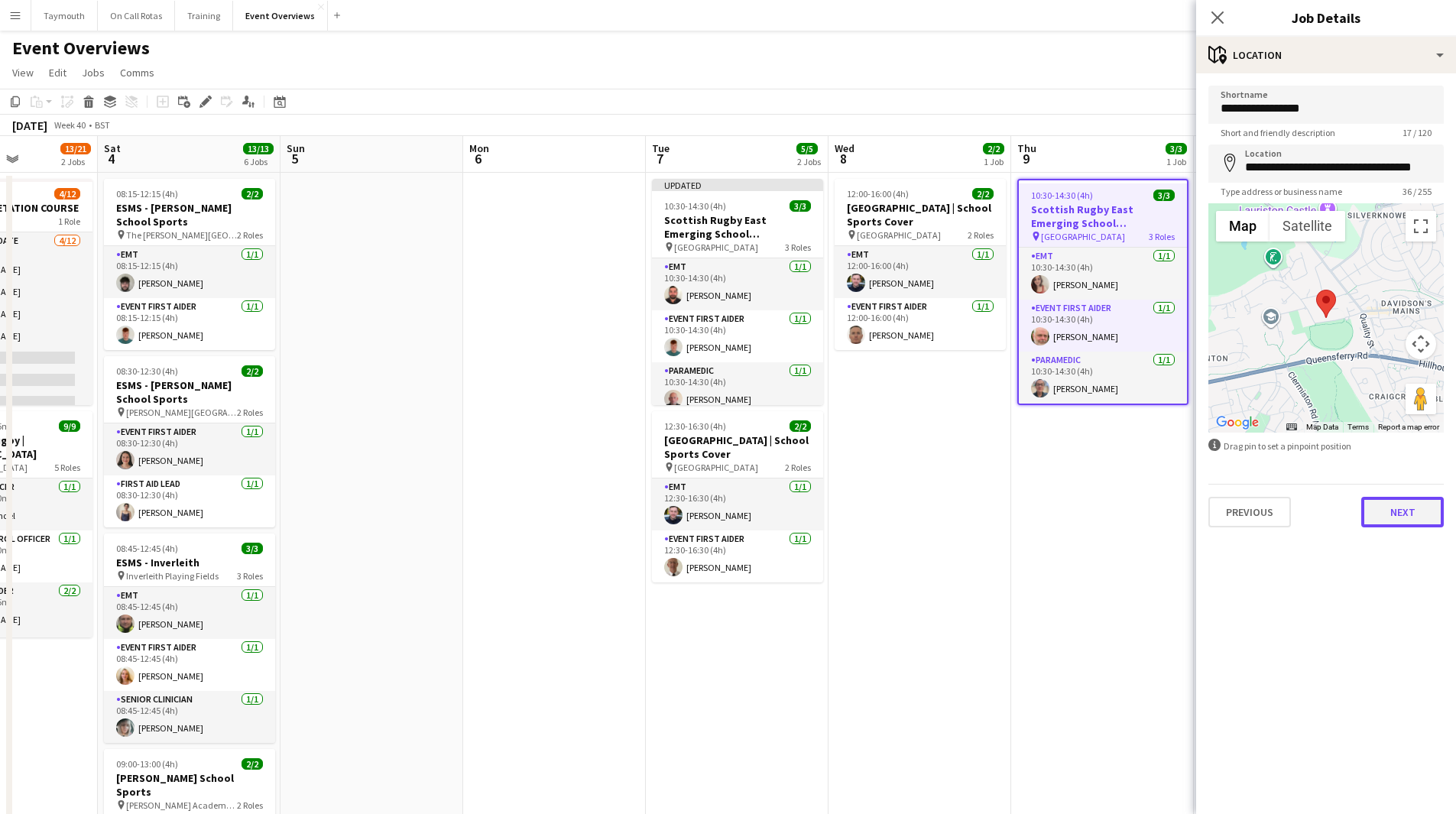
click at [1401, 507] on button "Next" at bounding box center [1402, 512] width 82 height 30
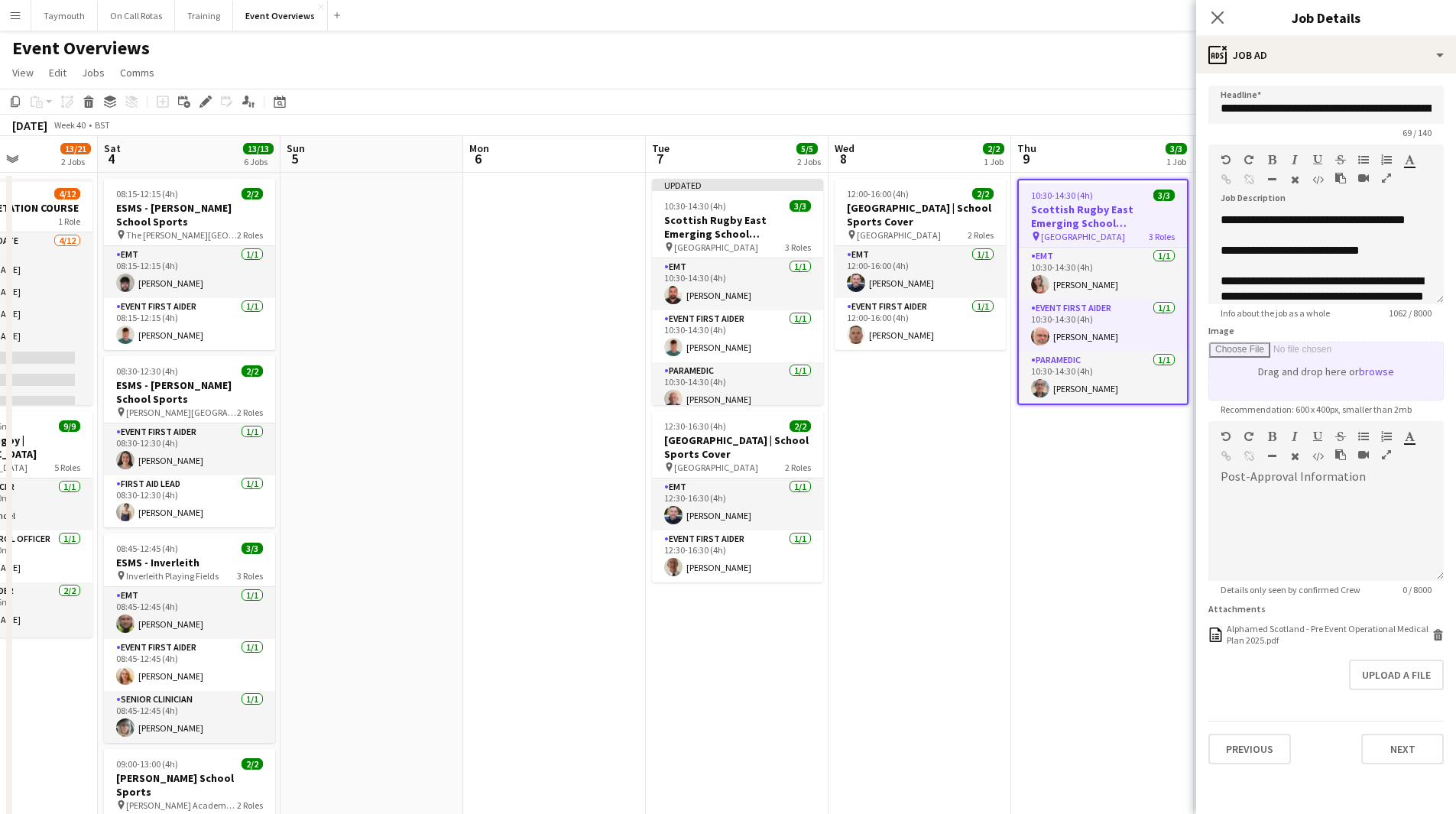
click at [1345, 369] on input "Image" at bounding box center [1325, 371] width 234 height 57
type input "**********"
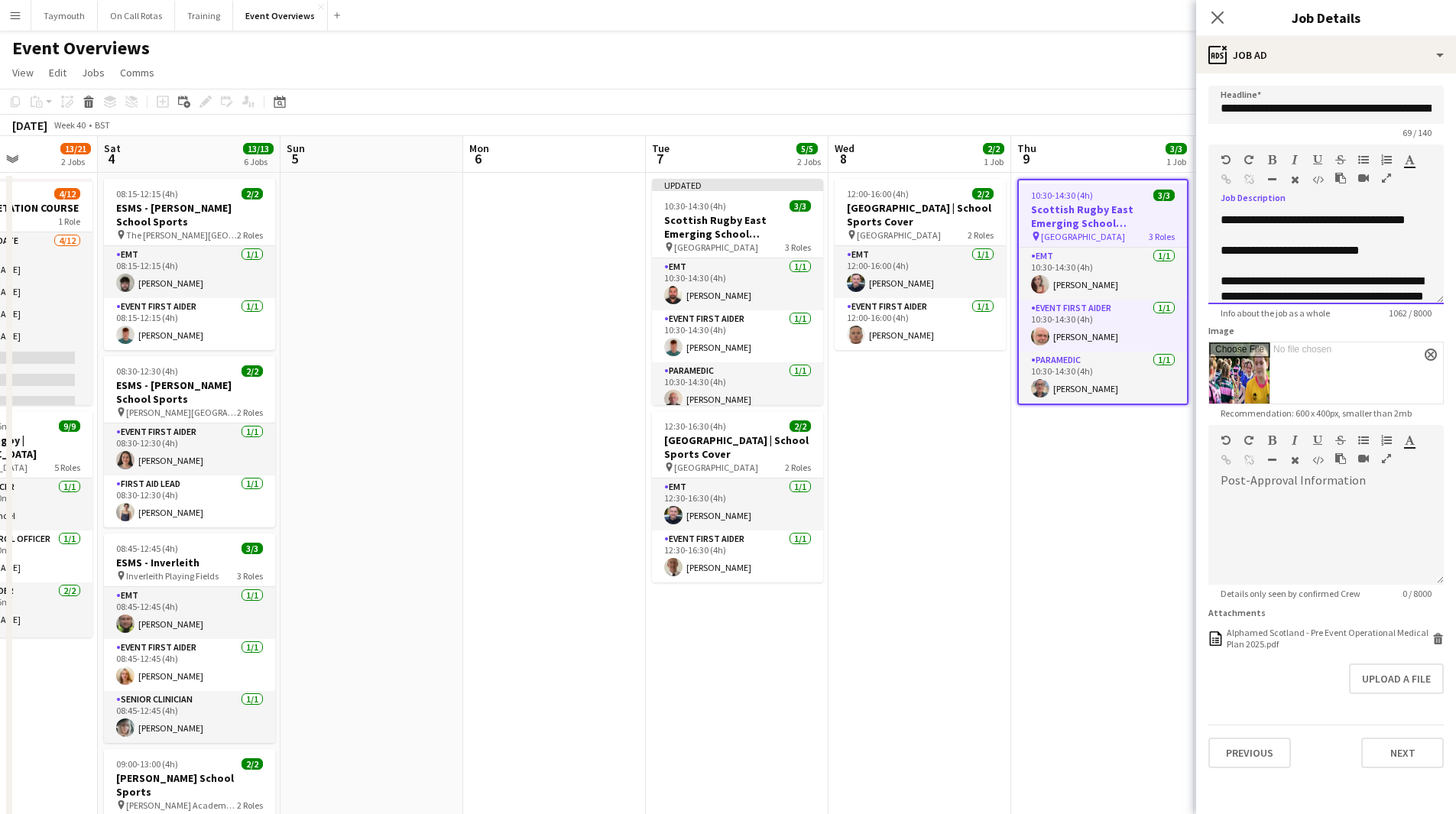
drag, startPoint x: 1355, startPoint y: 218, endPoint x: 1307, endPoint y: 218, distance: 48.0
click at [1307, 218] on span "**********" at bounding box center [1312, 220] width 185 height 11
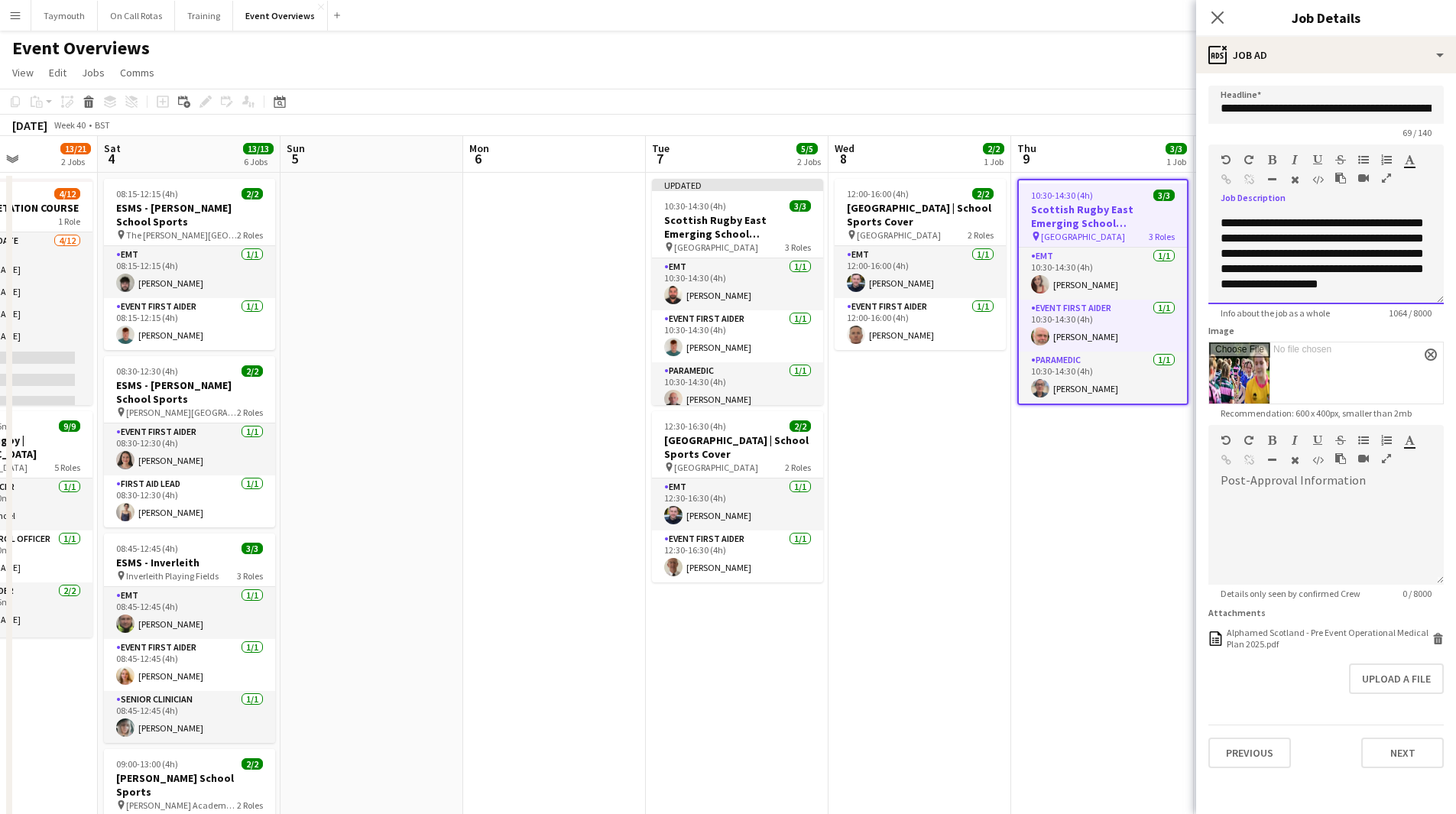
scroll to position [456, 0]
click at [1061, 576] on app-date-cell "10:30-14:30 (4h) 3/3 Scottish Rugby East Emerging School Championships | Royal …" at bounding box center [1102, 789] width 182 height 1234
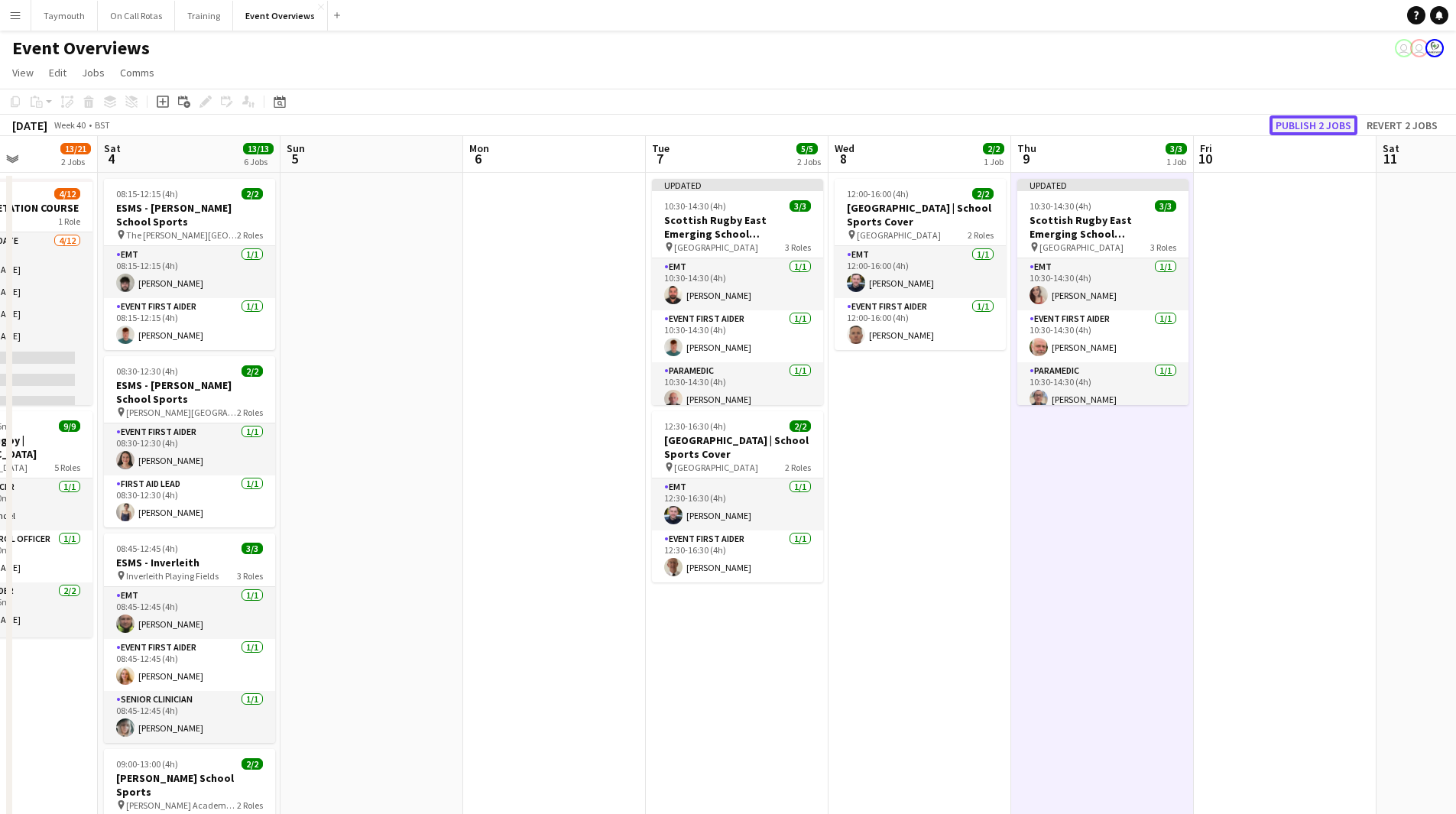
click at [1307, 126] on button "Publish 2 jobs" at bounding box center [1313, 126] width 88 height 20
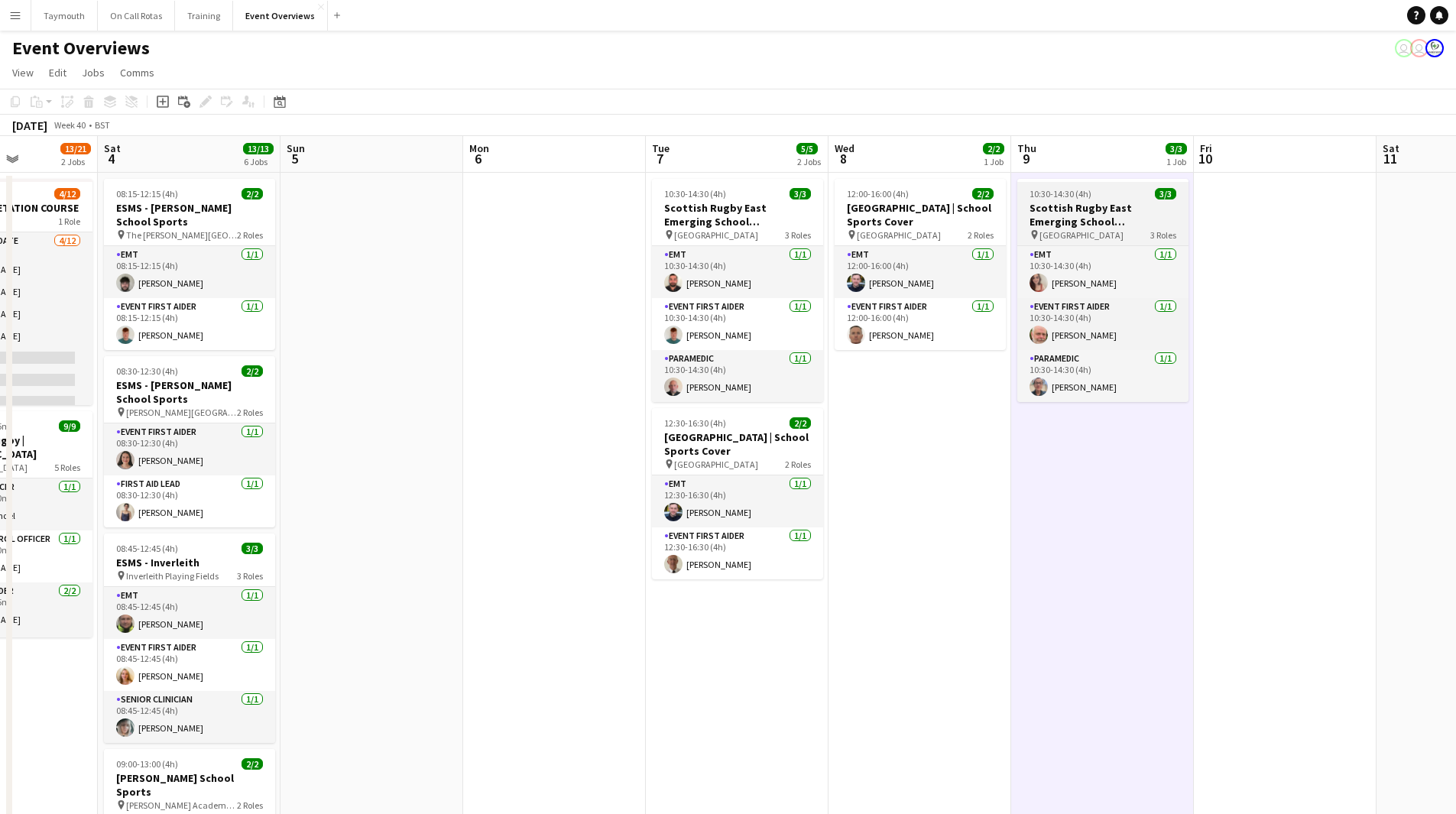
drag, startPoint x: 1132, startPoint y: 226, endPoint x: 1094, endPoint y: 226, distance: 38.0
click at [1132, 226] on h3 "Scottish Rugby East Emerging School Championships | [GEOGRAPHIC_DATA]" at bounding box center [1103, 214] width 171 height 27
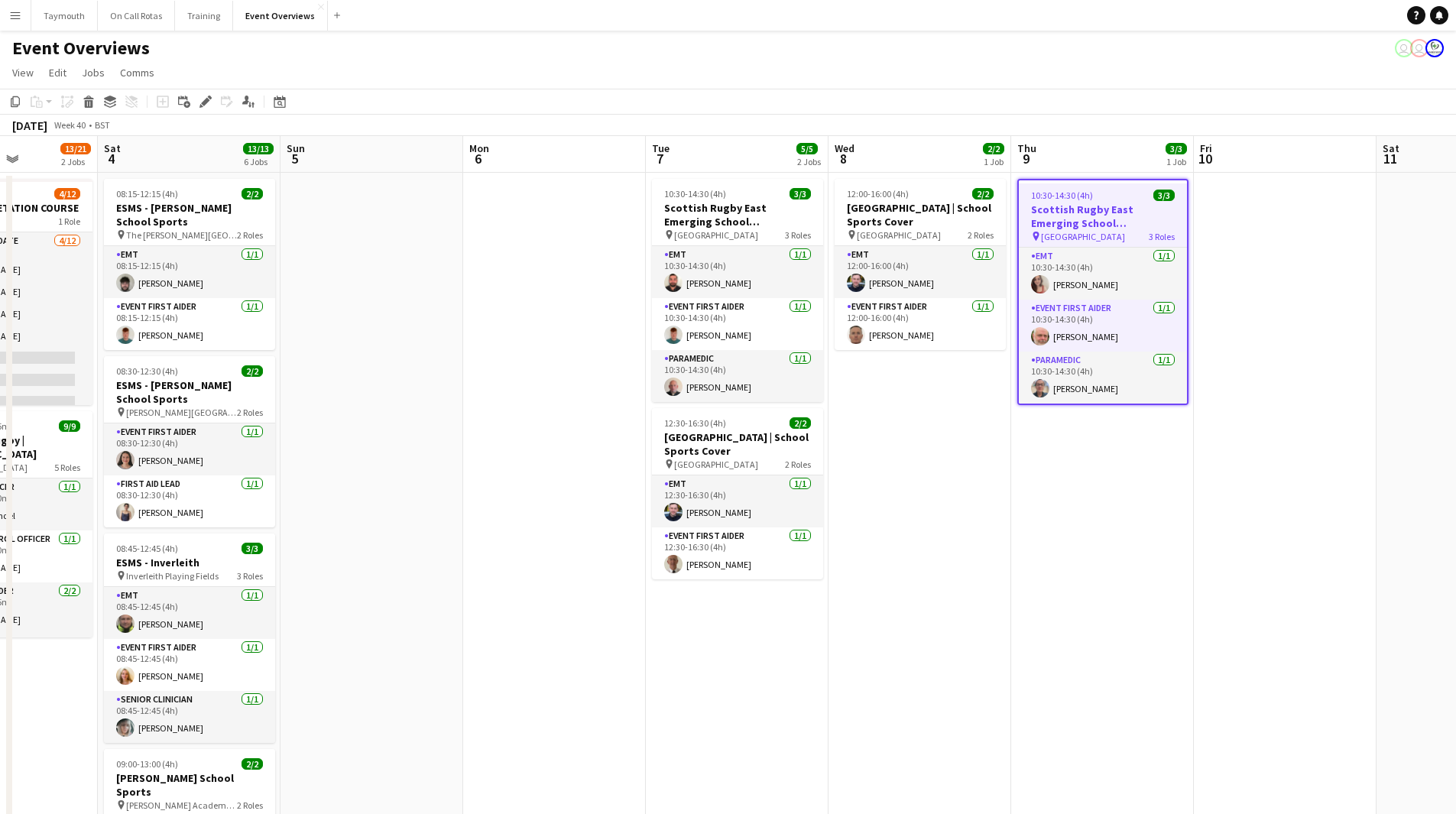
click at [212, 98] on div "Edit" at bounding box center [205, 102] width 18 height 18
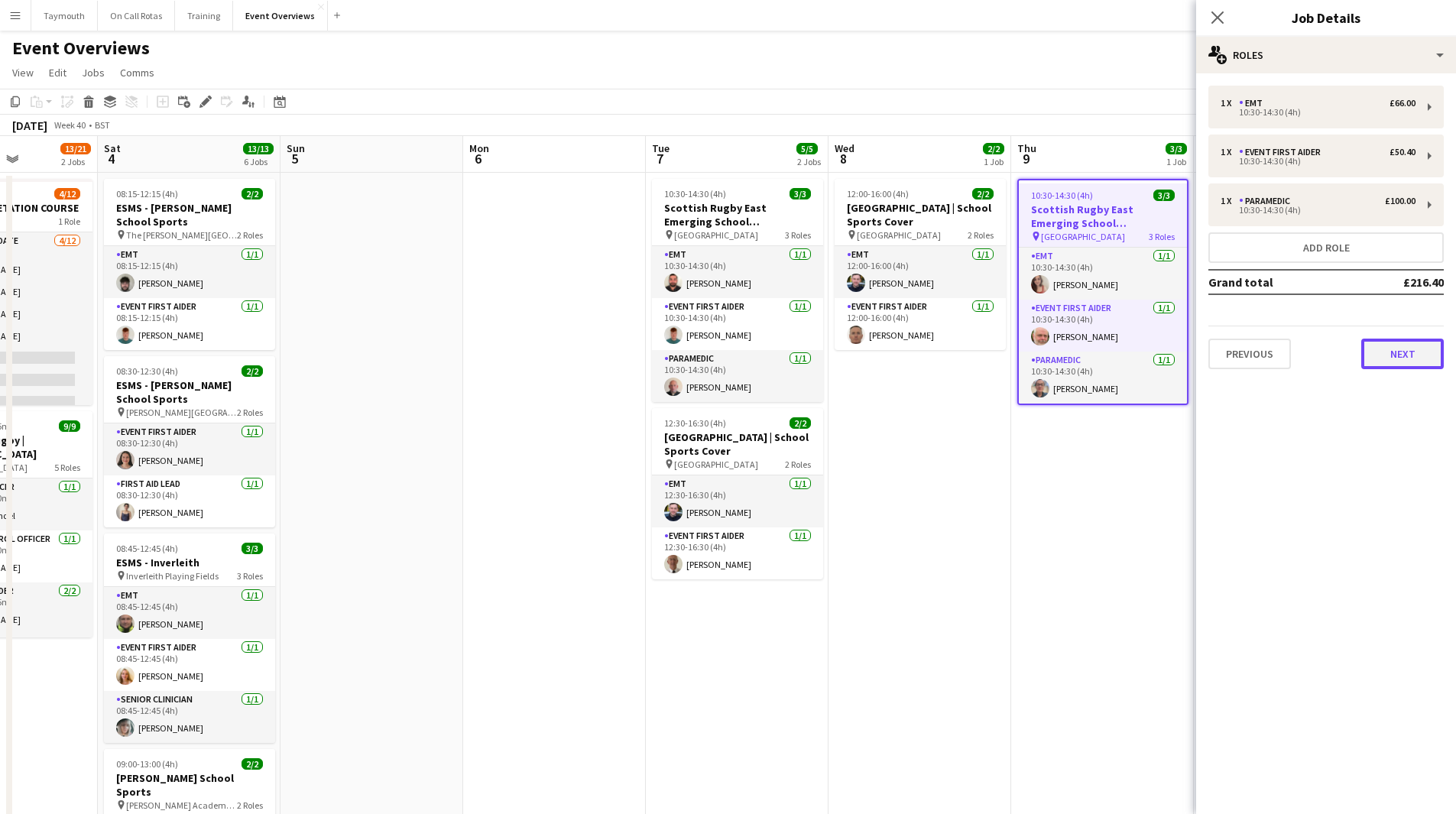
click at [1402, 352] on button "Next" at bounding box center [1402, 353] width 82 height 30
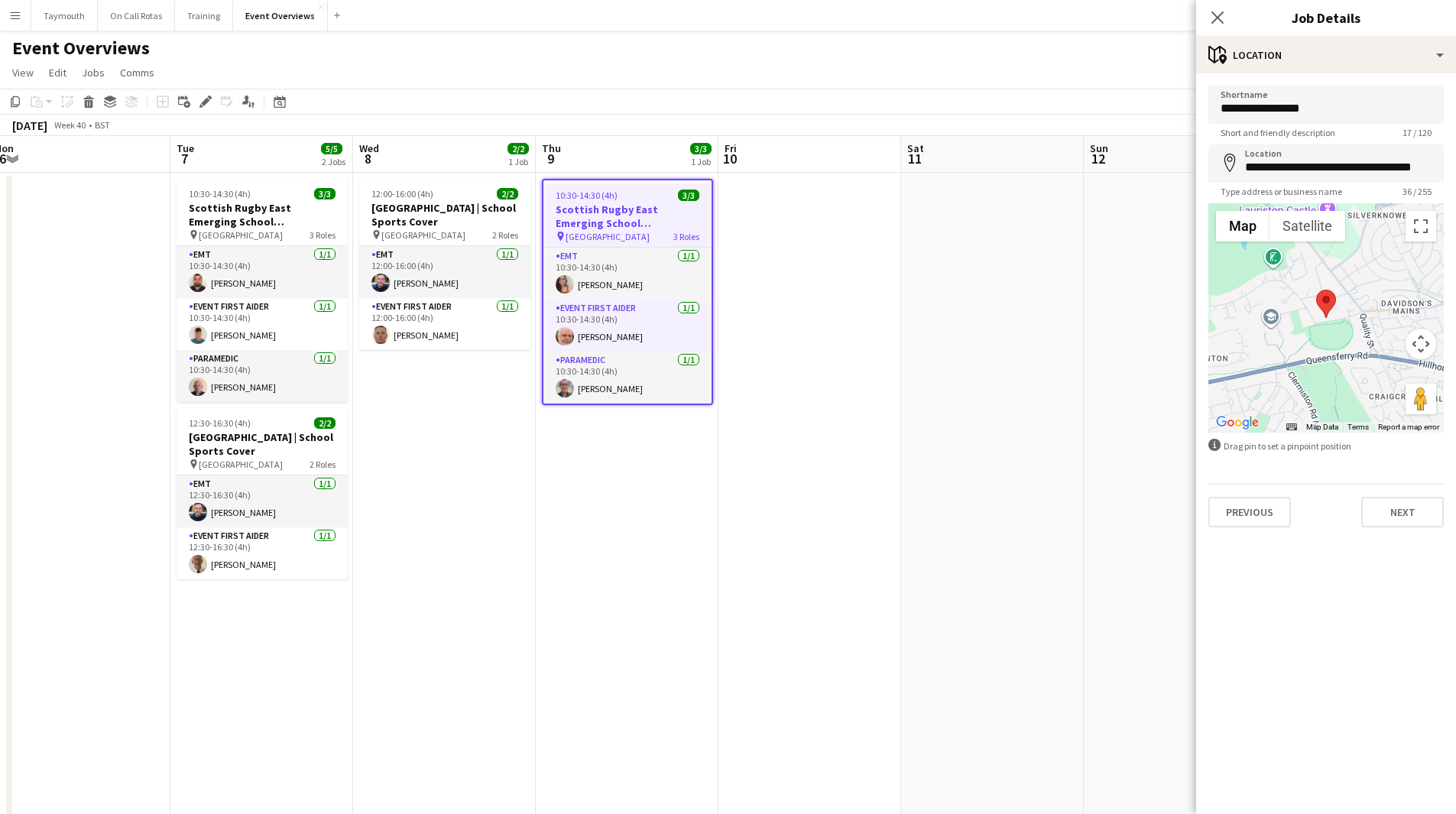
scroll to position [0, 603]
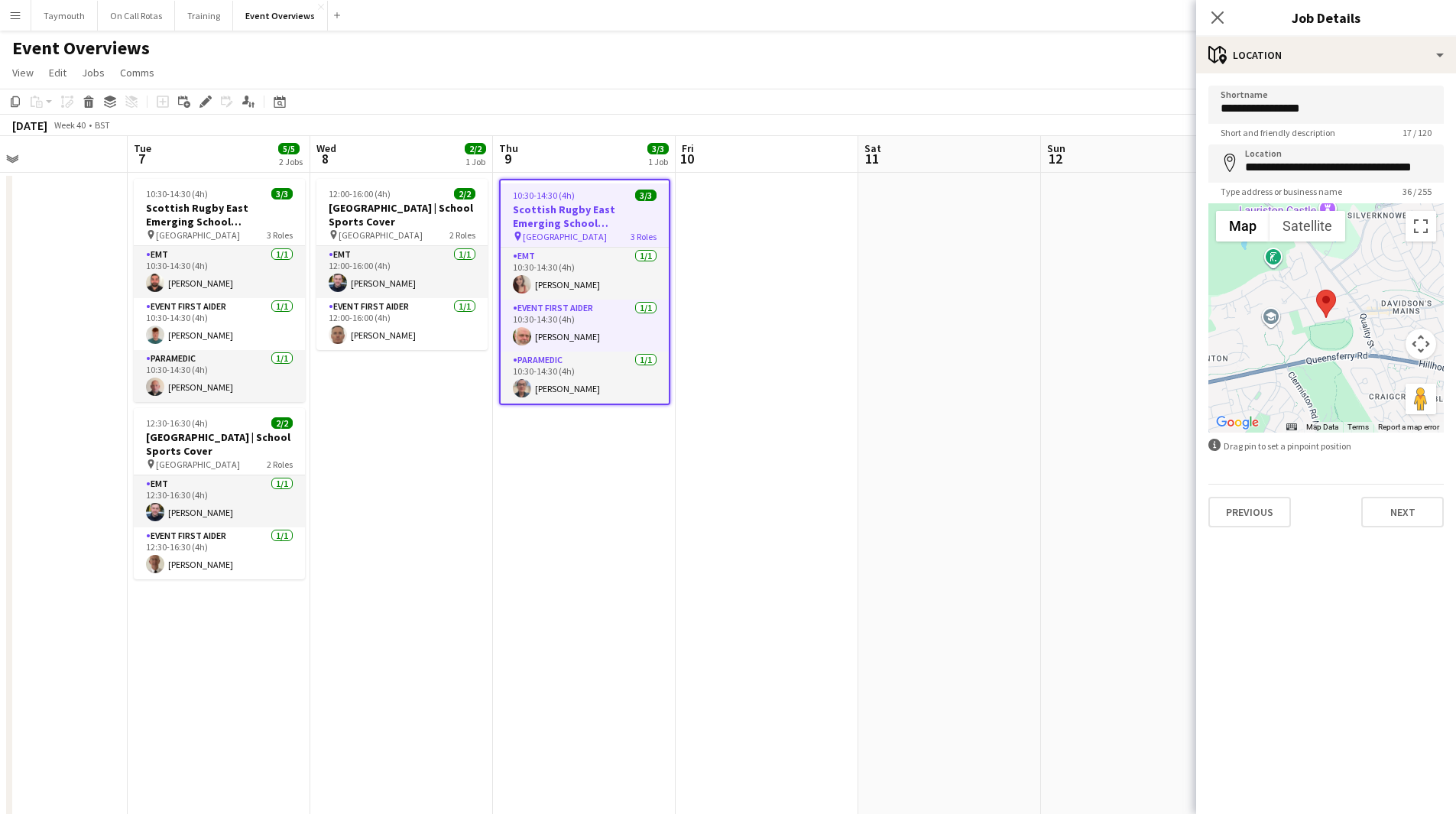
drag, startPoint x: 947, startPoint y: 512, endPoint x: 429, endPoint y: 539, distance: 518.7
click at [429, 539] on app-calendar-viewport "Fri 3 13/21 2 Jobs Sat 4 13/13 6 Jobs Sun 5 Mon 6 Tue 7 5/5 2 Jobs Wed 8 2/2 1 …" at bounding box center [728, 771] width 1456 height 1271
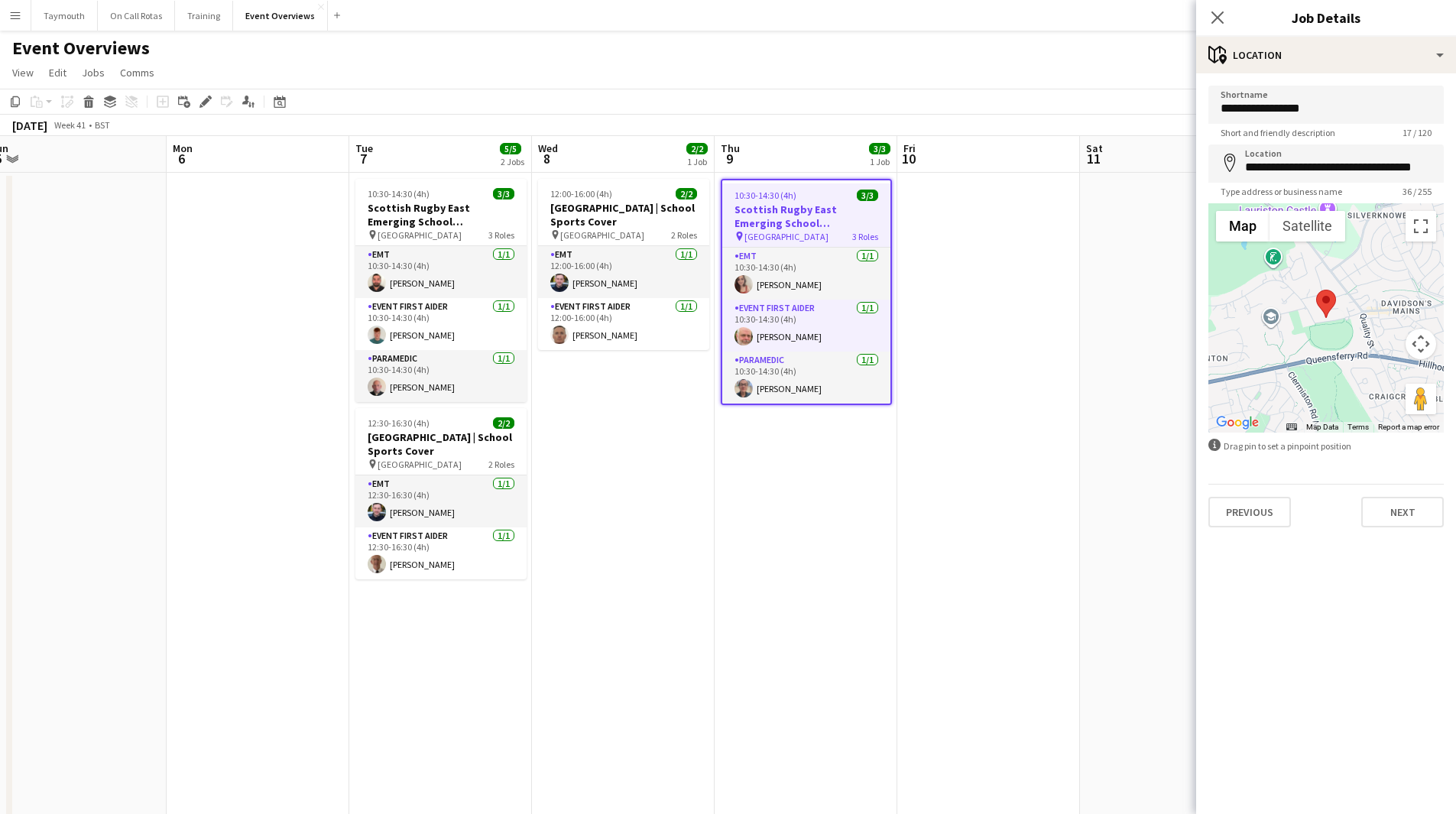
drag, startPoint x: 501, startPoint y: 577, endPoint x: 692, endPoint y: 574, distance: 191.0
click at [692, 574] on app-calendar-viewport "Fri 3 13/21 2 Jobs Sat 4 13/13 6 Jobs Sun 5 Mon 6 Tue 7 5/5 2 Jobs Wed 8 2/2 1 …" at bounding box center [728, 771] width 1456 height 1271
click at [1417, 527] on button "Next" at bounding box center [1402, 512] width 82 height 30
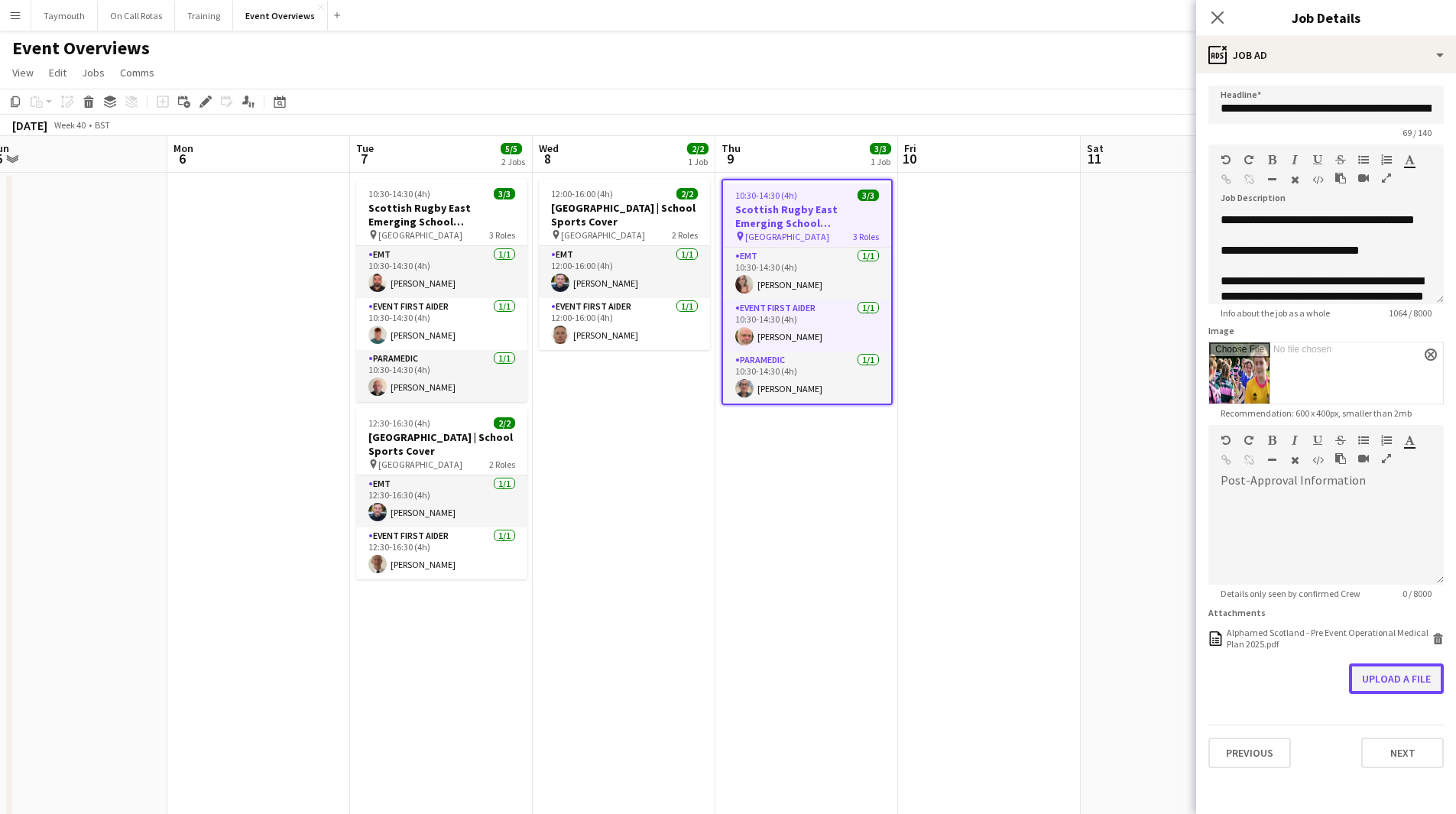
click at [1422, 674] on button "Upload a file" at bounding box center [1395, 678] width 94 height 30
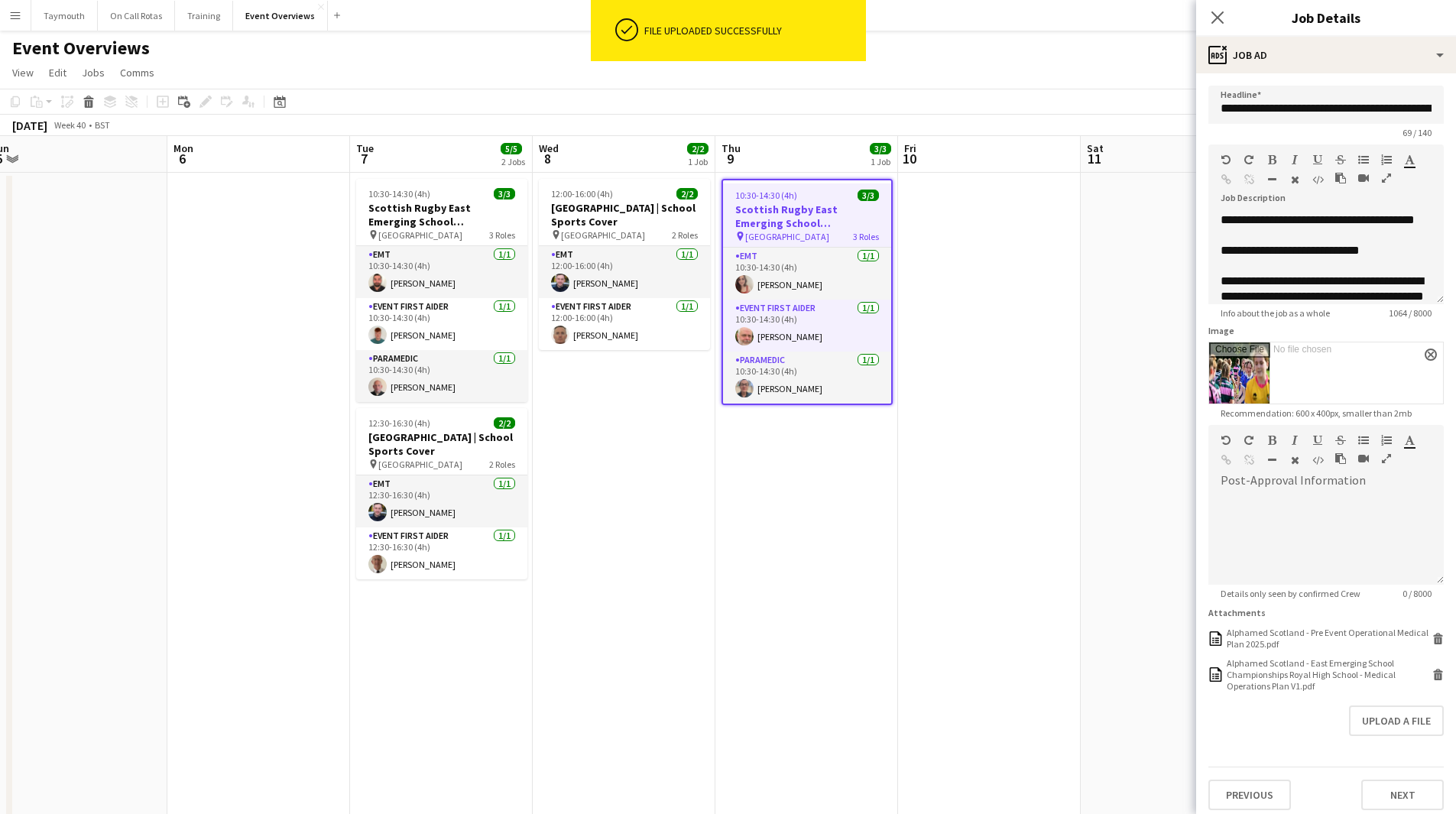
click at [969, 530] on app-date-cell at bounding box center [989, 789] width 182 height 1234
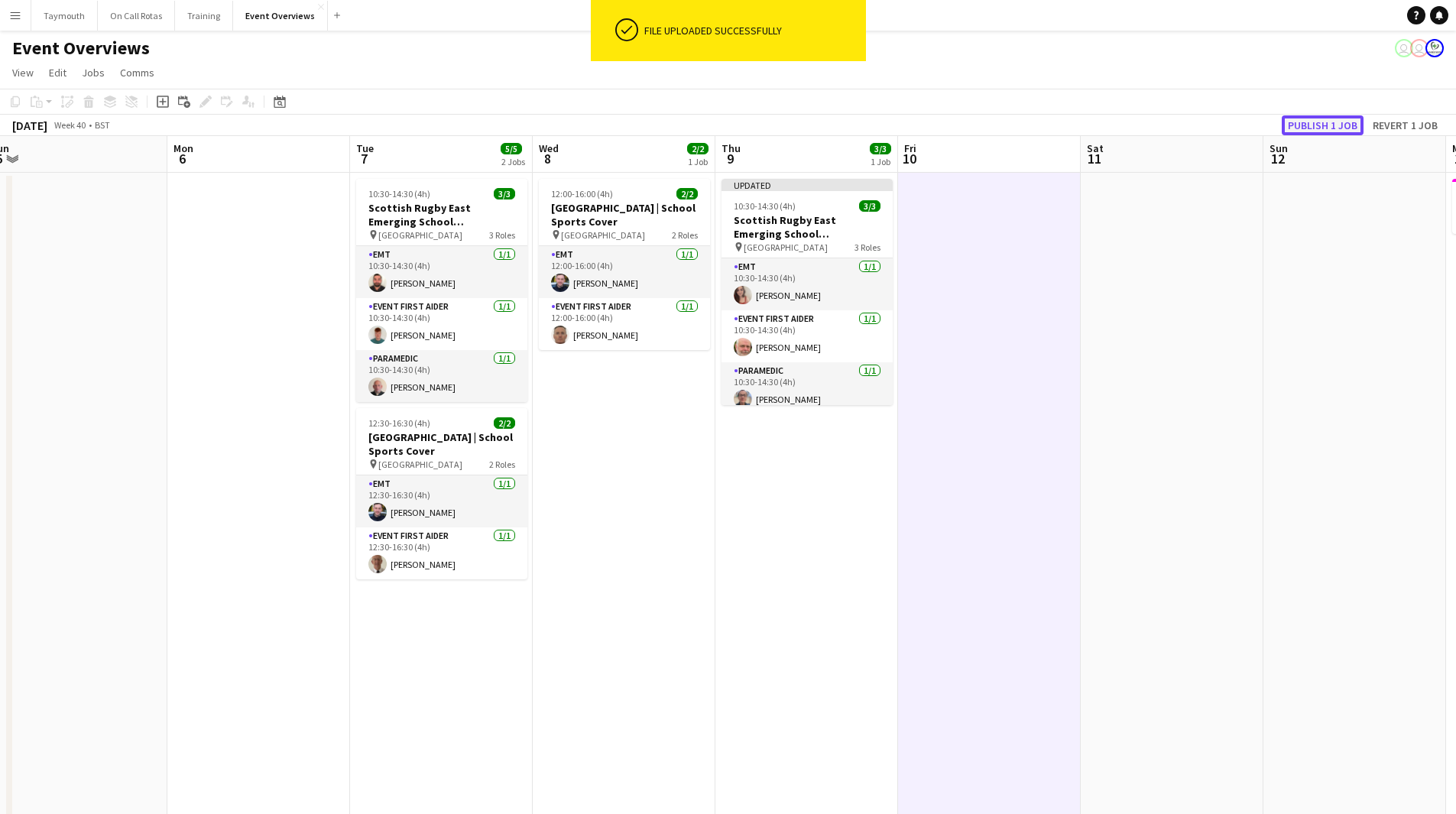
click at [1307, 125] on button "Publish 1 job" at bounding box center [1323, 126] width 82 height 20
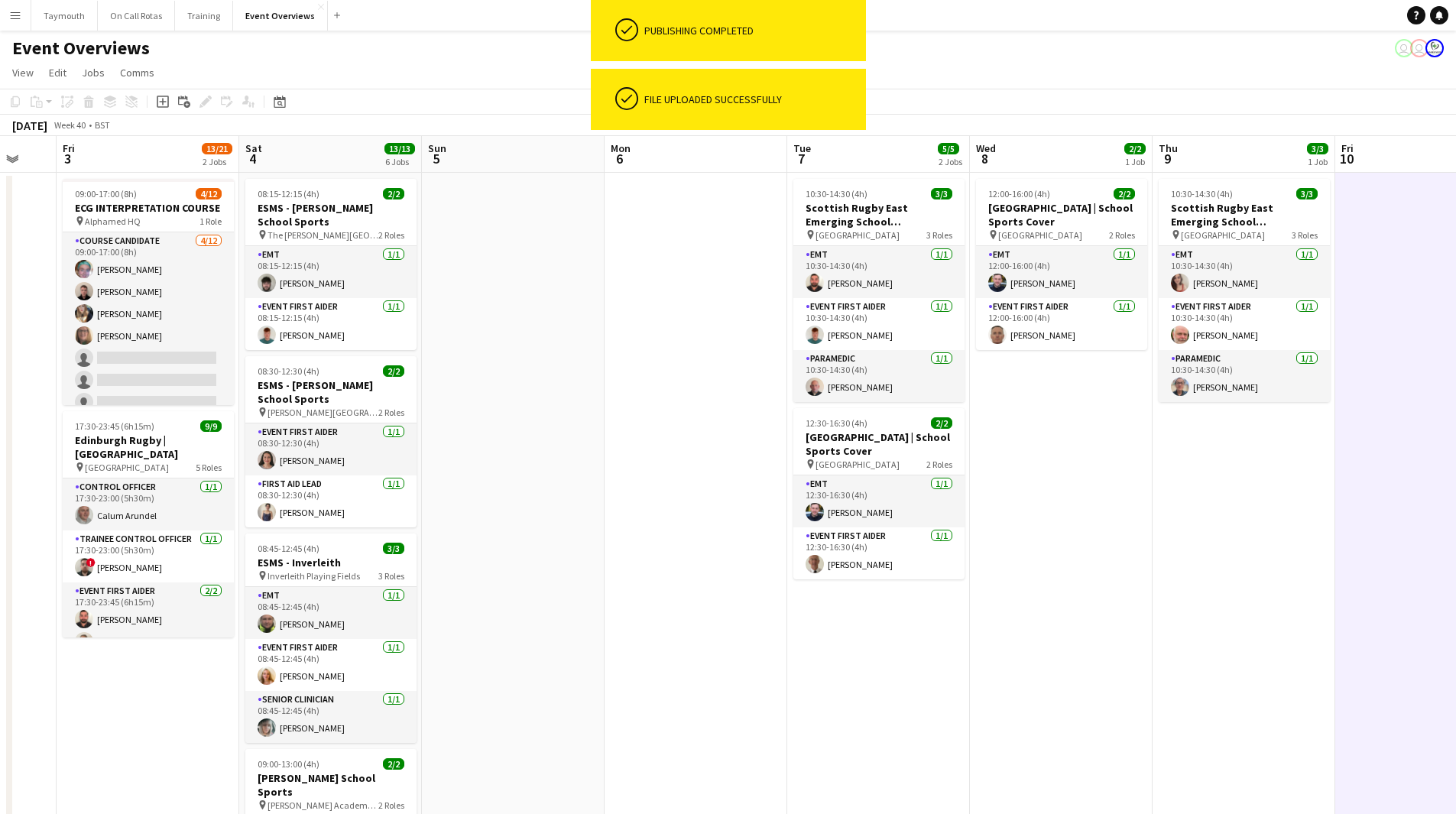
drag, startPoint x: 908, startPoint y: 593, endPoint x: 963, endPoint y: 586, distance: 55.4
click at [956, 592] on app-calendar-viewport "Wed 1 Thu 2 Fri 3 13/21 2 Jobs Sat 4 13/13 6 Jobs Sun 5 Mon 6 Tue 7 5/5 2 Jobs …" at bounding box center [728, 771] width 1456 height 1271
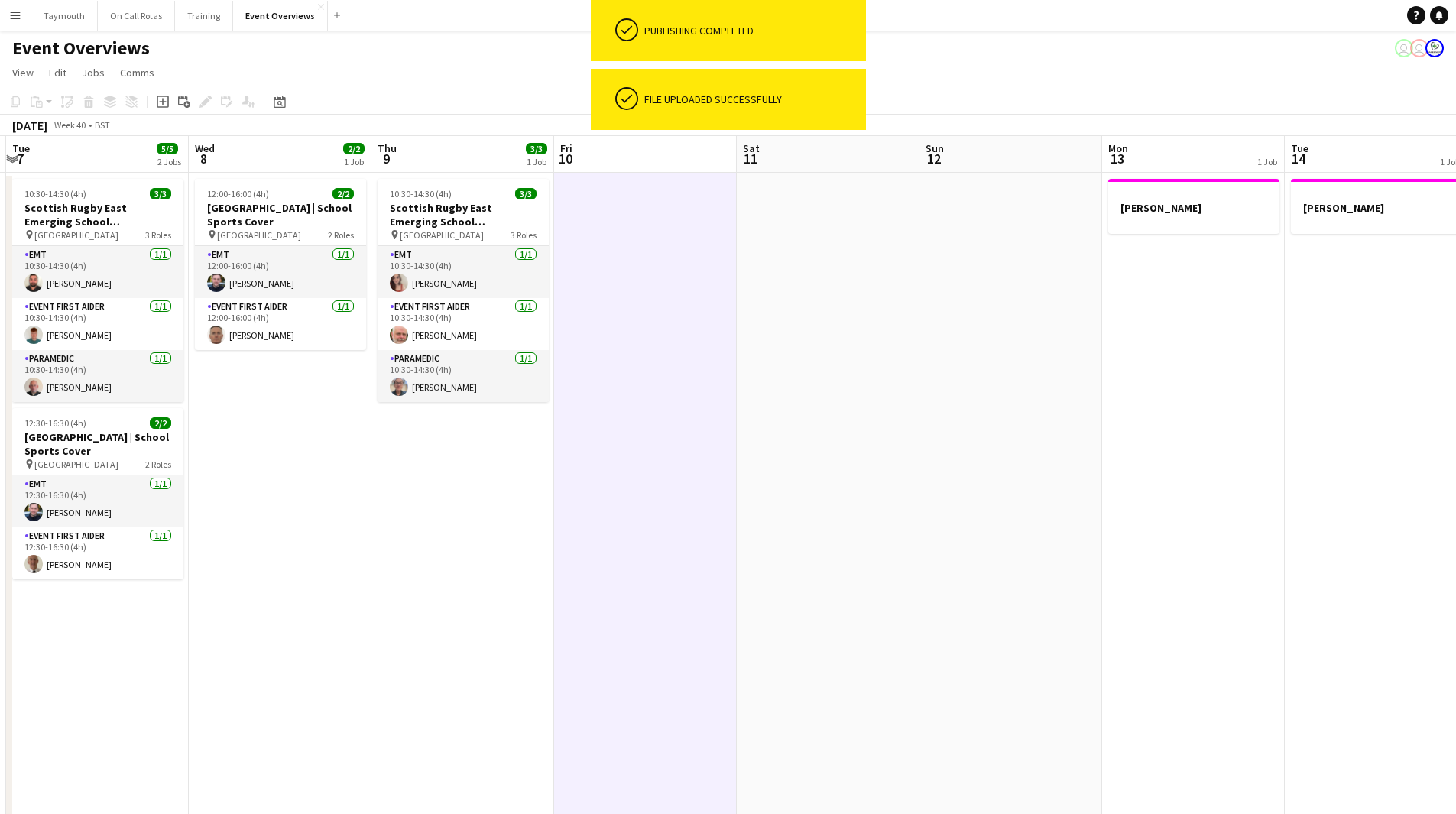
drag, startPoint x: 737, startPoint y: 611, endPoint x: 845, endPoint y: 592, distance: 109.7
click at [396, 611] on app-calendar-viewport "Sat 4 13/13 6 Jobs Sun 5 Mon 6 Tue 7 5/5 2 Jobs Wed 8 2/2 1 Job Thu 9 3/3 1 Job…" at bounding box center [728, 771] width 1456 height 1271
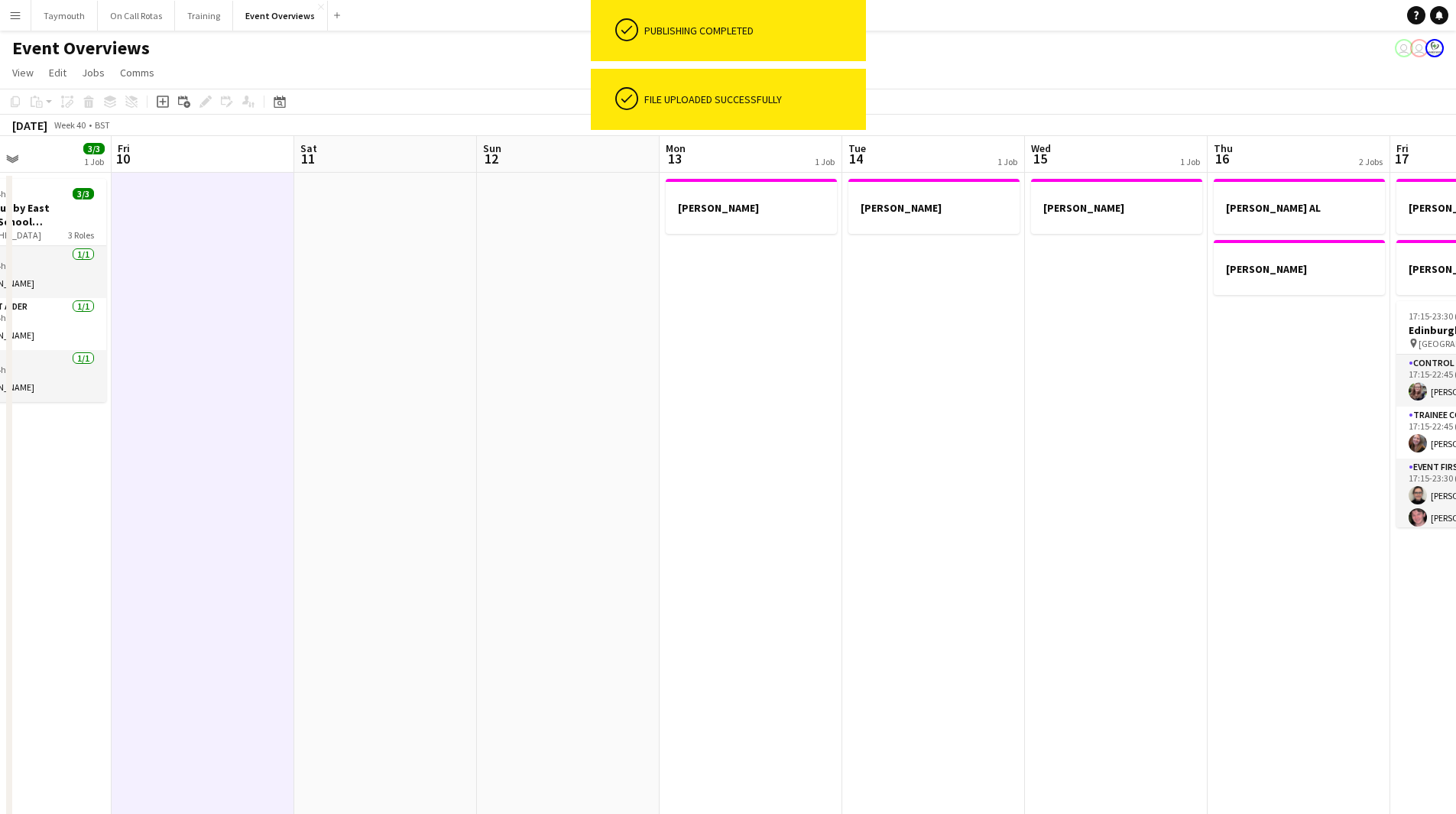
click at [379, 610] on app-calendar-viewport "Tue 7 5/5 2 Jobs Wed 8 2/2 1 Job Thu 9 3/3 1 Job Fri 10 Sat 11 Sun 12 Mon 13 1 …" at bounding box center [728, 771] width 1456 height 1271
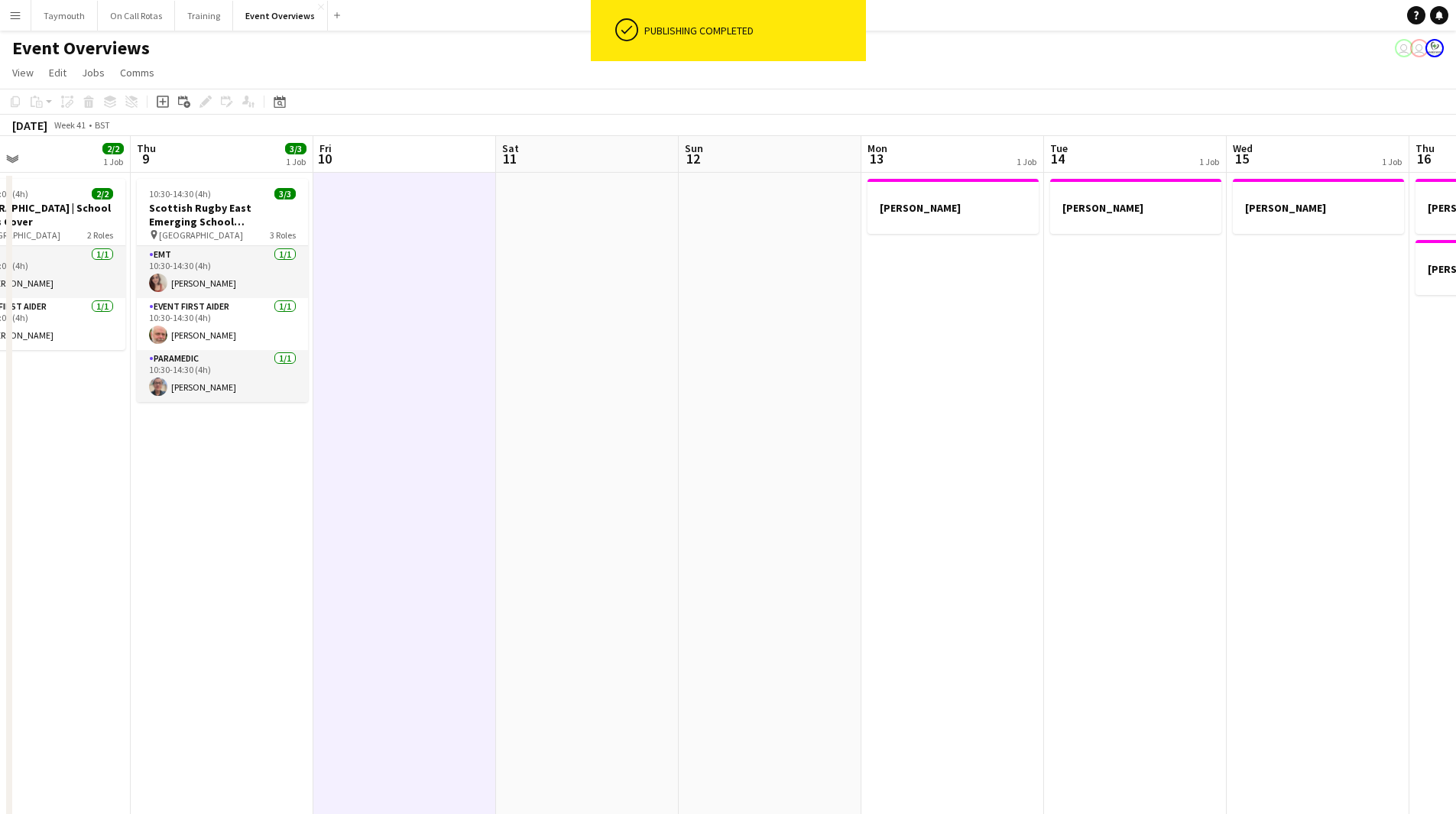
drag, startPoint x: 645, startPoint y: 602, endPoint x: 973, endPoint y: 610, distance: 328.1
click at [976, 612] on app-calendar-viewport "Mon 6 Tue 7 5/5 2 Jobs Wed 8 2/2 1 Job Thu 9 3/3 1 Job Fri 10 Sat 11 Sun 12 Mon…" at bounding box center [728, 771] width 1456 height 1271
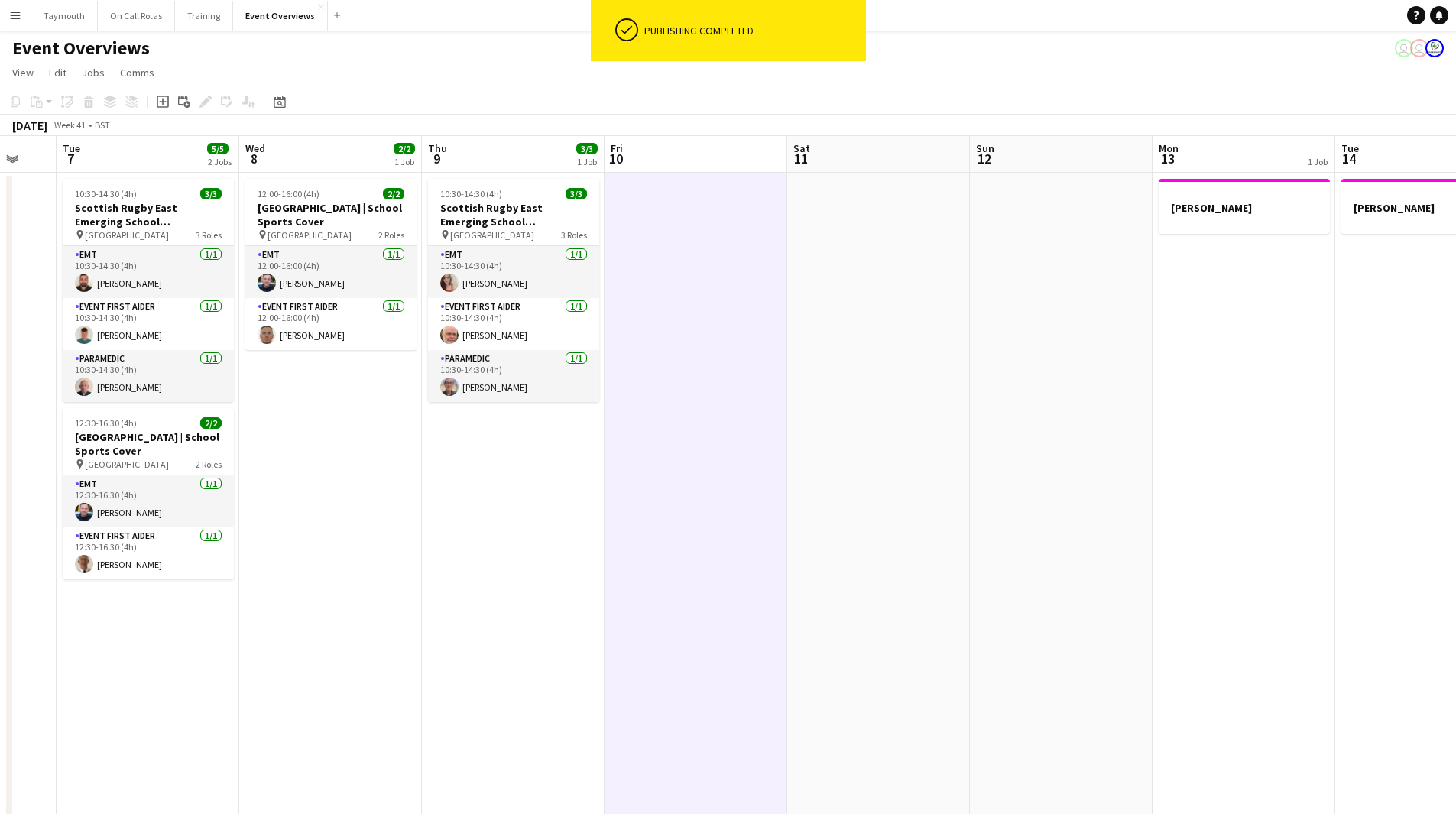
drag, startPoint x: 535, startPoint y: 581, endPoint x: 126, endPoint y: 582, distance: 409.0
click at [186, 582] on app-calendar-viewport "Sat 4 13/13 6 Jobs Sun 5 Mon 6 Tue 7 5/5 2 Jobs Wed 8 2/2 1 Job Thu 9 3/3 1 Job…" at bounding box center [728, 771] width 1456 height 1271
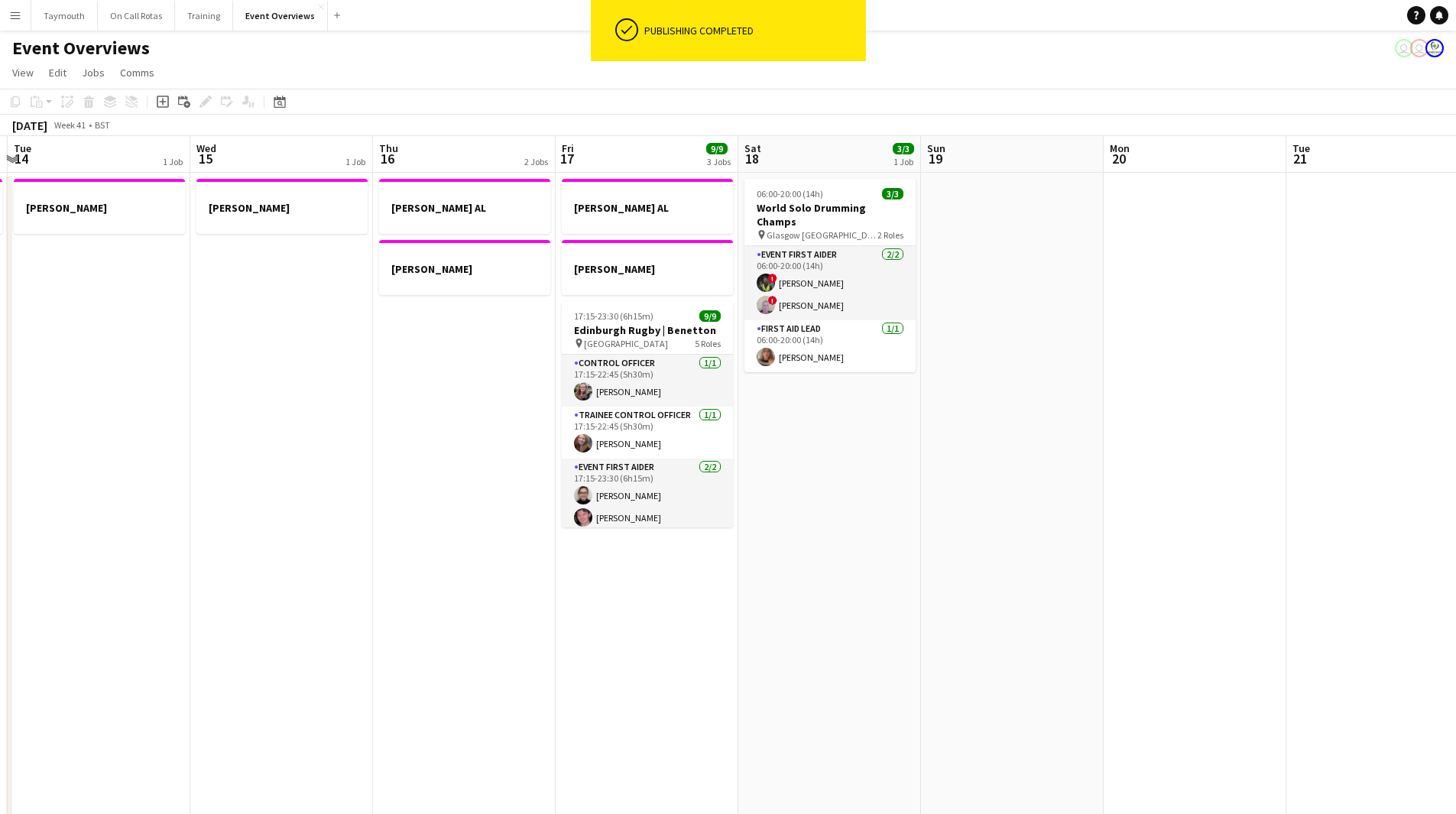
drag, startPoint x: 497, startPoint y: 580, endPoint x: 356, endPoint y: 583, distance: 141.0
click at [302, 585] on app-calendar-viewport "Sat 11 Sun 12 Mon 13 1 Job Tue 14 1 Job Wed 15 1 Job Thu 16 2 Jobs Fri 17 9/9 3…" at bounding box center [728, 771] width 1456 height 1271
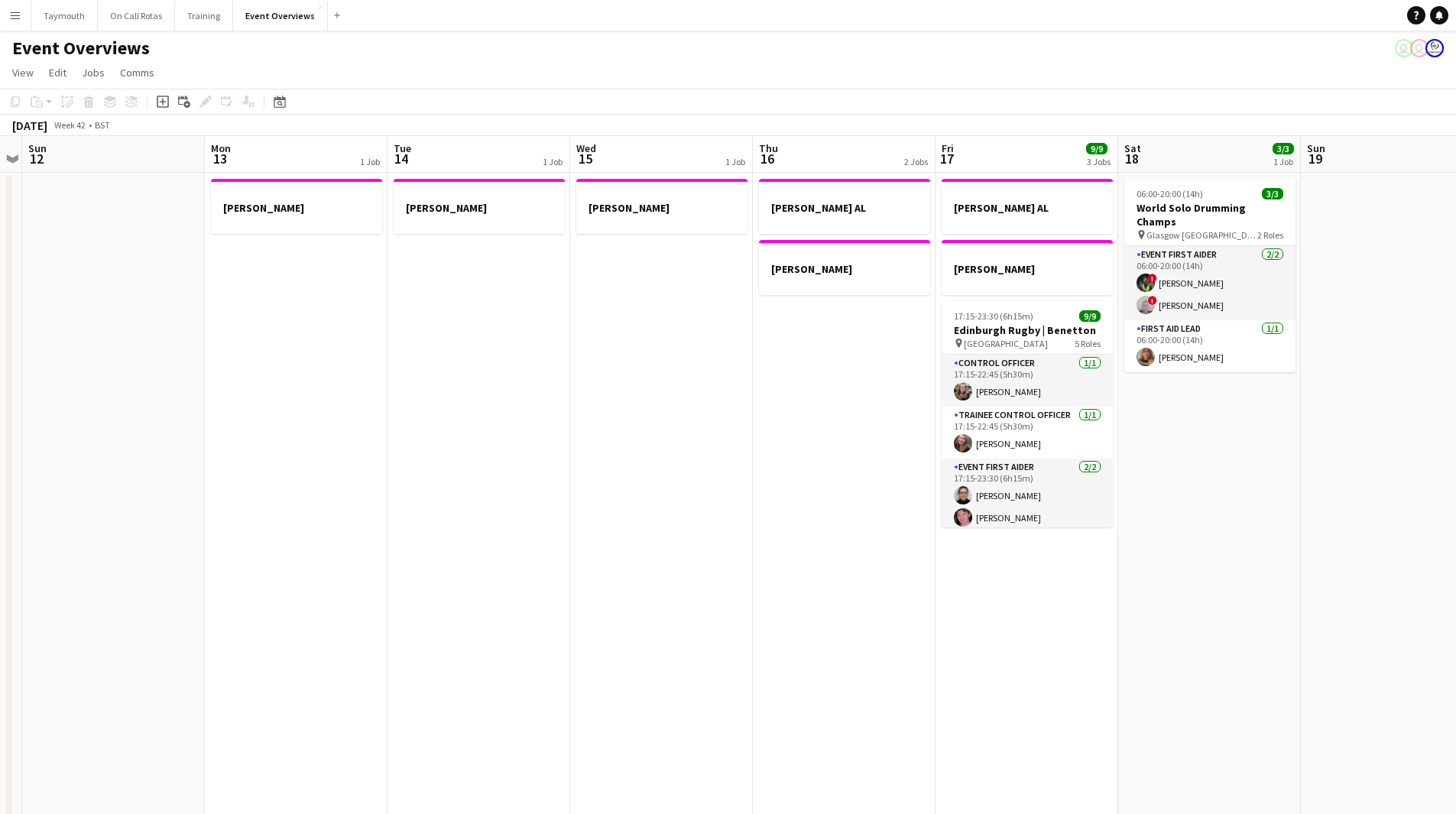
scroll to position [0, 479]
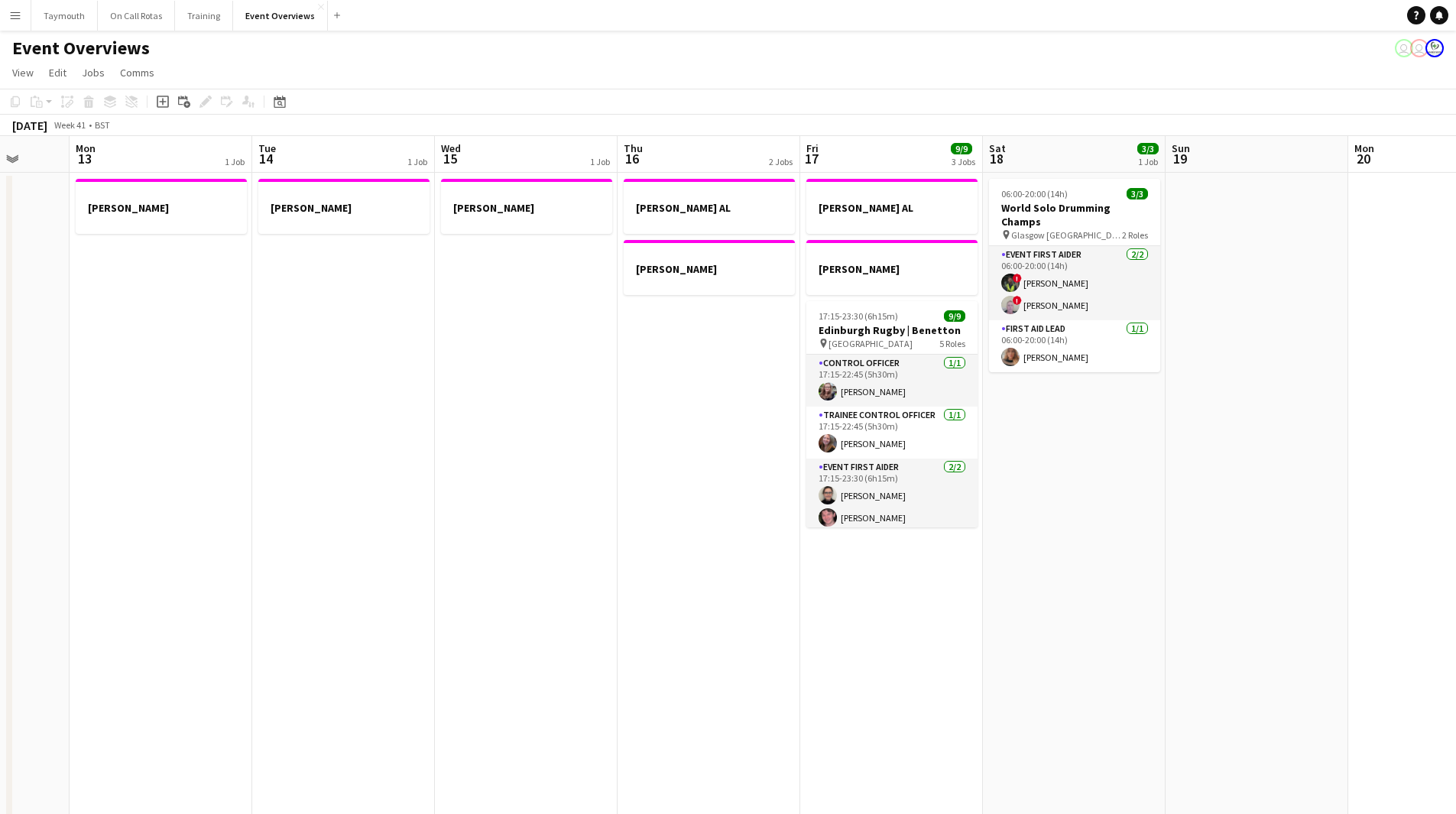
drag, startPoint x: 301, startPoint y: 616, endPoint x: 737, endPoint y: 620, distance: 436.0
click at [737, 620] on app-calendar-viewport "Fri 10 Sat 11 Sun 12 Mon 13 1 Job Tue 14 1 Job Wed 15 1 Job Thu 16 2 Jobs Fri 1…" at bounding box center [728, 771] width 1456 height 1271
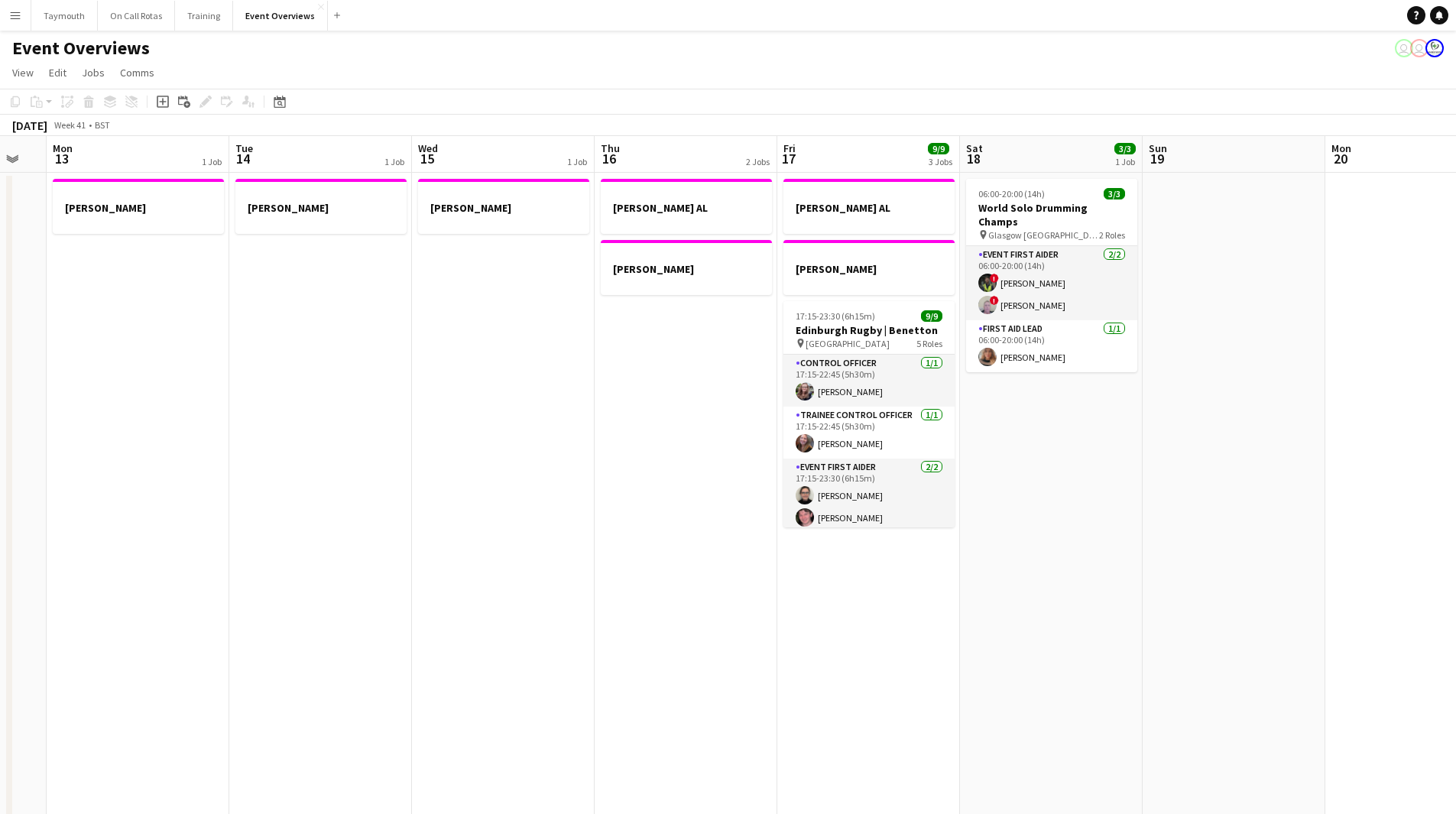
drag, startPoint x: 296, startPoint y: 504, endPoint x: 2, endPoint y: 517, distance: 294.3
click at [0, 522] on html "Menu Boards Boards Boards All jobs Status Workforce Workforce My Workforce Recr…" at bounding box center [728, 703] width 1456 height 1406
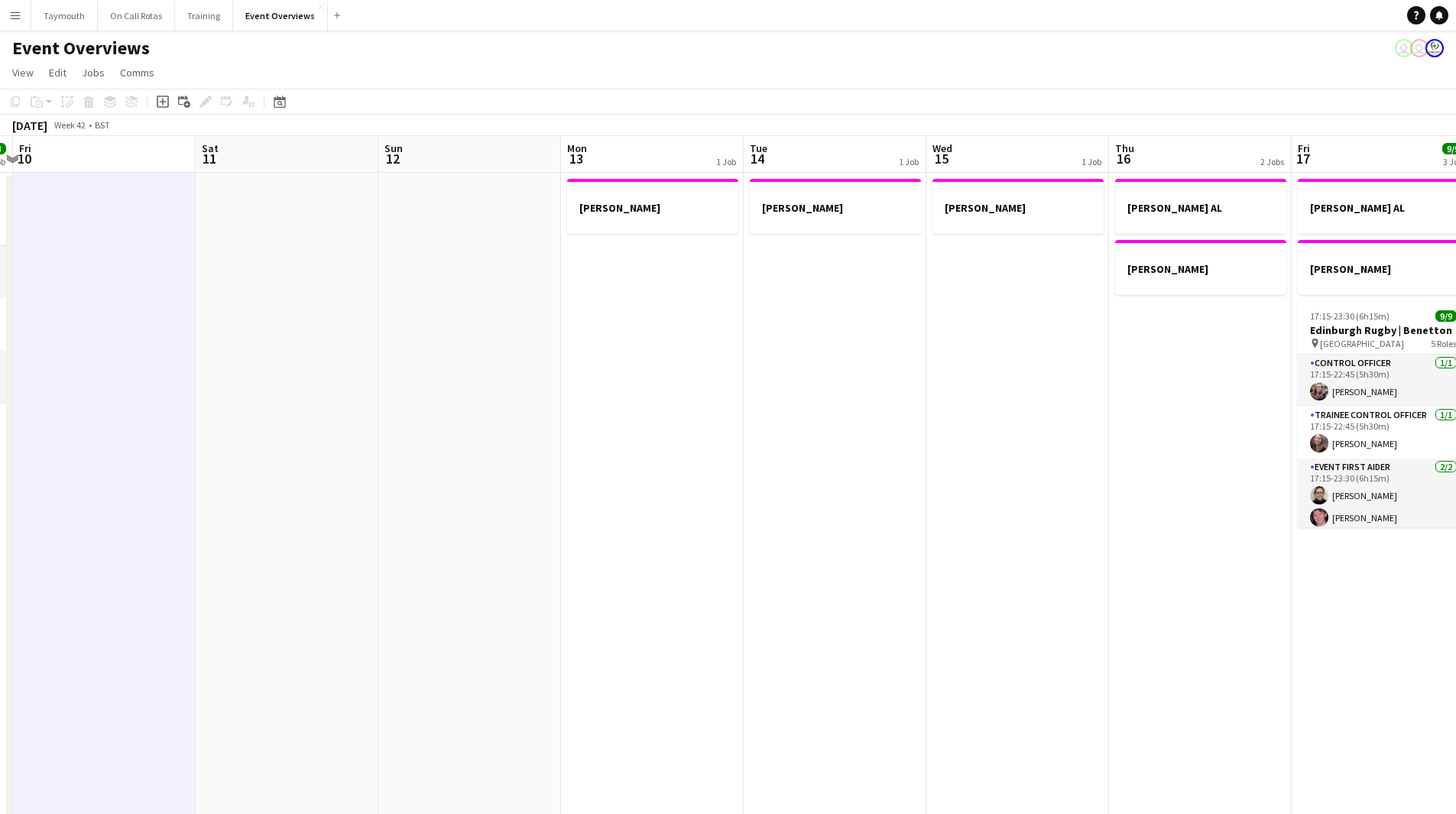
drag, startPoint x: 153, startPoint y: 514, endPoint x: 879, endPoint y: 517, distance: 726.0
click at [879, 517] on app-calendar-viewport "Wed 8 2/2 1 Job Thu 9 3/3 1 Job Fri 10 Sat 11 Sun 12 Mon 13 1 Job Tue 14 1 Job …" at bounding box center [728, 771] width 1456 height 1271
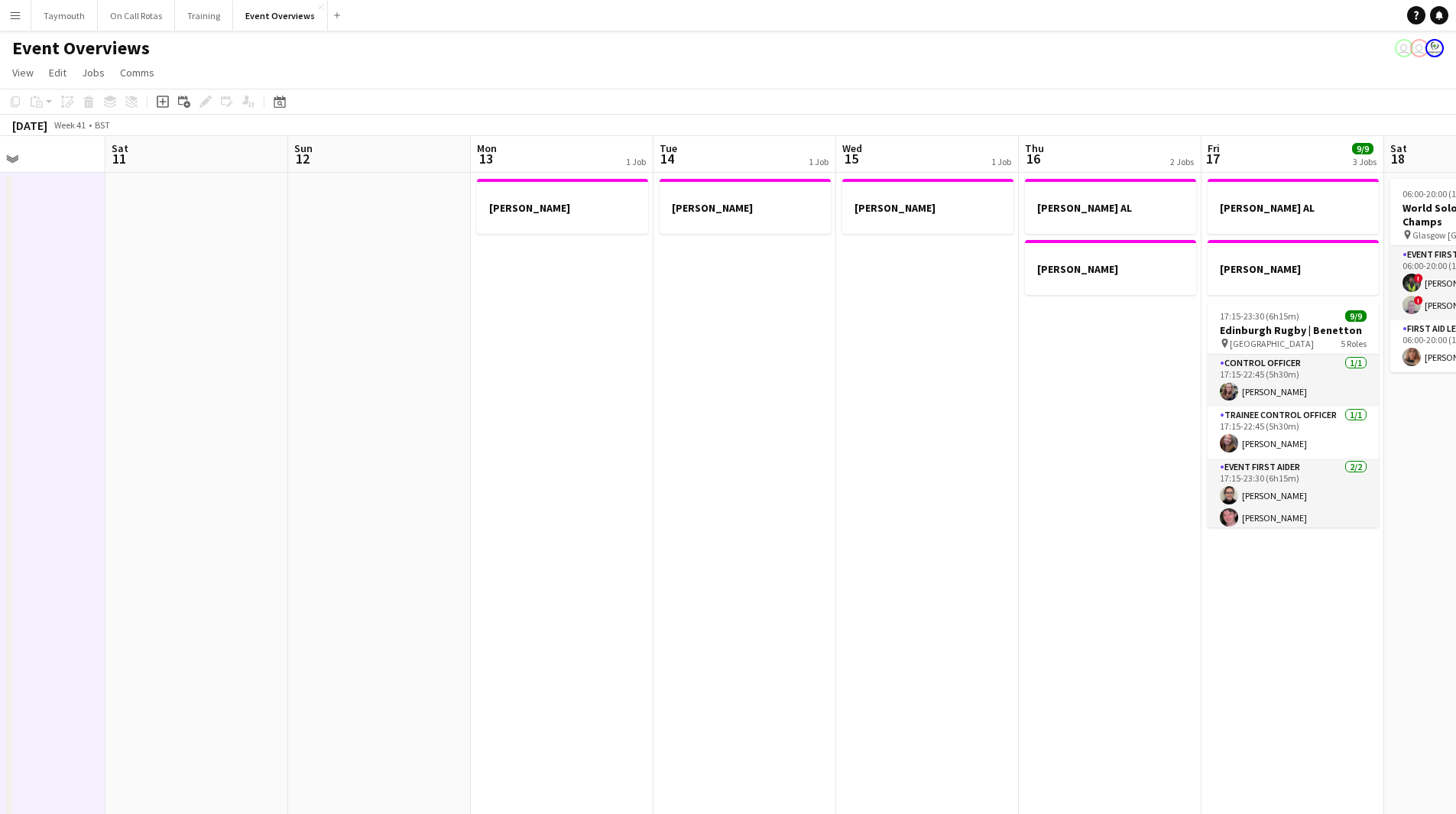
drag, startPoint x: 481, startPoint y: 513, endPoint x: 1107, endPoint y: 500, distance: 626.1
click at [1079, 500] on app-calendar-viewport "Wed 8 2/2 1 Job Thu 9 3/3 1 Job Fri 10 Sat 11 Sun 12 Mon 13 1 Job Tue 14 1 Job …" at bounding box center [728, 771] width 1456 height 1271
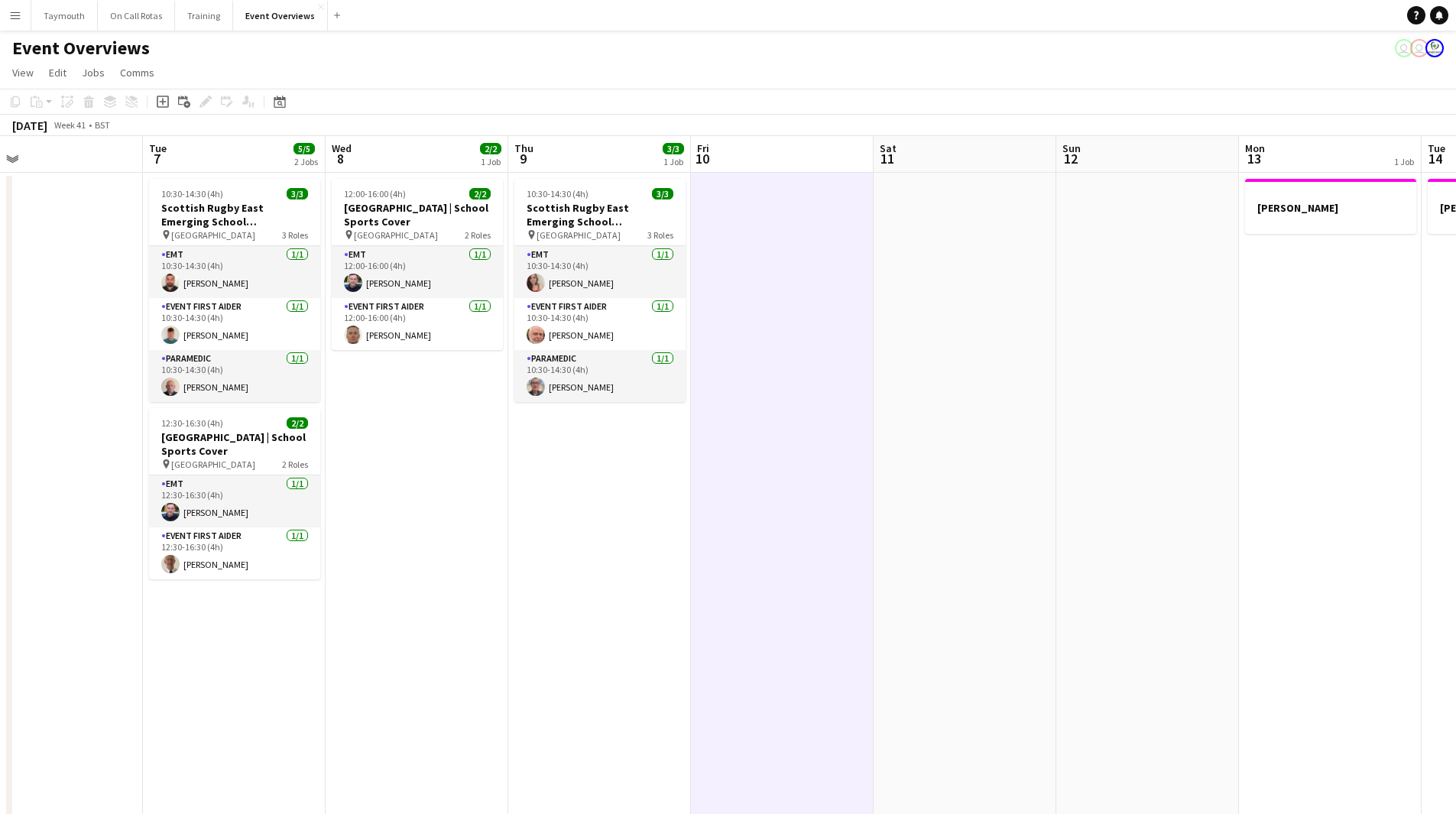
drag, startPoint x: 825, startPoint y: 528, endPoint x: 963, endPoint y: 522, distance: 138.1
click at [978, 522] on app-calendar-viewport "Sat 4 13/13 6 Jobs Sun 5 Mon 6 Tue 7 5/5 2 Jobs Wed 8 2/2 1 Job Thu 9 3/3 1 Job…" at bounding box center [728, 771] width 1456 height 1271
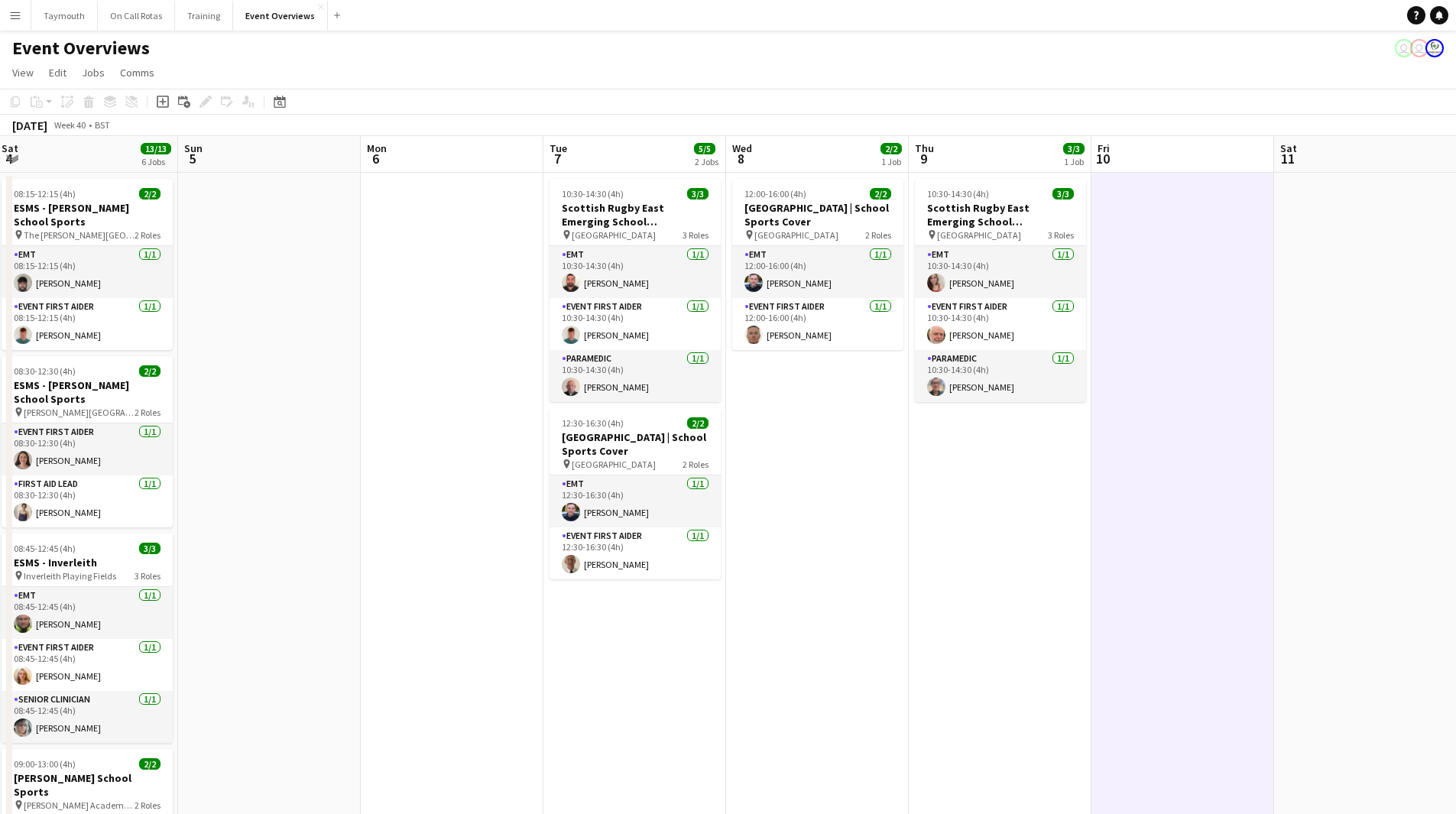
drag, startPoint x: 451, startPoint y: 528, endPoint x: 1155, endPoint y: 525, distance: 704.0
click at [1123, 525] on app-calendar-viewport "Thu 2 Fri 3 13/21 2 Jobs Sat 4 13/13 6 Jobs Sun 5 Mon 6 Tue 7 5/5 2 Jobs Wed 8 …" at bounding box center [728, 771] width 1456 height 1271
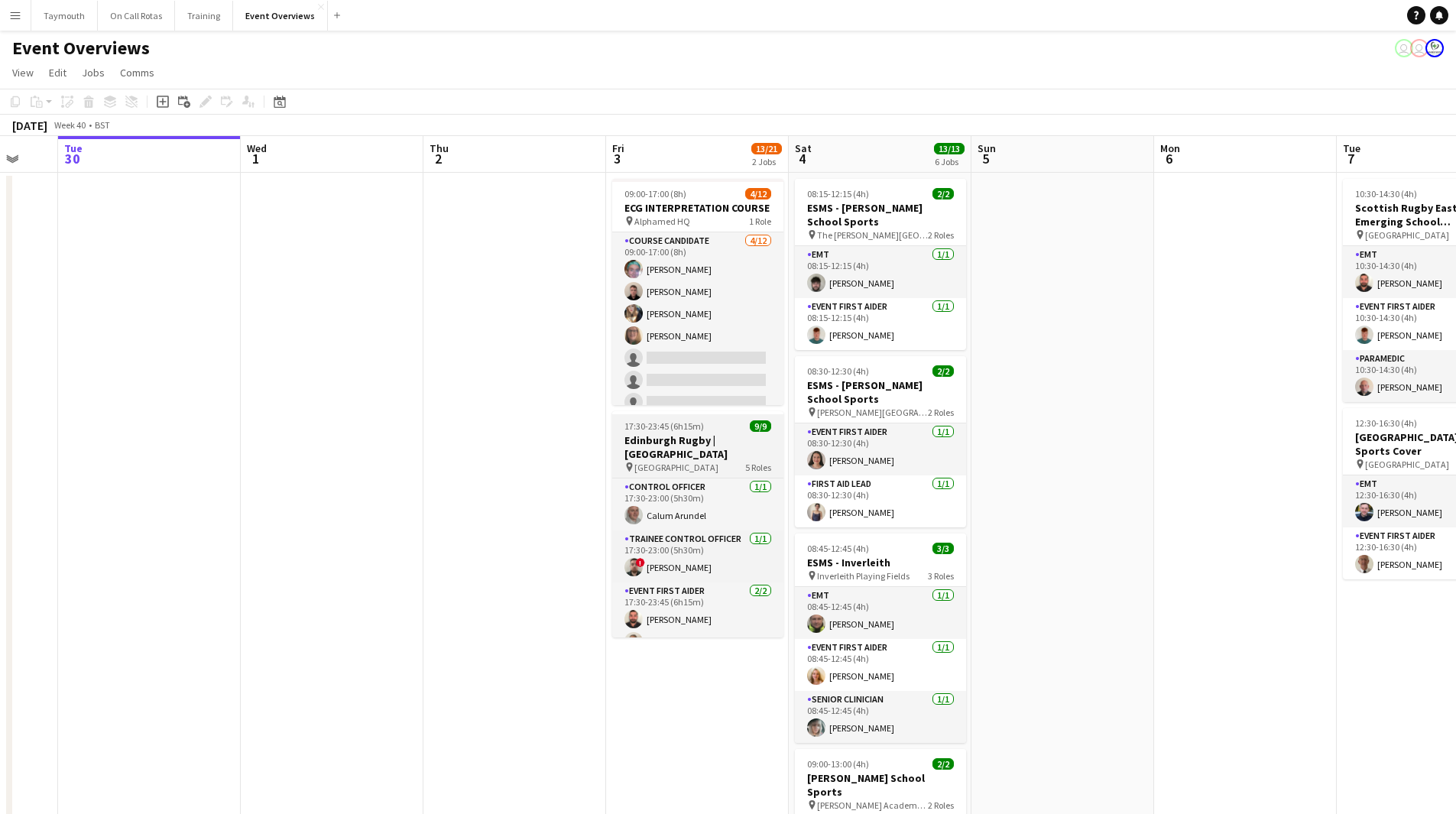
click at [677, 432] on app-job-card "17:30-23:45 (6h15m) 9/9 Edinburgh Rugby | [GEOGRAPHIC_DATA] pin Hive Stadium 5 …" at bounding box center [697, 524] width 171 height 226
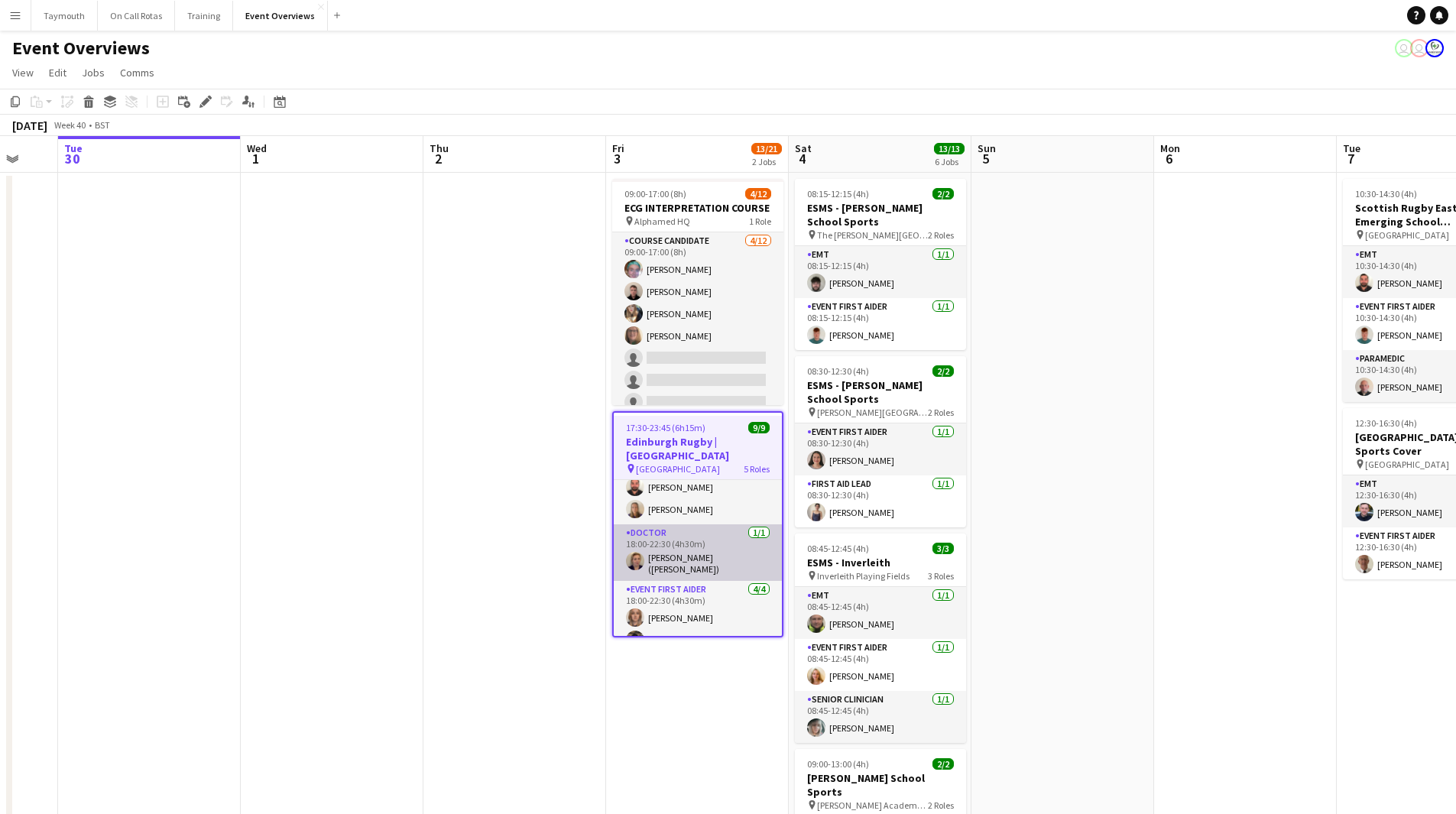
scroll to position [153, 0]
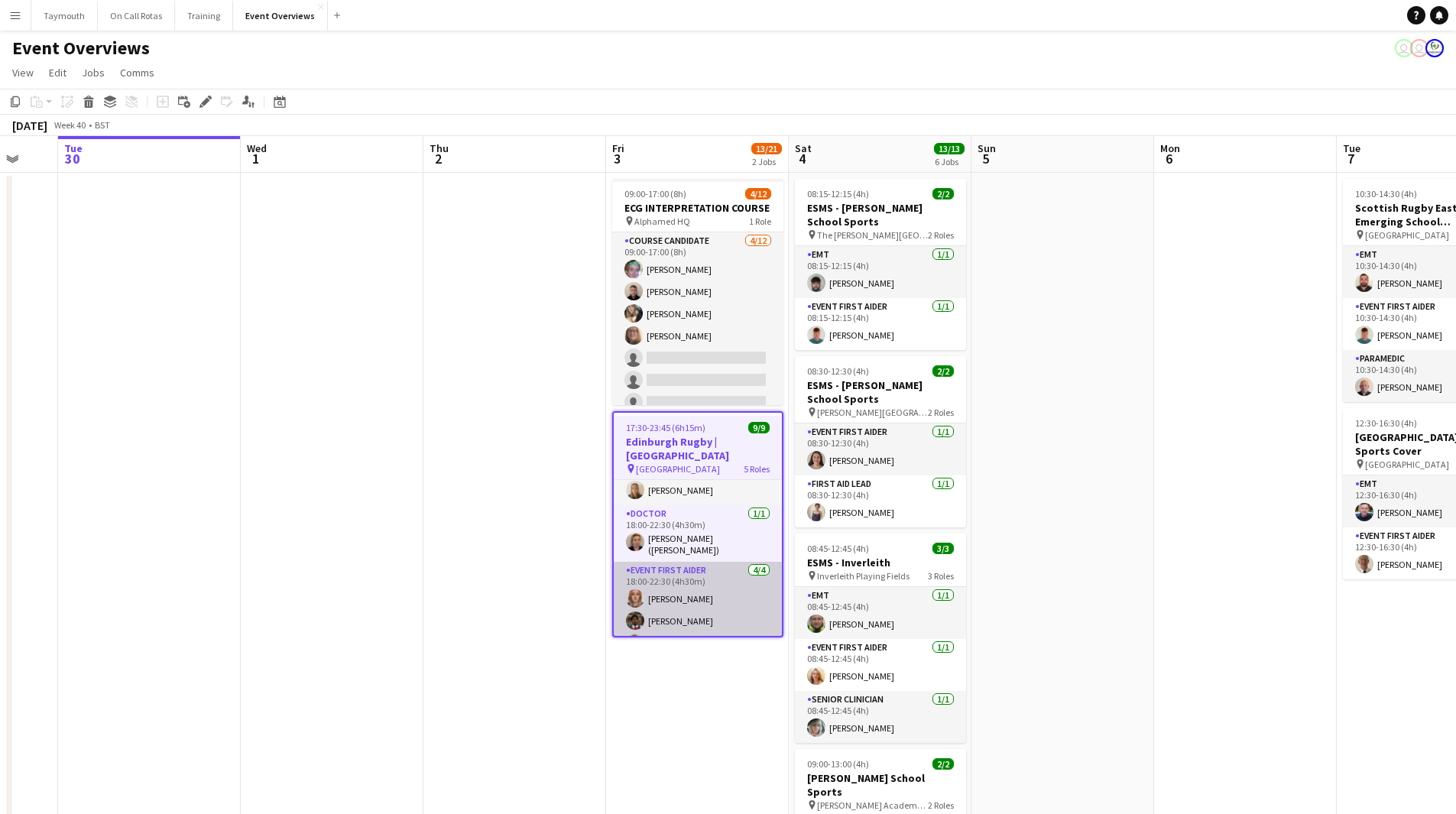
click at [691, 573] on app-card-role "Event First Aider [DATE] 18:00-22:30 (4h30m) [PERSON_NAME] [PERSON_NAME] [PERSO…" at bounding box center [697, 621] width 168 height 118
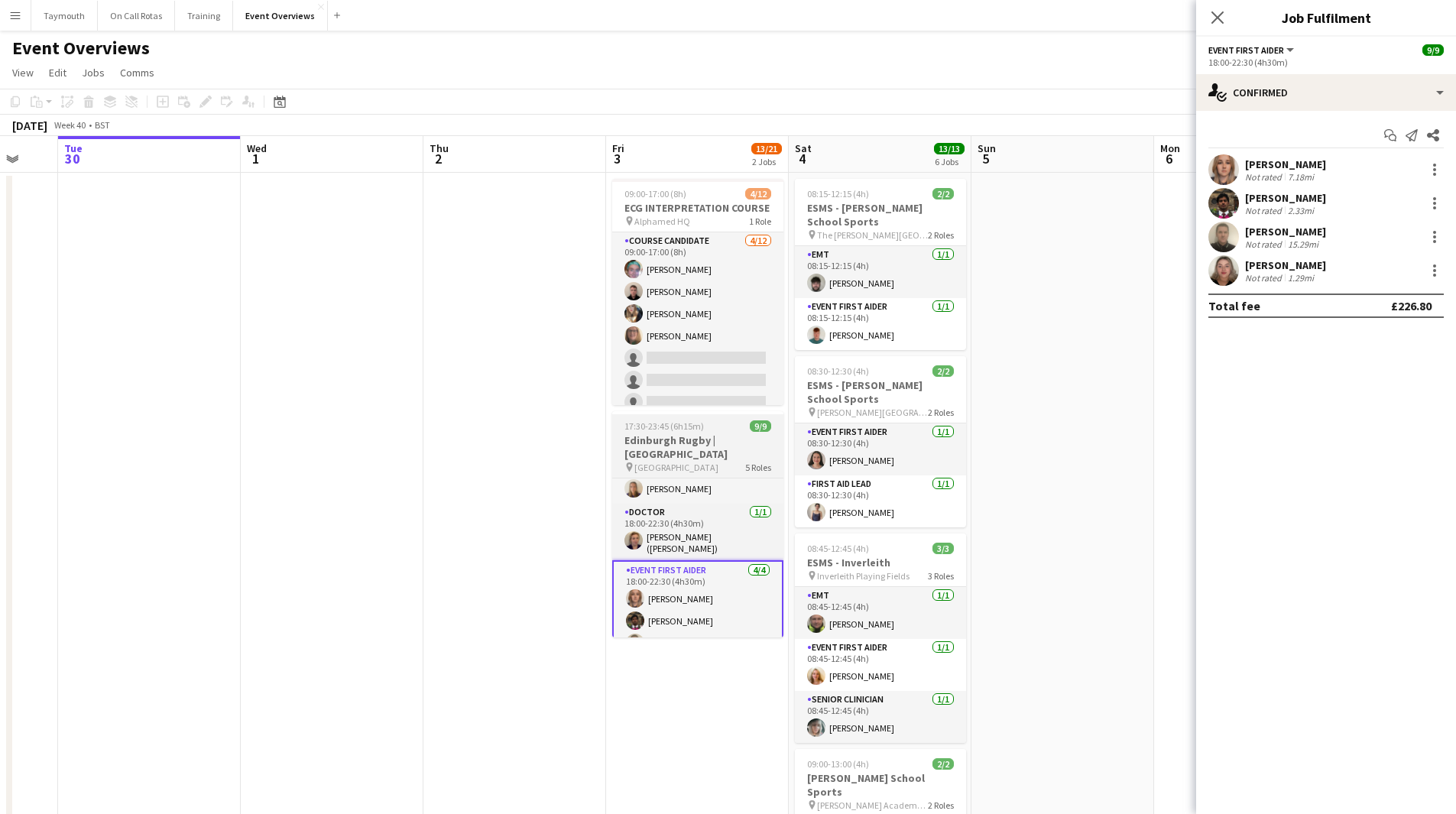
click at [687, 434] on h3 "Edinburgh Rugby | [GEOGRAPHIC_DATA]" at bounding box center [697, 447] width 171 height 27
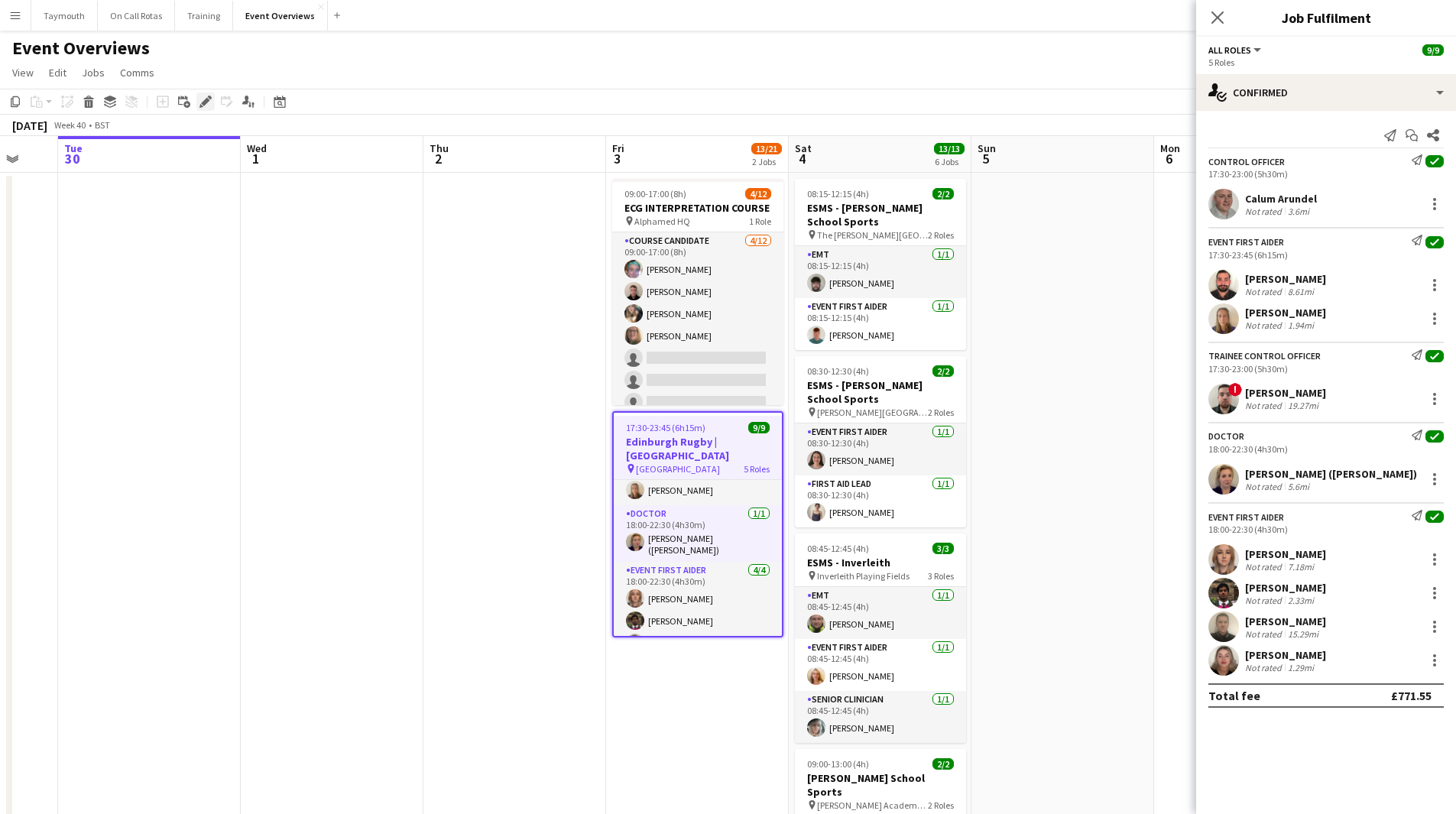
click at [197, 98] on div "Edit" at bounding box center [205, 102] width 18 height 18
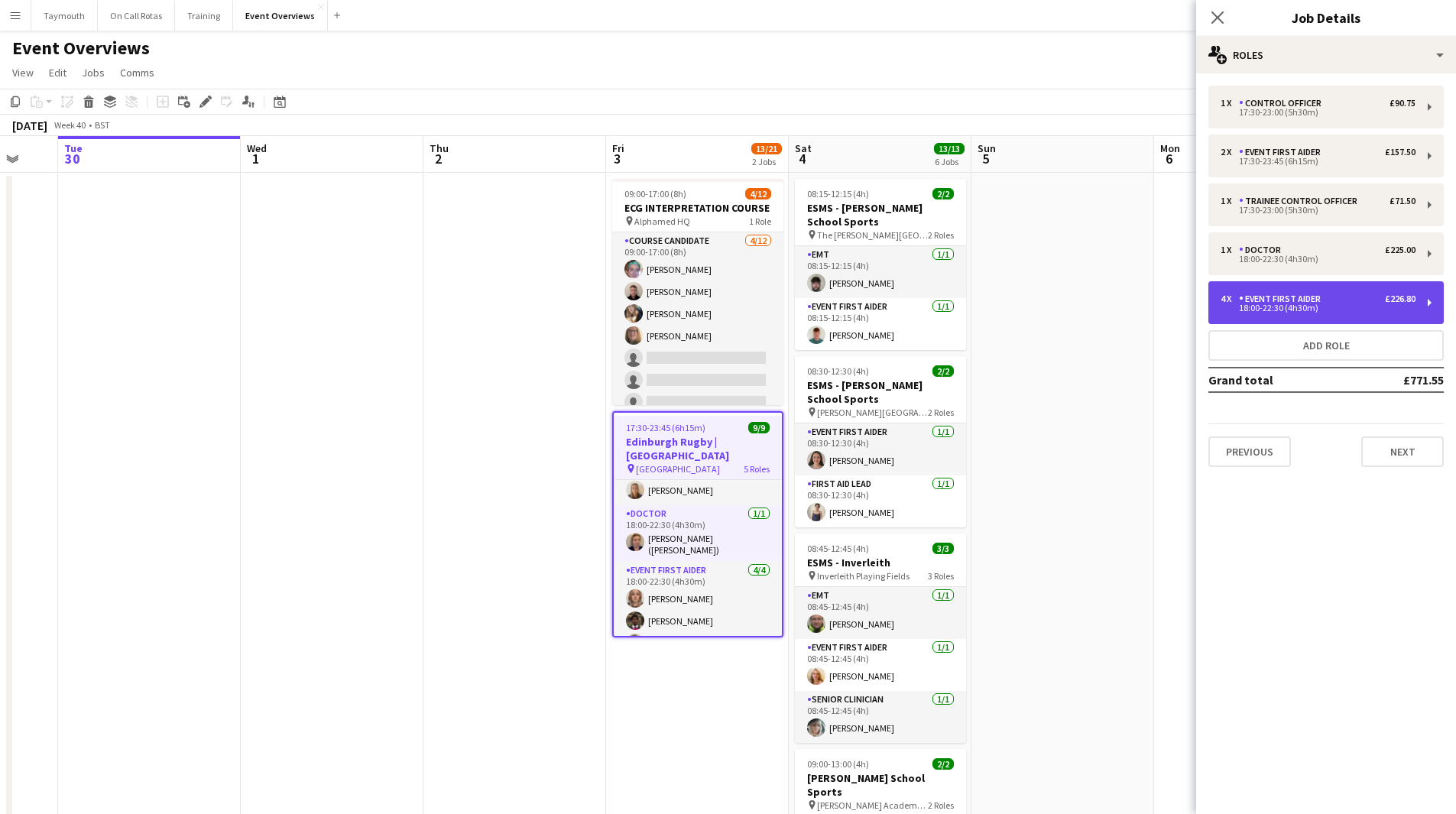
click at [1403, 302] on div "£226.80" at bounding box center [1399, 298] width 30 height 11
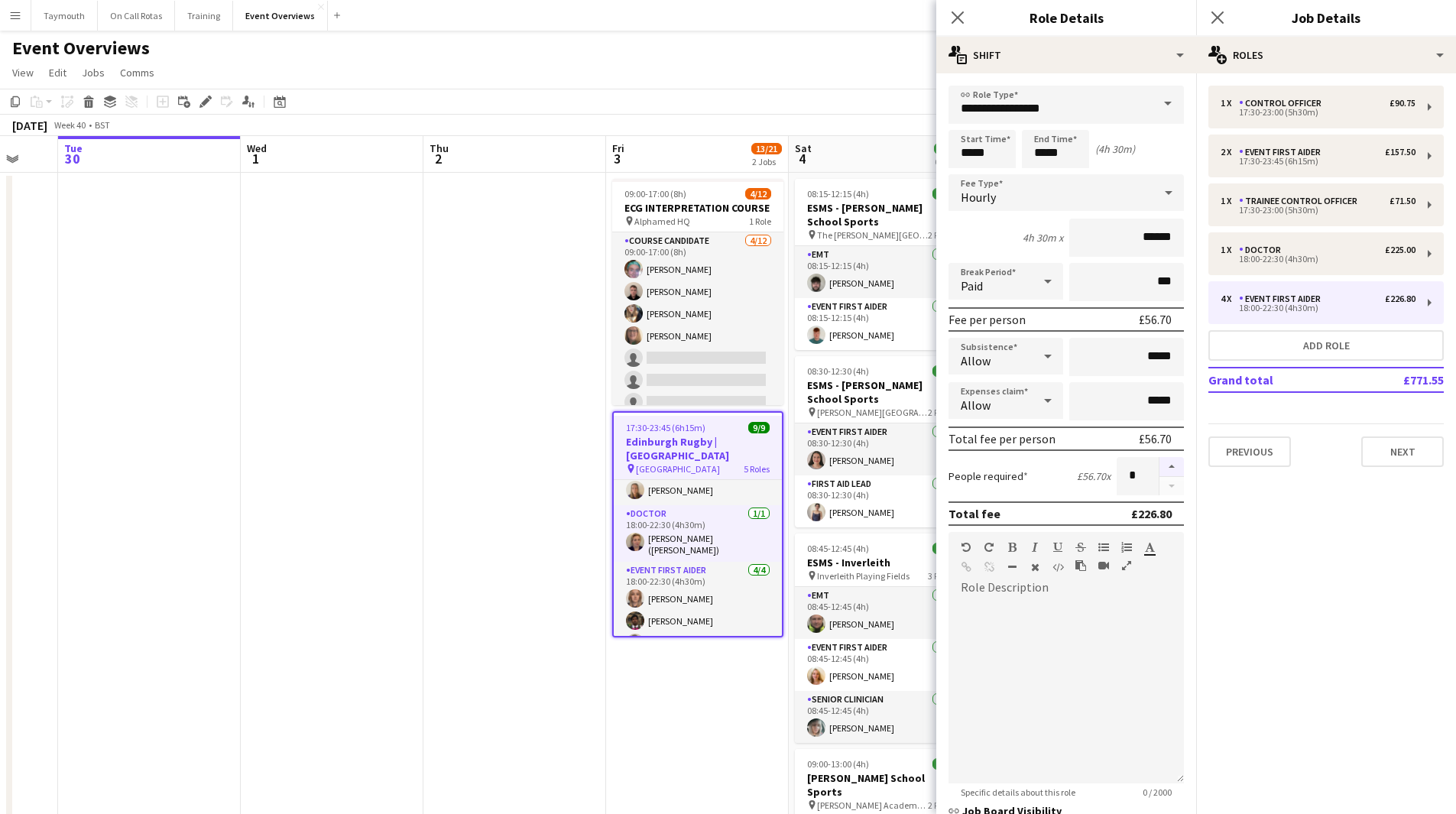
click at [1160, 468] on button "button" at bounding box center [1172, 467] width 25 height 20
type input "*"
click at [570, 534] on app-date-cell at bounding box center [515, 789] width 182 height 1234
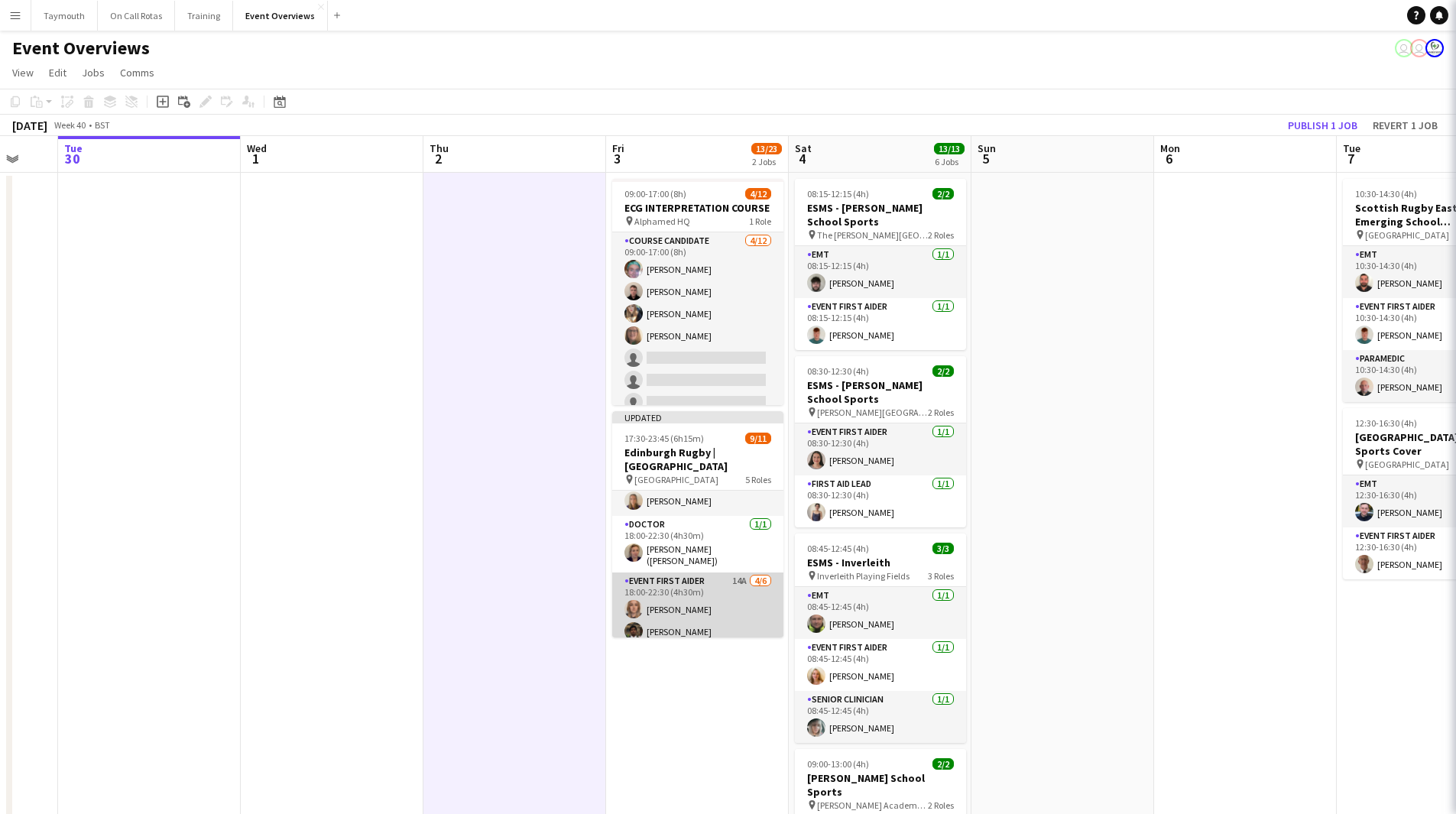
click at [682, 596] on app-card-role "Event First Aider 14A [DATE] 18:00-22:30 (4h30m) [PERSON_NAME] [PERSON_NAME] [P…" at bounding box center [697, 654] width 171 height 163
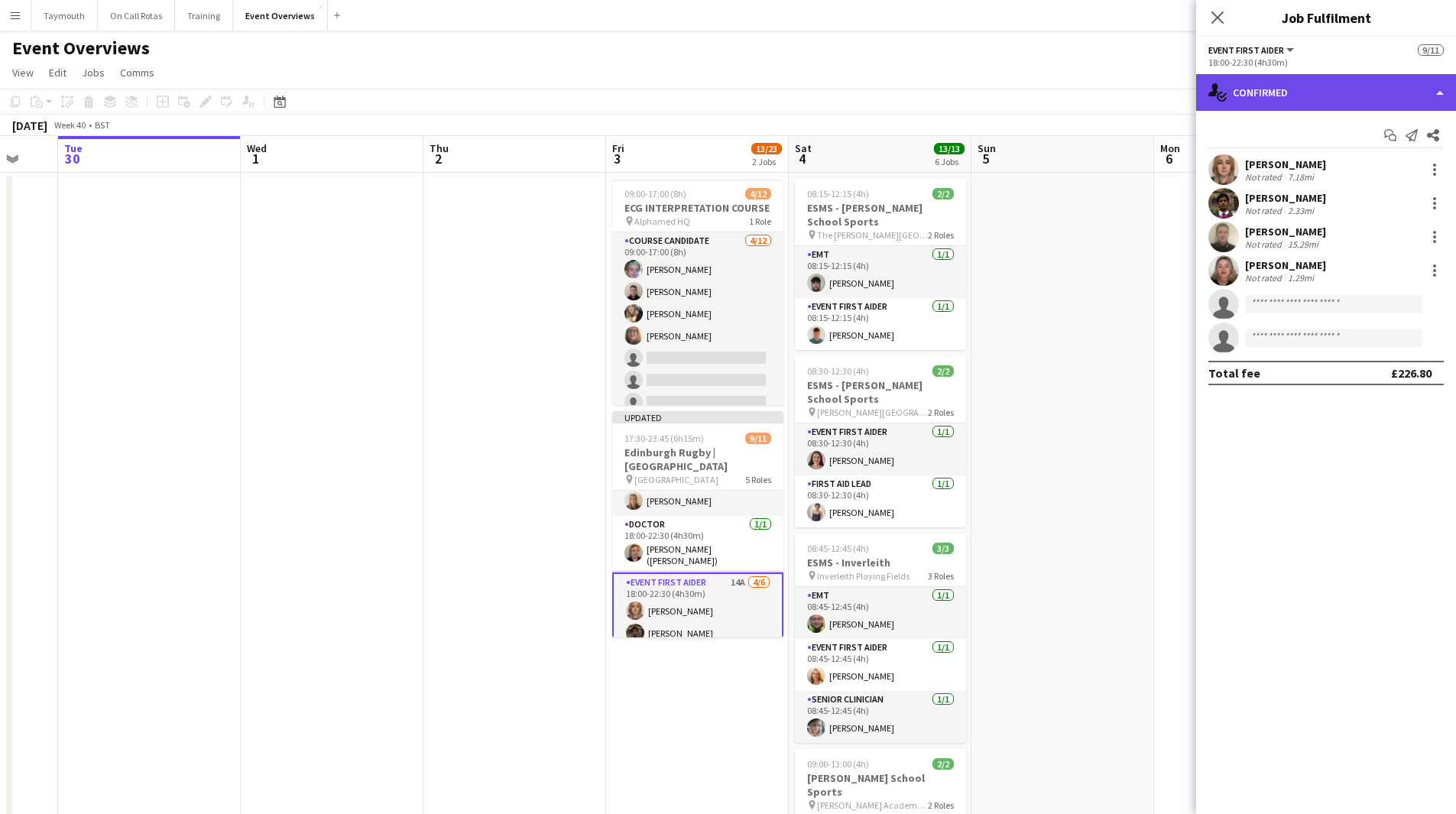
click at [1353, 94] on div "single-neutral-actions-check-2 Confirmed" at bounding box center [1325, 92] width 260 height 37
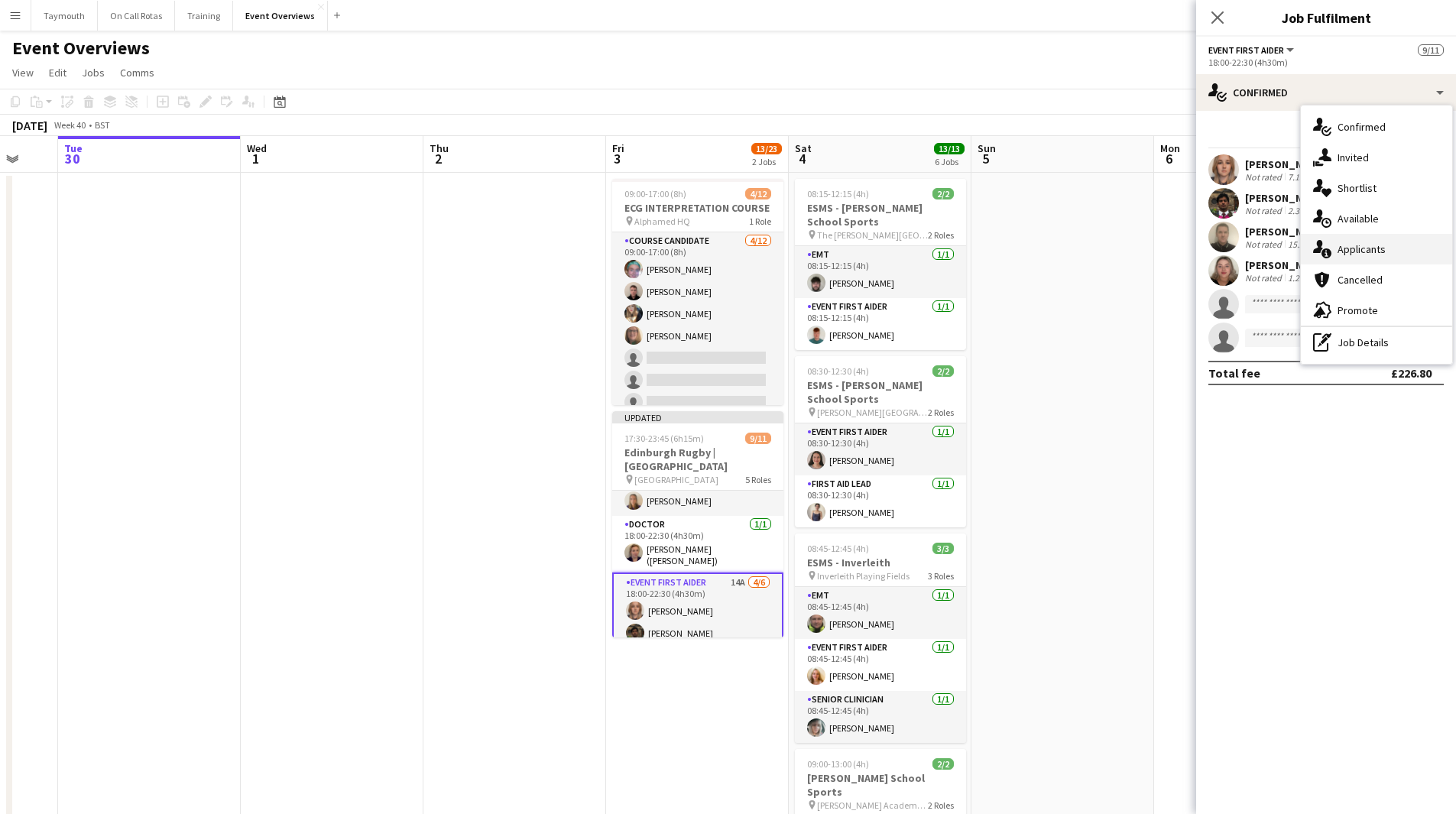
click at [1383, 247] on span "Applicants" at bounding box center [1361, 249] width 48 height 14
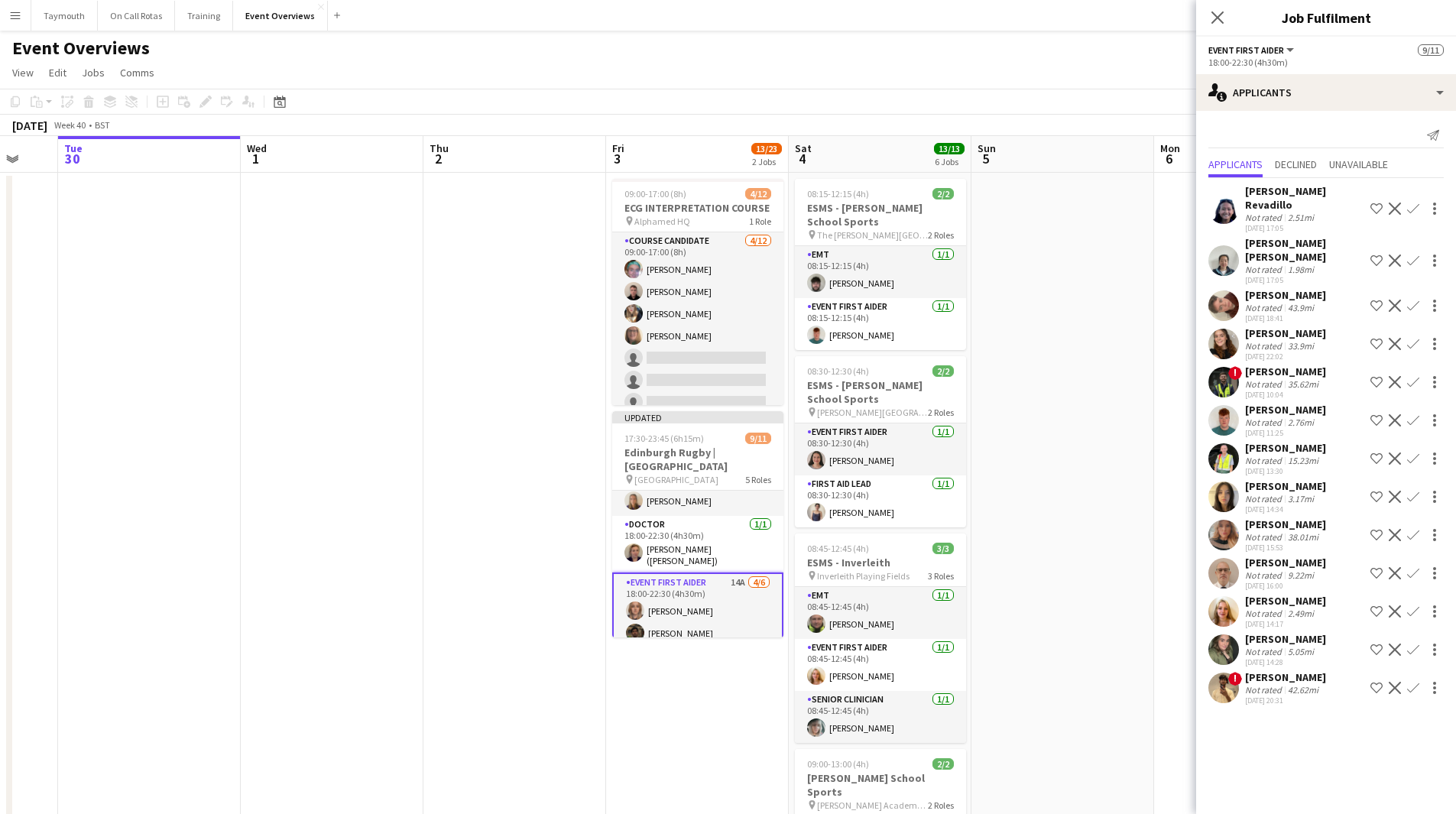
click at [1407, 453] on app-icon "Confirm" at bounding box center [1412, 458] width 12 height 12
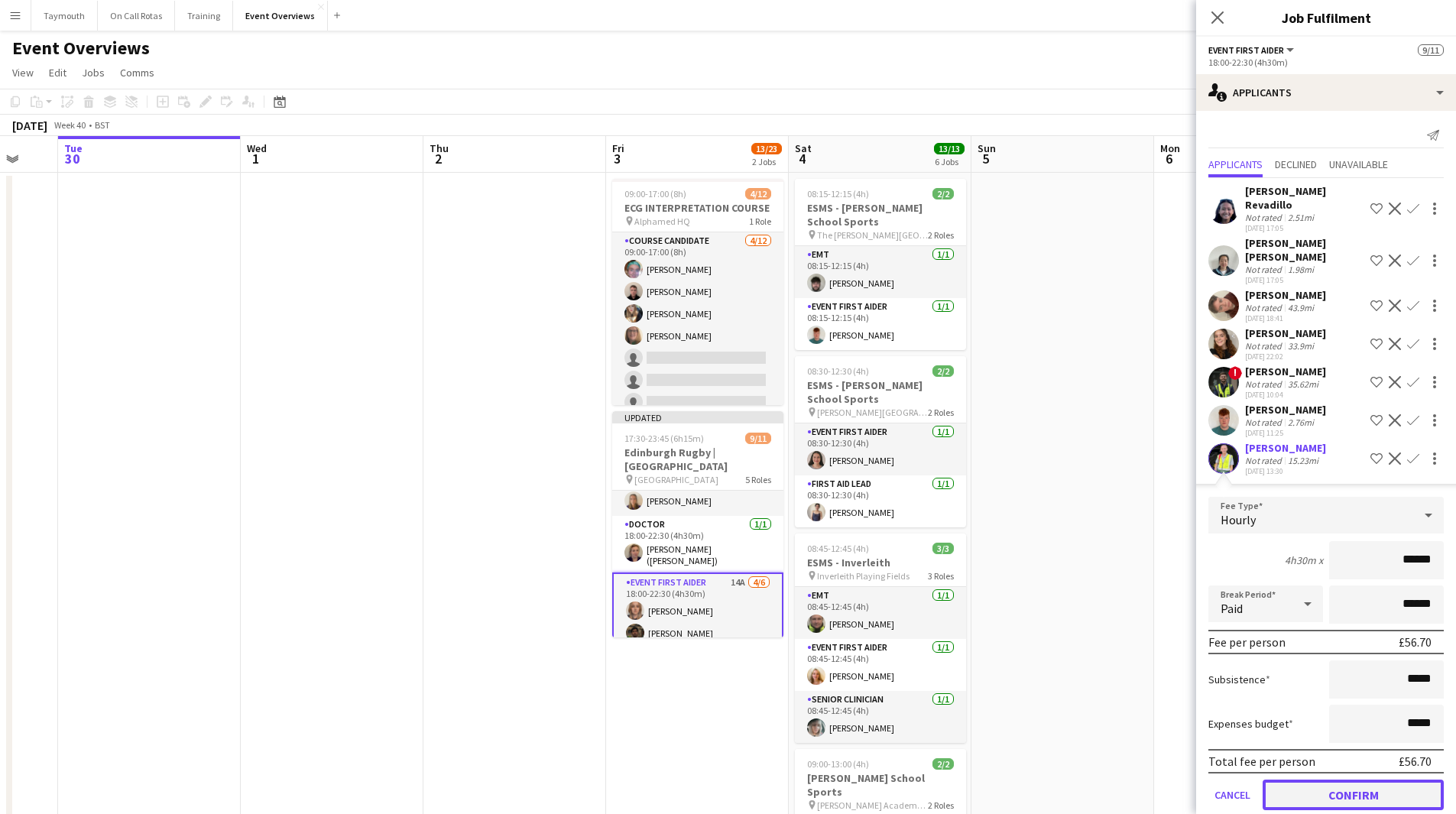
click at [1357, 780] on button "Confirm" at bounding box center [1353, 794] width 181 height 30
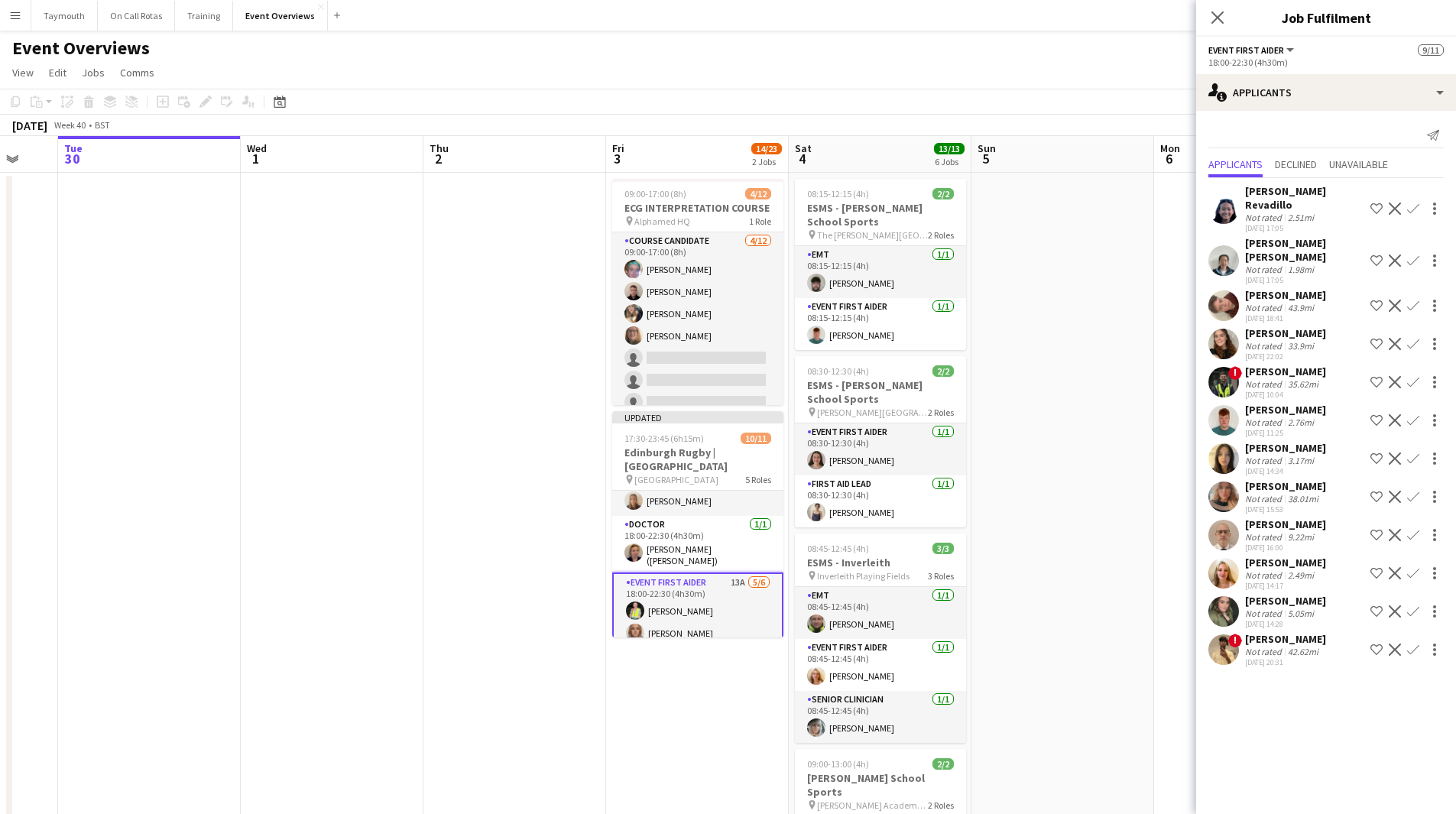
click at [1291, 646] on div "42.62mi" at bounding box center [1302, 651] width 37 height 11
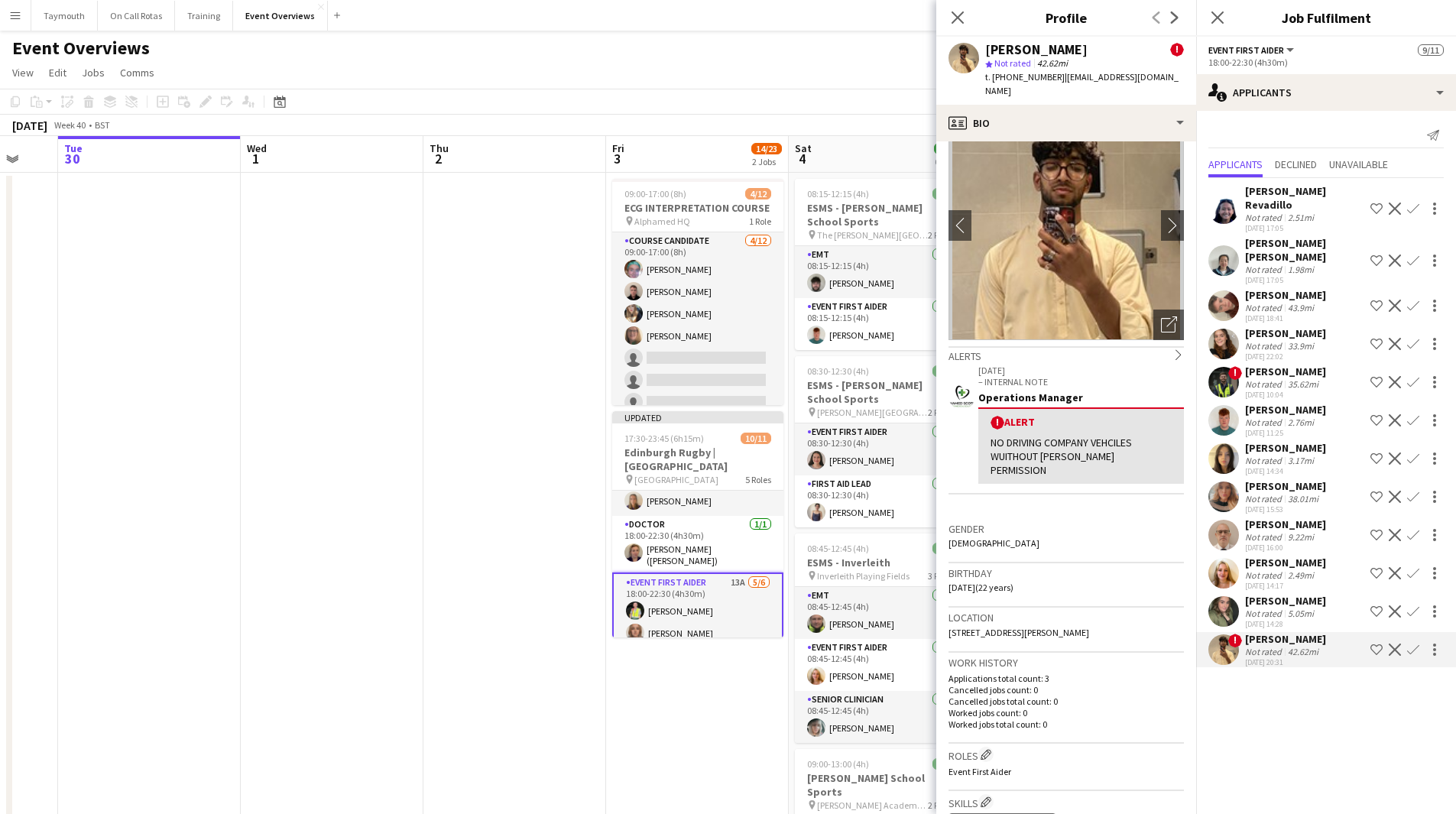
scroll to position [76, 0]
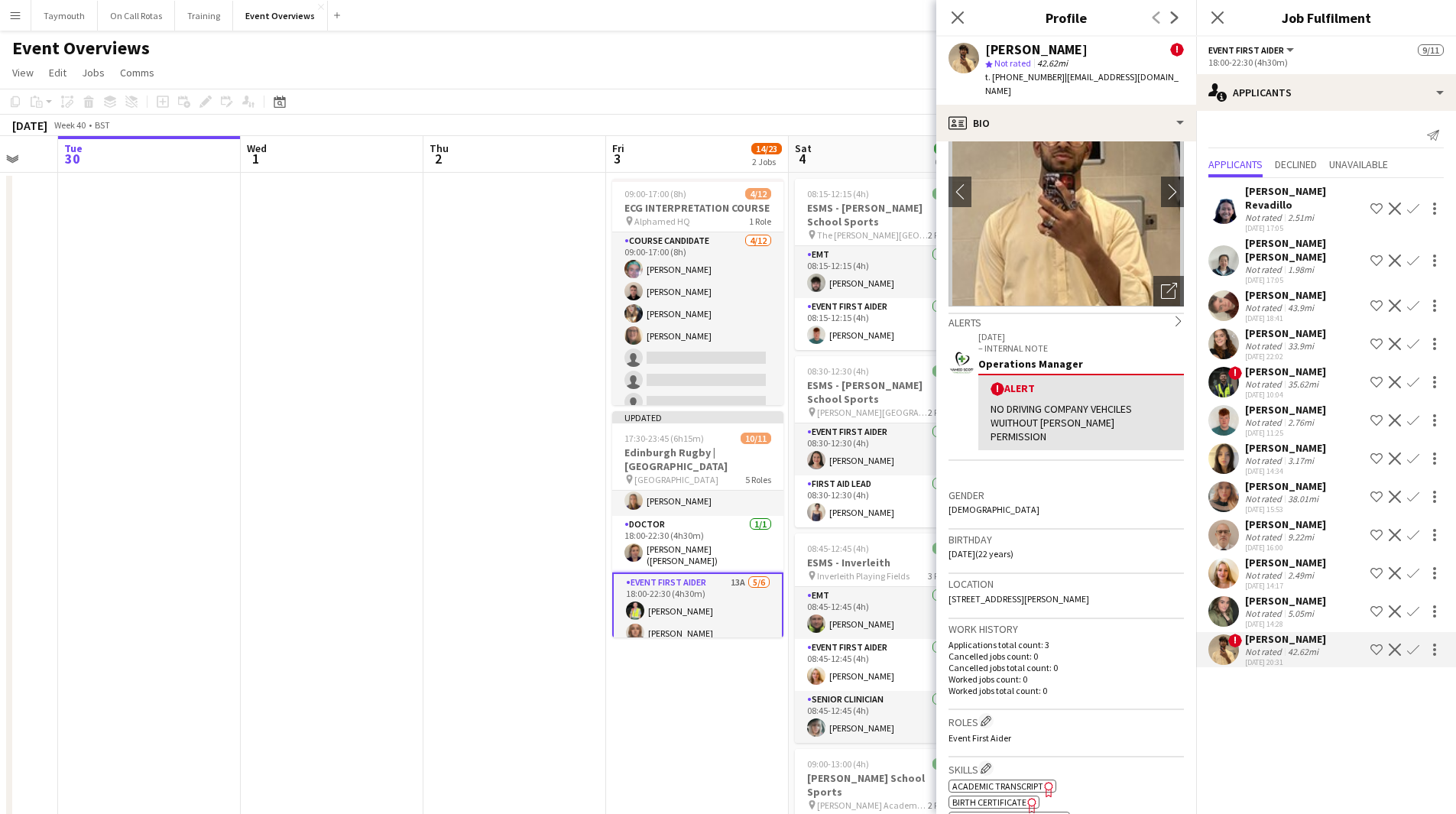
click at [1306, 402] on div "[PERSON_NAME]" at bounding box center [1285, 409] width 81 height 14
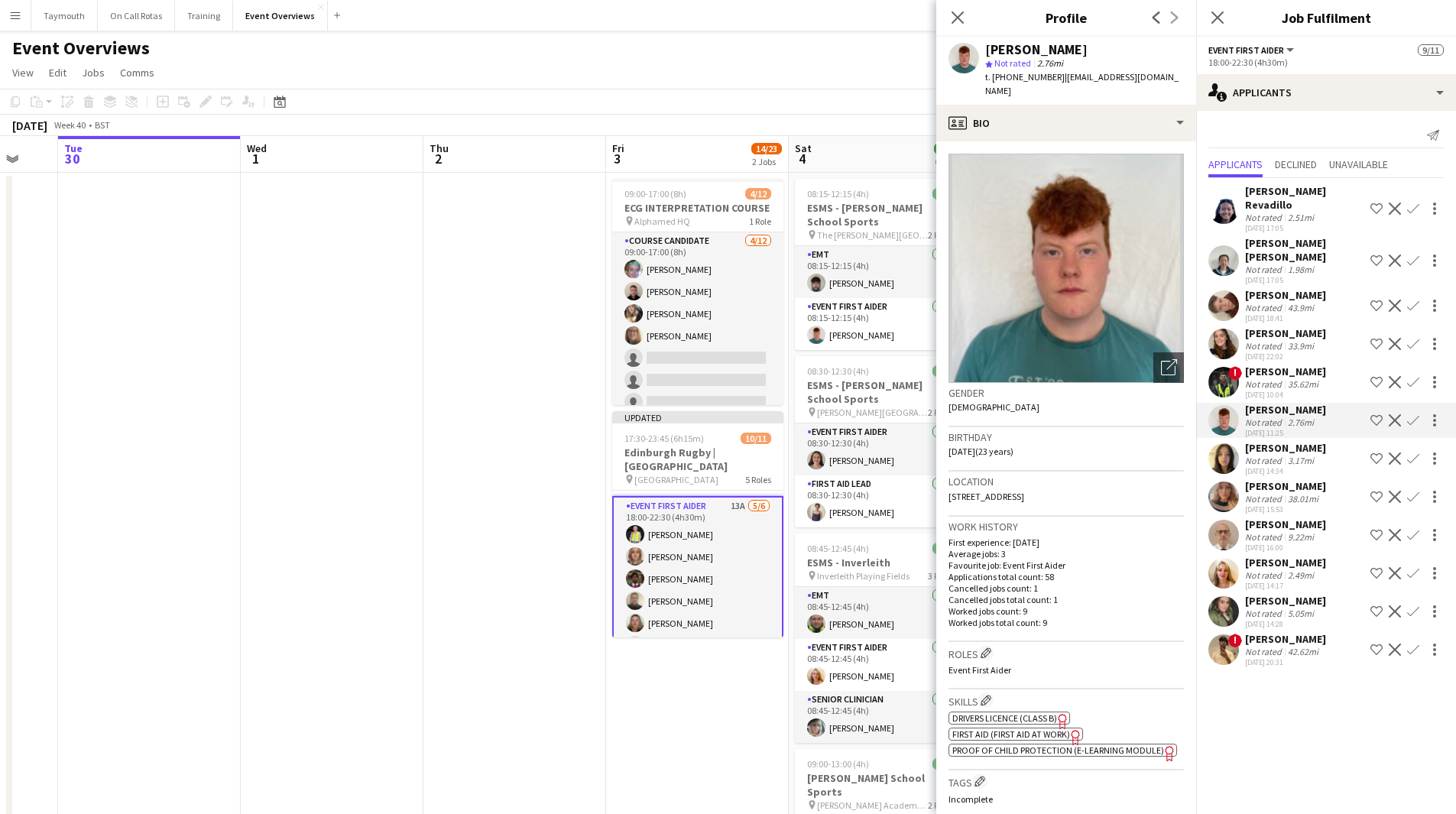
scroll to position [236, 0]
click at [1329, 441] on div "[PERSON_NAME] Not rated 3.17mi [DATE] 14:34 Shortlist crew Decline Confirm" at bounding box center [1325, 458] width 260 height 35
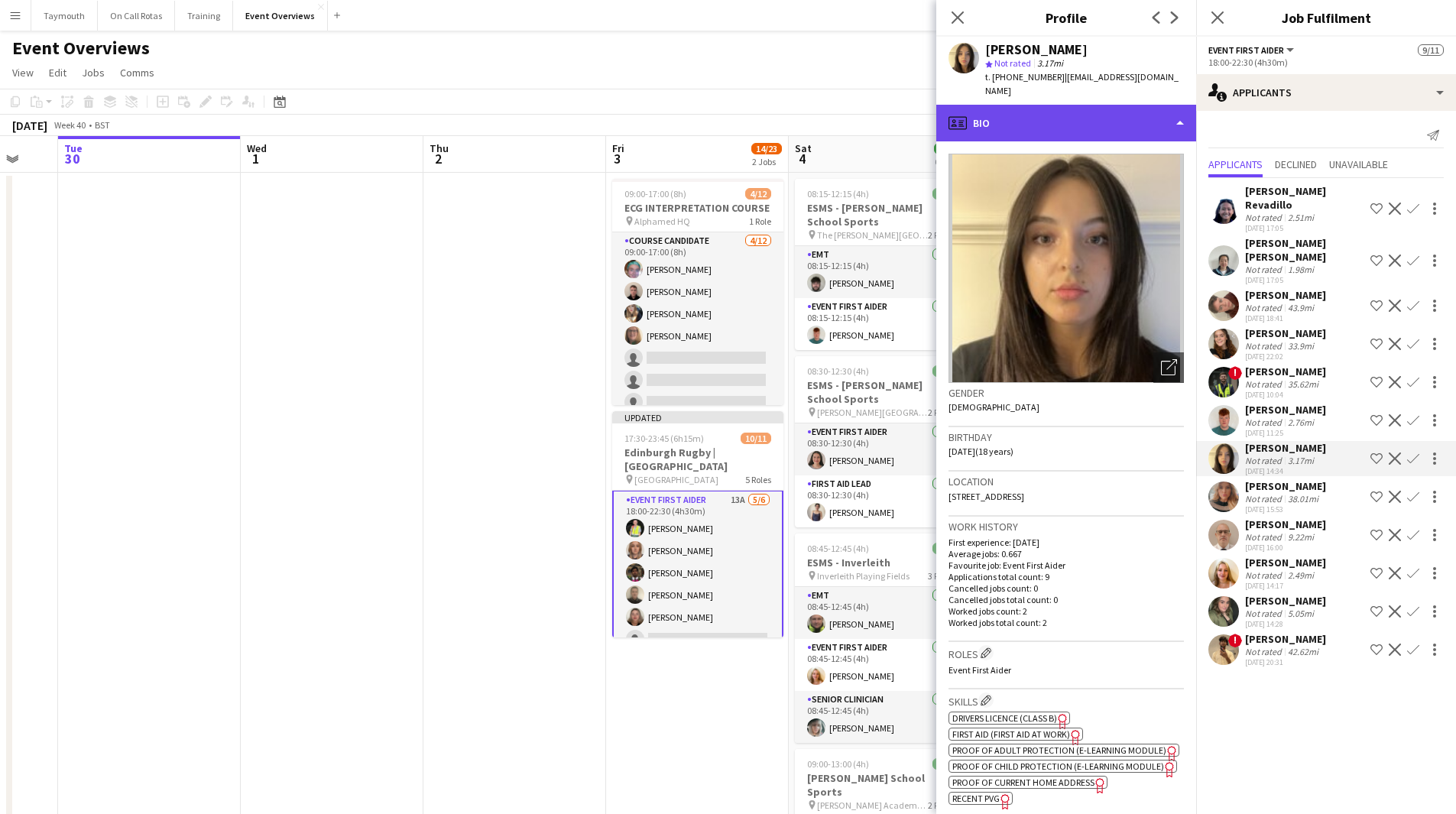
click at [1115, 116] on div "profile Bio" at bounding box center [1066, 122] width 260 height 37
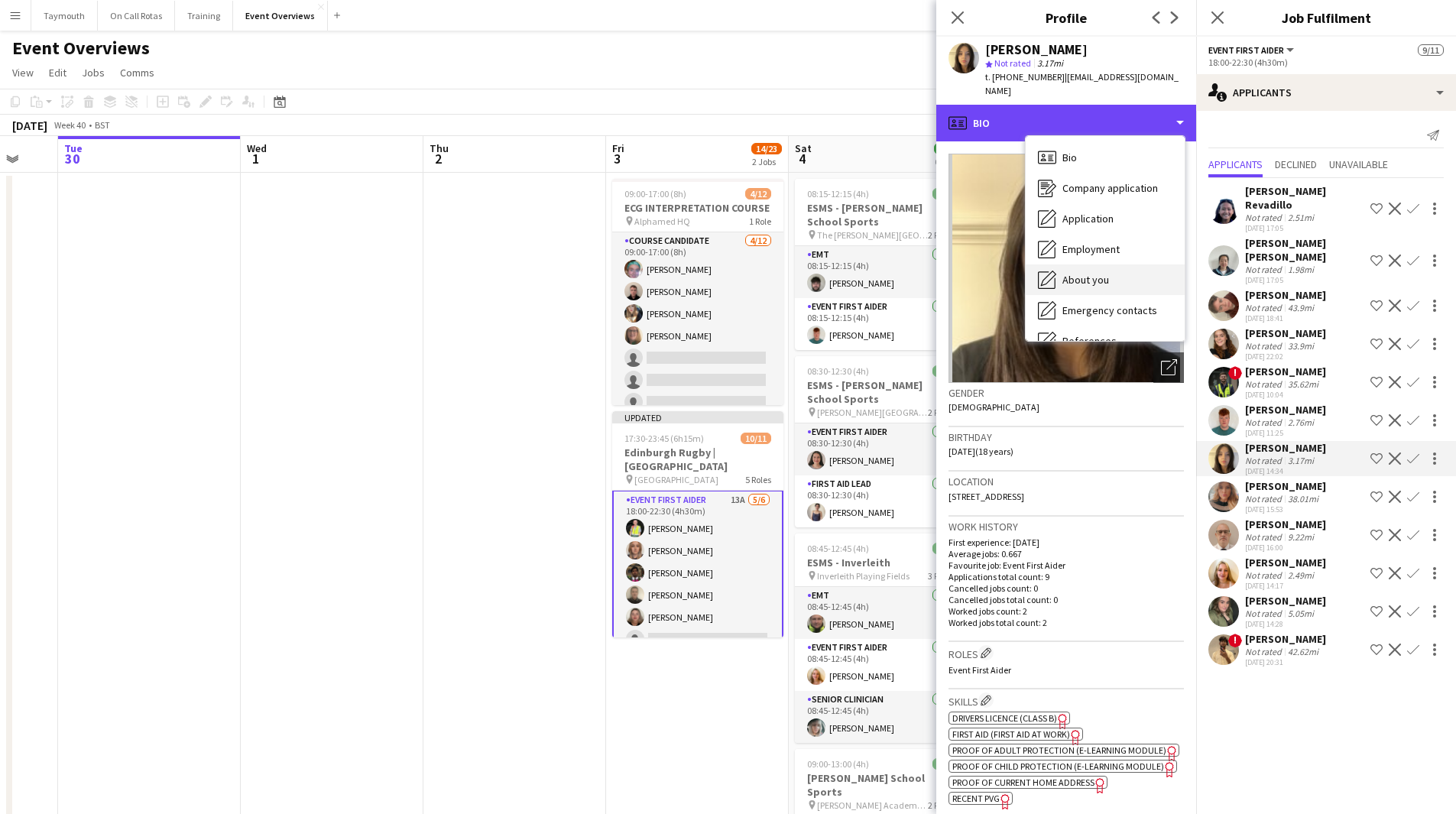
scroll to position [266, 0]
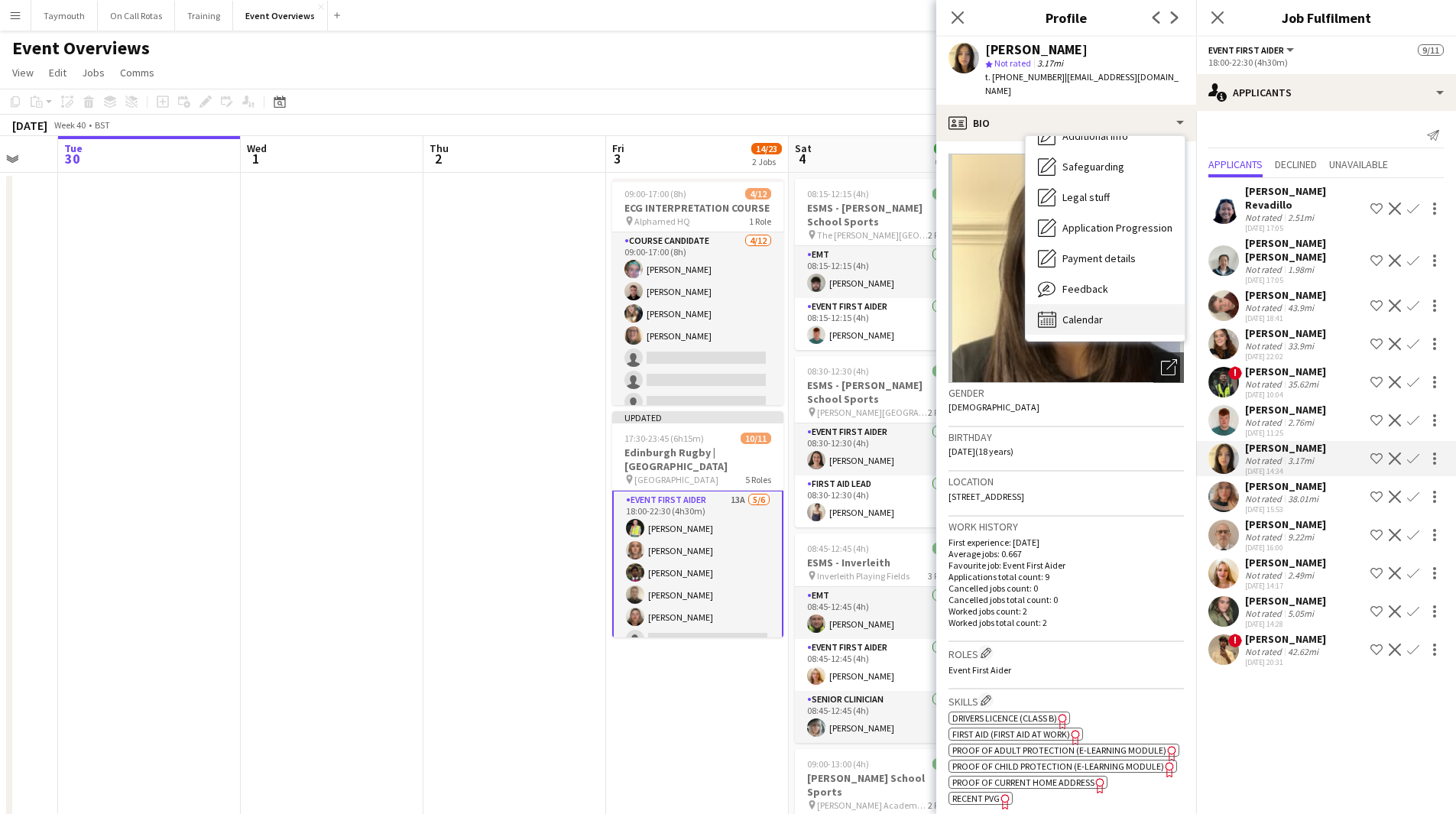
click at [1128, 304] on div "Calendar Calendar" at bounding box center [1105, 319] width 159 height 30
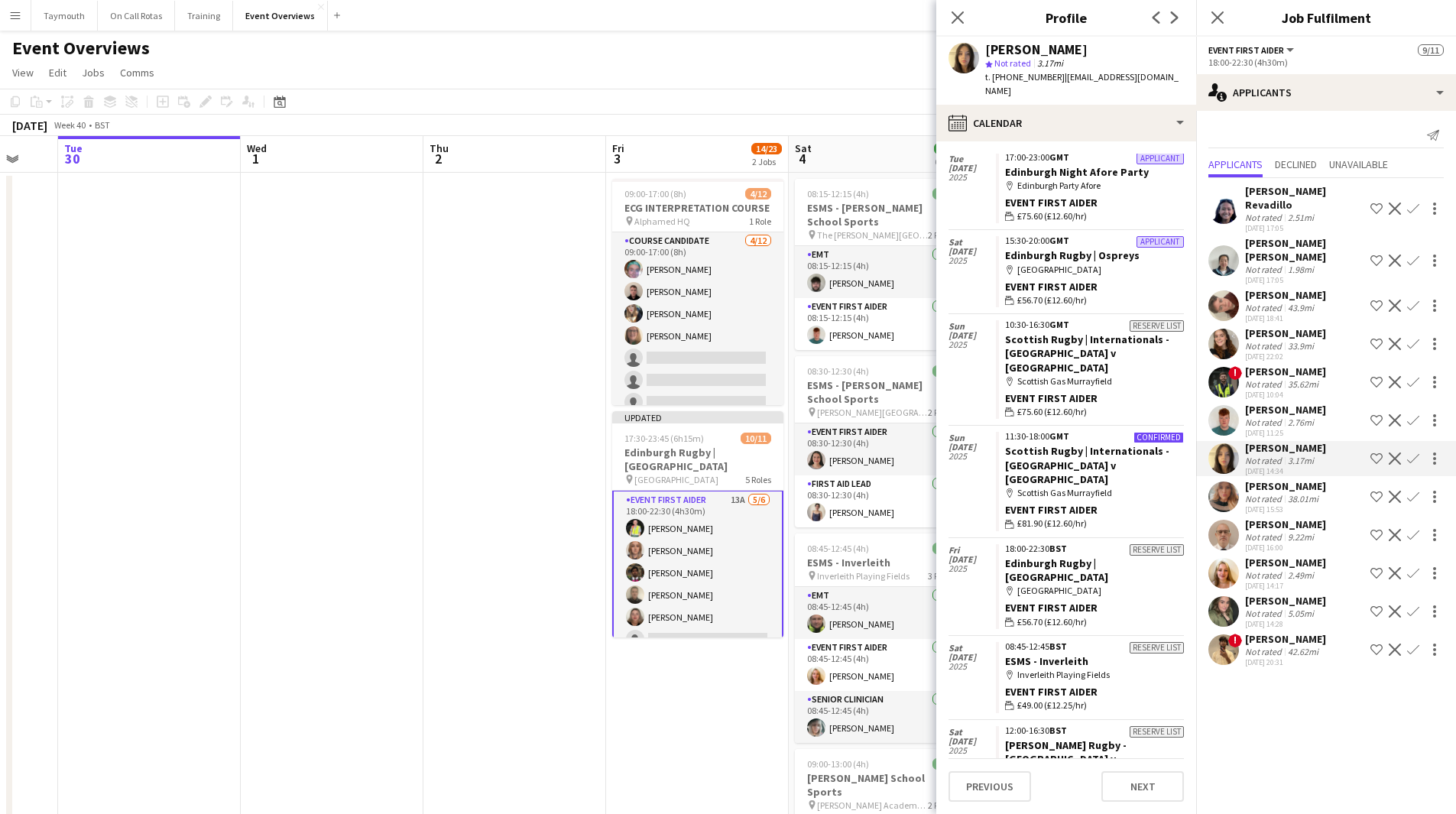
scroll to position [153, 0]
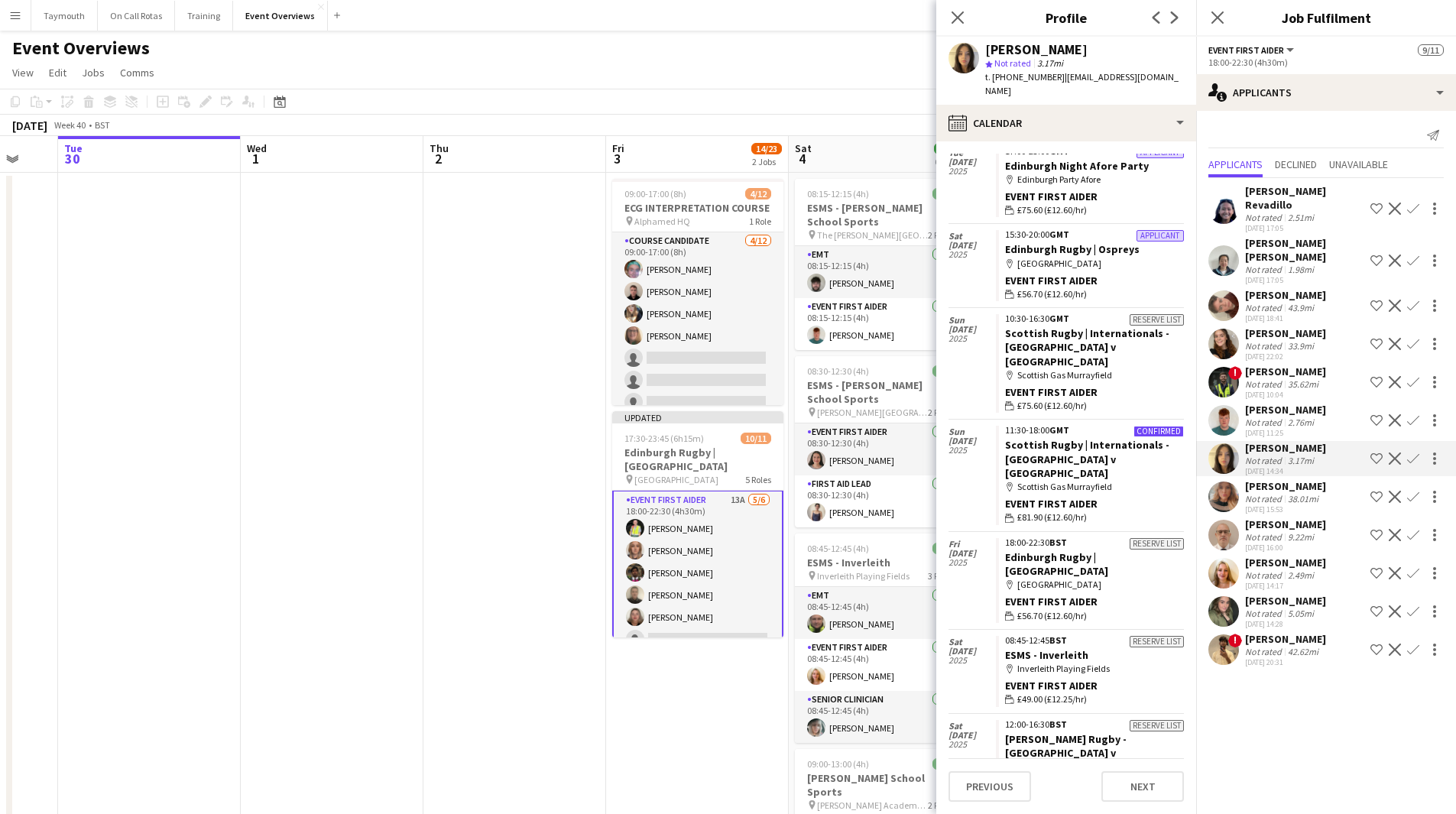
click at [1416, 453] on app-icon "Confirm" at bounding box center [1412, 458] width 12 height 12
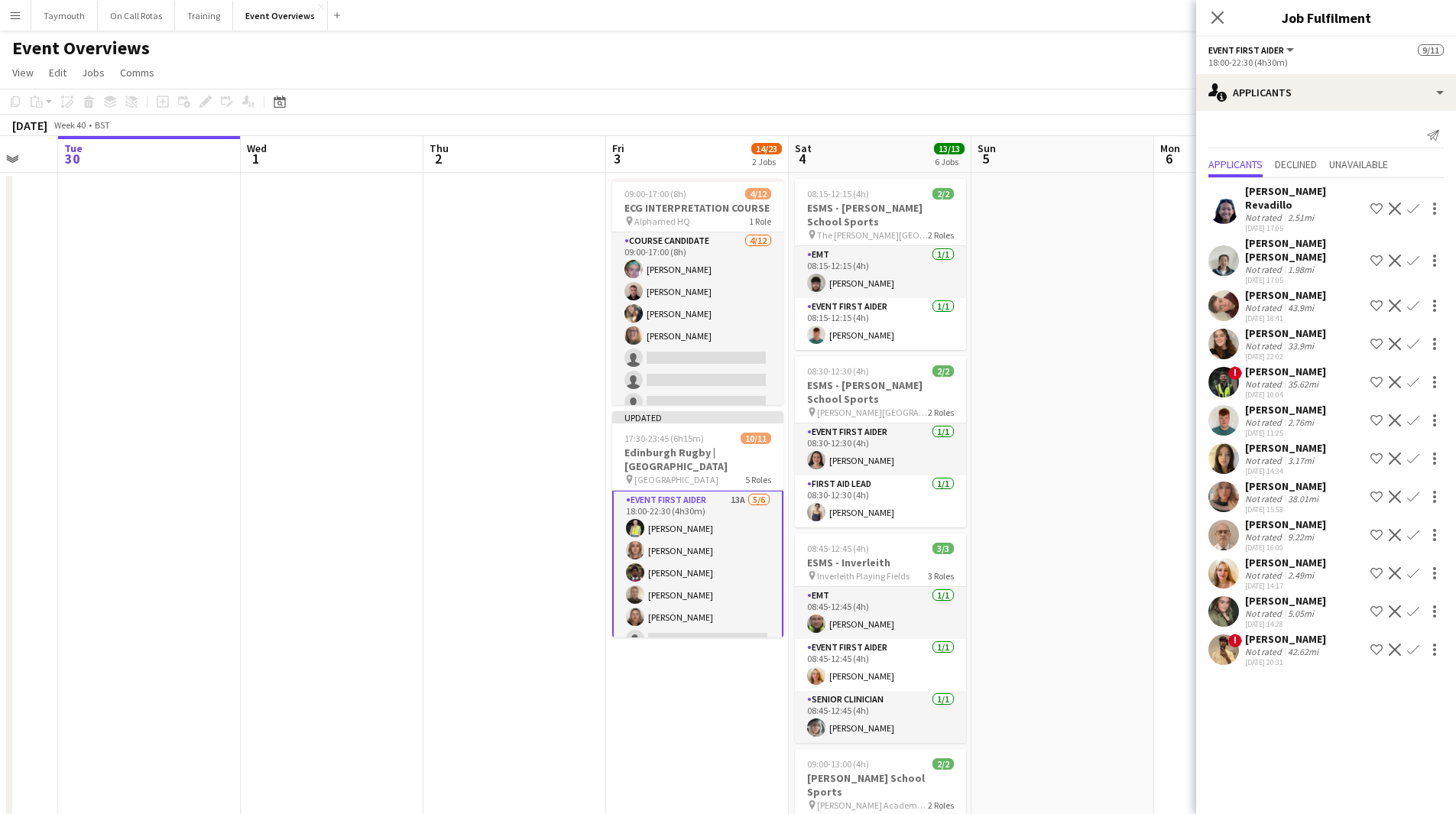
click at [1416, 453] on app-icon "Confirm" at bounding box center [1412, 458] width 12 height 12
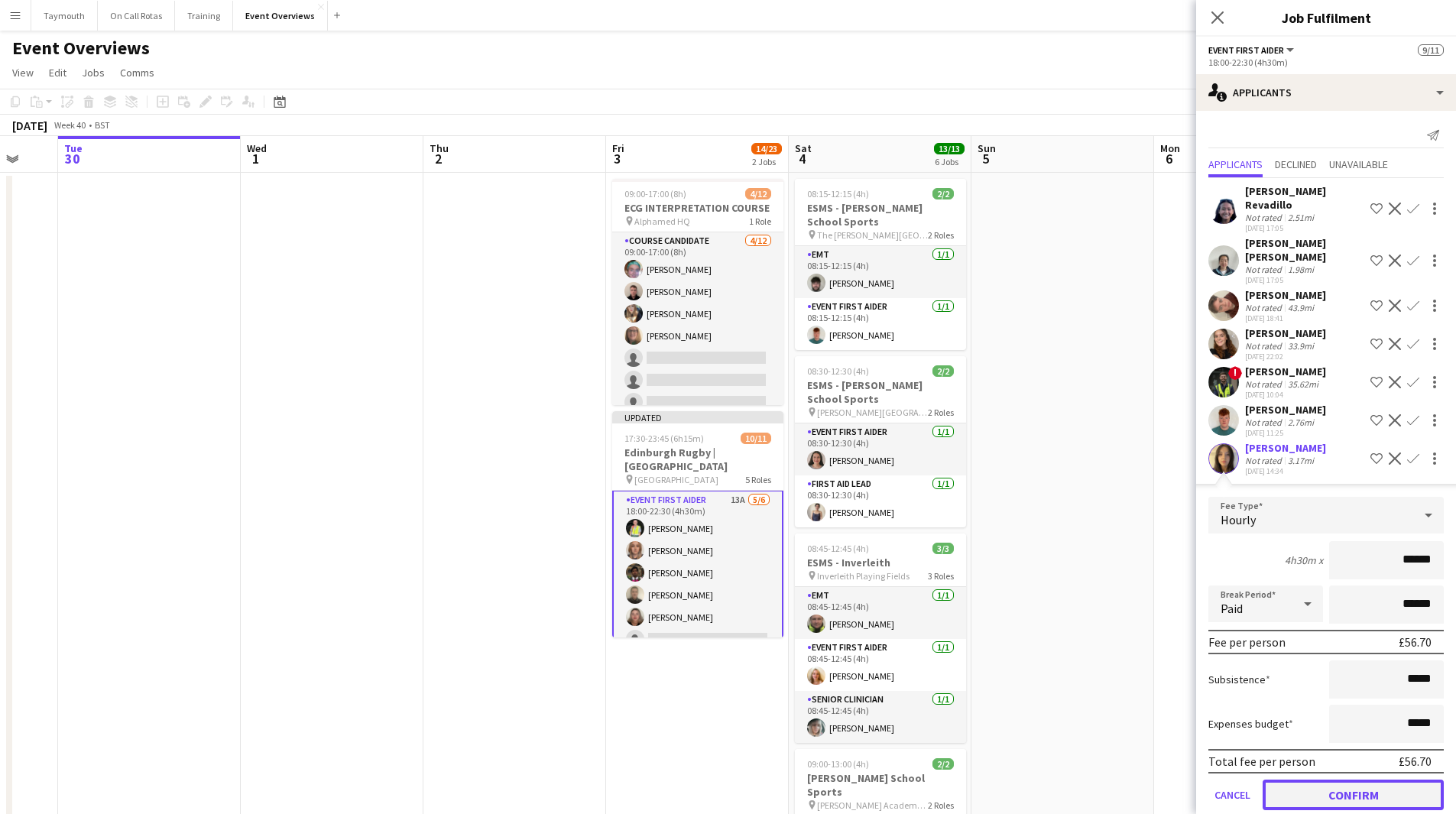
click at [1336, 780] on button "Confirm" at bounding box center [1353, 794] width 181 height 30
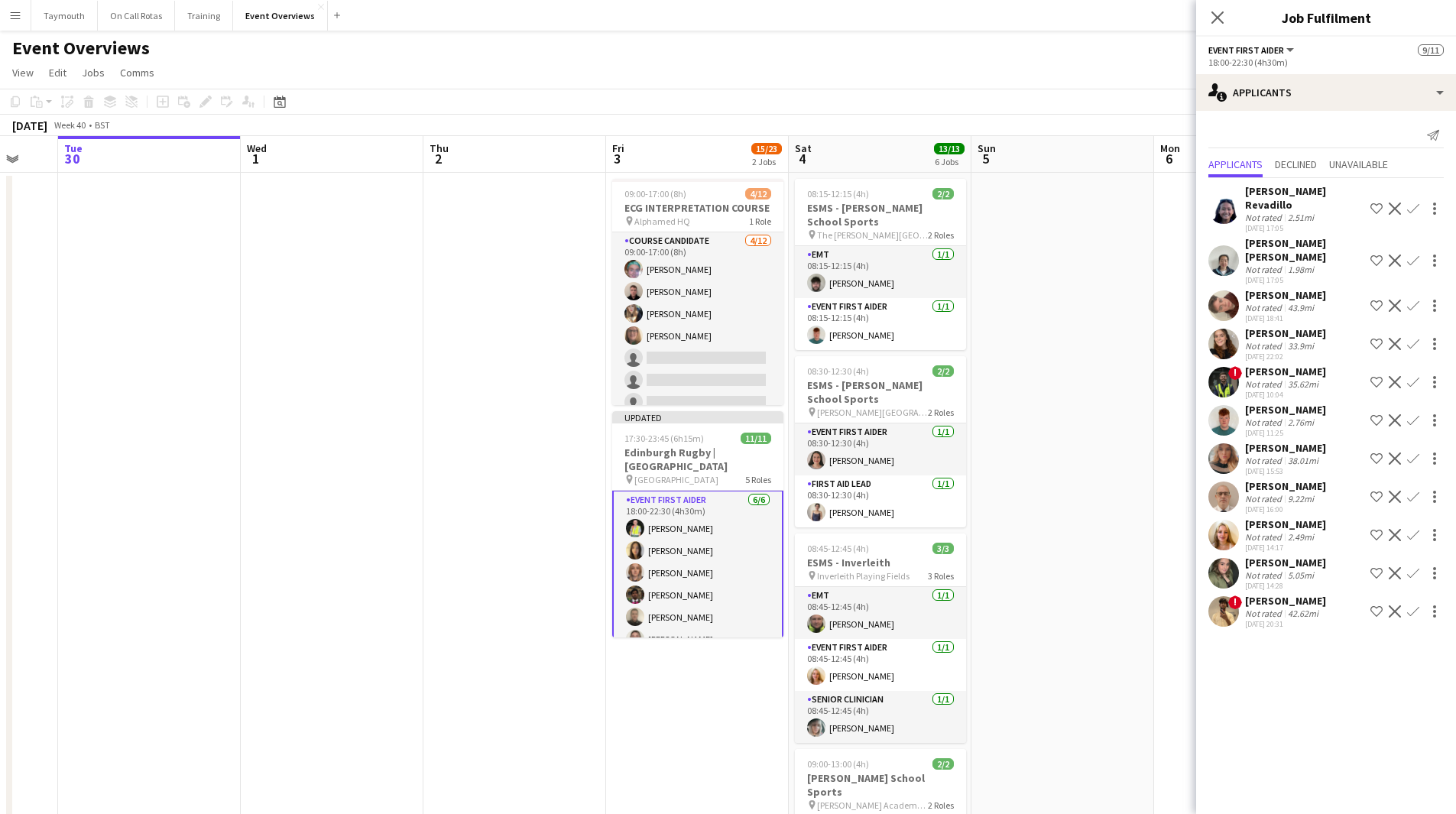
click at [1157, 642] on app-date-cell at bounding box center [1245, 789] width 182 height 1234
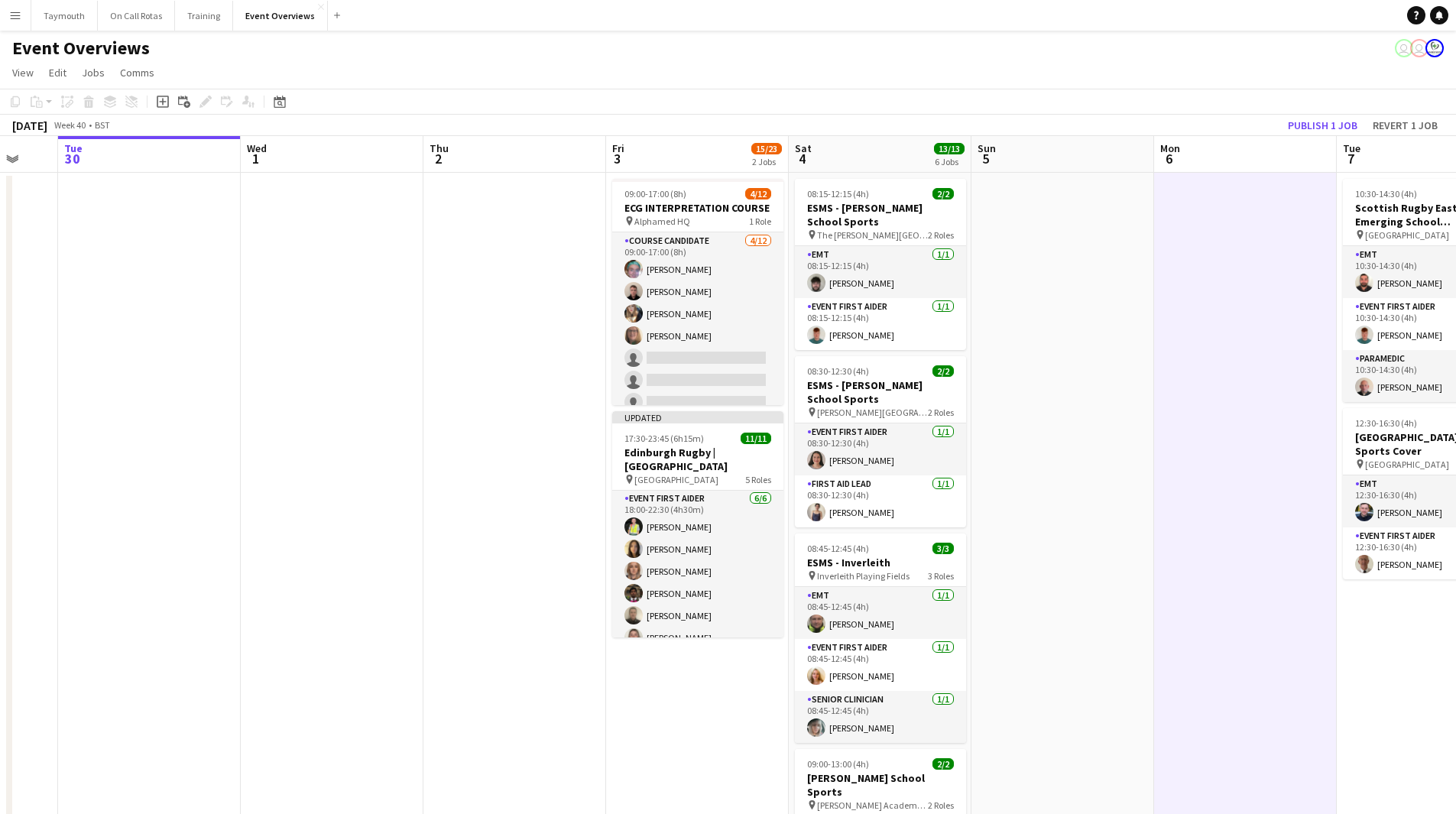
scroll to position [232, 0]
click at [1325, 117] on button "Publish 1 job" at bounding box center [1323, 126] width 82 height 20
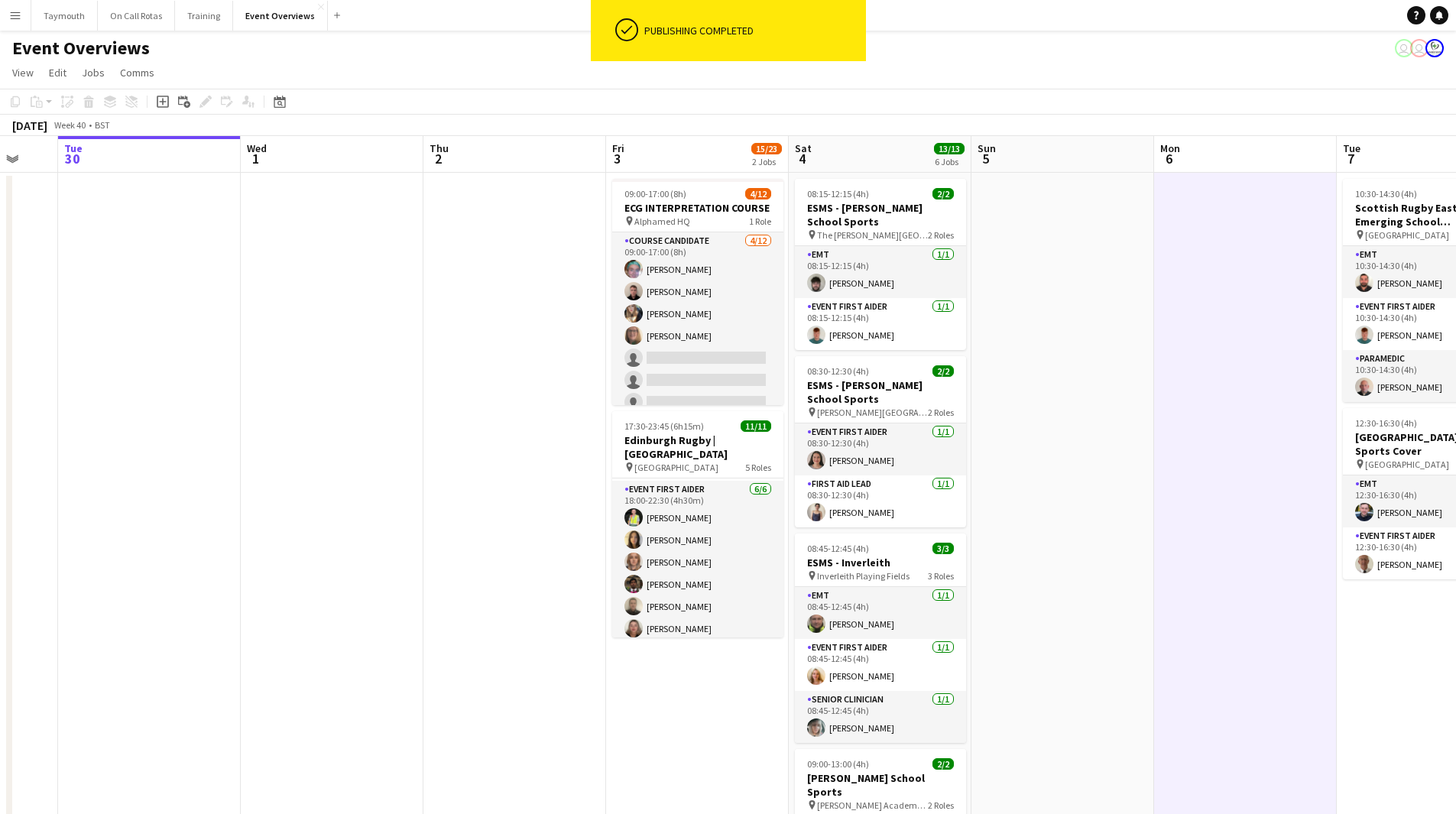
scroll to position [220, 0]
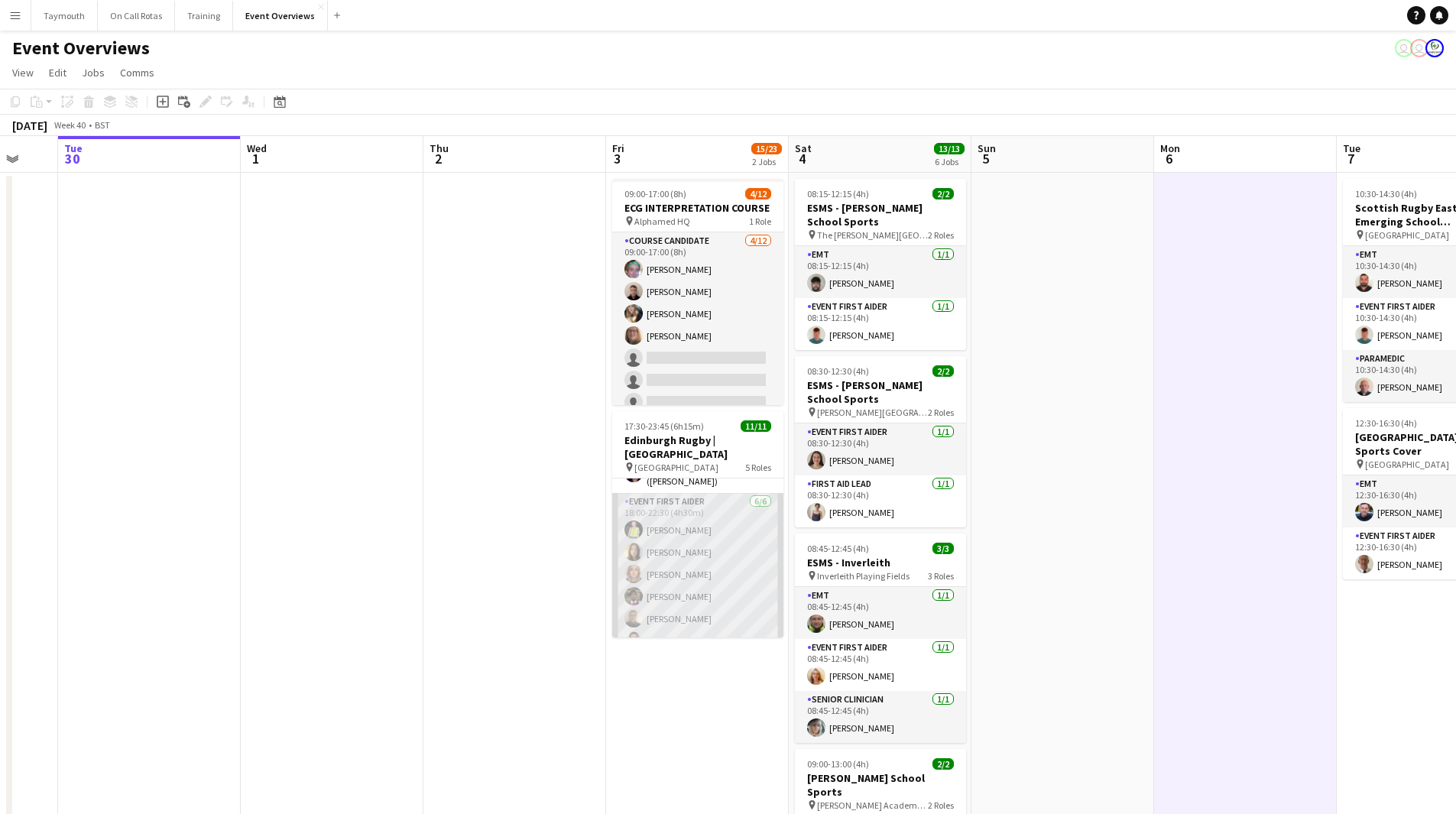
click at [690, 594] on app-card-role "Event First Aider [DATE] 18:00-22:30 (4h30m) [PERSON_NAME] [PERSON_NAME] [PERSO…" at bounding box center [697, 574] width 171 height 163
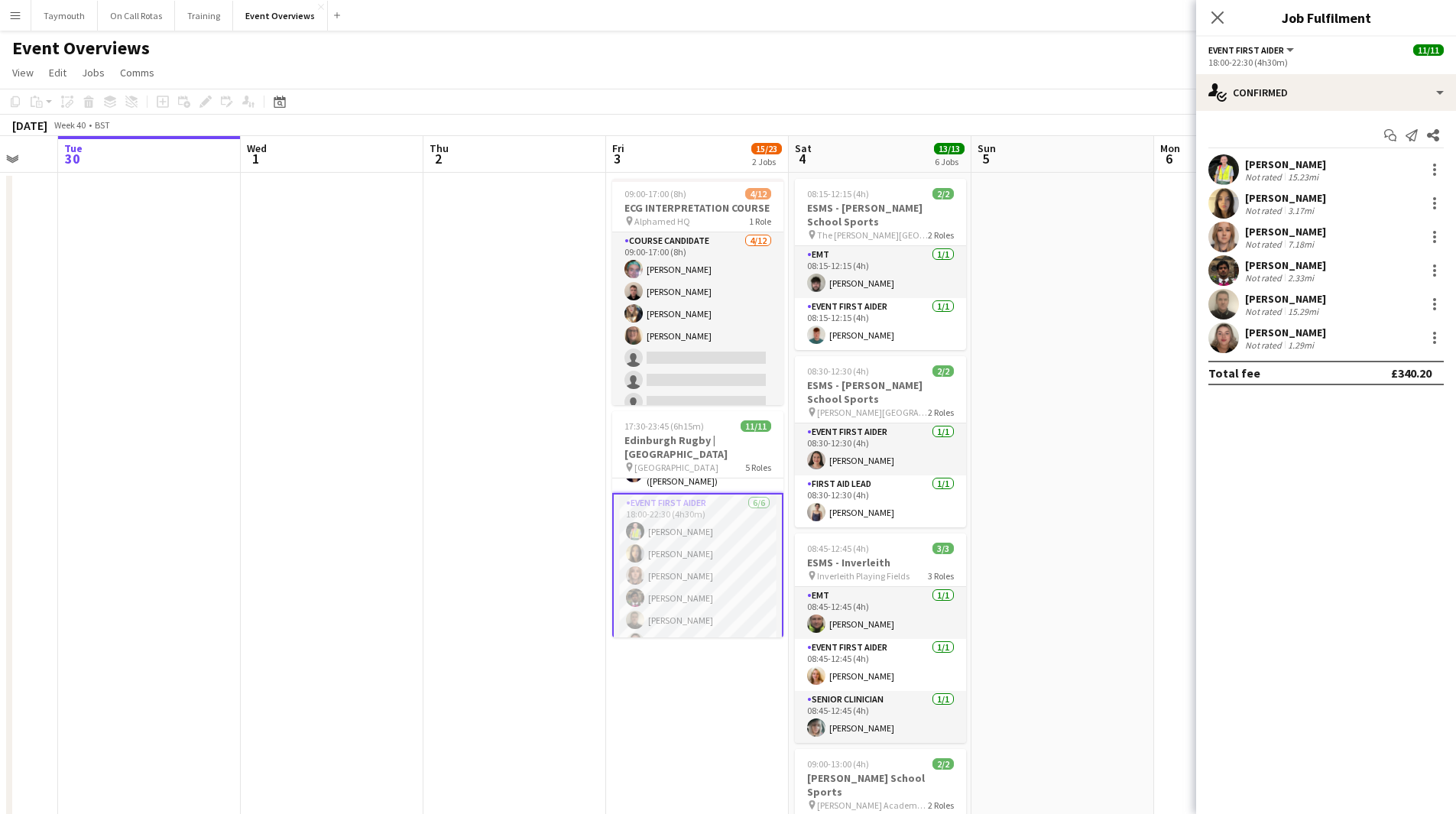
click at [1304, 210] on div "3.17mi" at bounding box center [1300, 210] width 32 height 11
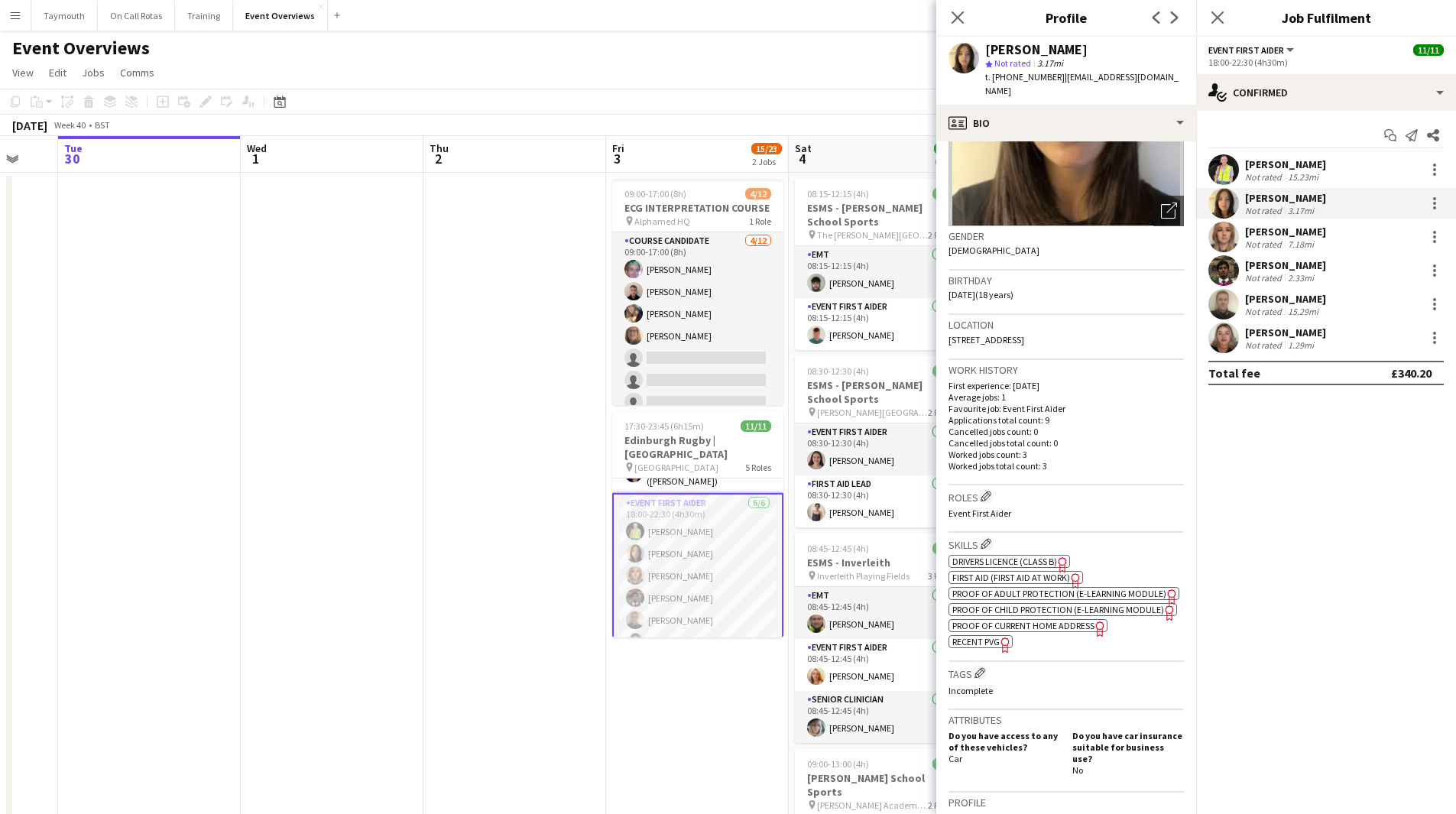
scroll to position [153, 0]
click at [374, 494] on app-date-cell at bounding box center [332, 789] width 182 height 1234
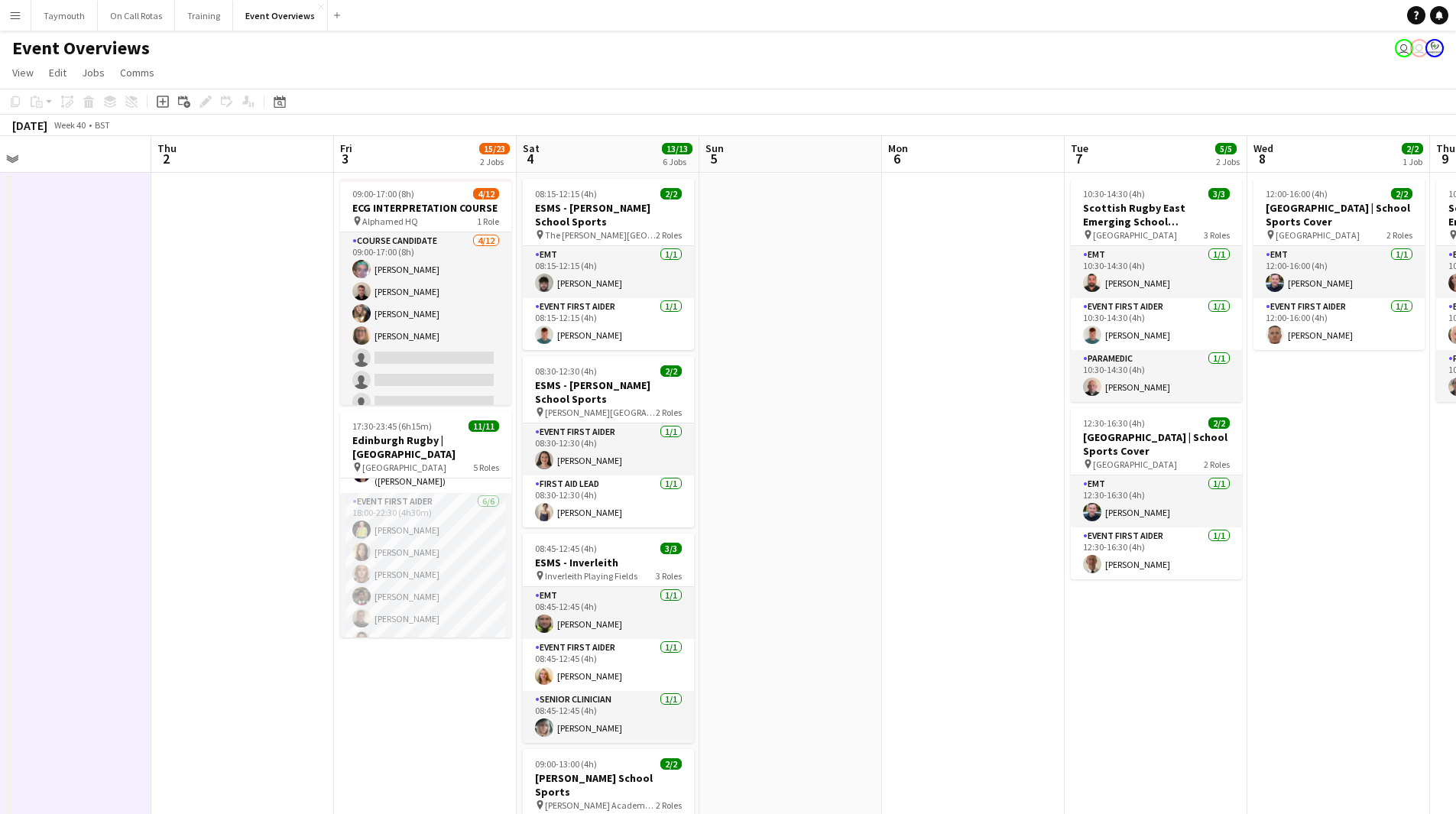
drag, startPoint x: 1146, startPoint y: 509, endPoint x: 296, endPoint y: 525, distance: 850.2
click at [303, 526] on app-calendar-viewport "Sat 27 7/7 3 Jobs Sun 28 2/2 1 Job Mon 29 Tue 30 Wed 1 Thu 2 Fri 3 15/23 2 Jobs…" at bounding box center [728, 771] width 1456 height 1271
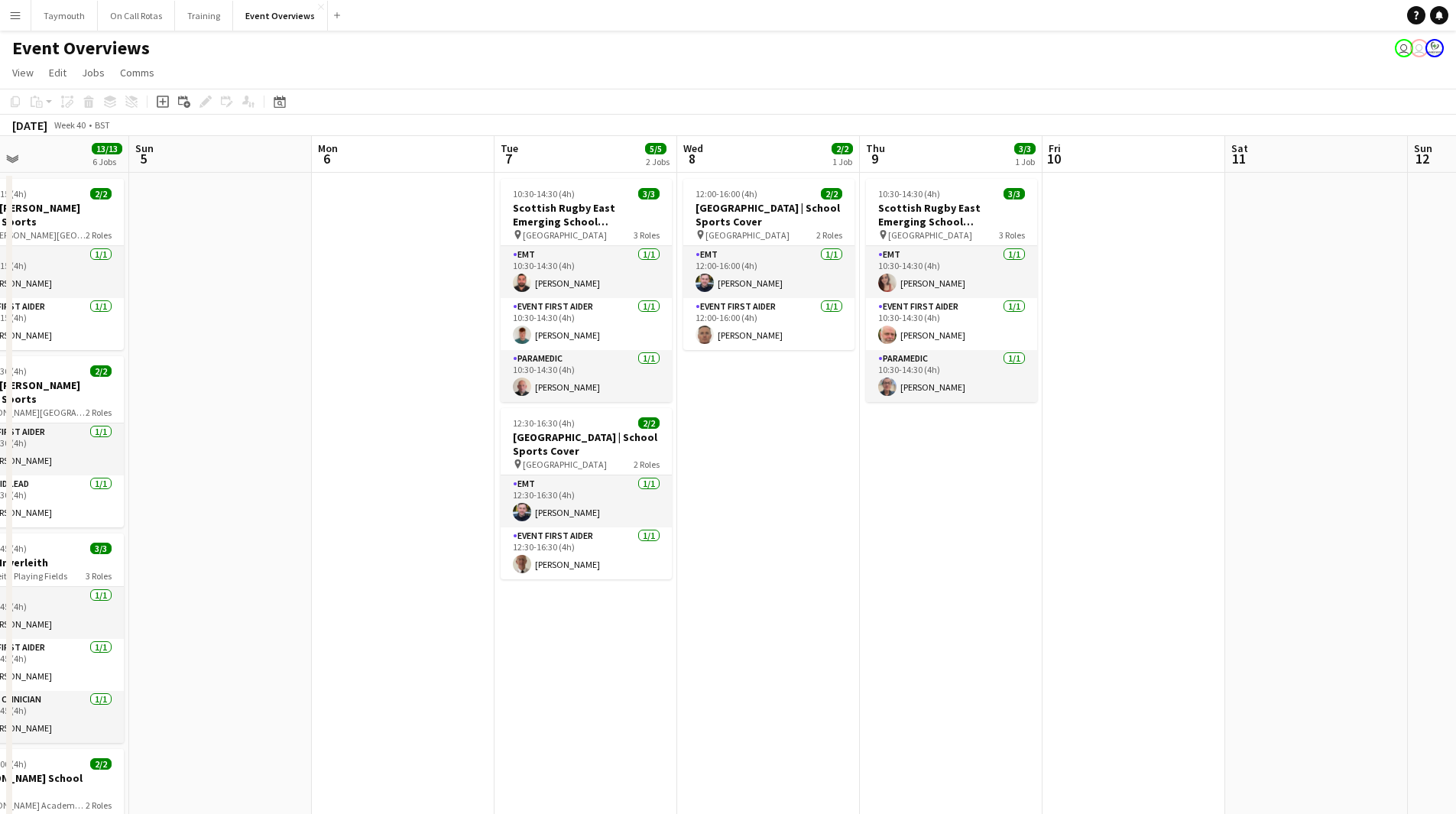
click at [42, 557] on app-calendar-viewport "Wed 1 Thu 2 Fri 3 15/23 2 Jobs Sat 4 13/13 6 Jobs Sun 5 Mon 6 Tue 7 5/5 2 Jobs …" at bounding box center [728, 771] width 1456 height 1271
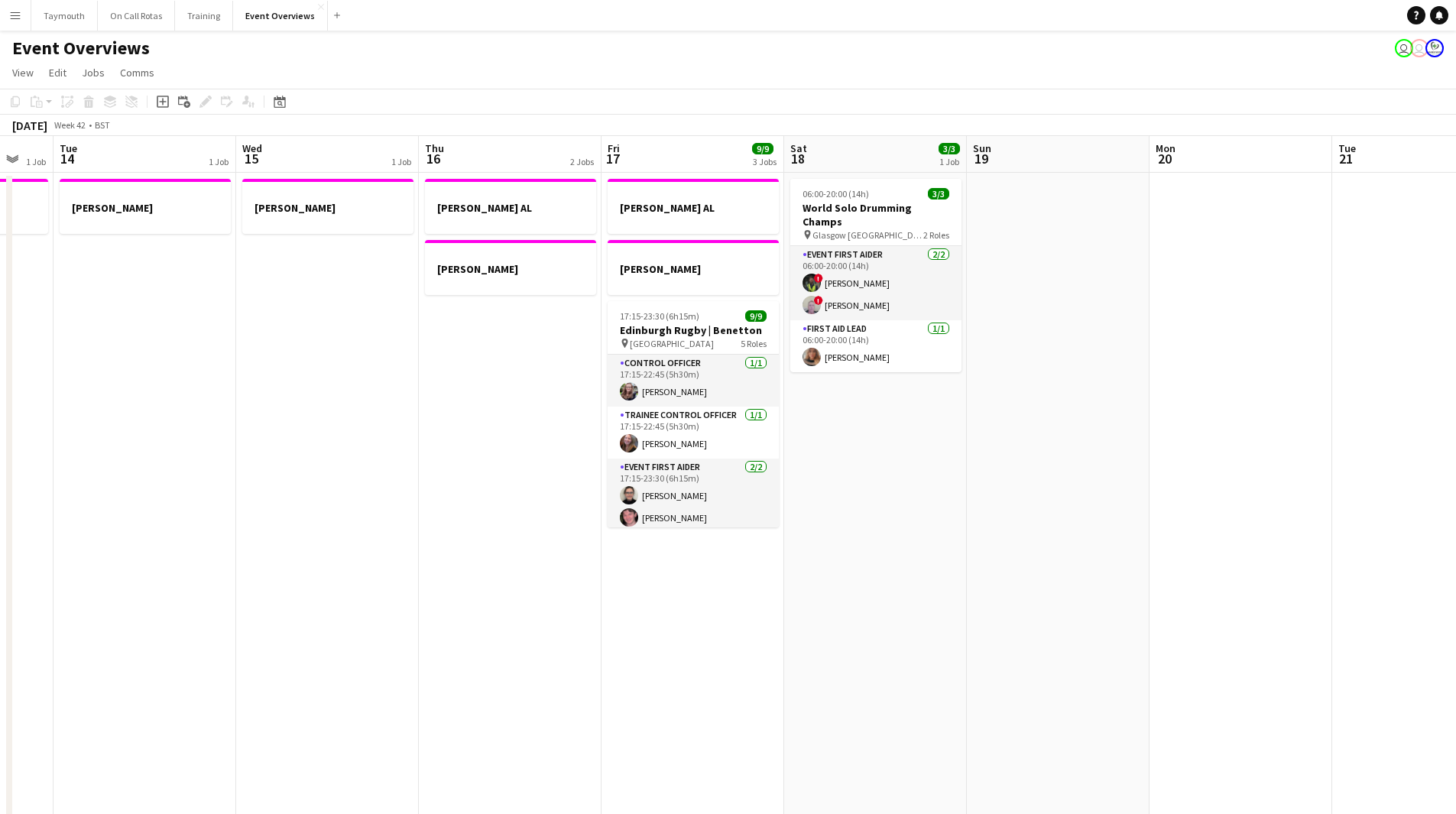
drag, startPoint x: 856, startPoint y: 533, endPoint x: 22, endPoint y: 561, distance: 834.5
click at [39, 569] on app-calendar-viewport "Sat 11 Sun 12 Mon 13 1 Job Tue 14 1 Job Wed 15 1 Job Thu 16 2 Jobs Fri 17 9/9 3…" at bounding box center [728, 771] width 1456 height 1271
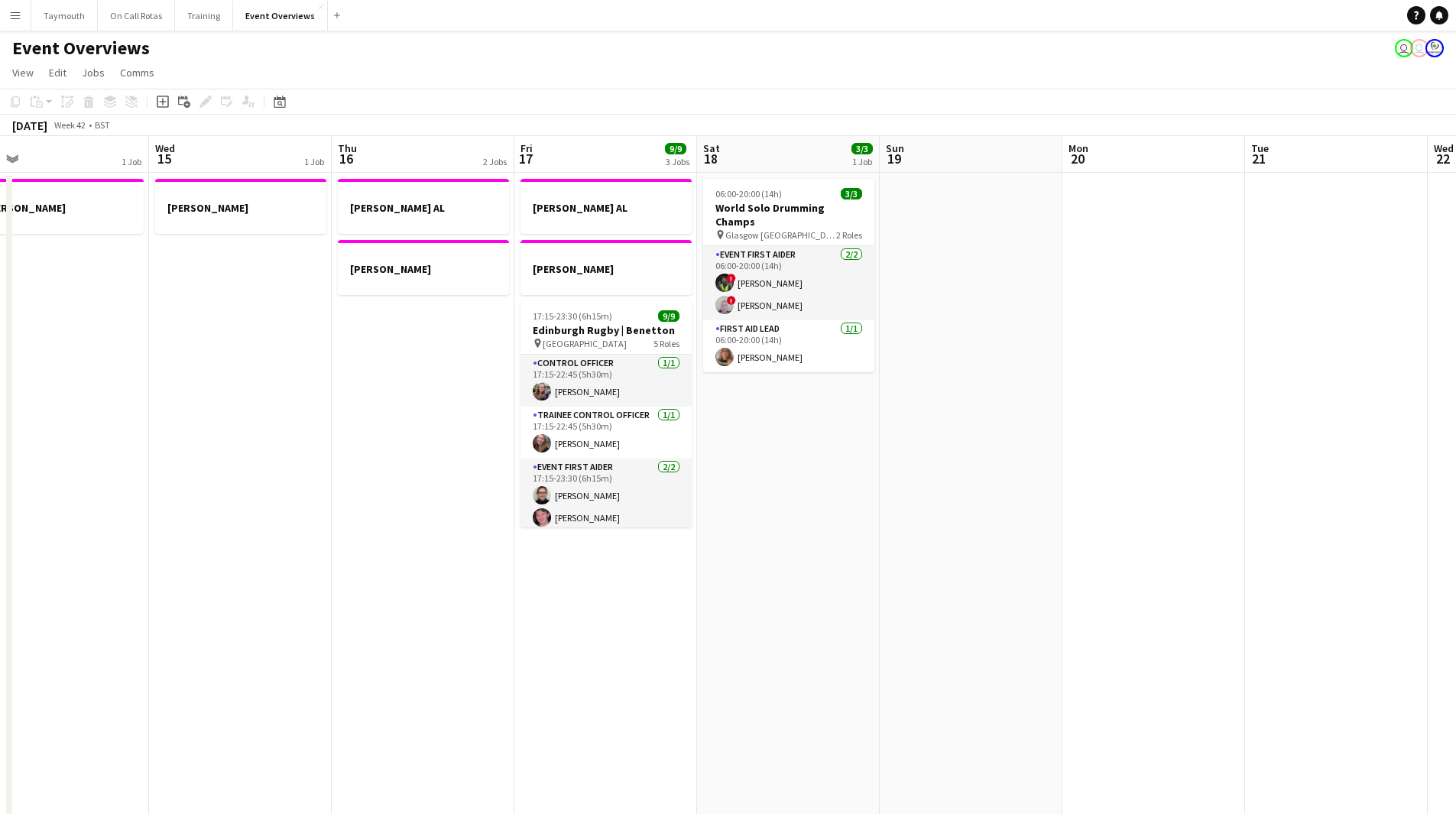
click at [154, 566] on app-calendar-viewport "Sat 11 Sun 12 Mon 13 1 Job Tue 14 1 Job Wed 15 1 Job Thu 16 2 Jobs Fri 17 9/9 3…" at bounding box center [728, 771] width 1456 height 1271
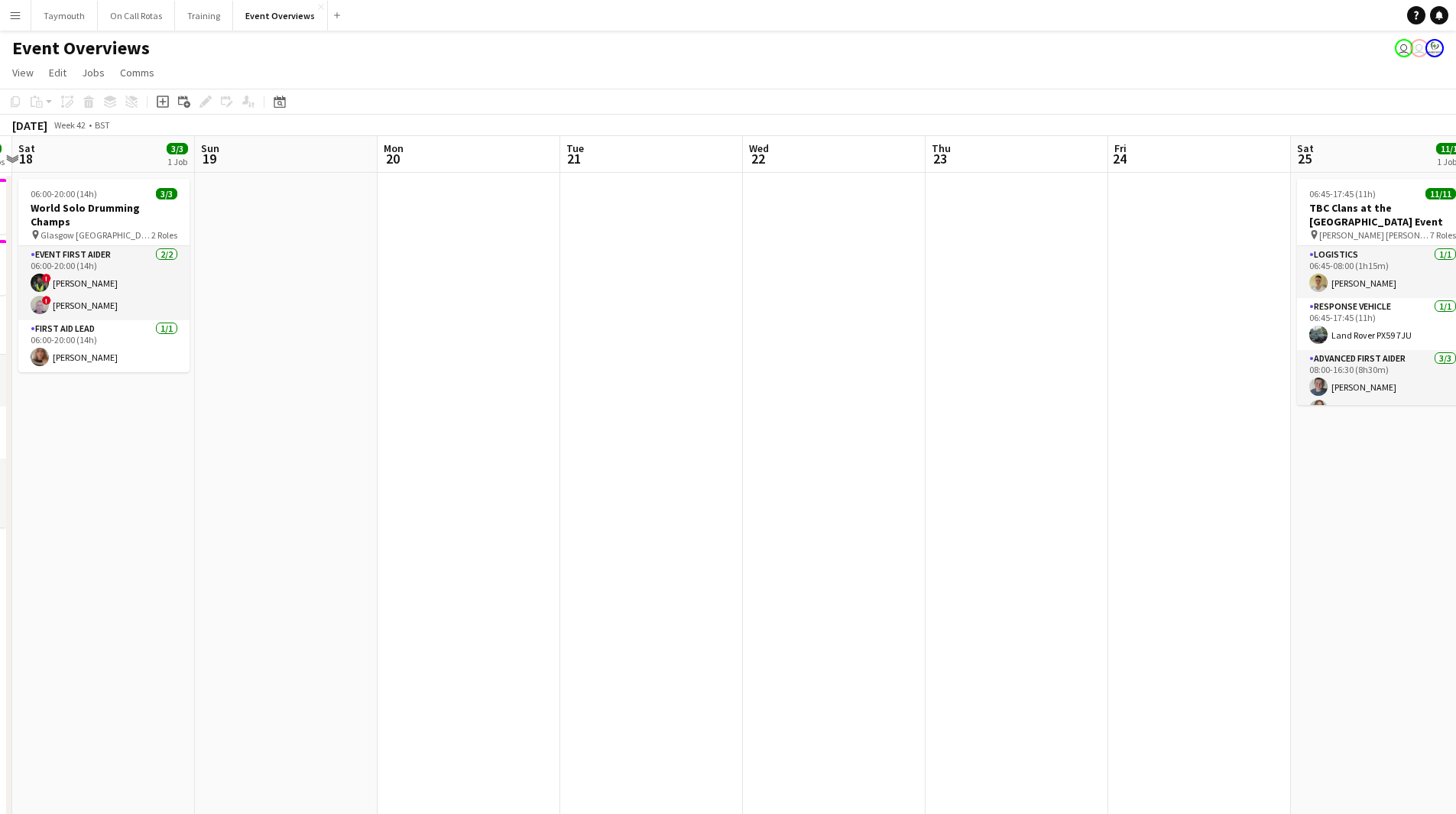
drag, startPoint x: 149, startPoint y: 573, endPoint x: 61, endPoint y: 572, distance: 88.0
click at [60, 573] on app-calendar-viewport "Wed 15 1 Job Thu 16 2 Jobs Fri 17 9/9 3 Jobs Sat 18 3/3 1 Job Sun 19 Mon 20 Tue…" at bounding box center [728, 771] width 1456 height 1271
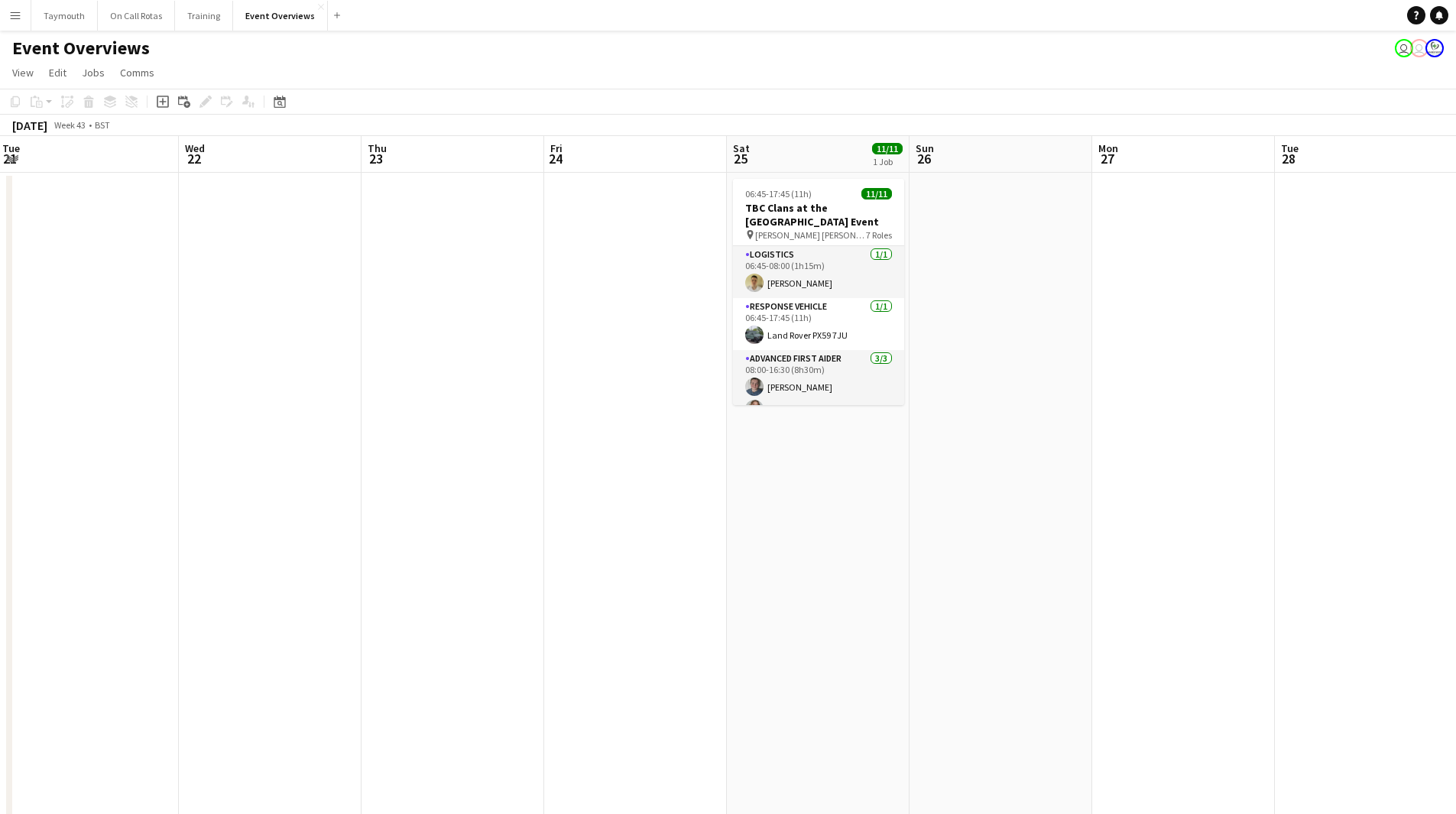
scroll to position [0, 513]
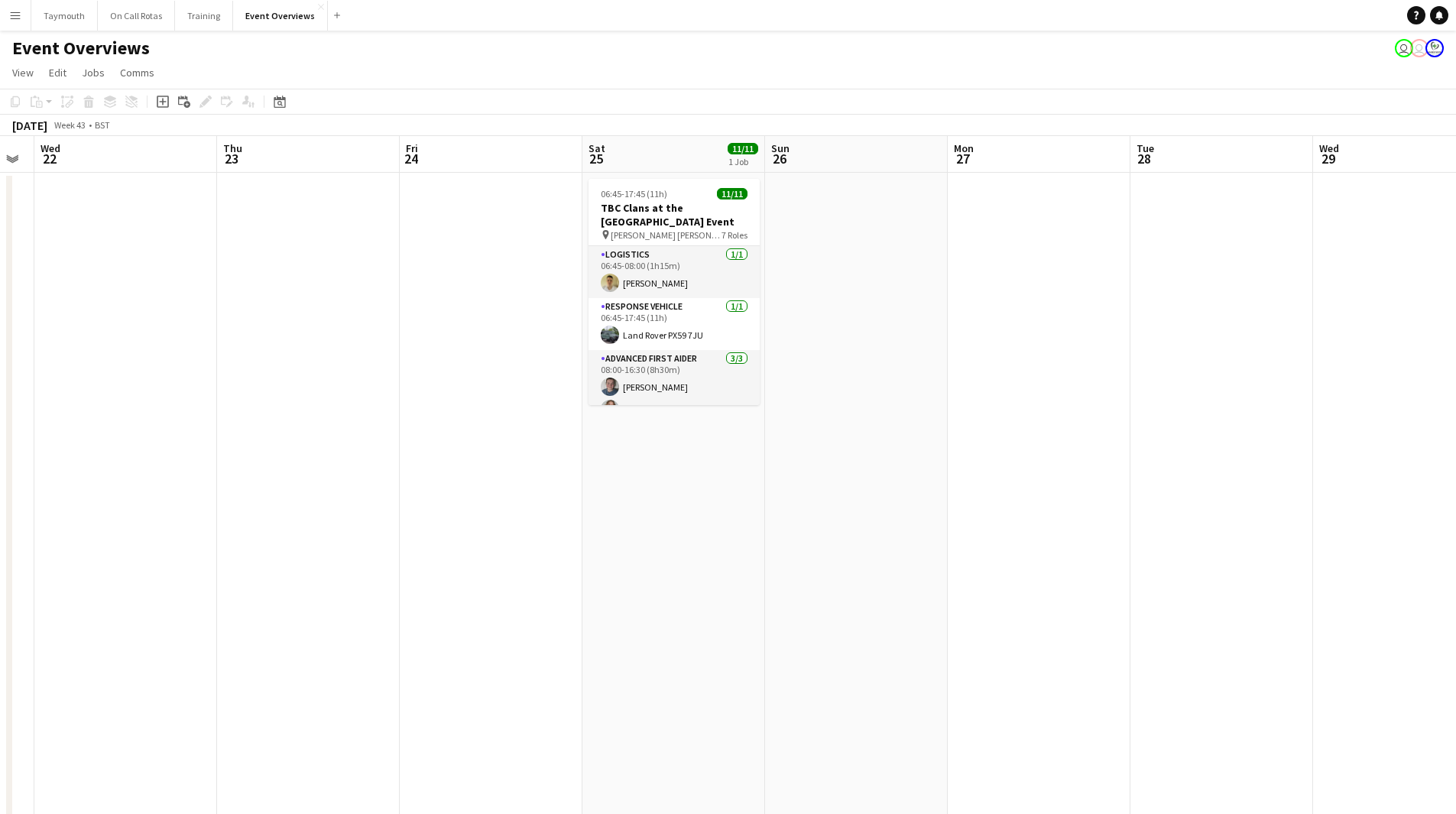
drag, startPoint x: 851, startPoint y: 527, endPoint x: 706, endPoint y: 545, distance: 146.1
click at [706, 545] on app-calendar-viewport "Sun 19 Mon 20 Tue 21 Wed 22 Thu 23 Fri 24 Sat 25 11/11 1 Job Sun 26 Mon 27 Tue …" at bounding box center [728, 771] width 1456 height 1271
click at [659, 198] on span "06:45-17:45 (11h)" at bounding box center [633, 194] width 67 height 11
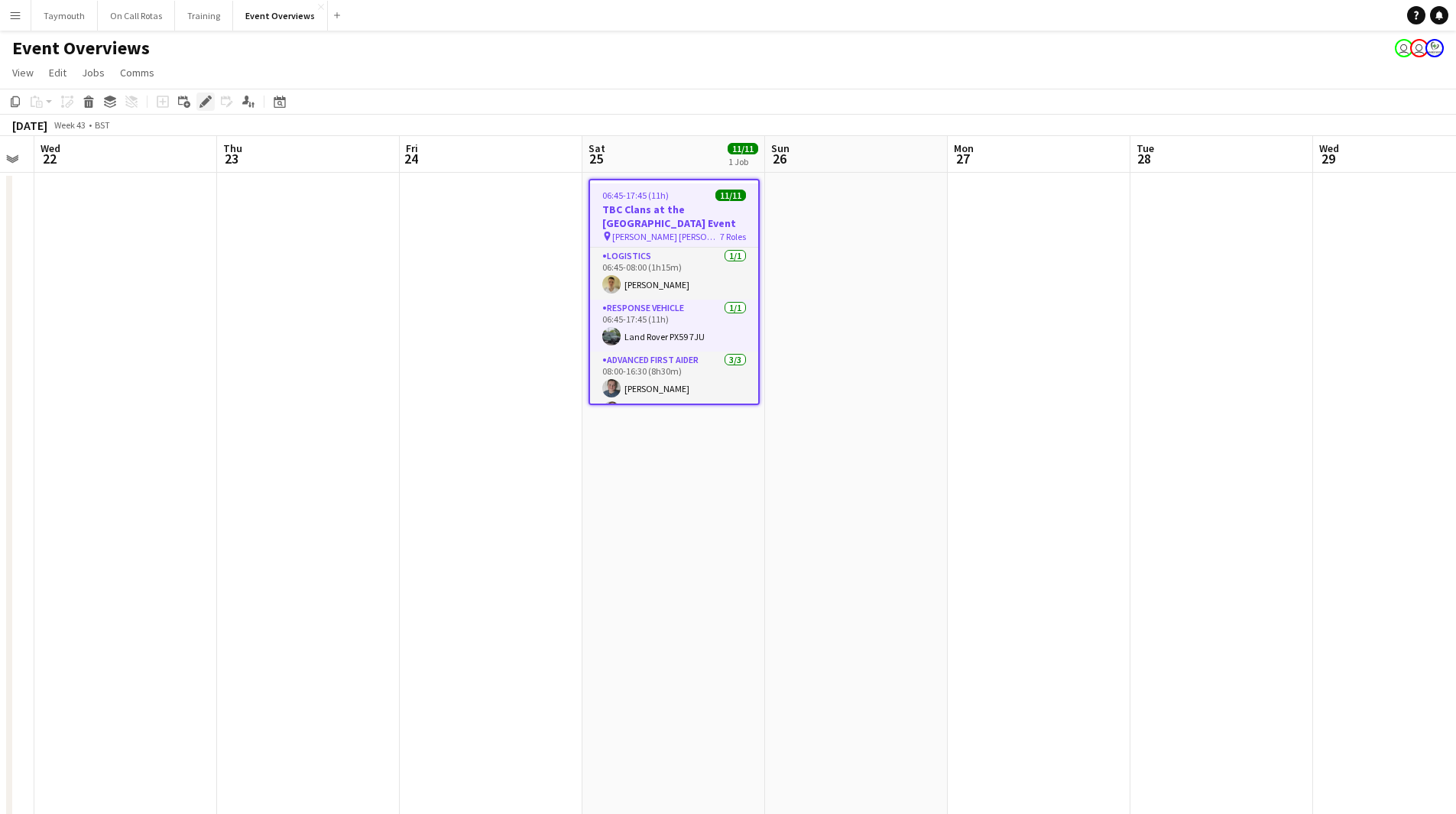
click at [200, 103] on icon "Edit" at bounding box center [205, 101] width 12 height 12
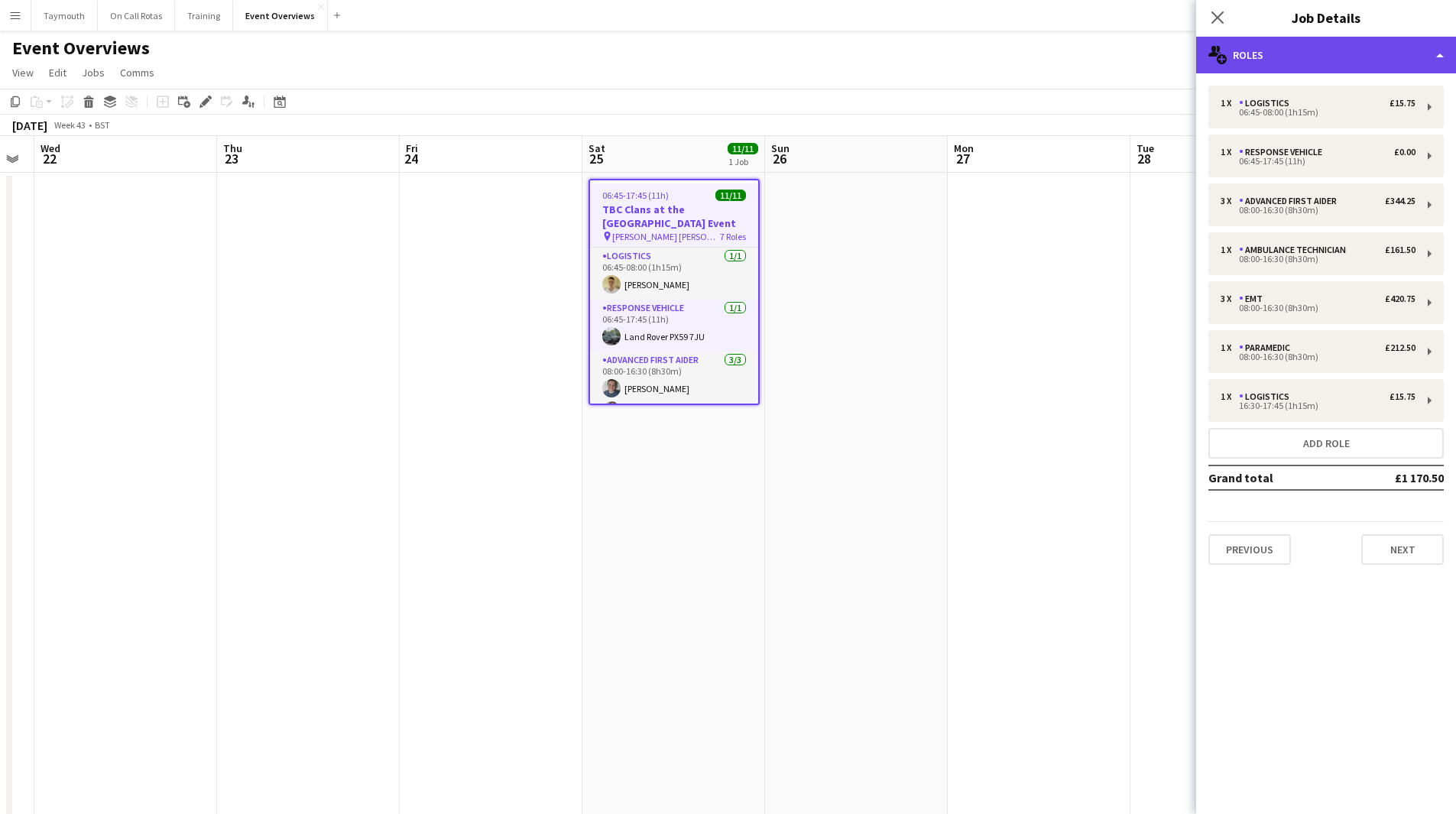
click at [1280, 49] on div "multiple-users-add Roles" at bounding box center [1325, 55] width 260 height 37
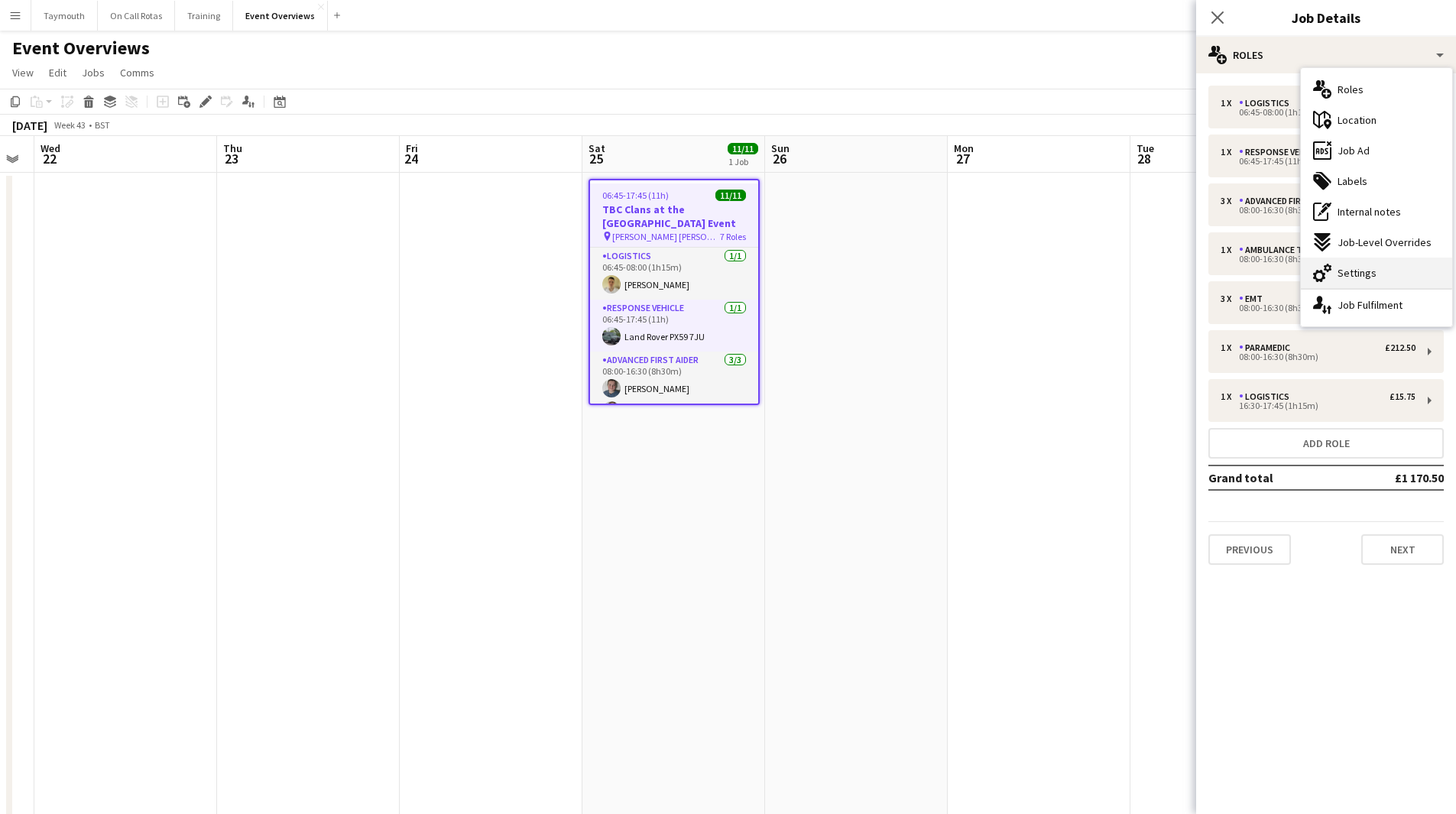
click at [1389, 269] on div "cog-double-3 Settings" at bounding box center [1376, 273] width 151 height 30
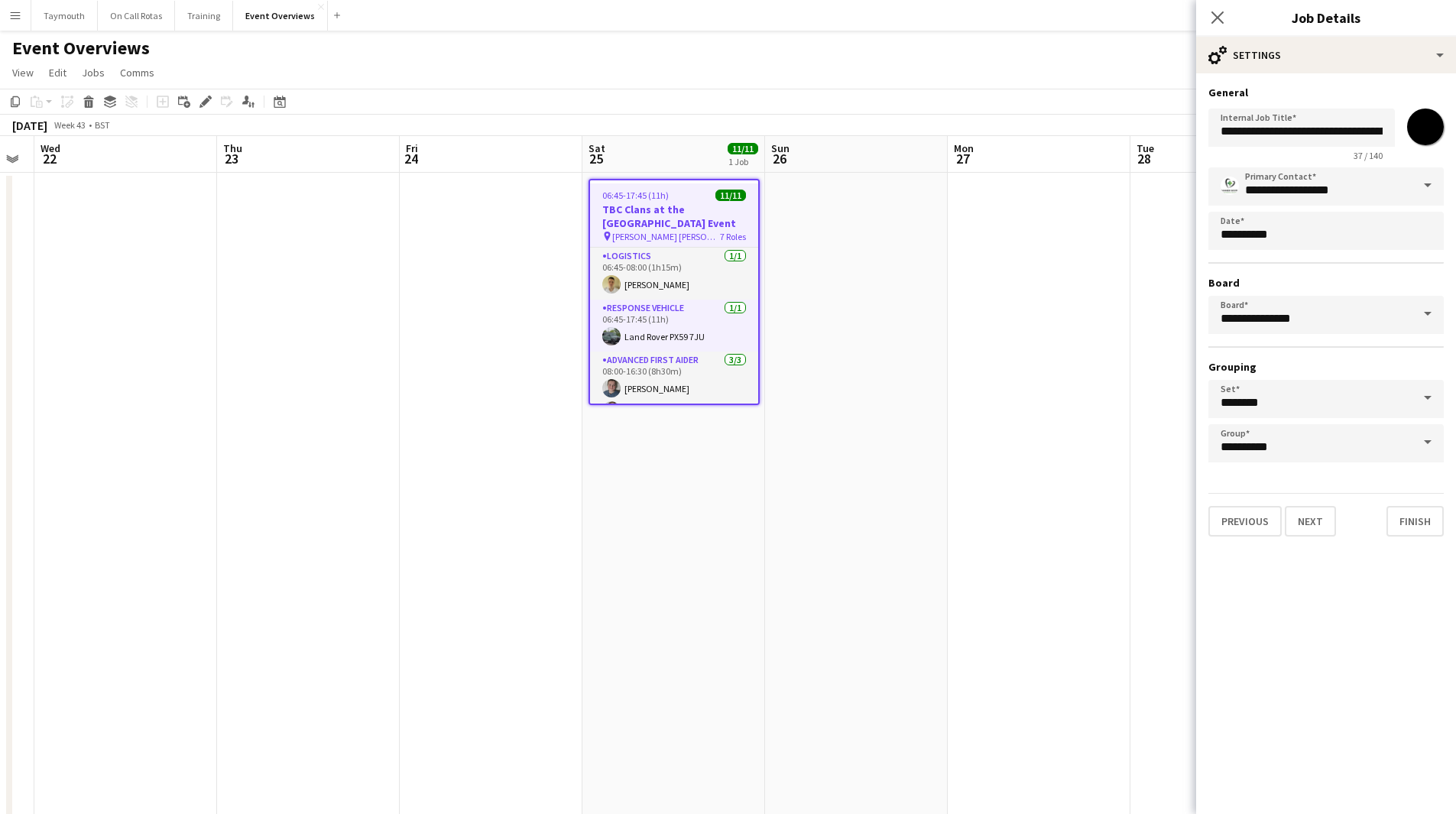
click at [1425, 123] on input "*******" at bounding box center [1425, 126] width 55 height 55
click at [1246, 124] on input "**********" at bounding box center [1301, 127] width 186 height 39
drag, startPoint x: 1246, startPoint y: 126, endPoint x: 1128, endPoint y: 125, distance: 118.0
click at [1128, 125] on body "Menu Boards Boards Boards All jobs Status Workforce Workforce My Workforce Recr…" at bounding box center [728, 703] width 1456 height 1406
type input "**********"
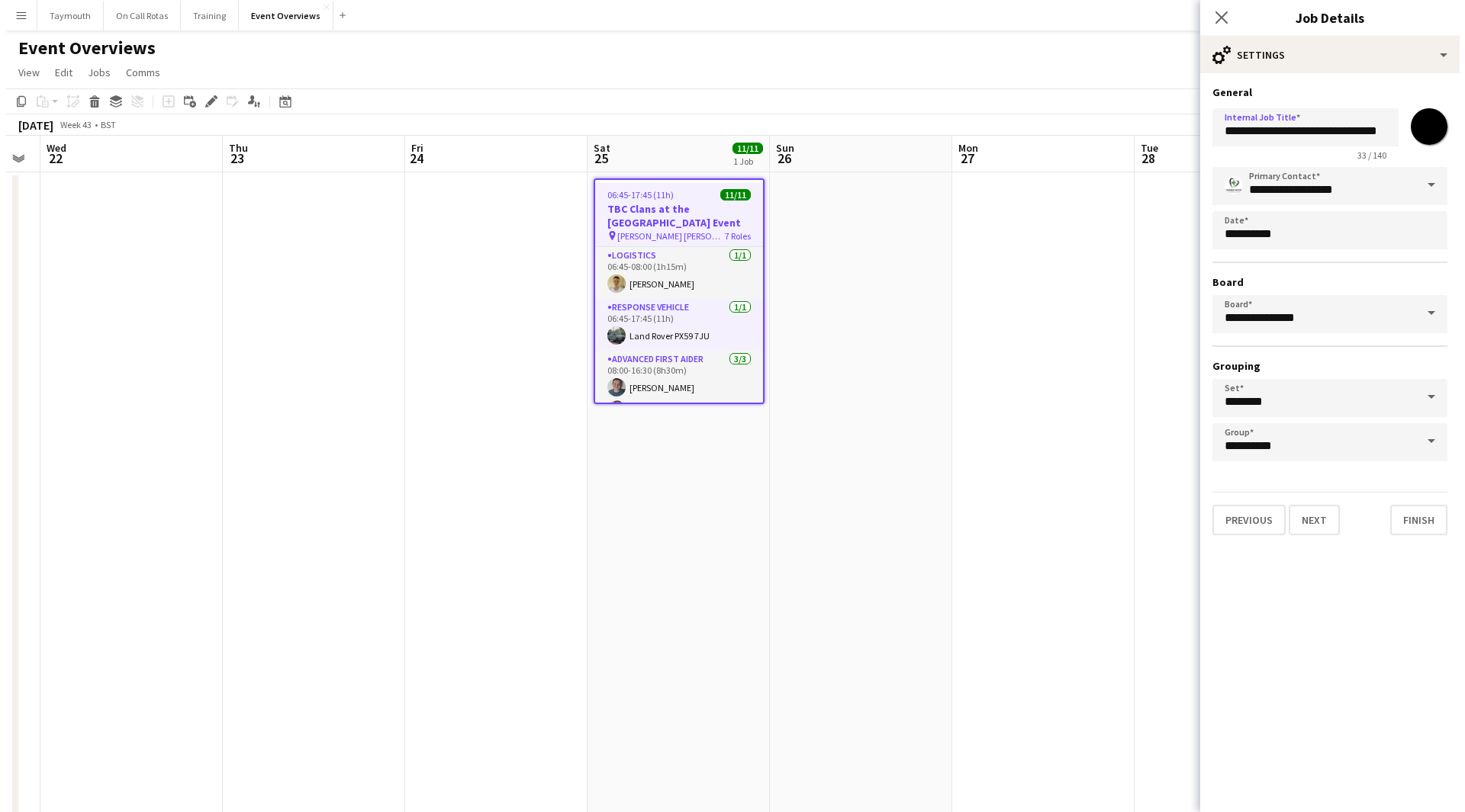
scroll to position [0, 512]
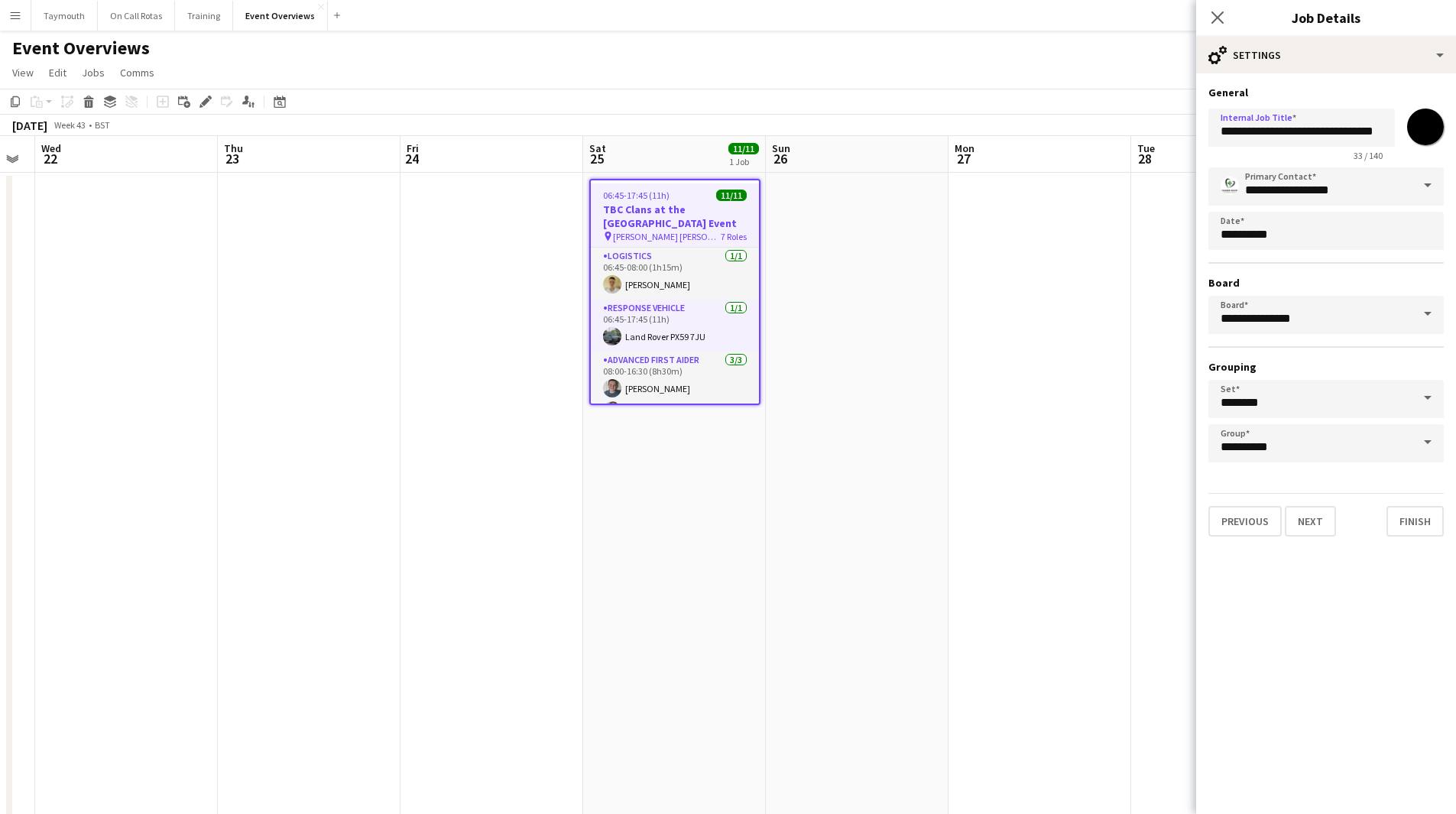
click at [1053, 243] on app-date-cell at bounding box center [1040, 789] width 182 height 1234
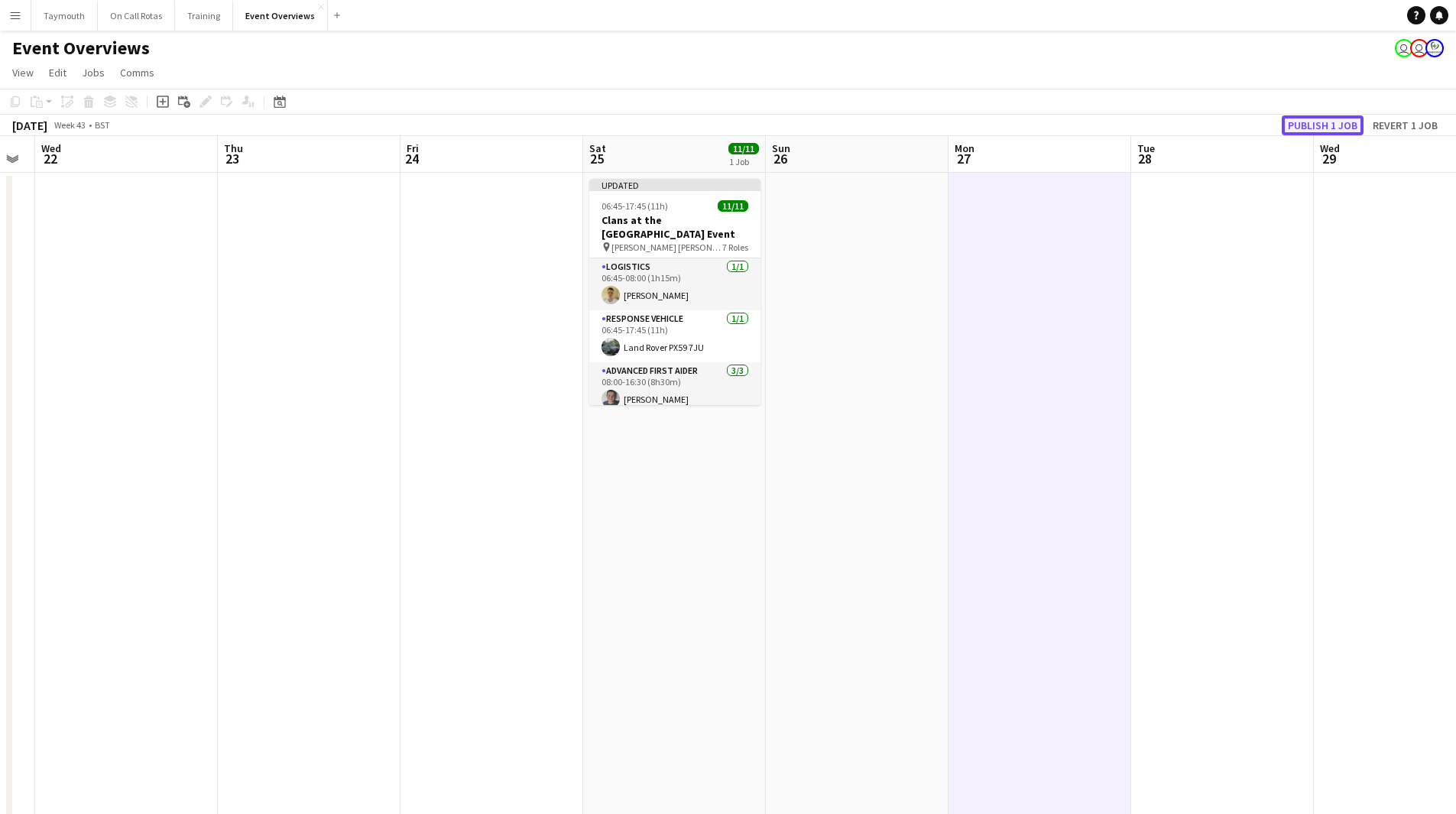
click at [1292, 127] on button "Publish 1 job" at bounding box center [1323, 126] width 82 height 20
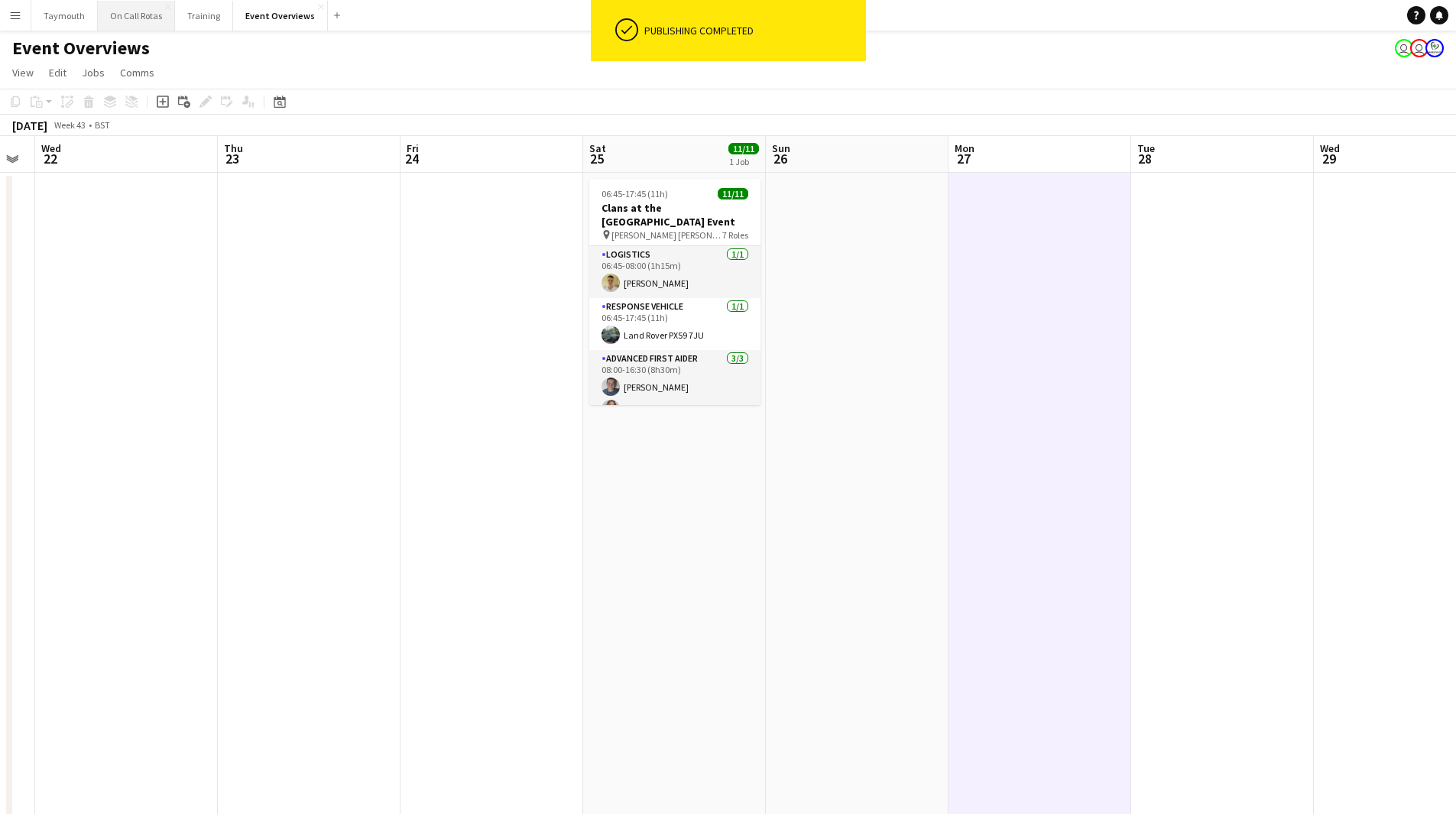
click at [132, 11] on button "On Call Rotas Close" at bounding box center [136, 16] width 77 height 30
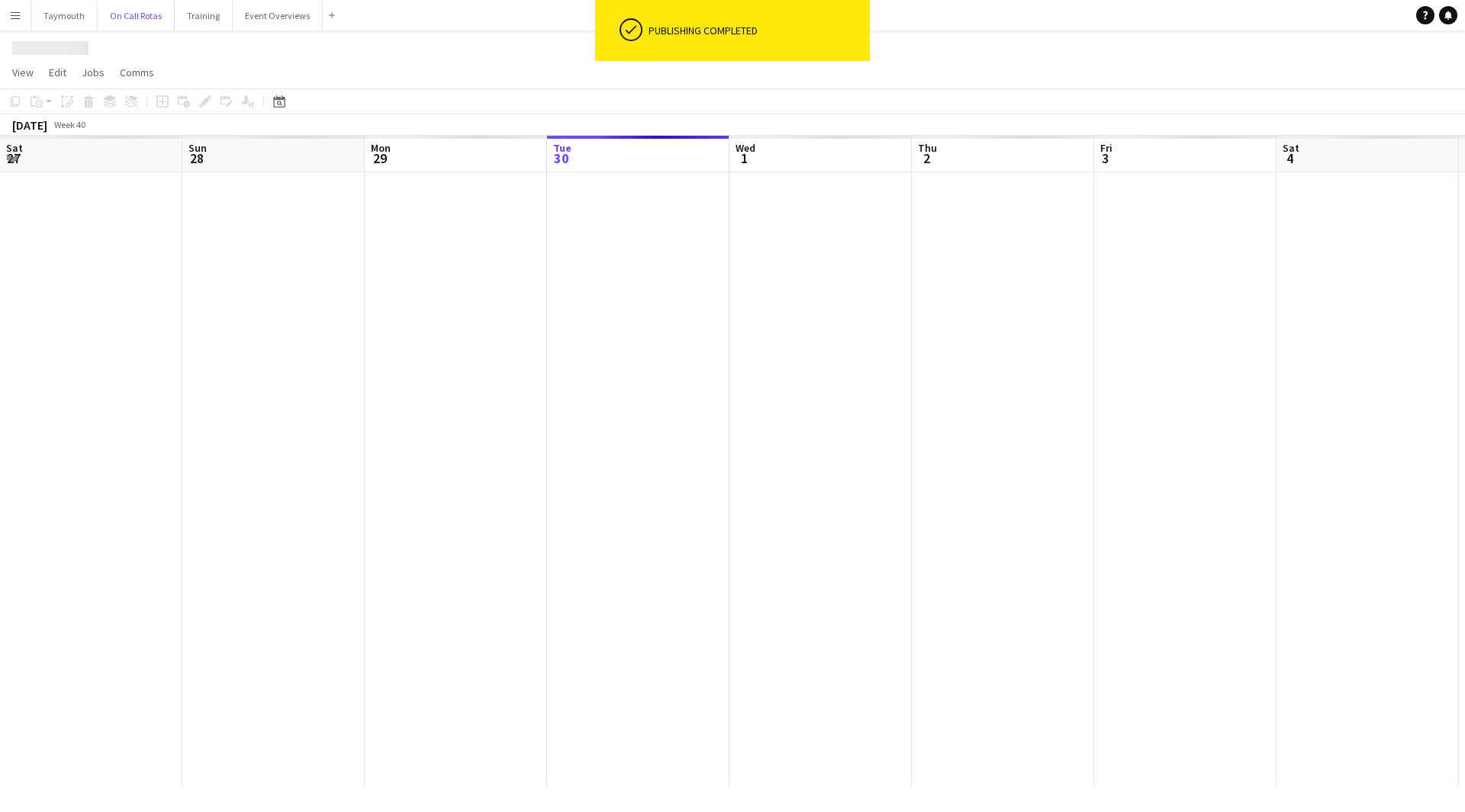
scroll to position [0, 365]
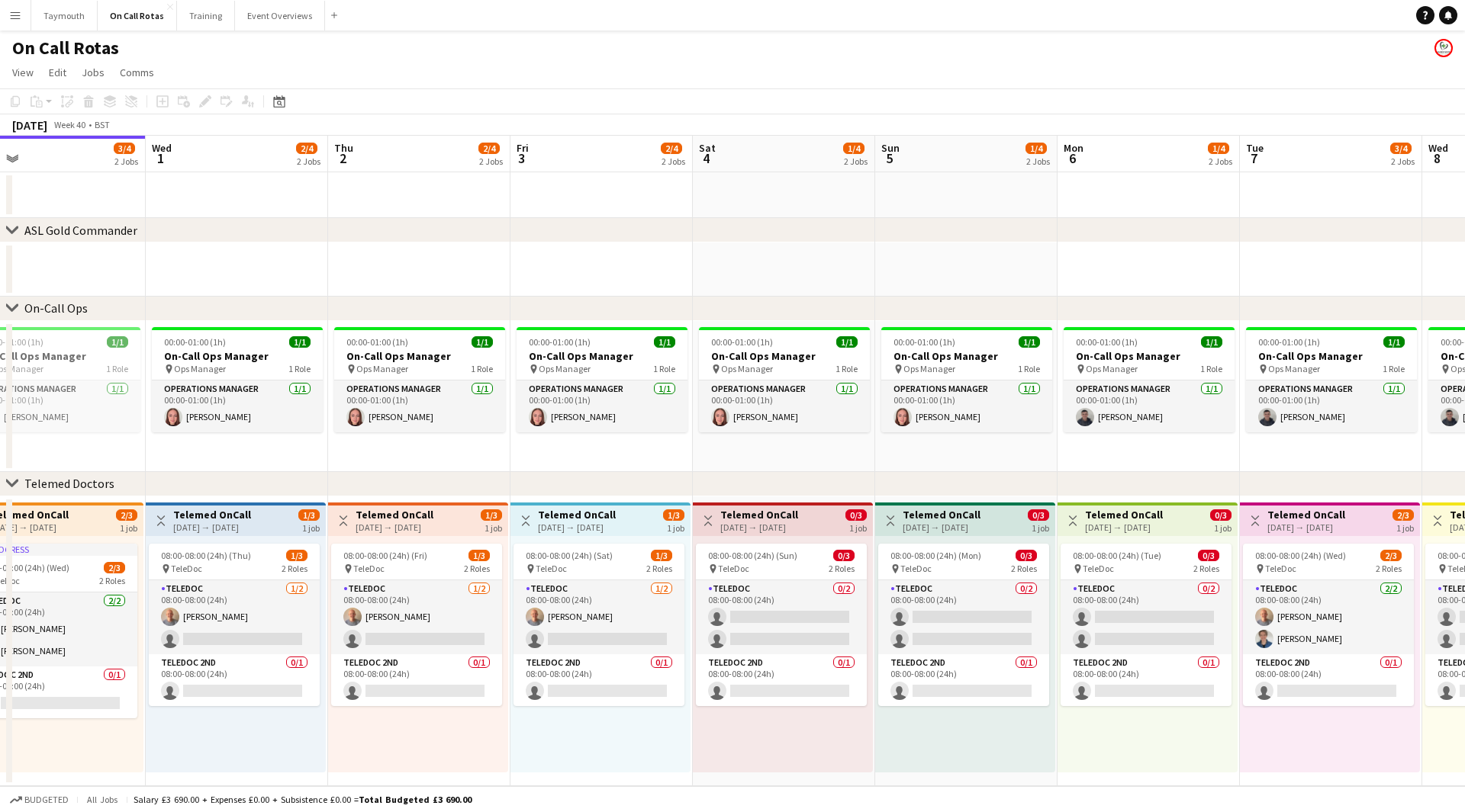
drag, startPoint x: 1043, startPoint y: 261, endPoint x: 723, endPoint y: 279, distance: 320.5
click at [83, 286] on app-calendar-viewport "Sat 27 1/4 2 Jobs Sun 28 1/4 2 Jobs Mon 29 3/4 2 Jobs Tue 30 3/4 2 Jobs Wed 1 2…" at bounding box center [732, 461] width 1465 height 651
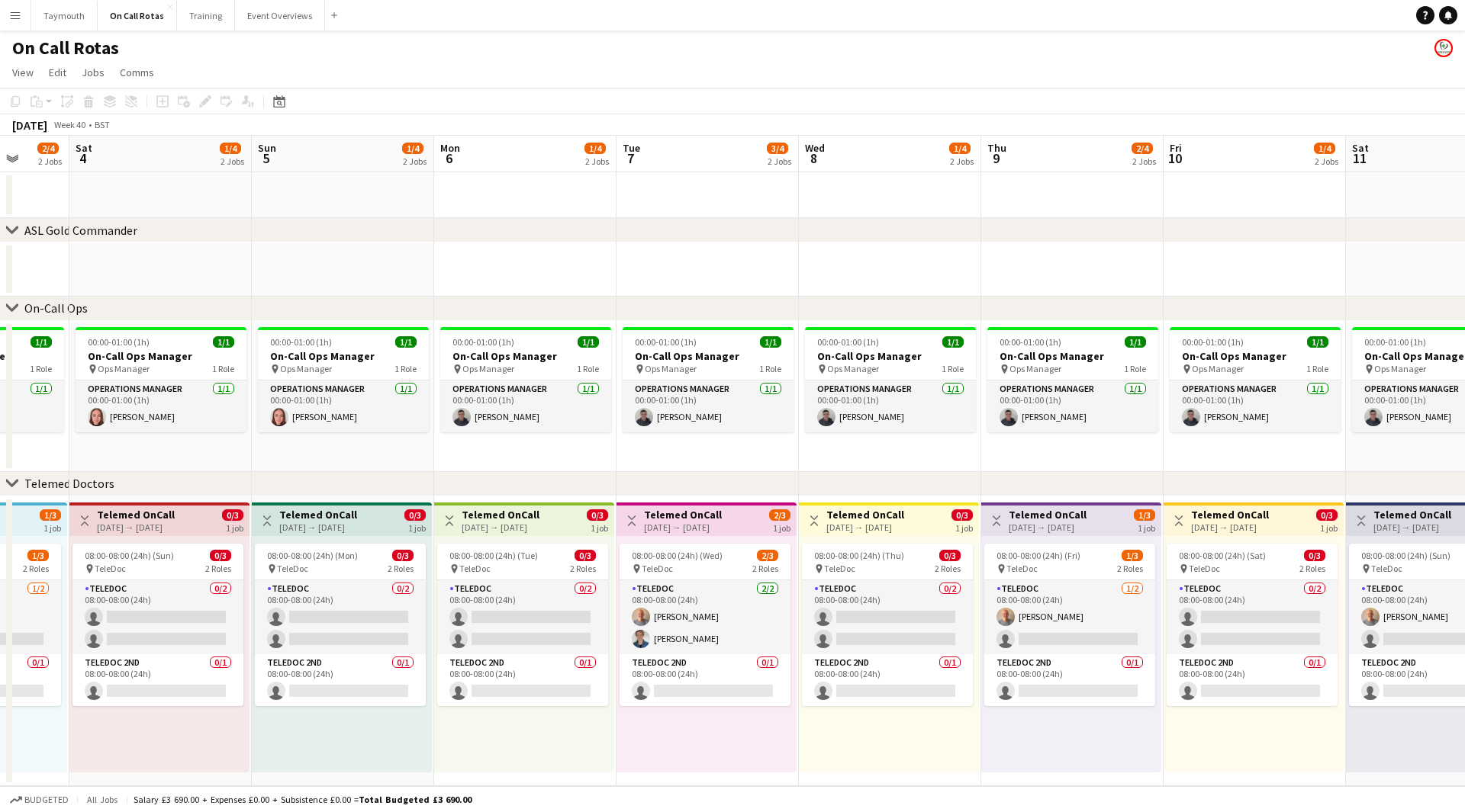
drag, startPoint x: 383, startPoint y: 297, endPoint x: 239, endPoint y: 290, distance: 144.2
click at [108, 297] on div "chevron-right ASL Gold Commander chevron-right On-Call Ops chevron-right Teleme…" at bounding box center [732, 461] width 1465 height 651
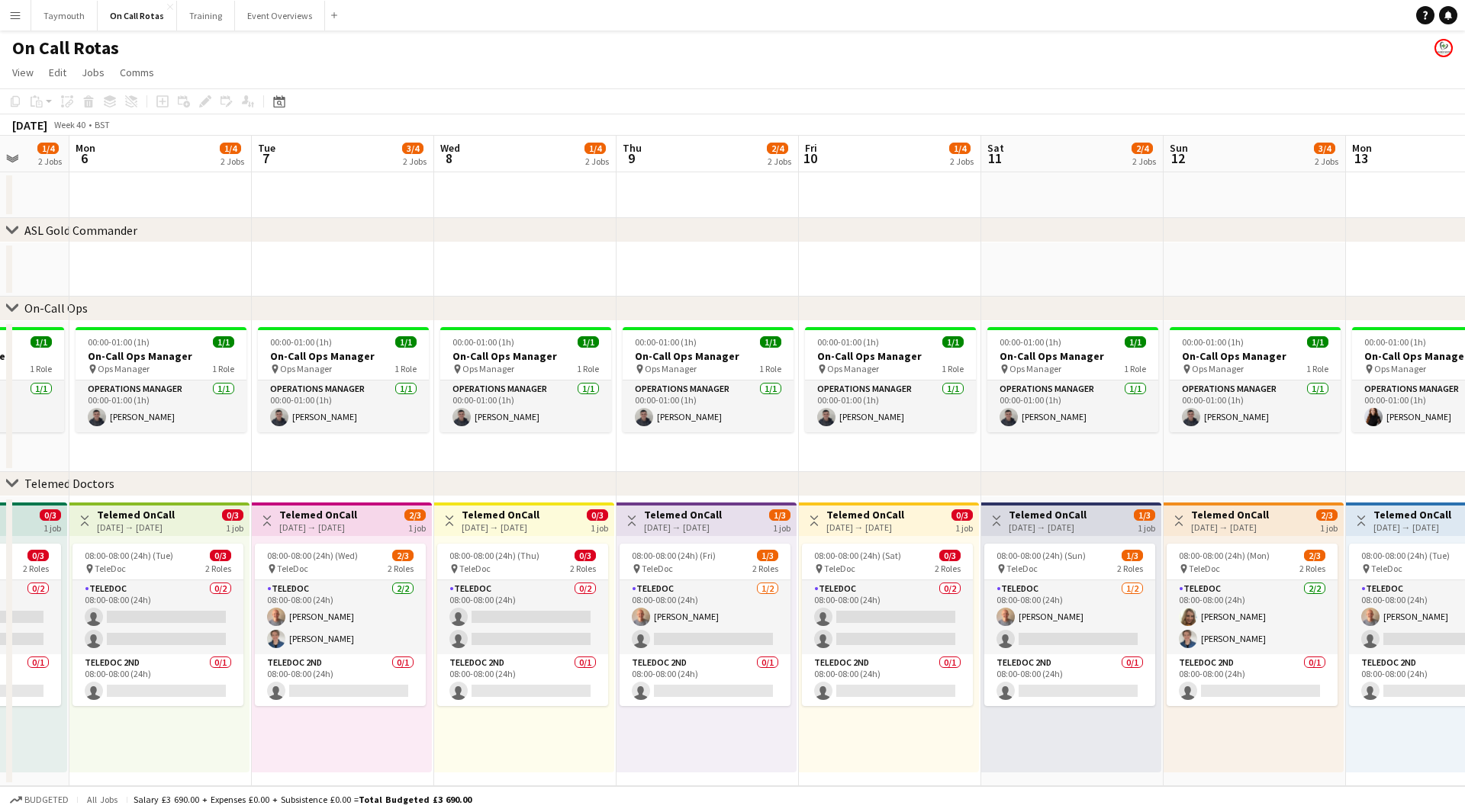
drag, startPoint x: 340, startPoint y: 311, endPoint x: 324, endPoint y: 311, distance: 16.0
click at [324, 311] on div "chevron-right ASL Gold Commander chevron-right On-Call Ops chevron-right Teleme…" at bounding box center [732, 461] width 1465 height 651
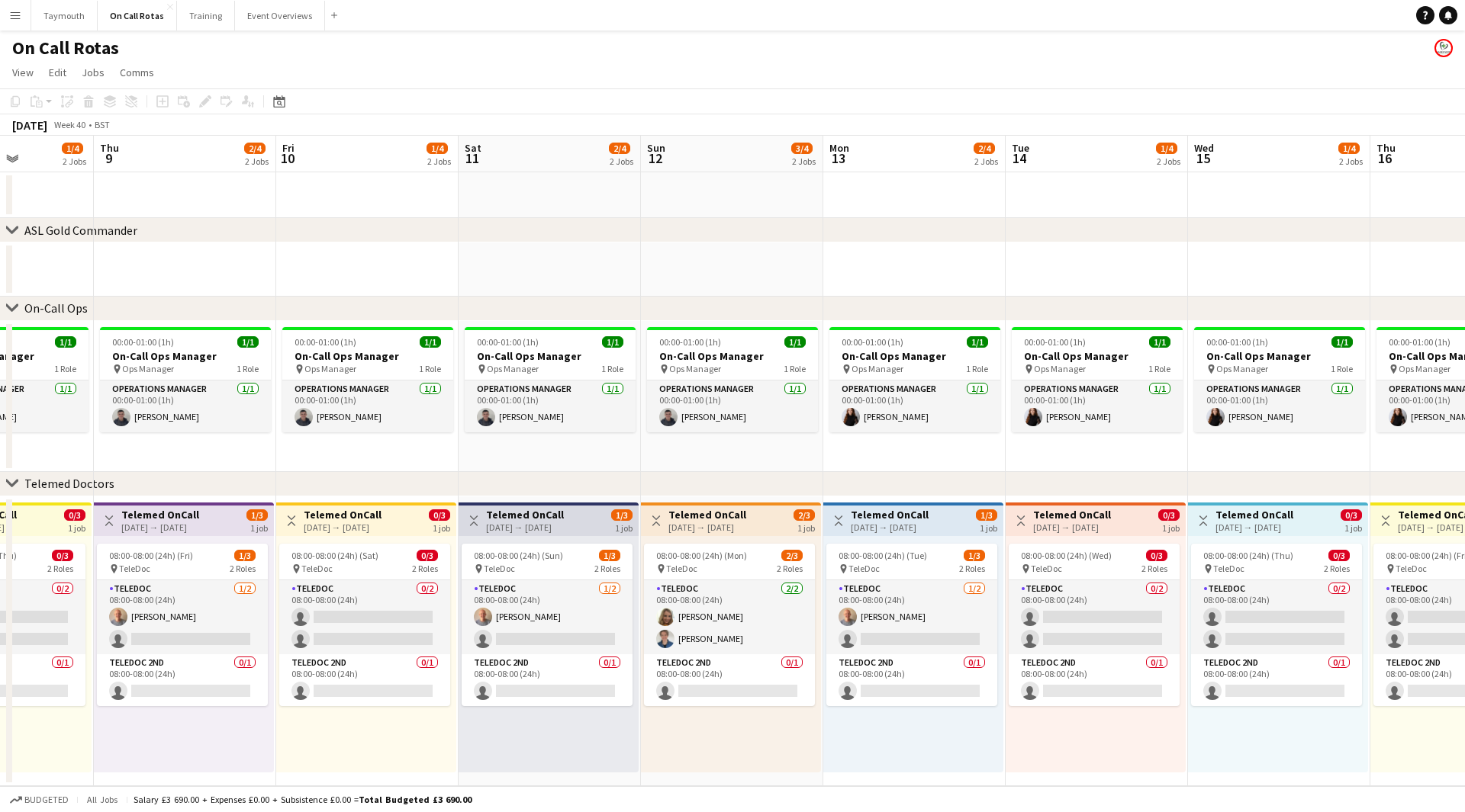
drag, startPoint x: 447, startPoint y: 286, endPoint x: 397, endPoint y: 268, distance: 53.1
click at [281, 286] on app-calendar-viewport "Mon 6 1/4 2 Jobs Tue 7 3/4 2 Jobs Wed 8 1/4 2 Jobs Thu 9 2/4 2 Jobs Fri 10 1/4 …" at bounding box center [732, 461] width 1465 height 651
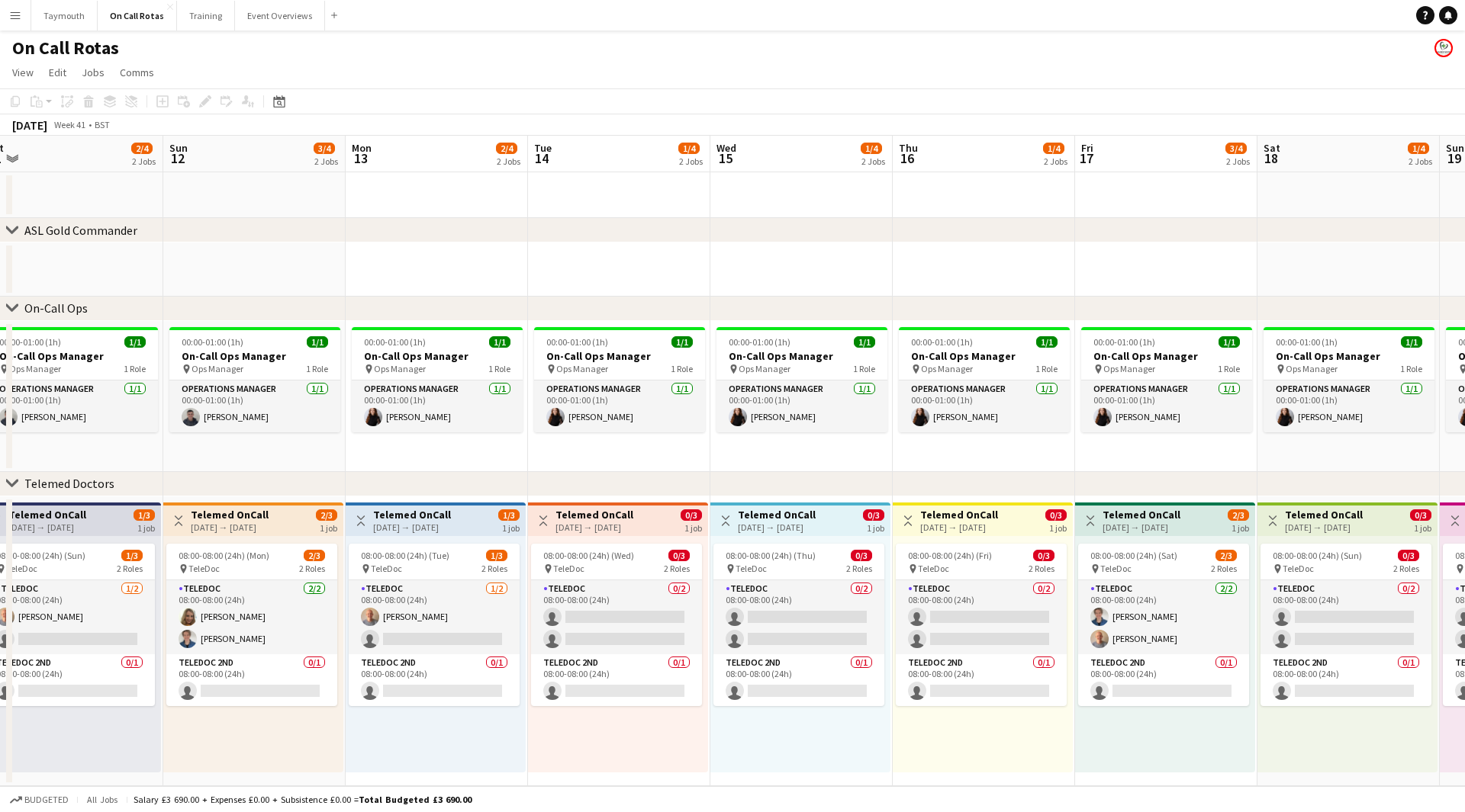
drag, startPoint x: 863, startPoint y: 286, endPoint x: 643, endPoint y: 276, distance: 220.2
click at [338, 288] on app-calendar-viewport "Wed 8 1/4 2 Jobs Thu 9 2/4 2 Jobs Fri 10 1/4 2 Jobs Sat 11 2/4 2 Jobs Sun 12 3/…" at bounding box center [732, 461] width 1465 height 651
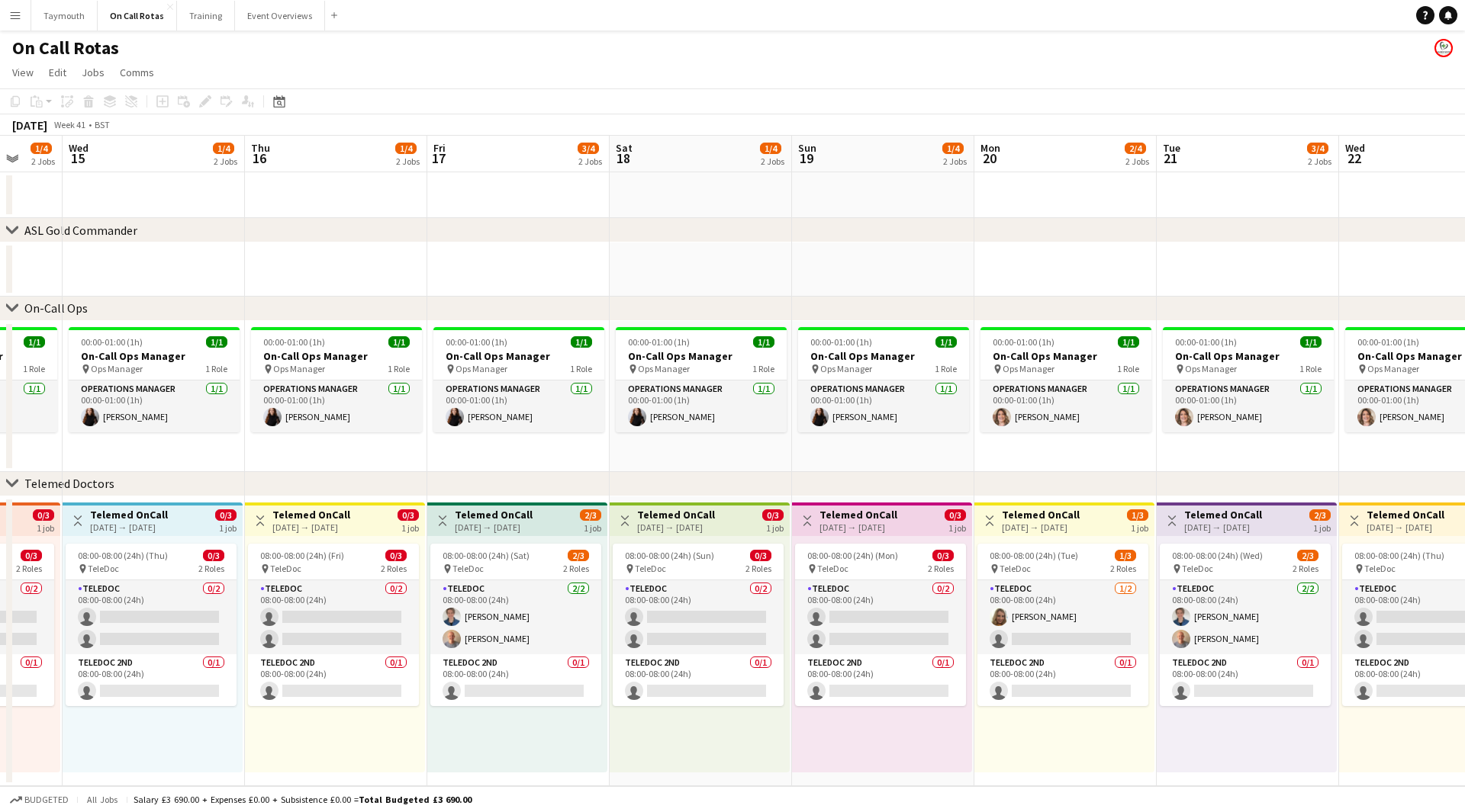
drag, startPoint x: 391, startPoint y: 328, endPoint x: 880, endPoint y: 285, distance: 490.9
click at [258, 324] on app-calendar-viewport "Sun 12 3/4 2 Jobs Mon 13 2/4 2 Jobs Tue 14 1/4 2 Jobs Wed 15 1/4 2 Jobs Thu 16 …" at bounding box center [732, 461] width 1465 height 651
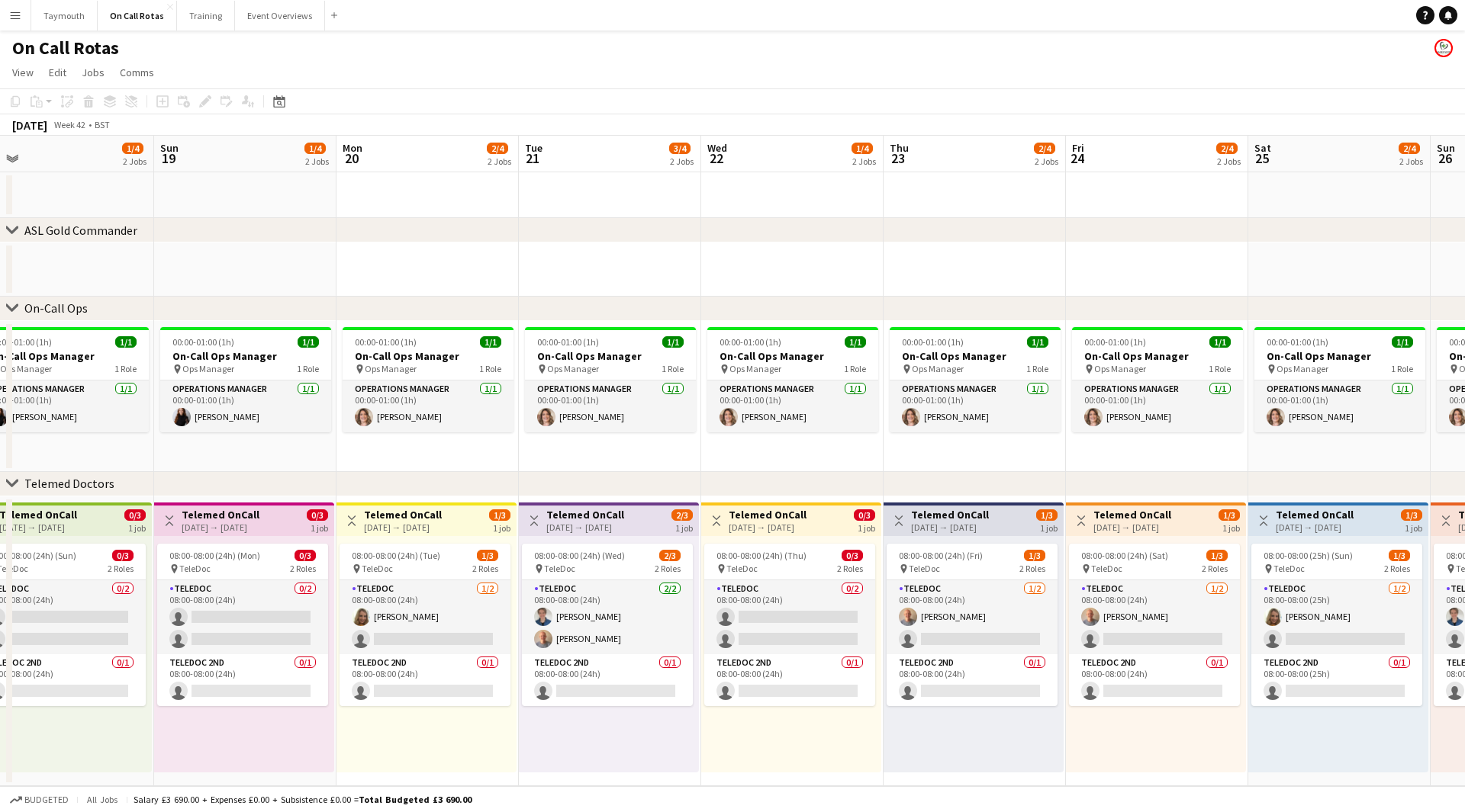
drag, startPoint x: 304, startPoint y: 313, endPoint x: 512, endPoint y: 280, distance: 210.6
click at [189, 299] on div "chevron-right ASL Gold Commander chevron-right On-Call Ops chevron-right Teleme…" at bounding box center [732, 461] width 1465 height 651
drag, startPoint x: 715, startPoint y: 297, endPoint x: 809, endPoint y: 270, distance: 97.8
click at [647, 297] on div "chevron-right ASL Gold Commander chevron-right On-Call Ops chevron-right Teleme…" at bounding box center [732, 461] width 1465 height 651
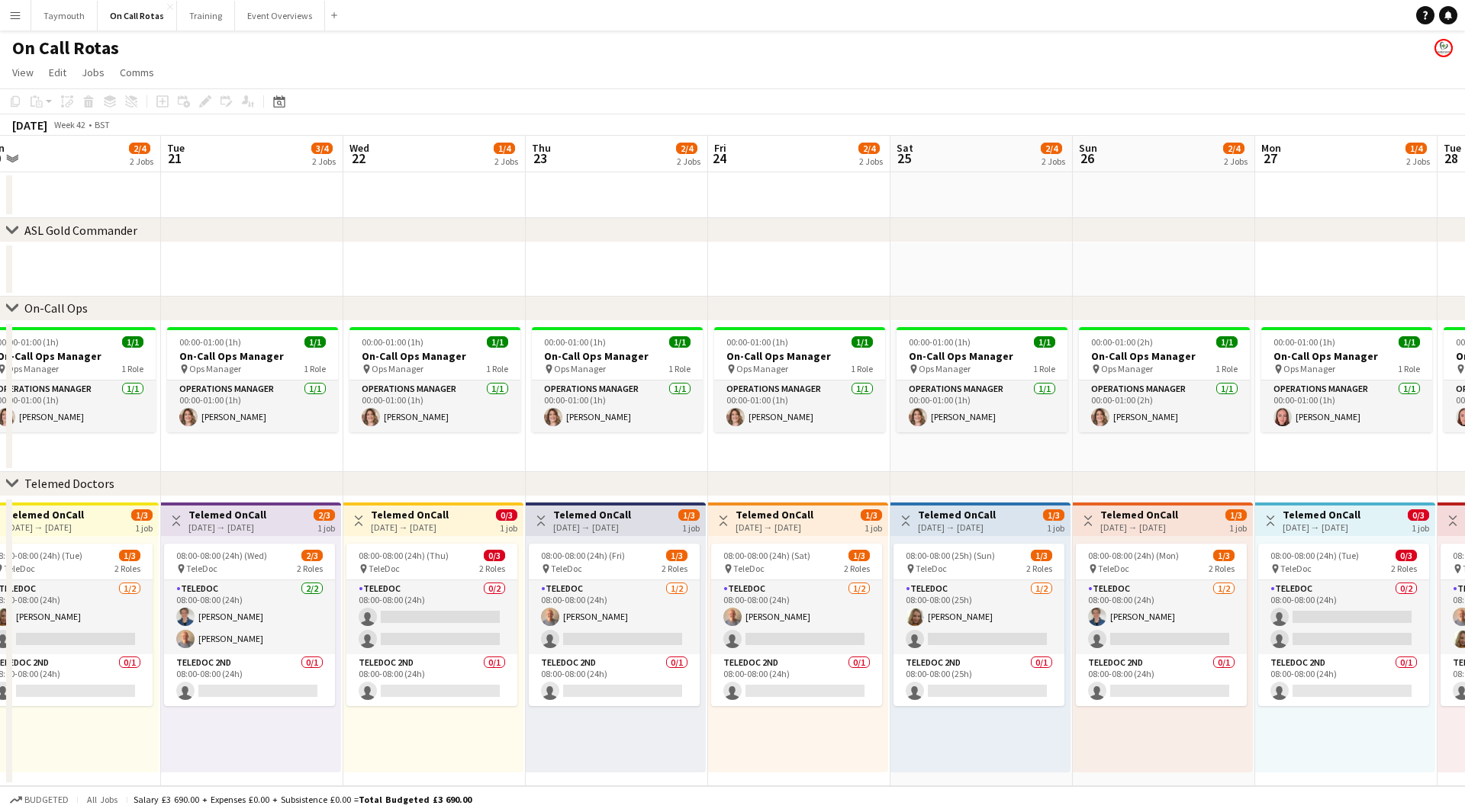
drag, startPoint x: 929, startPoint y: 279, endPoint x: 1034, endPoint y: 274, distance: 105.1
click at [639, 307] on div "chevron-right ASL Gold Commander chevron-right On-Call Ops chevron-right Teleme…" at bounding box center [732, 461] width 1465 height 651
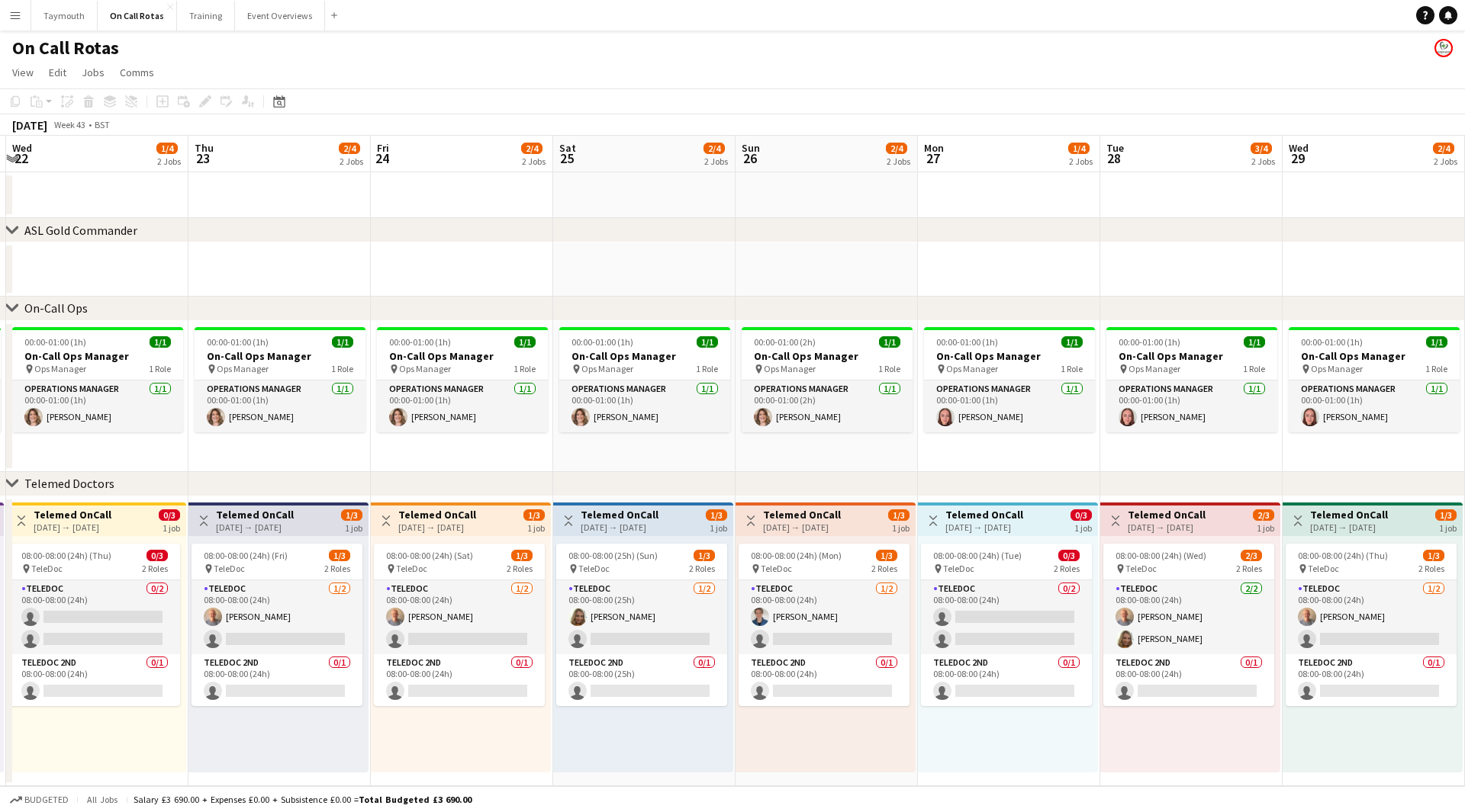
scroll to position [0, 558]
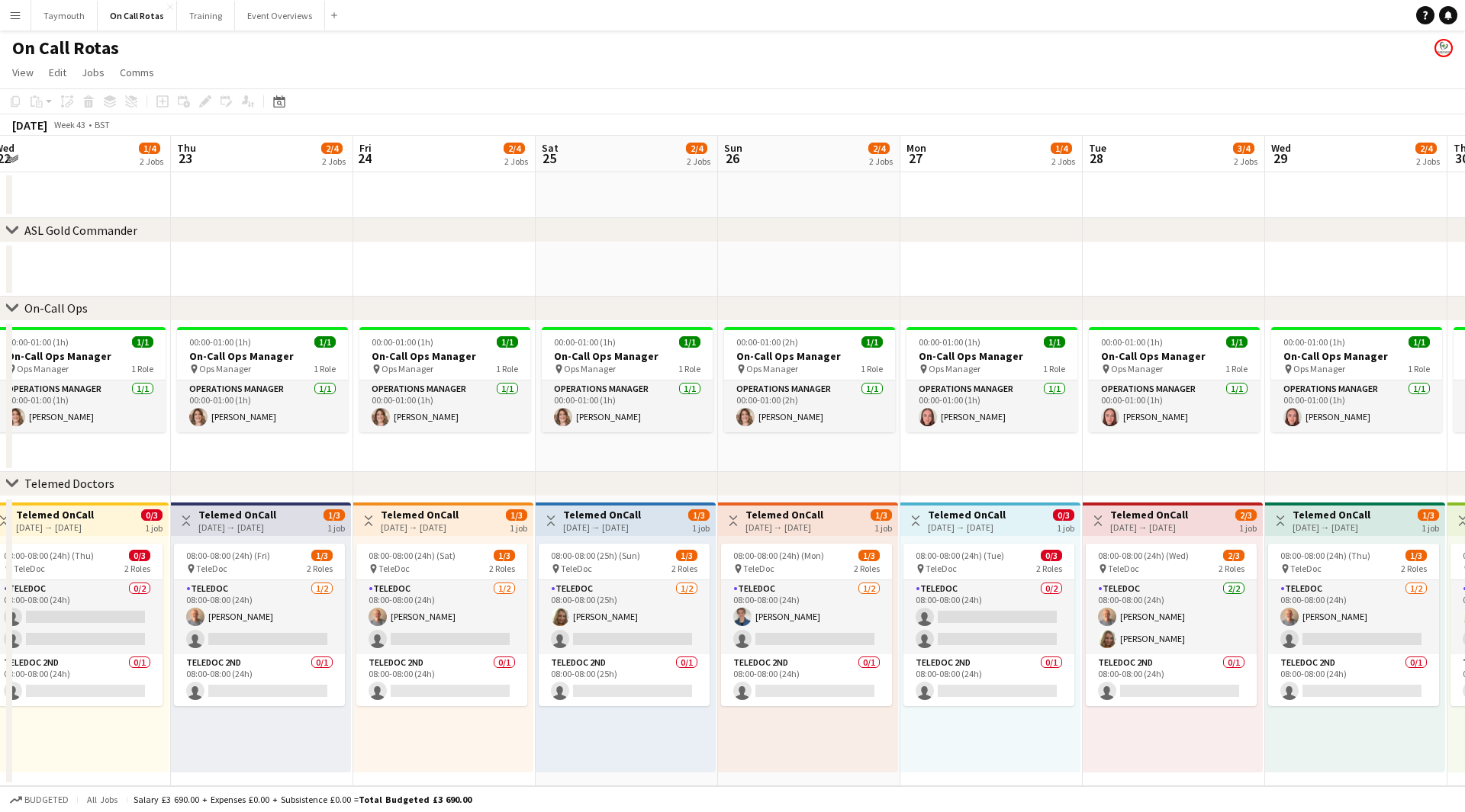
drag, startPoint x: 1220, startPoint y: 255, endPoint x: 865, endPoint y: 266, distance: 355.2
click at [865, 266] on app-calendar-viewport "Sun 19 1/4 2 Jobs Mon 20 2/4 2 Jobs Tue 21 3/4 2 Jobs Wed 22 1/4 2 Jobs Thu 23 …" at bounding box center [732, 461] width 1465 height 651
drag, startPoint x: 1426, startPoint y: 233, endPoint x: 968, endPoint y: 247, distance: 458.2
click at [801, 255] on div "chevron-right ASL Gold Commander chevron-right On-Call Ops chevron-right Teleme…" at bounding box center [732, 461] width 1465 height 651
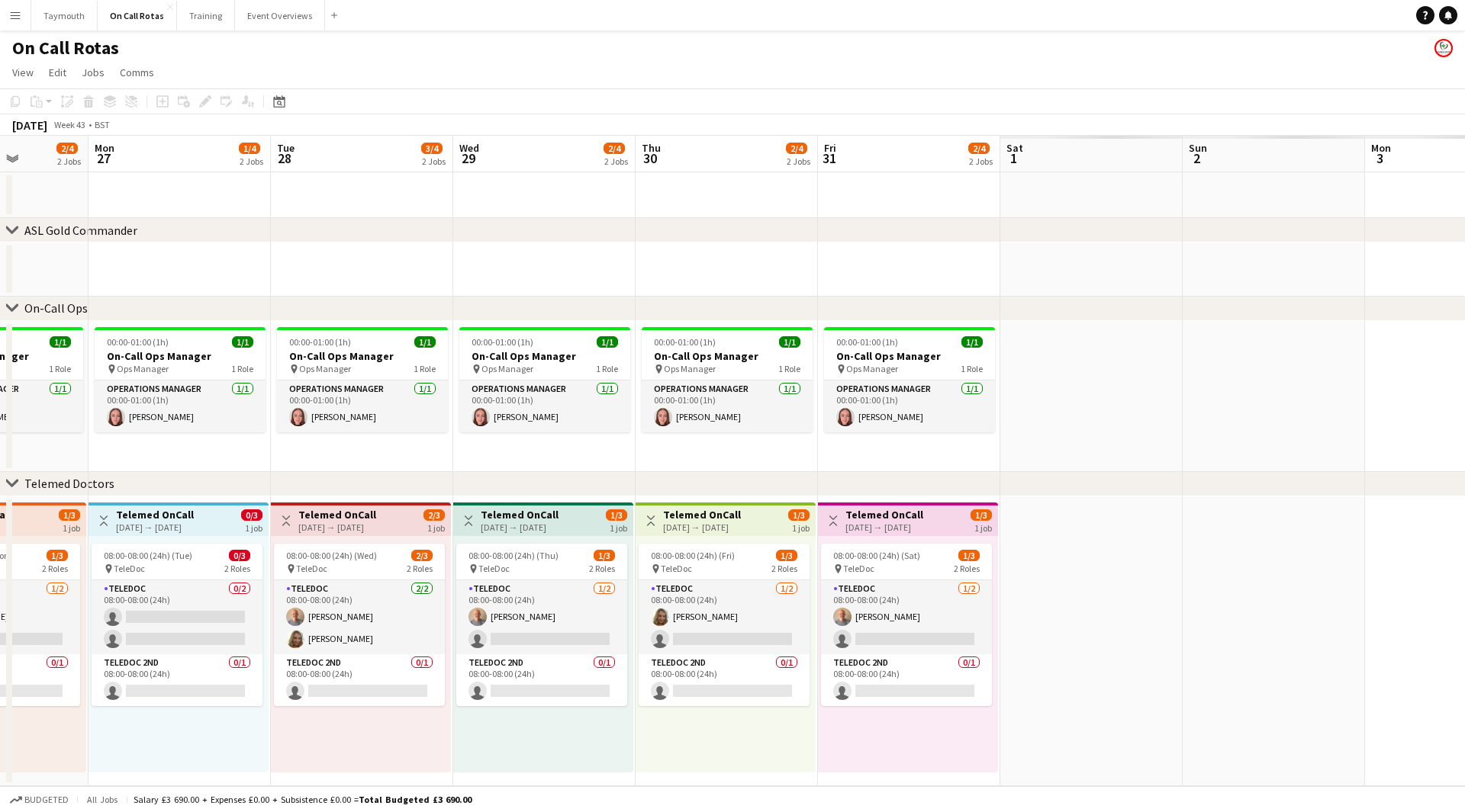
drag, startPoint x: 1038, startPoint y: 260, endPoint x: 425, endPoint y: 250, distance: 613.1
click at [425, 250] on app-calendar-viewport "Thu 23 2/4 2 Jobs Fri 24 2/4 2 Jobs Sat 25 2/4 2 Jobs Sun 26 2/4 2 Jobs Mon 27 …" at bounding box center [732, 461] width 1465 height 651
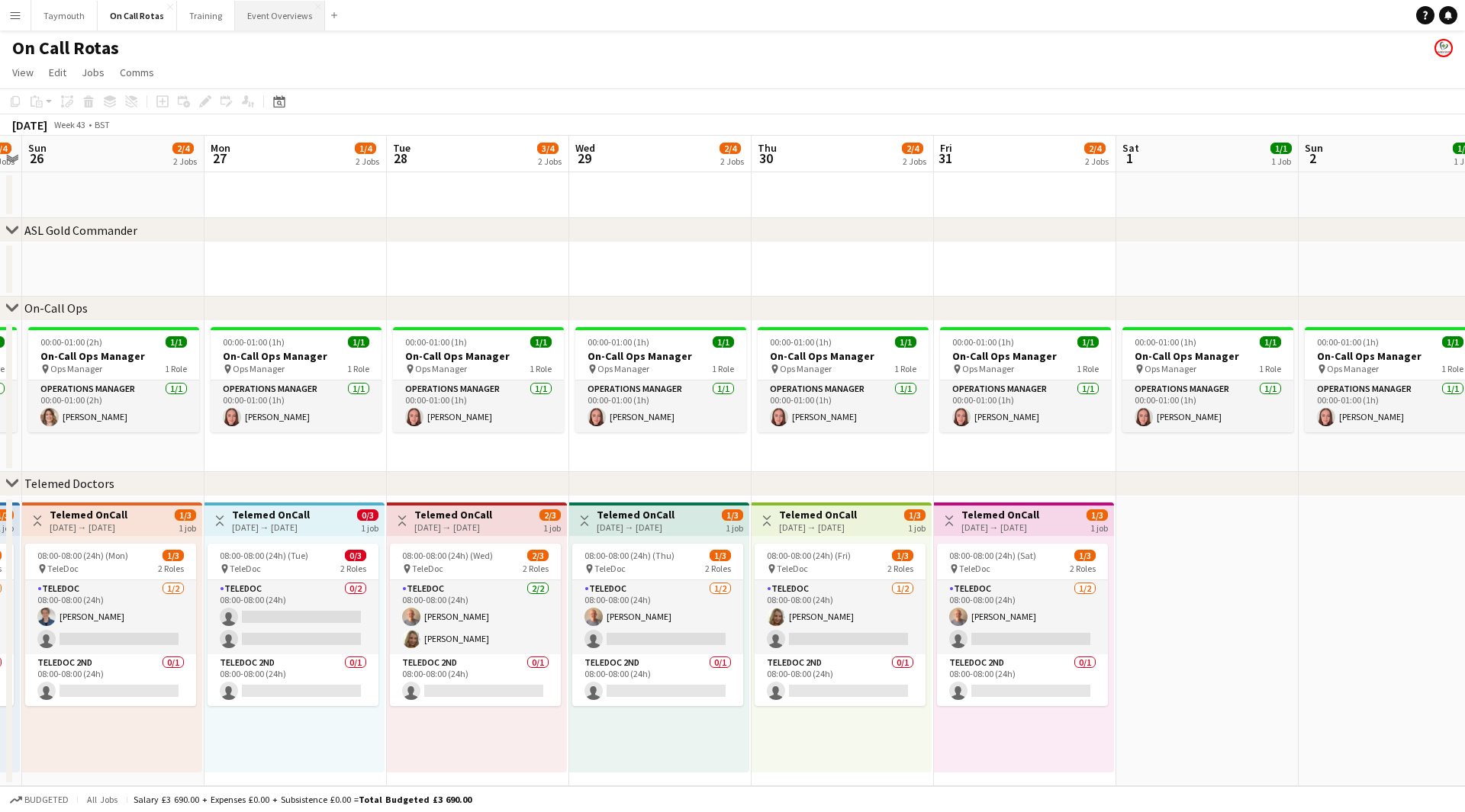
click at [266, 11] on button "Event Overviews Close" at bounding box center [280, 16] width 90 height 29
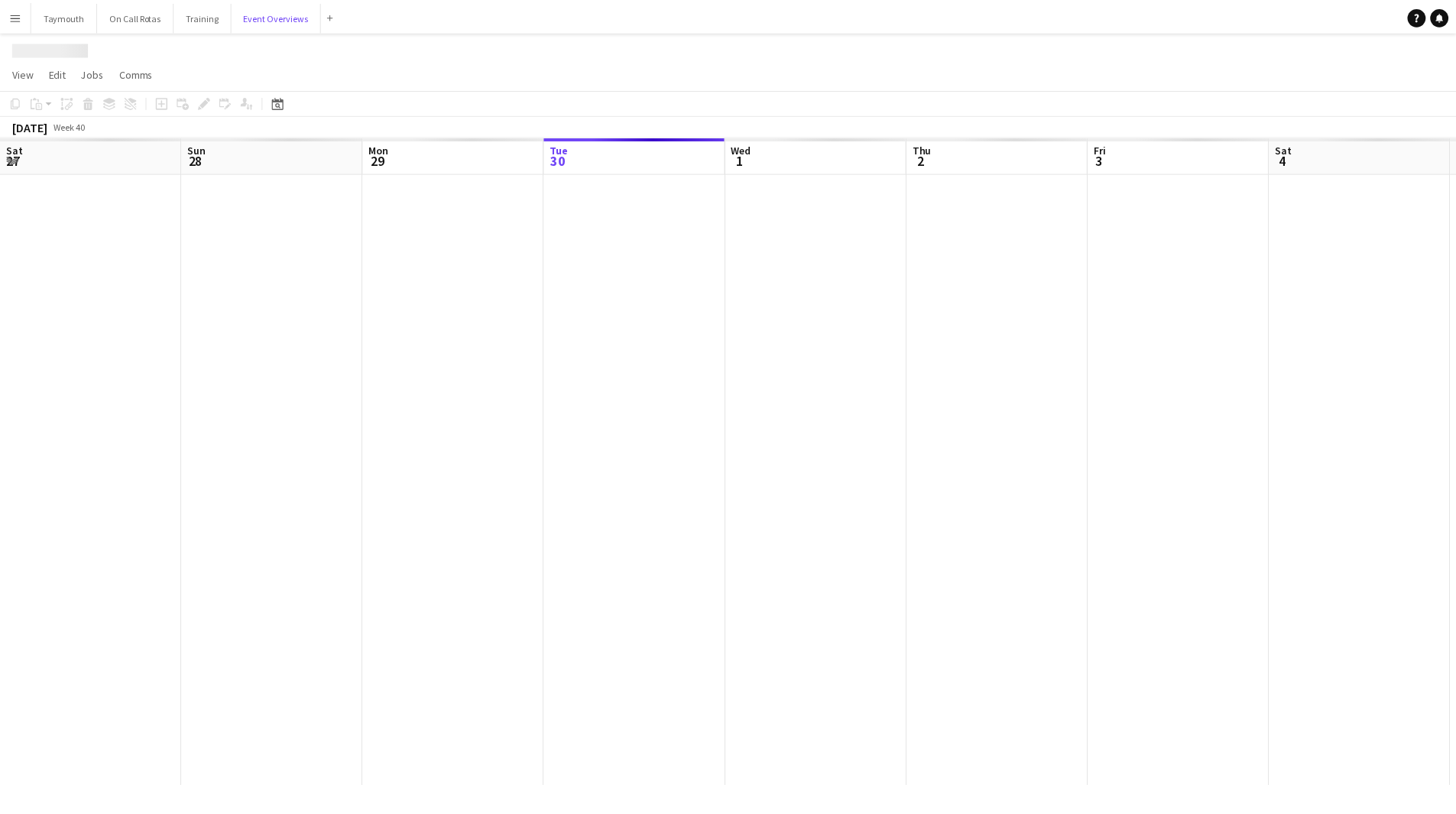
scroll to position [0, 365]
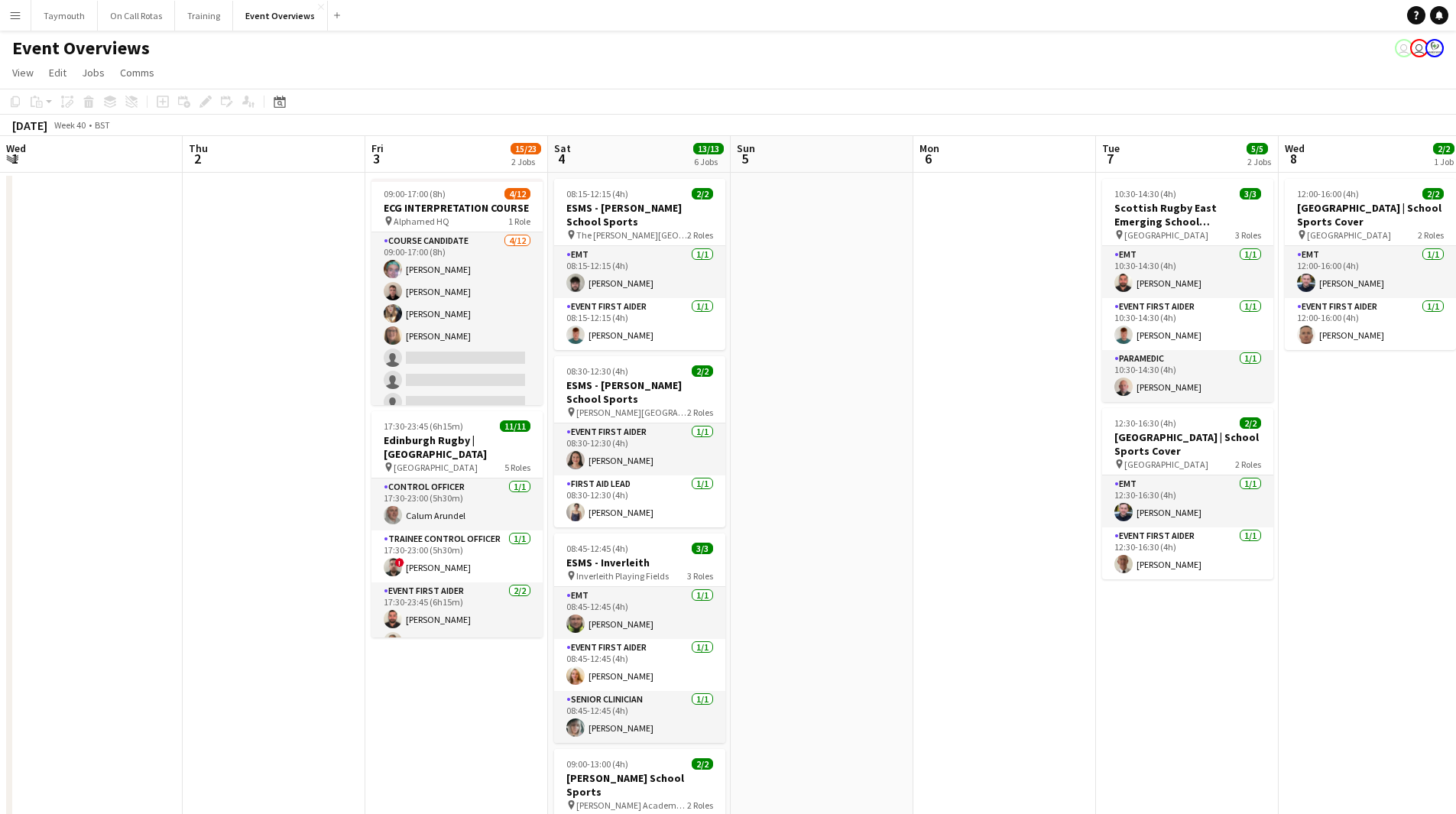
drag, startPoint x: 485, startPoint y: 435, endPoint x: 261, endPoint y: 427, distance: 224.1
click at [243, 439] on app-calendar-viewport "Mon 29 Tue 30 Wed 1 Thu 2 Fri 3 15/23 2 Jobs Sat 4 13/13 6 Jobs Sun 5 Mon 6 Tue…" at bounding box center [728, 724] width 1456 height 1176
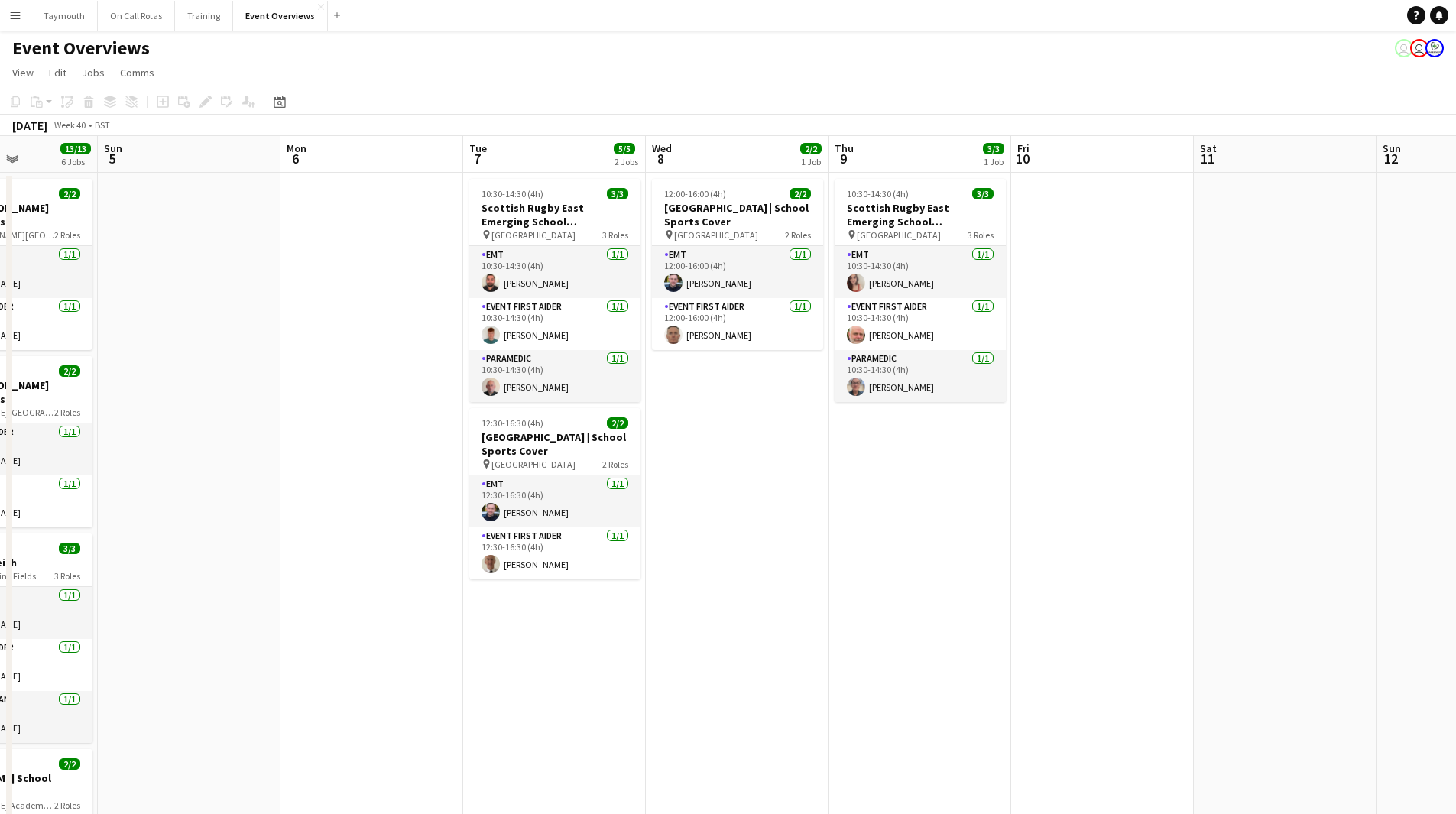
click at [286, 435] on app-calendar-viewport "Thu 2 Fri 3 15/23 2 Jobs Sat 4 13/13 6 Jobs Sun 5 Mon 6 Tue 7 5/5 2 Jobs Wed 8 …" at bounding box center [728, 724] width 1456 height 1176
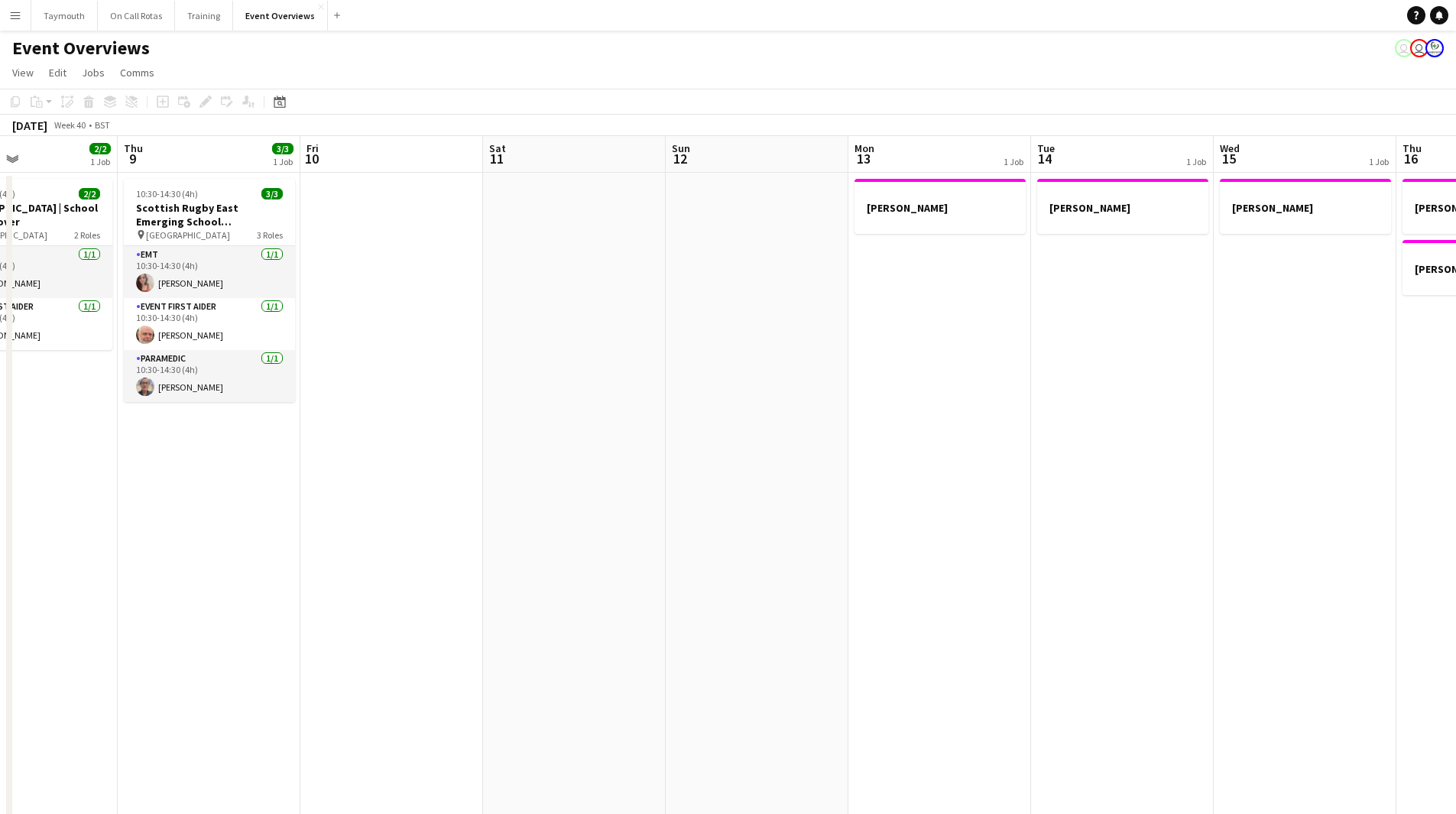
drag, startPoint x: 748, startPoint y: 446, endPoint x: 373, endPoint y: 471, distance: 375.8
click at [415, 471] on app-calendar-viewport "Sun 5 Mon 6 Tue 7 5/5 2 Jobs Wed 8 2/2 1 Job Thu 9 3/3 1 Job Fri 10 Sat 11 Sun …" at bounding box center [728, 724] width 1456 height 1176
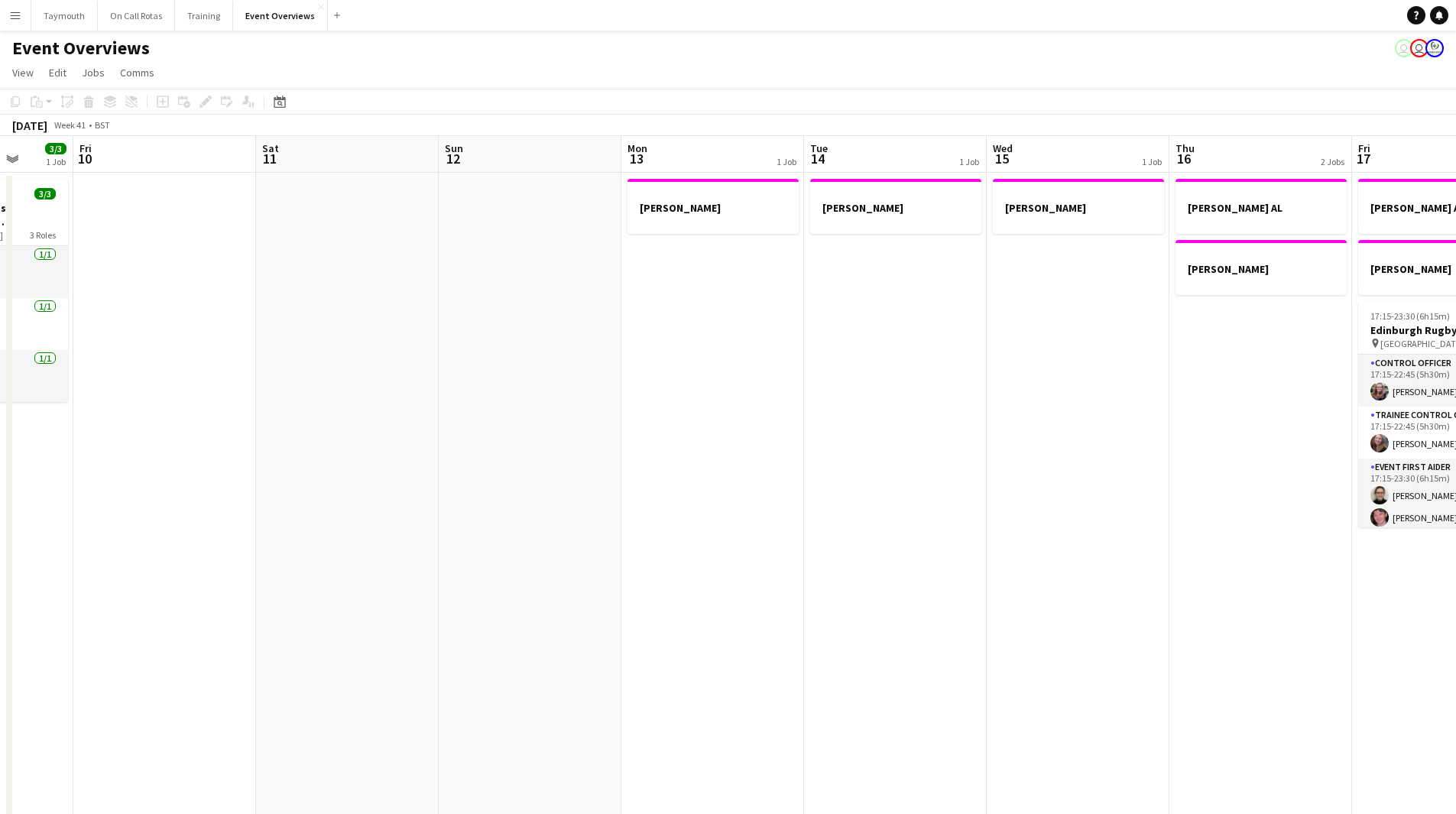
drag, startPoint x: 104, startPoint y: 499, endPoint x: 220, endPoint y: 474, distance: 118.7
click at [102, 499] on app-calendar-viewport "Tue 7 5/5 2 Jobs Wed 8 2/2 1 Job Thu 9 3/3 1 Job Fri 10 Sat 11 Sun 12 Mon 13 1 …" at bounding box center [728, 724] width 1456 height 1176
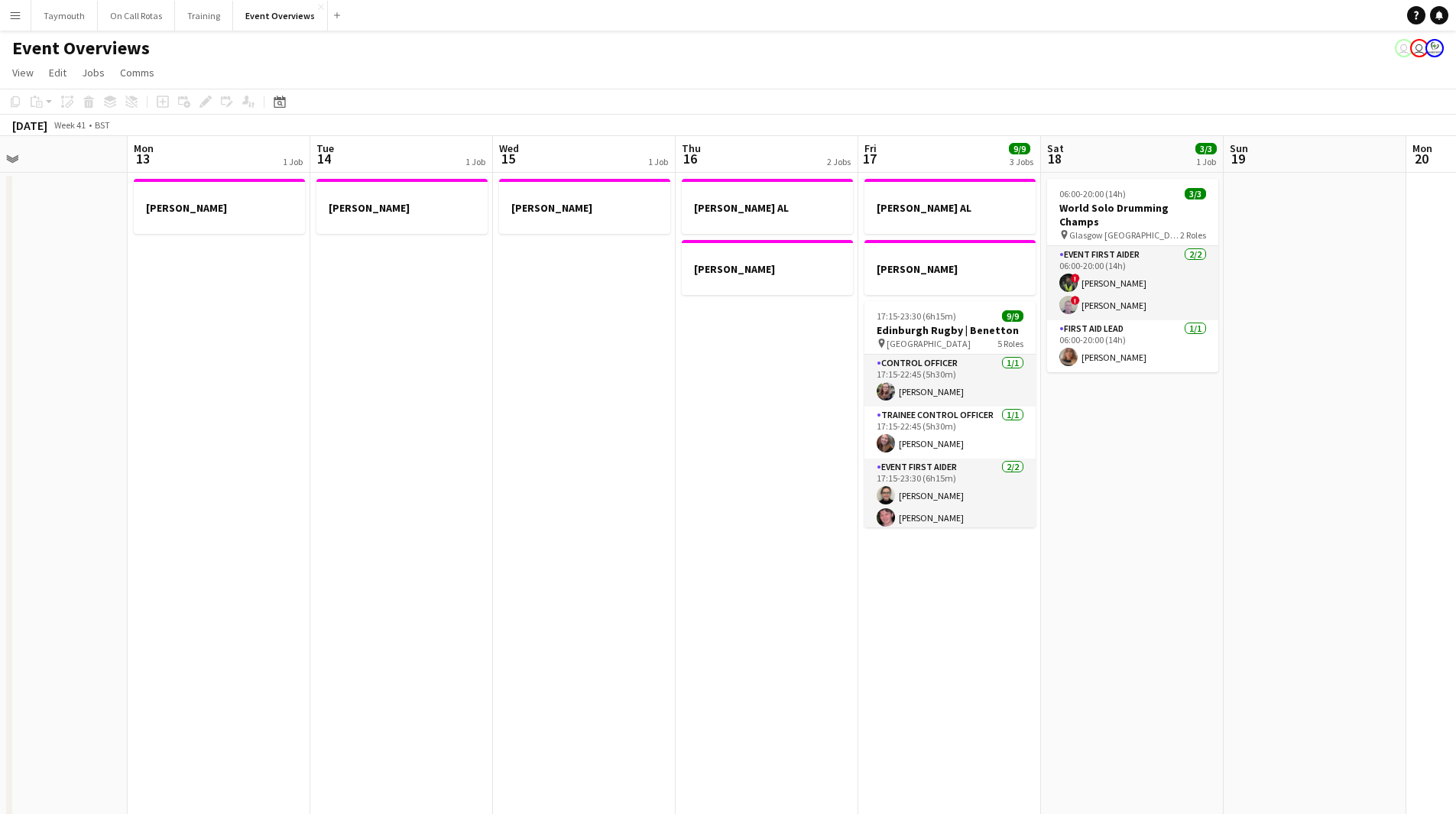
click at [0, 634] on html "Menu Boards Boards Boards All jobs Status Workforce Workforce My Workforce Recr…" at bounding box center [728, 656] width 1456 height 1313
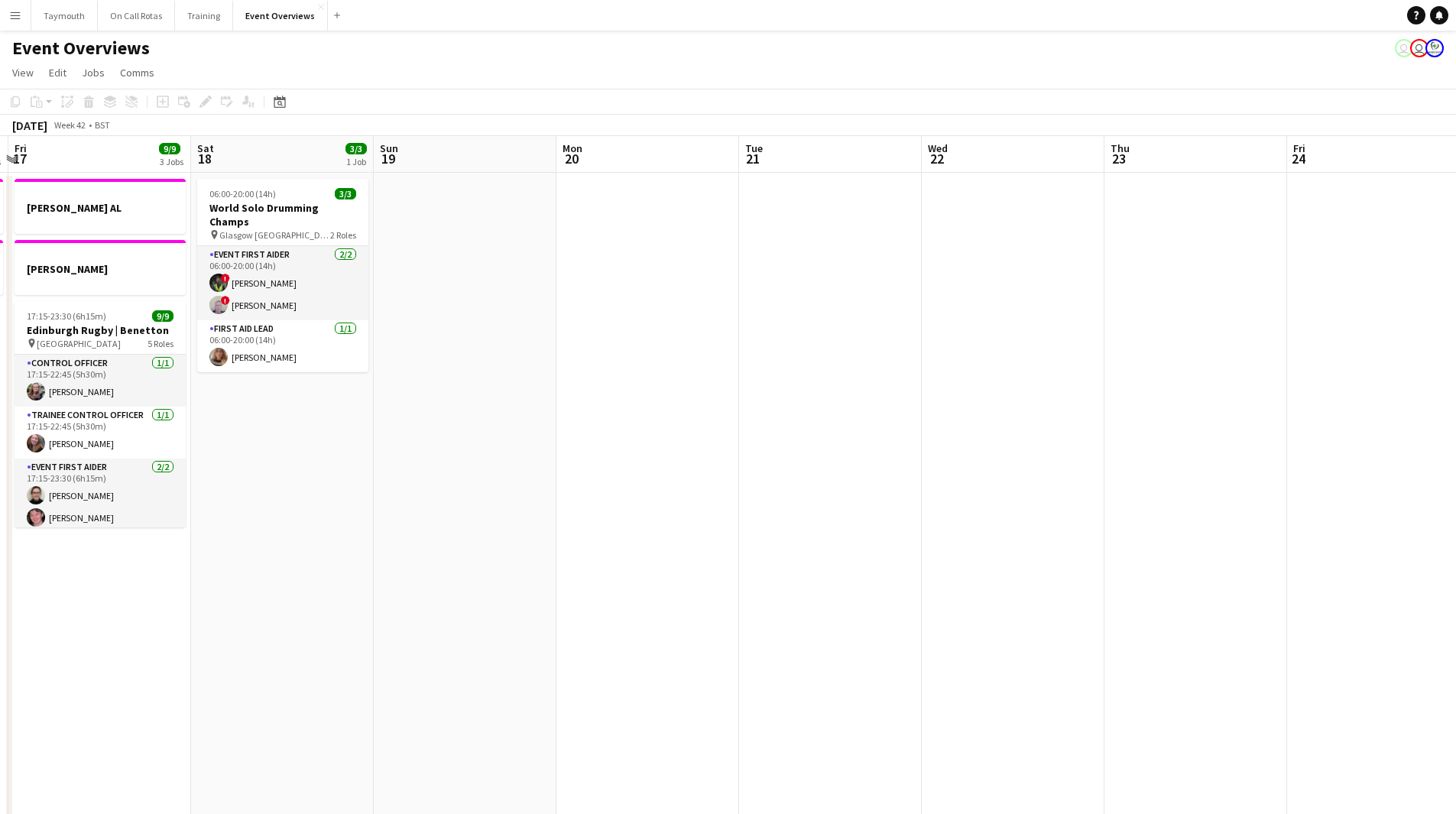
drag, startPoint x: 390, startPoint y: 596, endPoint x: 102, endPoint y: 606, distance: 288.2
click at [99, 606] on app-calendar-viewport "Tue 14 1 Job Wed 15 1 Job Thu 16 2 Jobs Fri 17 9/9 3 Jobs Sat 18 3/3 1 Job Sun …" at bounding box center [728, 724] width 1456 height 1176
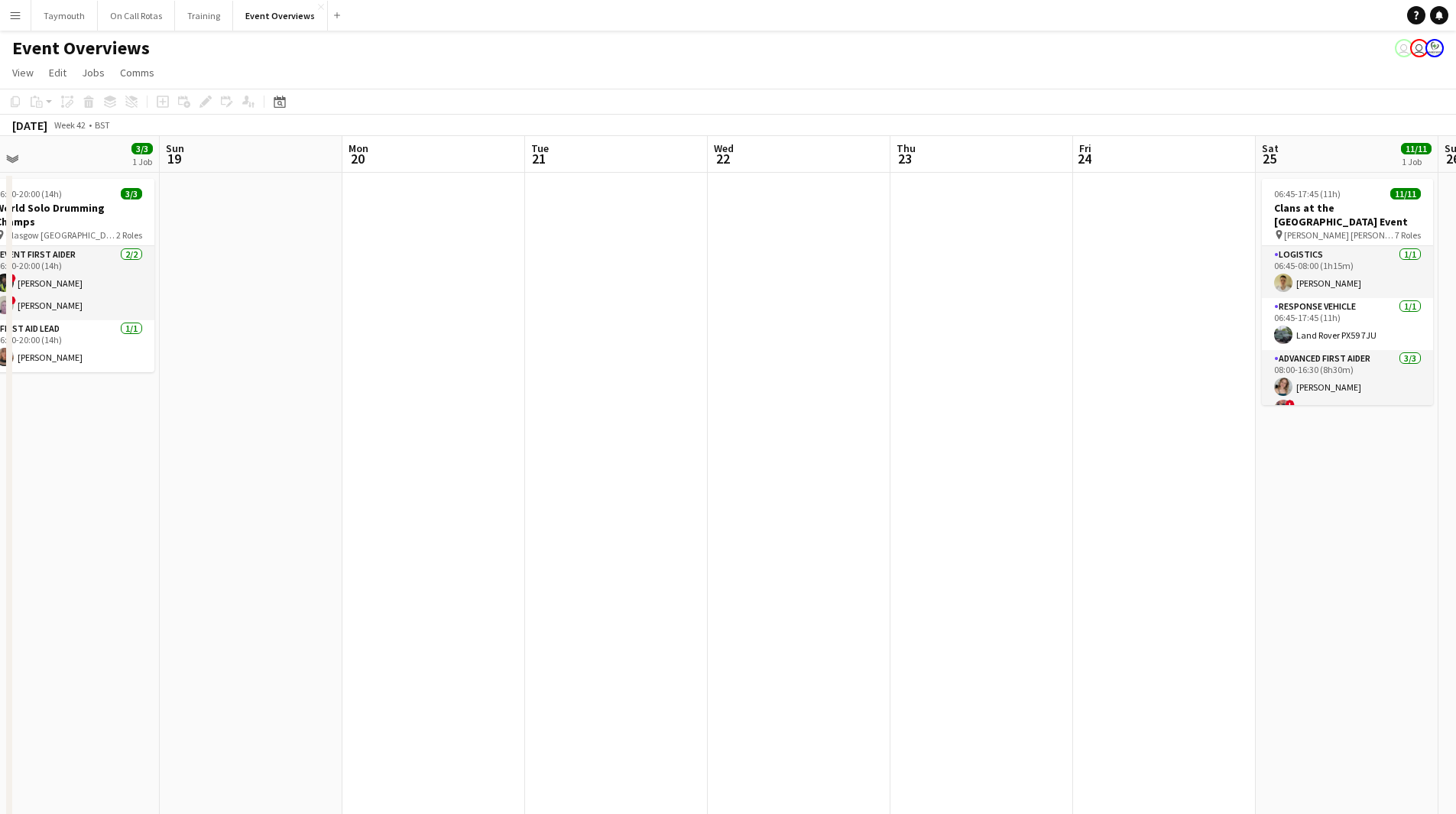
click at [0, 632] on html "Menu Boards Boards Boards All jobs Status Workforce Workforce My Workforce Recr…" at bounding box center [728, 656] width 1456 height 1313
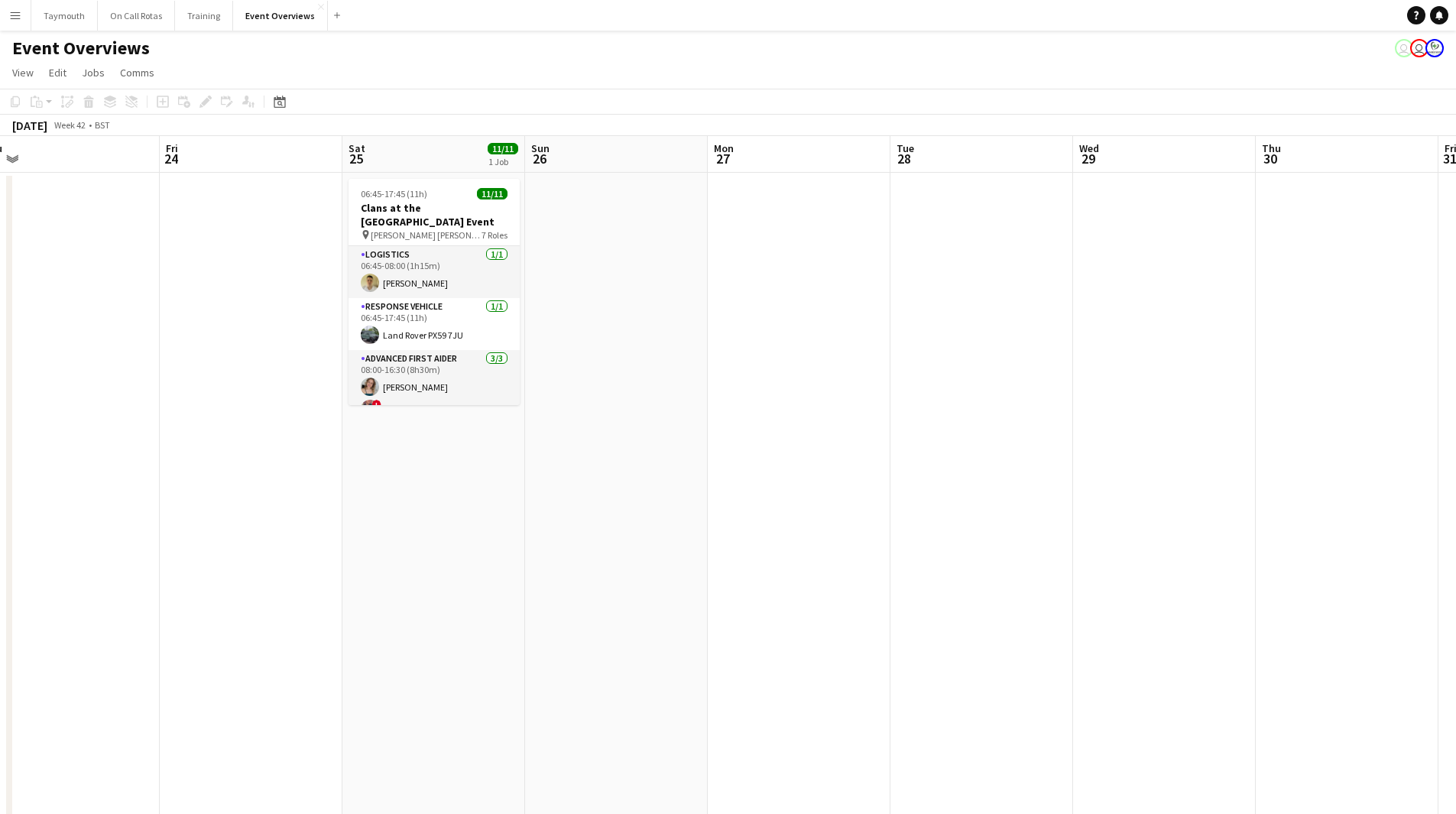
drag, startPoint x: 738, startPoint y: 573, endPoint x: 113, endPoint y: 581, distance: 625.1
click at [90, 595] on app-calendar-viewport "Tue 21 Wed 22 Thu 23 Fri 24 Sat 25 11/11 1 Job Sun 26 Mon 27 Tue 28 Wed 29 Thu …" at bounding box center [728, 771] width 1456 height 1271
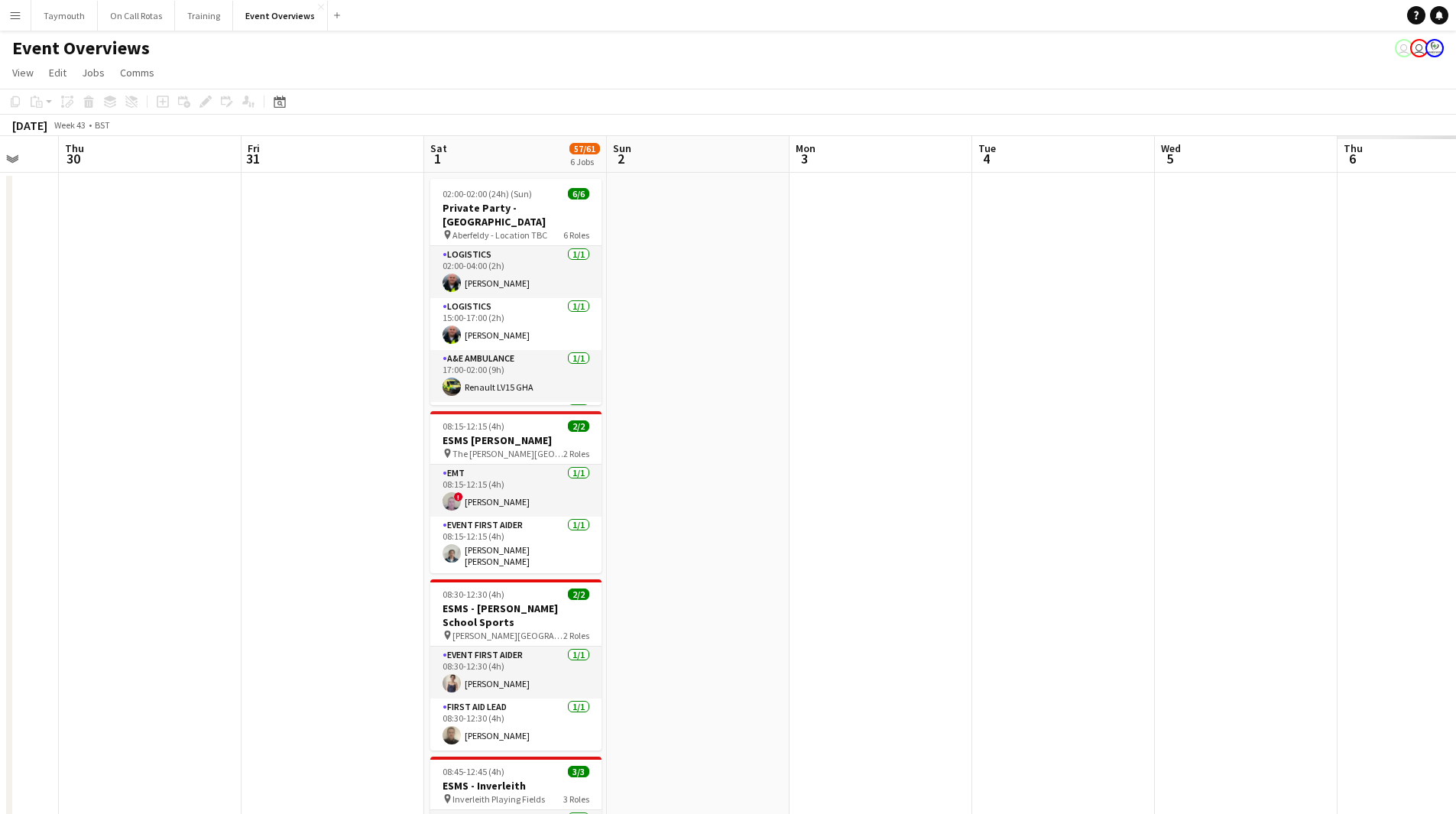
drag, startPoint x: 241, startPoint y: 564, endPoint x: 249, endPoint y: 555, distance: 12.0
click at [240, 563] on app-calendar-viewport "Mon 27 Tue 28 Wed 29 Thu 30 Fri 31 Sat 1 57/61 6 Jobs Sun 2 Mon 3 Tue 4 Wed 5 T…" at bounding box center [728, 771] width 1456 height 1271
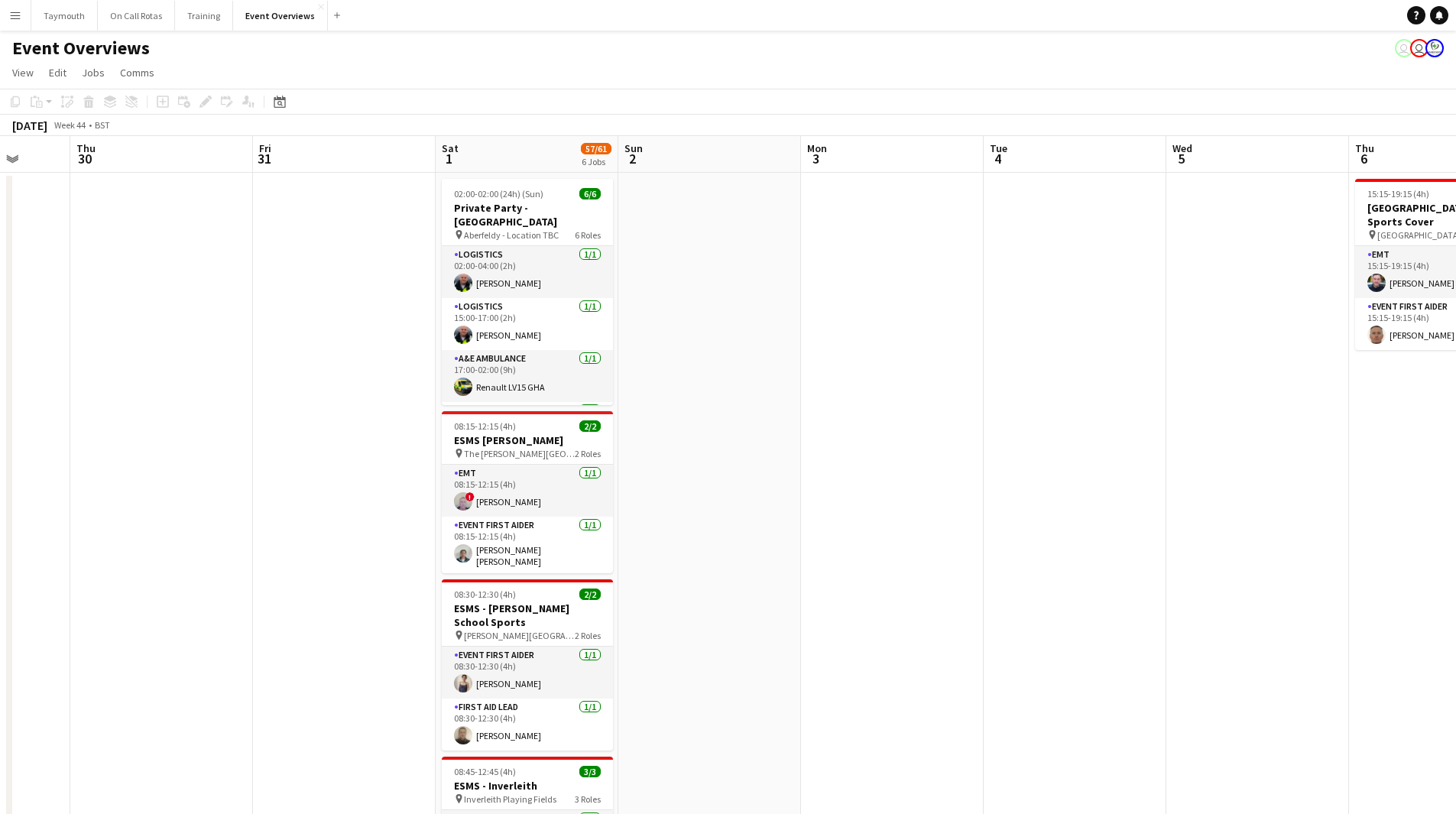
scroll to position [0, 317]
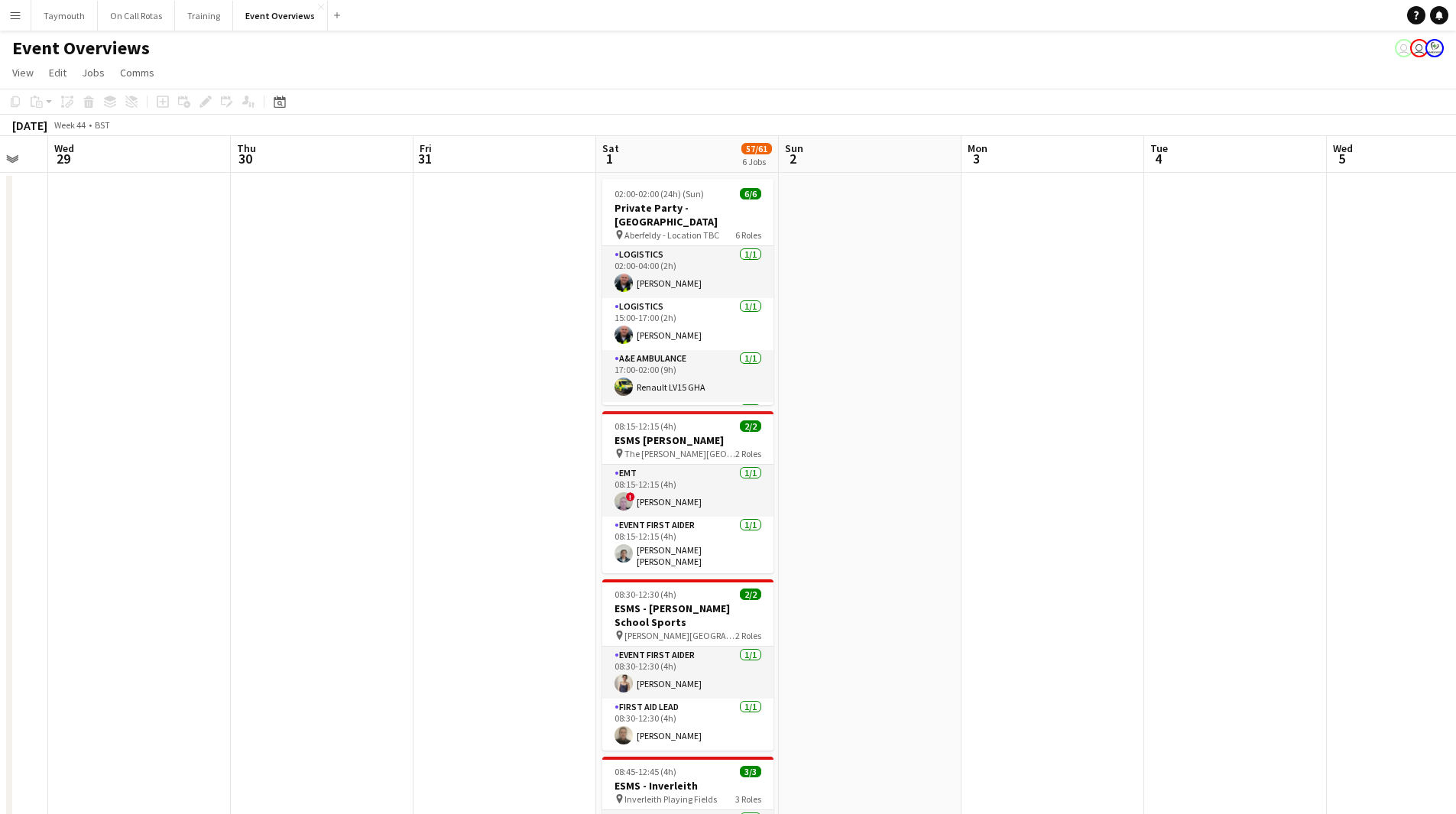
drag, startPoint x: 220, startPoint y: 534, endPoint x: 380, endPoint y: 518, distance: 160.8
click at [380, 519] on app-calendar-viewport "Mon 27 Tue 28 Wed 29 Thu 30 Fri 31 Sat 1 57/61 6 Jobs Sun 2 Mon 3 Tue 4 Wed 5 T…" at bounding box center [728, 771] width 1456 height 1271
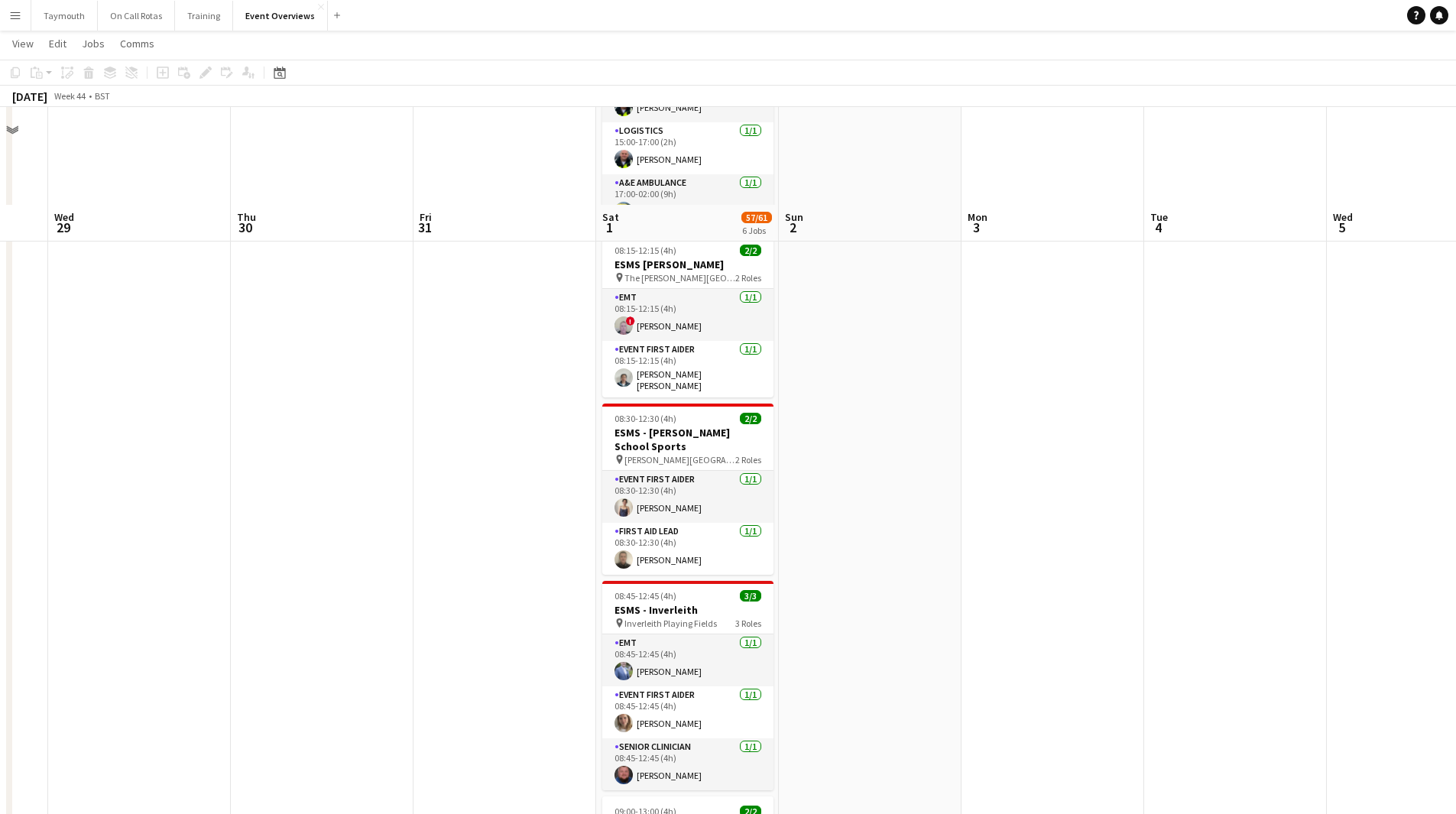
scroll to position [0, 0]
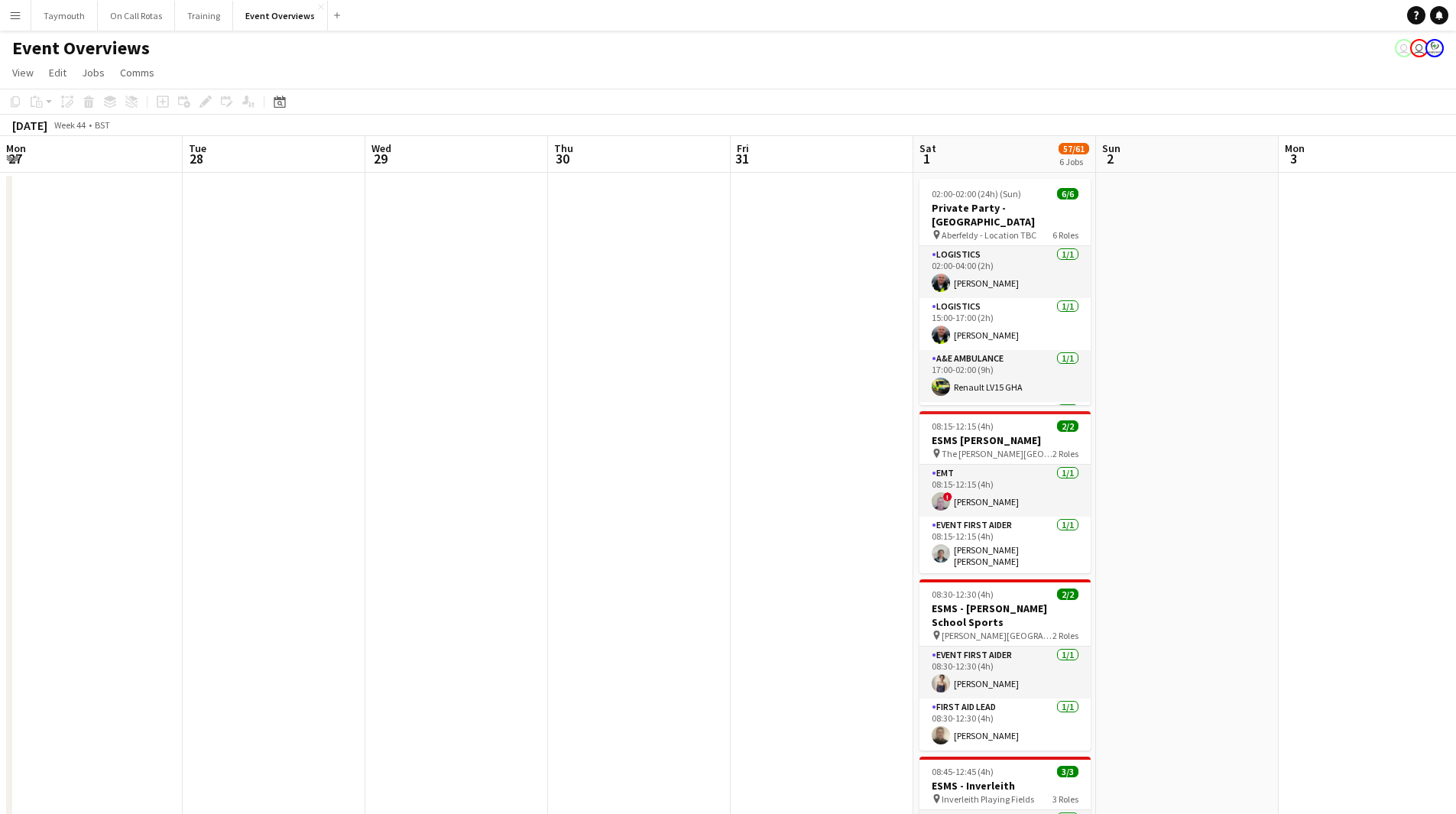
scroll to position [0, 317]
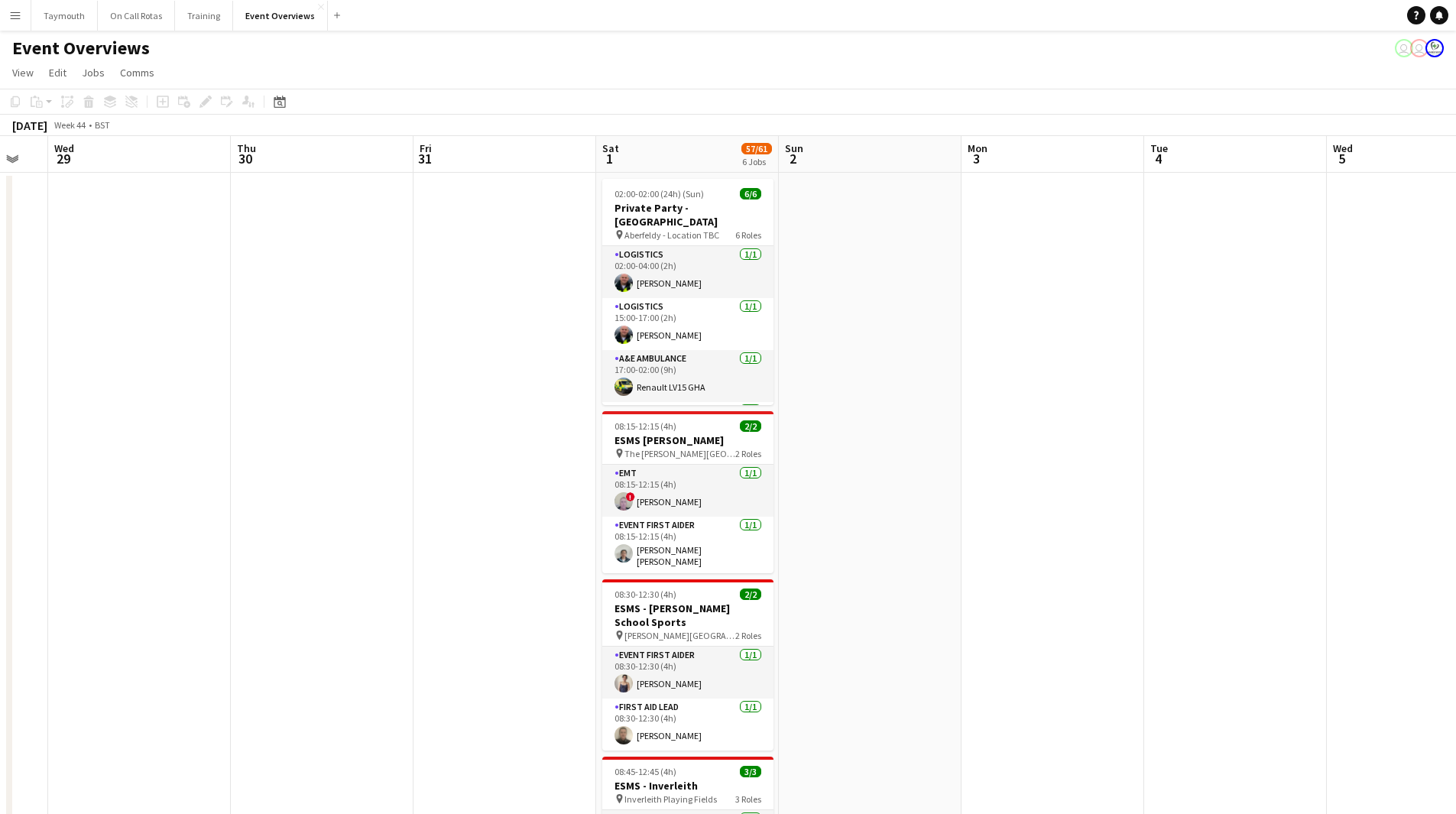
drag, startPoint x: 1031, startPoint y: 301, endPoint x: 15, endPoint y: 248, distance: 1017.4
click at [71, 251] on app-calendar-viewport "Mon 27 Tue 28 Wed 29 Thu 30 Fri 31 Sat 1 57/61 6 Jobs Sun 2 Mon 3 Tue 4 Wed 5 T…" at bounding box center [728, 771] width 1456 height 1271
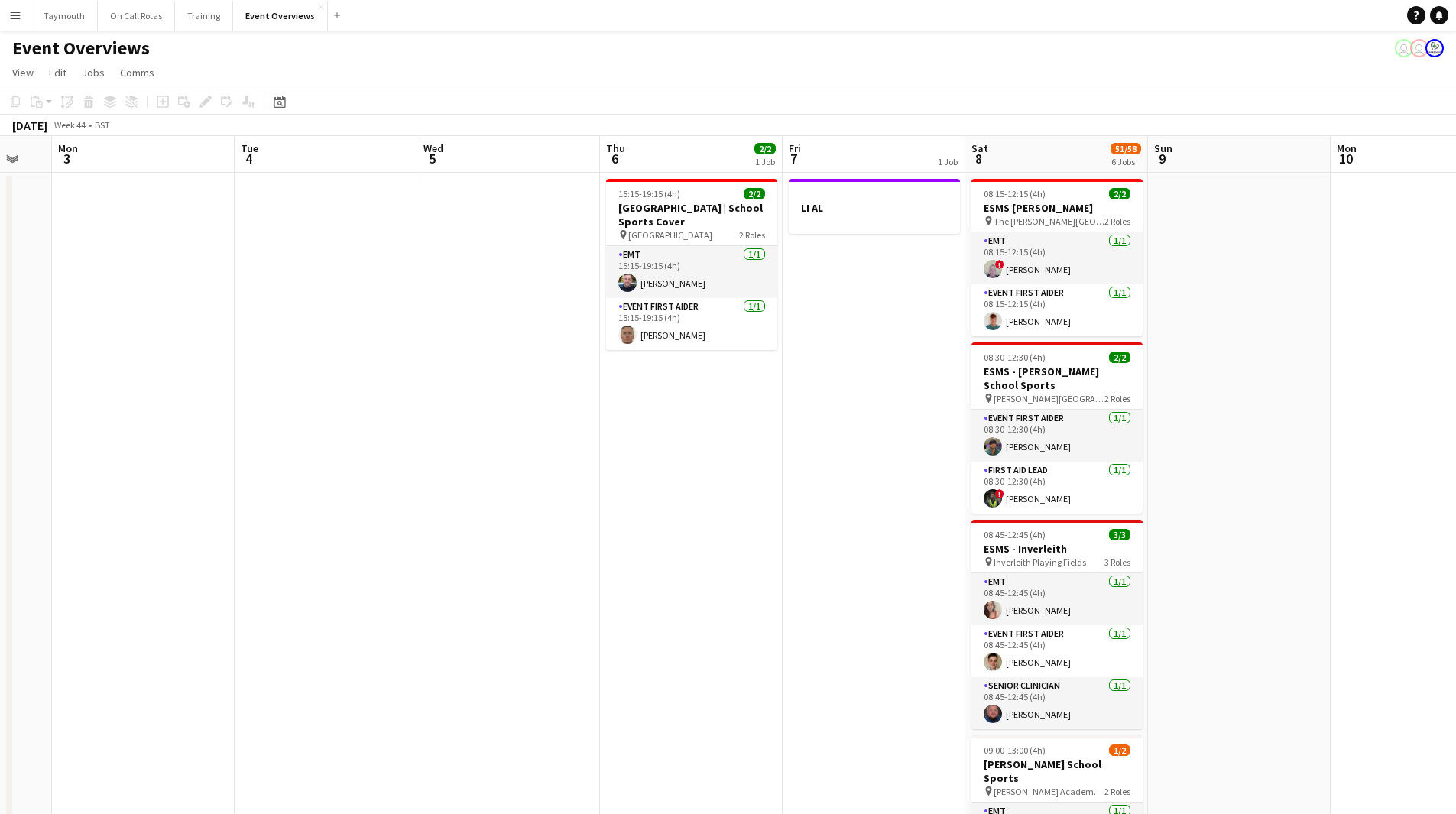
drag, startPoint x: 310, startPoint y: 296, endPoint x: 886, endPoint y: 297, distance: 576.0
click at [961, 262] on app-calendar-viewport "Sat 1 57/61 6 Jobs Sun 2 Mon 3 Tue 4 Wed 5 Thu 6 2/2 1 Job Fri 7 1 Job Sat 8 51…" at bounding box center [728, 771] width 1456 height 1271
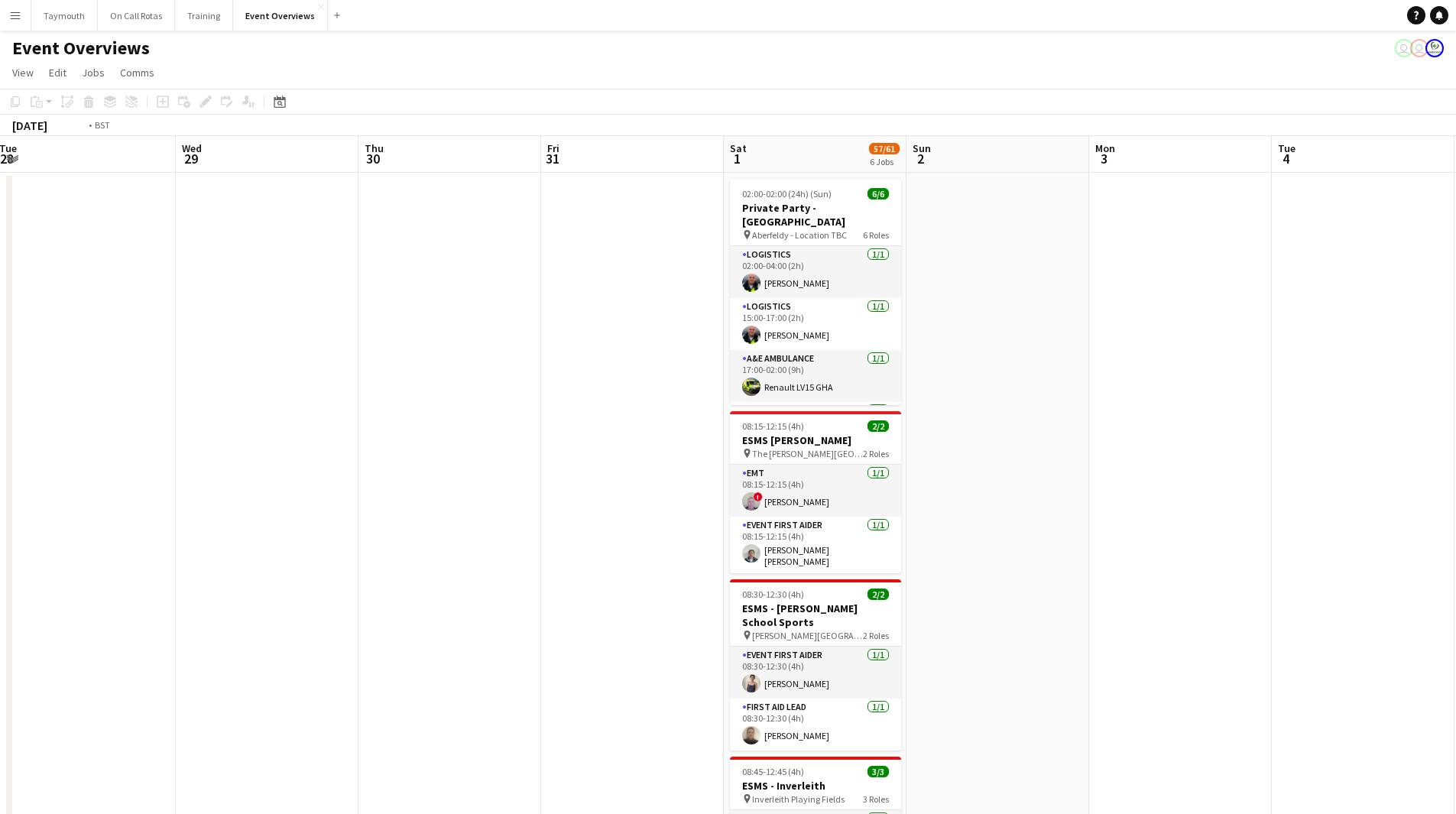
drag, startPoint x: 498, startPoint y: 393, endPoint x: 1008, endPoint y: 384, distance: 510.1
click at [1008, 384] on app-calendar-viewport "Sun 26 Mon 27 Tue 28 Wed 29 Thu 30 Fri 31 Sat 1 57/61 6 Jobs Sun 2 Mon 3 Tue 4 …" at bounding box center [728, 771] width 1456 height 1271
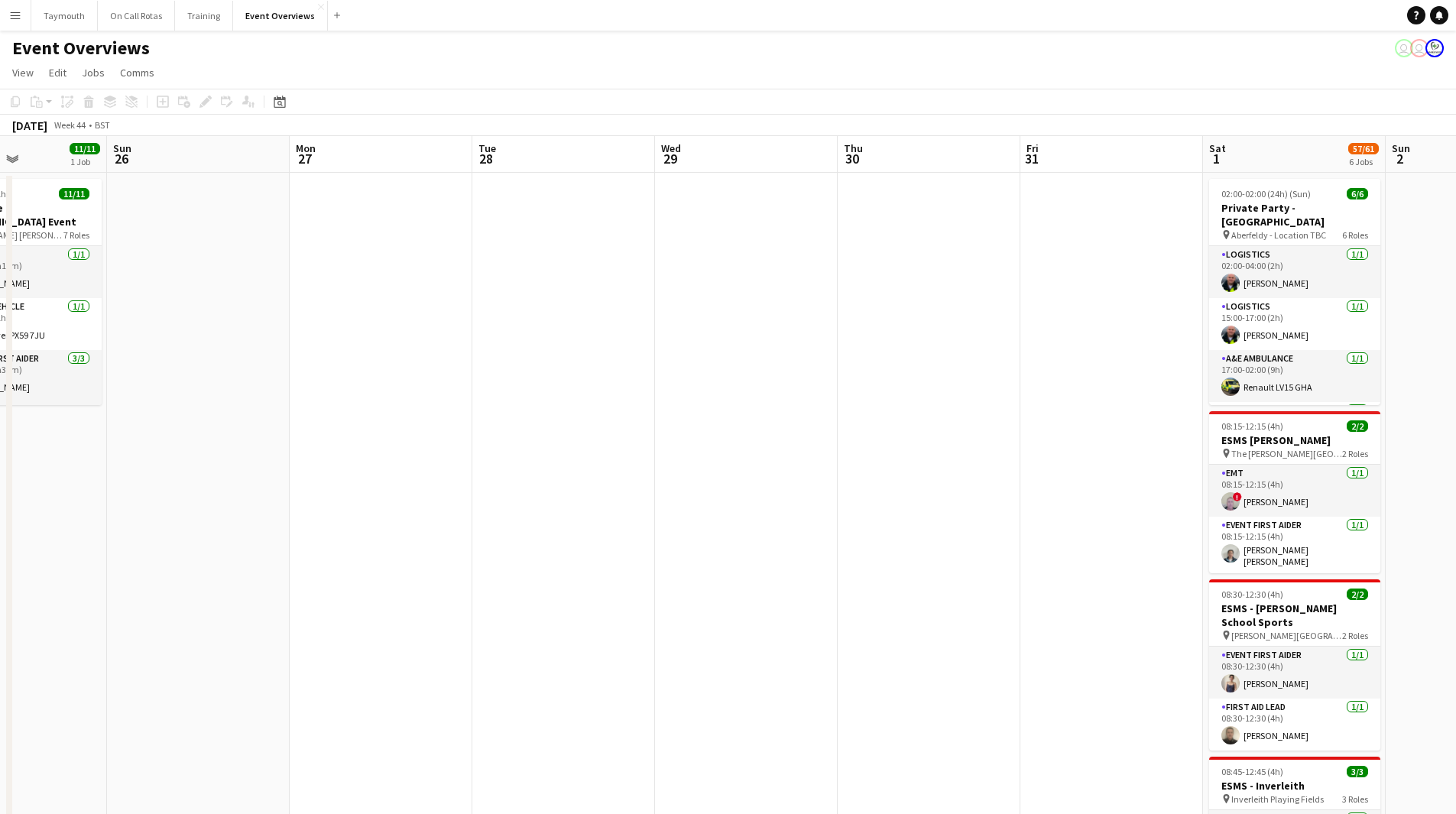
drag, startPoint x: 435, startPoint y: 450, endPoint x: 920, endPoint y: 417, distance: 486.1
click at [907, 421] on app-calendar-viewport "Thu 23 Fri 24 Sat 25 11/11 1 Job Sun 26 Mon 27 Tue 28 Wed 29 Thu 30 Fri 31 Sat …" at bounding box center [728, 771] width 1456 height 1271
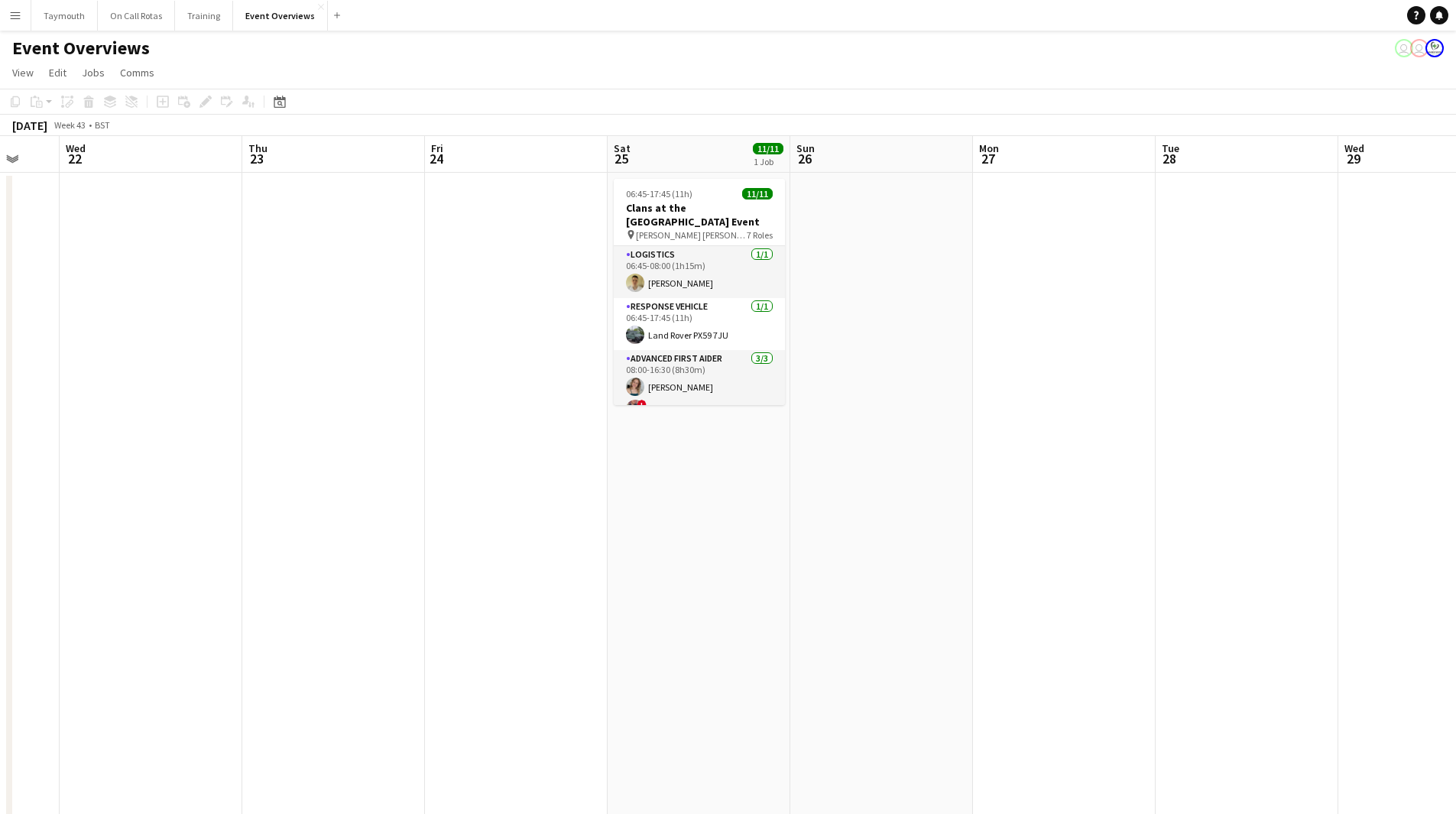
scroll to position [0, 489]
click at [500, 337] on app-date-cell at bounding box center [516, 789] width 182 height 1234
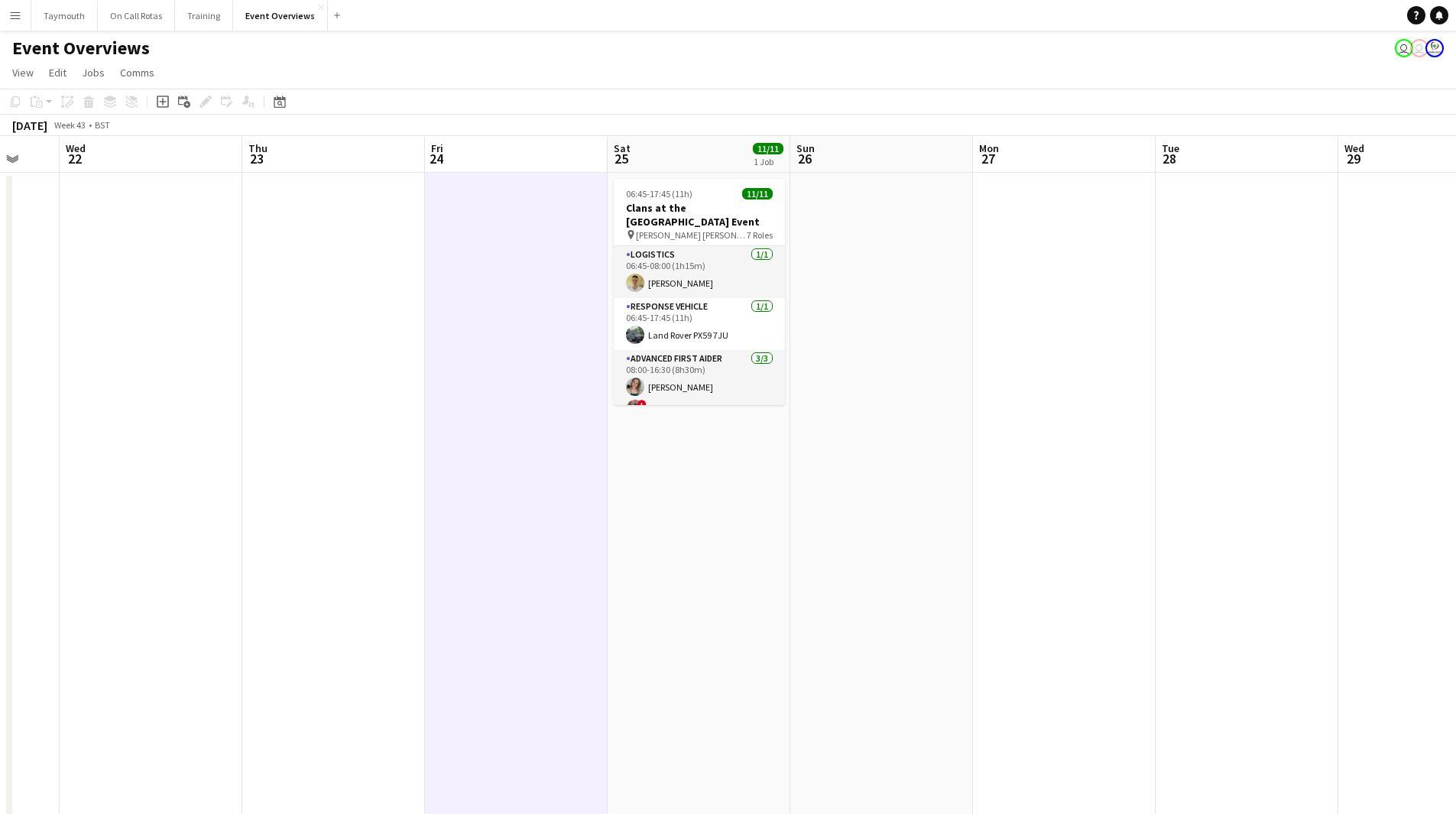
click at [535, 366] on app-date-cell at bounding box center [516, 789] width 182 height 1234
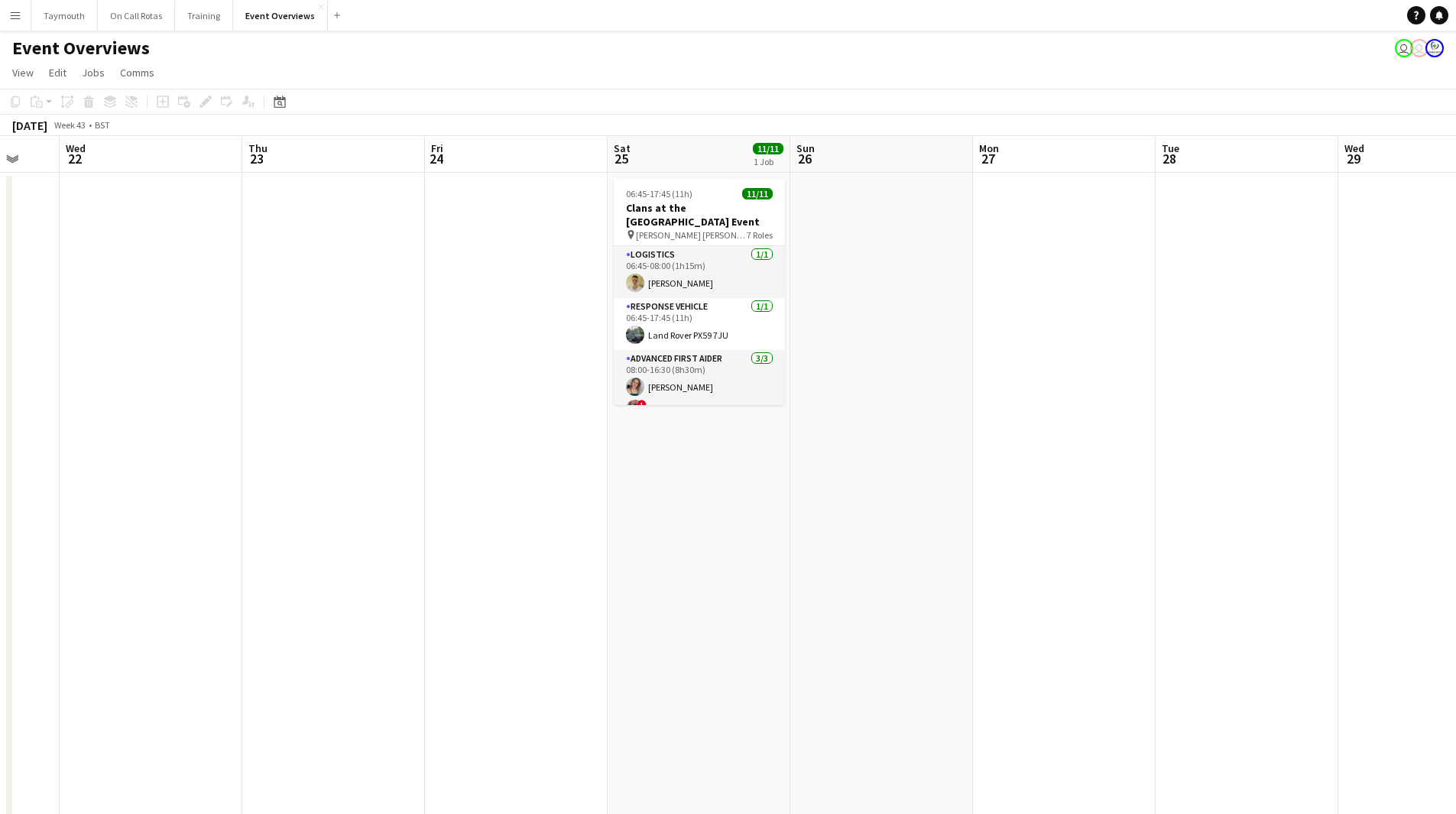
click at [535, 366] on app-date-cell at bounding box center [516, 789] width 182 height 1234
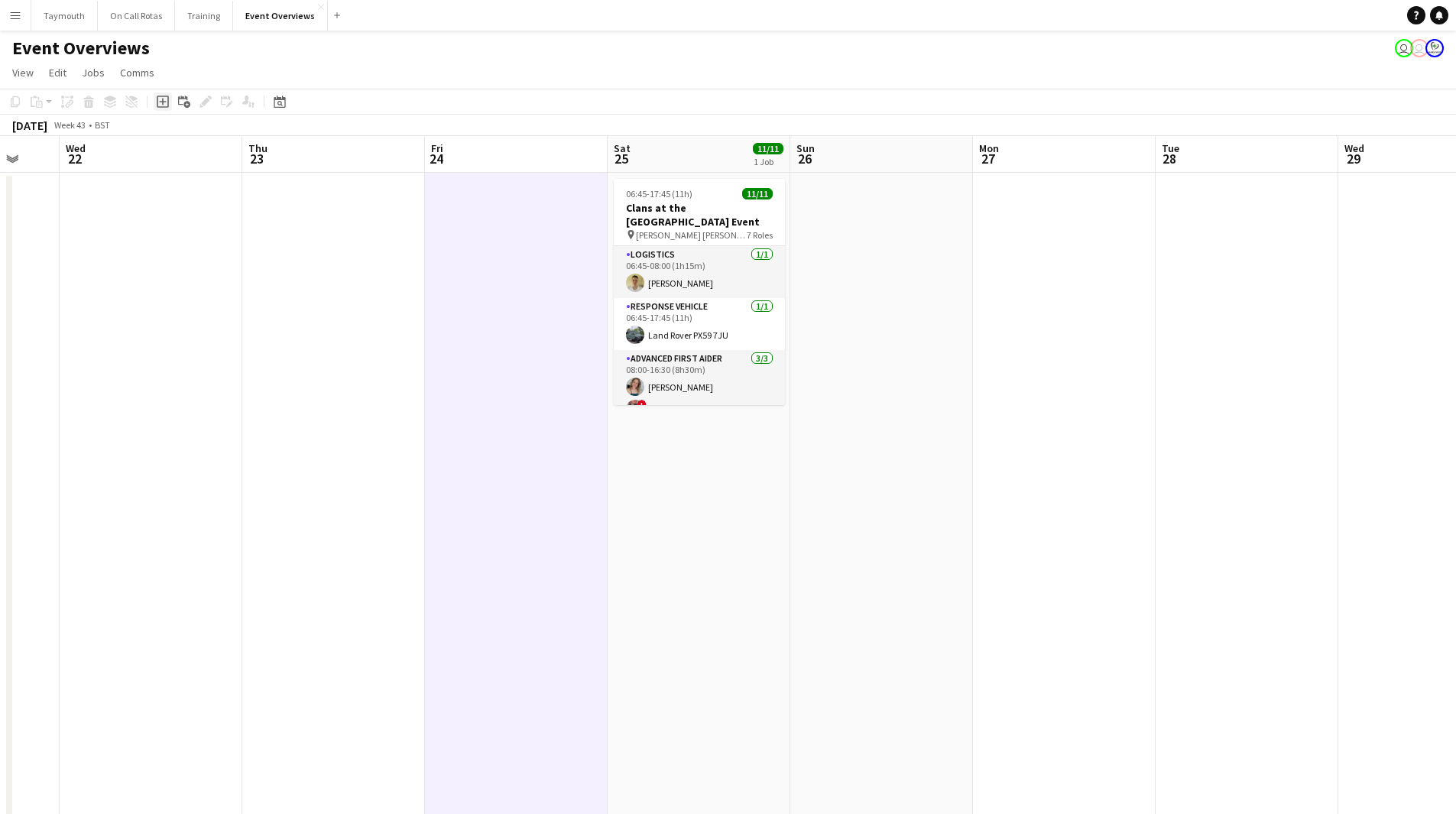
click at [168, 104] on icon at bounding box center [163, 101] width 12 height 12
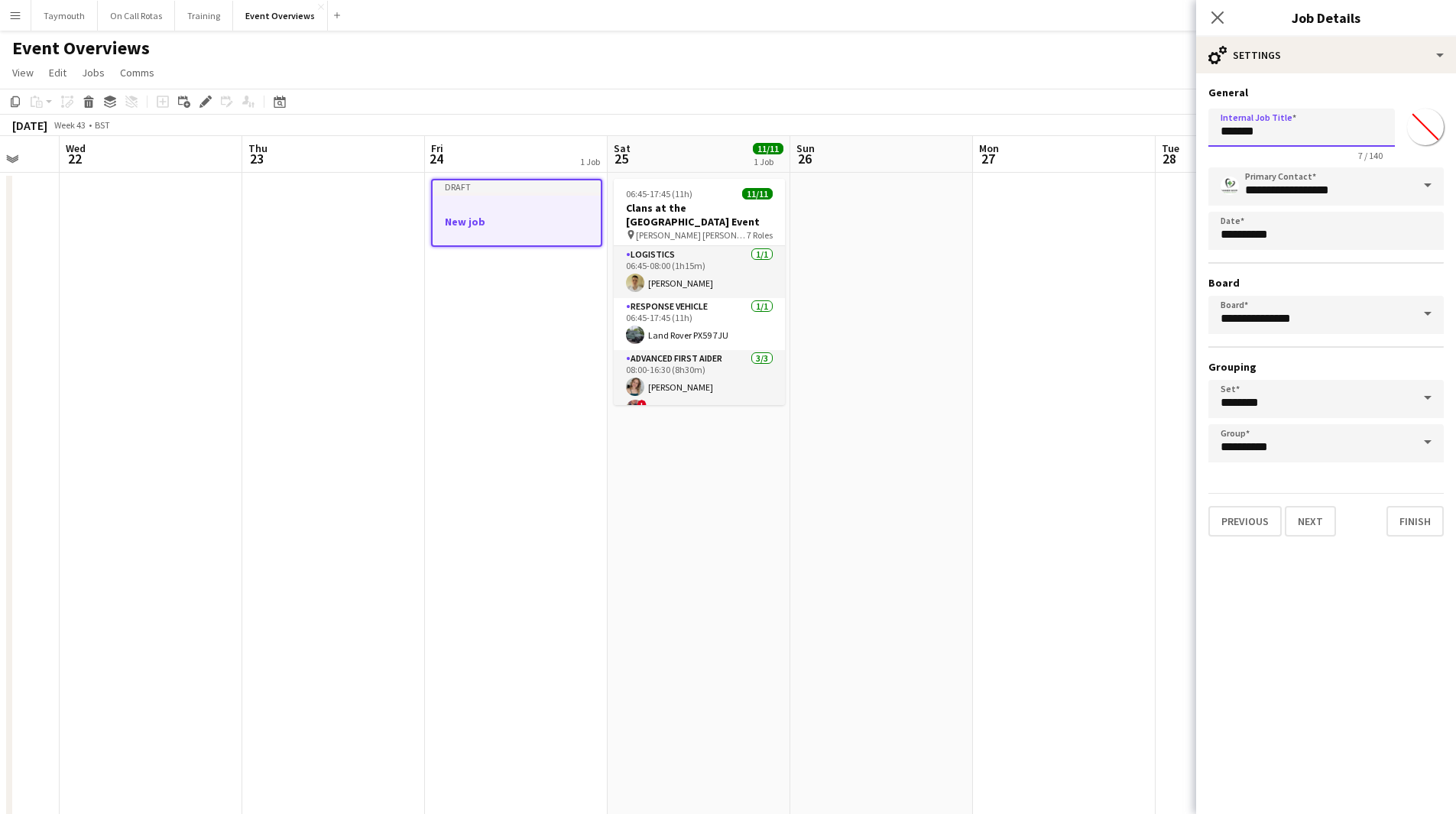
drag, startPoint x: 1291, startPoint y: 128, endPoint x: 748, endPoint y: 131, distance: 543.0
click at [765, 131] on body "Menu Boards Boards Boards All jobs Status Workforce Workforce My Workforce Recr…" at bounding box center [728, 703] width 1456 height 1406
click at [1295, 133] on input "**********" at bounding box center [1301, 127] width 186 height 39
click at [1325, 129] on input "**********" at bounding box center [1301, 127] width 186 height 39
type input "**********"
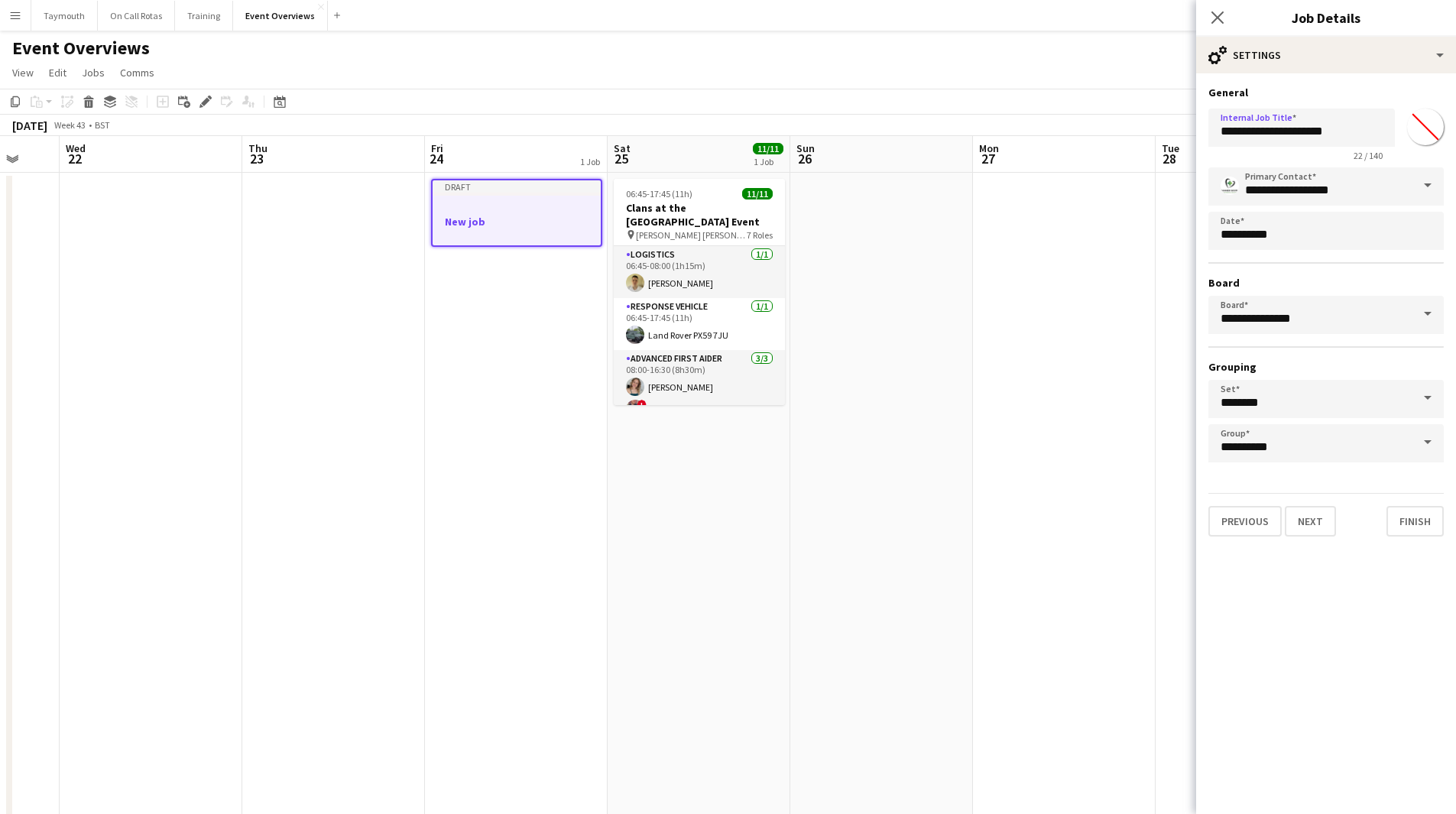
click at [930, 461] on app-date-cell at bounding box center [881, 789] width 182 height 1234
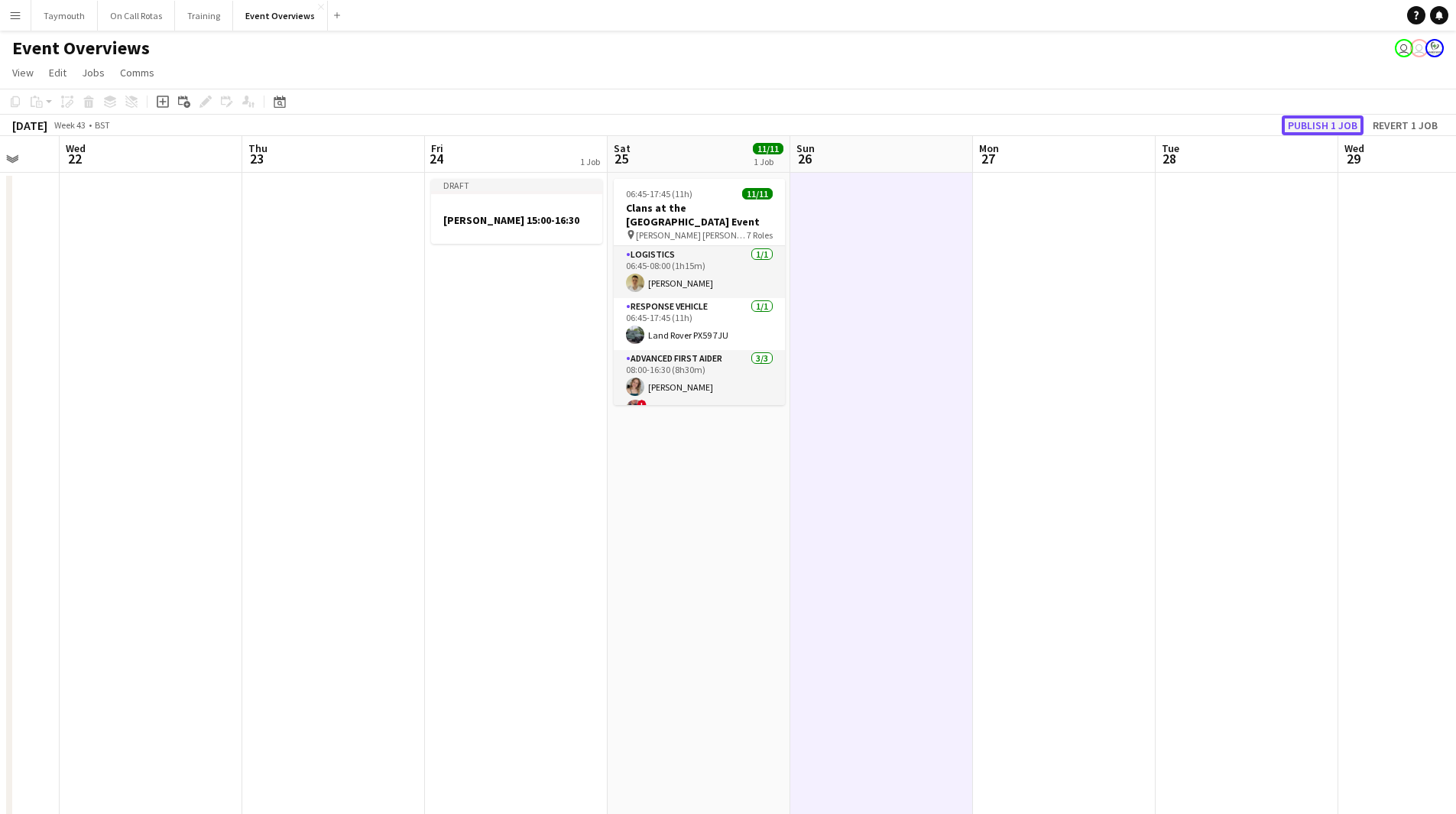
click at [1327, 121] on button "Publish 1 job" at bounding box center [1323, 126] width 82 height 20
drag, startPoint x: 255, startPoint y: 510, endPoint x: 232, endPoint y: 510, distance: 23.0
click at [232, 510] on app-calendar-viewport "Sun 19 Mon 20 Tue 21 Wed 22 Thu 23 Fri 24 1 Job Sat 25 11/11 1 Job Sun 26 Mon 2…" at bounding box center [728, 771] width 1456 height 1271
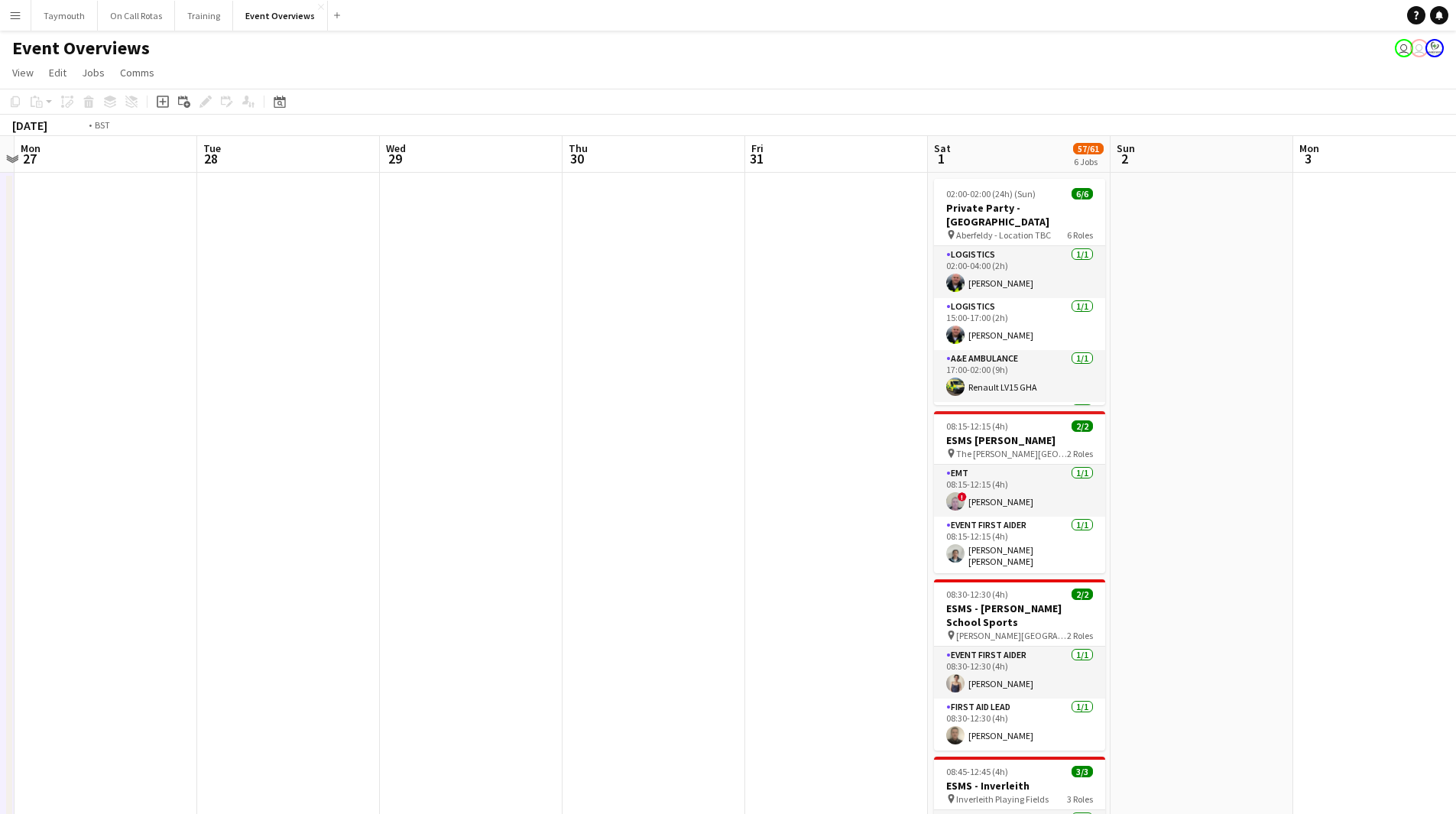
drag, startPoint x: 724, startPoint y: 543, endPoint x: 324, endPoint y: 545, distance: 400.0
click at [310, 548] on app-calendar-viewport "Fri 24 1 Job Sat 25 11/11 1 Job Sun 26 Mon 27 Tue 28 Wed 29 Thu 30 Fri 31 Sat 1…" at bounding box center [728, 771] width 1456 height 1271
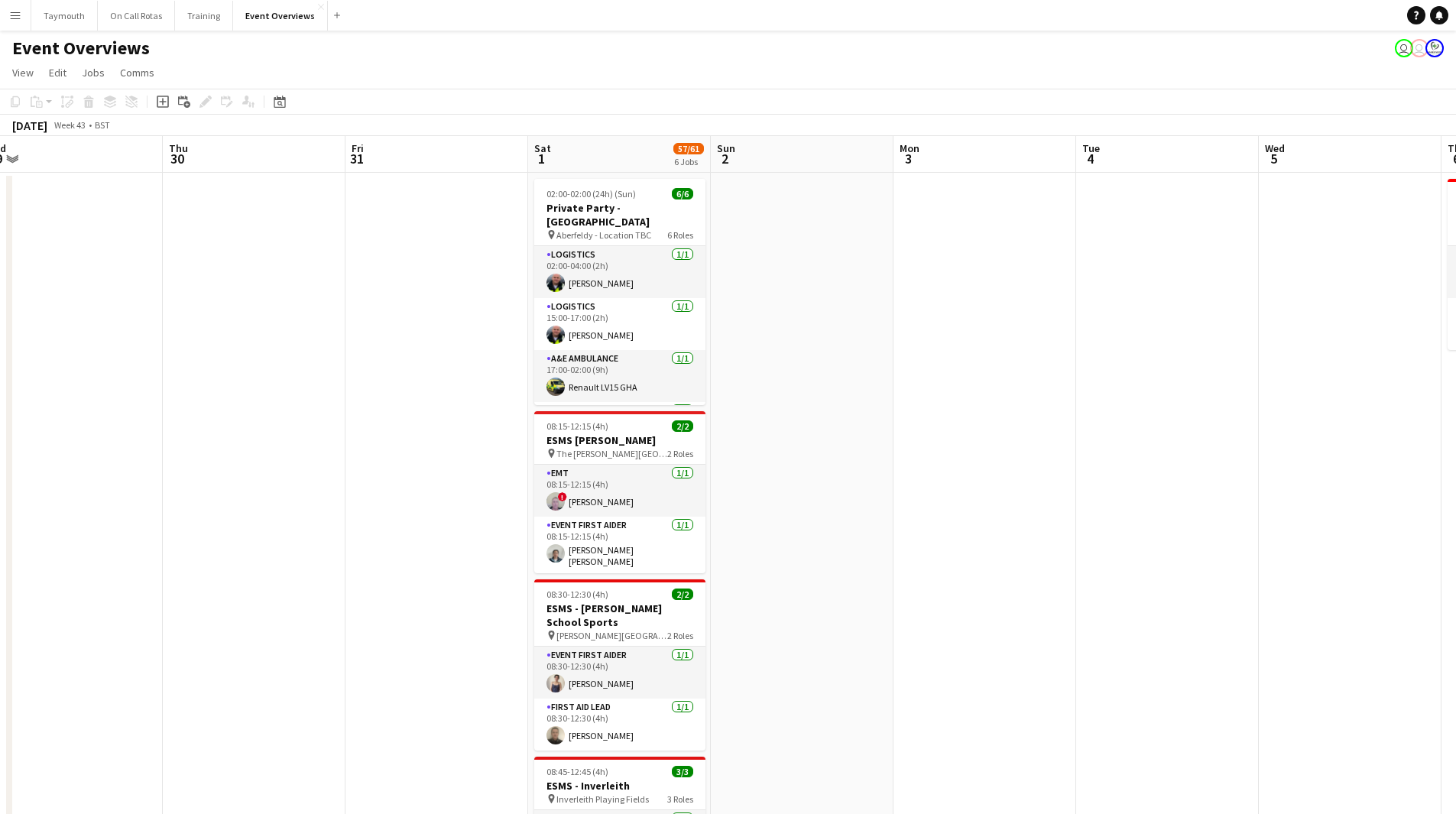
click at [0, 550] on html "Menu Boards Boards Boards All jobs Status Workforce Workforce My Workforce Recr…" at bounding box center [728, 703] width 1456 height 1406
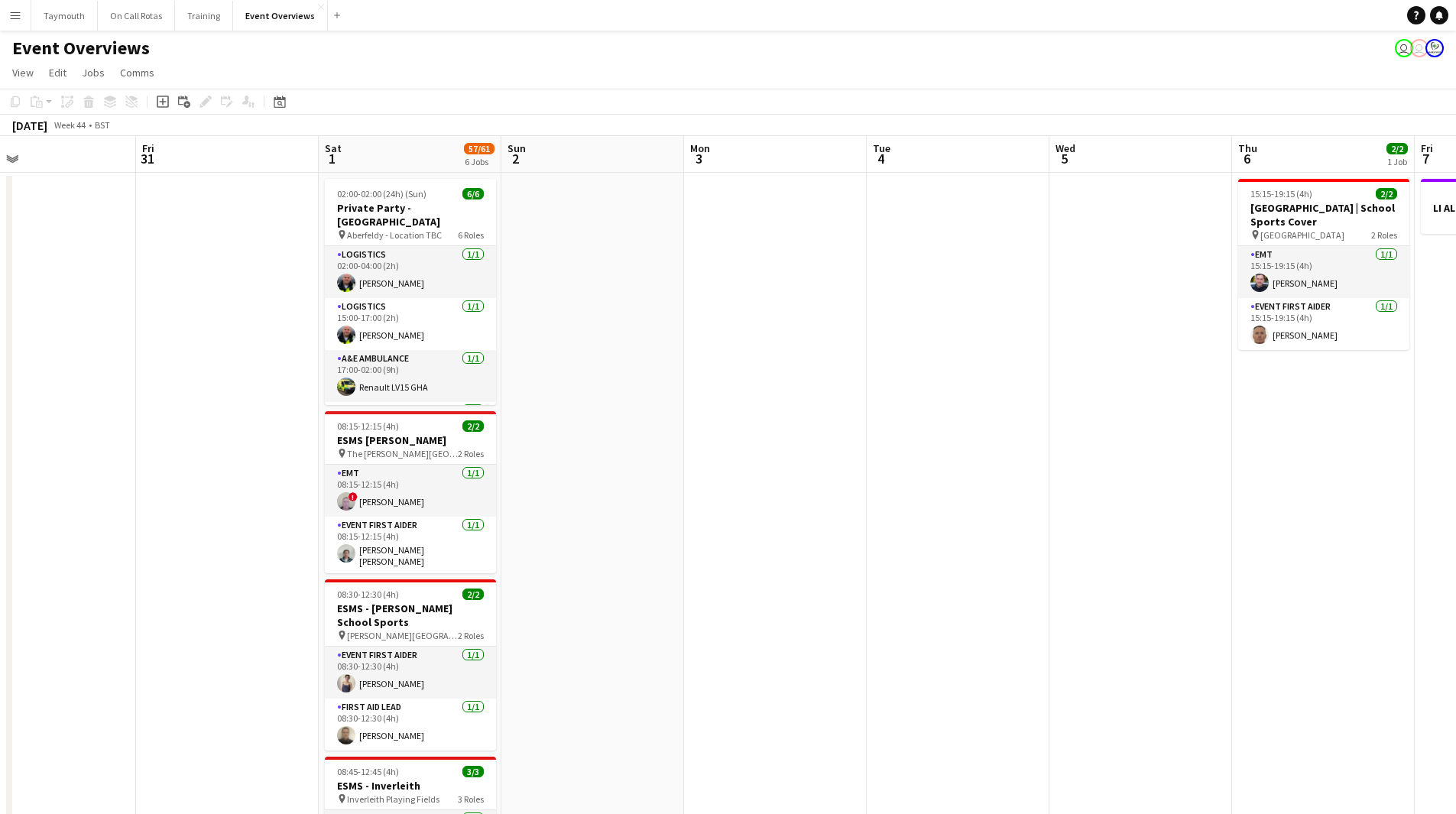
drag, startPoint x: 595, startPoint y: 548, endPoint x: 203, endPoint y: 566, distance: 392.4
click at [170, 567] on app-calendar-viewport "Mon 27 Tue 28 Wed 29 Thu 30 Fri 31 Sat 1 57/61 6 Jobs Sun 2 Mon 3 Tue 4 Wed 5 T…" at bounding box center [728, 771] width 1456 height 1271
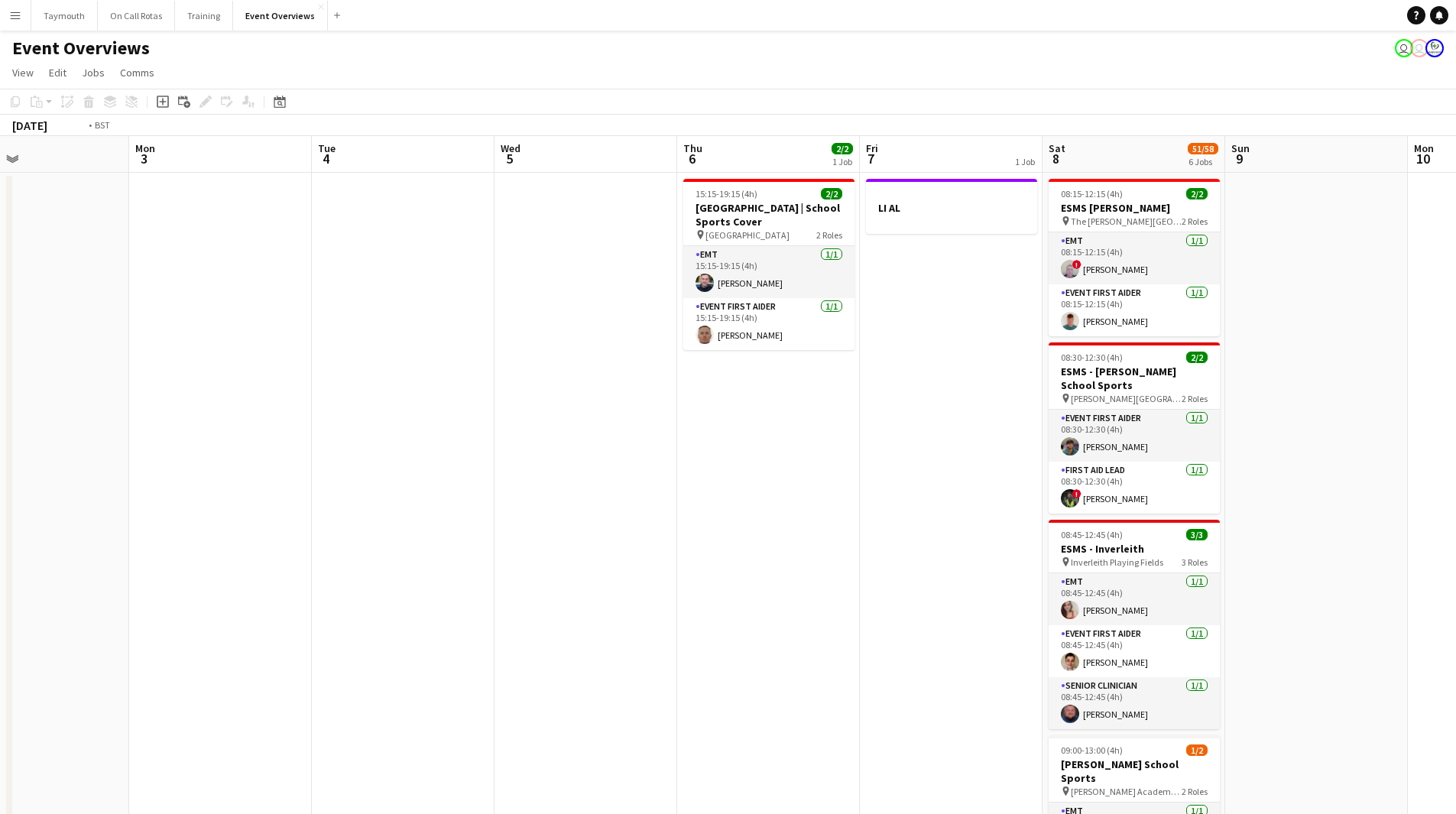
drag, startPoint x: 714, startPoint y: 559, endPoint x: 287, endPoint y: 595, distance: 428.5
click at [287, 595] on app-calendar-viewport "Thu 30 Fri 31 Sat 1 57/61 6 Jobs Sun 2 Mon 3 Tue 4 Wed 5 Thu 6 2/2 1 Job Fri 7 …" at bounding box center [728, 771] width 1456 height 1271
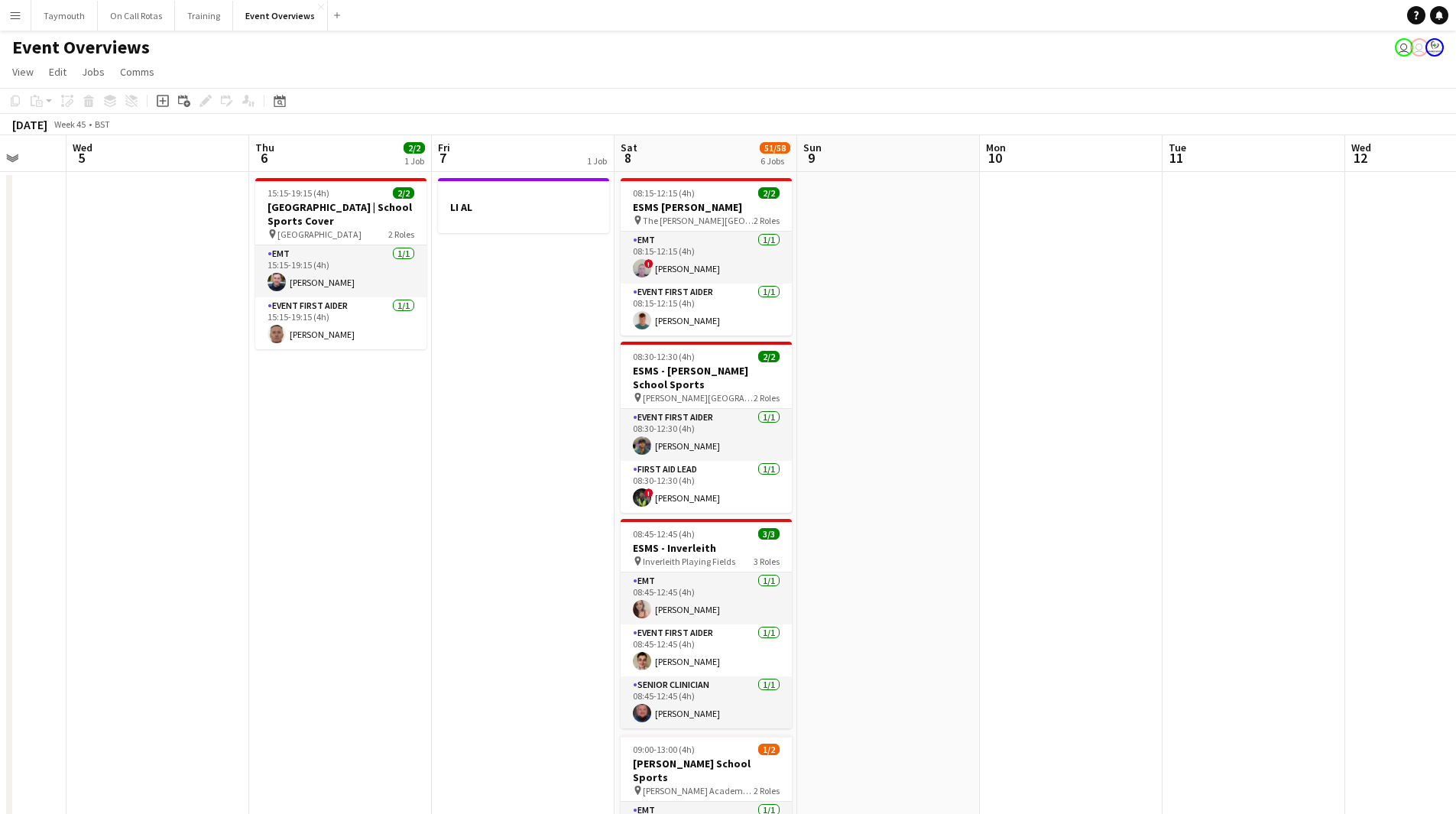
scroll to position [0, 0]
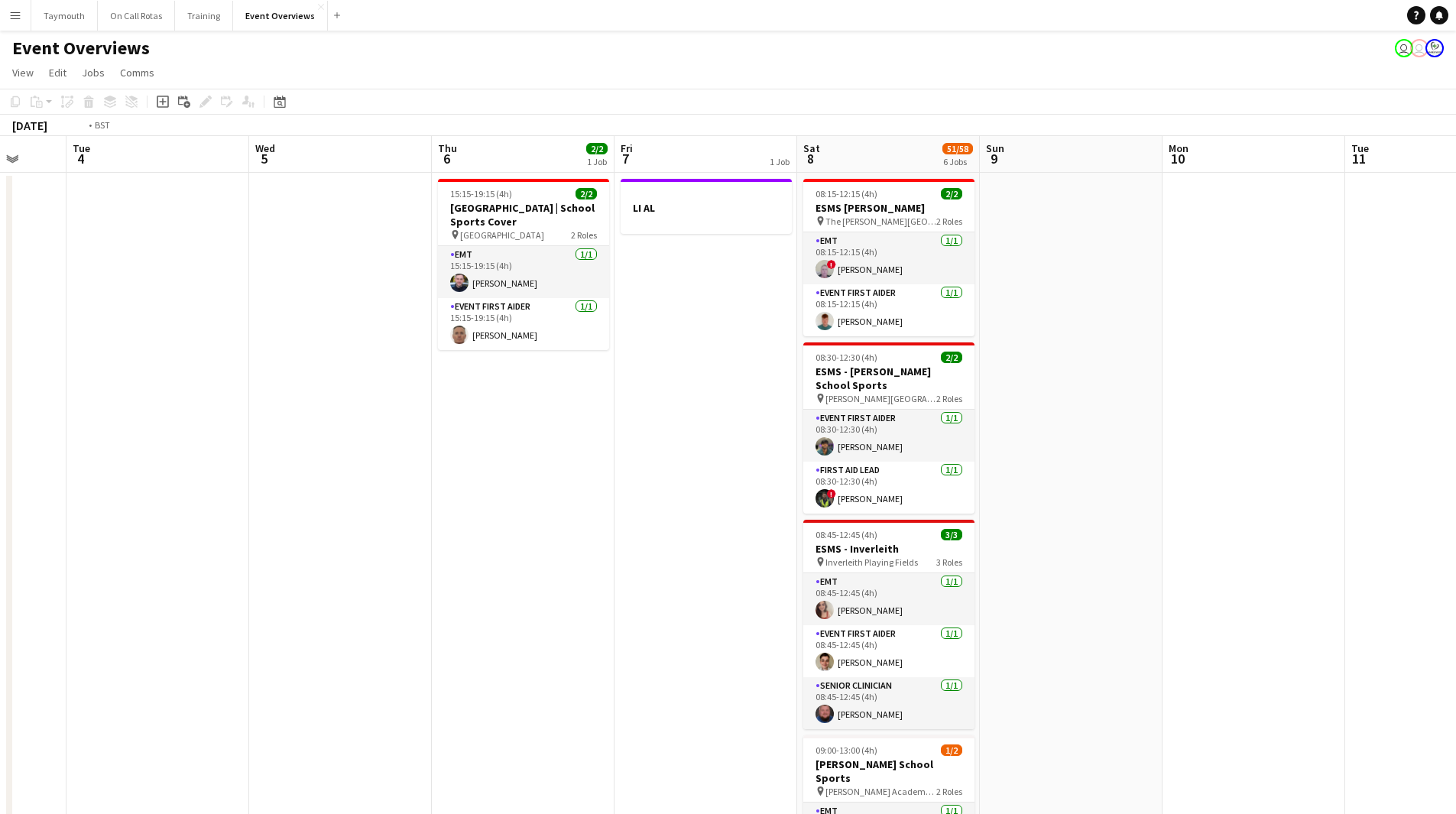
drag, startPoint x: 520, startPoint y: 487, endPoint x: 1183, endPoint y: 476, distance: 663.1
click at [1183, 476] on app-calendar-viewport "Sat 1 57/61 6 Jobs Sun 2 Mon 3 Tue 4 Wed 5 Thu 6 2/2 1 Job Fri 7 1 Job Sat 8 51…" at bounding box center [728, 771] width 1456 height 1271
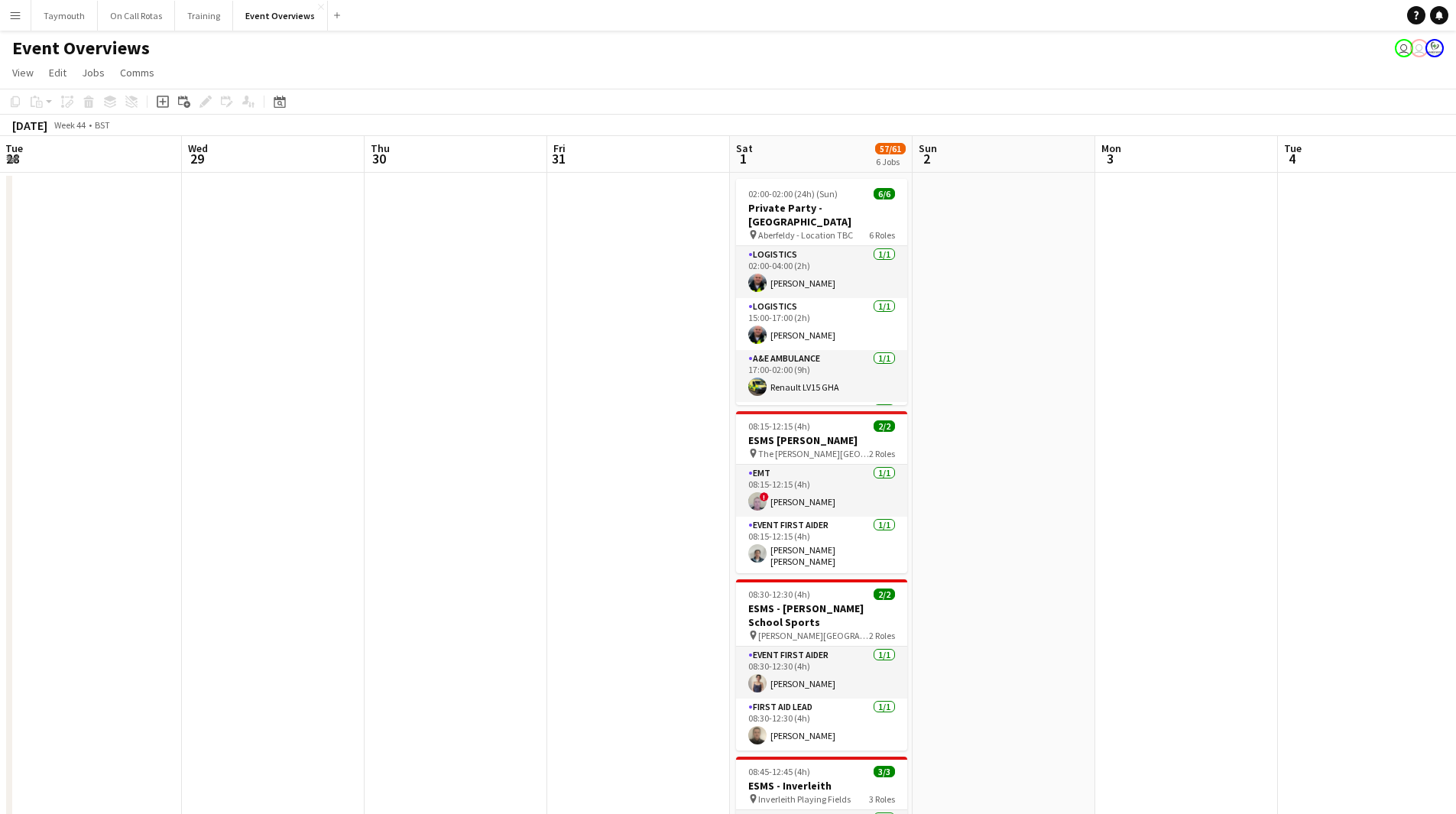
drag, startPoint x: 911, startPoint y: 498, endPoint x: 1279, endPoint y: 495, distance: 368.0
click at [1221, 498] on app-calendar-viewport "Sun 26 Mon 27 Tue 28 Wed 29 Thu 30 Fri 31 Sat 1 57/61 6 Jobs Sun 2 Mon 3 Tue 4 …" at bounding box center [728, 771] width 1456 height 1271
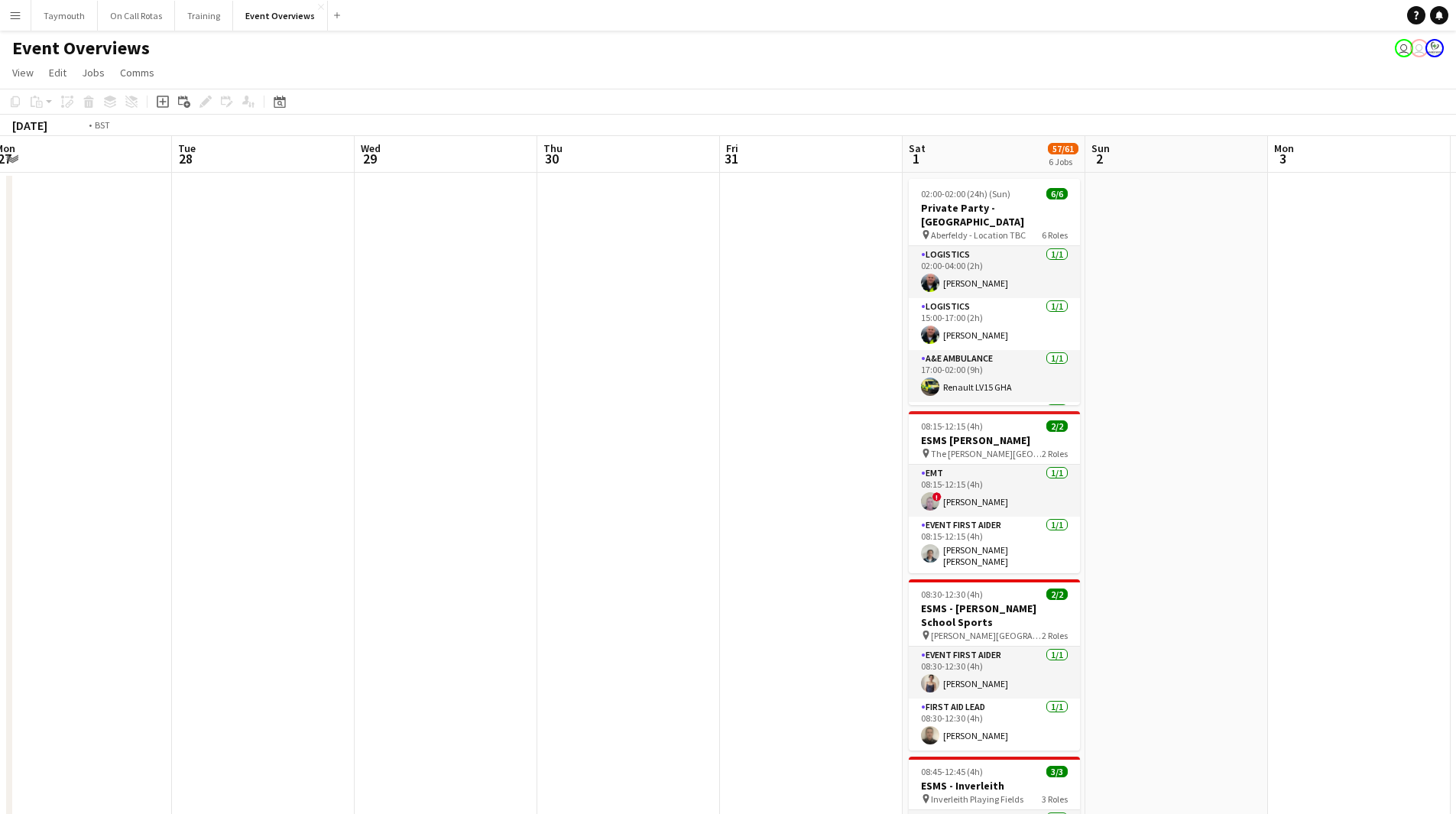
drag, startPoint x: 567, startPoint y: 505, endPoint x: 1139, endPoint y: 504, distance: 572.0
click at [1135, 504] on app-calendar-viewport "Sat 25 11/11 1 Job Sun 26 Mon 27 Tue 28 Wed 29 Thu 30 Fri 31 Sat 1 57/61 6 Jobs…" at bounding box center [728, 771] width 1456 height 1271
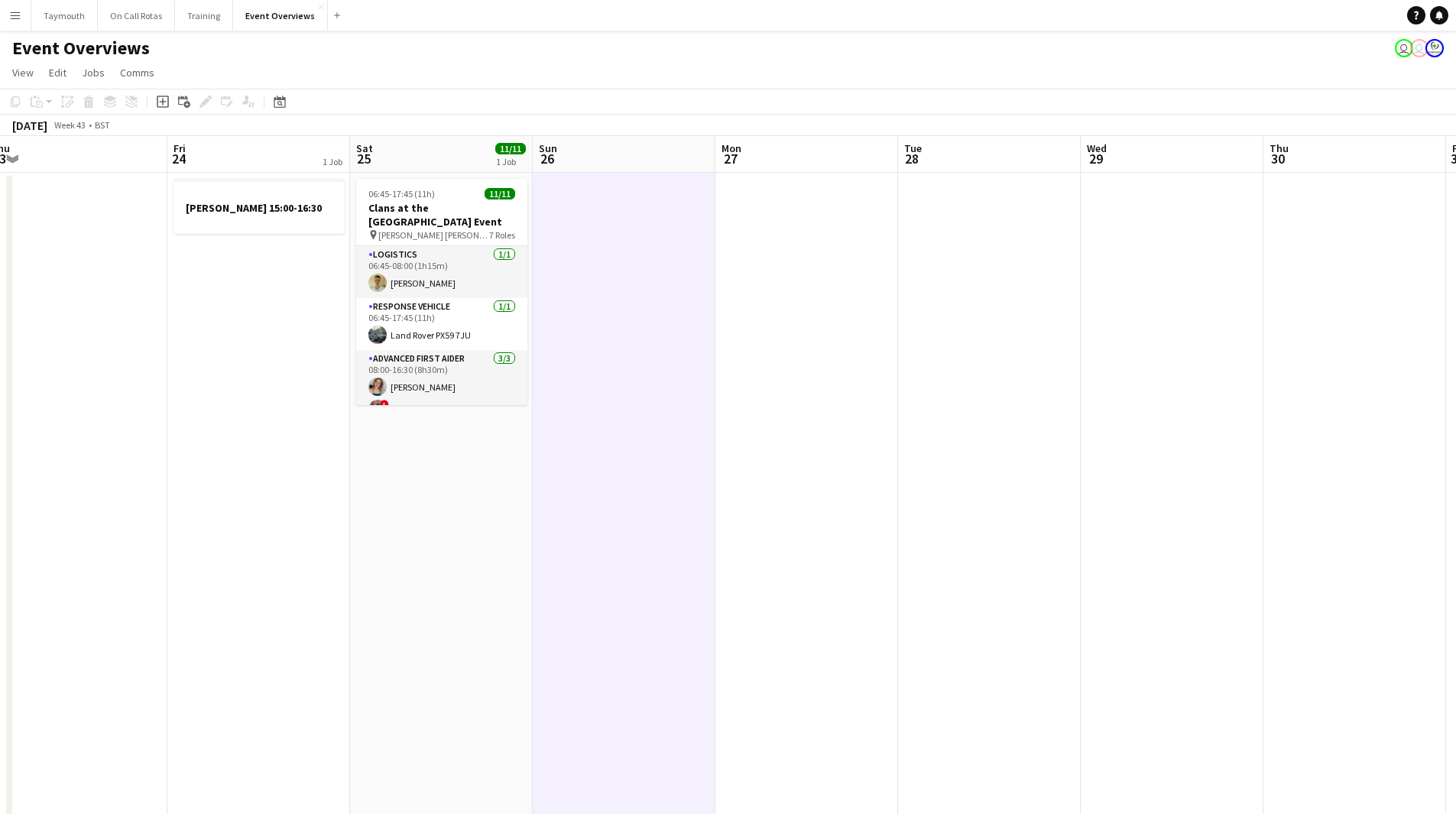
drag, startPoint x: 385, startPoint y: 522, endPoint x: 1112, endPoint y: 516, distance: 727.0
click at [1100, 516] on app-calendar-viewport "Wed 22 Thu 23 Fri 24 1 Job Sat 25 11/11 1 Job Sun 26 Mon 27 Tue 28 Wed 29 Thu 3…" at bounding box center [728, 771] width 1456 height 1271
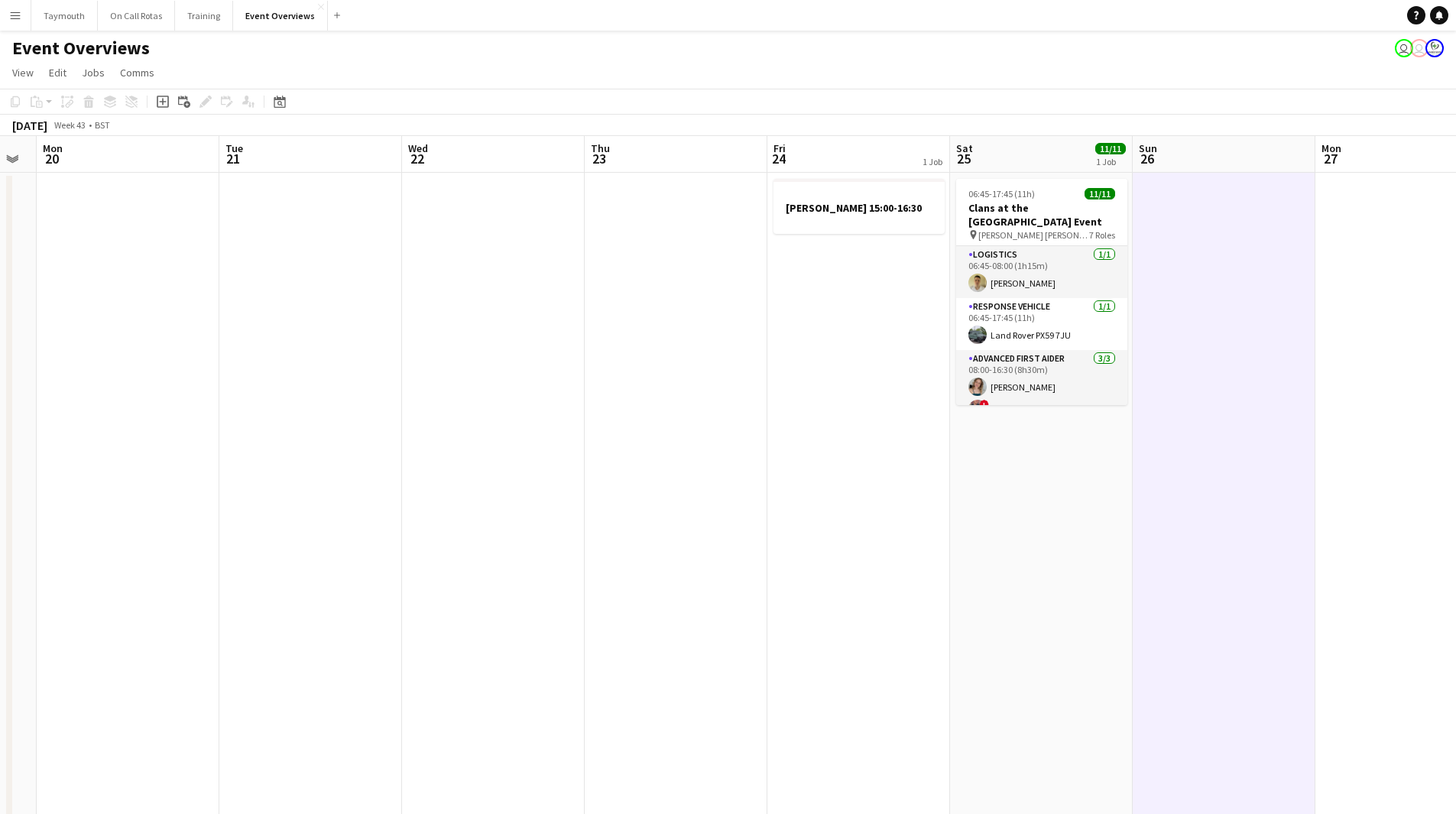
click at [989, 515] on app-calendar-viewport "Fri 17 9/9 3 Jobs Sat 18 3/3 1 Job Sun 19 Mon 20 Tue 21 Wed 22 Thu 23 Fri 24 1 …" at bounding box center [728, 771] width 1456 height 1271
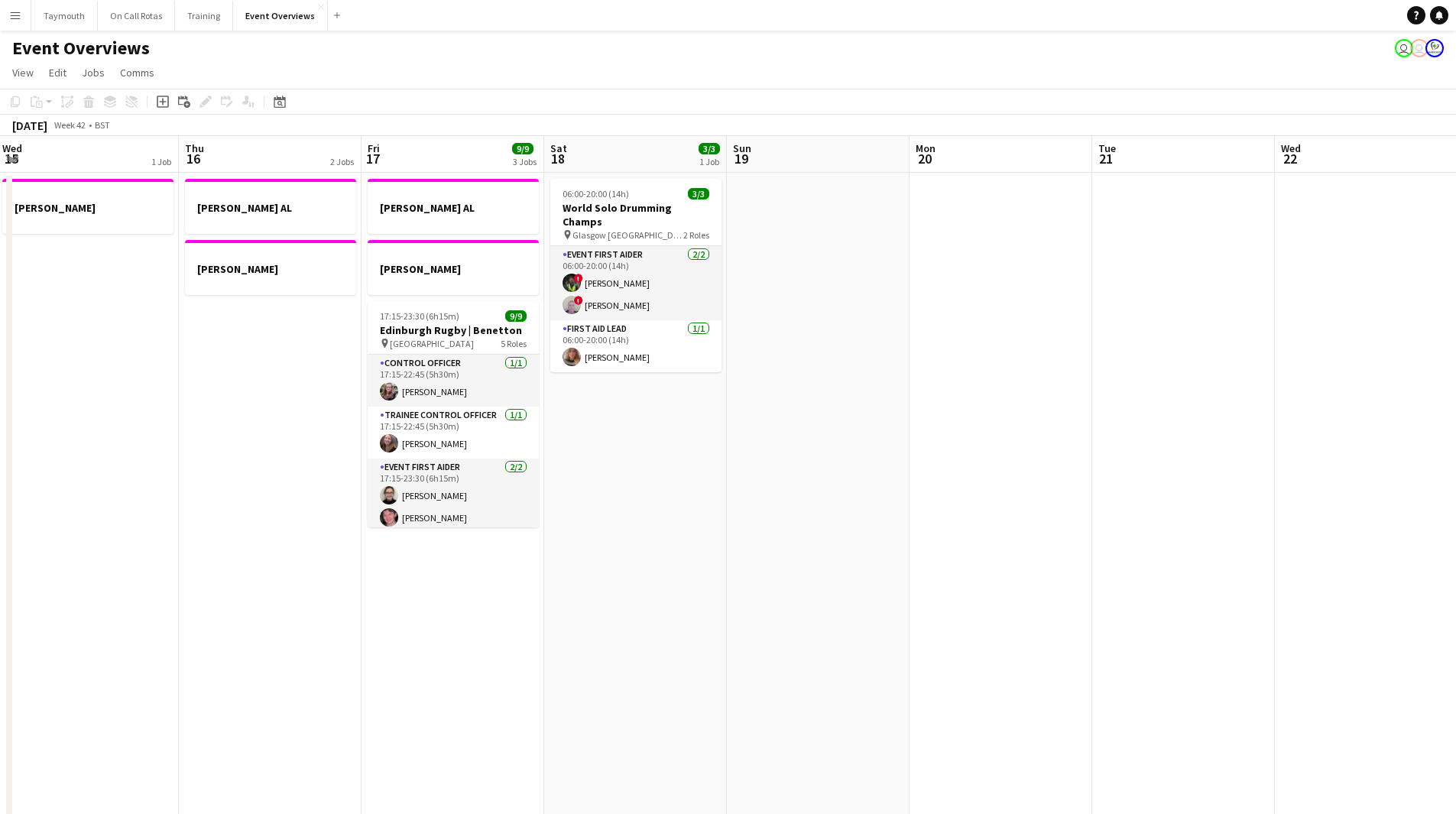
scroll to position [0, 366]
drag, startPoint x: 646, startPoint y: 517, endPoint x: 1091, endPoint y: 512, distance: 445.0
click at [1091, 512] on app-calendar-viewport "Mon 13 1 Job Tue 14 1 Job Wed 15 1 Job Thu 16 2 Jobs Fri 17 9/9 3 Jobs Sat 18 3…" at bounding box center [728, 771] width 1456 height 1271
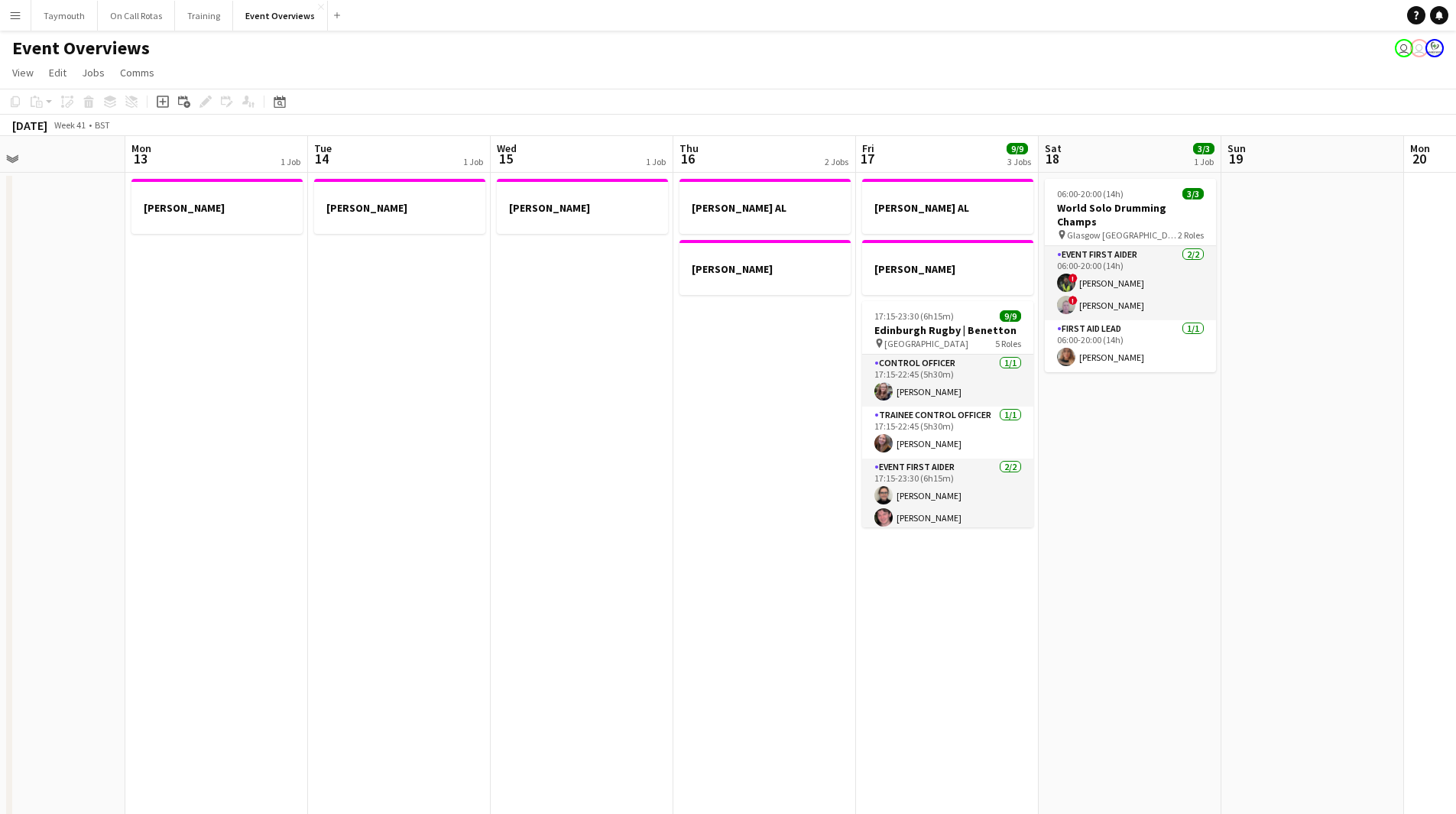
drag, startPoint x: 1094, startPoint y: 674, endPoint x: 1257, endPoint y: 674, distance: 163.0
click at [1257, 674] on app-calendar-viewport "Fri 10 Sat 11 Sun 12 Mon 13 1 Job Tue 14 1 Job Wed 15 1 Job Thu 16 2 Jobs Fri 1…" at bounding box center [728, 771] width 1456 height 1271
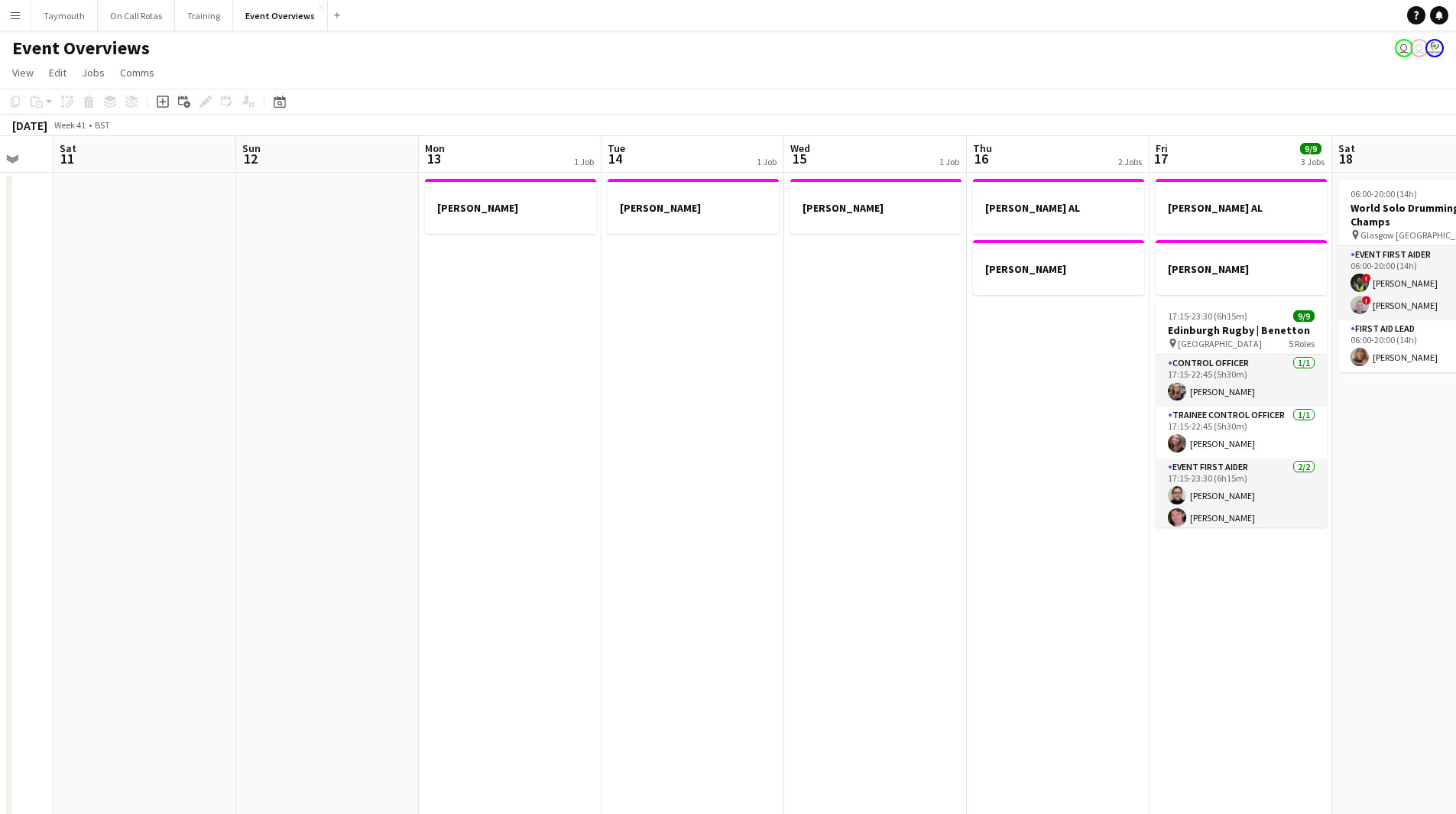
drag, startPoint x: 609, startPoint y: 662, endPoint x: 1261, endPoint y: 622, distance: 653.2
click at [1261, 622] on app-calendar-viewport "Wed 8 2/2 1 Job Thu 9 3/3 1 Job Fri 10 Sat 11 Sun 12 Mon 13 1 Job Tue 14 1 Job …" at bounding box center [728, 771] width 1456 height 1271
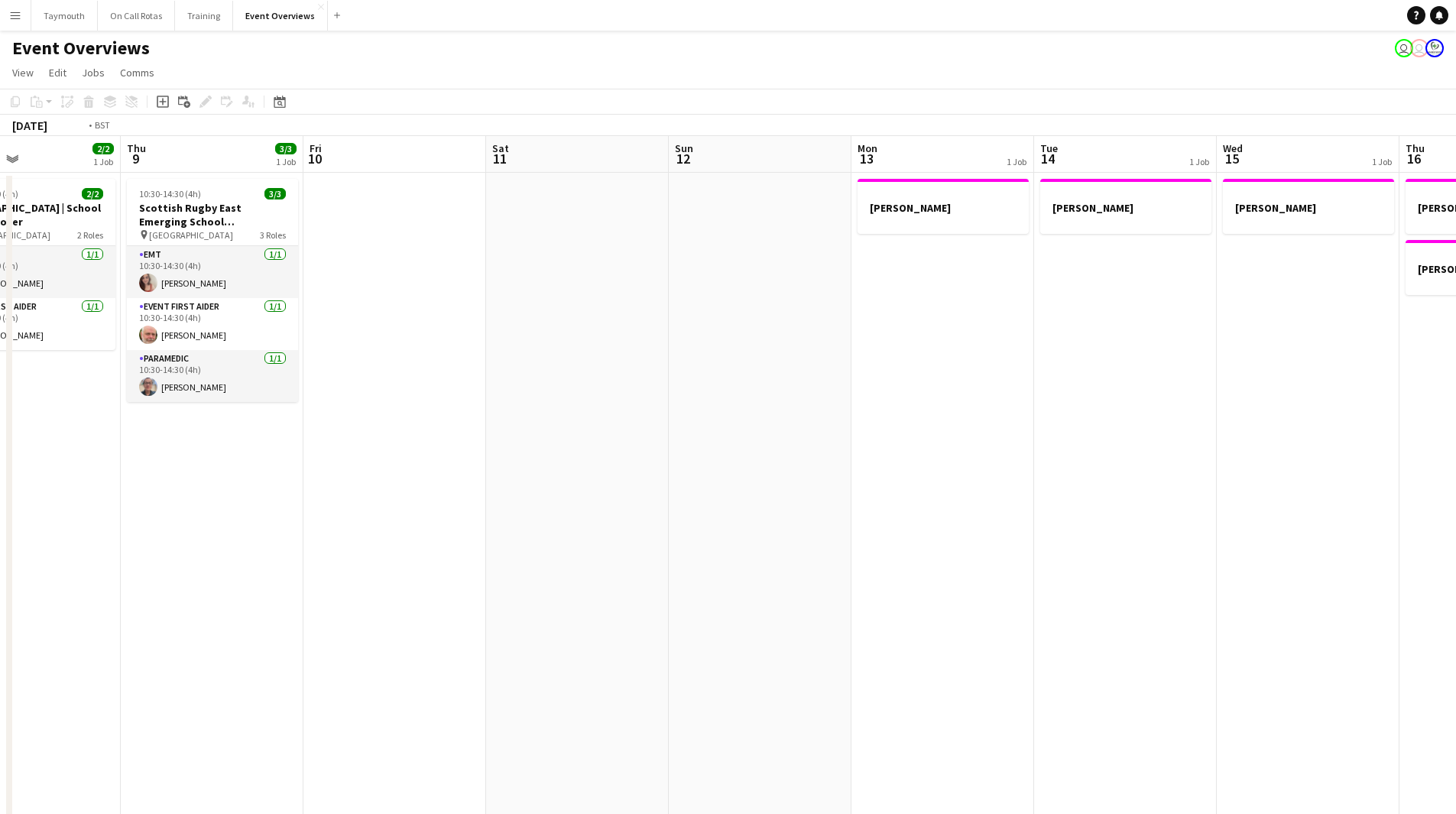
drag, startPoint x: 721, startPoint y: 606, endPoint x: 1222, endPoint y: 575, distance: 502.0
click at [1222, 575] on app-calendar-viewport "Mon 6 Tue 7 5/5 2 Jobs Wed 8 2/2 1 Job Thu 9 3/3 1 Job Fri 10 Sat 11 Sun 12 Mon…" at bounding box center [728, 771] width 1456 height 1271
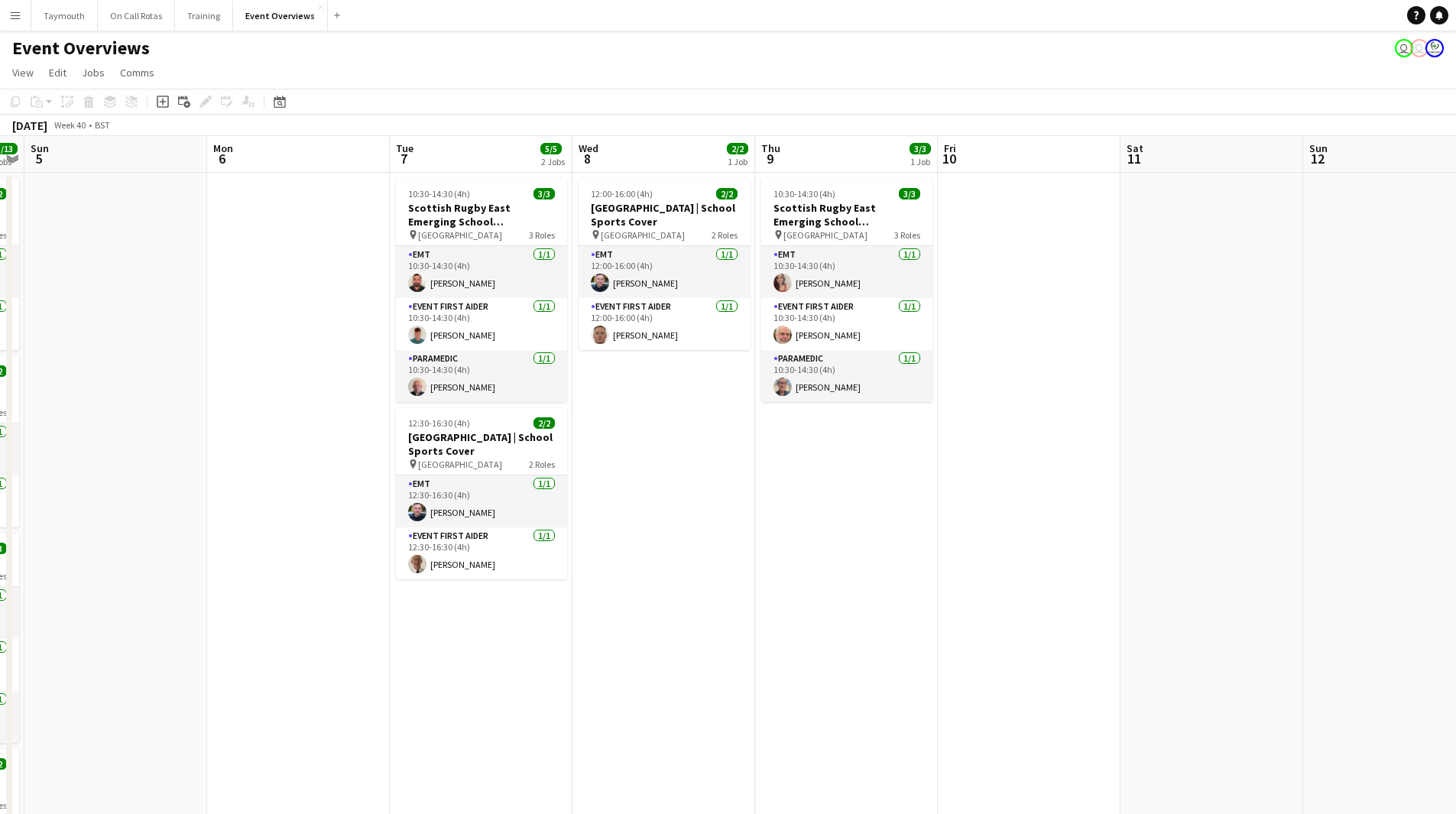
drag, startPoint x: 655, startPoint y: 592, endPoint x: 1000, endPoint y: 586, distance: 345.1
click at [1000, 586] on app-calendar-viewport "Fri 3 15/23 2 Jobs Sat 4 13/13 6 Jobs Sun 5 Mon 6 Tue 7 5/5 2 Jobs Wed 8 2/2 1 …" at bounding box center [728, 771] width 1456 height 1271
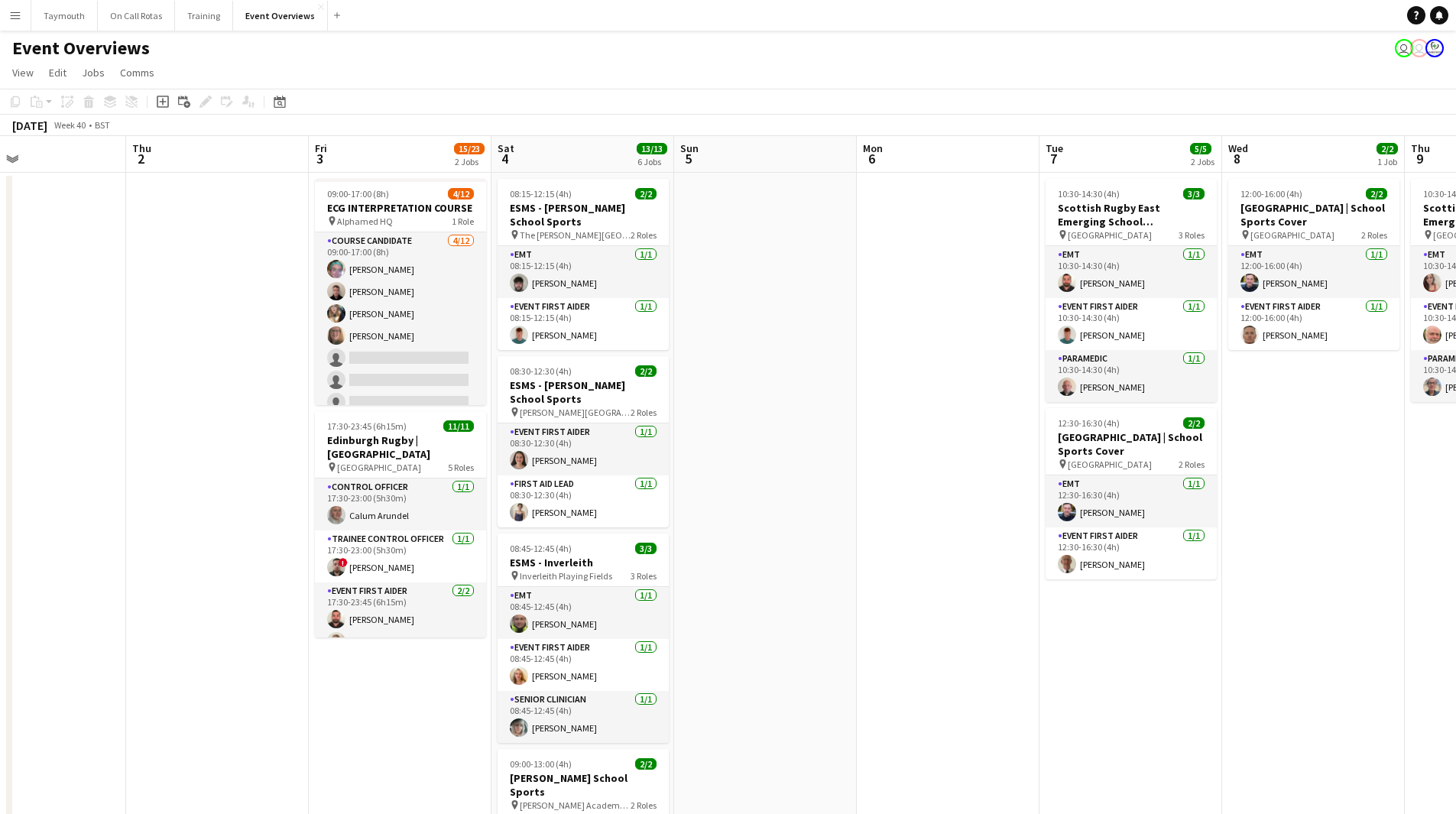
drag, startPoint x: 513, startPoint y: 564, endPoint x: 869, endPoint y: 574, distance: 356.1
click at [869, 574] on app-calendar-viewport "Mon 29 Tue 30 Wed 1 Thu 2 Fri 3 15/23 2 Jobs Sat 4 13/13 6 Jobs Sun 5 Mon 6 Tue…" at bounding box center [728, 771] width 1456 height 1271
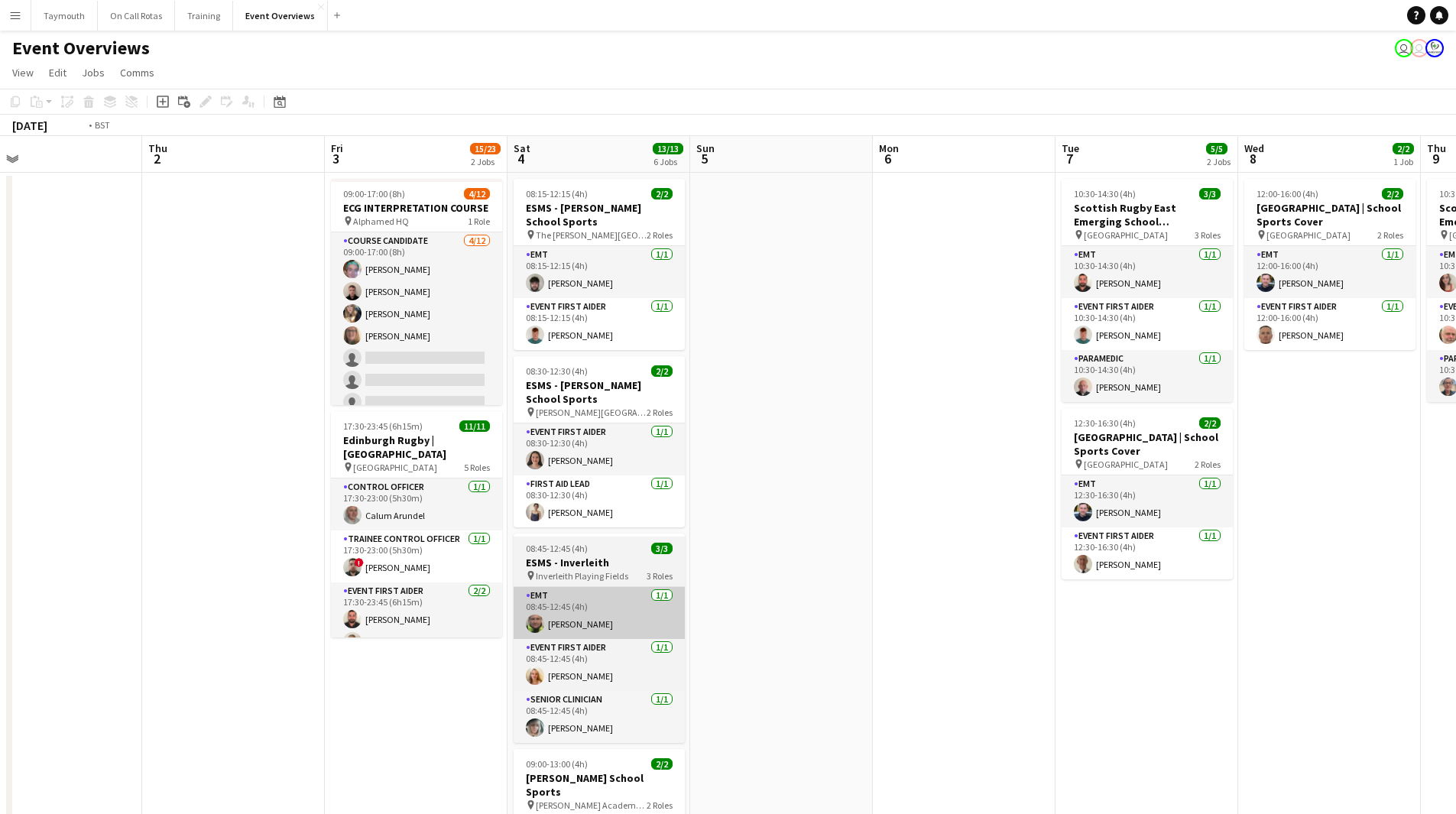
drag, startPoint x: 829, startPoint y: 630, endPoint x: 1194, endPoint y: 614, distance: 365.4
click at [1359, 609] on app-calendar-viewport "Mon 29 Tue 30 Wed 1 Thu 2 Fri 3 15/23 2 Jobs Sat 4 13/13 6 Jobs Sun 5 Mon 6 Tue…" at bounding box center [728, 771] width 1456 height 1271
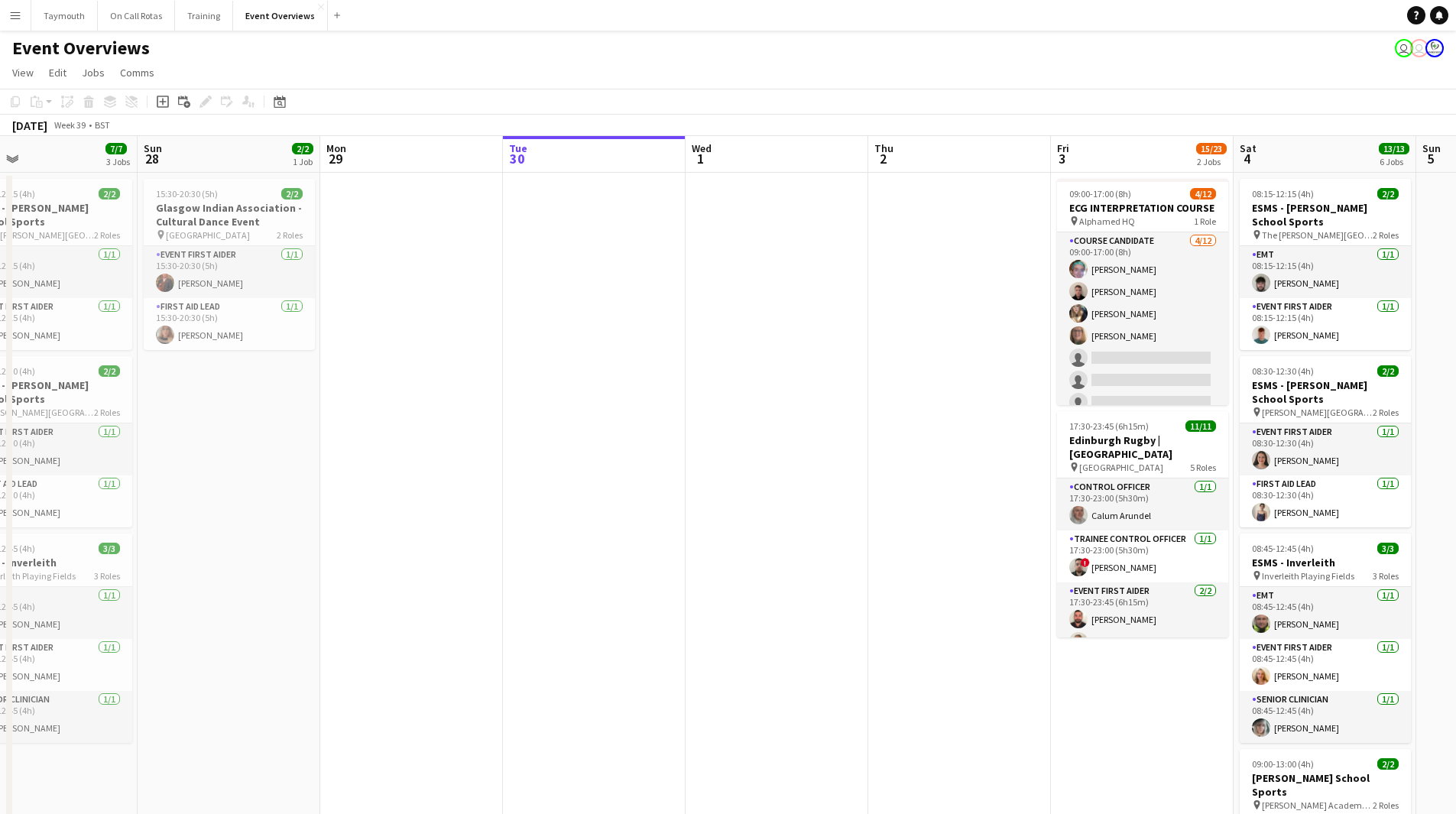
scroll to position [0, 407]
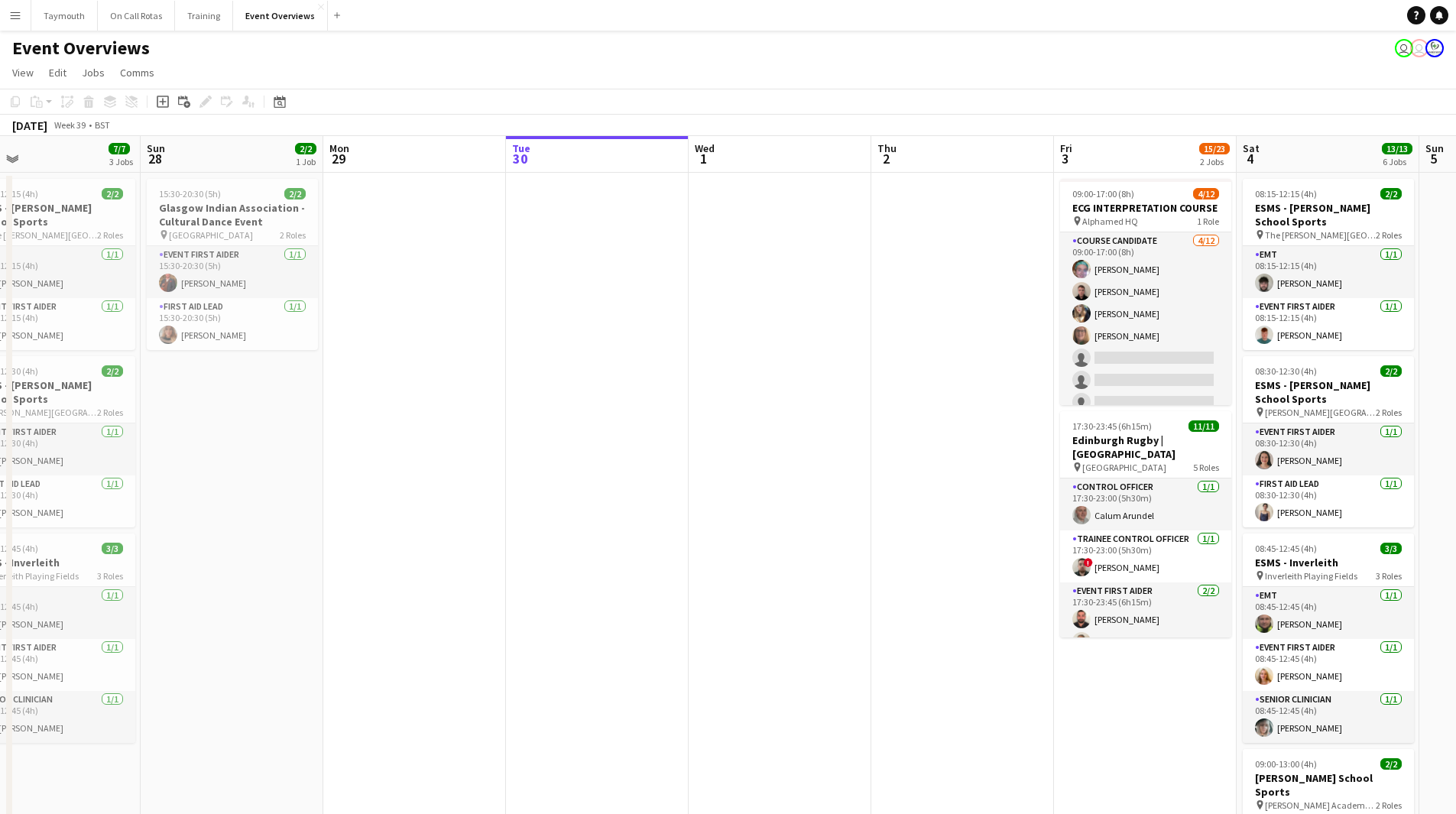
drag, startPoint x: 600, startPoint y: 664, endPoint x: 815, endPoint y: 655, distance: 215.2
click at [815, 655] on app-calendar-viewport "Thu 25 Fri 26 Sat 27 7/7 3 Jobs Sun 28 2/2 1 Job Mon 29 Tue 30 Wed 1 Thu 2 Fri …" at bounding box center [728, 771] width 1456 height 1271
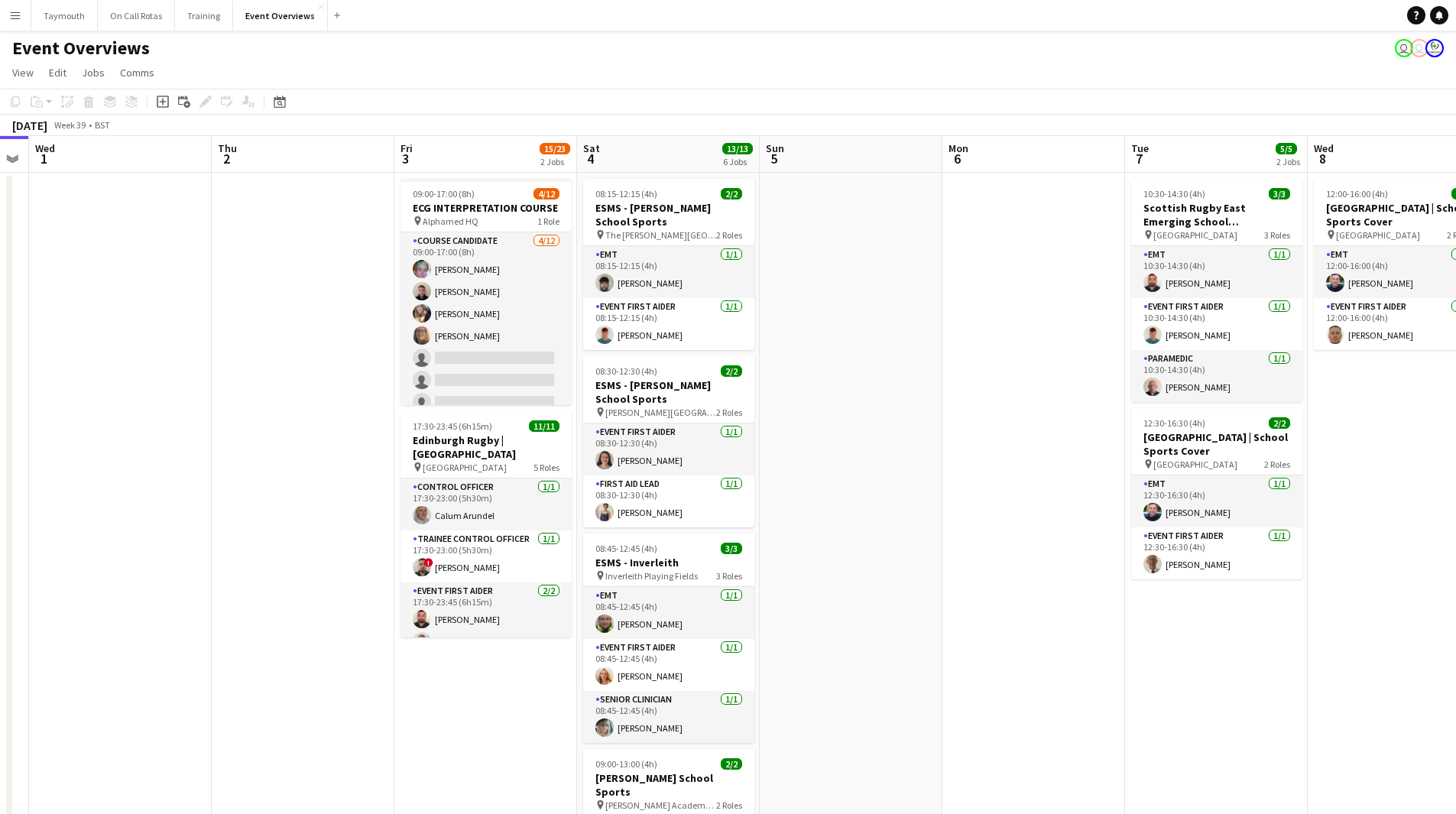
scroll to position [0, 521]
drag, startPoint x: 903, startPoint y: 504, endPoint x: 242, endPoint y: 569, distance: 664.2
click at [242, 569] on app-calendar-viewport "Sun 28 2/2 1 Job Mon 29 Tue 30 Wed 1 Thu 2 Fri 3 15/23 2 Jobs Sat 4 13/13 6 Job…" at bounding box center [728, 771] width 1456 height 1271
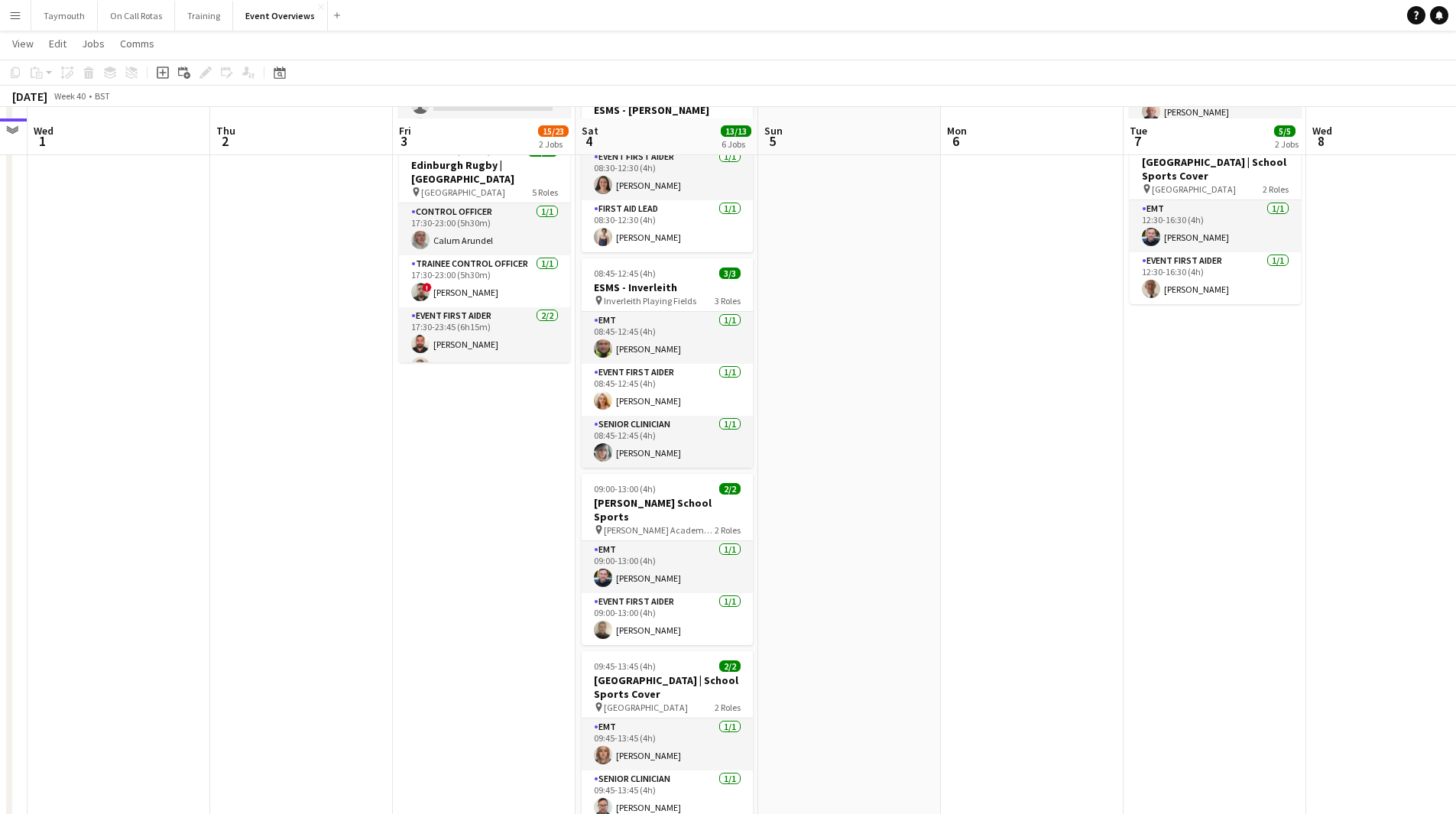
scroll to position [0, 0]
